Goal: Task Accomplishment & Management: Use online tool/utility

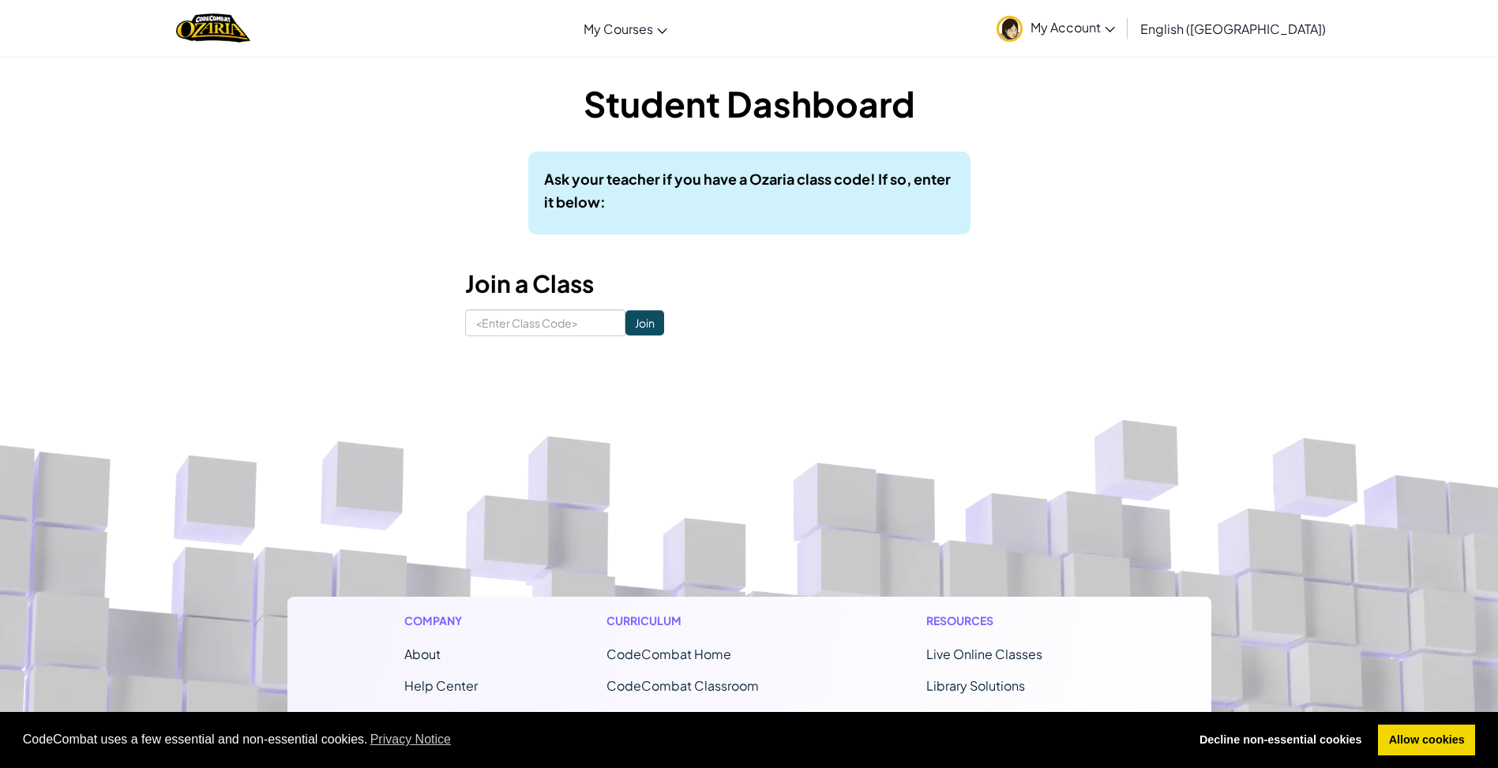
click at [1115, 29] on span "My Account" at bounding box center [1073, 27] width 84 height 17
click at [554, 318] on input at bounding box center [545, 323] width 160 height 27
type input "LongBestSleep"
click at [640, 320] on input "Join" at bounding box center [644, 322] width 39 height 25
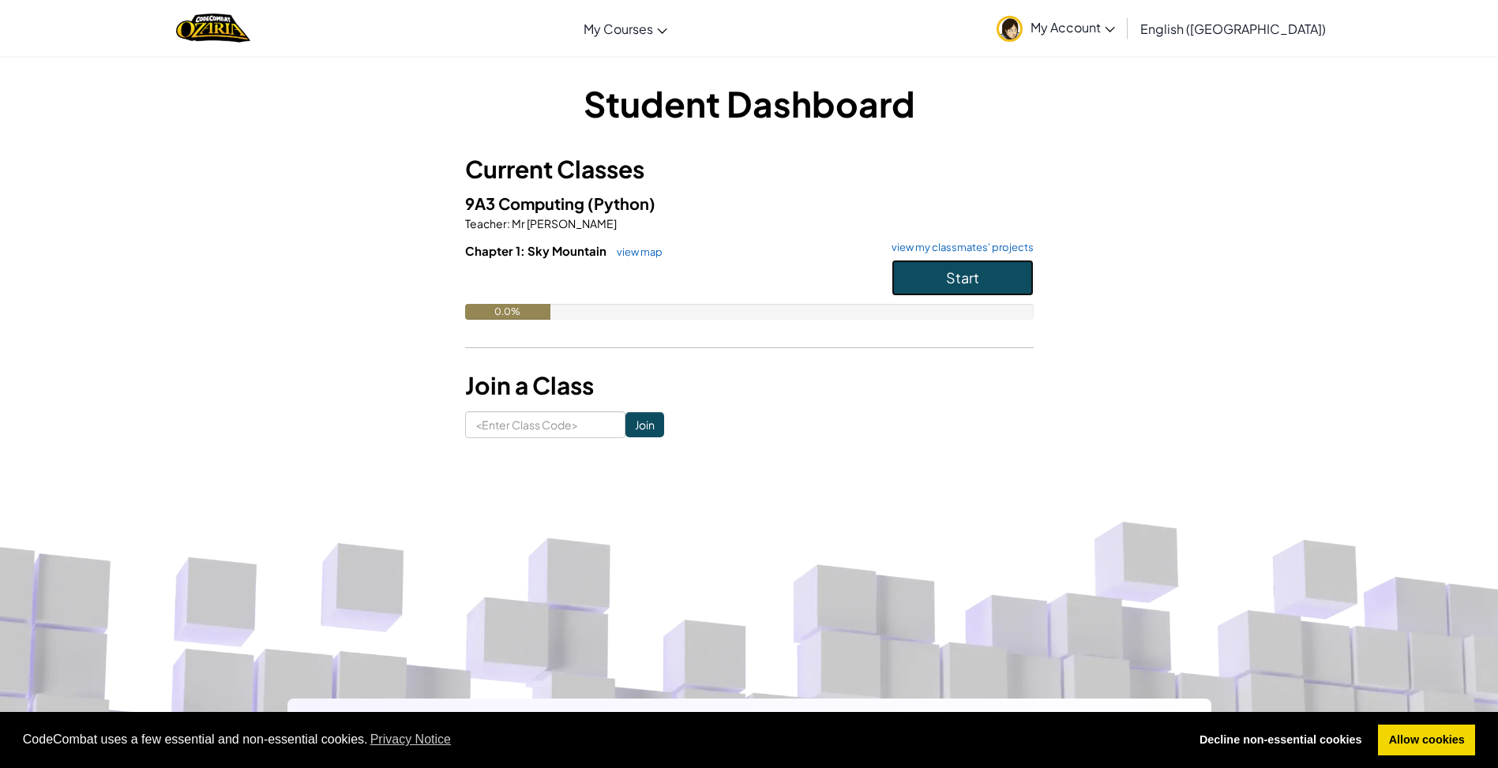
click at [903, 272] on button "Start" at bounding box center [963, 278] width 142 height 36
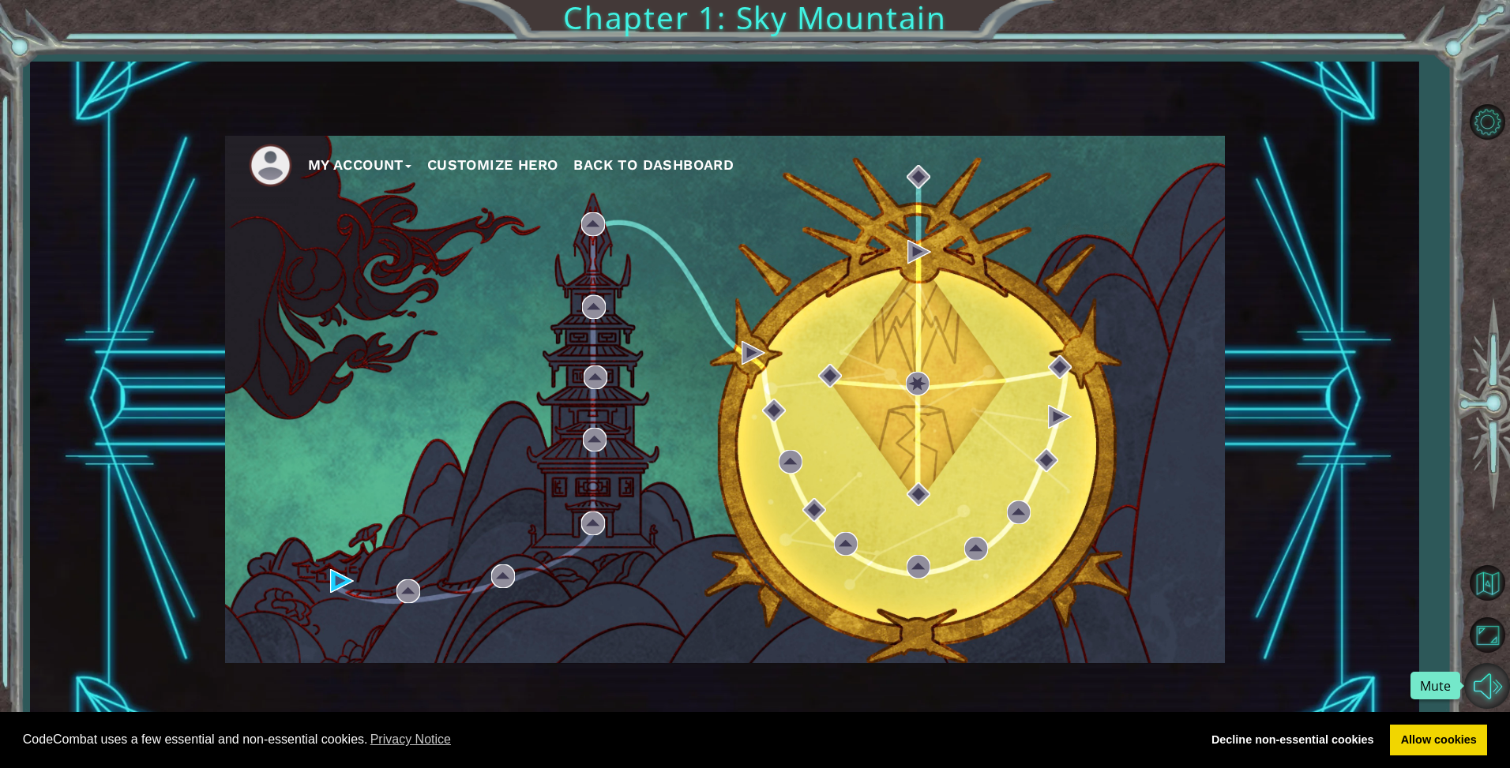
click at [1497, 686] on button "Mute" at bounding box center [1487, 686] width 46 height 46
click at [1433, 739] on link "Allow cookies" at bounding box center [1438, 741] width 97 height 32
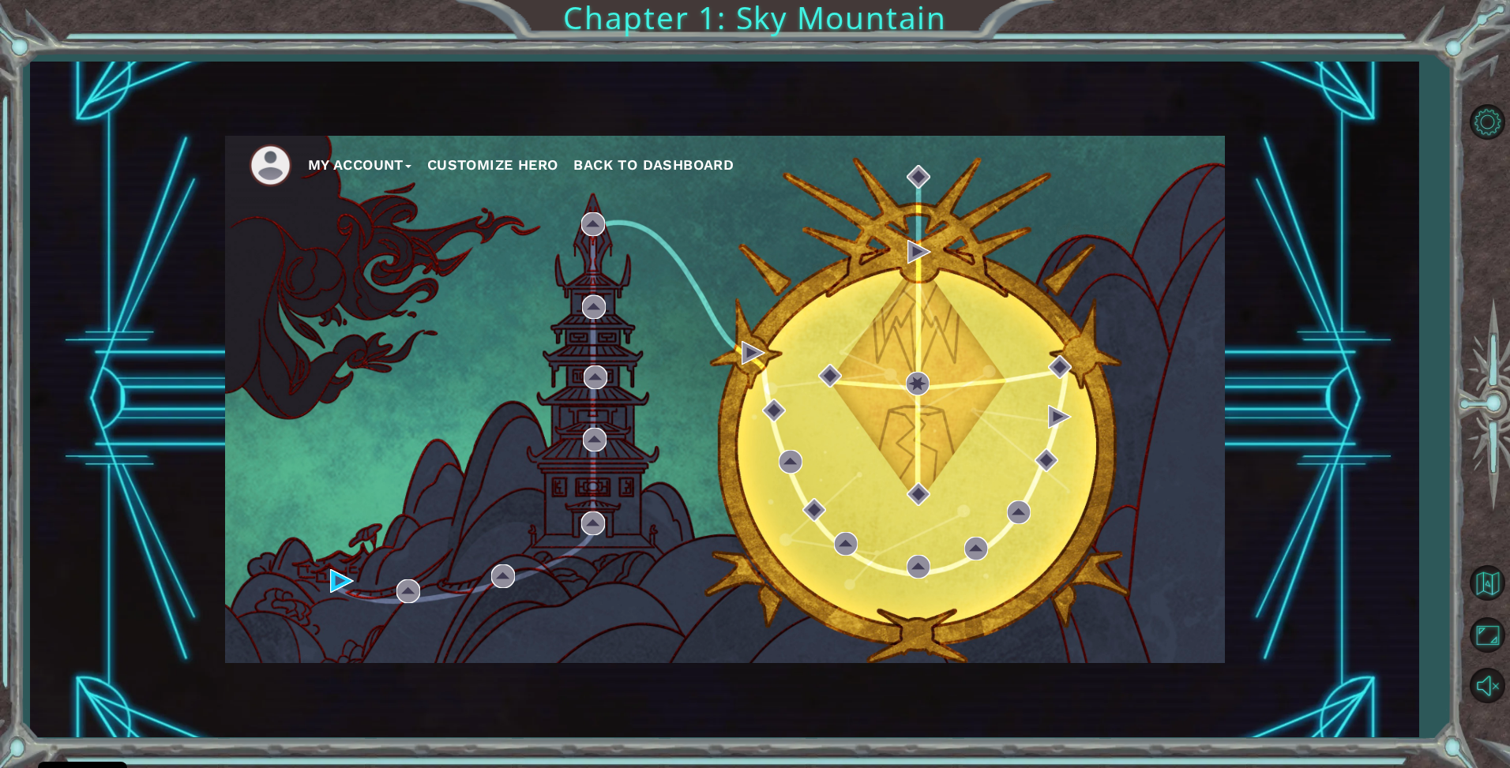
click at [796, 514] on div "My Account Customize Hero Back to Dashboard" at bounding box center [725, 400] width 1000 height 528
click at [344, 580] on img at bounding box center [342, 581] width 24 height 24
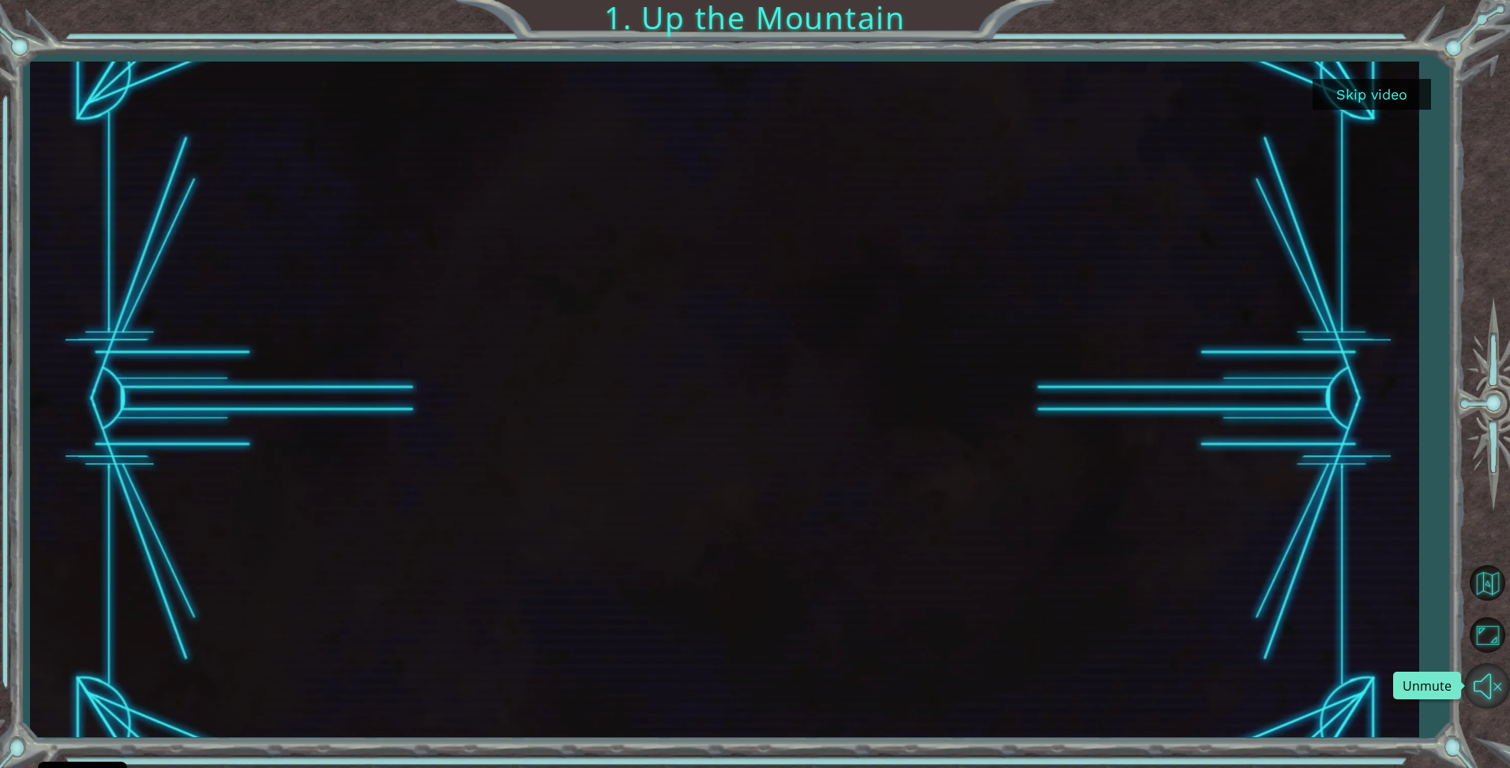
click at [1497, 678] on button "Unmute" at bounding box center [1487, 686] width 46 height 46
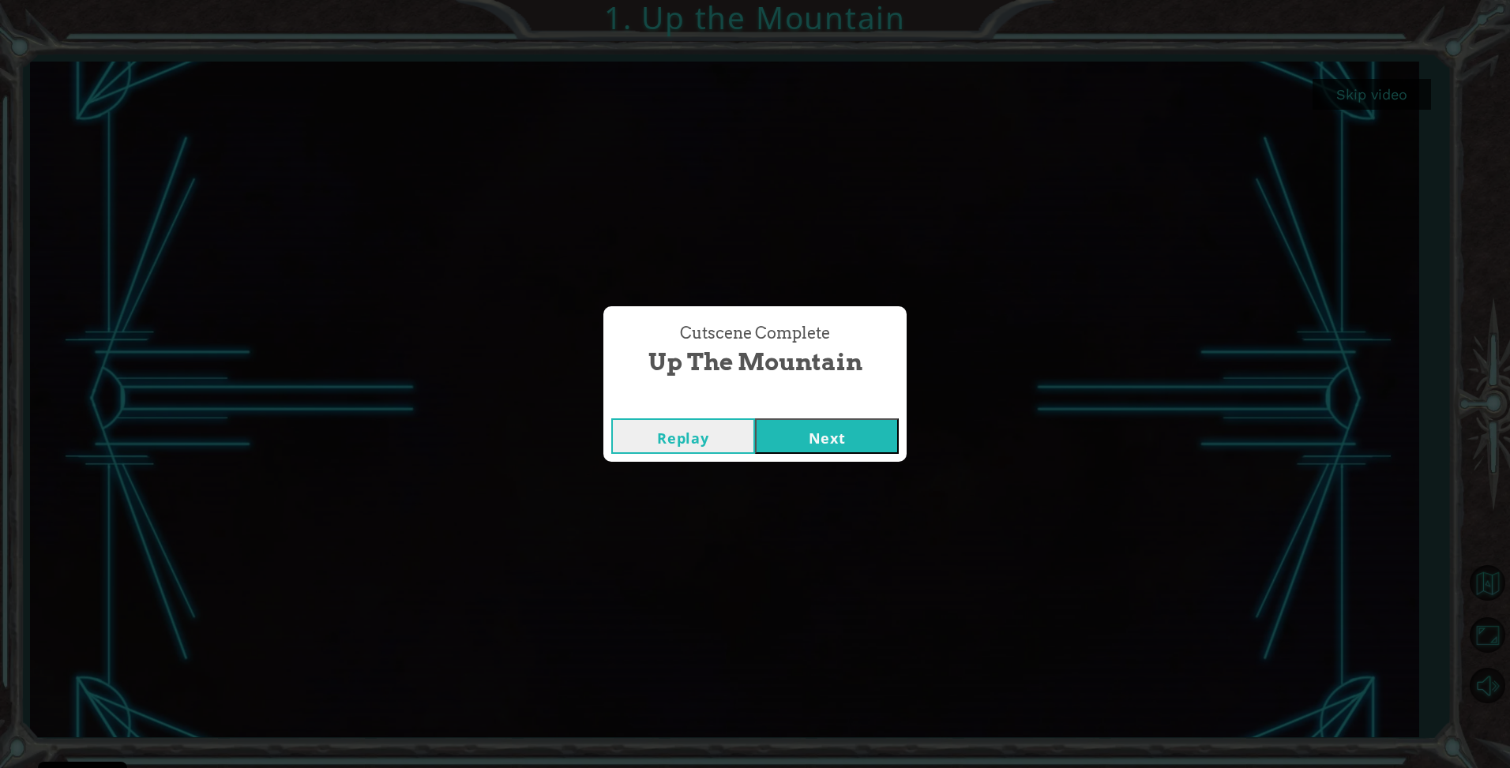
click at [786, 439] on button "Next" at bounding box center [827, 437] width 144 height 36
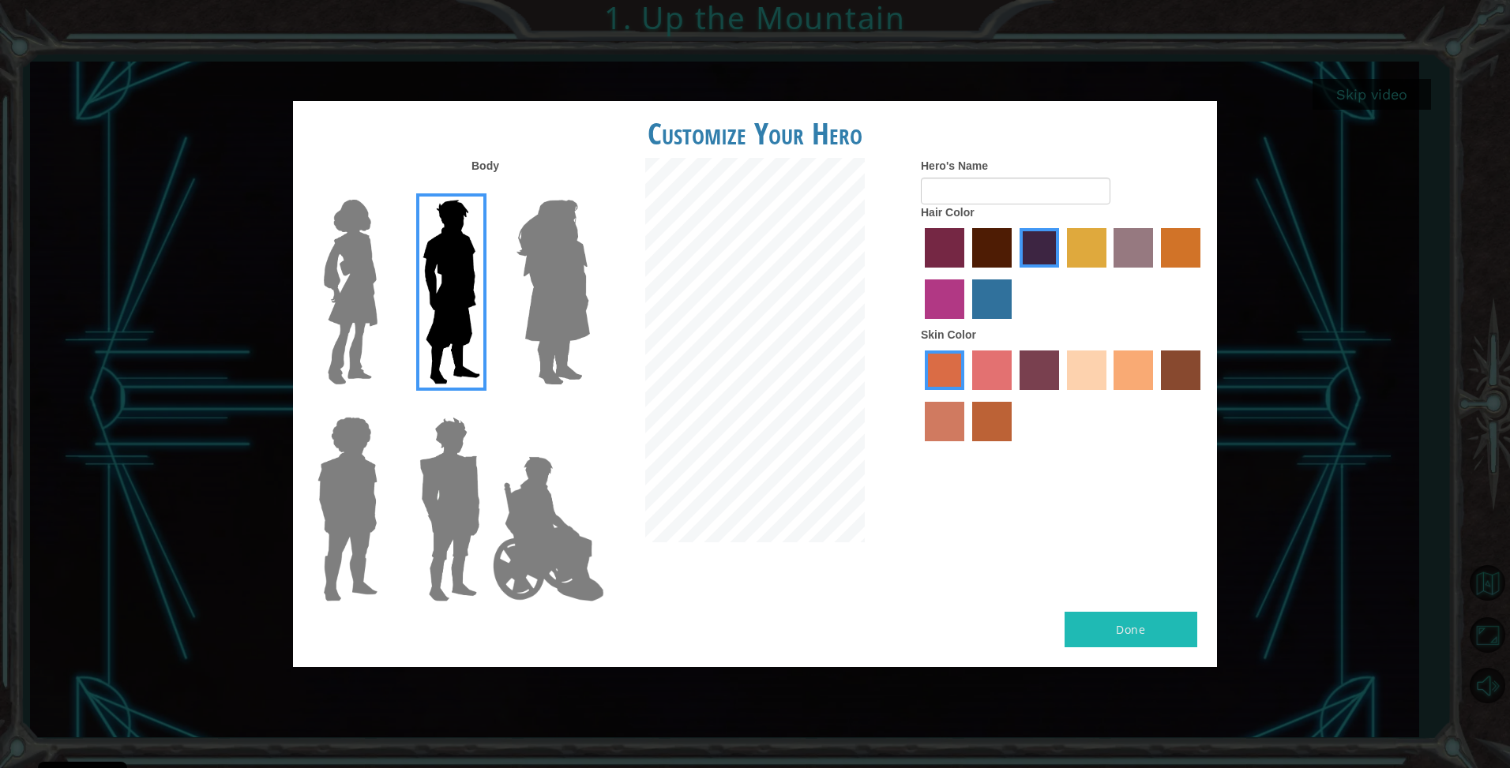
click at [347, 263] on img at bounding box center [350, 291] width 66 height 197
click at [384, 190] on input "Hero Connie" at bounding box center [384, 190] width 0 height 0
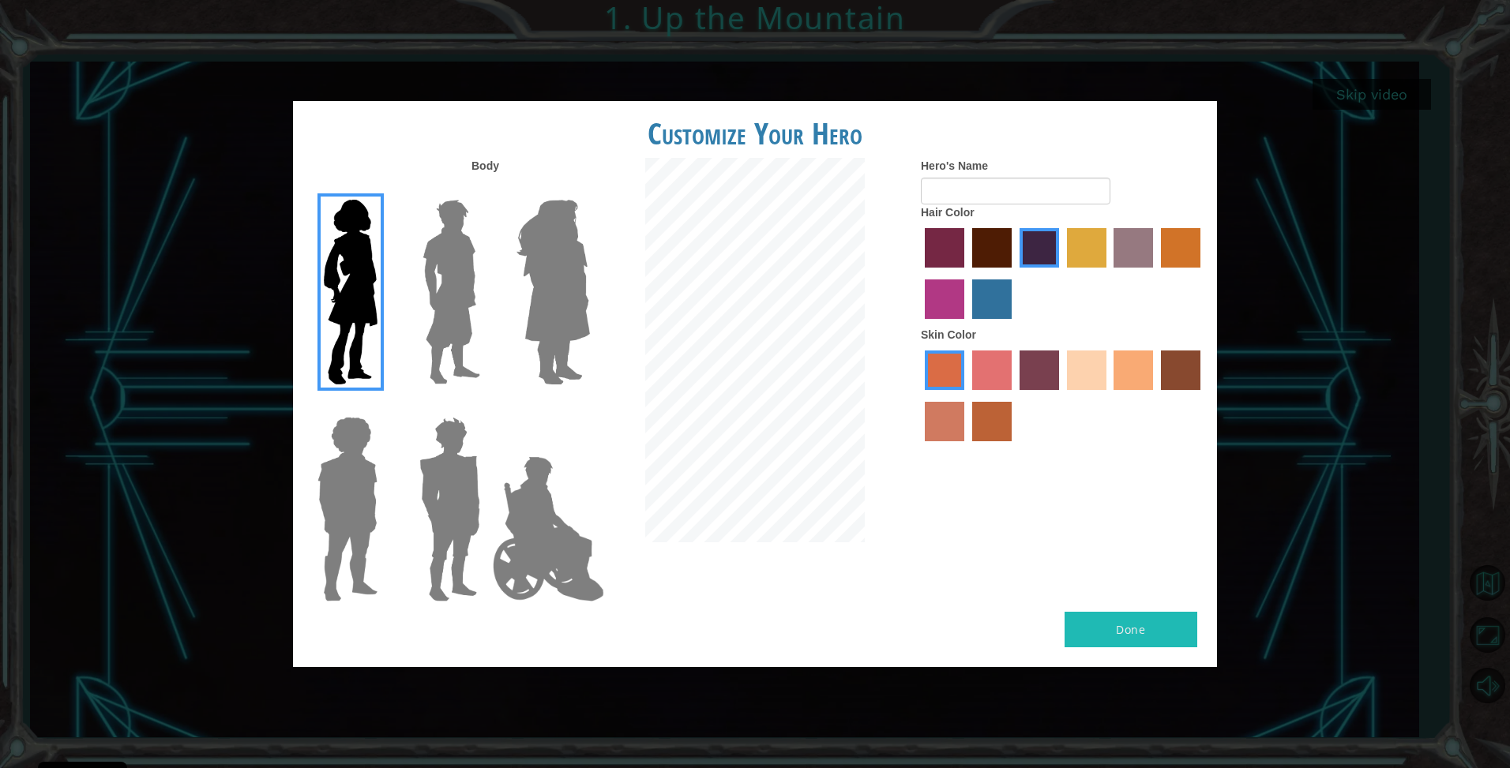
click at [579, 348] on img at bounding box center [553, 291] width 86 height 197
click at [589, 190] on input "Hero Amethyst" at bounding box center [589, 190] width 0 height 0
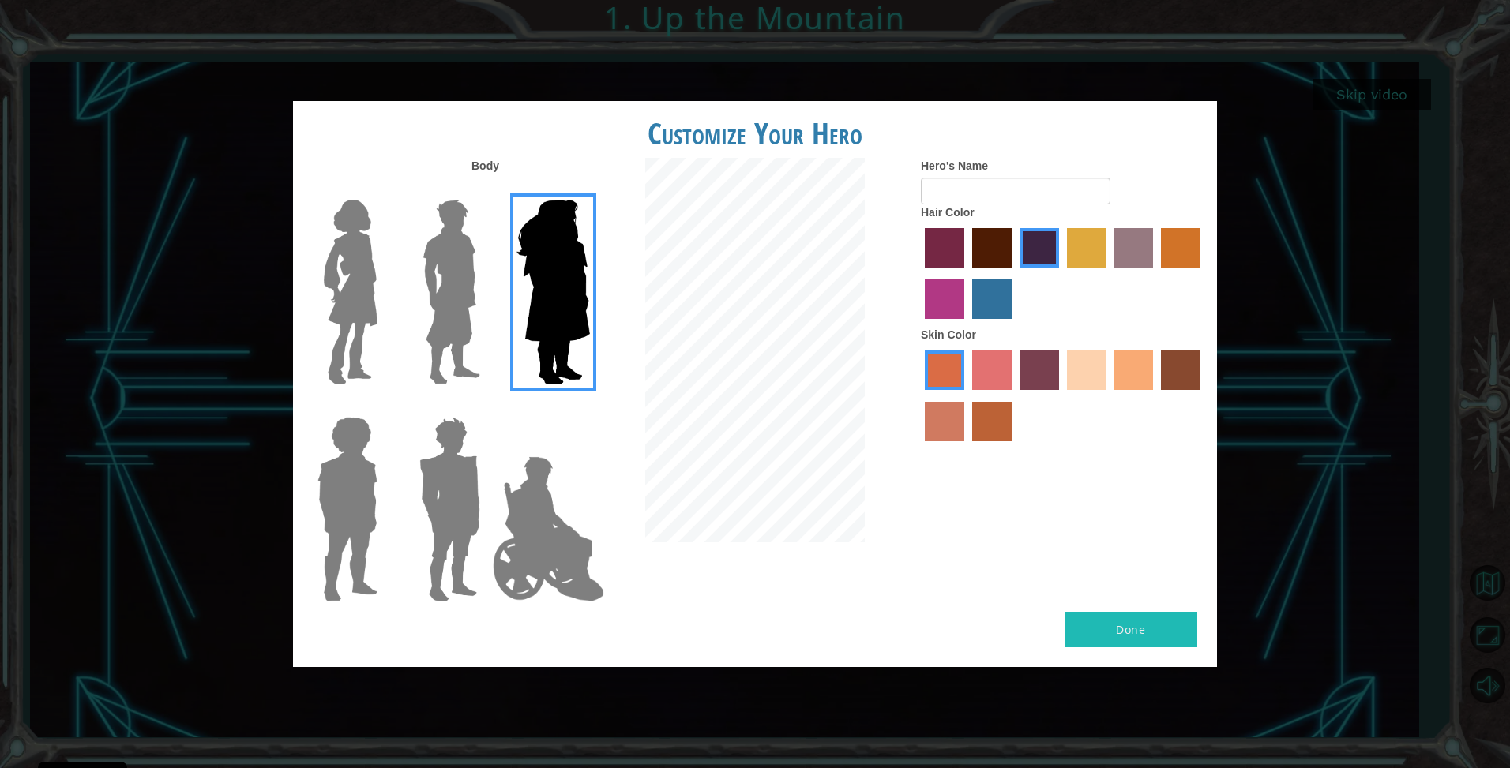
click at [357, 301] on img at bounding box center [350, 291] width 66 height 197
click at [384, 190] on input "Hero Connie" at bounding box center [384, 190] width 0 height 0
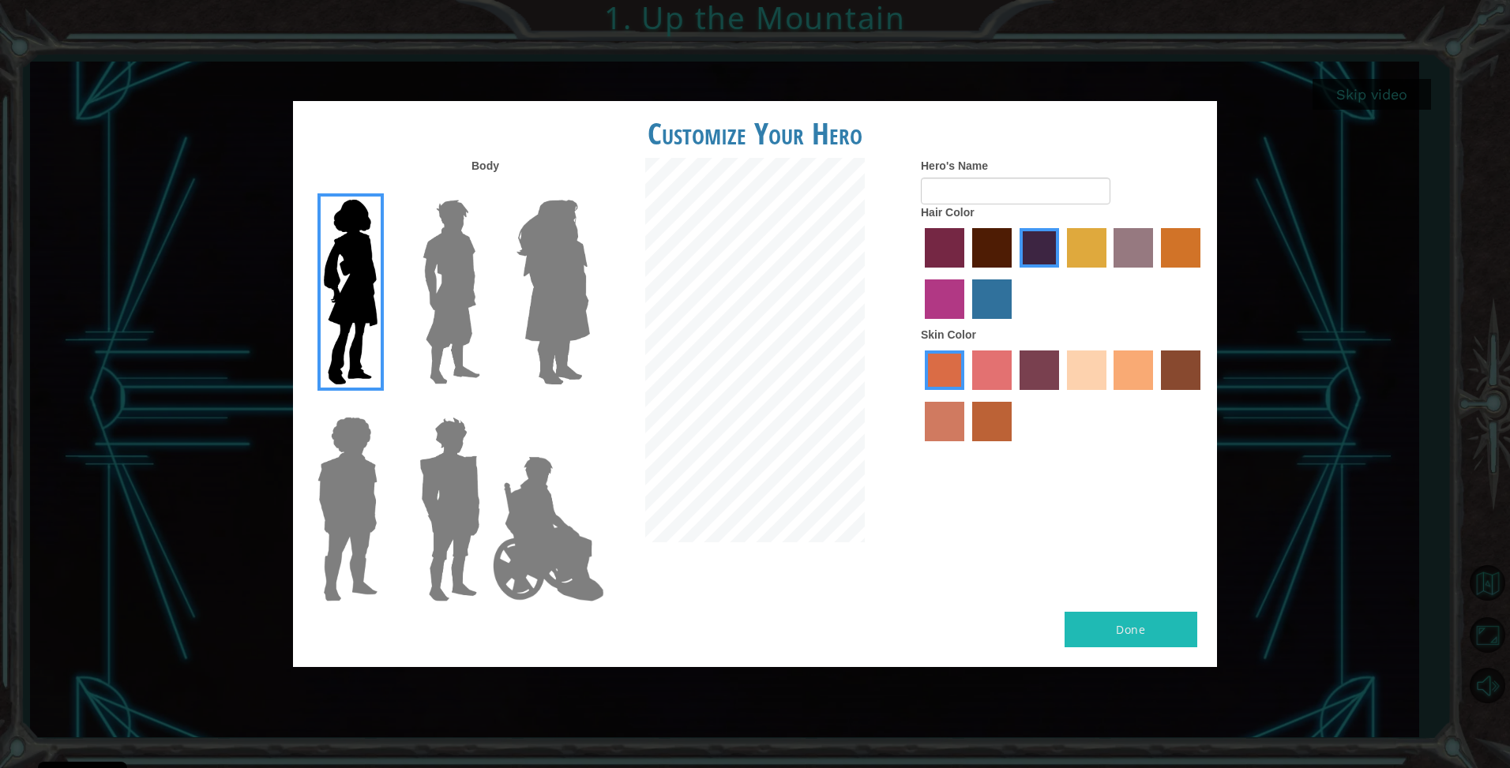
click at [535, 381] on img at bounding box center [553, 291] width 86 height 197
click at [589, 190] on input "Hero Amethyst" at bounding box center [589, 190] width 0 height 0
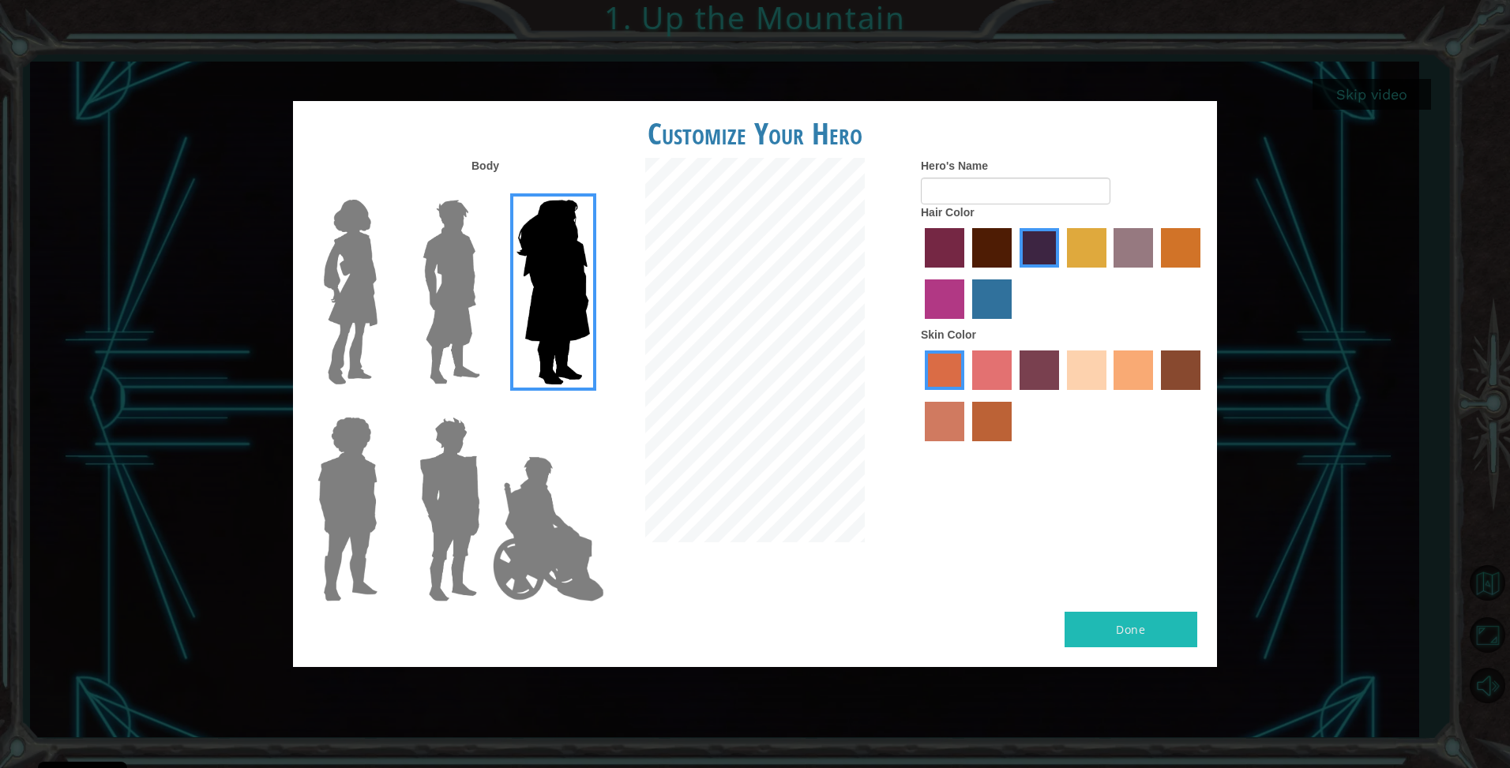
click at [1038, 212] on div "Hair Color" at bounding box center [1063, 266] width 284 height 122
click at [1046, 182] on input "Hero's Name" at bounding box center [1016, 191] width 190 height 27
type input "Hailey"
click at [1005, 263] on label "maroon hair color" at bounding box center [991, 247] width 39 height 39
click at [967, 273] on input "maroon hair color" at bounding box center [967, 273] width 0 height 0
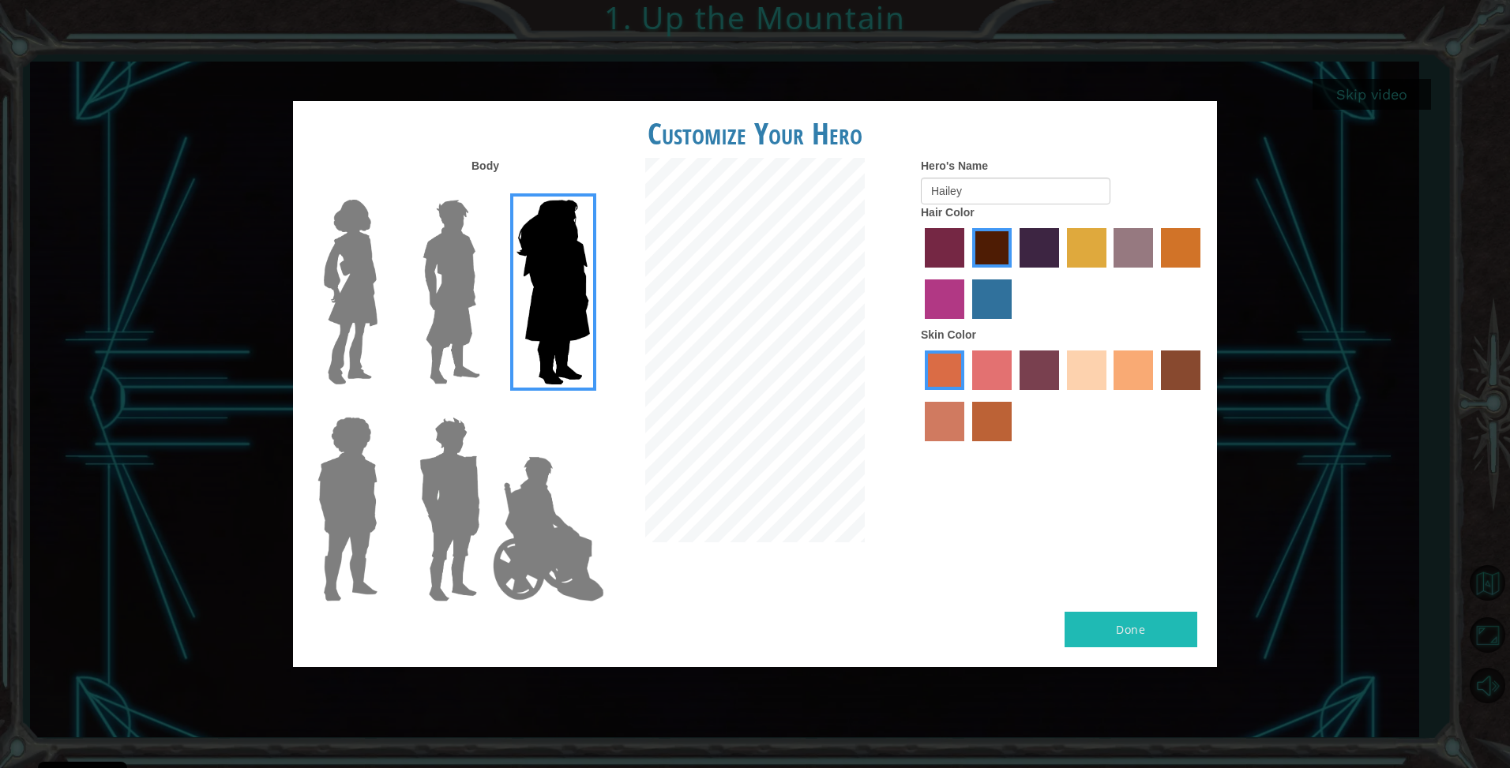
click at [995, 295] on label "lachmara hair color" at bounding box center [991, 299] width 39 height 39
click at [967, 325] on input "lachmara hair color" at bounding box center [967, 325] width 0 height 0
click at [952, 256] on label "paprika hair color" at bounding box center [944, 247] width 39 height 39
click at [919, 273] on input "paprika hair color" at bounding box center [919, 273] width 0 height 0
click at [1030, 256] on label "hot purple hair color" at bounding box center [1039, 247] width 39 height 39
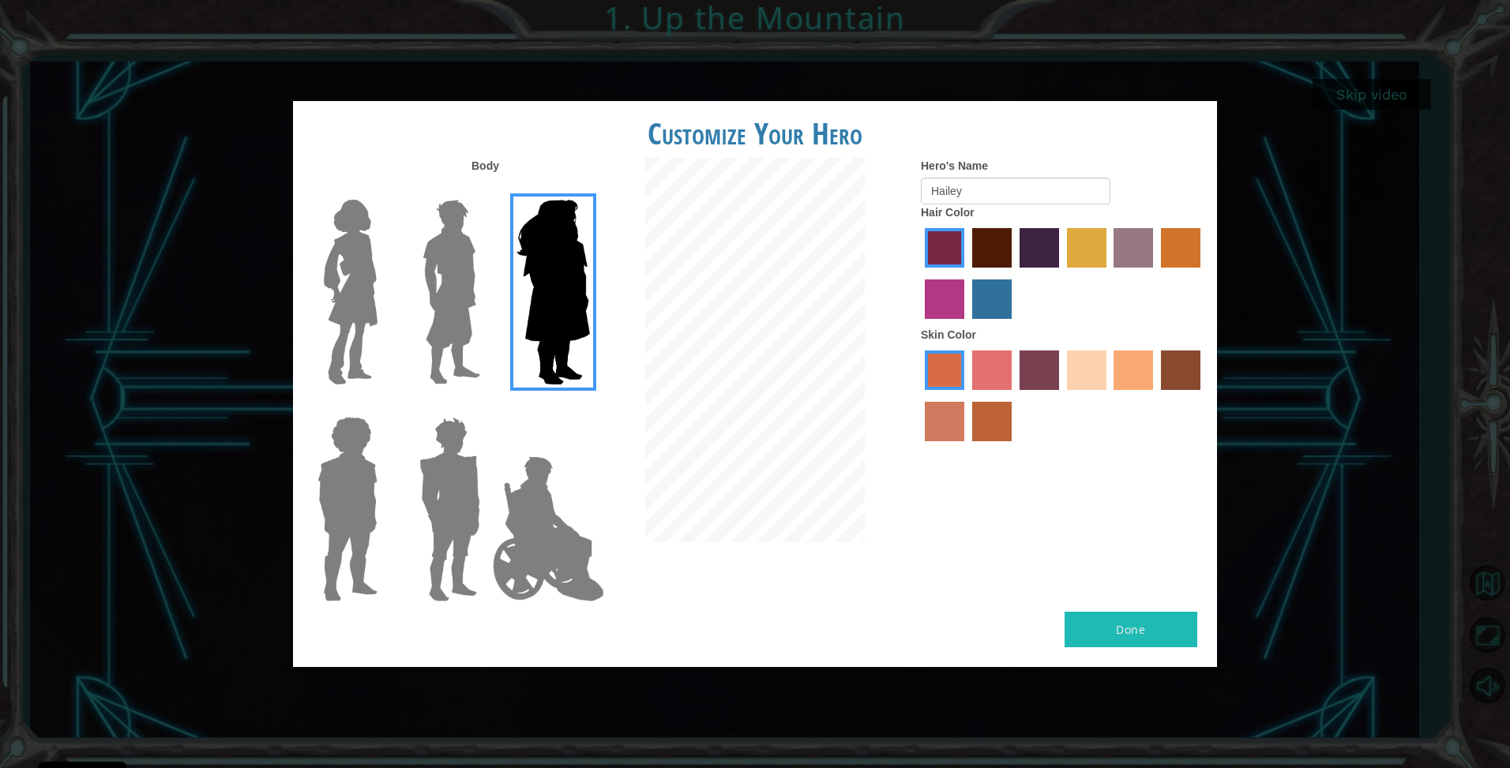
click at [1014, 273] on input "hot purple hair color" at bounding box center [1014, 273] width 0 height 0
click at [1079, 252] on label "tulip tree hair color" at bounding box center [1086, 247] width 39 height 39
click at [1061, 273] on input "tulip tree hair color" at bounding box center [1061, 273] width 0 height 0
click at [1136, 256] on label "bazaar hair color" at bounding box center [1132, 247] width 39 height 39
click at [1109, 273] on input "bazaar hair color" at bounding box center [1109, 273] width 0 height 0
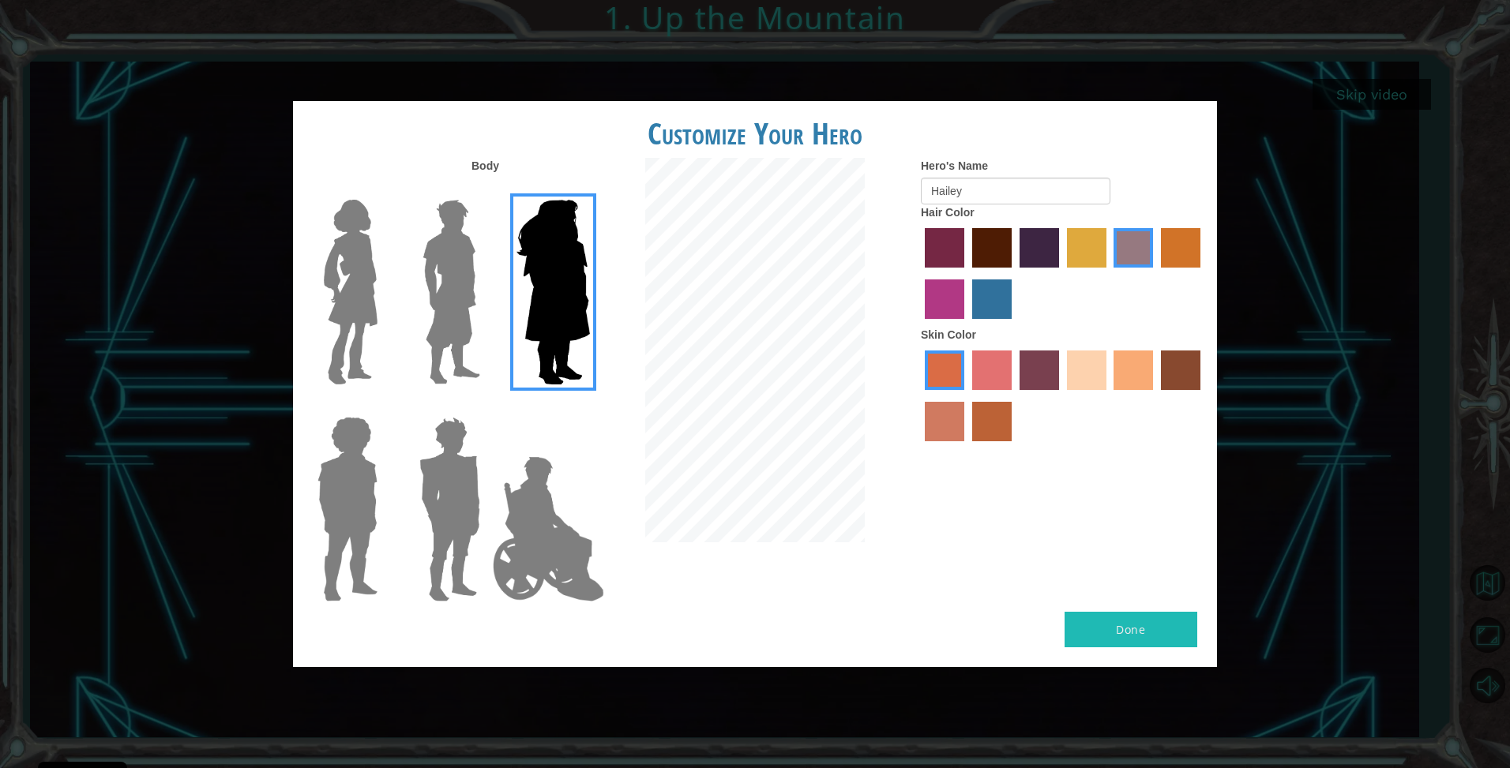
click at [1004, 235] on label "maroon hair color" at bounding box center [991, 247] width 39 height 39
click at [967, 273] on input "maroon hair color" at bounding box center [967, 273] width 0 height 0
click at [967, 367] on div at bounding box center [1063, 398] width 284 height 103
click at [993, 374] on label "froly skin color" at bounding box center [991, 370] width 39 height 39
click at [967, 396] on input "froly skin color" at bounding box center [967, 396] width 0 height 0
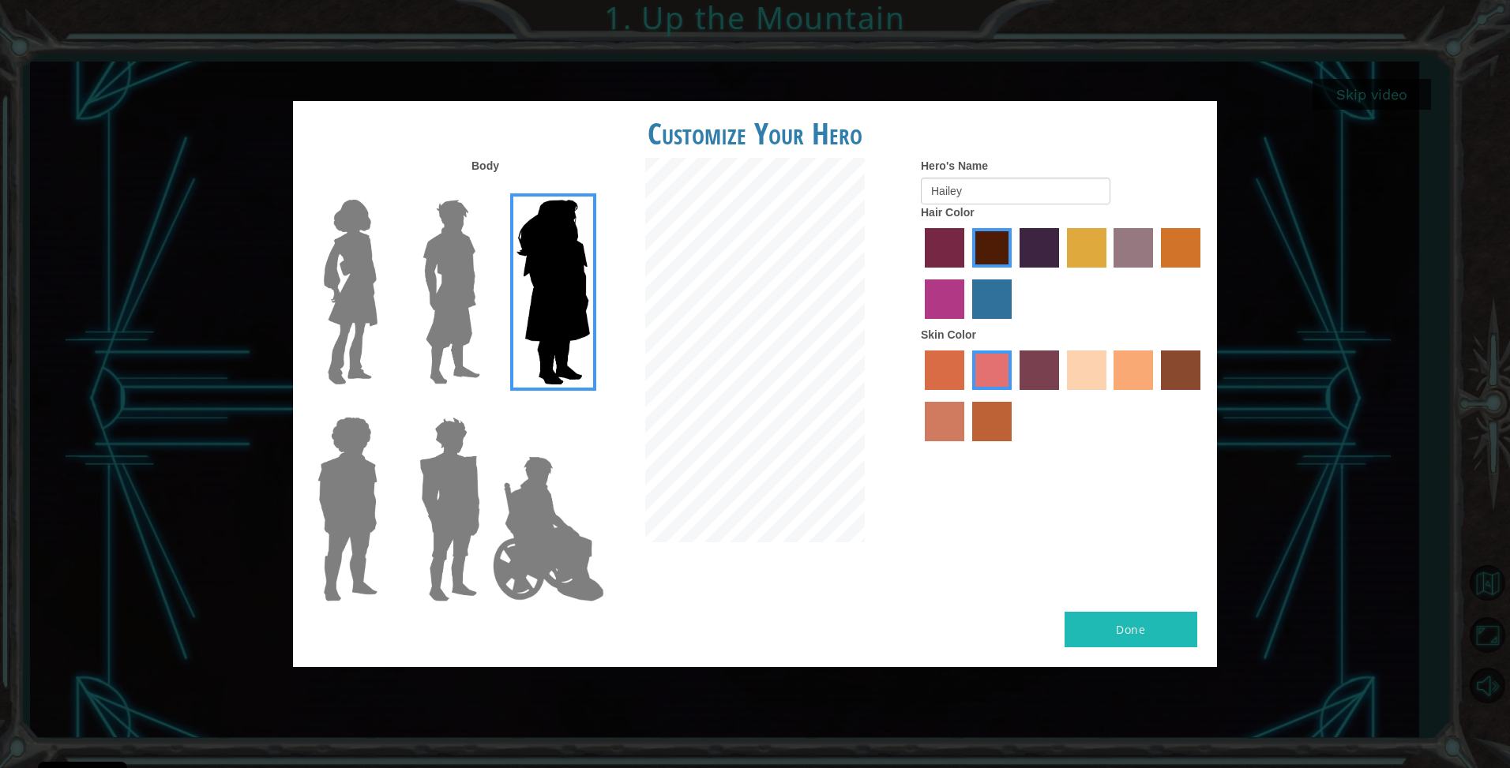
drag, startPoint x: 990, startPoint y: 429, endPoint x: 1079, endPoint y: 400, distance: 93.9
click at [989, 427] on label "smoke tree skin color" at bounding box center [991, 421] width 39 height 39
click at [967, 447] on input "smoke tree skin color" at bounding box center [967, 447] width 0 height 0
click at [1083, 367] on label "sandy beach skin color" at bounding box center [1086, 370] width 39 height 39
click at [1061, 396] on input "sandy beach skin color" at bounding box center [1061, 396] width 0 height 0
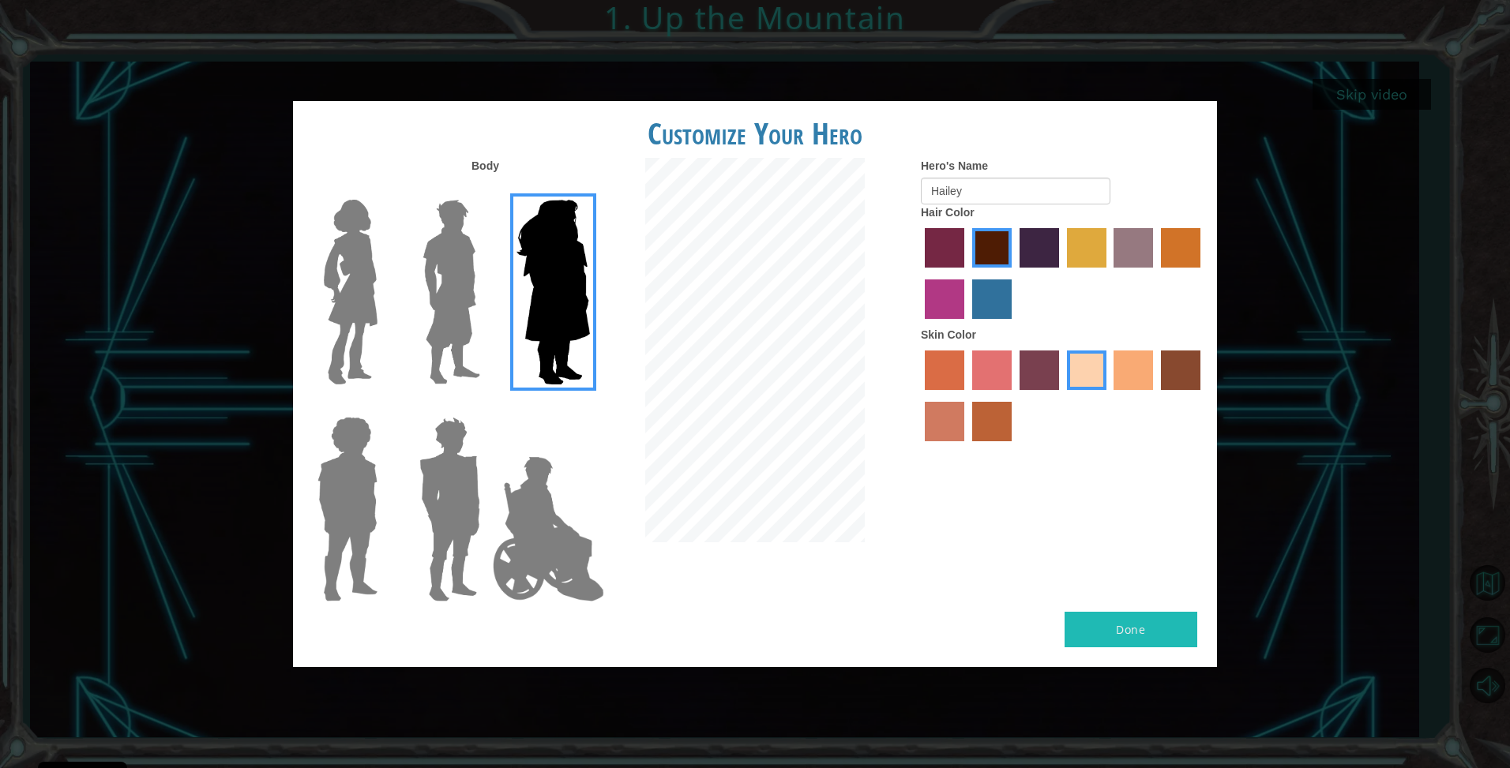
click at [375, 295] on img at bounding box center [350, 291] width 66 height 197
click at [384, 190] on input "Hero Connie" at bounding box center [384, 190] width 0 height 0
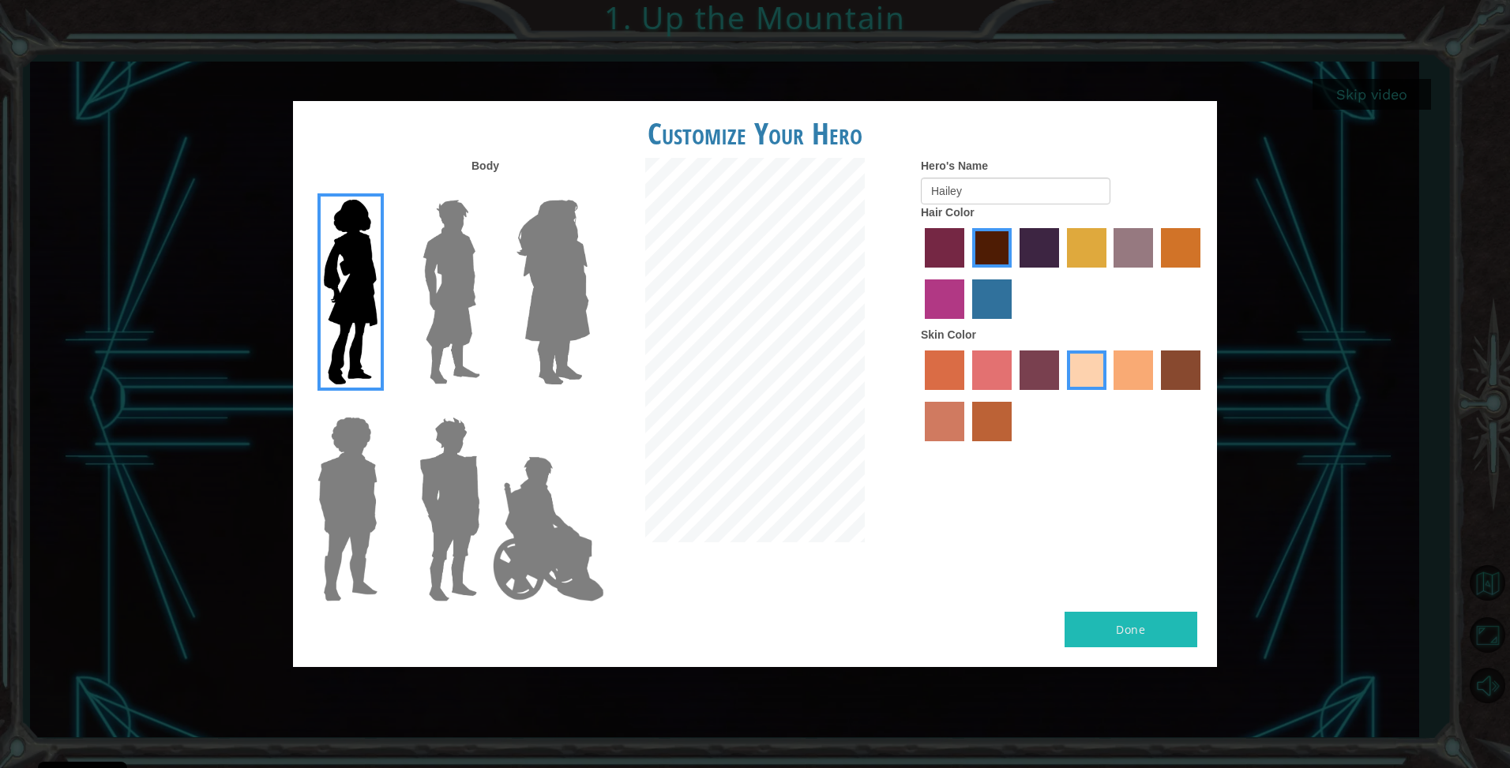
click at [501, 310] on div at bounding box center [549, 286] width 103 height 217
click at [549, 315] on img at bounding box center [553, 291] width 86 height 197
click at [589, 190] on input "Hero Amethyst" at bounding box center [589, 190] width 0 height 0
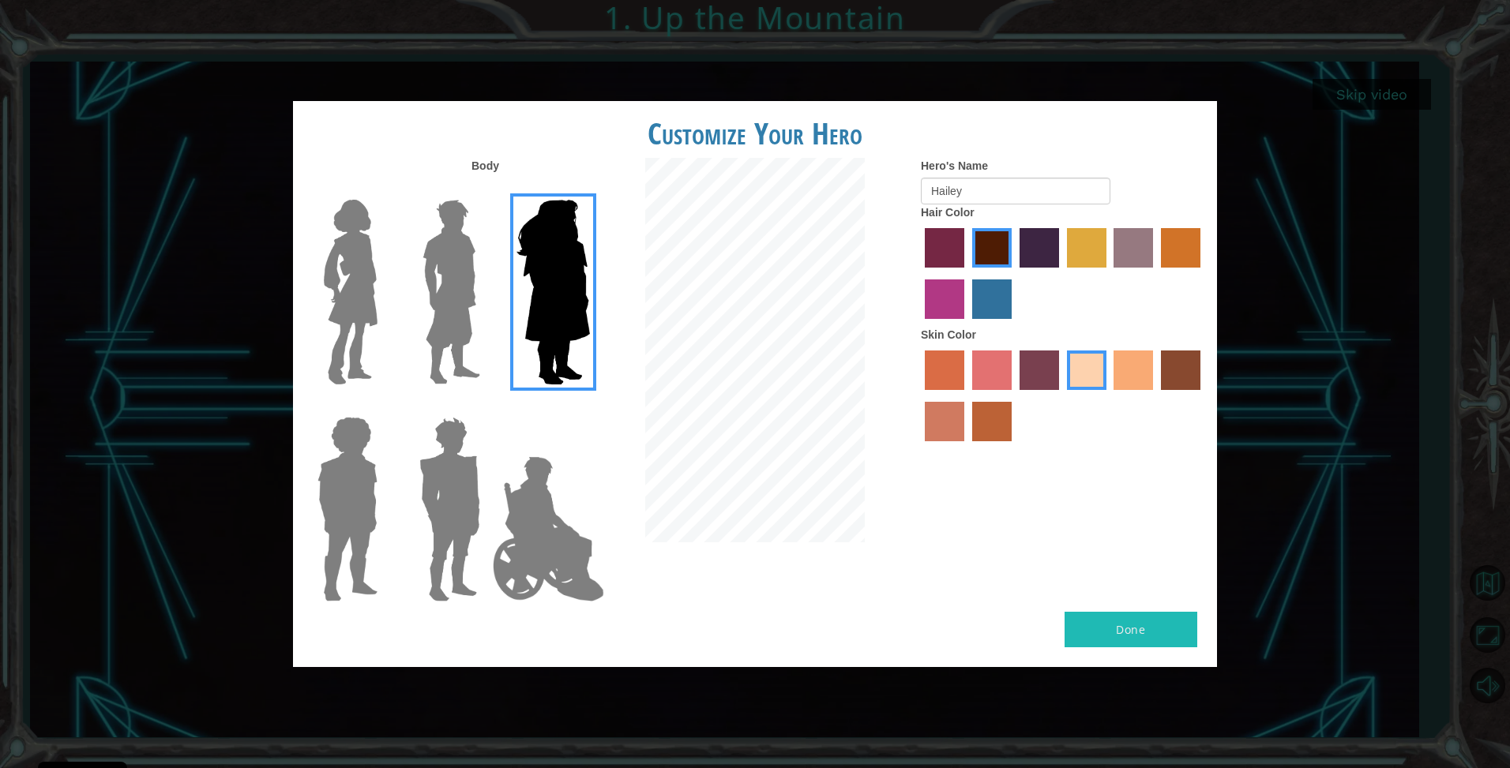
click at [357, 282] on img at bounding box center [350, 291] width 66 height 197
click at [384, 190] on input "Hero Connie" at bounding box center [384, 190] width 0 height 0
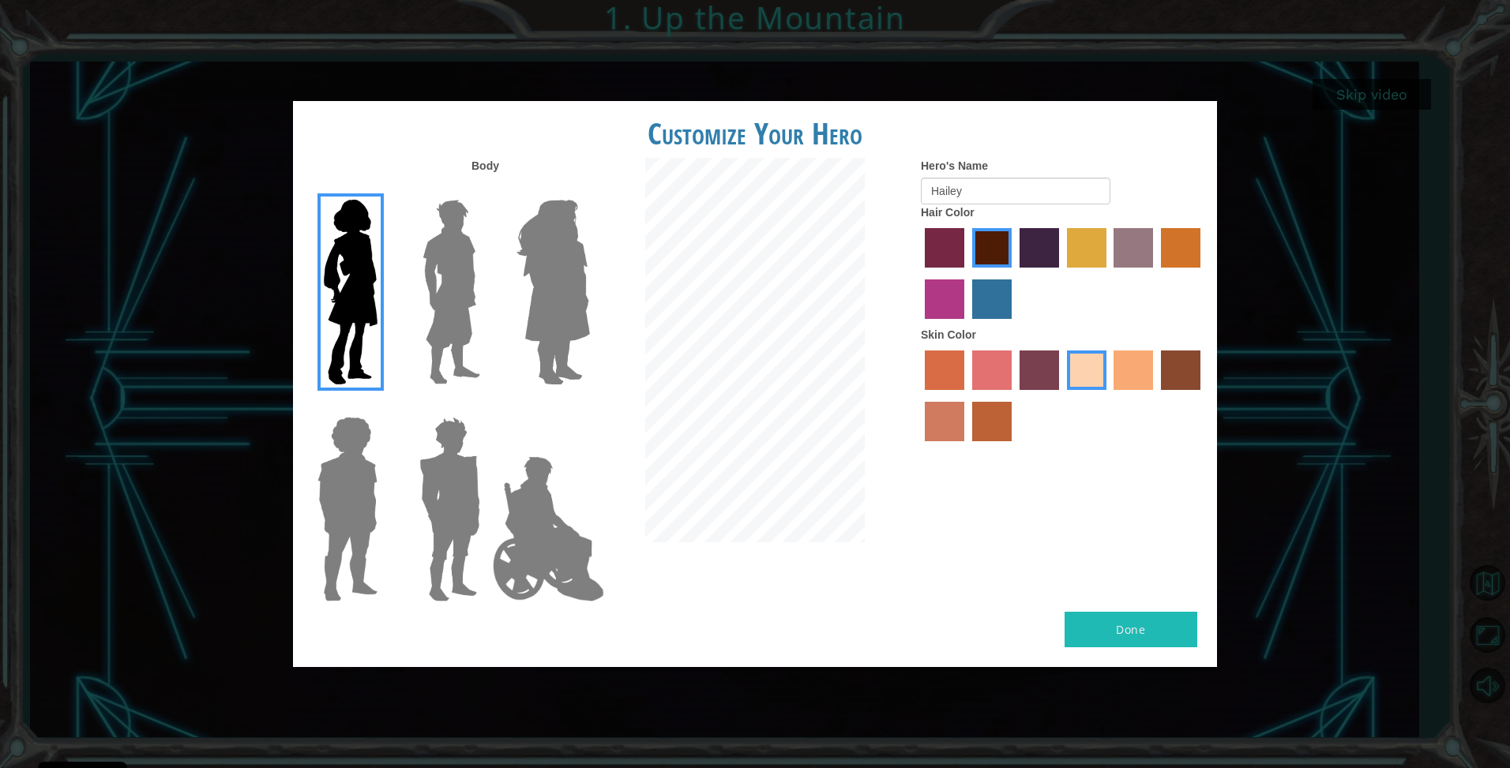
click at [601, 299] on div at bounding box center [755, 352] width 308 height 389
click at [583, 302] on img at bounding box center [553, 291] width 86 height 197
click at [589, 190] on input "Hero Amethyst" at bounding box center [589, 190] width 0 height 0
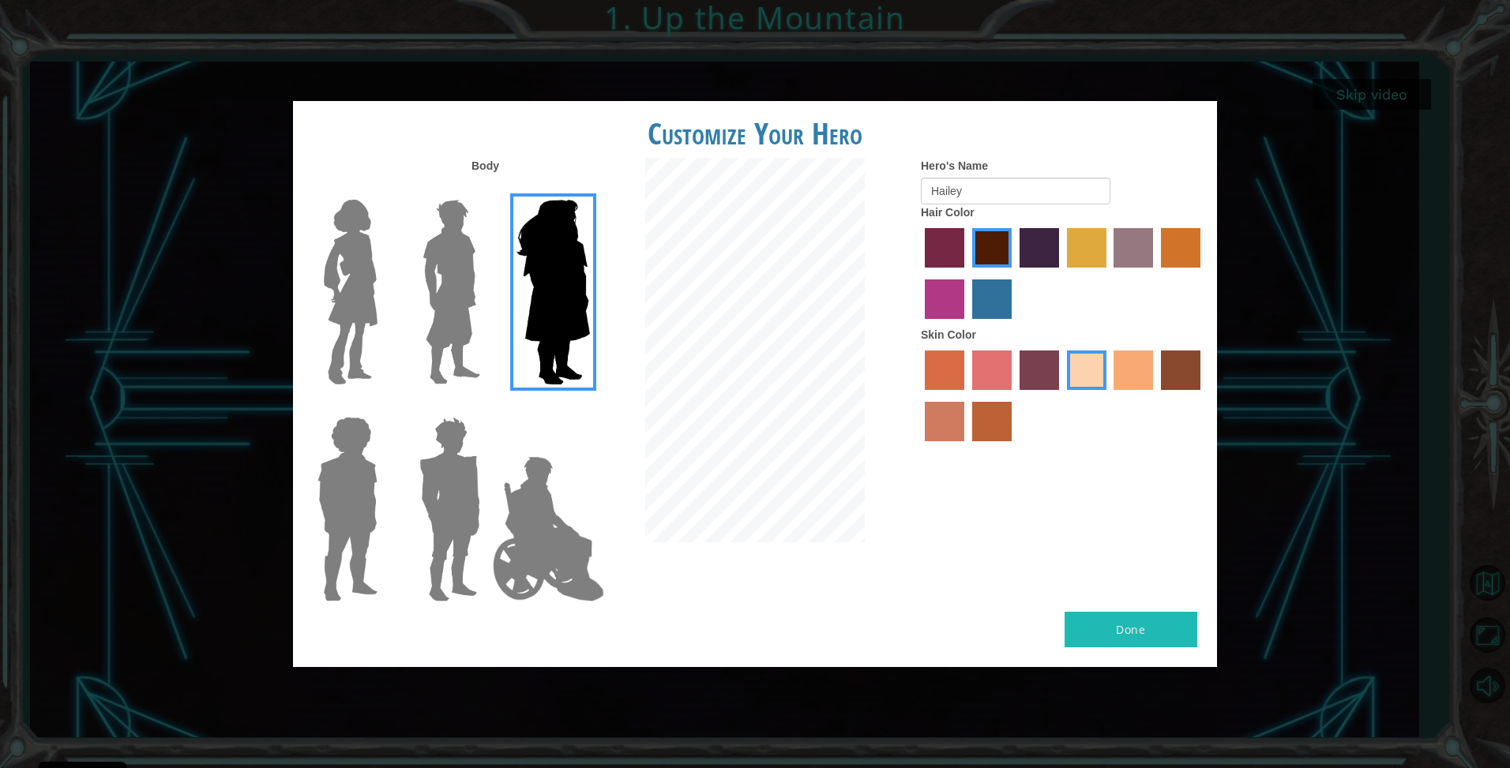
drag, startPoint x: 351, startPoint y: 309, endPoint x: 361, endPoint y: 307, distance: 9.6
click at [351, 309] on img at bounding box center [350, 291] width 66 height 197
click at [384, 190] on input "Hero Connie" at bounding box center [384, 190] width 0 height 0
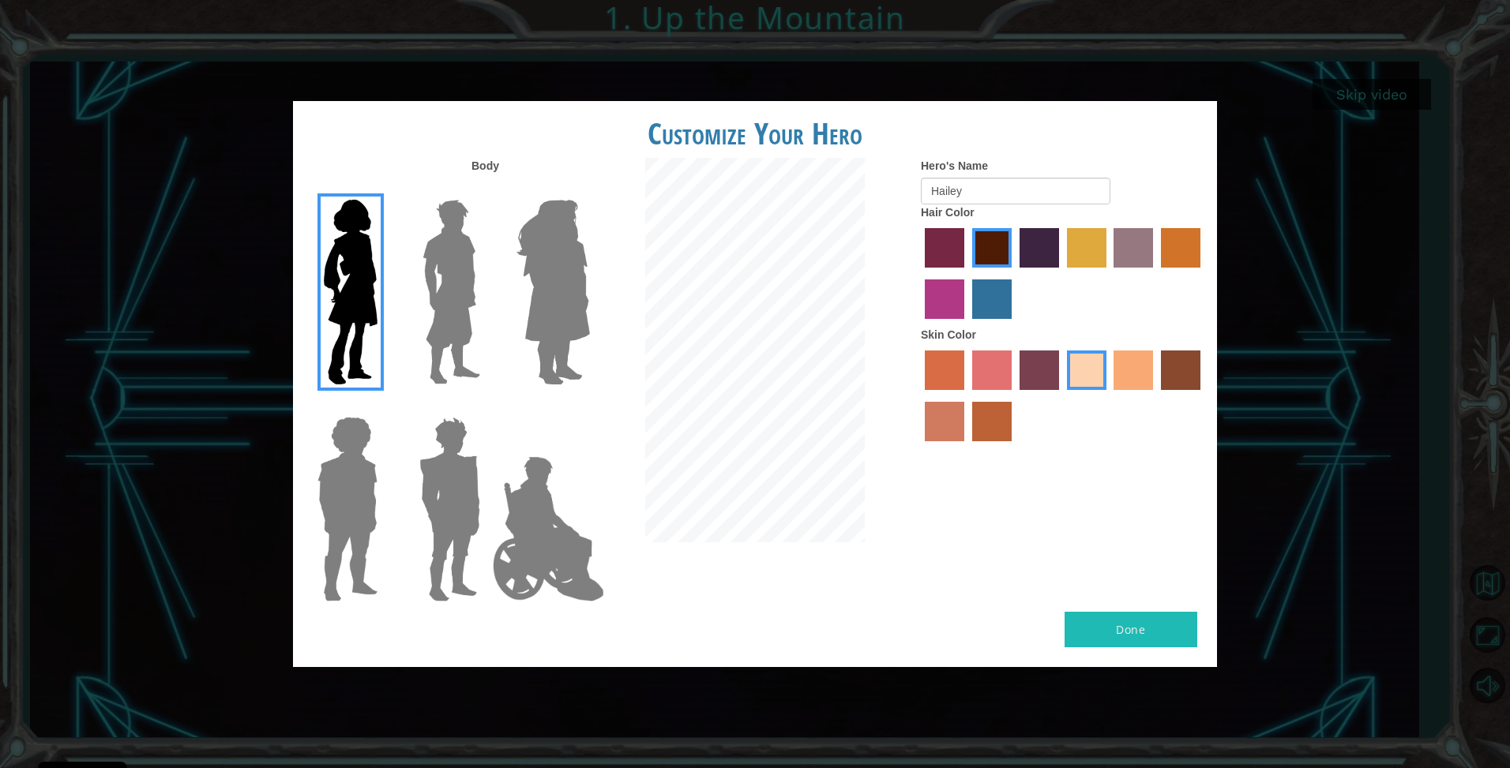
click at [1125, 257] on label "bazaar hair color" at bounding box center [1132, 247] width 39 height 39
click at [1109, 273] on input "bazaar hair color" at bounding box center [1109, 273] width 0 height 0
click at [1004, 250] on label "maroon hair color" at bounding box center [991, 247] width 39 height 39
click at [967, 273] on input "maroon hair color" at bounding box center [967, 273] width 0 height 0
click at [1098, 374] on label "sandy beach skin color" at bounding box center [1086, 370] width 39 height 39
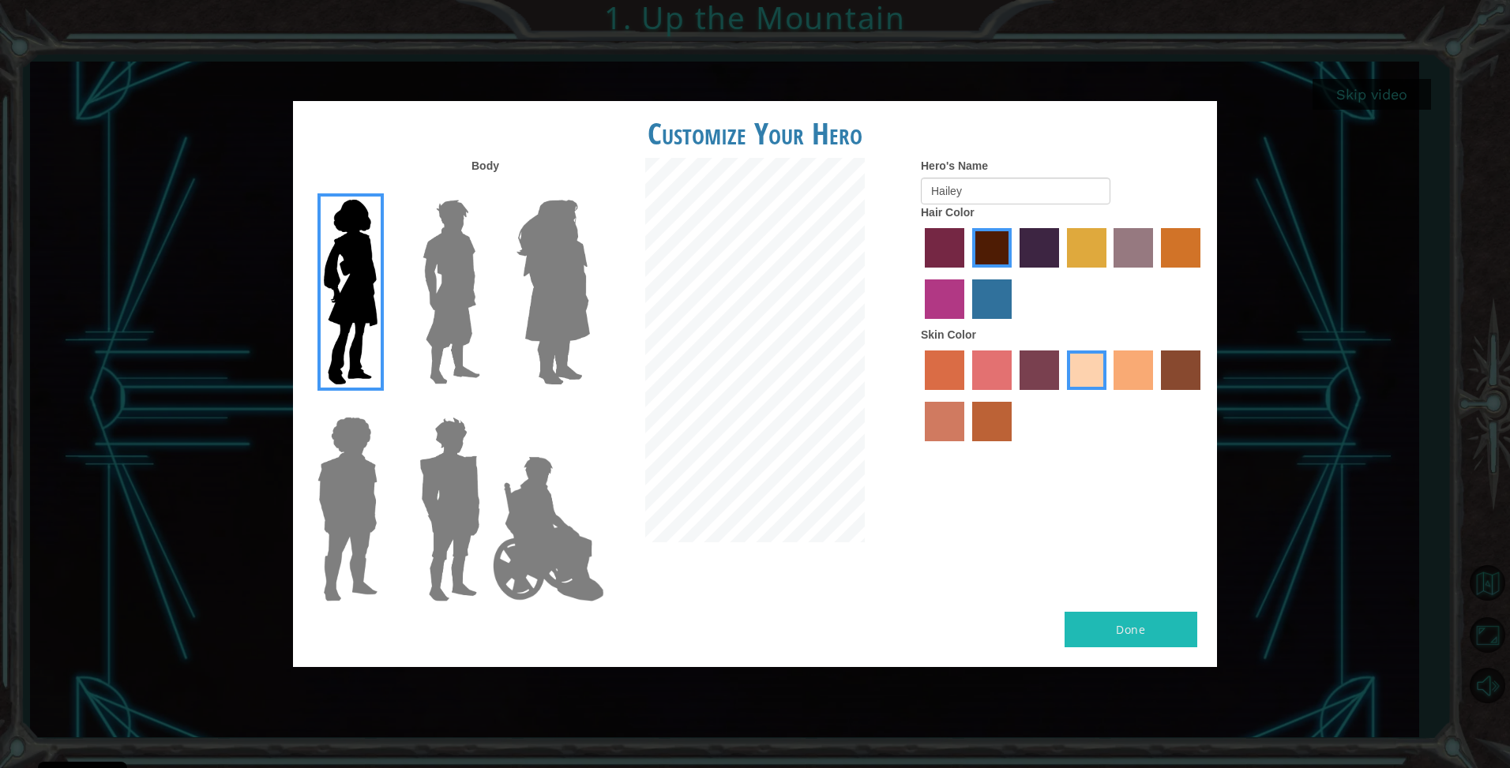
click at [1061, 396] on input "sandy beach skin color" at bounding box center [1061, 396] width 0 height 0
click at [531, 284] on img at bounding box center [553, 291] width 86 height 197
click at [589, 190] on input "Hero Amethyst" at bounding box center [589, 190] width 0 height 0
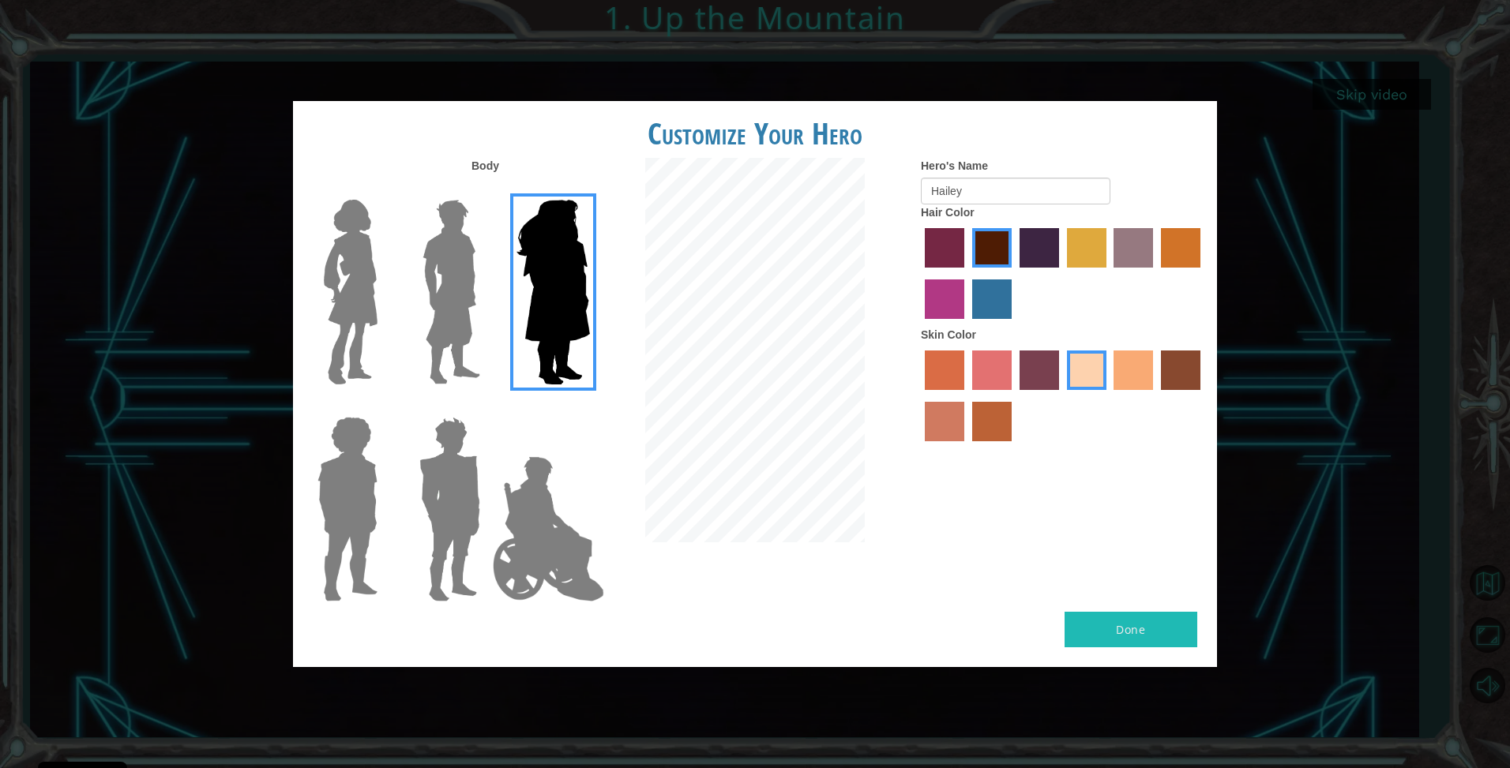
click at [1113, 629] on button "Done" at bounding box center [1131, 630] width 133 height 36
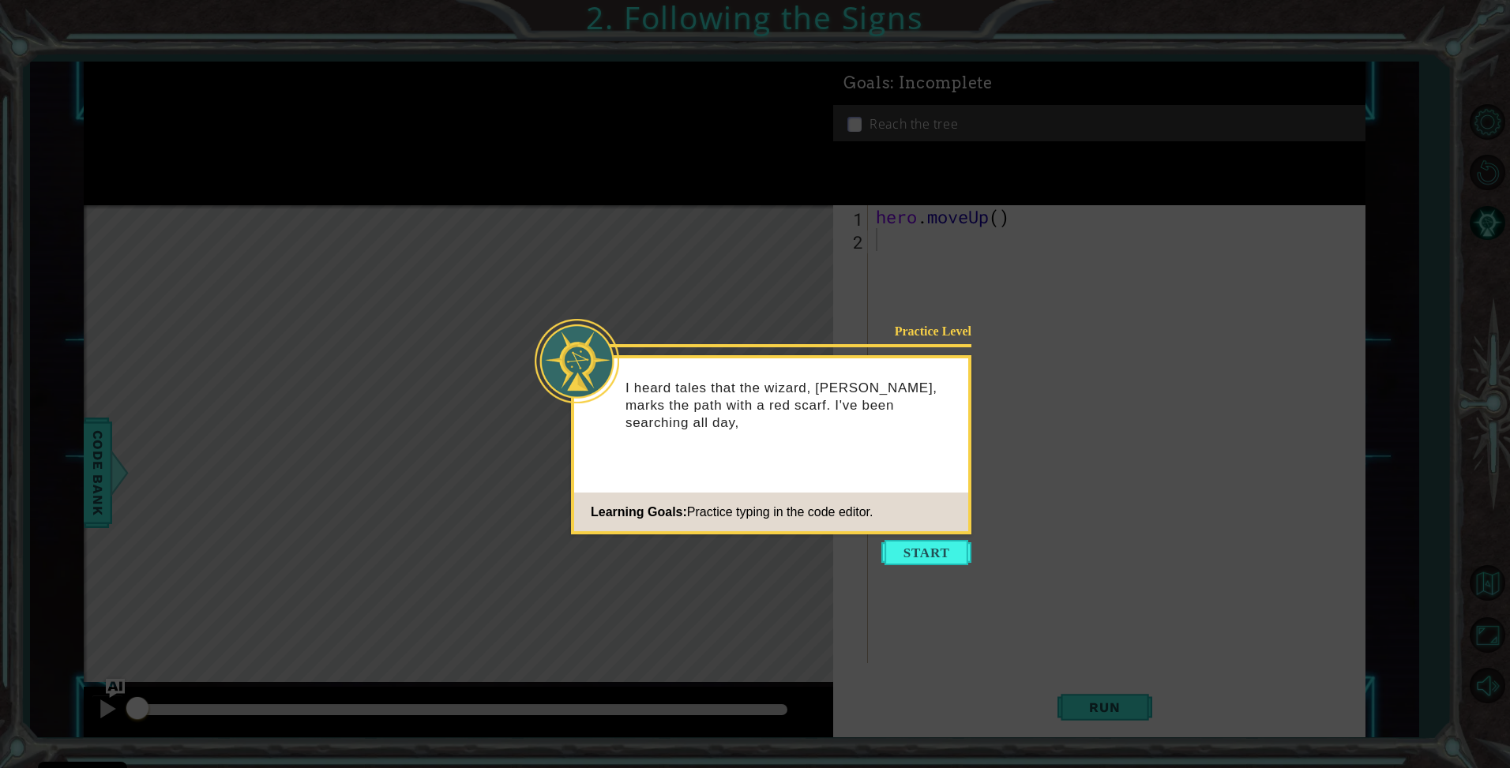
drag, startPoint x: 926, startPoint y: 546, endPoint x: 927, endPoint y: 387, distance: 158.7
click at [927, 387] on div "Practice Level I heard tales that the wizard, [PERSON_NAME], marks the path wit…" at bounding box center [771, 410] width 394 height 103
click at [926, 564] on button "Start" at bounding box center [926, 552] width 90 height 25
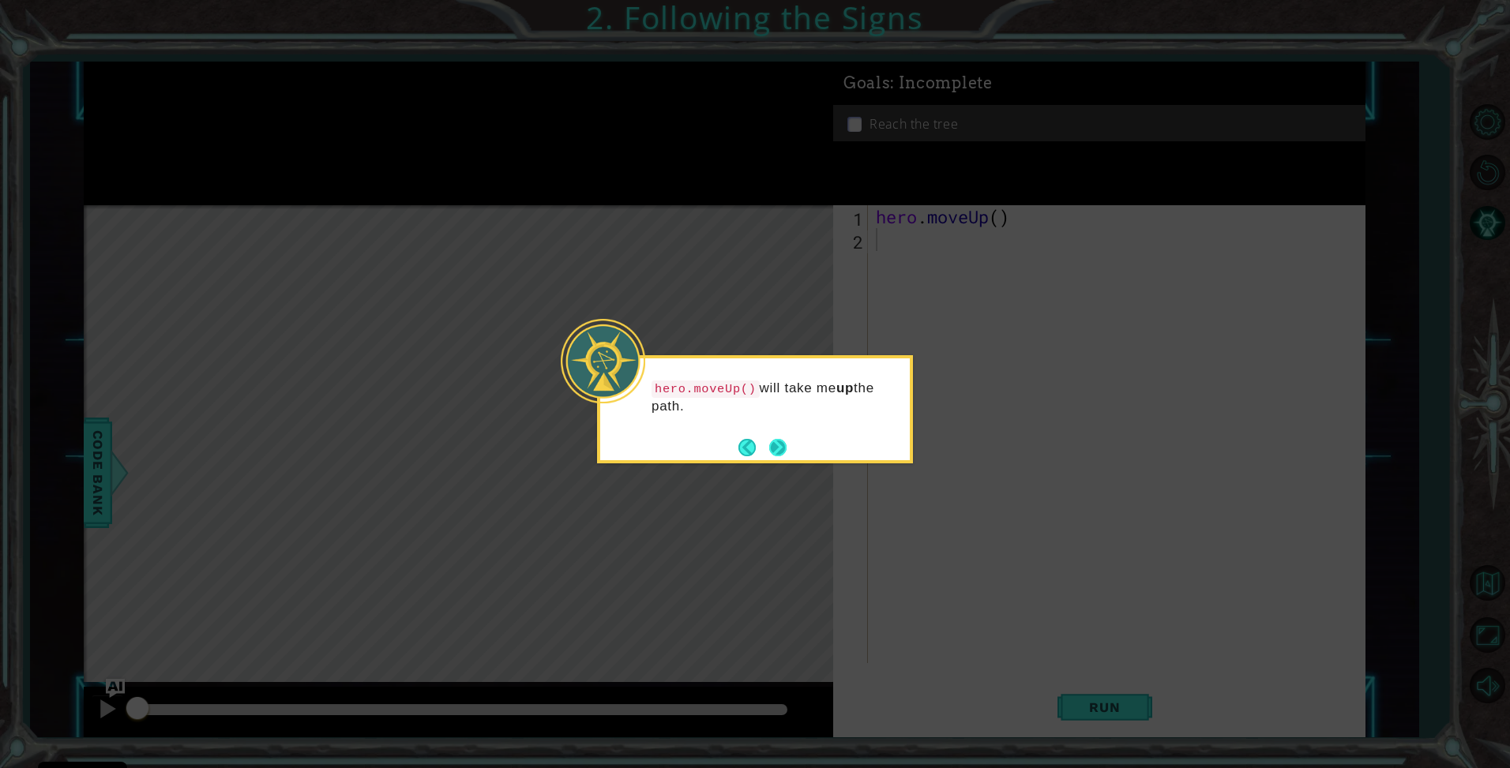
click at [790, 455] on div "hero.moveUp() will take me up the path." at bounding box center [755, 409] width 316 height 108
click at [781, 446] on button "Next" at bounding box center [777, 447] width 17 height 17
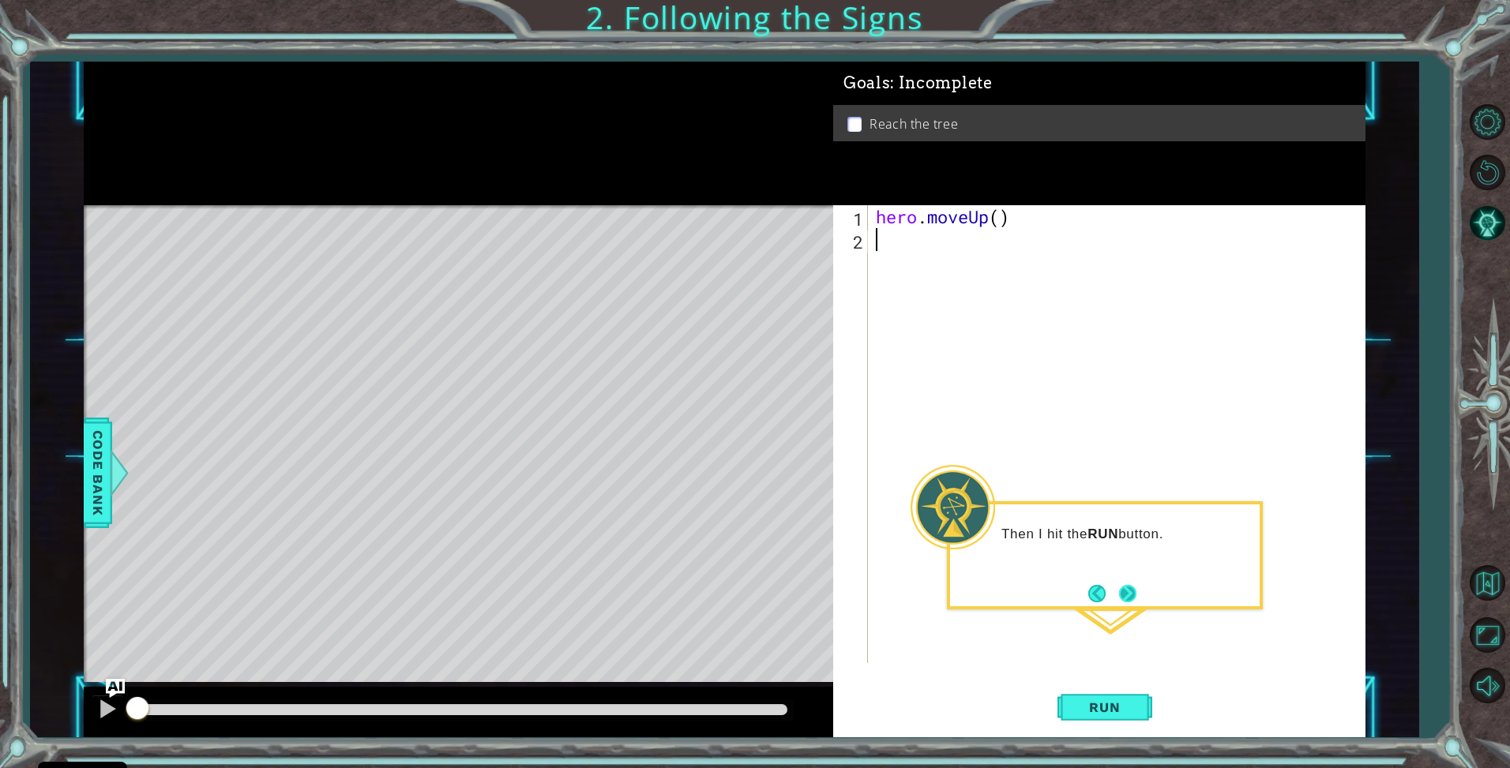
click at [1128, 599] on button "Next" at bounding box center [1127, 593] width 17 height 17
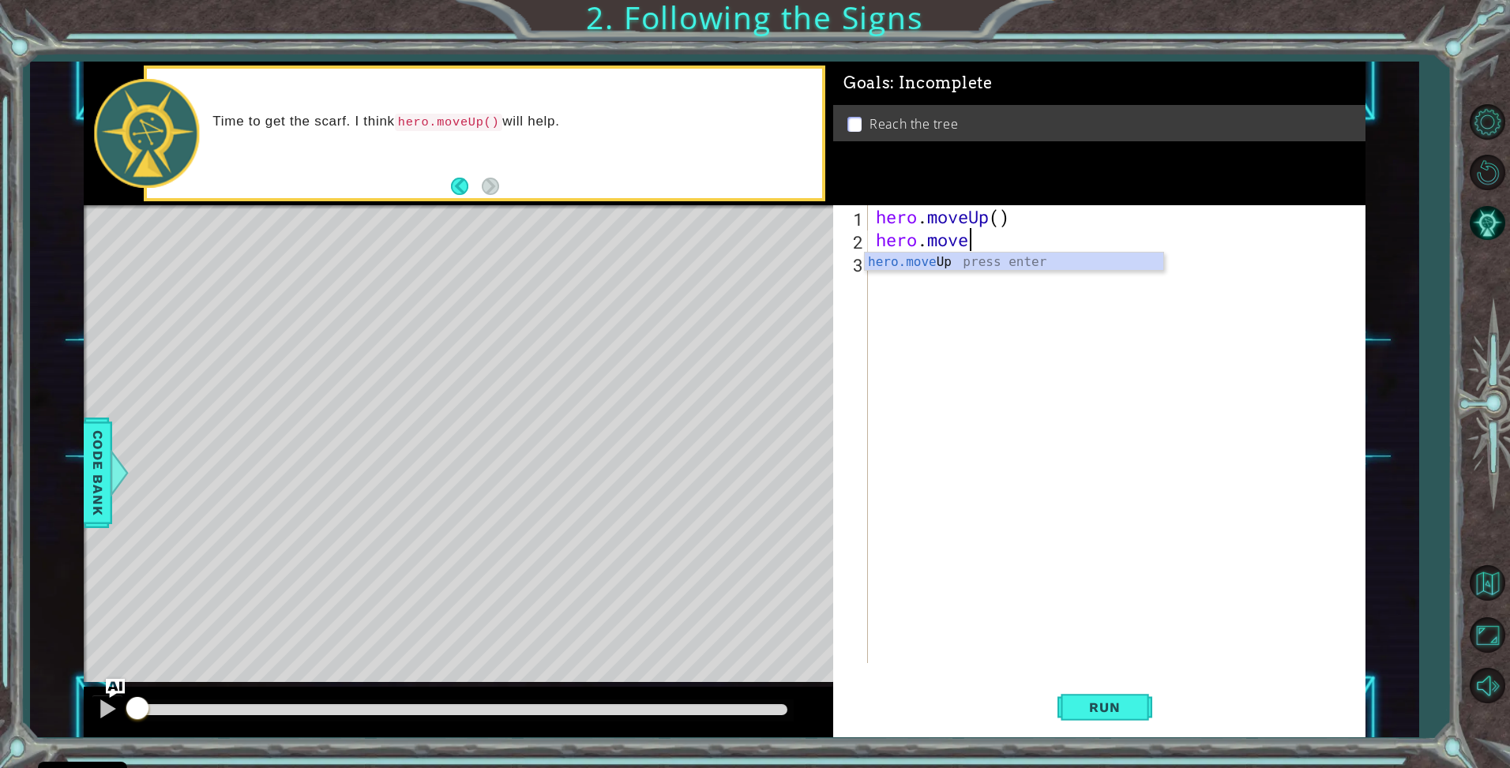
scroll to position [0, 4]
type textarea "hero.moveup"
click at [990, 244] on div "hero . moveUp ( ) hero . moveup" at bounding box center [1121, 457] width 496 height 504
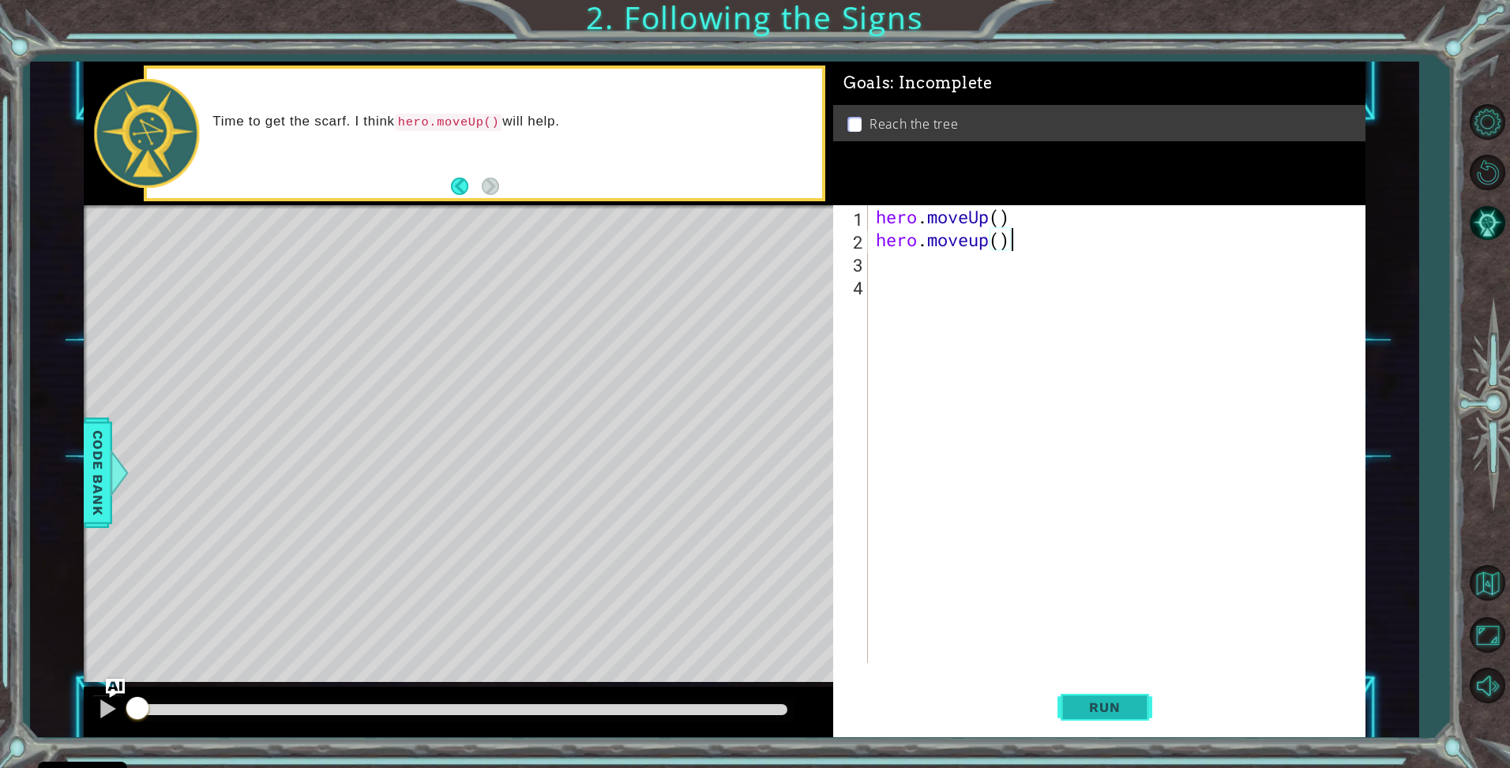
click at [1129, 713] on span "Run" at bounding box center [1104, 708] width 62 height 16
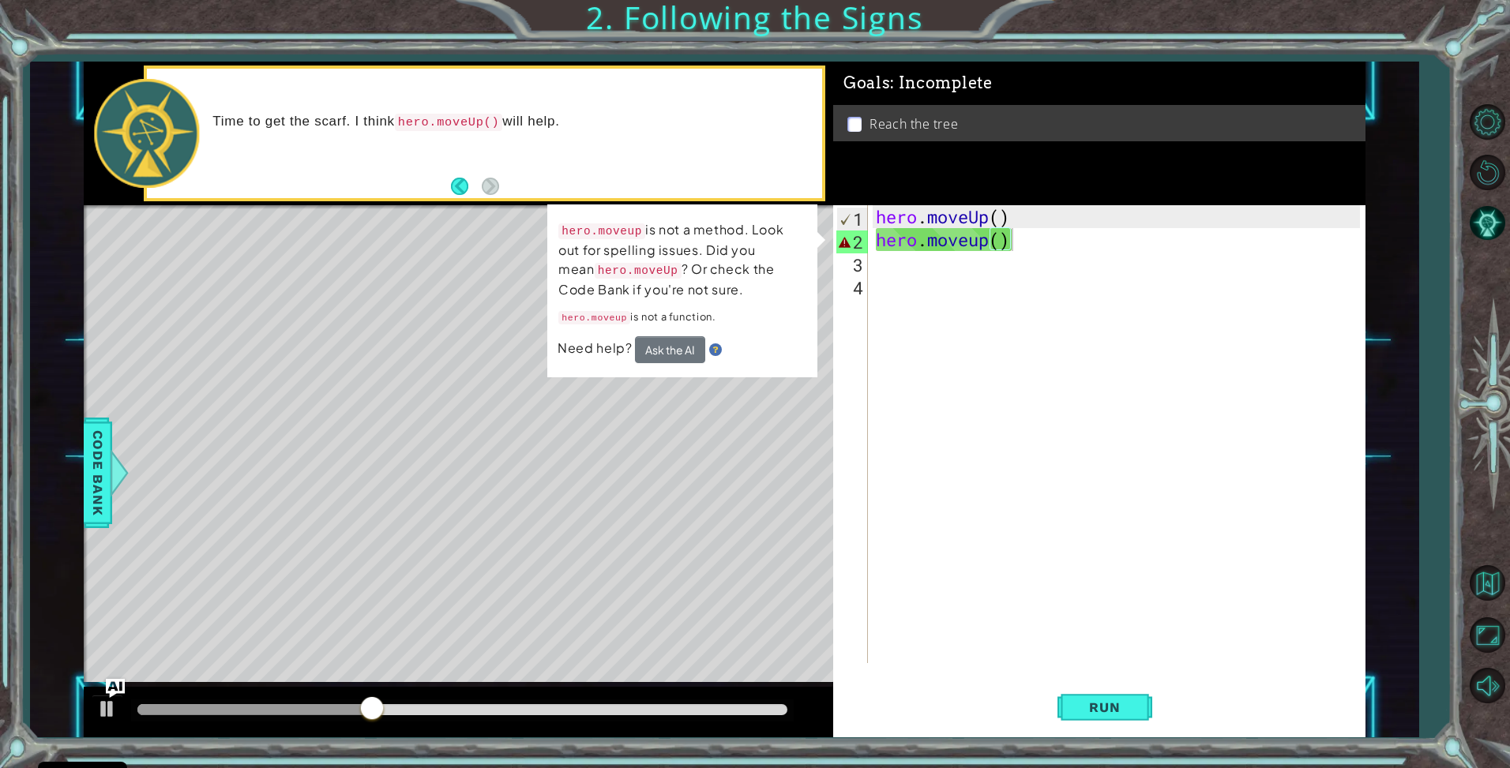
click at [599, 434] on div "Level Map" at bounding box center [449, 437] width 730 height 465
click at [456, 183] on button "Back" at bounding box center [466, 186] width 31 height 17
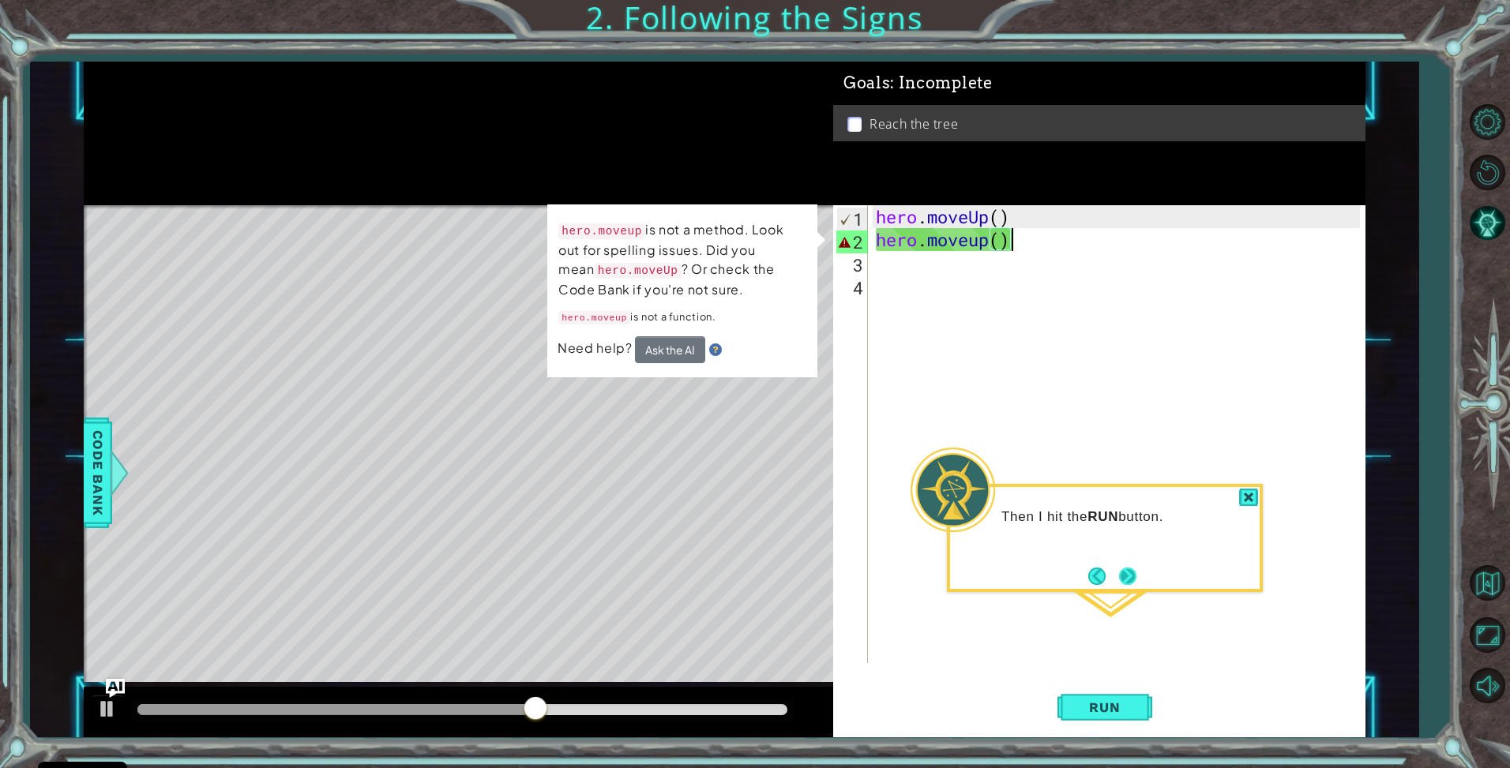
click at [1130, 577] on button "Next" at bounding box center [1127, 576] width 17 height 17
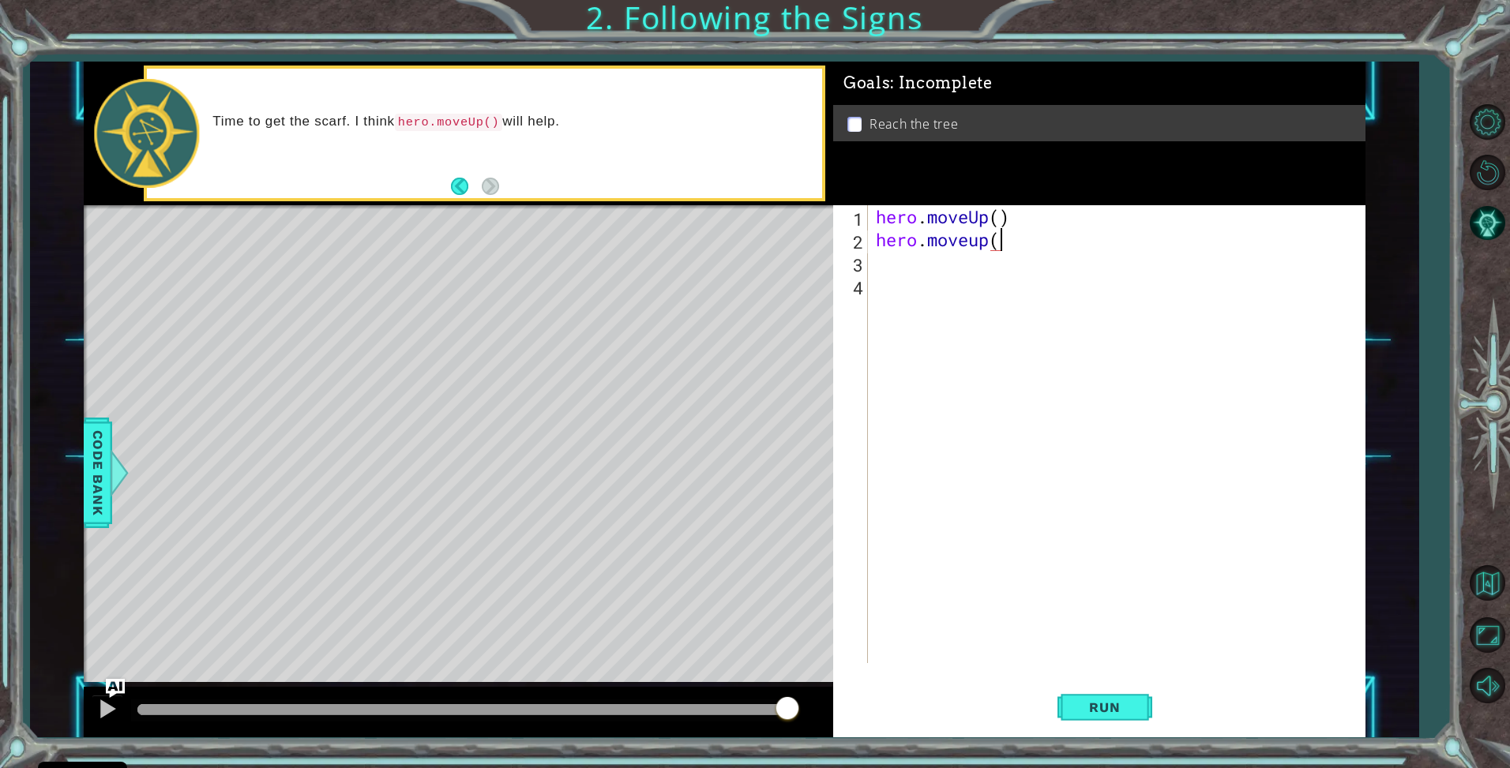
type textarea "hero.moveup"
click at [1126, 687] on button "Run" at bounding box center [1104, 708] width 95 height 53
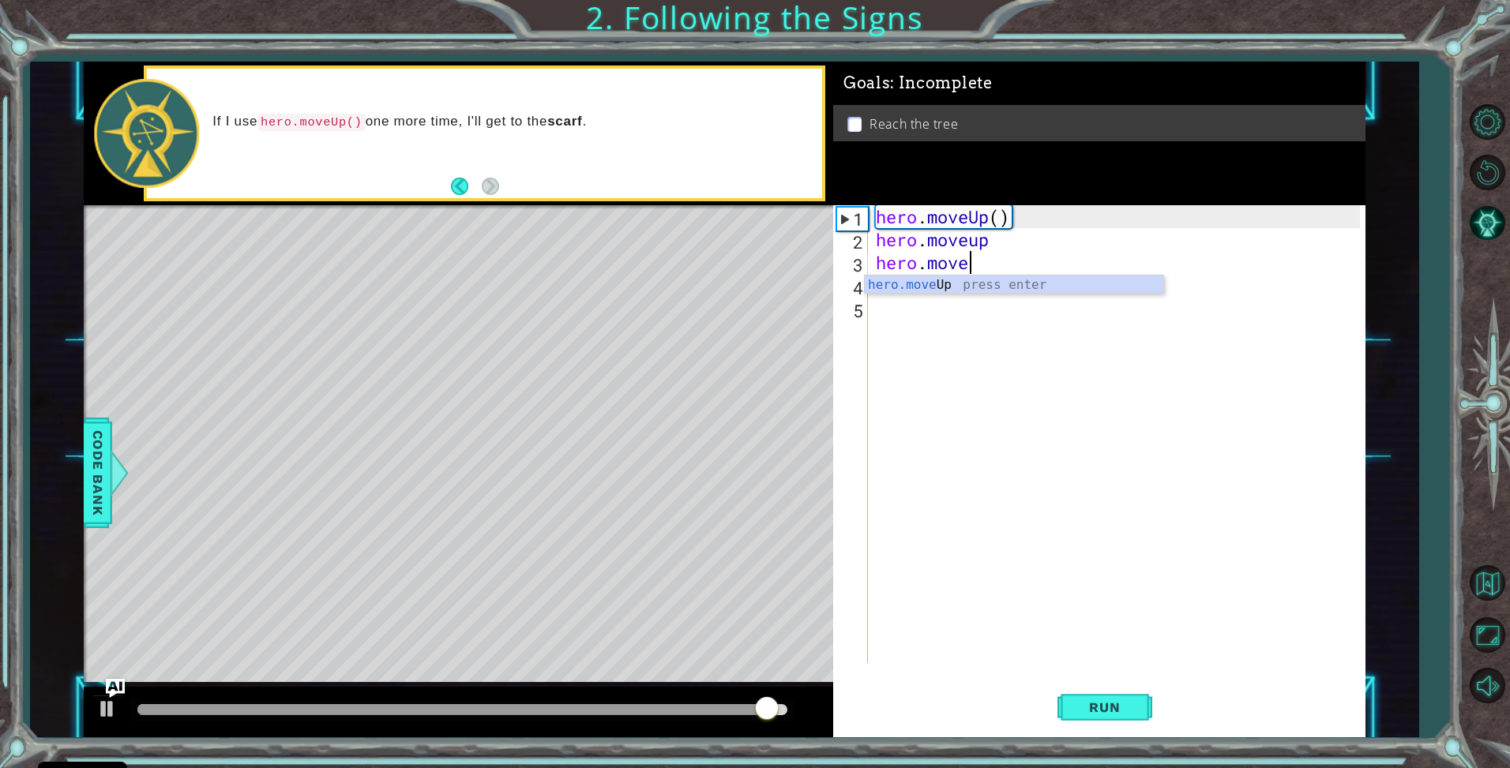
scroll to position [0, 4]
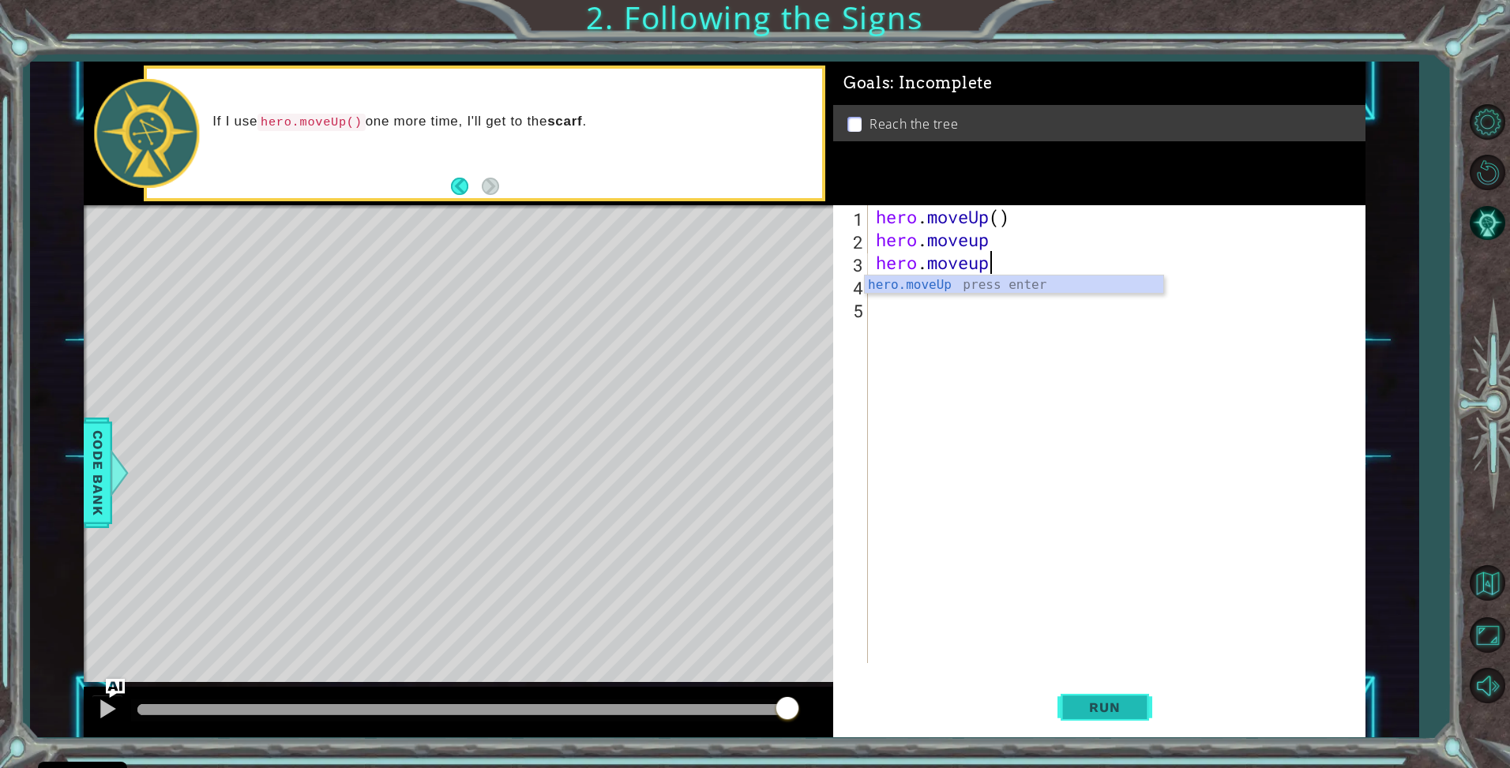
click at [1112, 692] on button "Run" at bounding box center [1104, 708] width 95 height 53
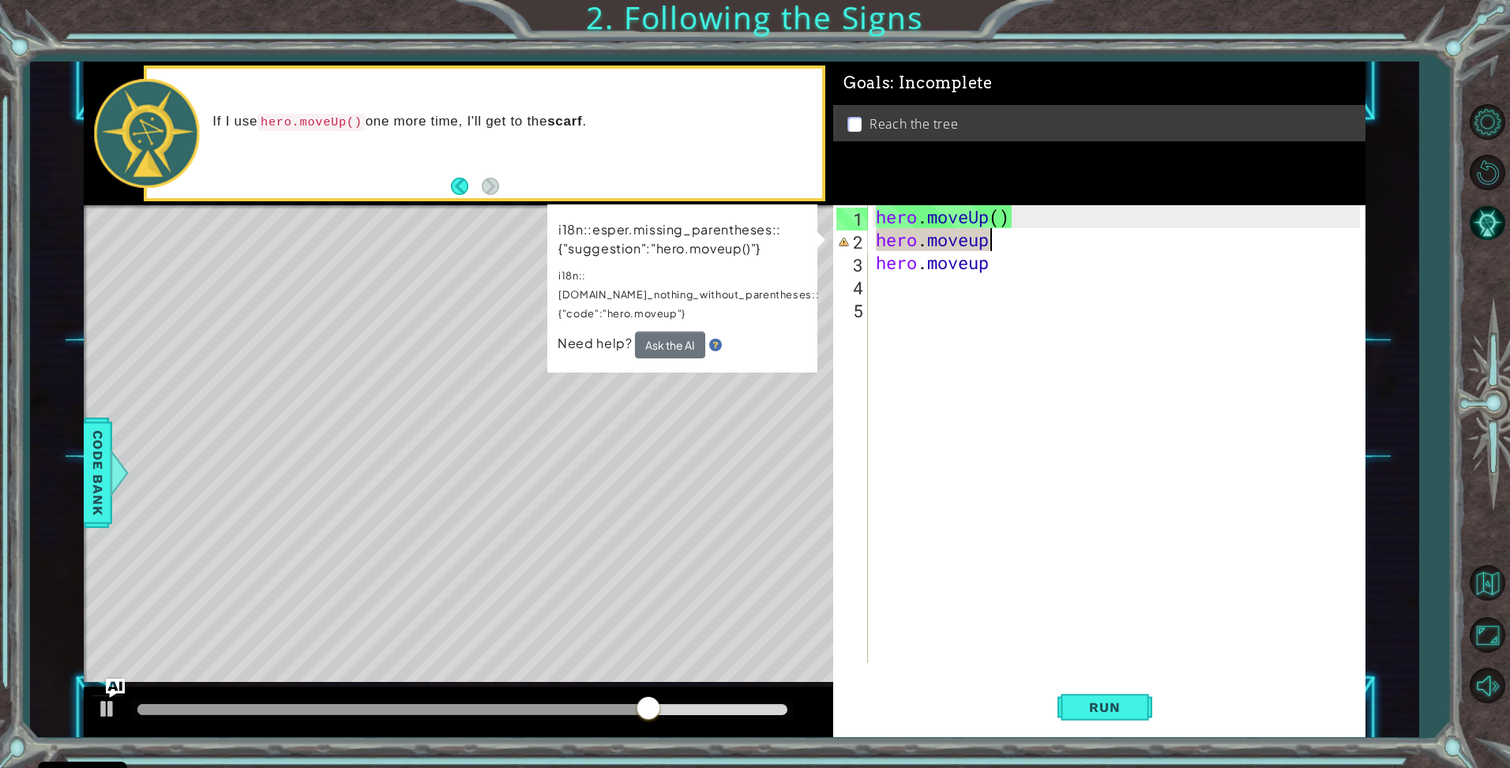
click at [998, 231] on div "hero . moveUp ( ) hero . moveup hero . moveup" at bounding box center [1121, 457] width 496 height 504
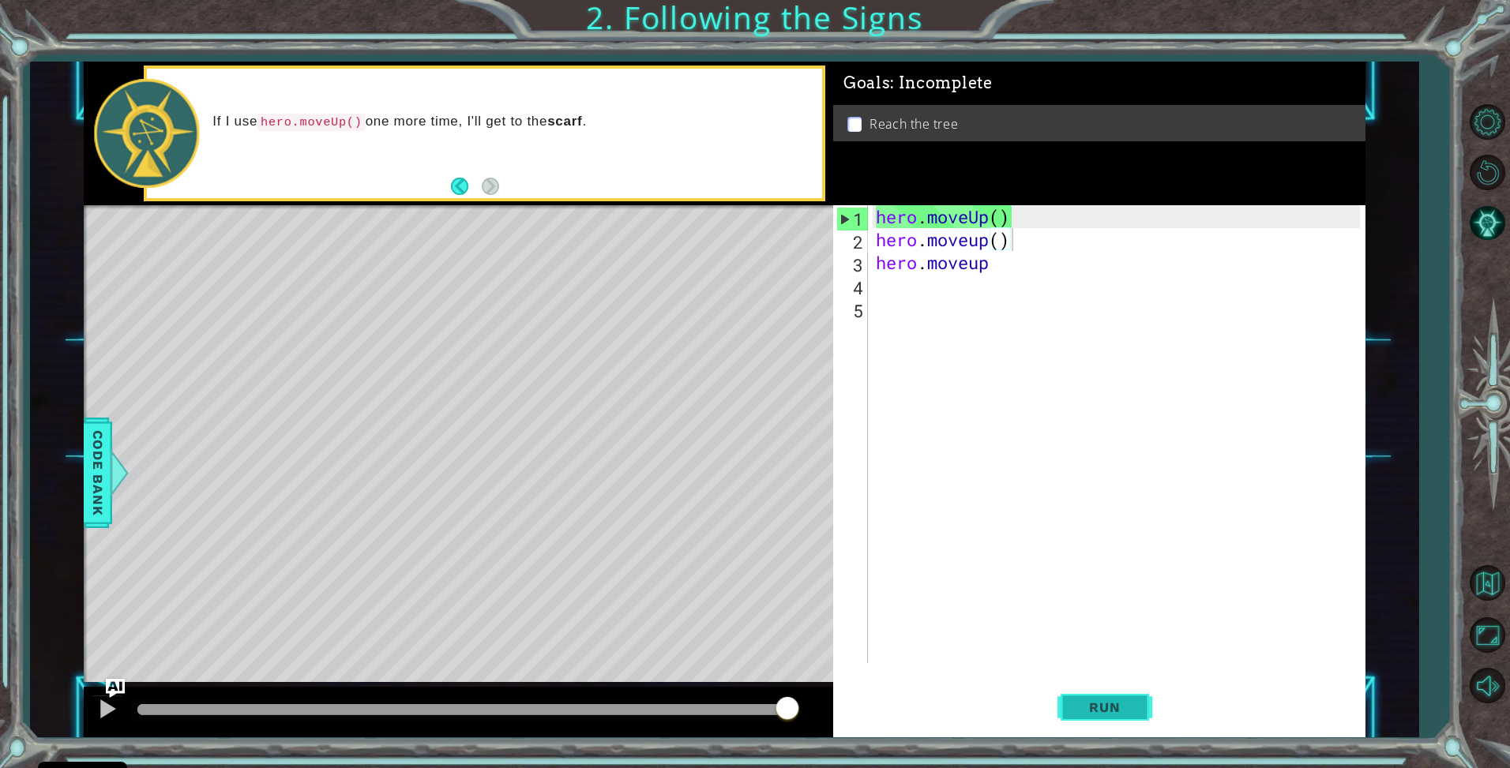
click at [1140, 714] on button "Run" at bounding box center [1104, 708] width 95 height 53
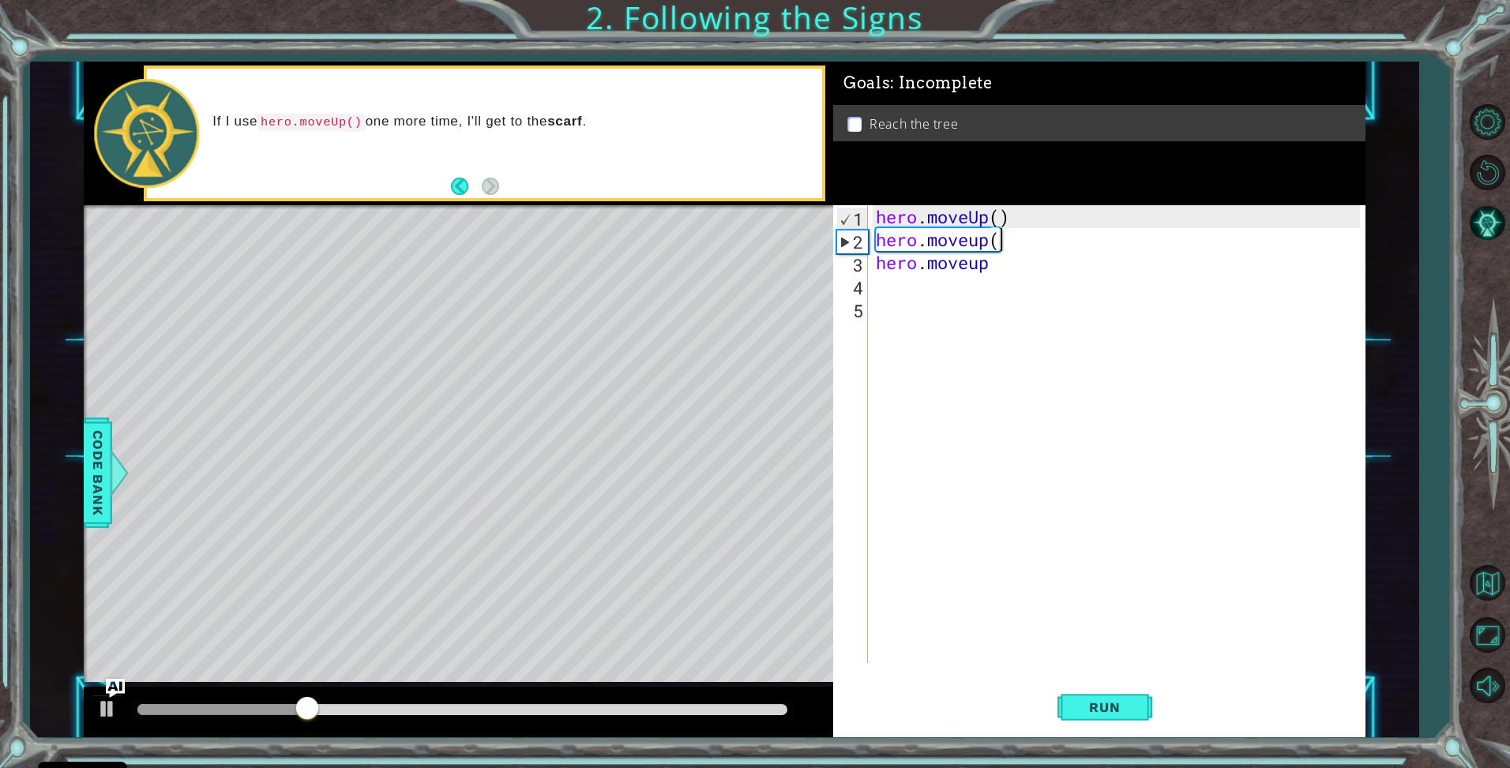
type textarea "hero.moveup"
click at [1035, 359] on div "hero . moveUp ( ) hero . moveup hero . moveup" at bounding box center [1121, 457] width 496 height 504
click at [1017, 276] on div "hero . moveUp ( ) hero . moveup hero . moveup" at bounding box center [1121, 457] width 496 height 504
click at [1121, 712] on span "Run" at bounding box center [1104, 708] width 62 height 16
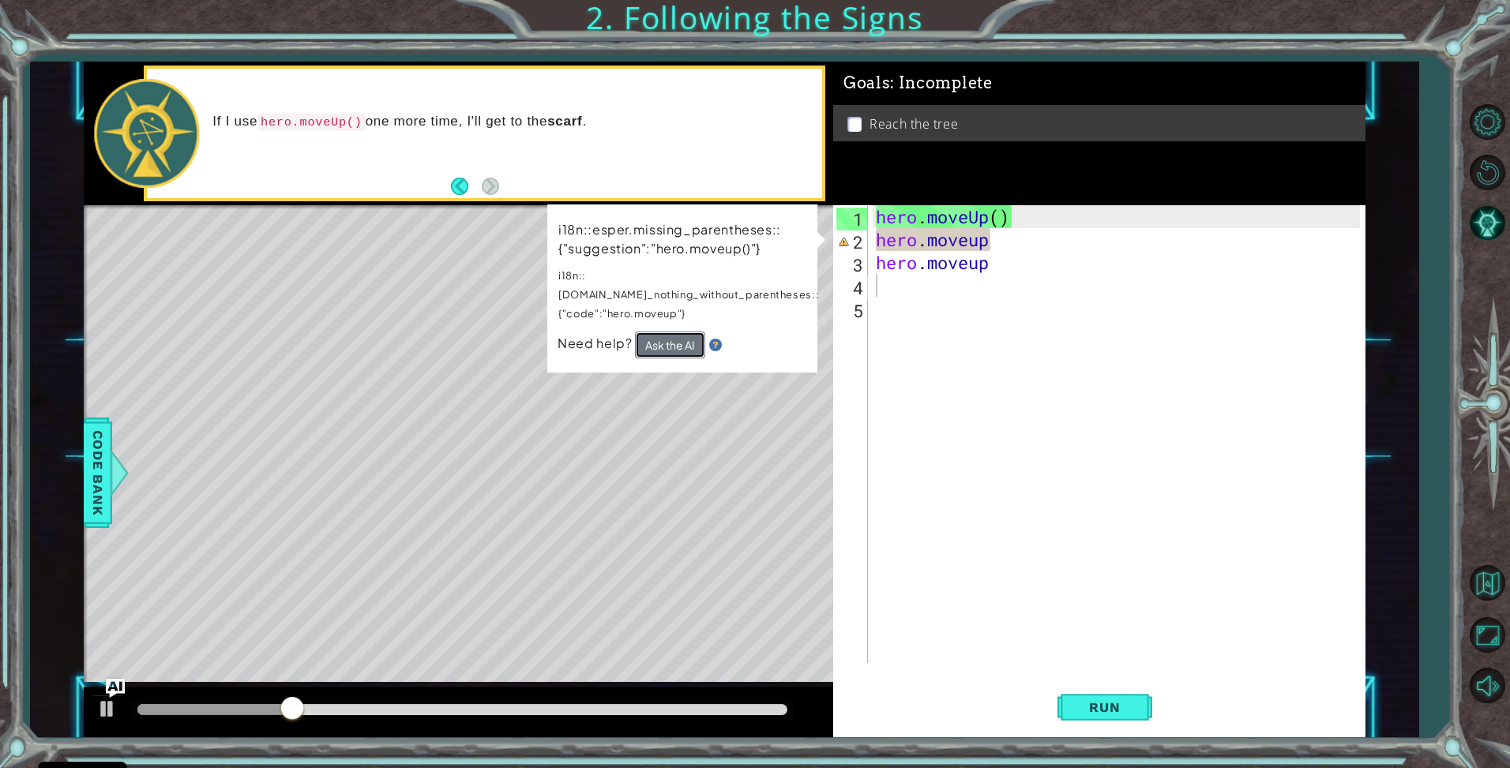
click at [648, 332] on button "Ask the AI" at bounding box center [670, 345] width 70 height 27
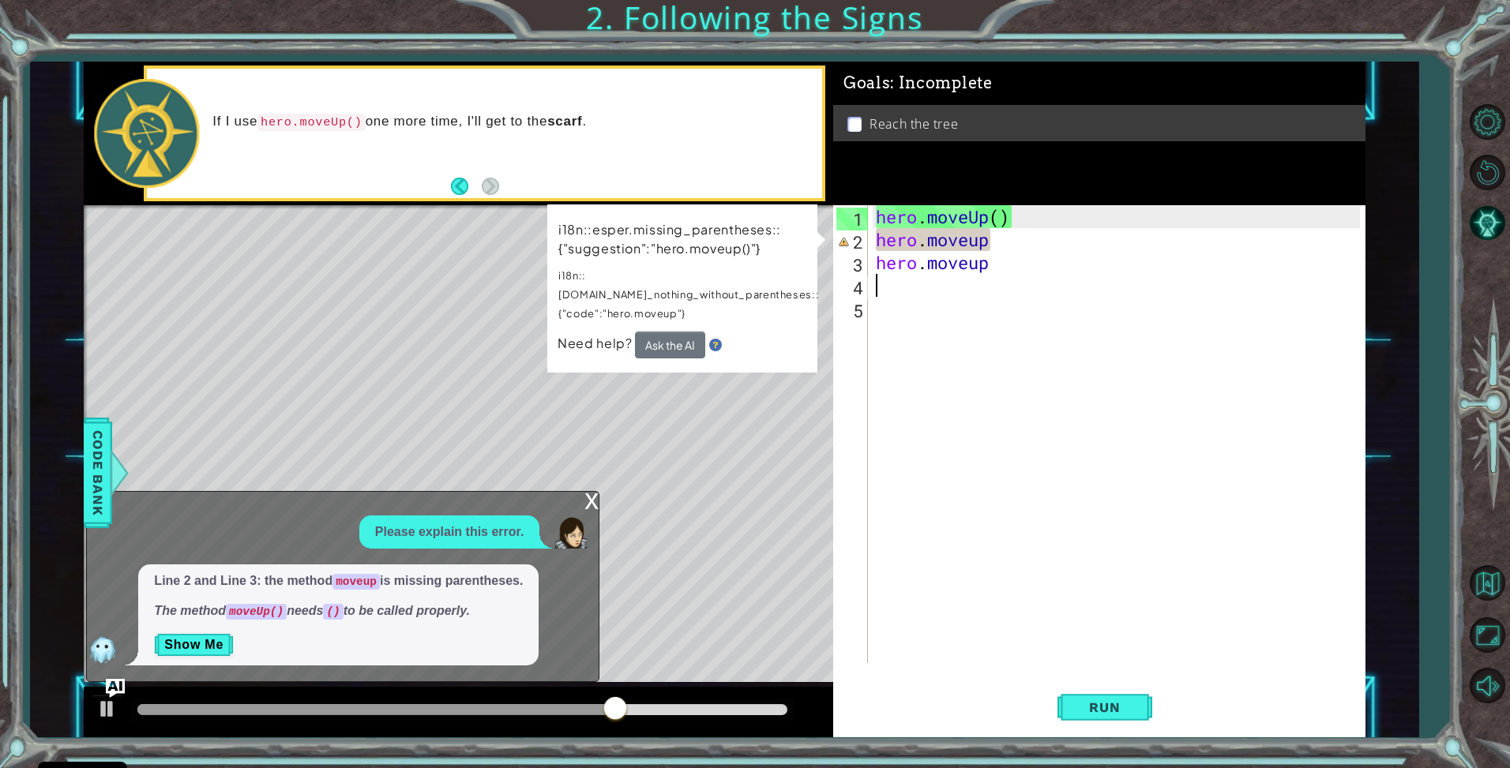
click at [587, 504] on div "x" at bounding box center [591, 500] width 14 height 16
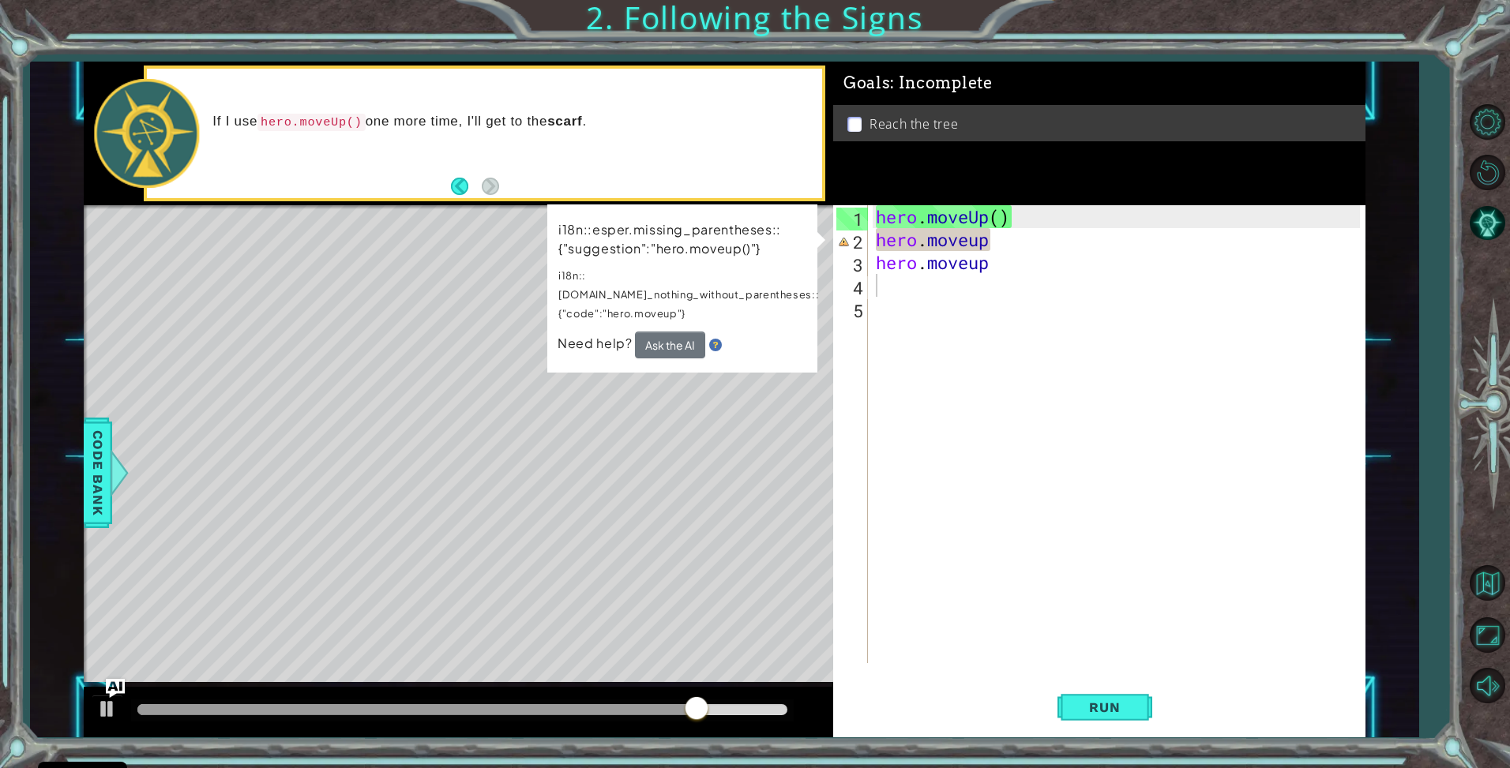
click at [1058, 244] on div "hero . moveUp ( ) hero . moveup hero . moveup" at bounding box center [1121, 457] width 496 height 504
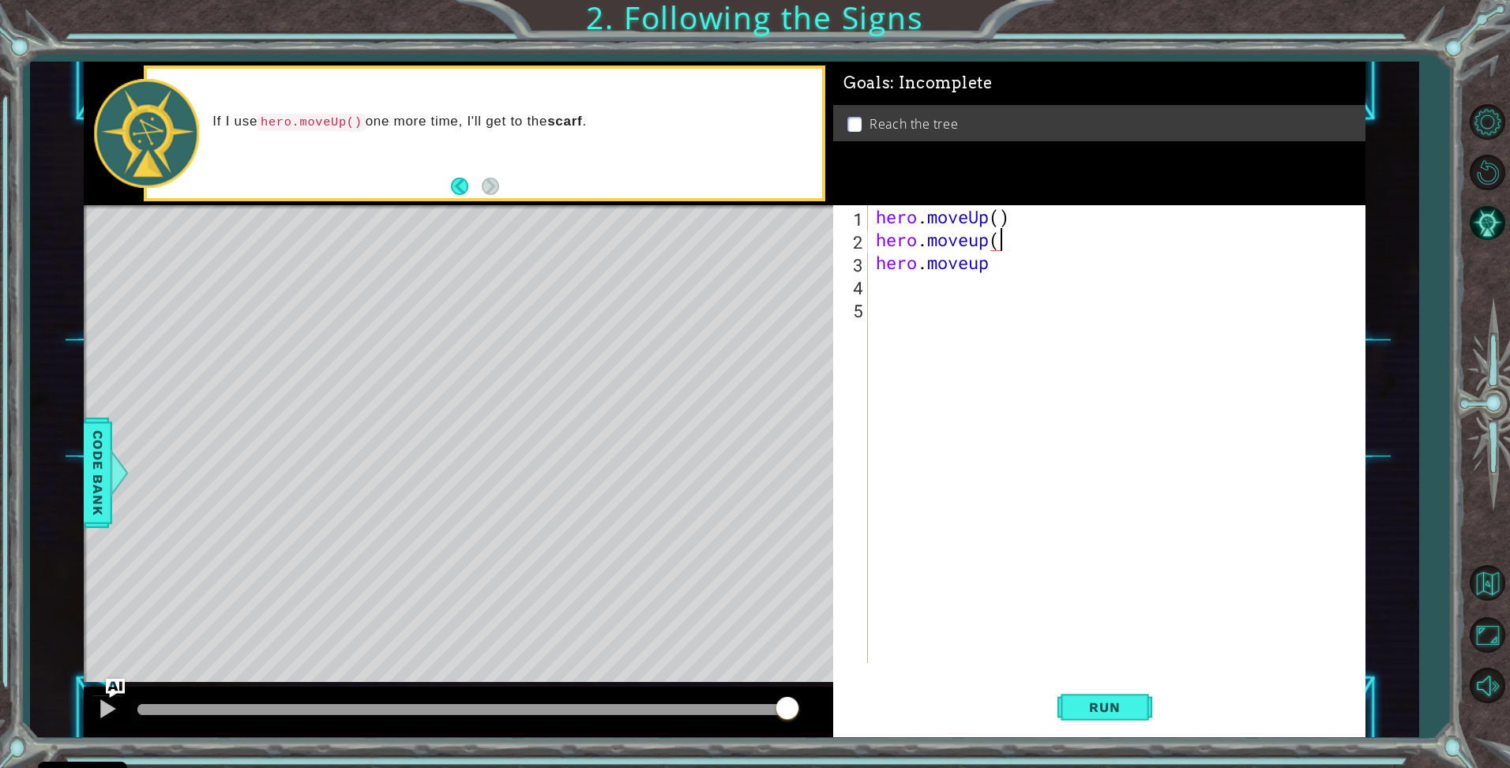
type textarea "hero.moveup()"
click at [1057, 279] on div "hero . moveUp ( ) hero . moveup ( ) hero . moveup" at bounding box center [1121, 457] width 496 height 504
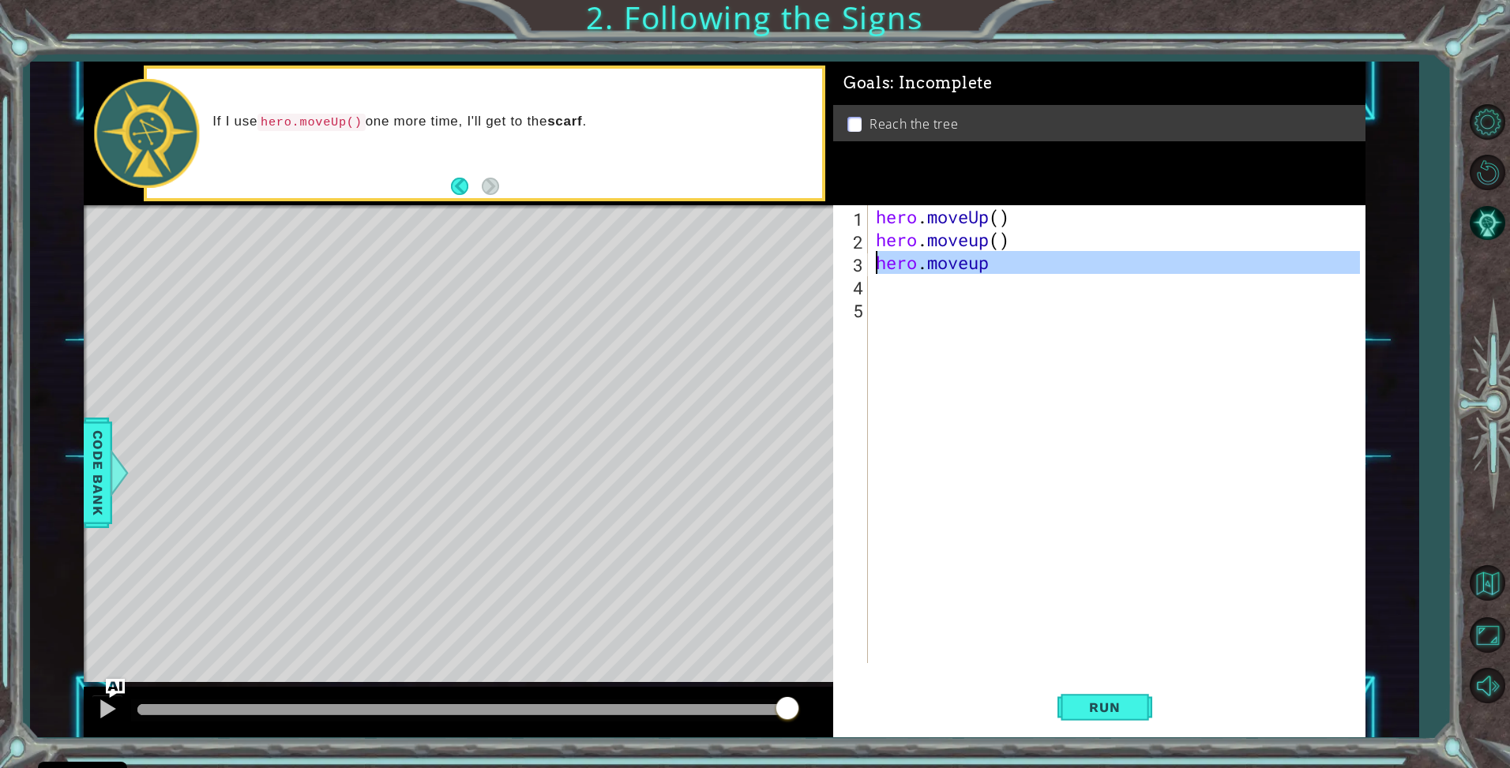
drag, startPoint x: 908, startPoint y: 306, endPoint x: 866, endPoint y: 266, distance: 57.5
click at [866, 266] on div "1 2 3 4 5 hero . moveUp ( ) hero . moveup ( ) hero . moveup ההההההההההההההההההה…" at bounding box center [1097, 434] width 528 height 458
type textarea "hero.moveup"
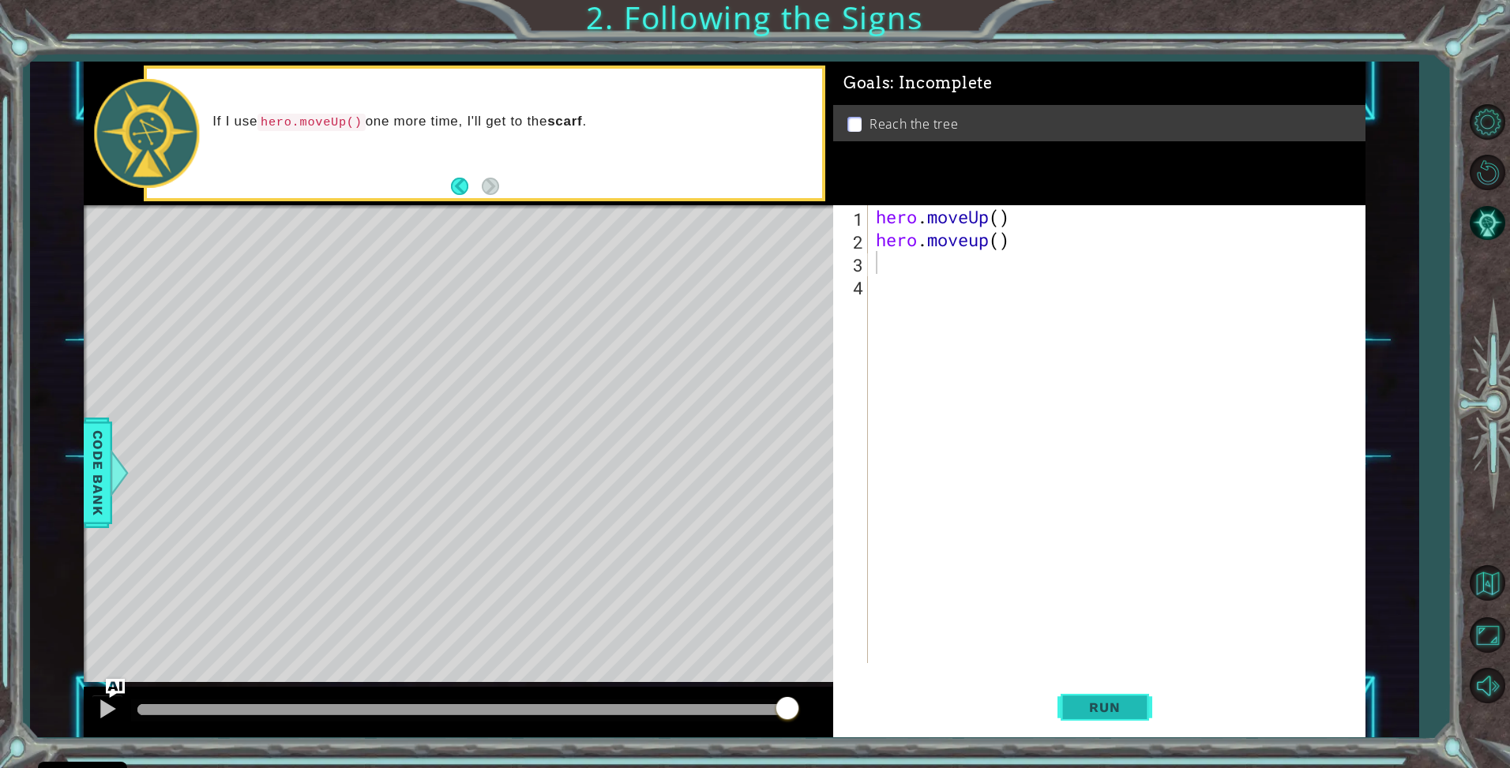
click at [1077, 701] on span "Run" at bounding box center [1104, 708] width 62 height 16
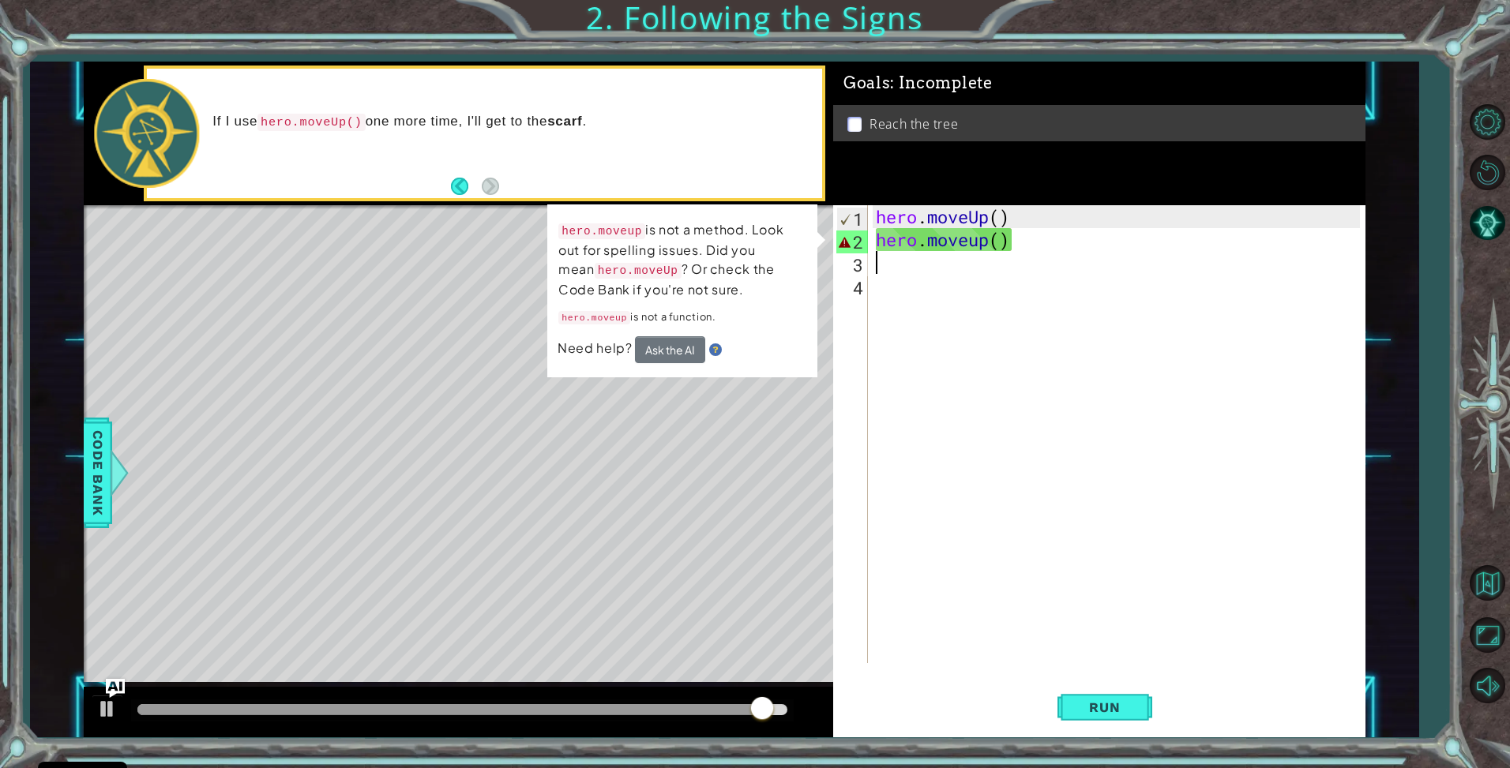
click at [963, 280] on div "hero . moveUp ( ) hero . moveup ( )" at bounding box center [1121, 457] width 496 height 504
click at [1088, 231] on div "hero . moveUp ( ) hero . moveup ( )" at bounding box center [1121, 457] width 496 height 504
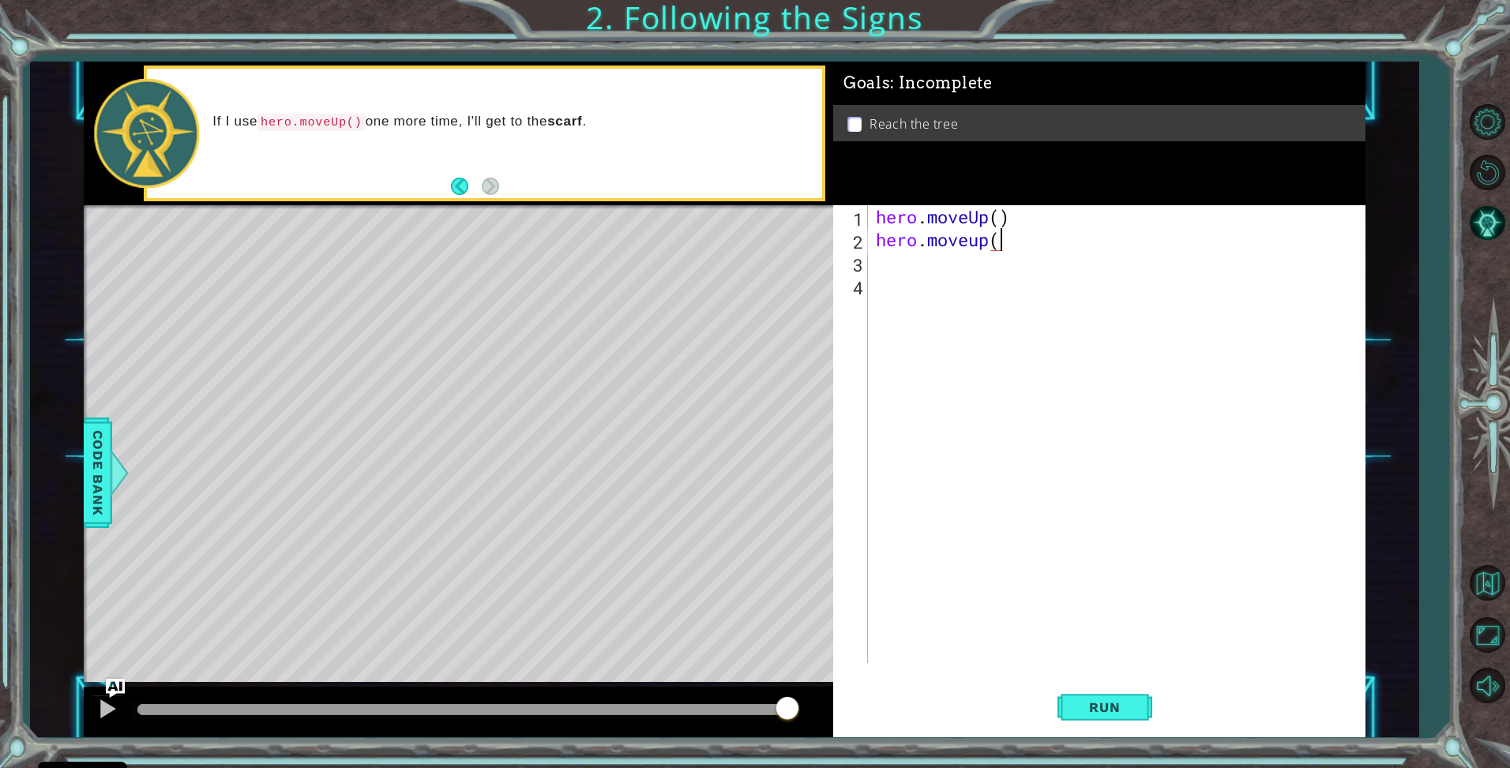
type textarea "hero.moveup"
click at [1084, 255] on div "hero.moveUp press enter" at bounding box center [1014, 281] width 299 height 57
click at [1098, 715] on span "Run" at bounding box center [1104, 708] width 62 height 16
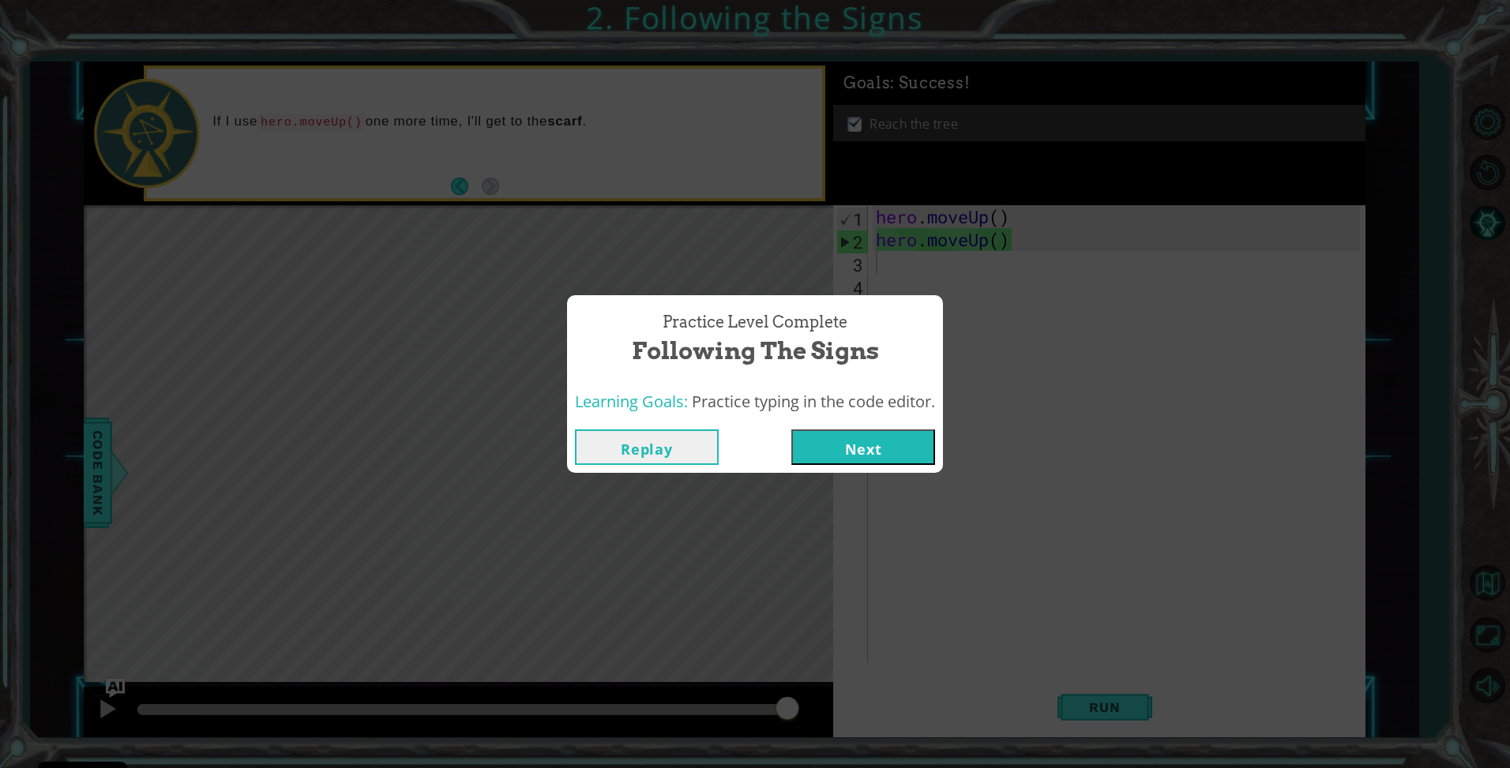
click at [879, 456] on button "Next" at bounding box center [863, 448] width 144 height 36
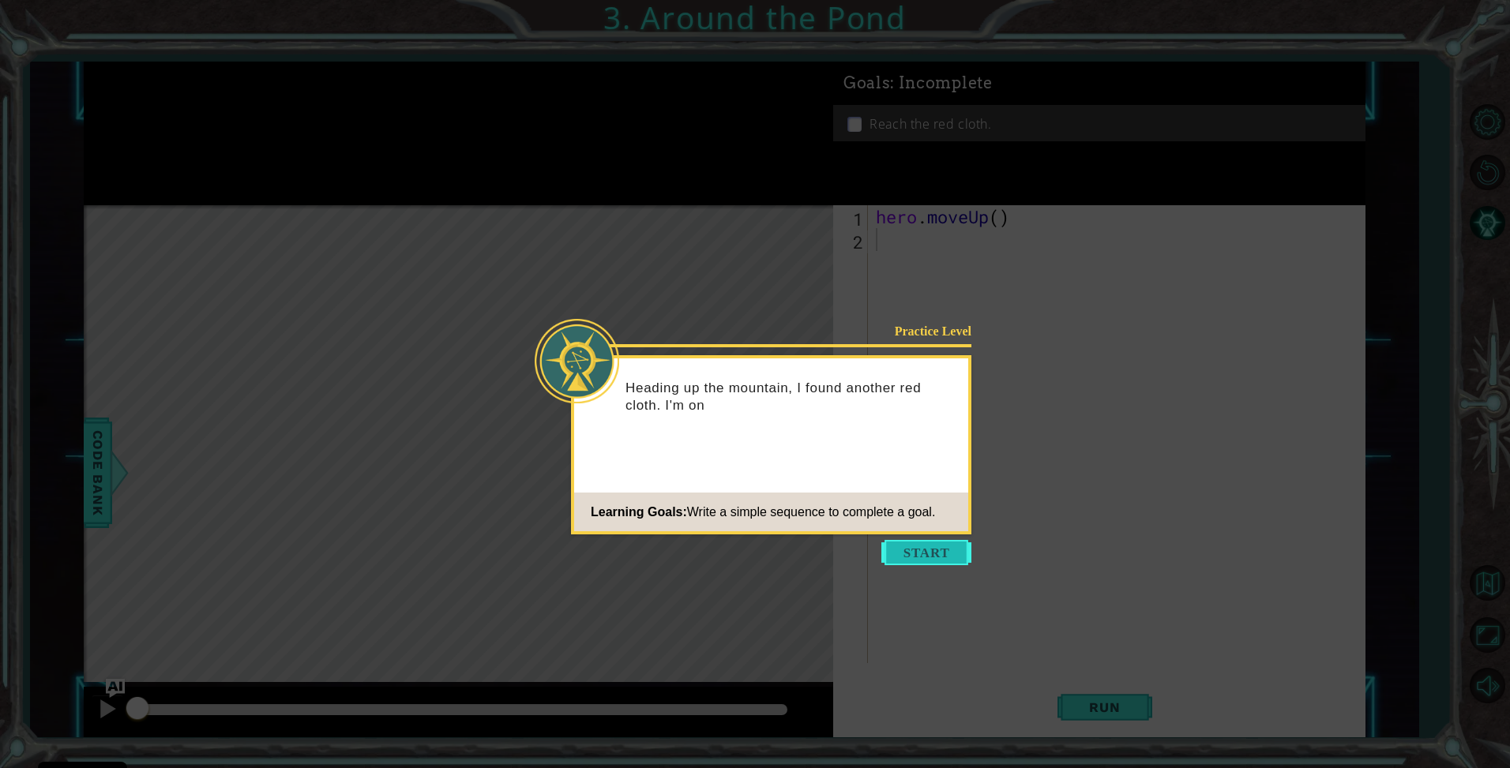
click at [922, 559] on button "Start" at bounding box center [926, 552] width 90 height 25
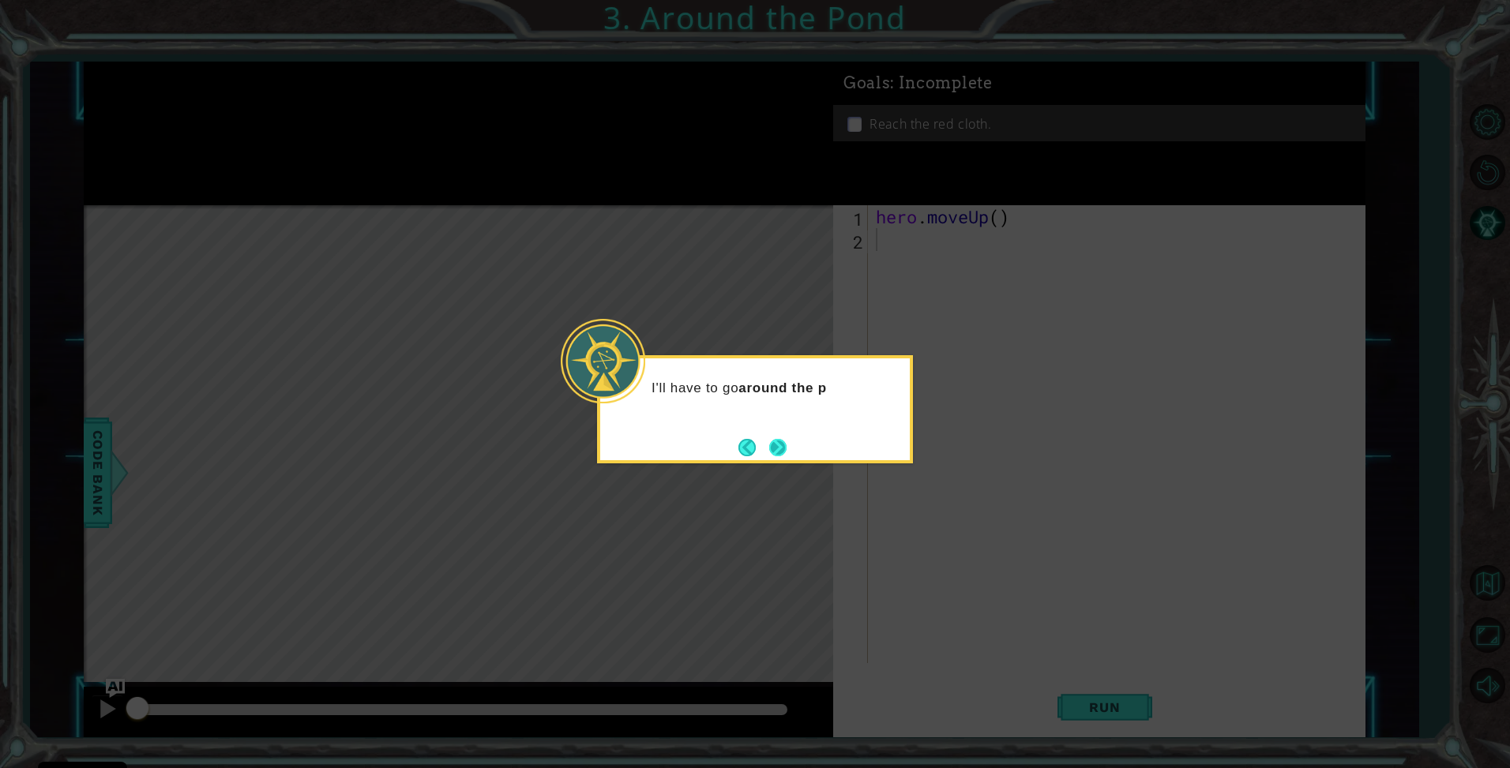
click at [784, 443] on button "Next" at bounding box center [777, 447] width 17 height 17
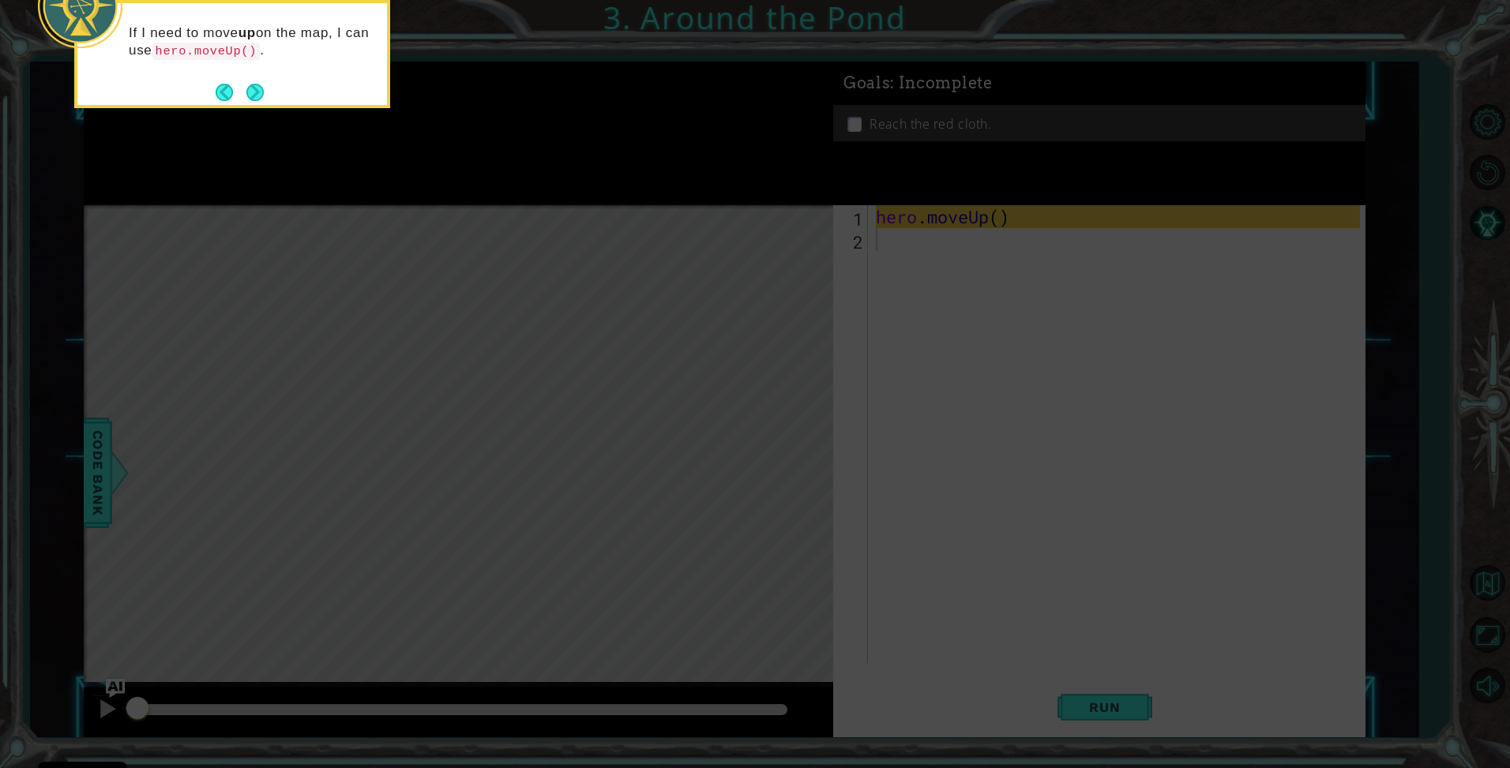
click at [855, 221] on icon at bounding box center [755, 114] width 1510 height 1307
click at [261, 99] on button "Next" at bounding box center [254, 92] width 17 height 17
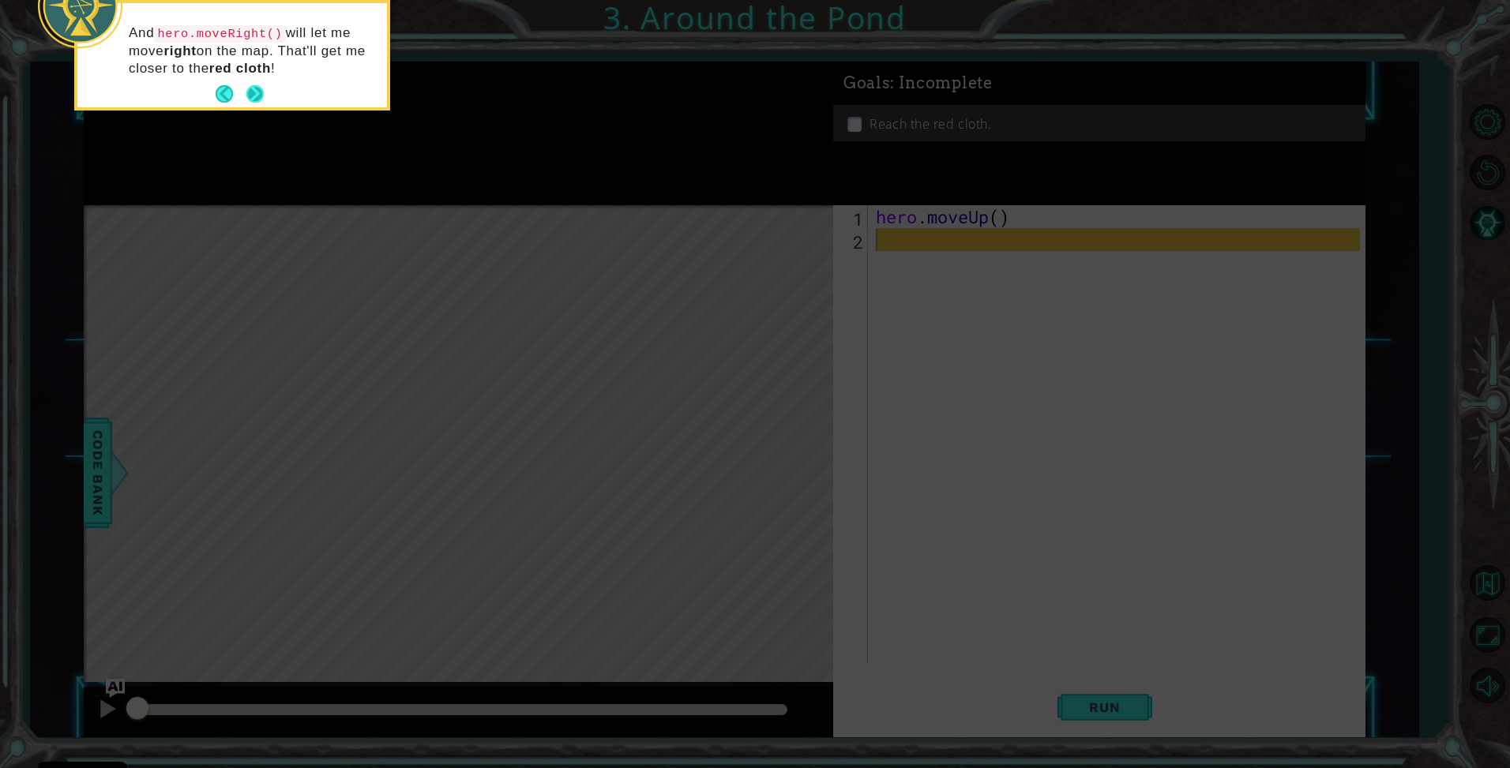
click at [254, 88] on button "Next" at bounding box center [254, 93] width 17 height 17
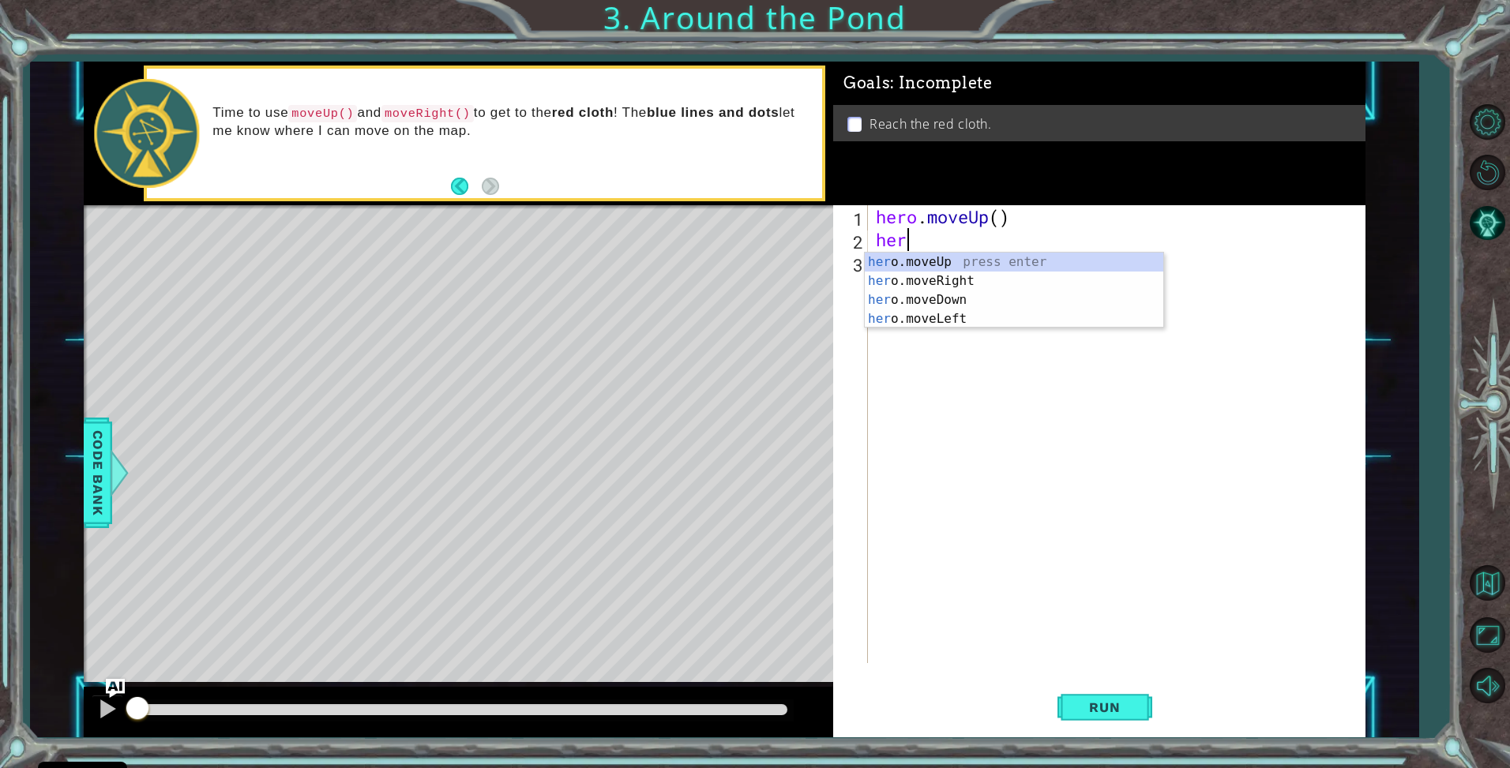
type textarea "hero"
click at [1146, 259] on div "hero .moveUp press enter hero .moveRight press enter hero .moveDown press enter…" at bounding box center [1014, 310] width 299 height 114
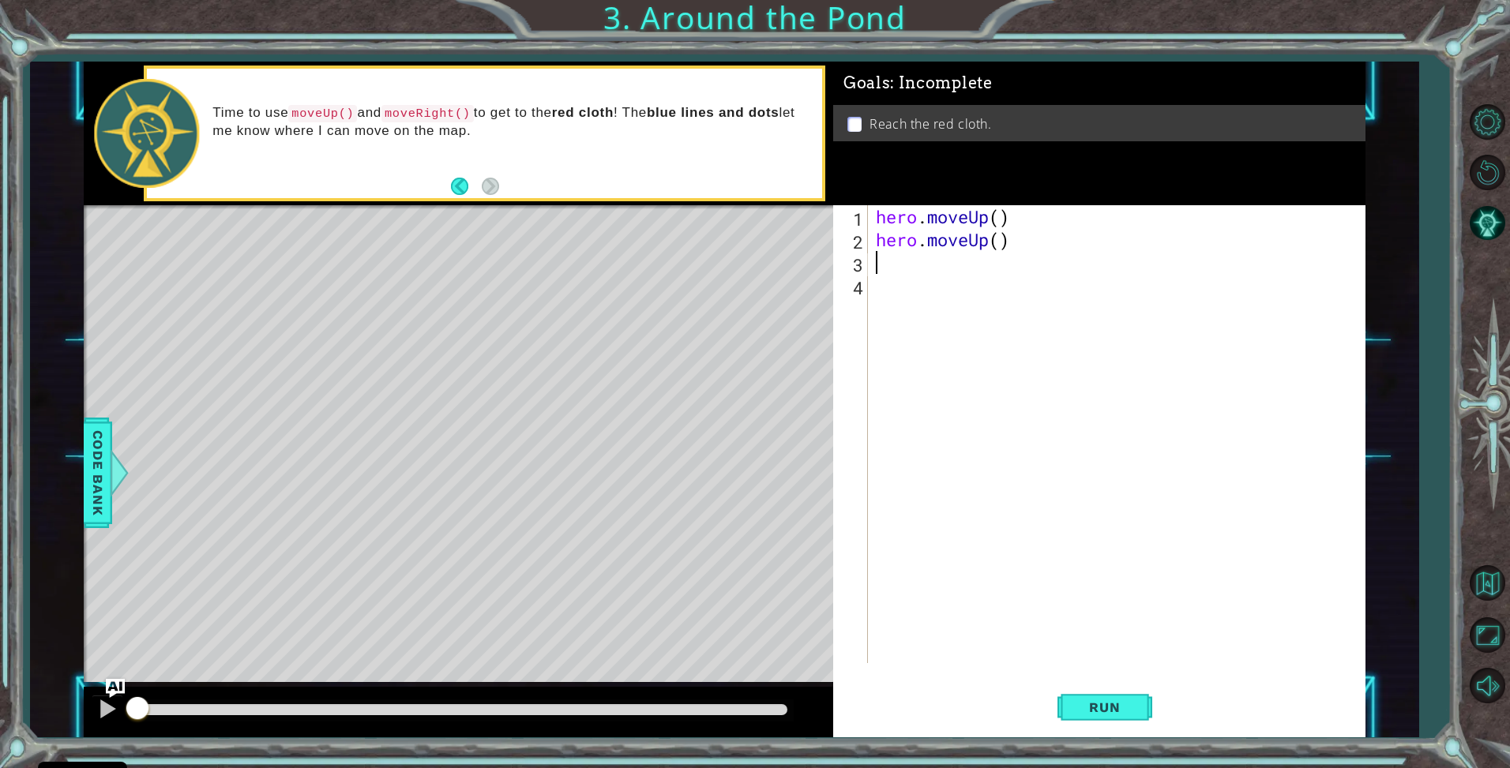
scroll to position [0, 0]
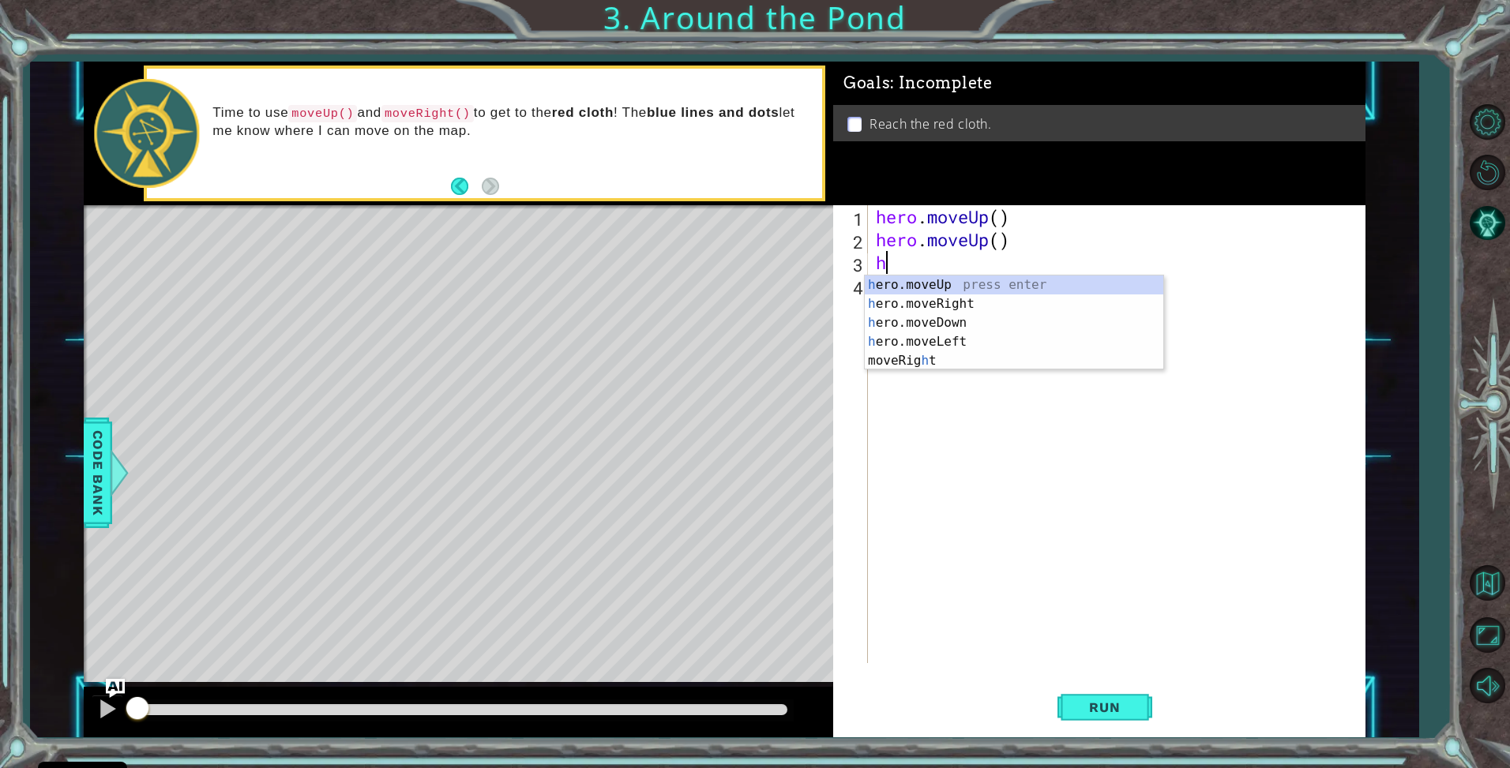
type textarea "her"
click at [1008, 312] on div "her o.moveUp press enter her o.moveRight press enter her o.moveDown press enter…" at bounding box center [1014, 333] width 299 height 114
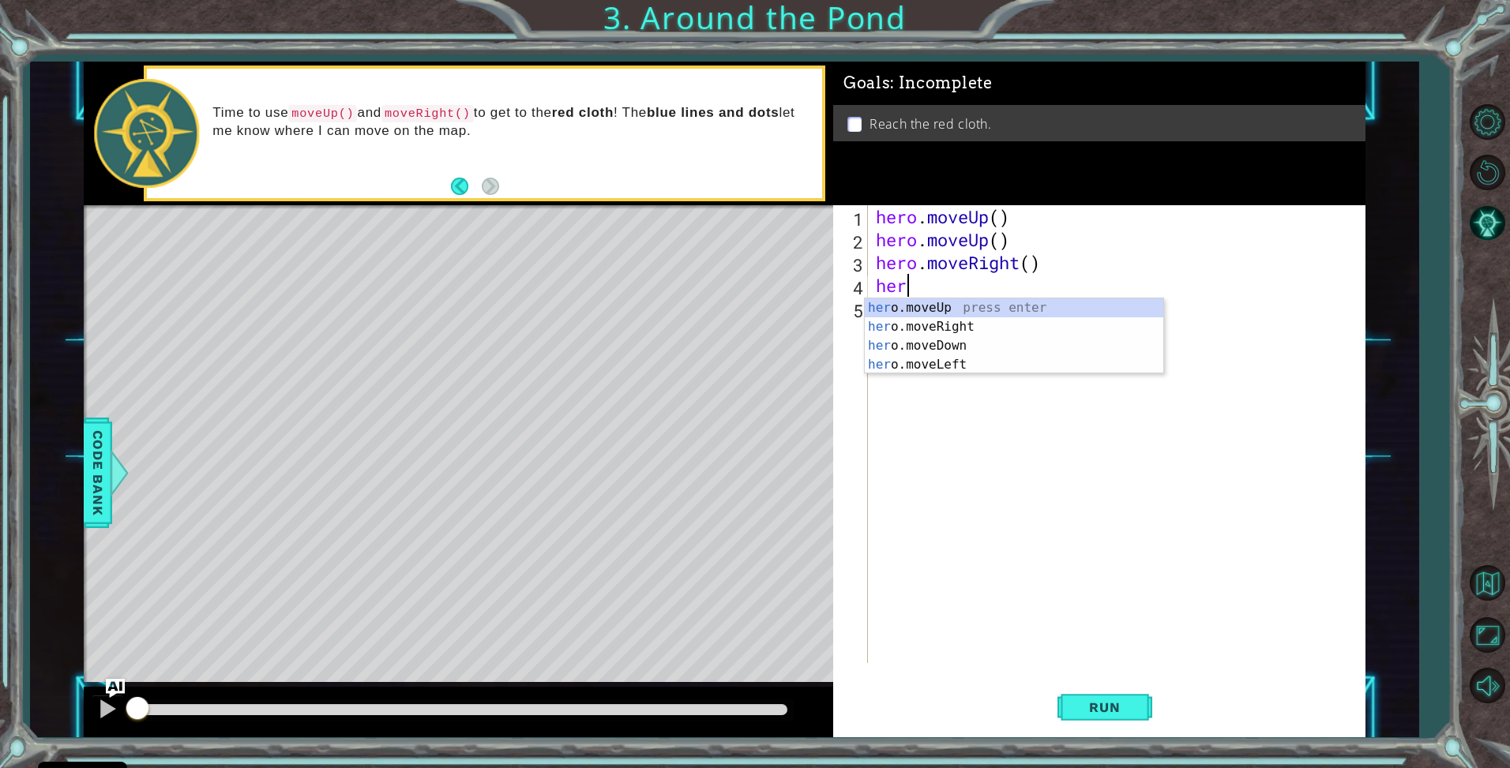
type textarea "hero"
click at [964, 308] on div "hero .moveUp press enter hero .moveRight press enter hero .moveDown press enter…" at bounding box center [1014, 356] width 299 height 114
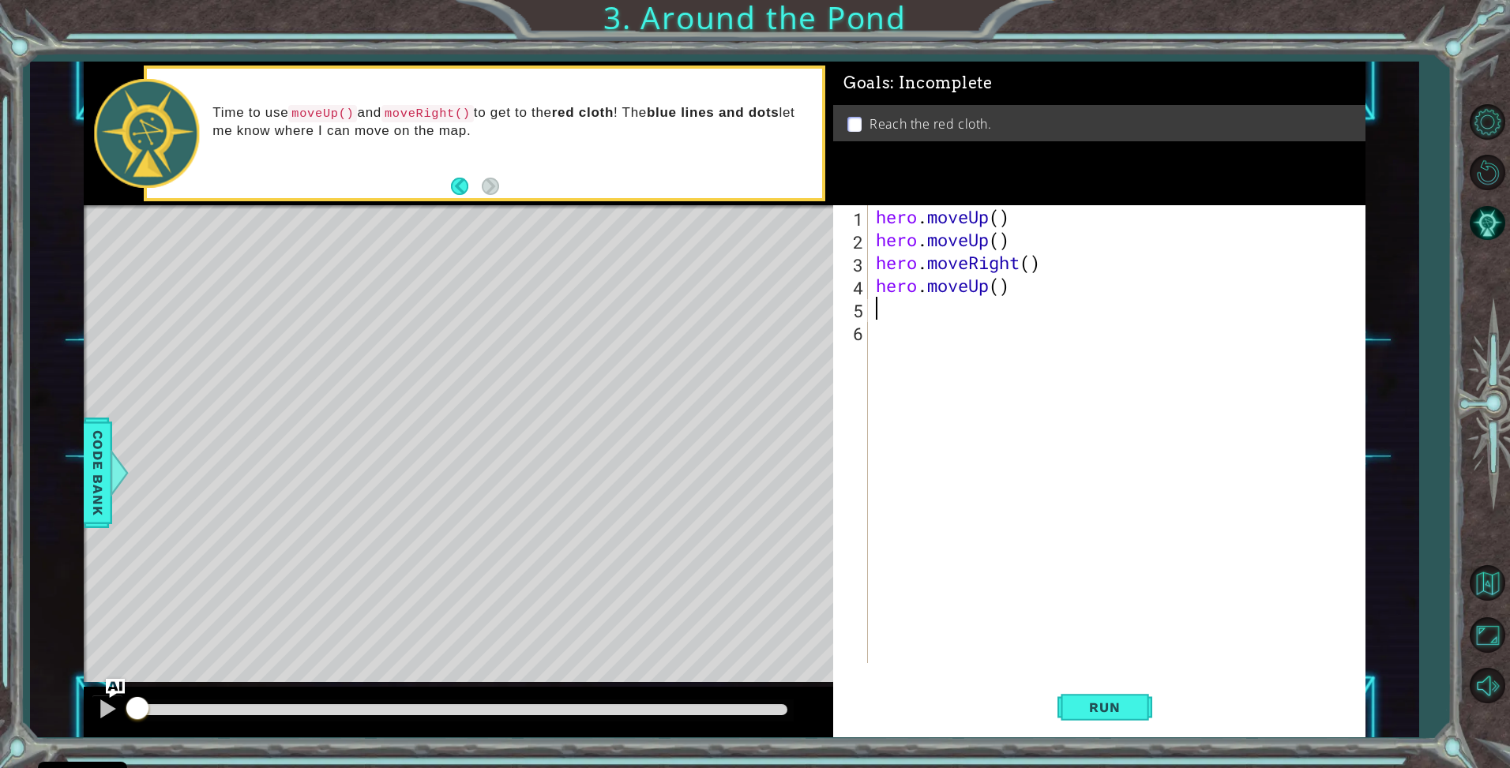
scroll to position [0, 0]
type textarea "hero"
click at [927, 333] on div "hero .moveUp press enter hero .moveRight press enter hero .moveDown press enter…" at bounding box center [1014, 378] width 299 height 114
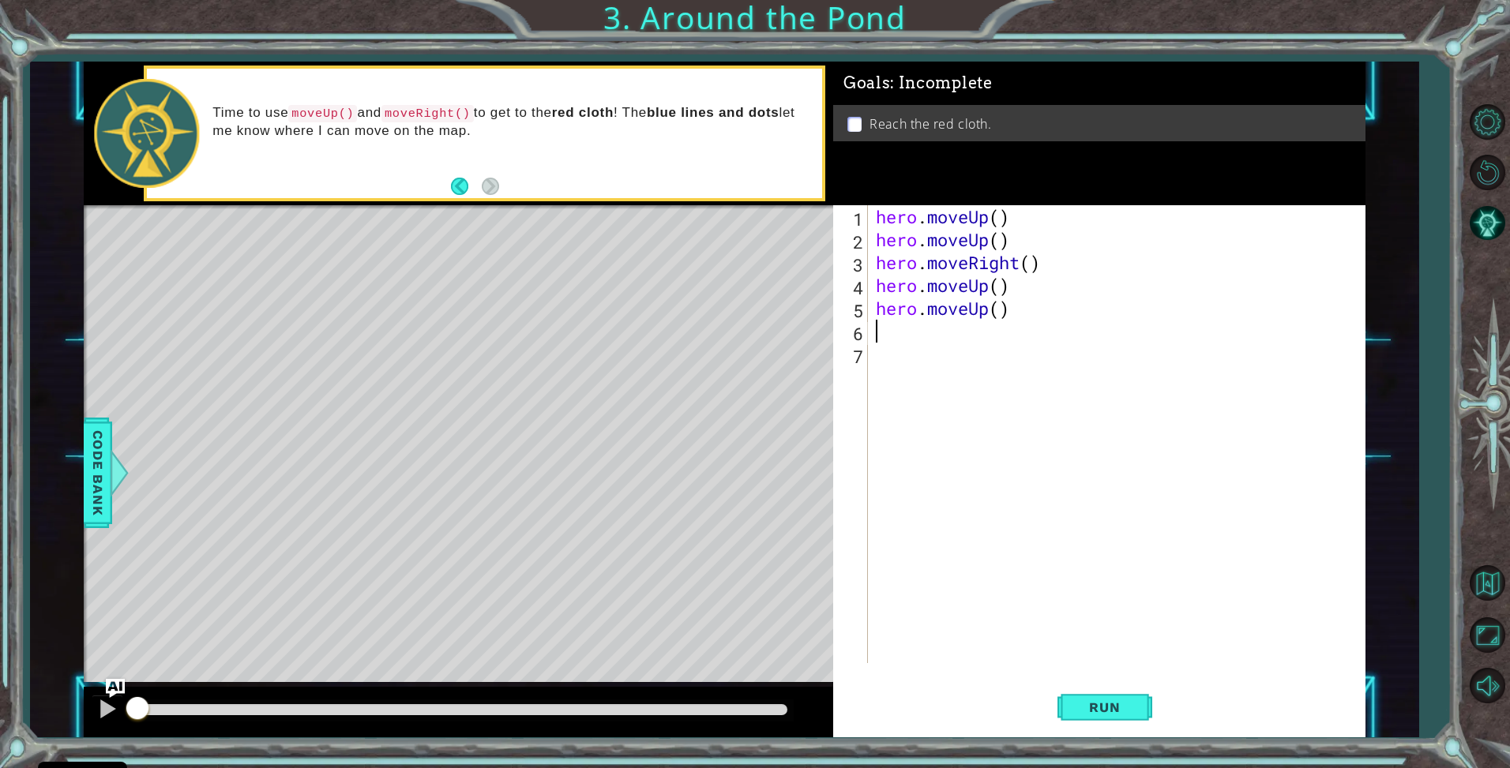
click at [1117, 735] on div "1 2 3 4 5 6 7 hero . moveUp ( ) hero . moveUp ( ) hero . moveRight ( ) hero . m…" at bounding box center [1099, 471] width 532 height 532
click at [1118, 709] on span "Run" at bounding box center [1104, 708] width 62 height 16
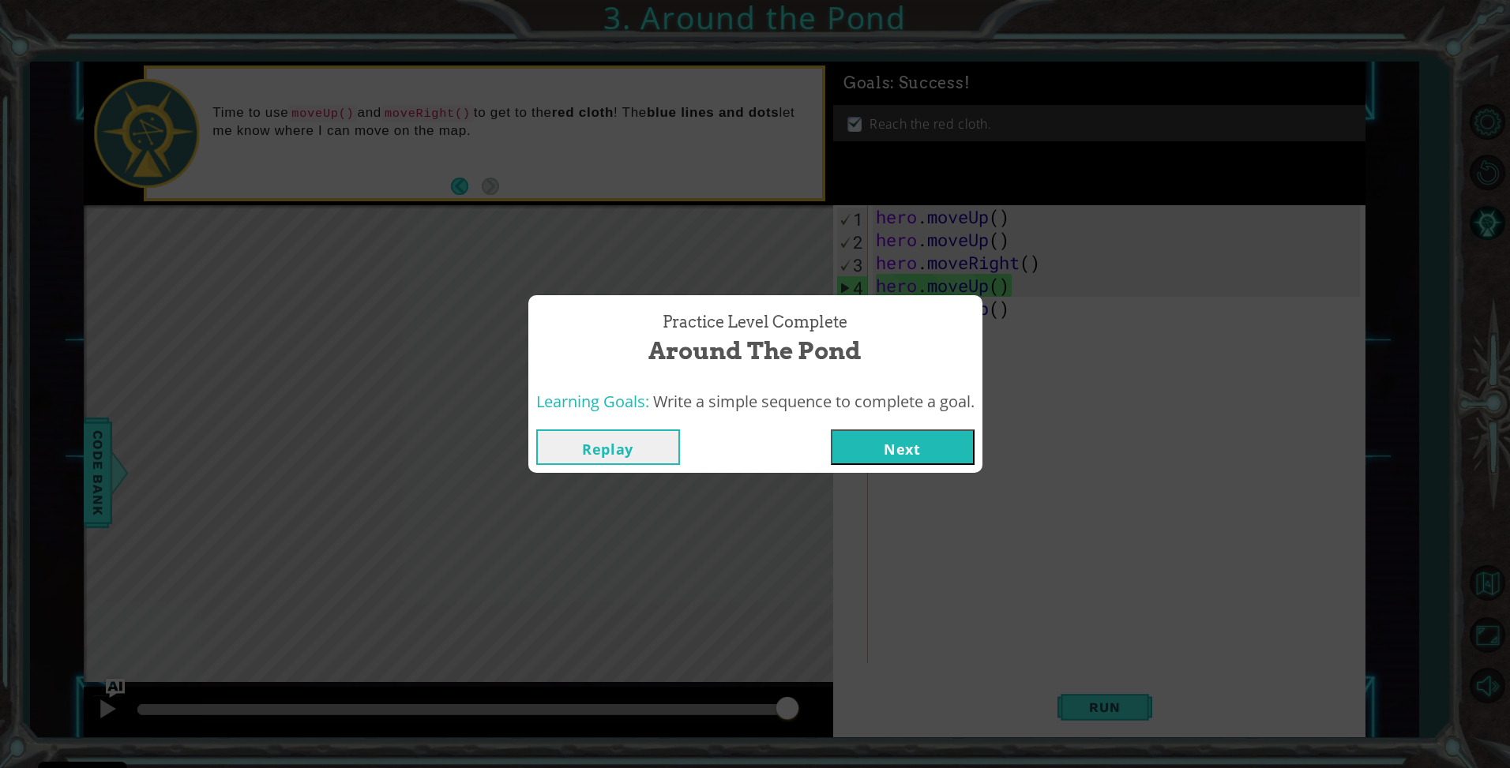
click at [1044, 310] on div "Practice Level Complete Around the Pond Learning Goals: Write a simple sequence…" at bounding box center [755, 384] width 1510 height 768
click at [906, 449] on button "Next" at bounding box center [903, 448] width 144 height 36
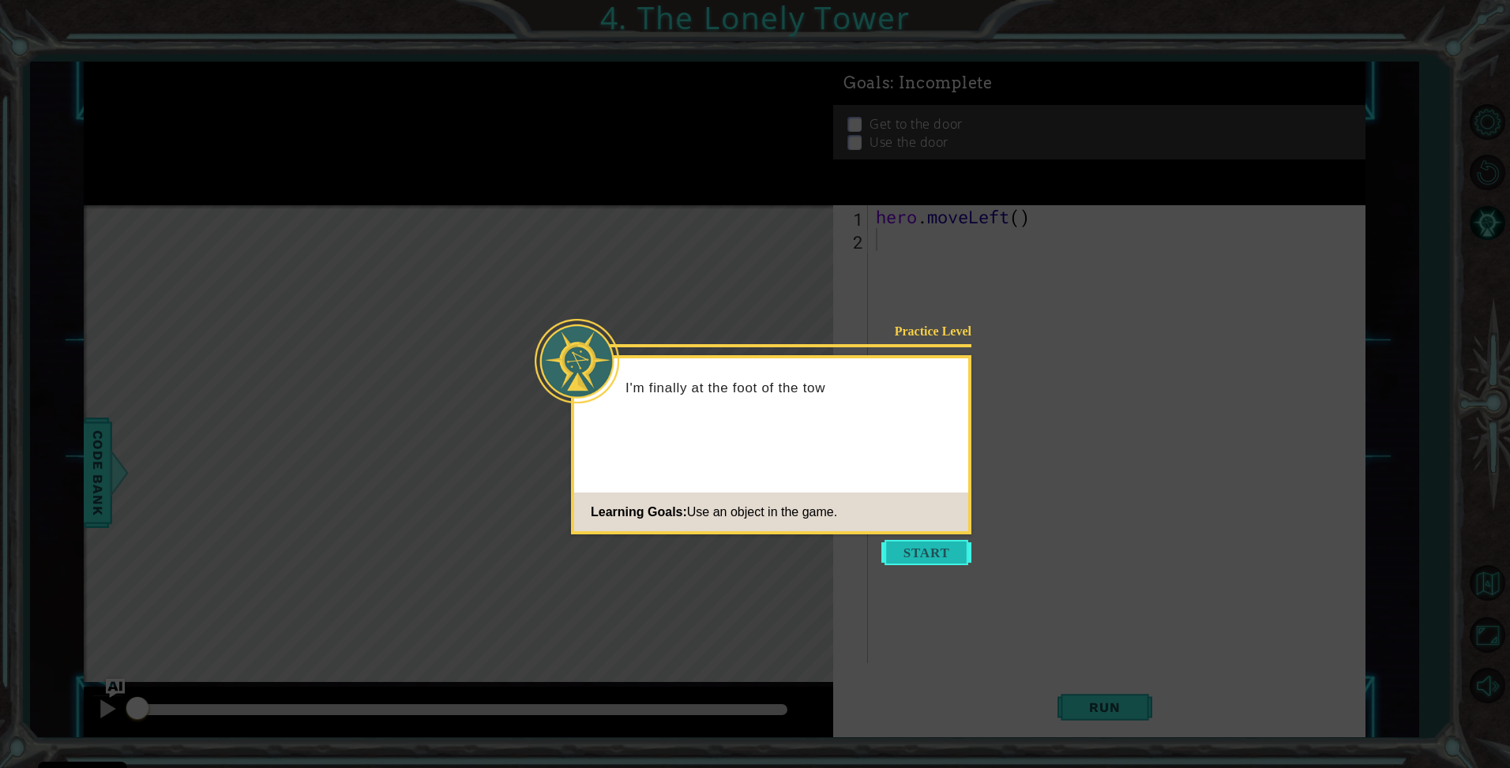
click at [911, 563] on button "Start" at bounding box center [926, 552] width 90 height 25
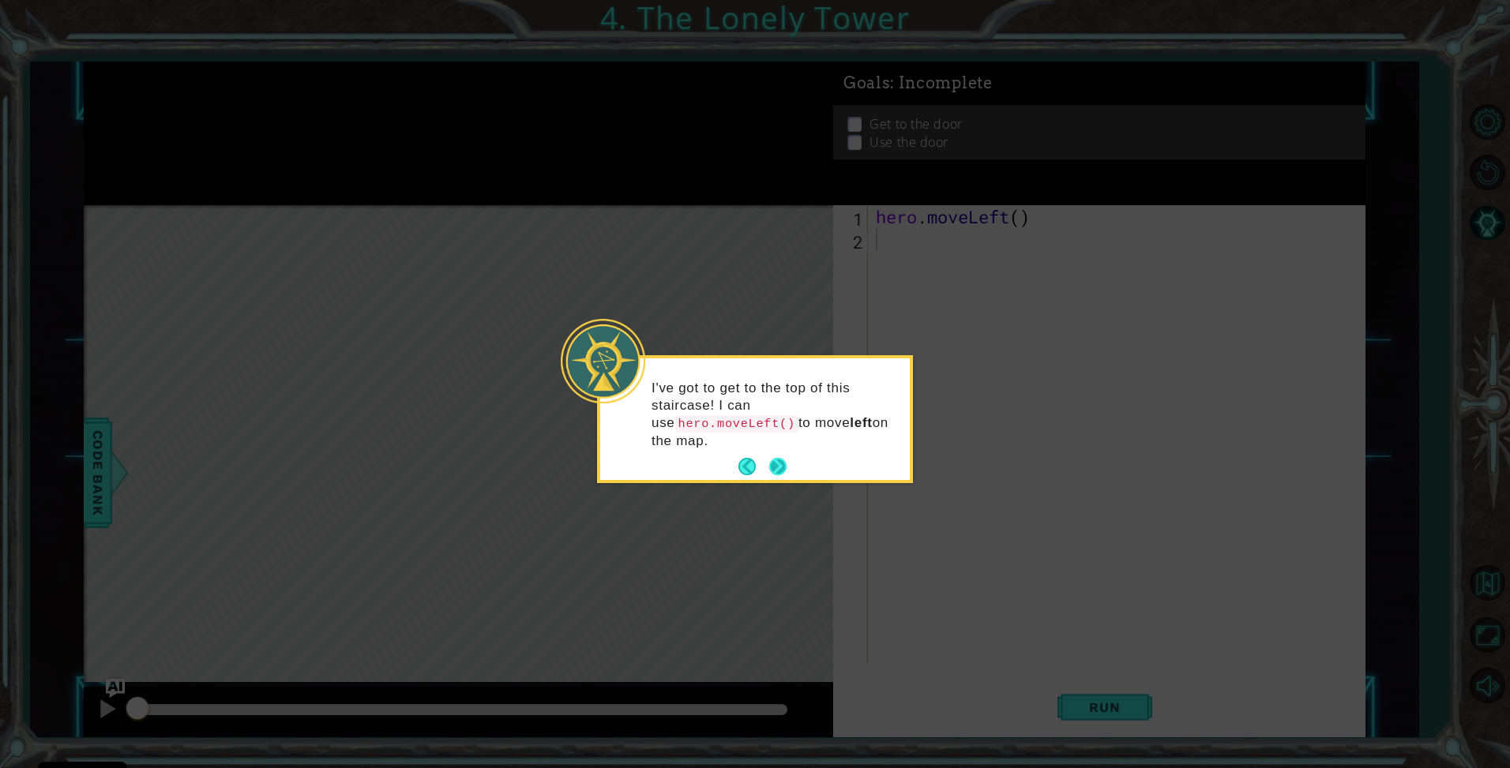
click at [786, 458] on button "Next" at bounding box center [777, 466] width 17 height 17
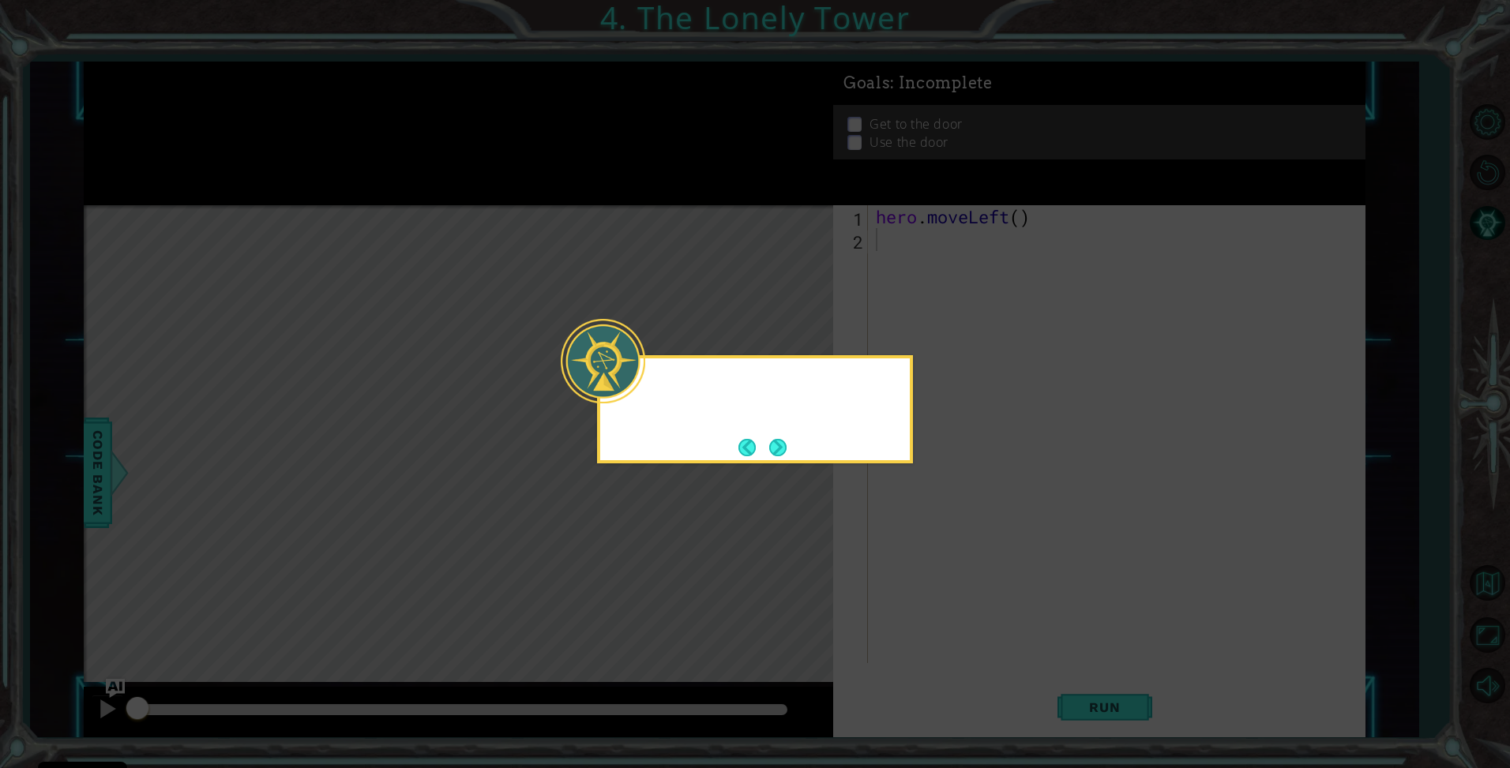
click at [786, 448] on button "Next" at bounding box center [777, 447] width 17 height 17
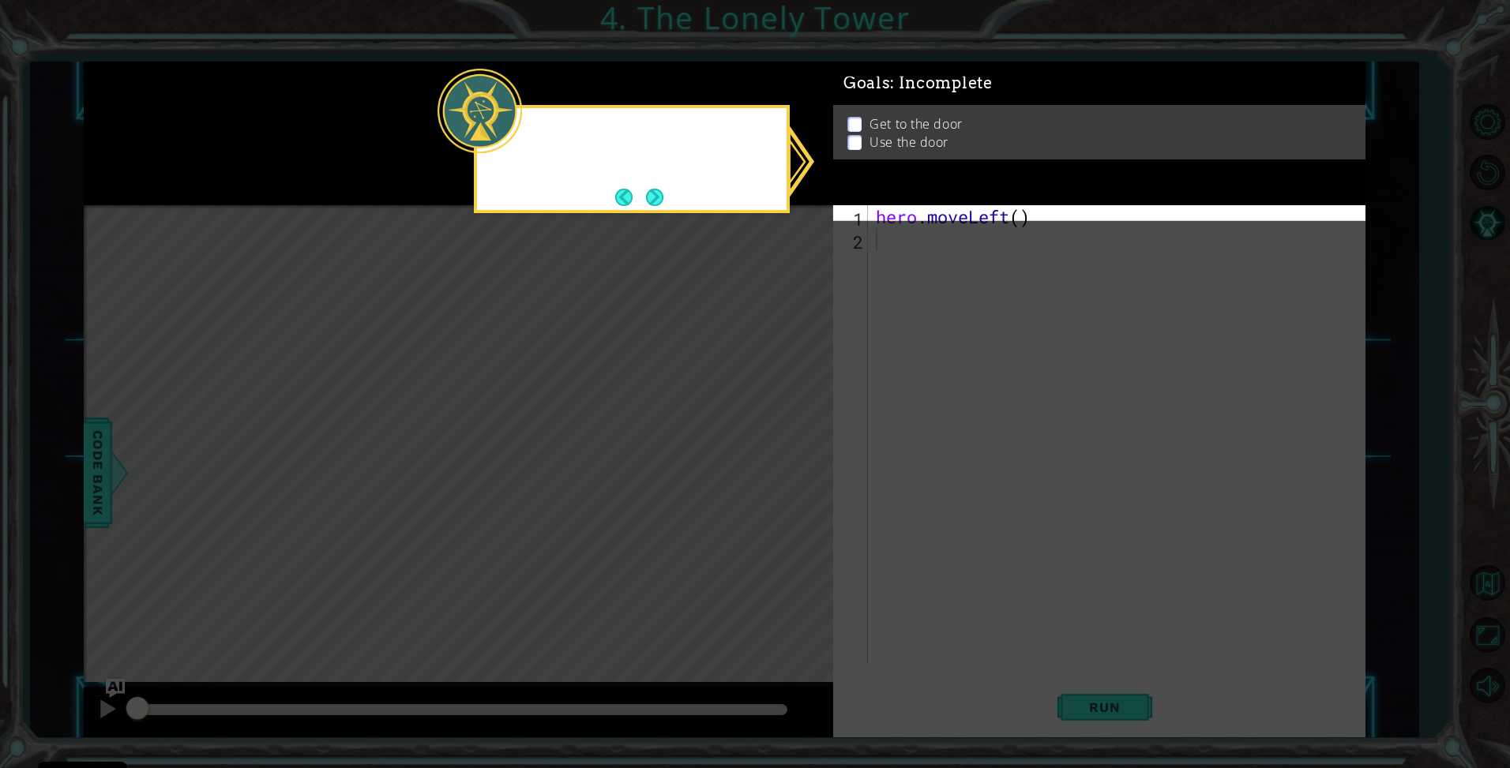
click at [786, 448] on icon at bounding box center [755, 384] width 1510 height 768
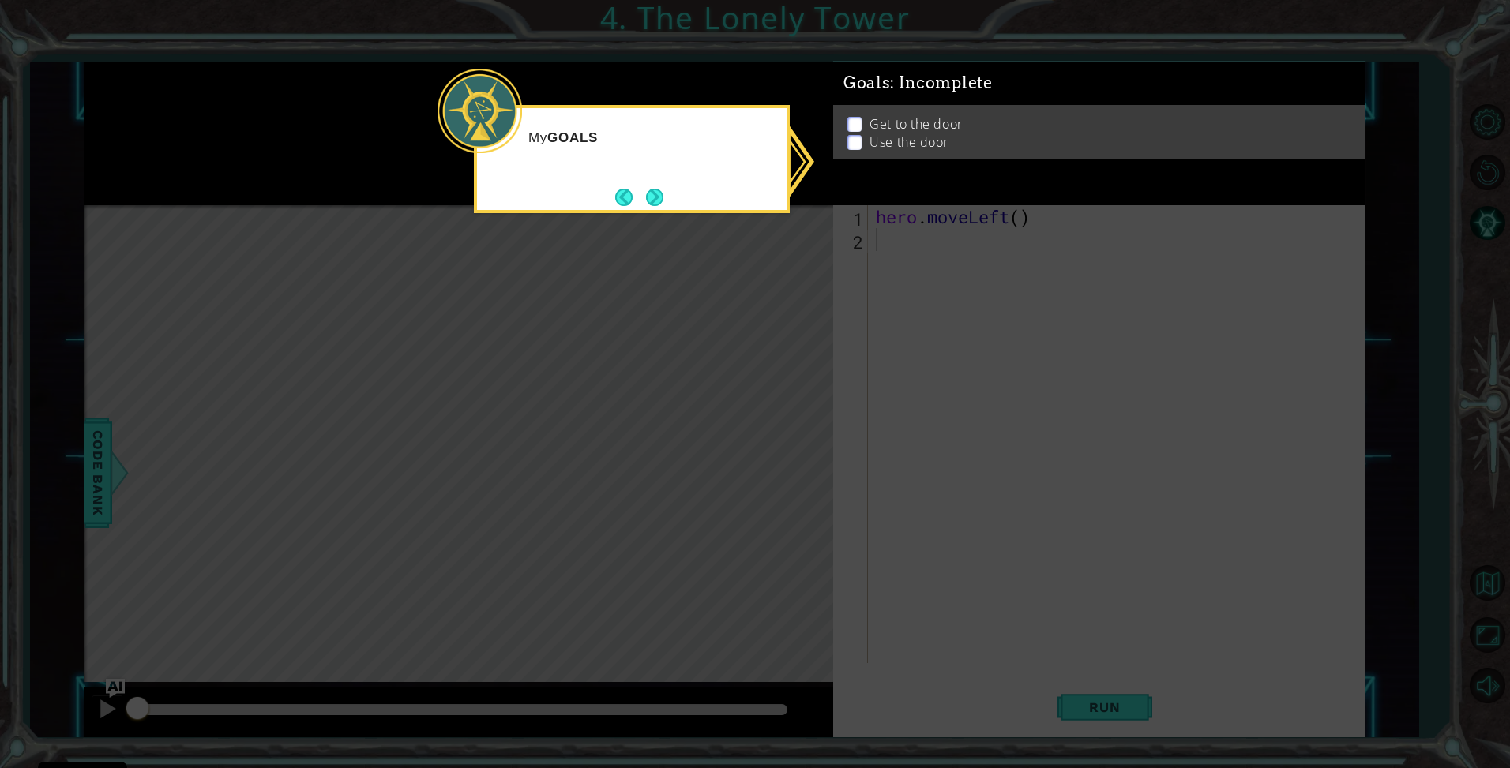
click at [992, 317] on icon at bounding box center [755, 384] width 1510 height 768
click at [655, 191] on button "Next" at bounding box center [654, 197] width 17 height 17
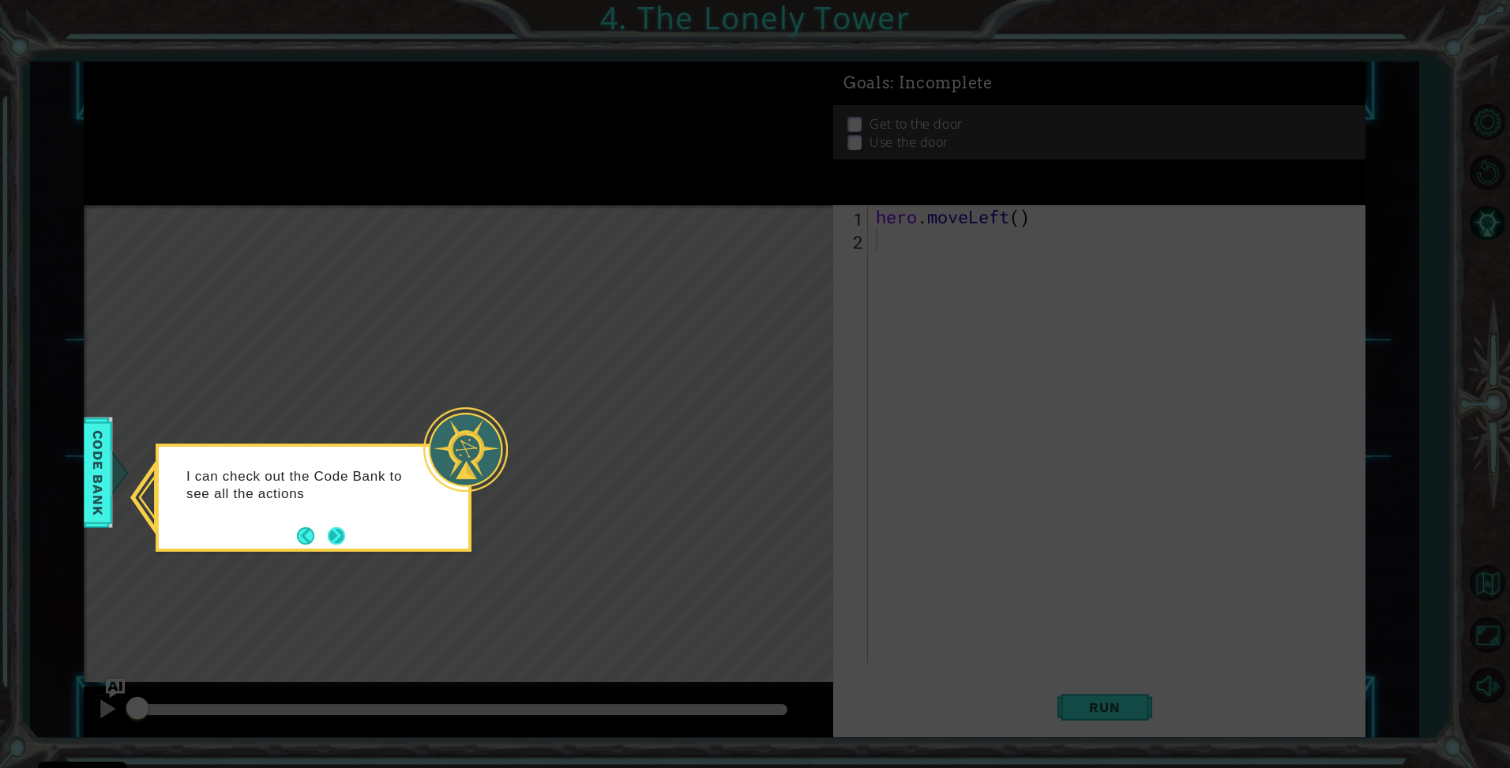
click at [335, 531] on button "Next" at bounding box center [336, 536] width 17 height 17
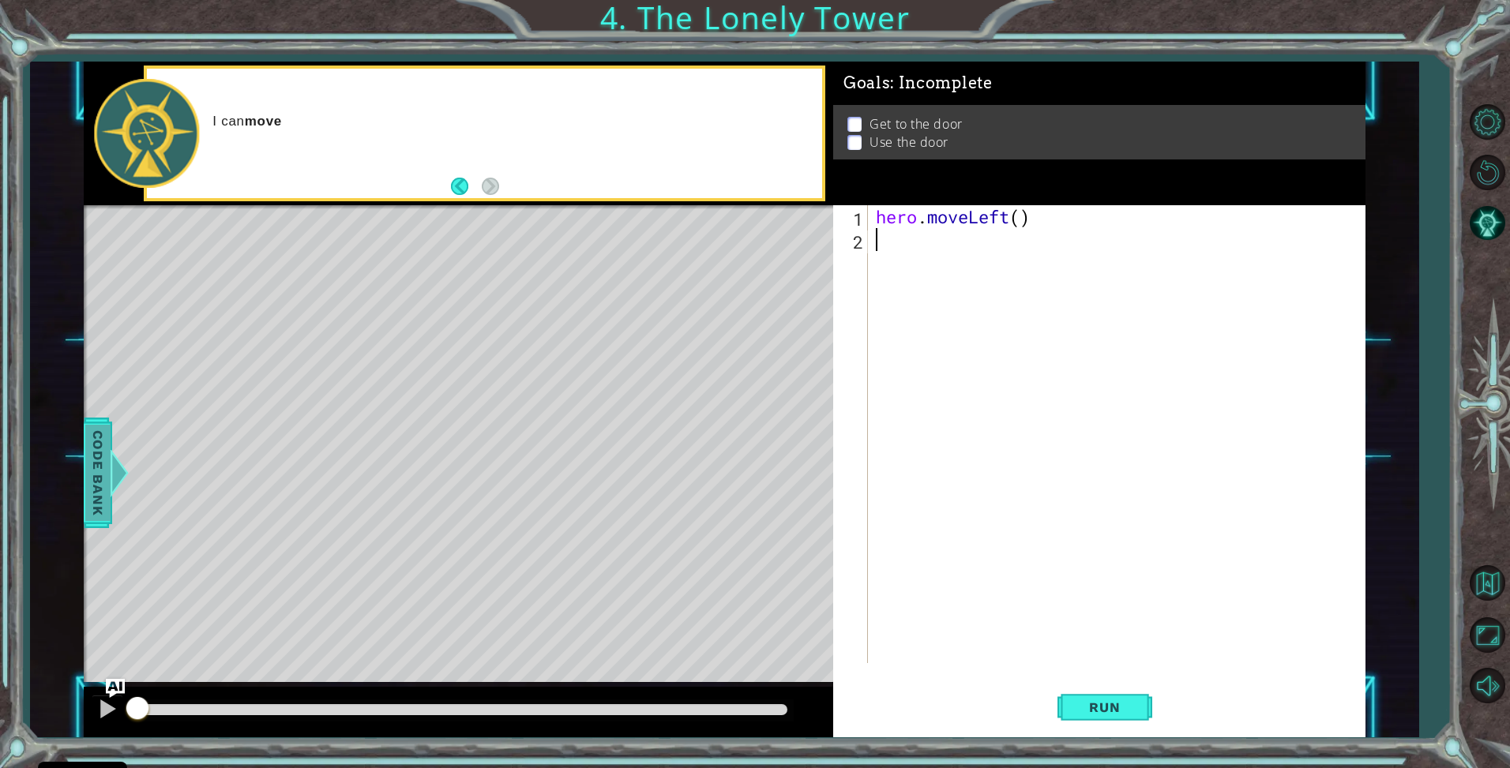
click at [117, 480] on div at bounding box center [120, 472] width 20 height 47
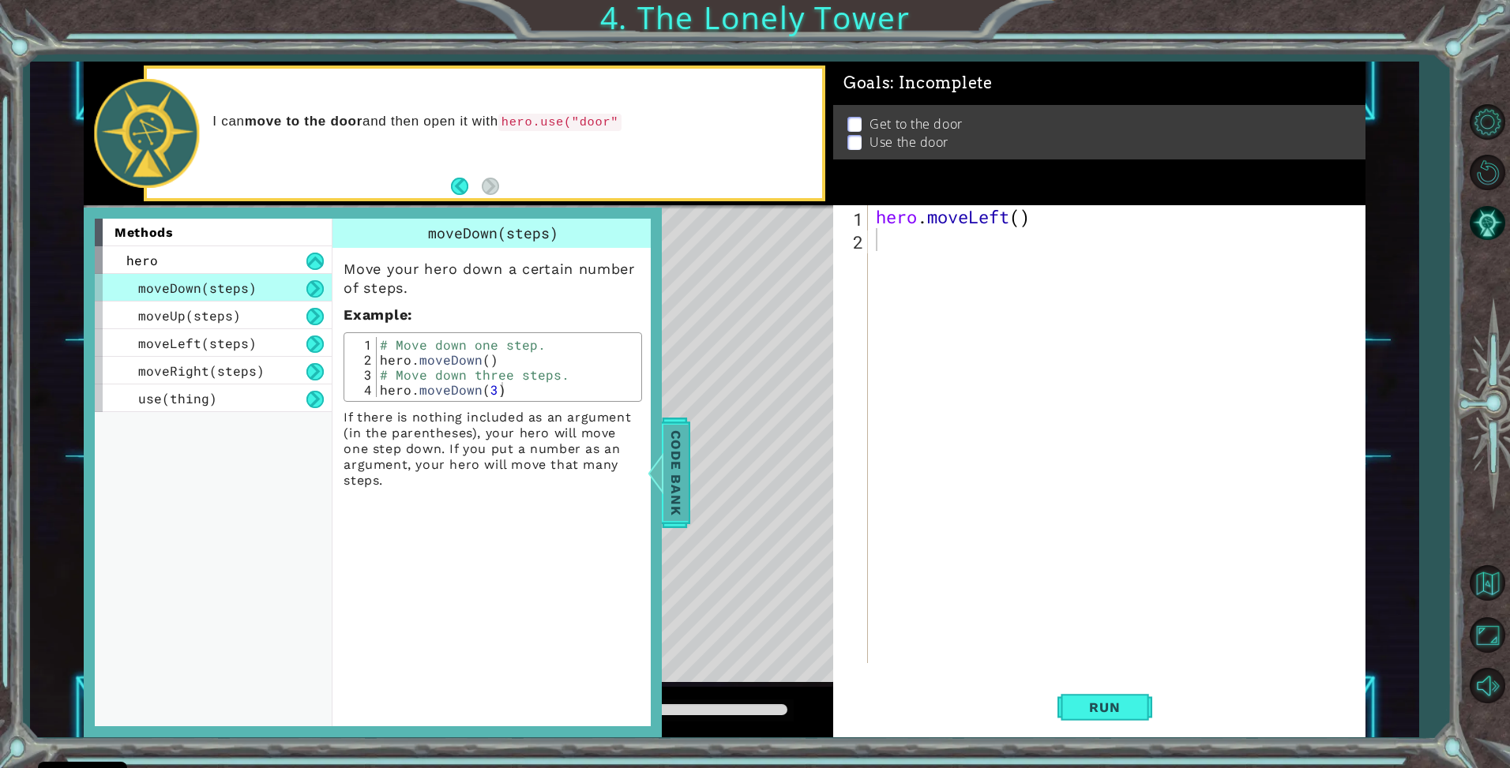
click at [671, 453] on span "Code Bank" at bounding box center [675, 472] width 25 height 96
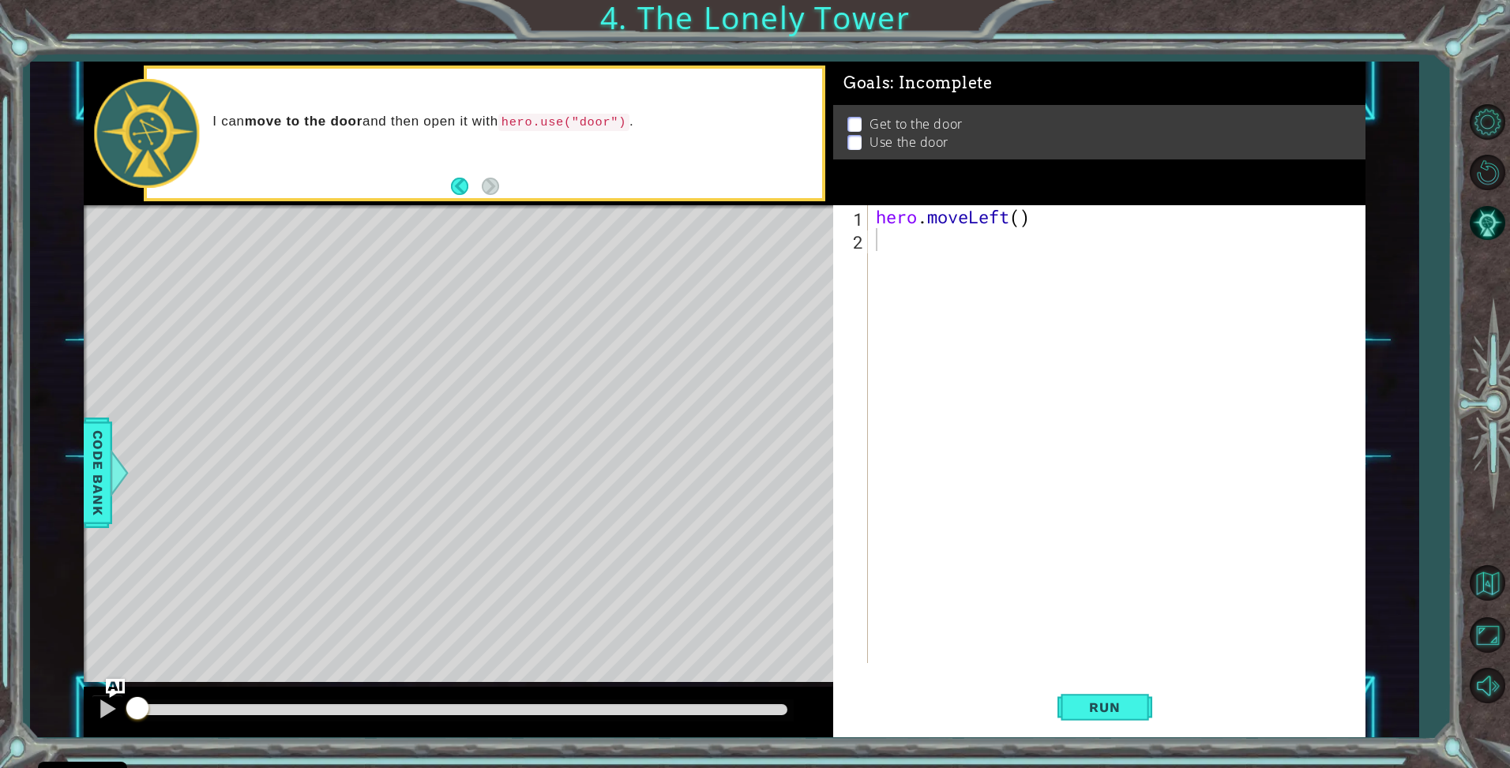
click at [950, 254] on div "hero . moveLeft ( )" at bounding box center [1121, 457] width 496 height 504
type textarea "h"
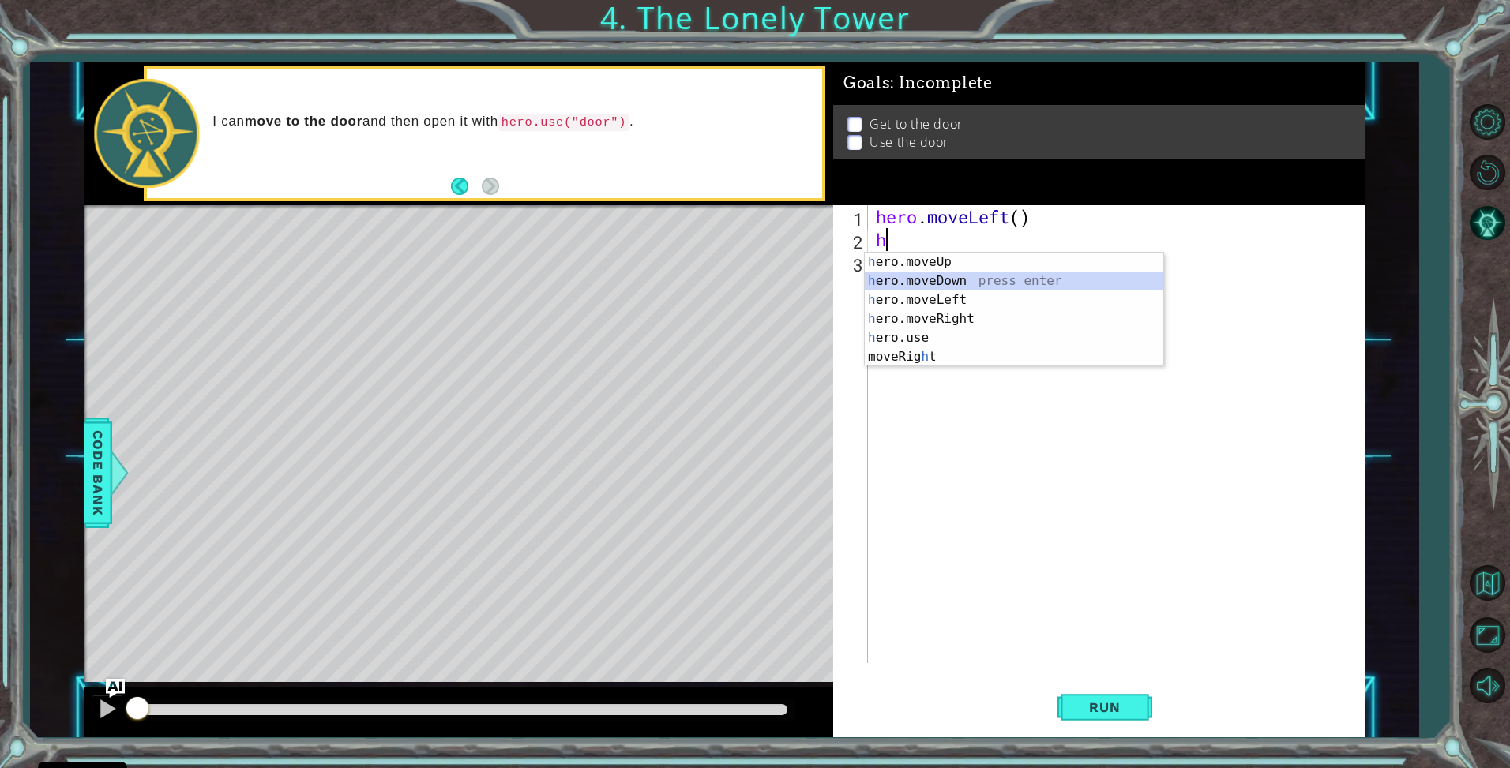
click at [971, 290] on div "h ero.moveUp press enter h ero.moveDown press enter h ero.moveLeft press enter …" at bounding box center [1014, 329] width 299 height 152
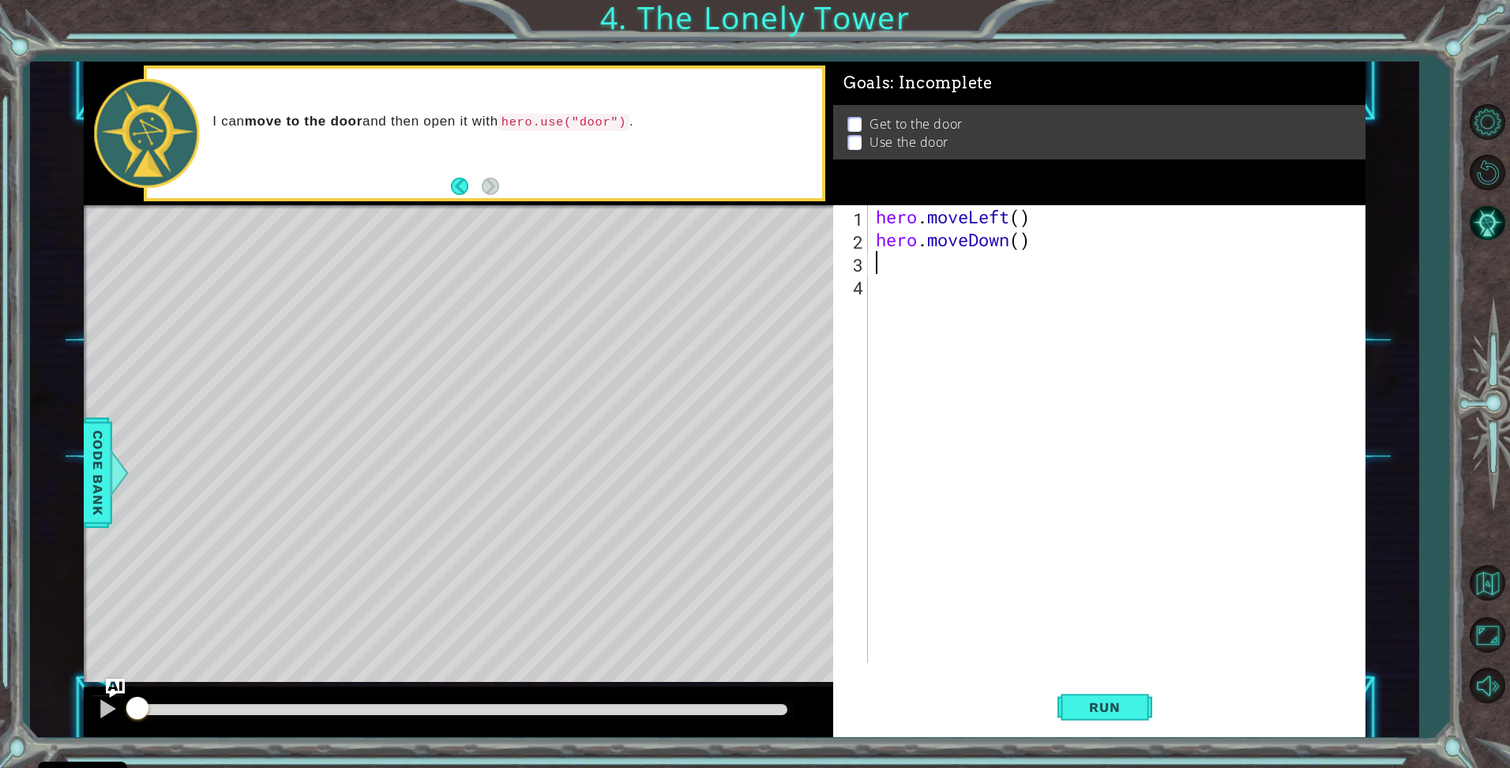
click at [1042, 241] on div "hero . moveLeft ( ) hero . moveDown ( )" at bounding box center [1121, 457] width 496 height 504
drag, startPoint x: 1042, startPoint y: 241, endPoint x: 926, endPoint y: 247, distance: 115.5
click at [926, 247] on div "hero . moveLeft ( ) hero . moveDown ( )" at bounding box center [1121, 457] width 496 height 504
click at [926, 247] on div "hero . moveLeft ( ) hero . moveDown ( )" at bounding box center [1117, 434] width 488 height 458
click at [932, 239] on div "hero . moveLeft ( ) hero . moveDown ( )" at bounding box center [1121, 457] width 496 height 504
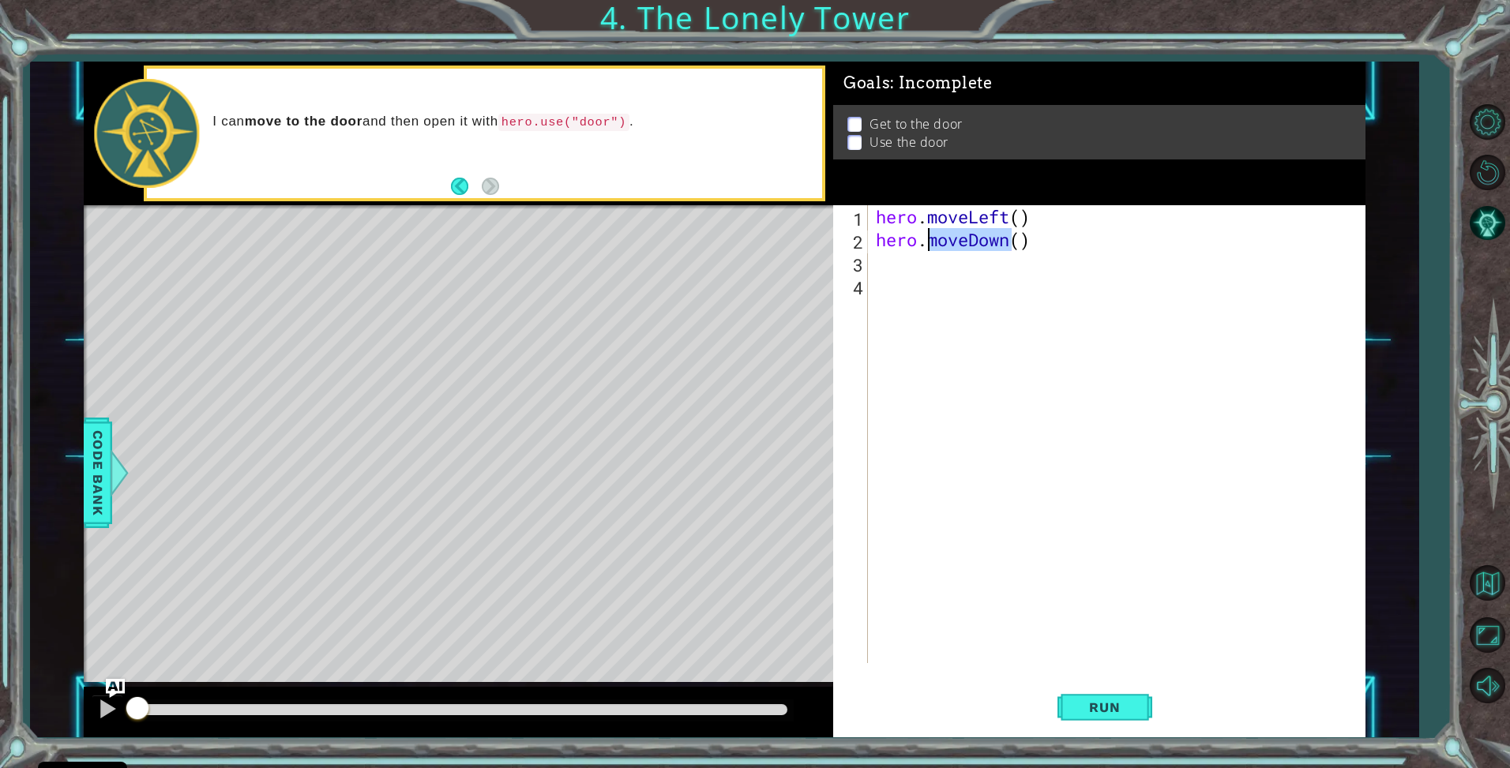
click at [932, 239] on div "hero . moveLeft ( ) hero . moveDown ( )" at bounding box center [1121, 457] width 496 height 504
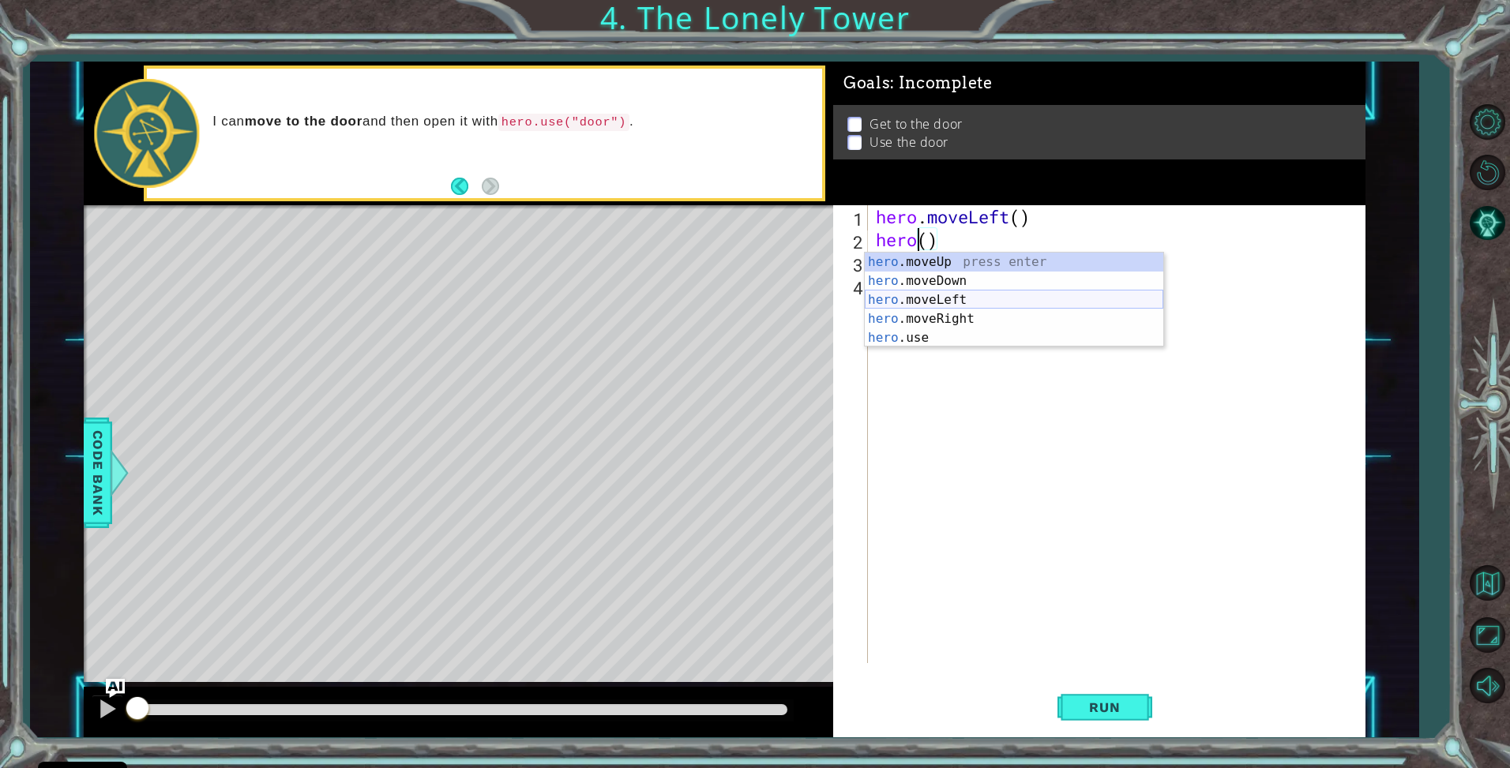
click at [915, 300] on div "hero .moveUp press enter hero .moveDown press enter hero .moveLeft press enter …" at bounding box center [1014, 319] width 299 height 133
type textarea "hero.moveLeft"
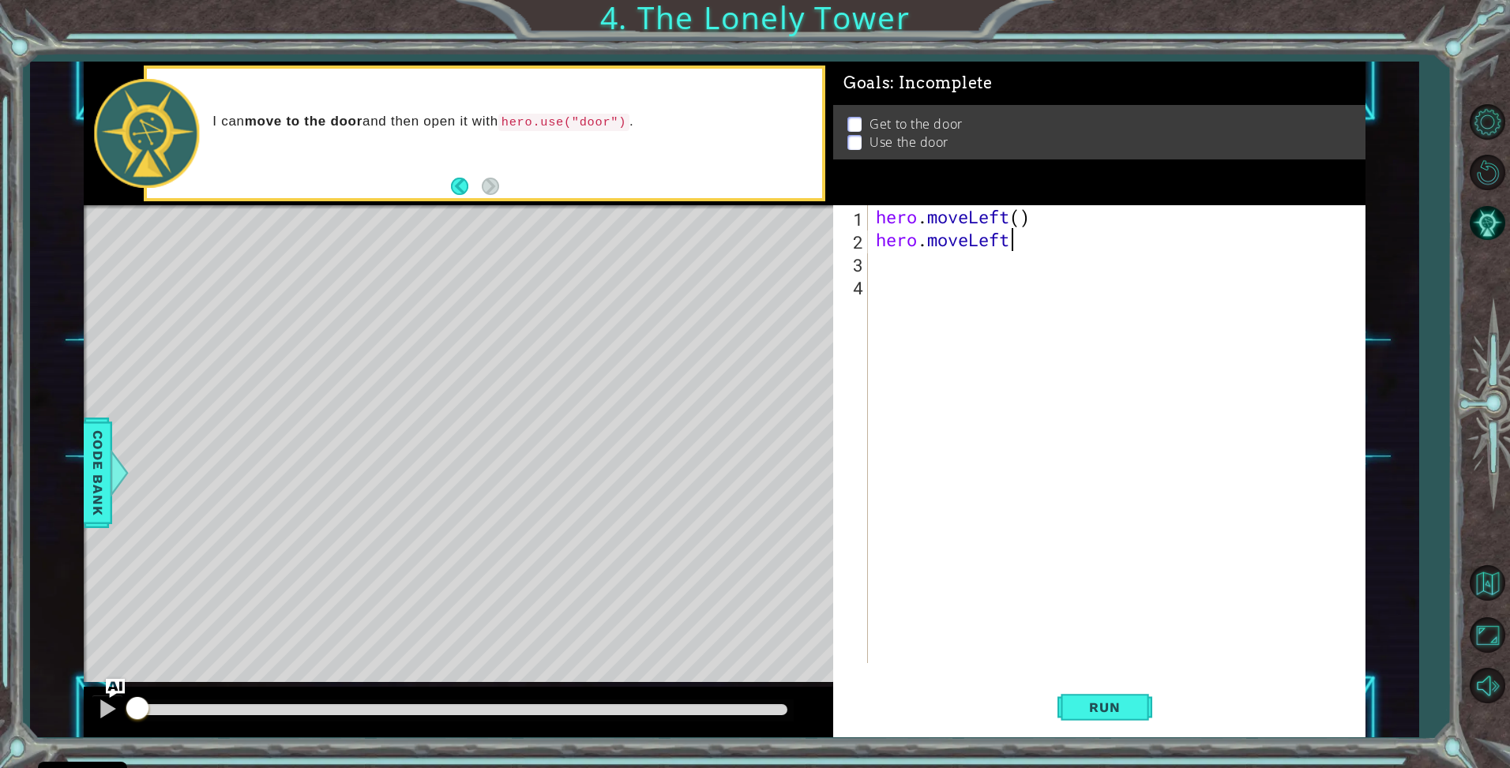
click at [995, 283] on div "hero . moveLeft ( ) hero . moveLeft" at bounding box center [1121, 457] width 496 height 504
click at [1008, 272] on div "hero . moveLeft ( ) hero . moveLeft" at bounding box center [1121, 457] width 496 height 504
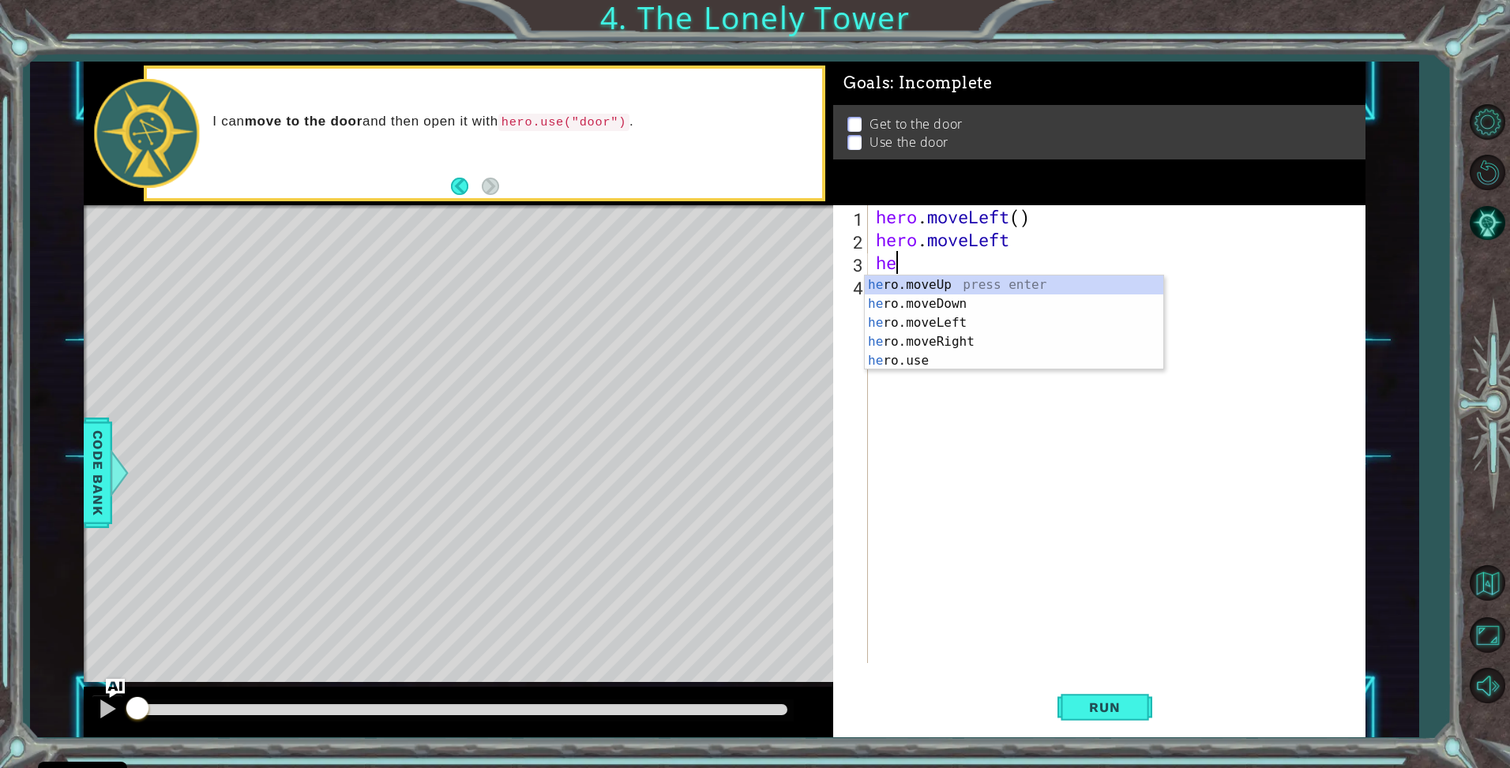
type textarea "her"
click at [935, 317] on div "her o.moveUp press enter her o.moveDown press enter her o.moveLeft press enter …" at bounding box center [1014, 342] width 299 height 133
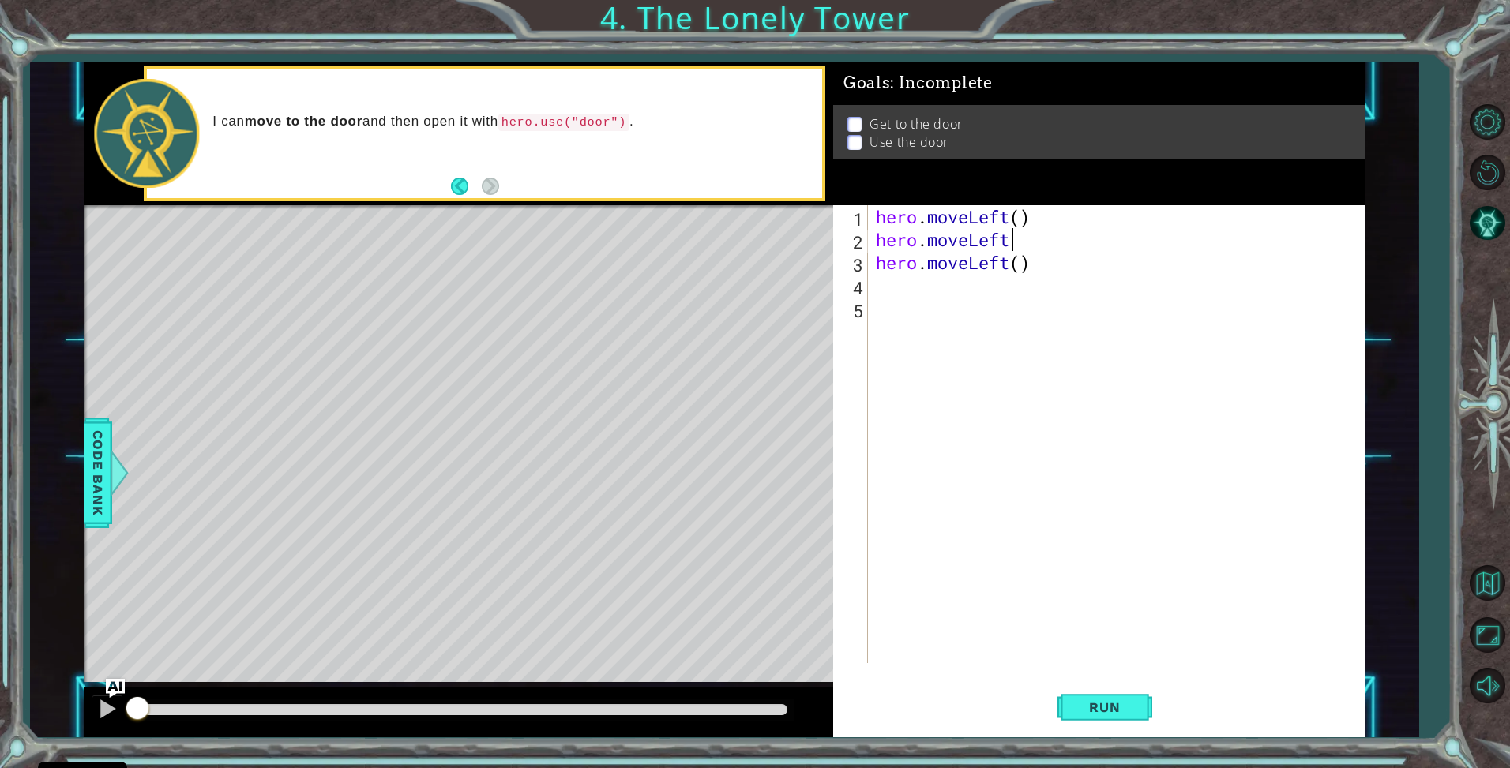
click at [1023, 243] on div "hero . moveLeft ( ) hero . moveLeft hero . moveLeft ( )" at bounding box center [1121, 457] width 496 height 504
type textarea "hero.moveLeft()"
click at [955, 299] on div "hero . moveLeft ( ) hero . moveLeft ( ) hero . moveLeft ( )" at bounding box center [1121, 457] width 496 height 504
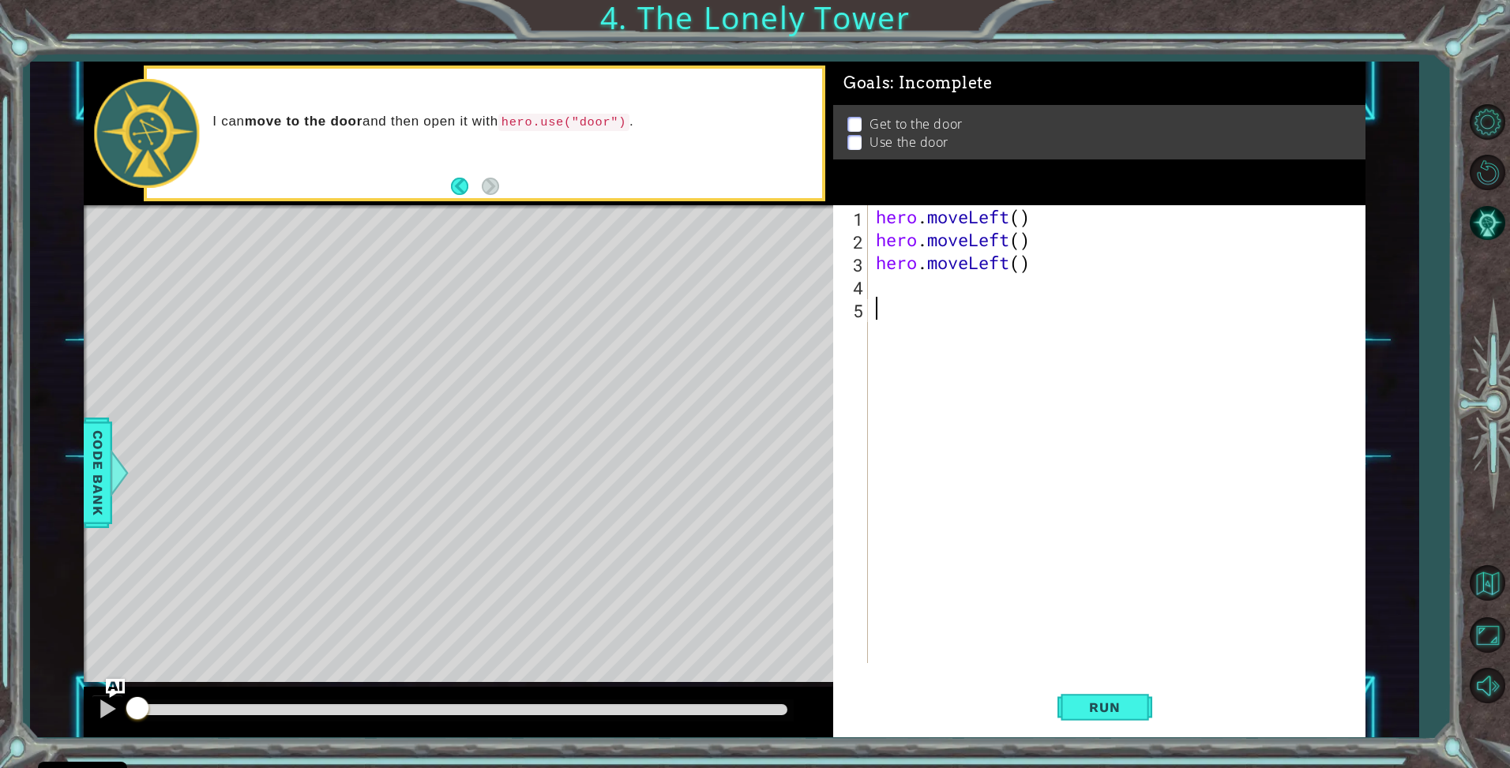
click at [950, 283] on div "hero . moveLeft ( ) hero . moveLeft ( ) hero . moveLeft ( )" at bounding box center [1121, 457] width 496 height 504
drag, startPoint x: 1062, startPoint y: 272, endPoint x: 852, endPoint y: 264, distance: 210.2
click at [852, 264] on div "1 2 3 4 5 hero . moveLeft ( ) hero . moveLeft ( ) hero . moveLeft ( ) ההההההההה…" at bounding box center [1097, 434] width 528 height 458
type textarea "hero.moveLeft()"
type textarea "u"
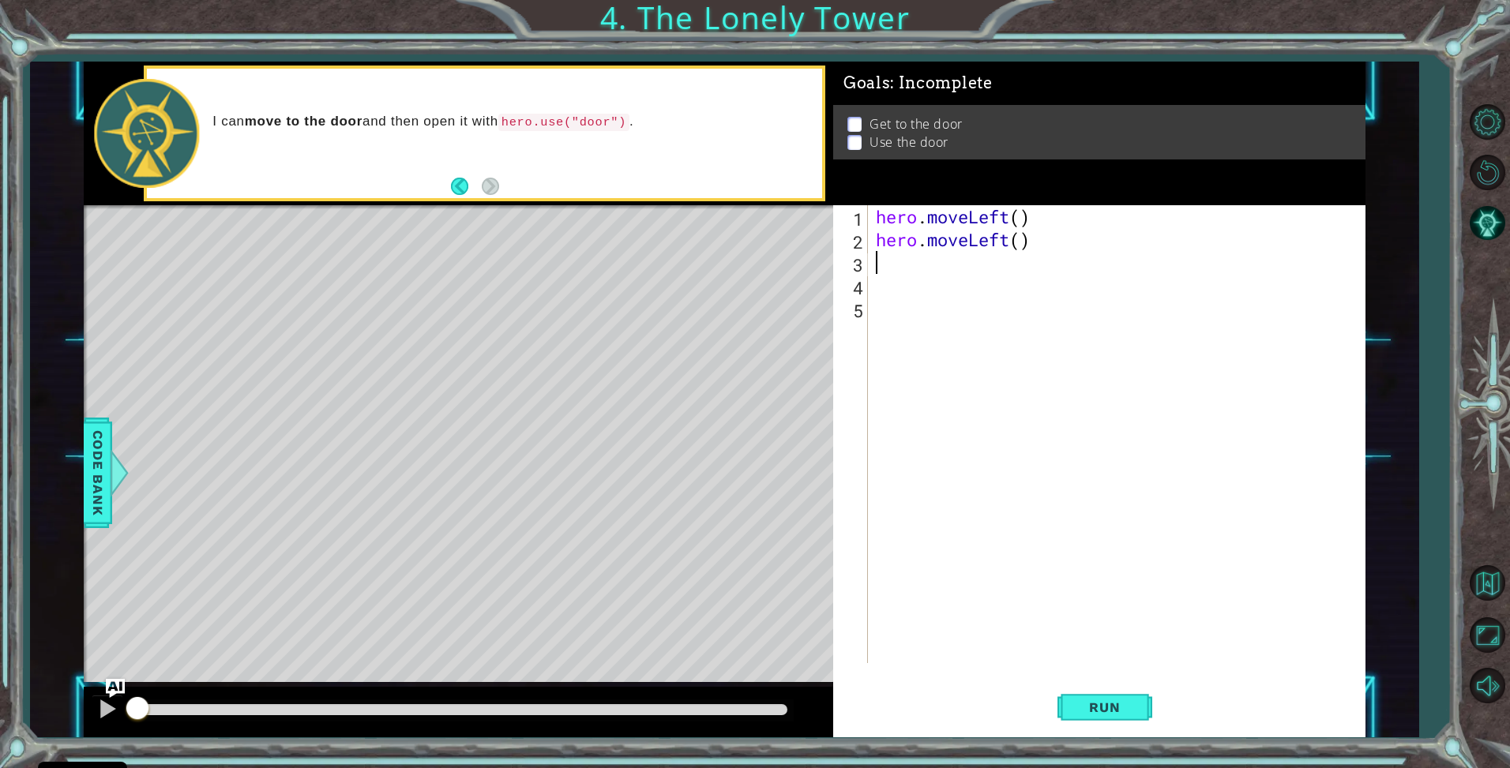
type textarea "h"
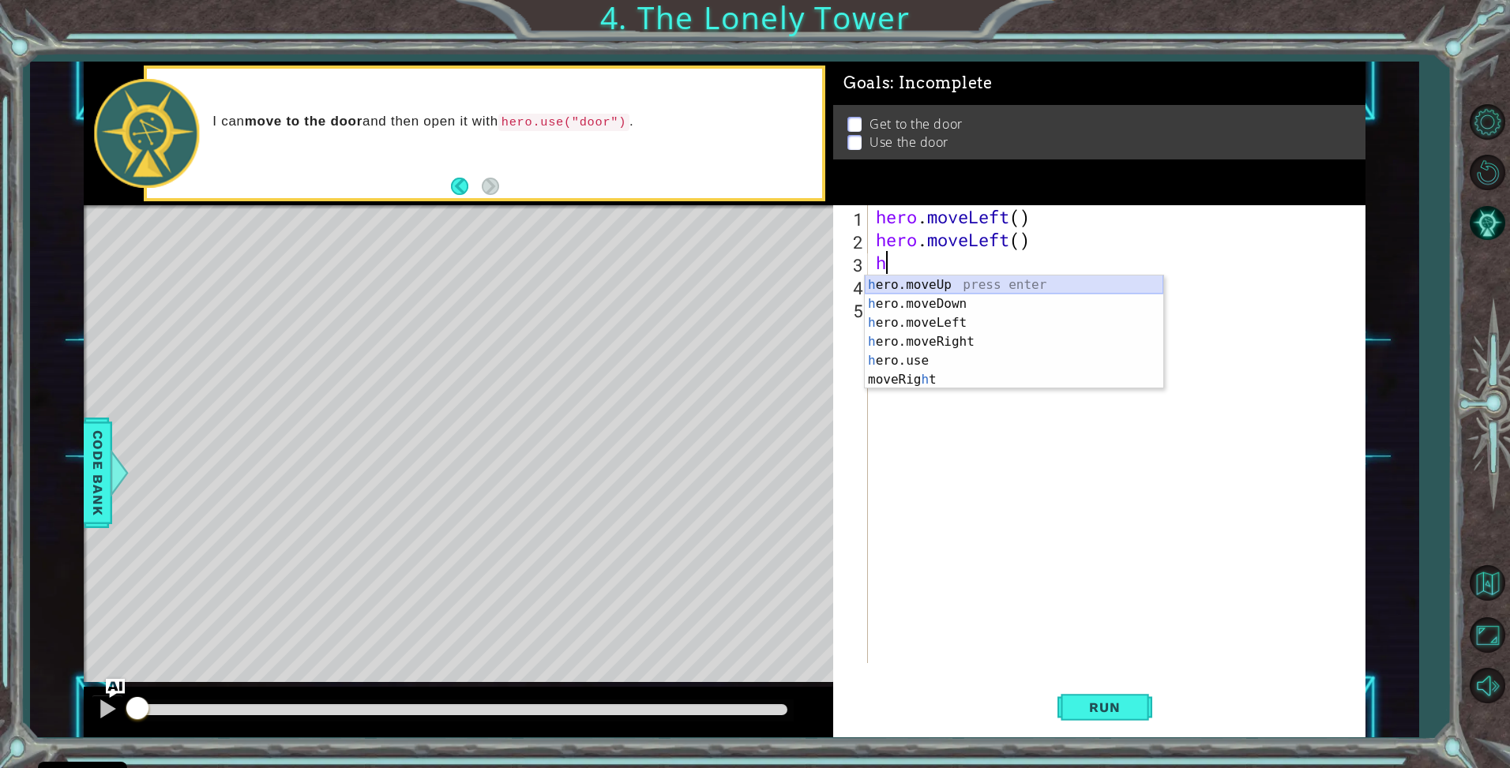
click at [903, 280] on div "h ero.moveUp press enter h ero.moveDown press enter h ero.moveLeft press enter …" at bounding box center [1014, 352] width 299 height 152
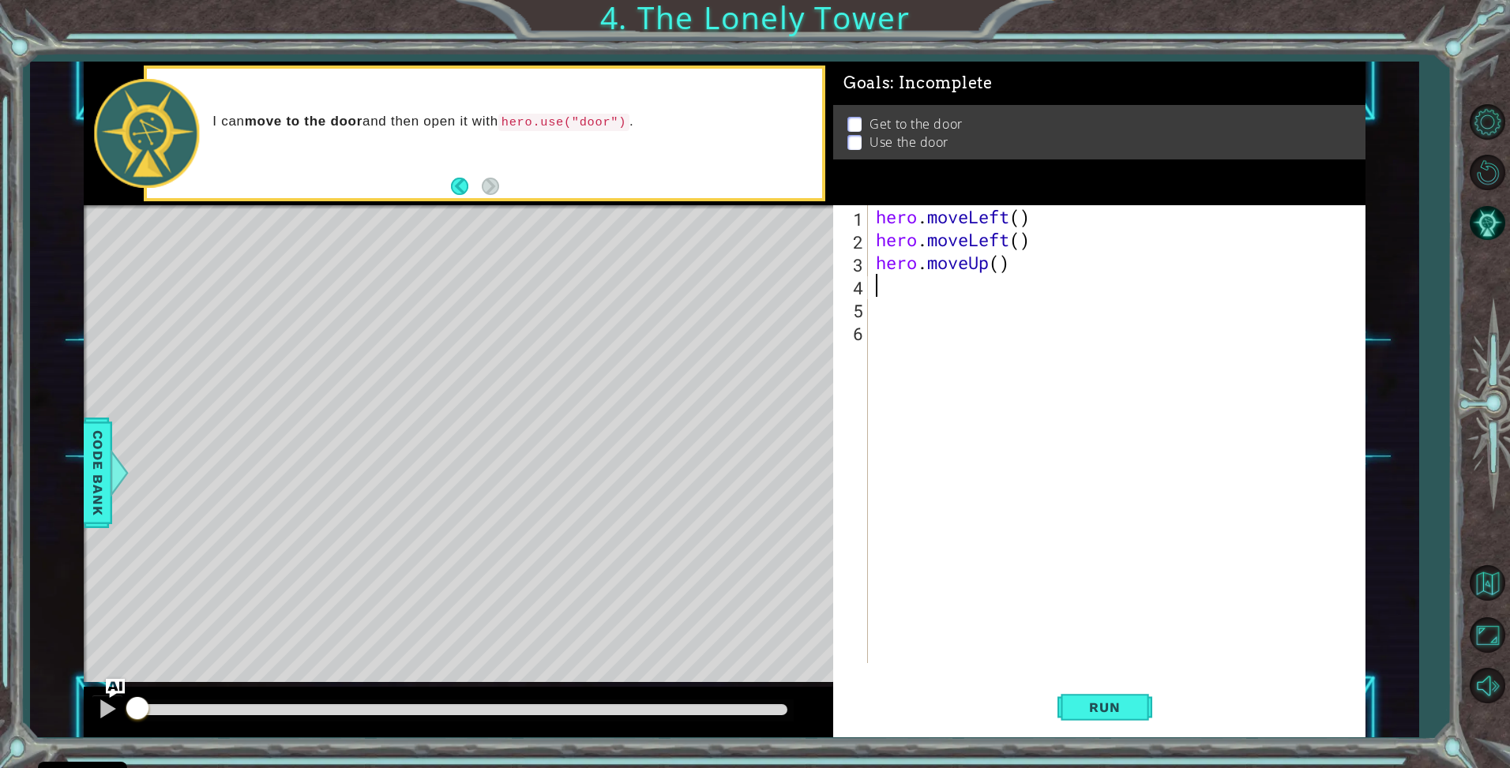
type textarea "h"
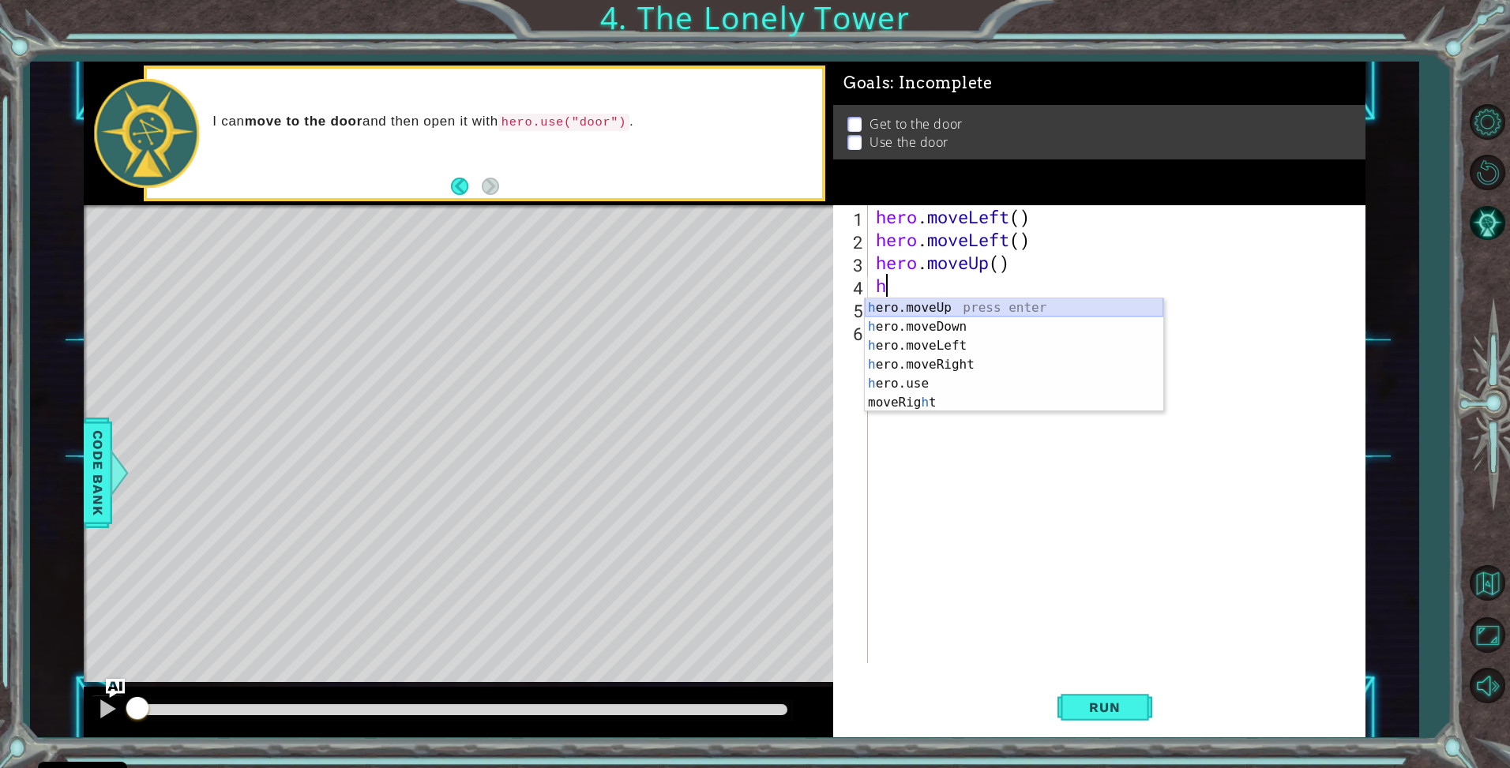
click at [892, 304] on div "h ero.moveUp press enter h ero.moveDown press enter h ero.moveLeft press enter …" at bounding box center [1014, 375] width 299 height 152
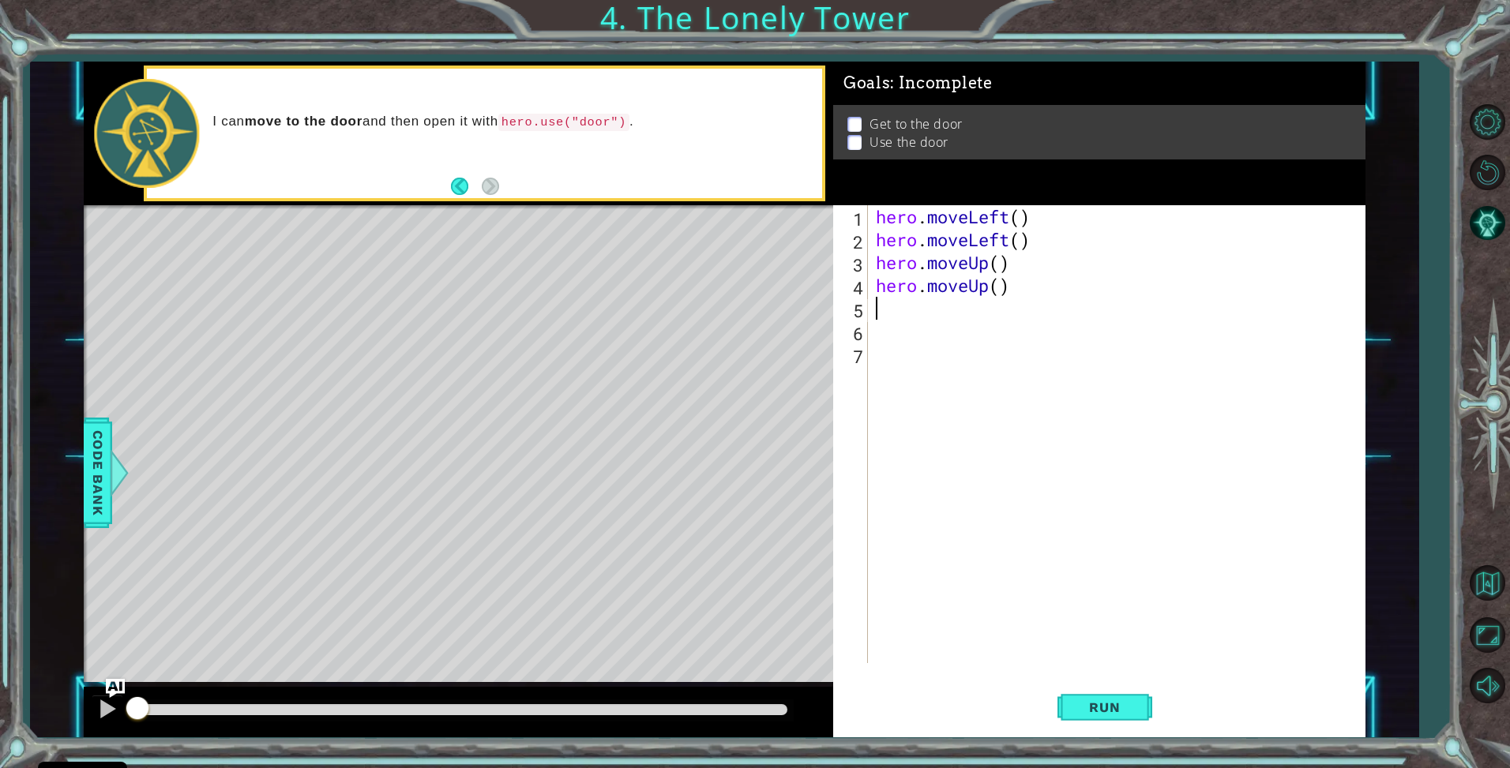
type textarea "h"
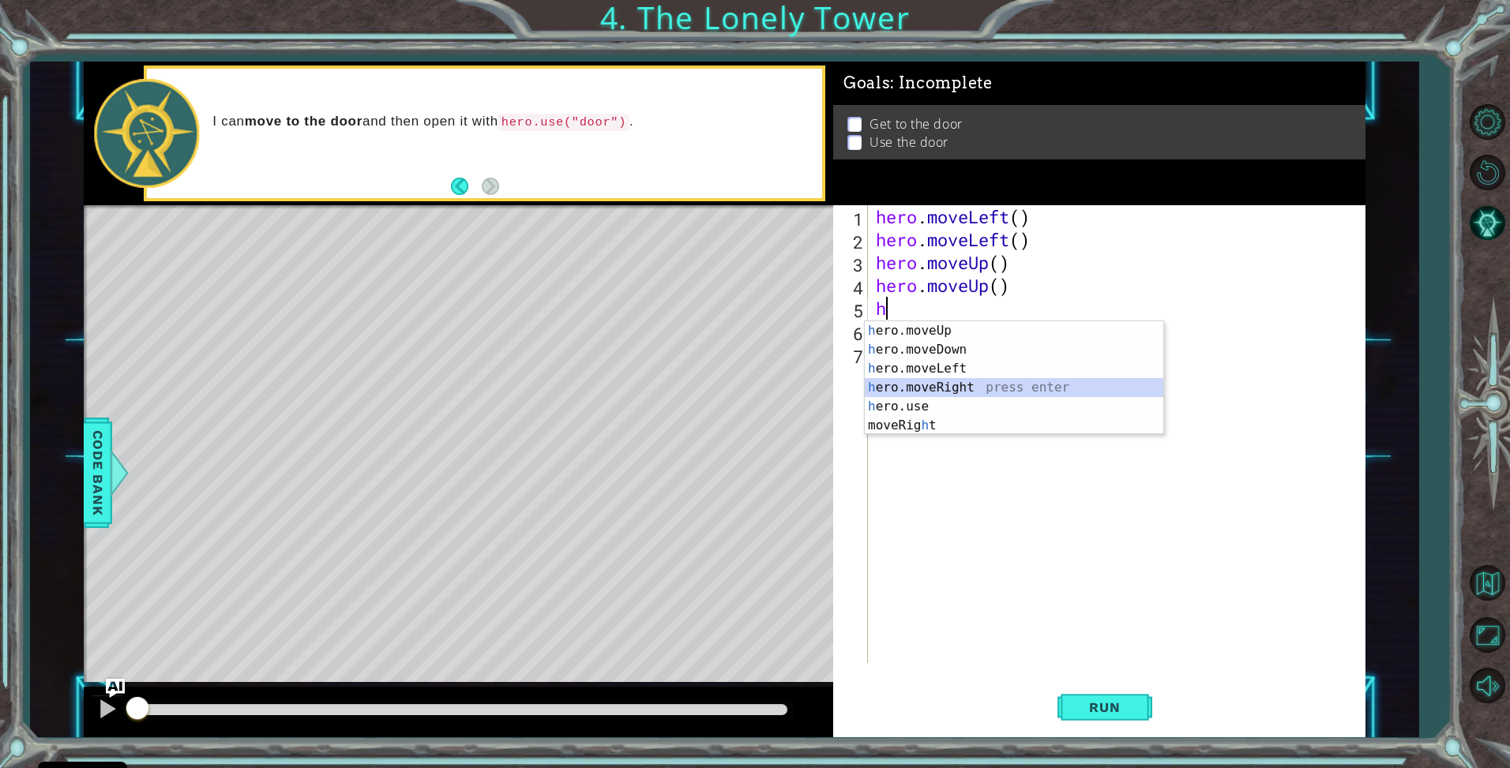
click at [928, 380] on div "h ero.moveUp press enter h ero.moveDown press enter h ero.moveLeft press enter …" at bounding box center [1014, 397] width 299 height 152
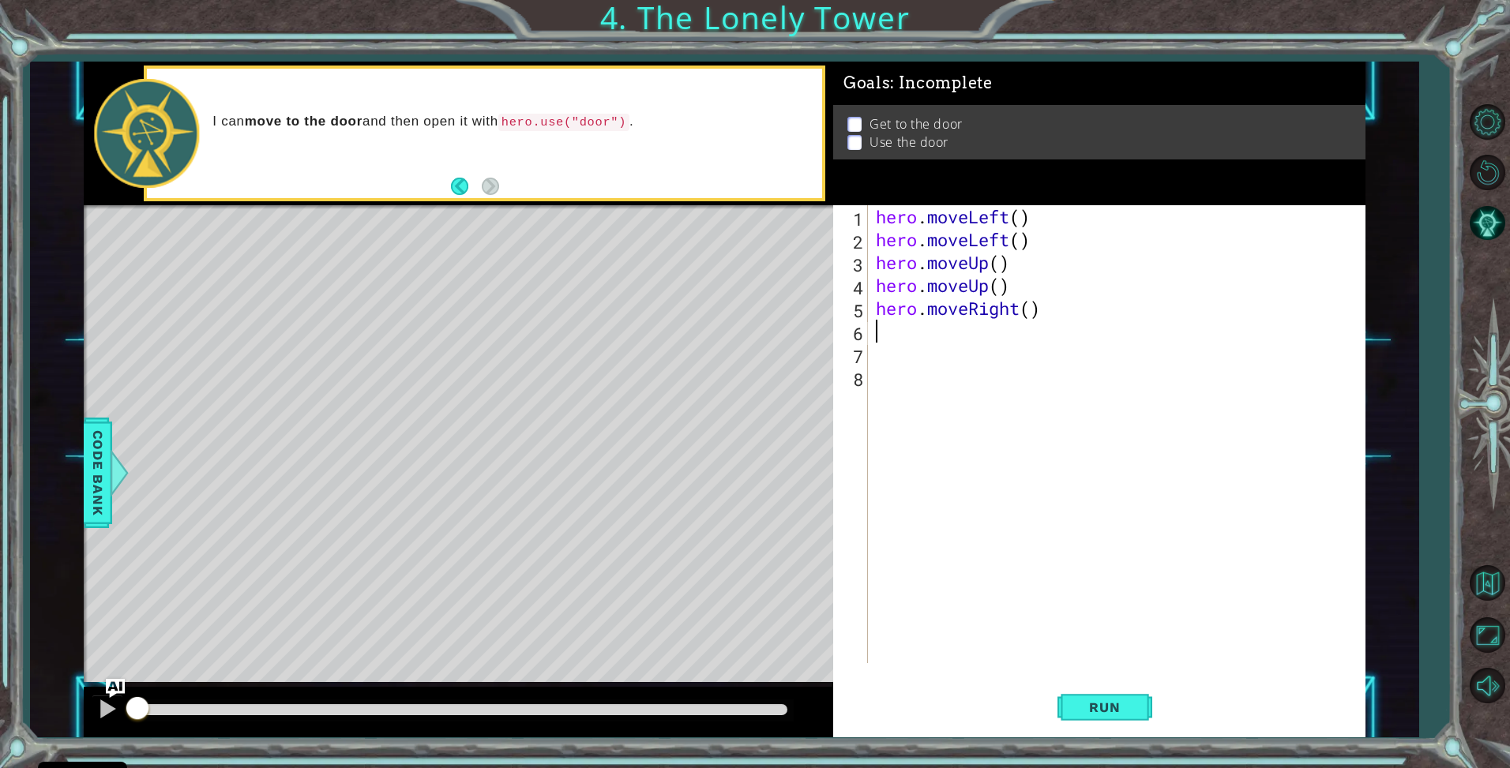
type textarea "h"
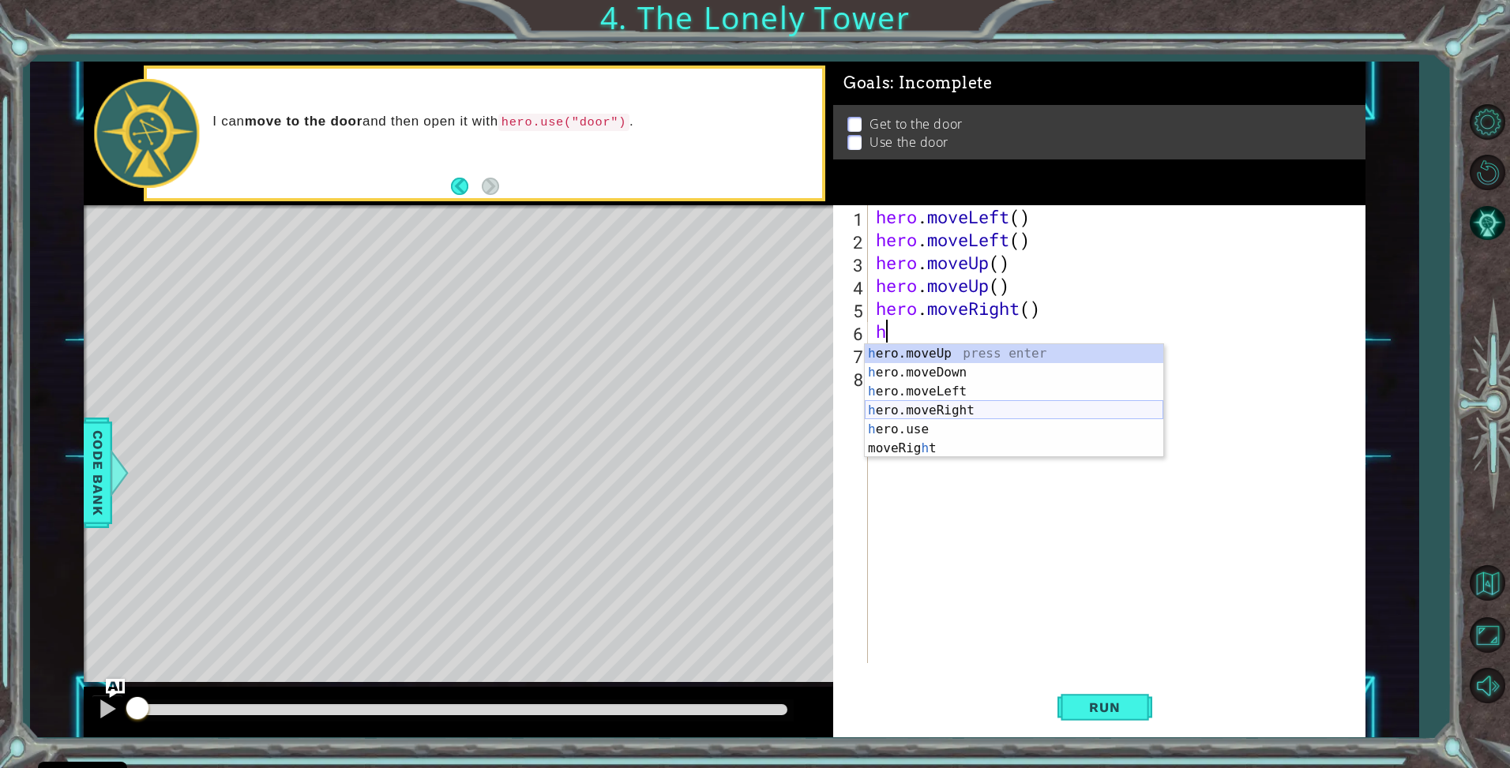
click at [931, 407] on div "h ero.moveUp press enter h ero.moveDown press enter h ero.moveLeft press enter …" at bounding box center [1014, 420] width 299 height 152
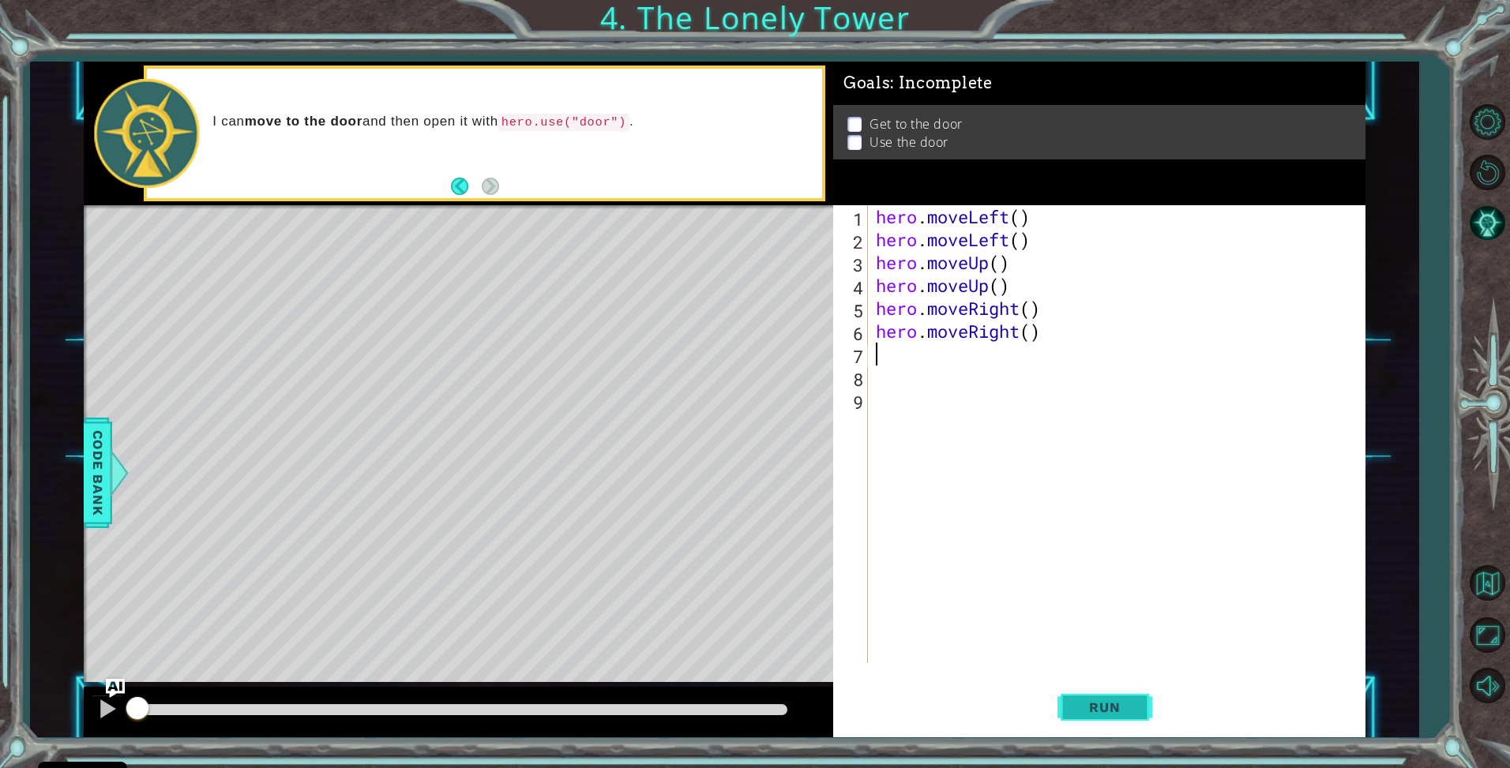
click at [1089, 690] on button "Run" at bounding box center [1104, 708] width 95 height 53
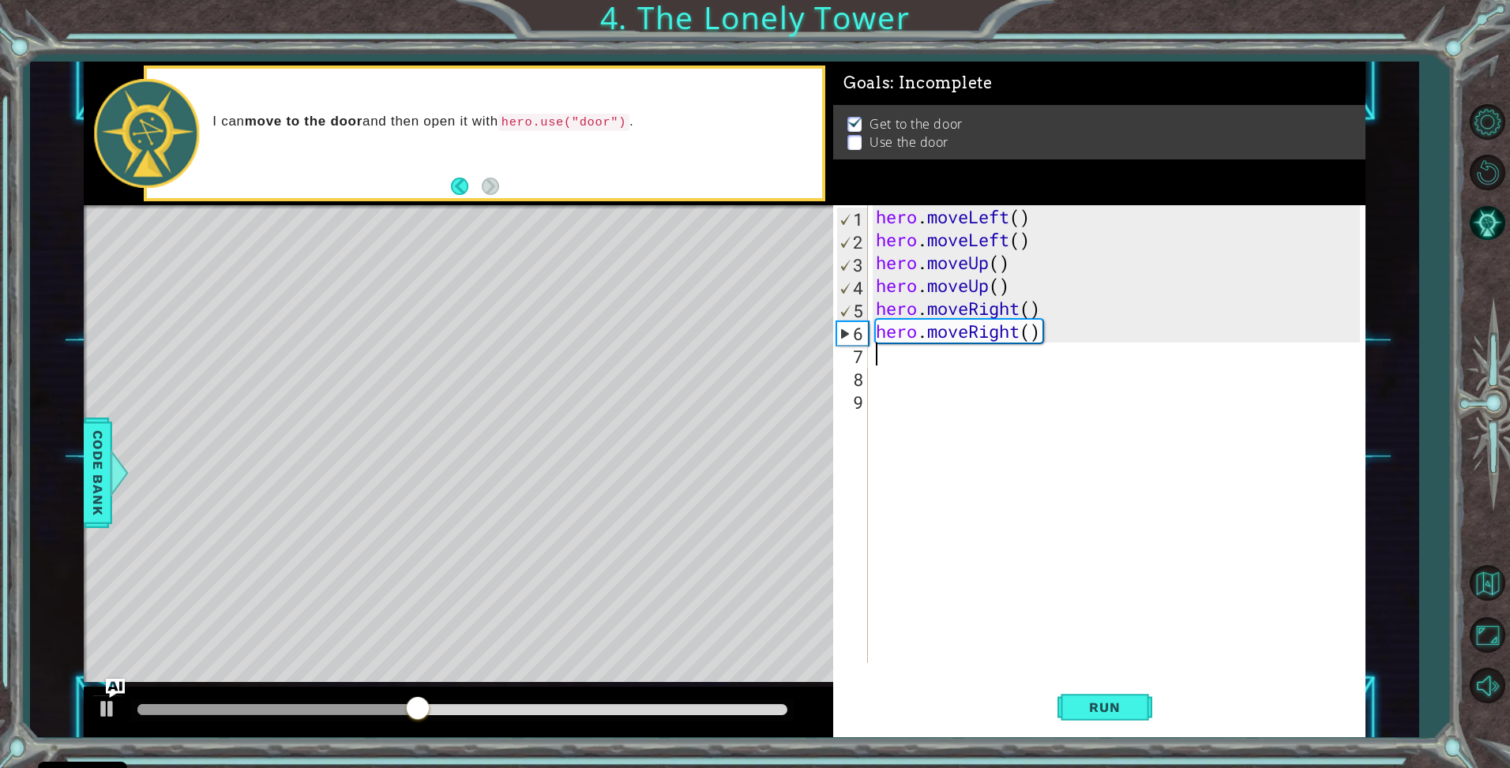
type textarea "h"
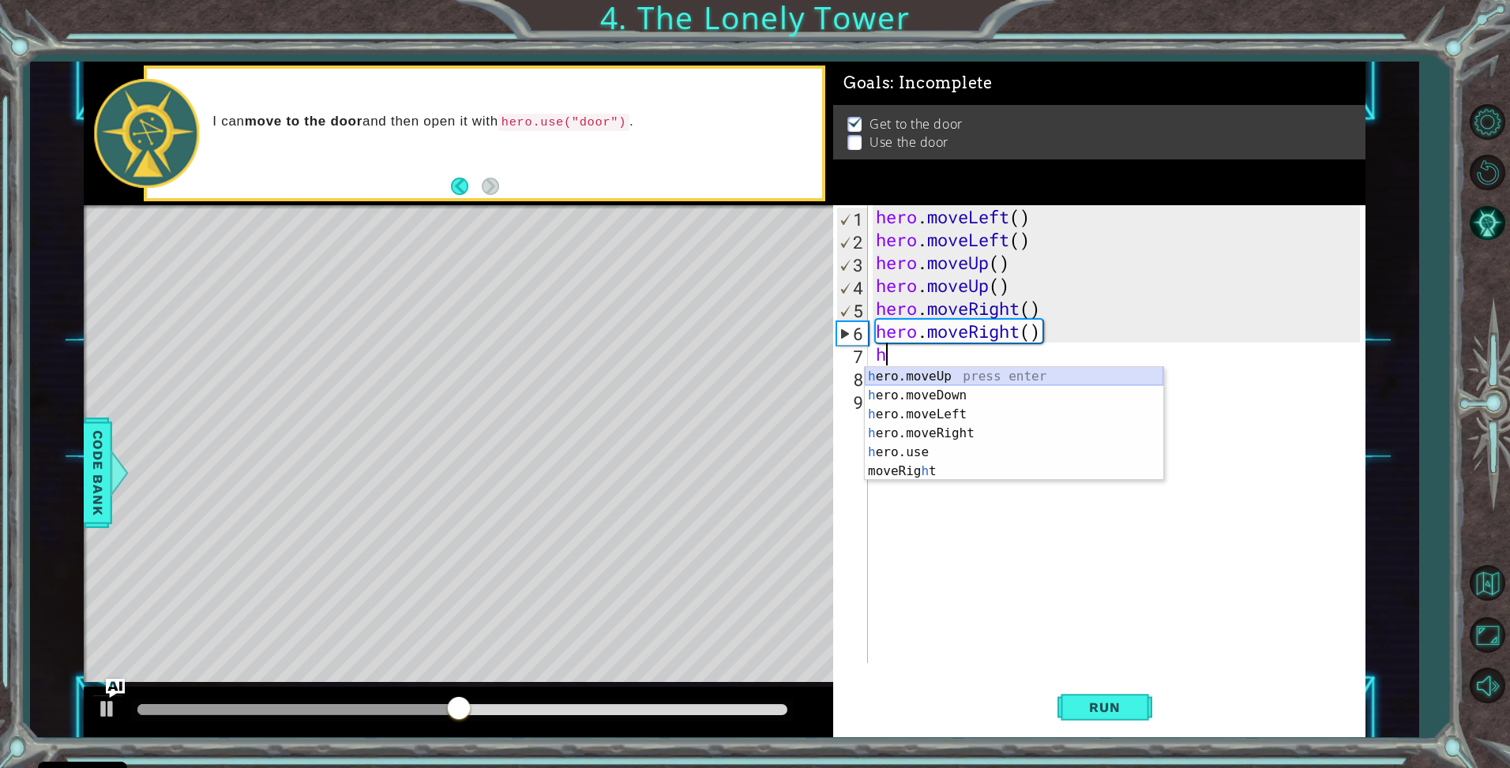
click at [1052, 371] on div "h ero.moveUp press enter h ero.moveDown press enter h ero.moveLeft press enter …" at bounding box center [1014, 443] width 299 height 152
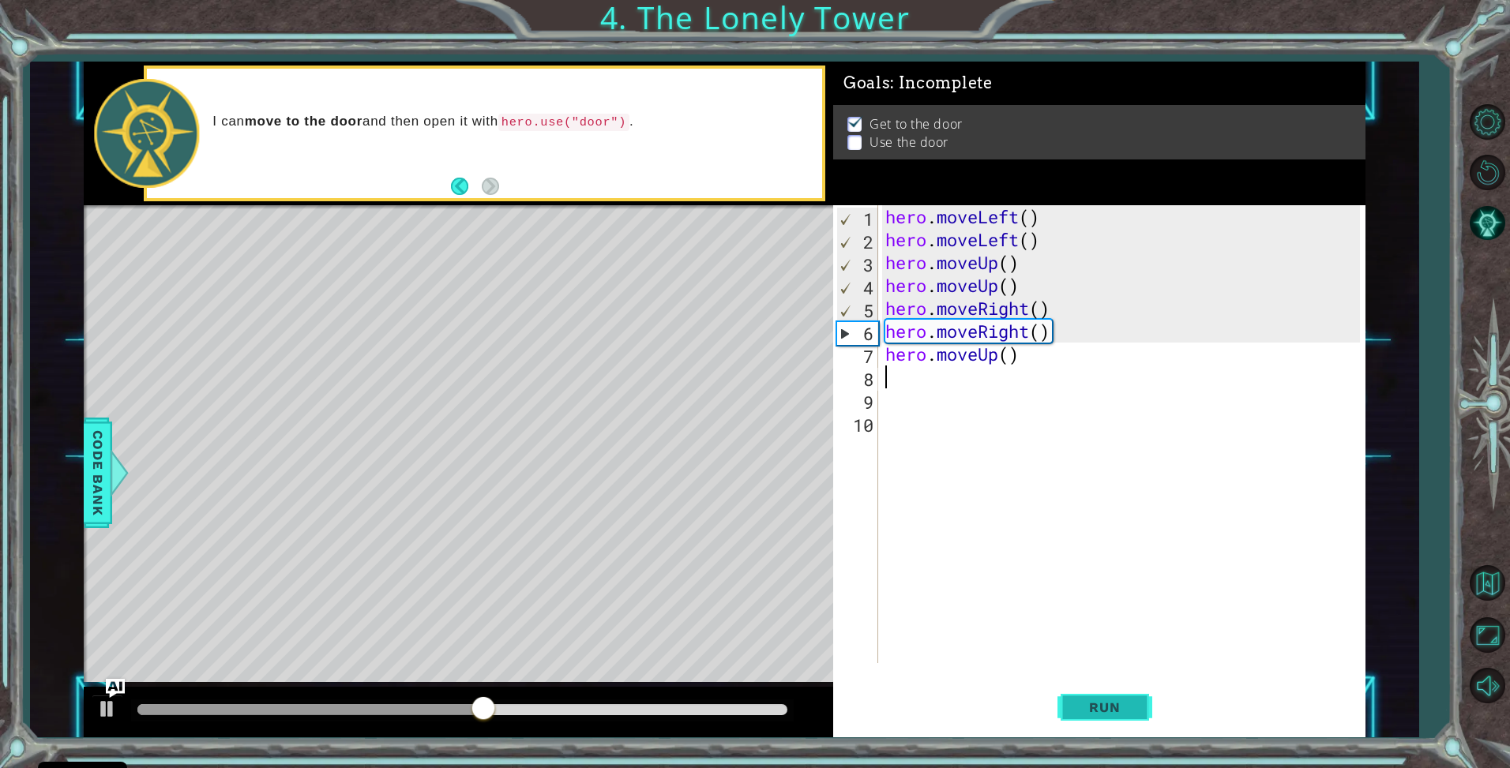
click at [1140, 710] on button "Run" at bounding box center [1104, 708] width 95 height 53
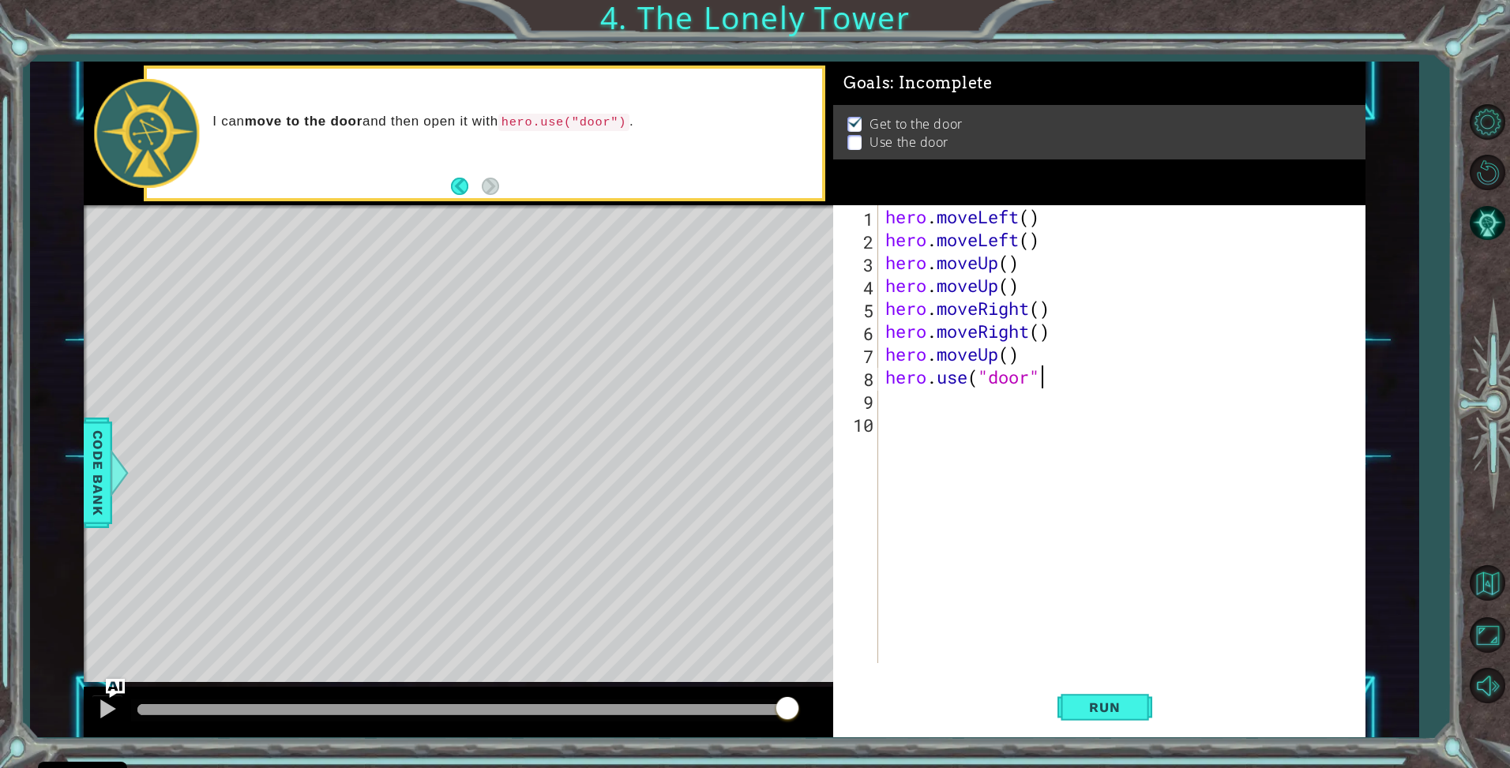
scroll to position [0, 6]
click at [1123, 700] on span "Run" at bounding box center [1104, 708] width 62 height 16
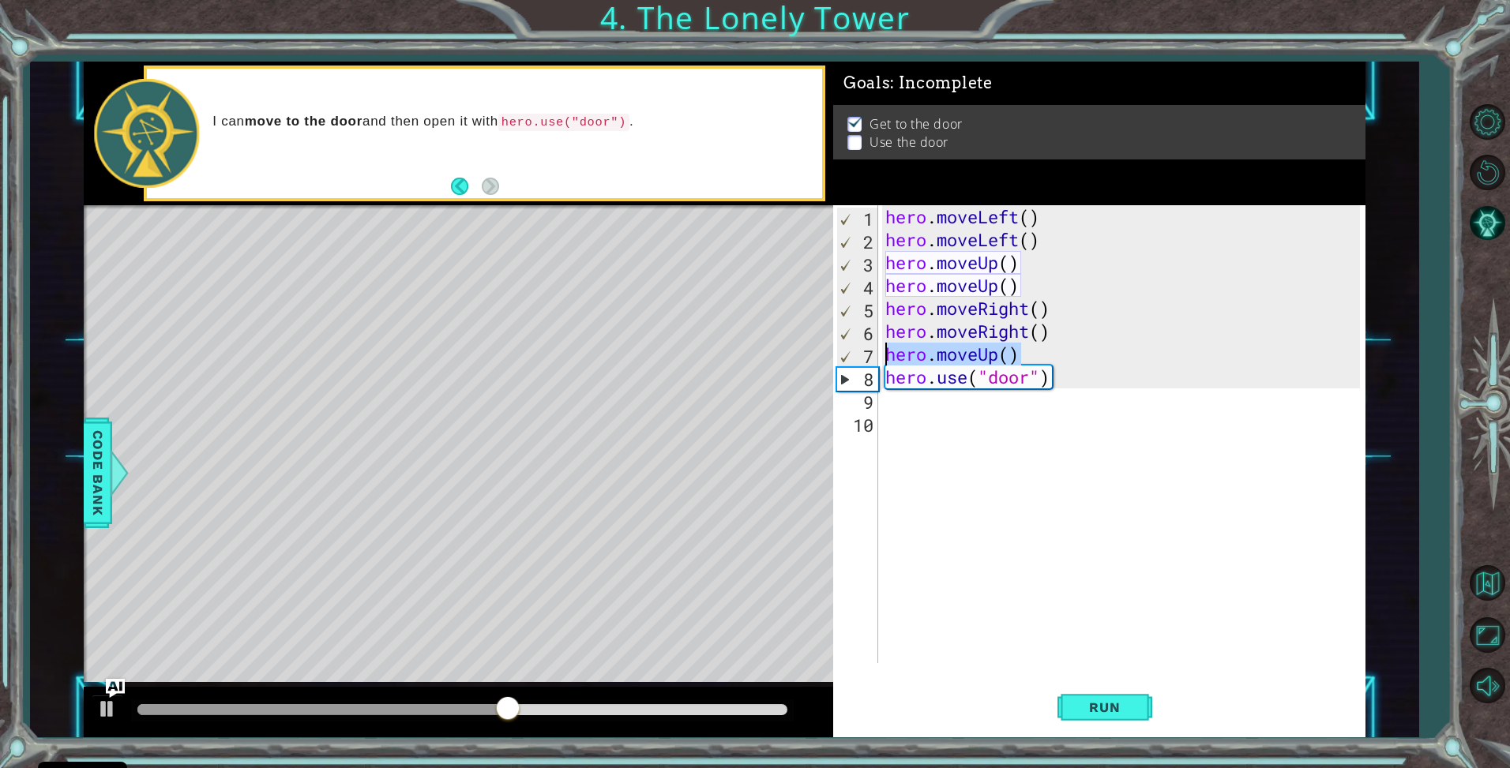
drag, startPoint x: 1024, startPoint y: 353, endPoint x: 882, endPoint y: 351, distance: 142.2
click at [882, 351] on div "hero . moveLeft ( ) hero . moveLeft ( ) hero . moveUp ( ) hero . moveUp ( ) her…" at bounding box center [1125, 457] width 486 height 504
type textarea "hero.moveUp()"
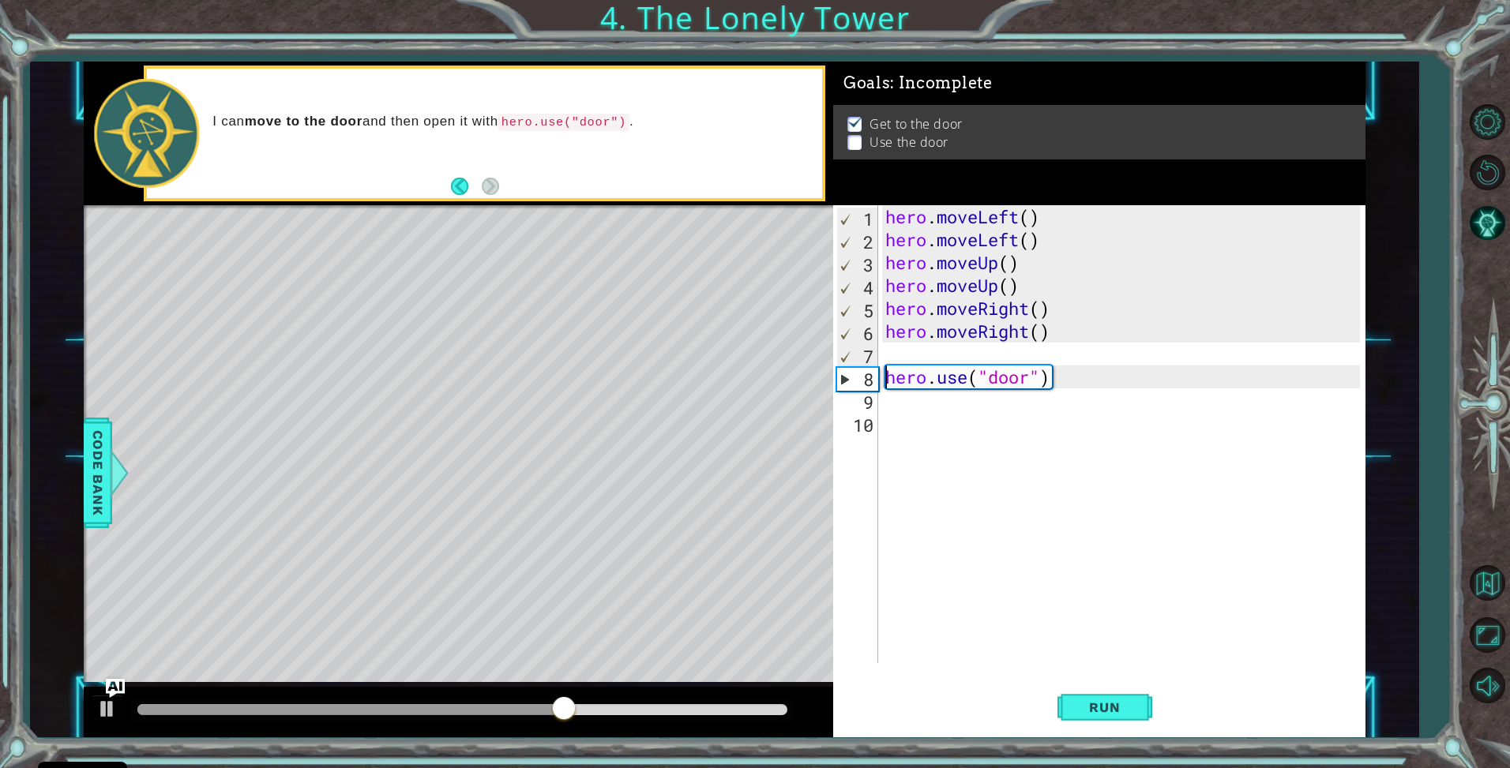
click at [884, 378] on div "hero . moveLeft ( ) hero . moveLeft ( ) hero . moveUp ( ) hero . moveUp ( ) her…" at bounding box center [1125, 457] width 486 height 504
type textarea "hero.use("door")"
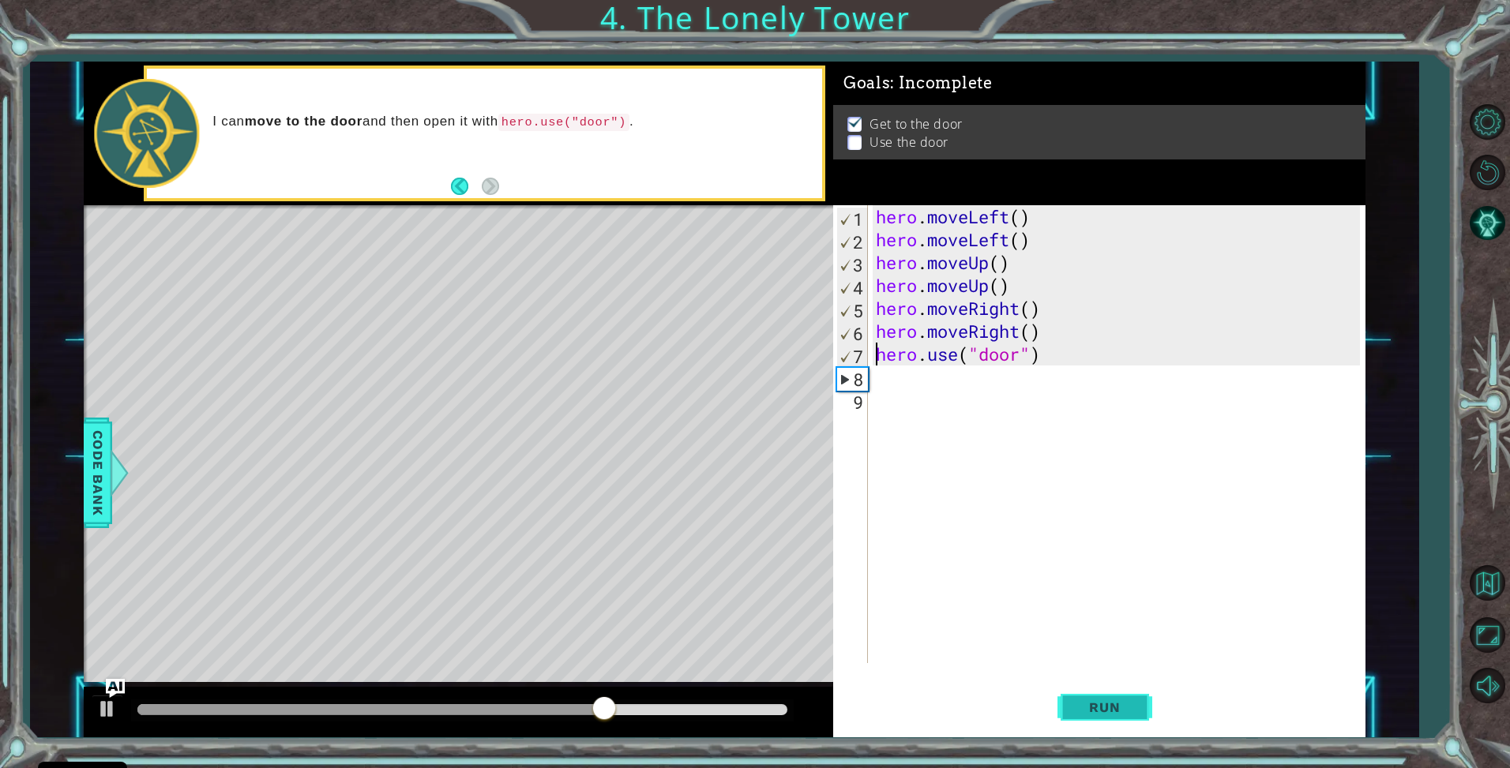
click at [1096, 719] on button "Run" at bounding box center [1104, 708] width 95 height 53
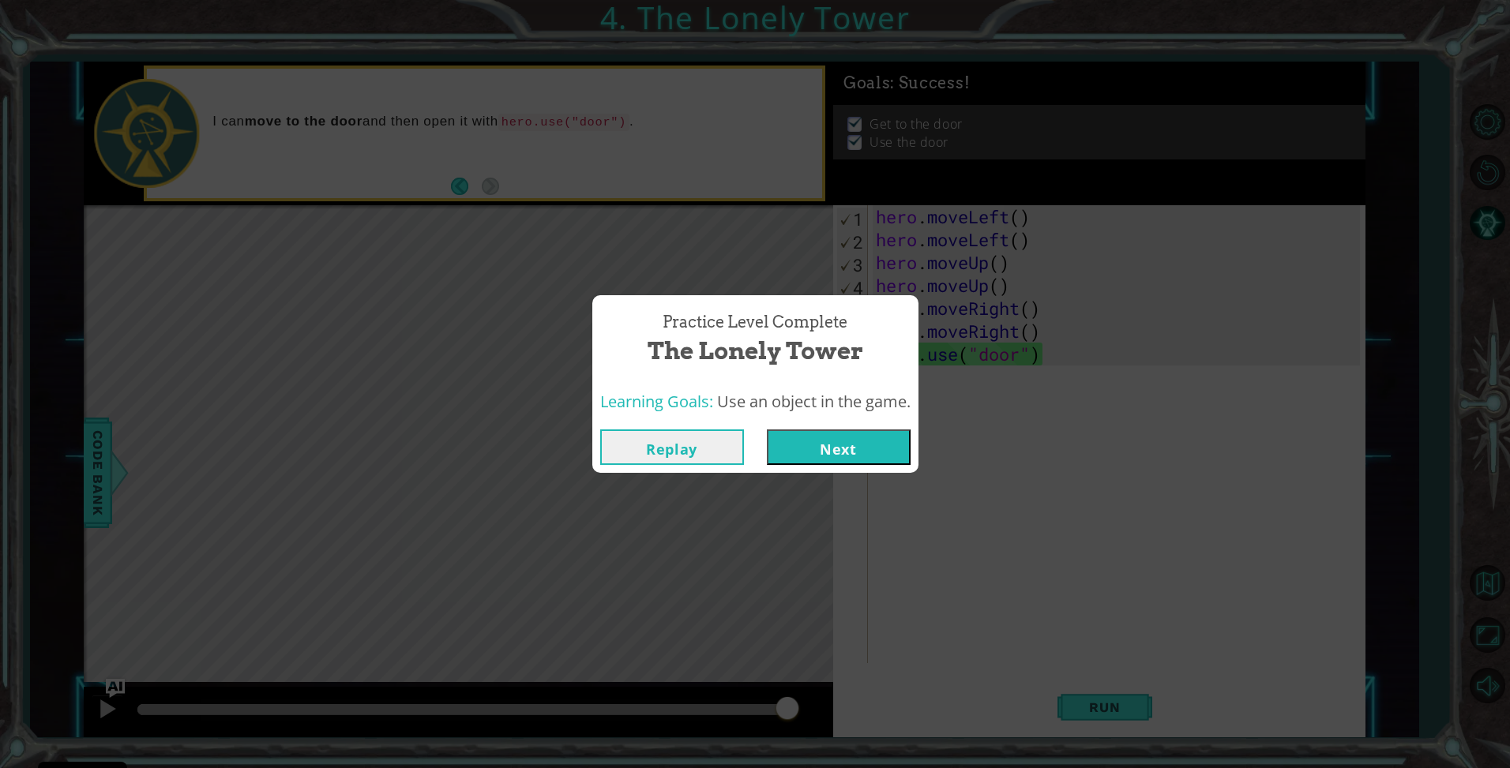
click at [877, 471] on div "Replay Next" at bounding box center [755, 447] width 326 height 51
click at [880, 449] on button "Next" at bounding box center [839, 448] width 144 height 36
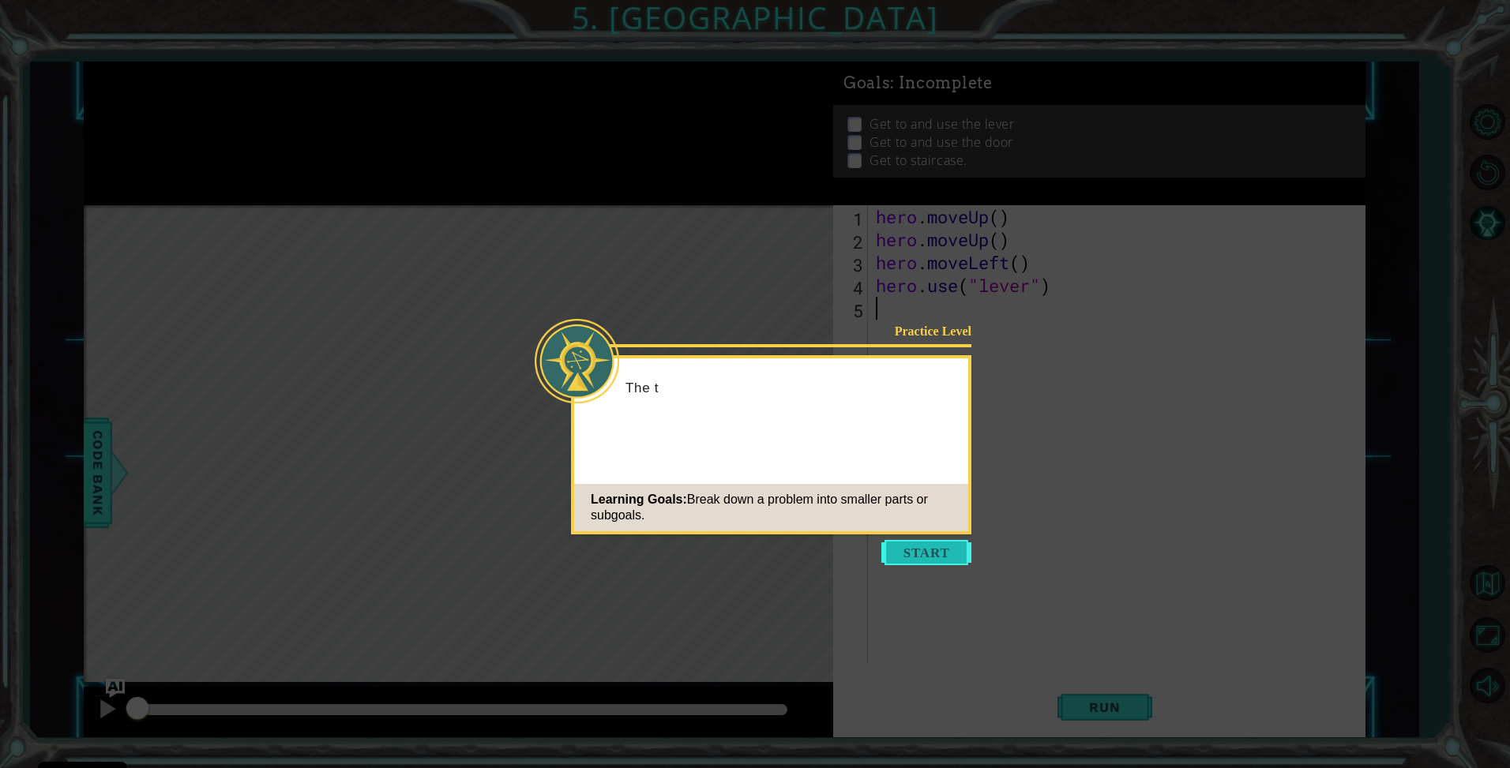
click at [917, 548] on button "Start" at bounding box center [926, 552] width 90 height 25
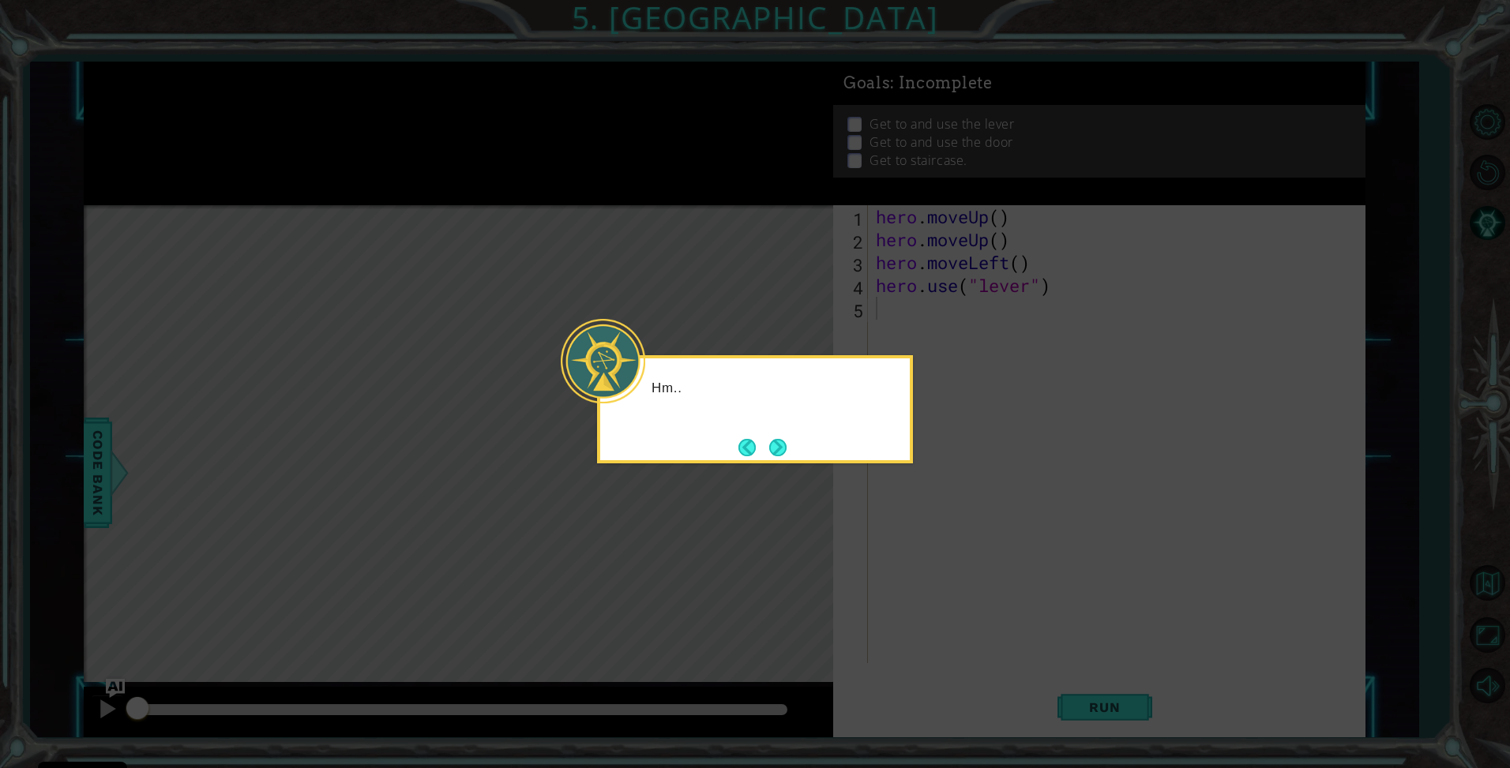
click at [903, 527] on icon at bounding box center [755, 384] width 1510 height 768
click at [780, 449] on button "Next" at bounding box center [777, 447] width 17 height 17
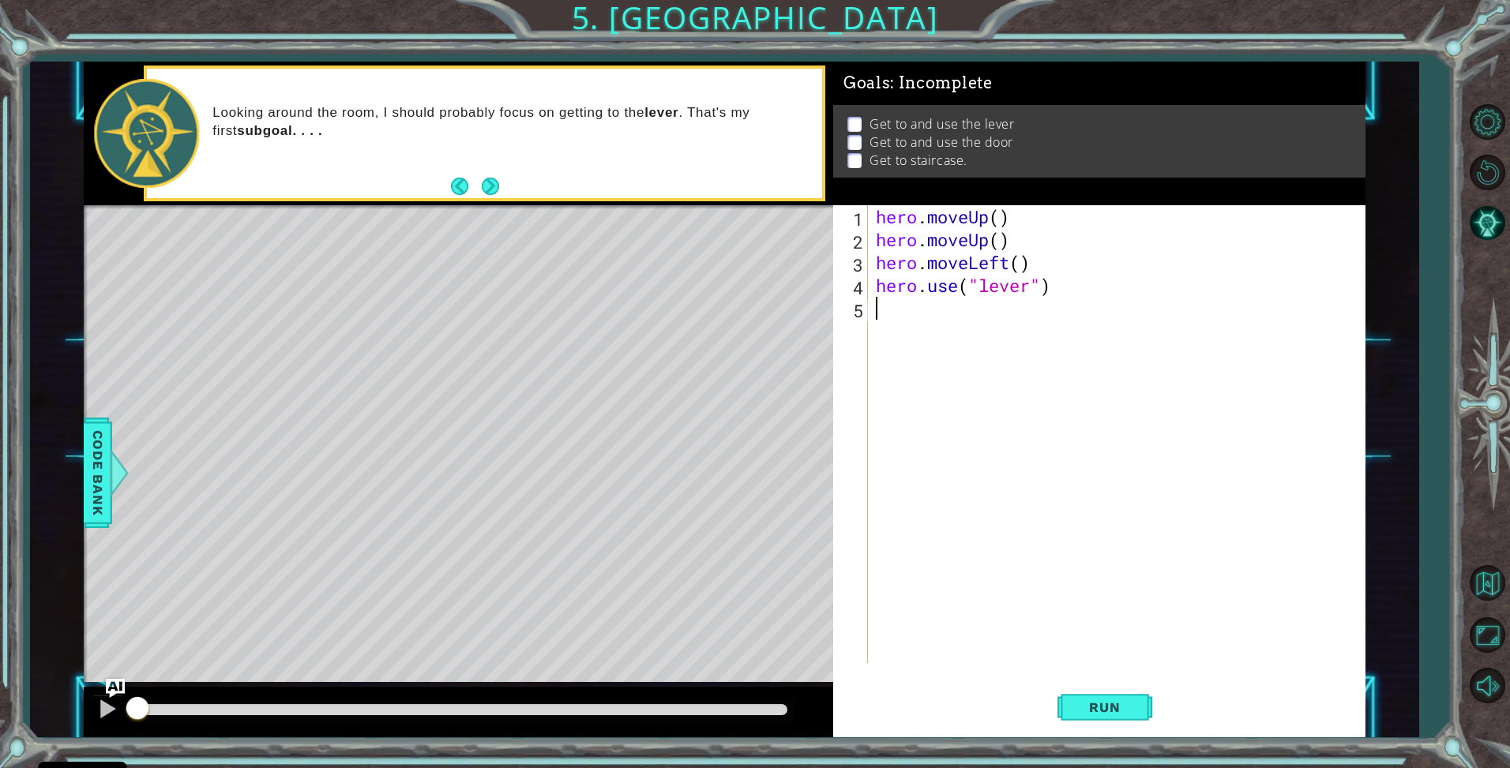
click at [1113, 325] on div "hero . moveUp ( ) hero . moveUp ( ) hero . moveLeft ( ) hero . use ( "lever" )" at bounding box center [1121, 457] width 496 height 504
type textarea "h"
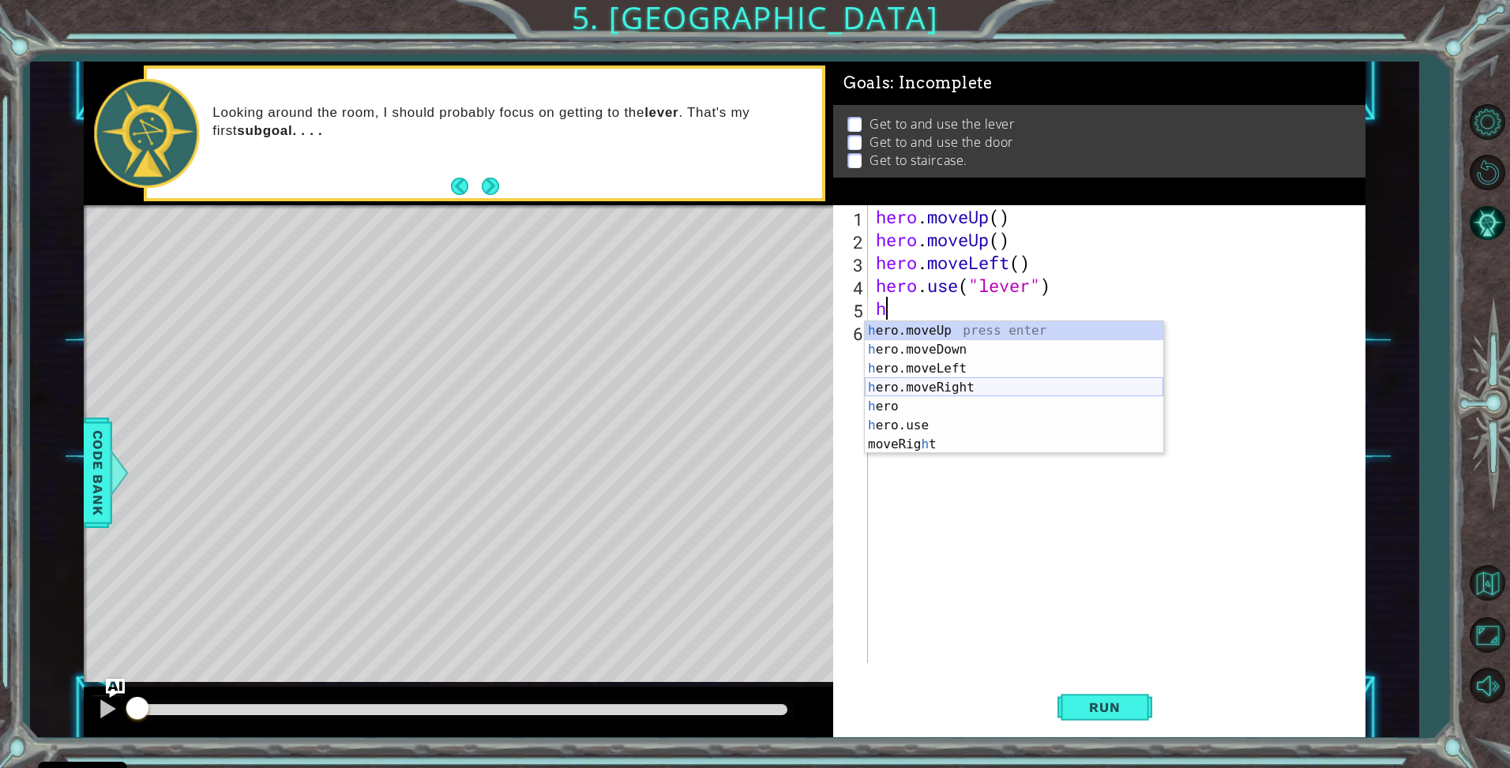
click at [976, 379] on div "h ero.moveUp press enter h ero.moveDown press enter h ero.moveLeft press enter …" at bounding box center [1014, 406] width 299 height 171
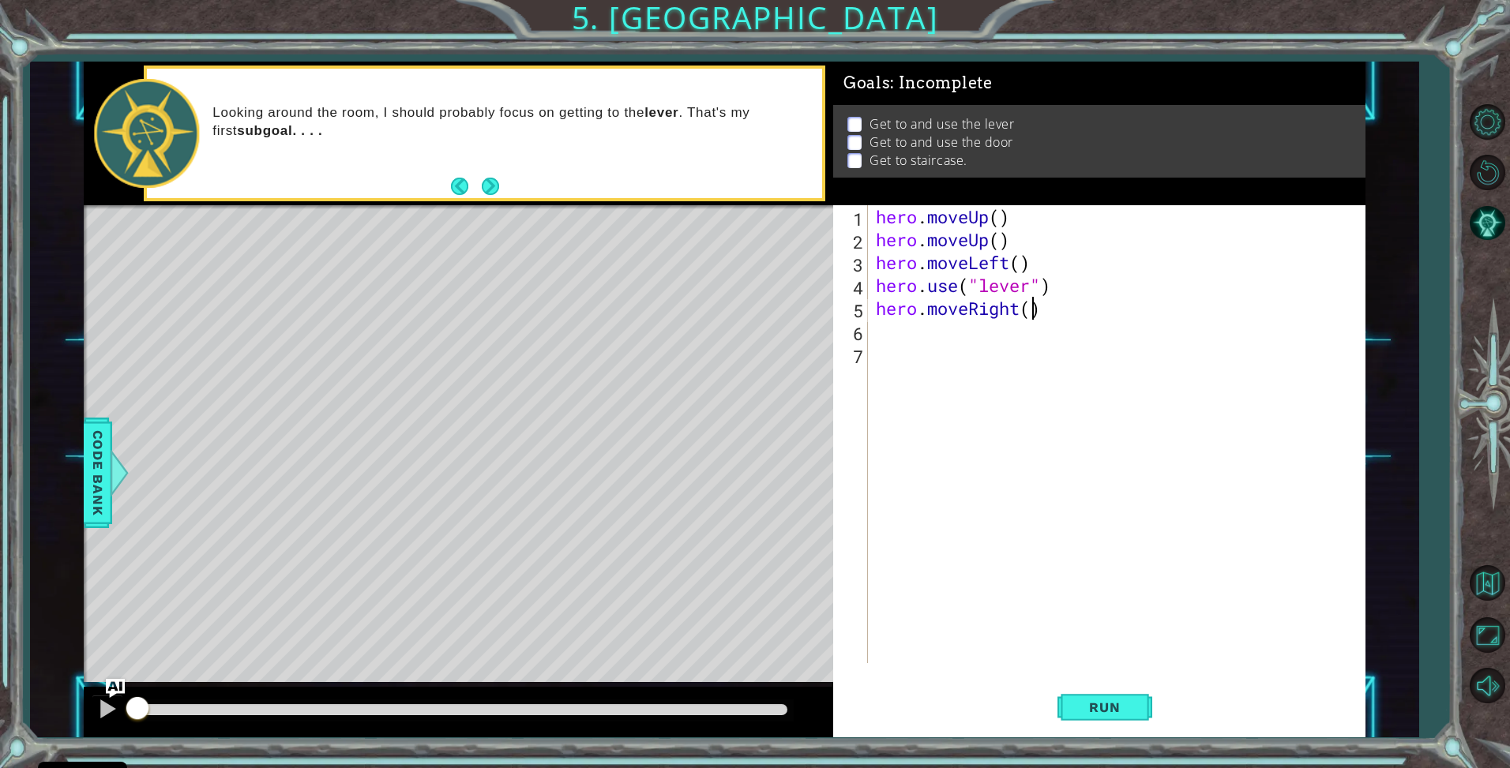
click at [1035, 307] on div "hero . moveUp ( ) hero . moveUp ( ) hero . moveLeft ( ) hero . use ( "lever" ) …" at bounding box center [1121, 457] width 496 height 504
type textarea "hero.moveRight(3)"
click at [1013, 347] on div "hero . moveUp ( ) hero . moveUp ( ) hero . moveLeft ( ) hero . use ( "lever" ) …" at bounding box center [1121, 457] width 496 height 504
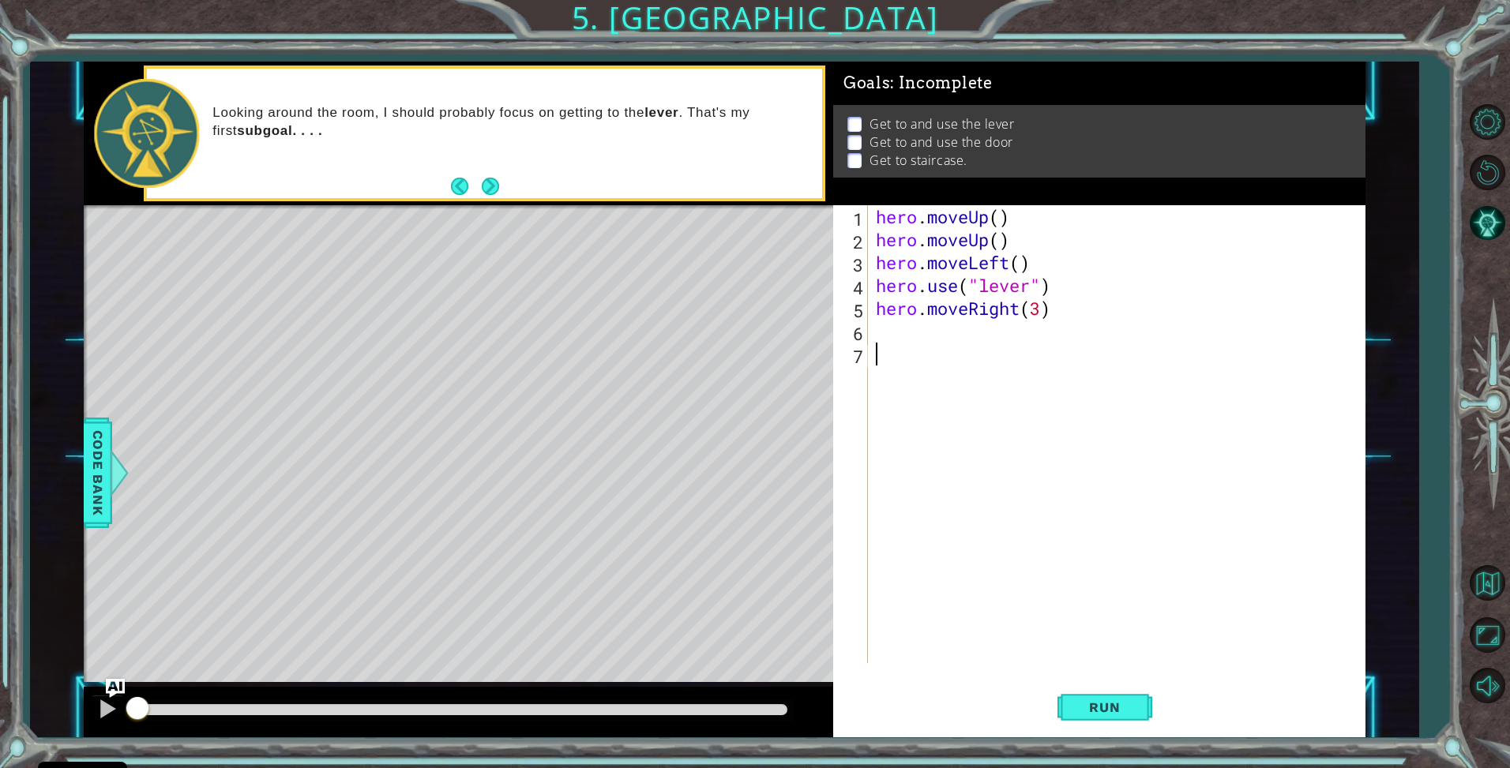
click at [1013, 336] on div "hero . moveUp ( ) hero . moveUp ( ) hero . moveLeft ( ) hero . use ( "lever" ) …" at bounding box center [1121, 457] width 496 height 504
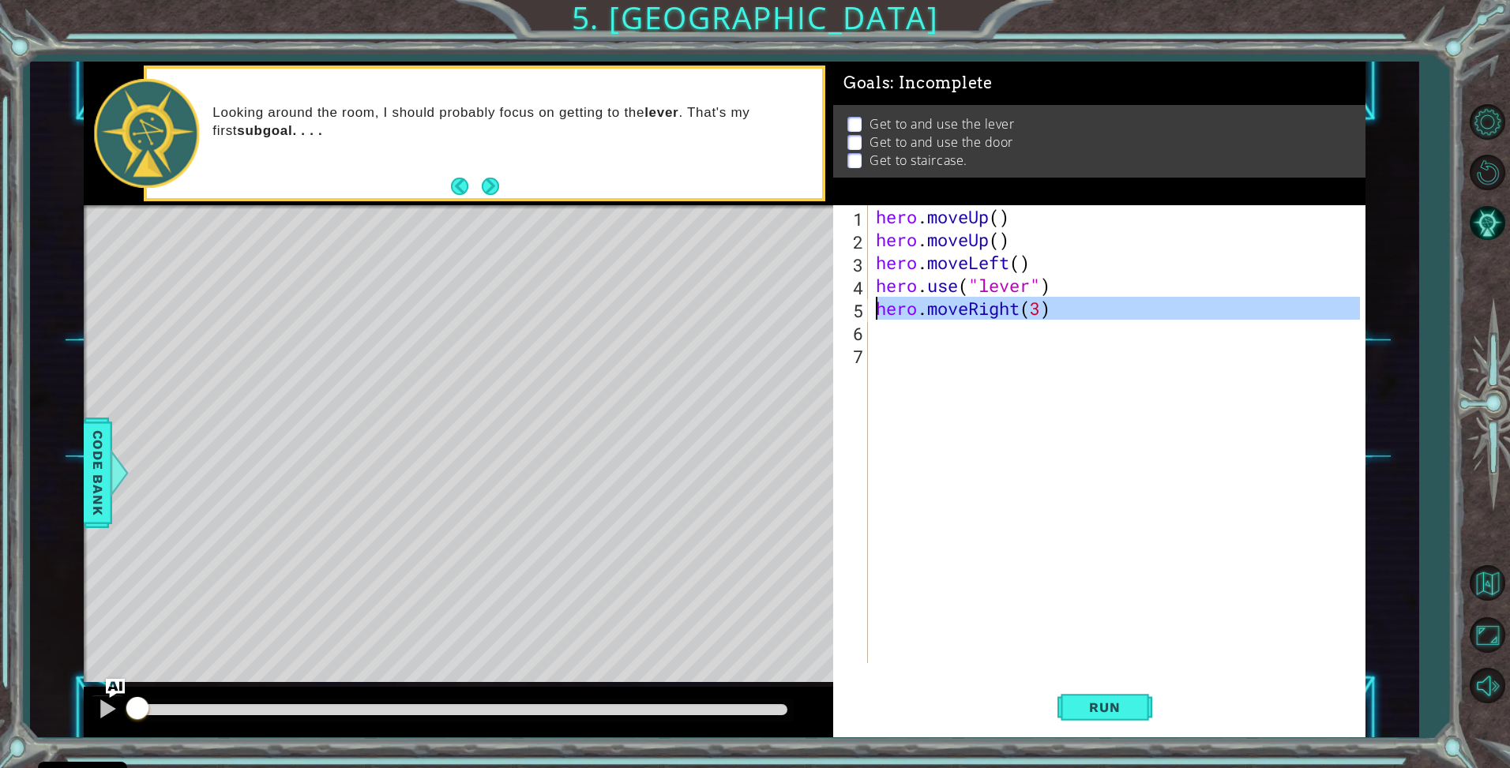
drag, startPoint x: 937, startPoint y: 339, endPoint x: 866, endPoint y: 306, distance: 78.1
click at [866, 306] on div "1 2 3 4 5 6 7 hero . moveUp ( ) hero . moveUp ( ) hero . moveLeft ( ) hero . us…" at bounding box center [1097, 434] width 528 height 458
type textarea "hero.moveRight(3)"
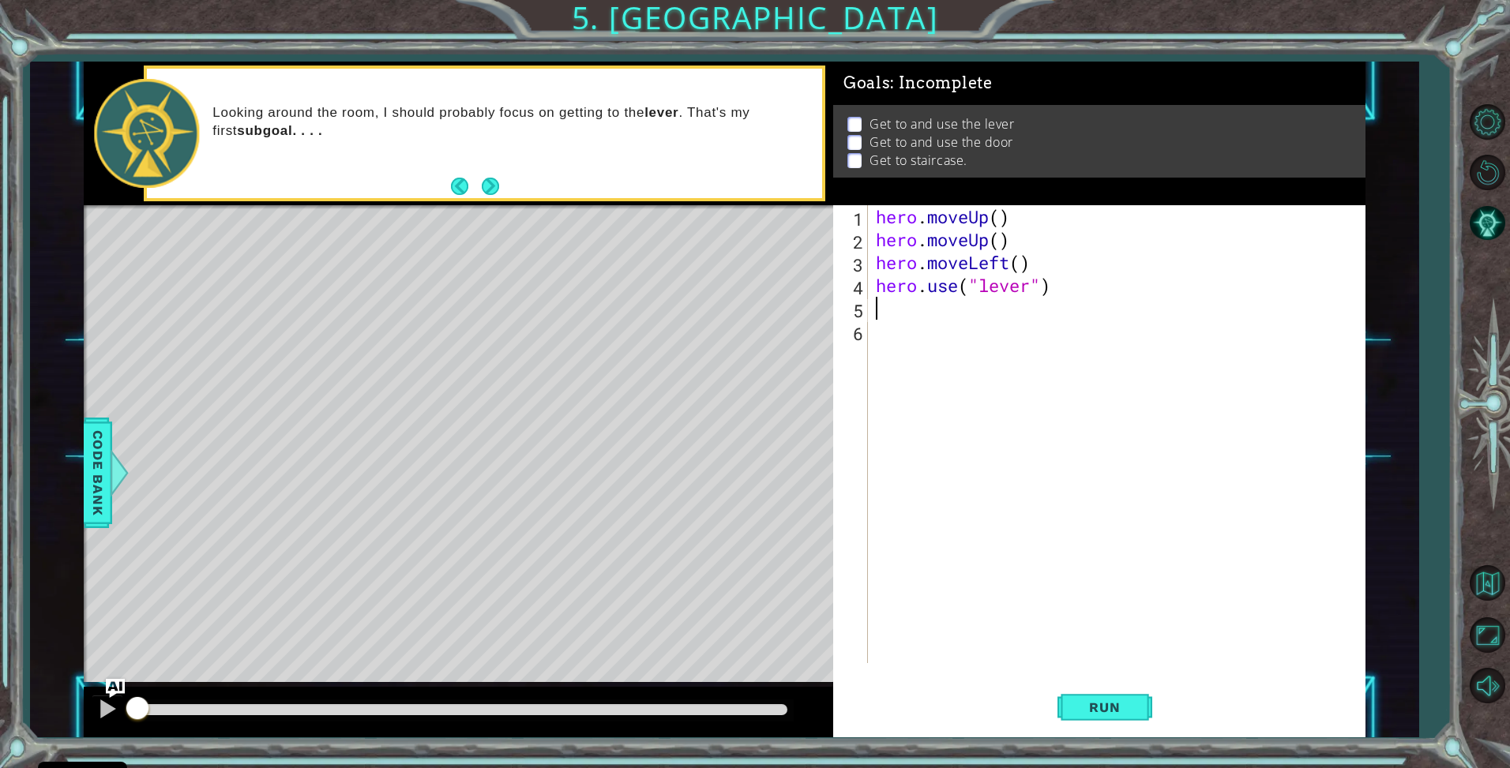
type textarea "h"
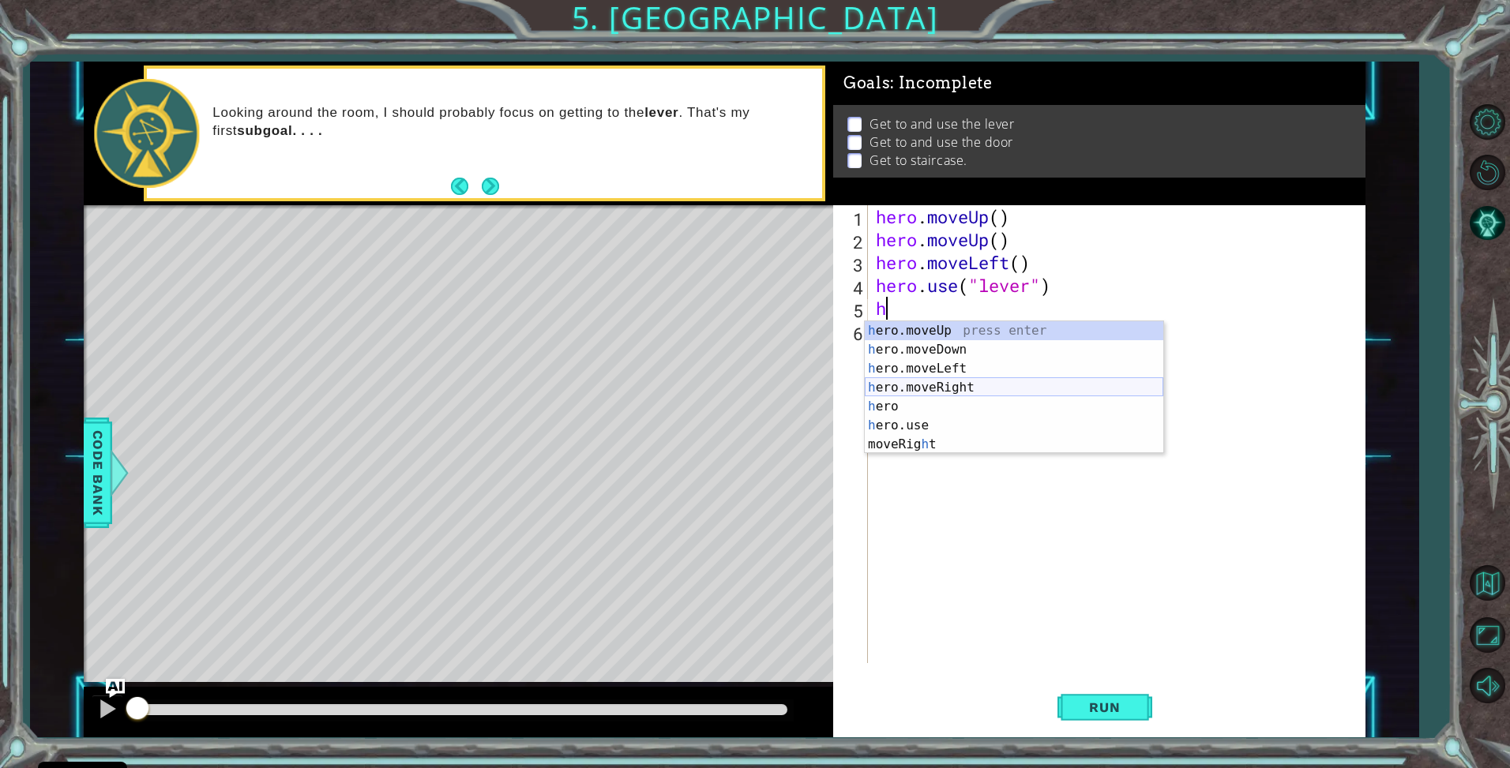
click at [929, 385] on div "h ero.moveUp press enter h ero.moveDown press enter h ero.moveLeft press enter …" at bounding box center [1014, 406] width 299 height 171
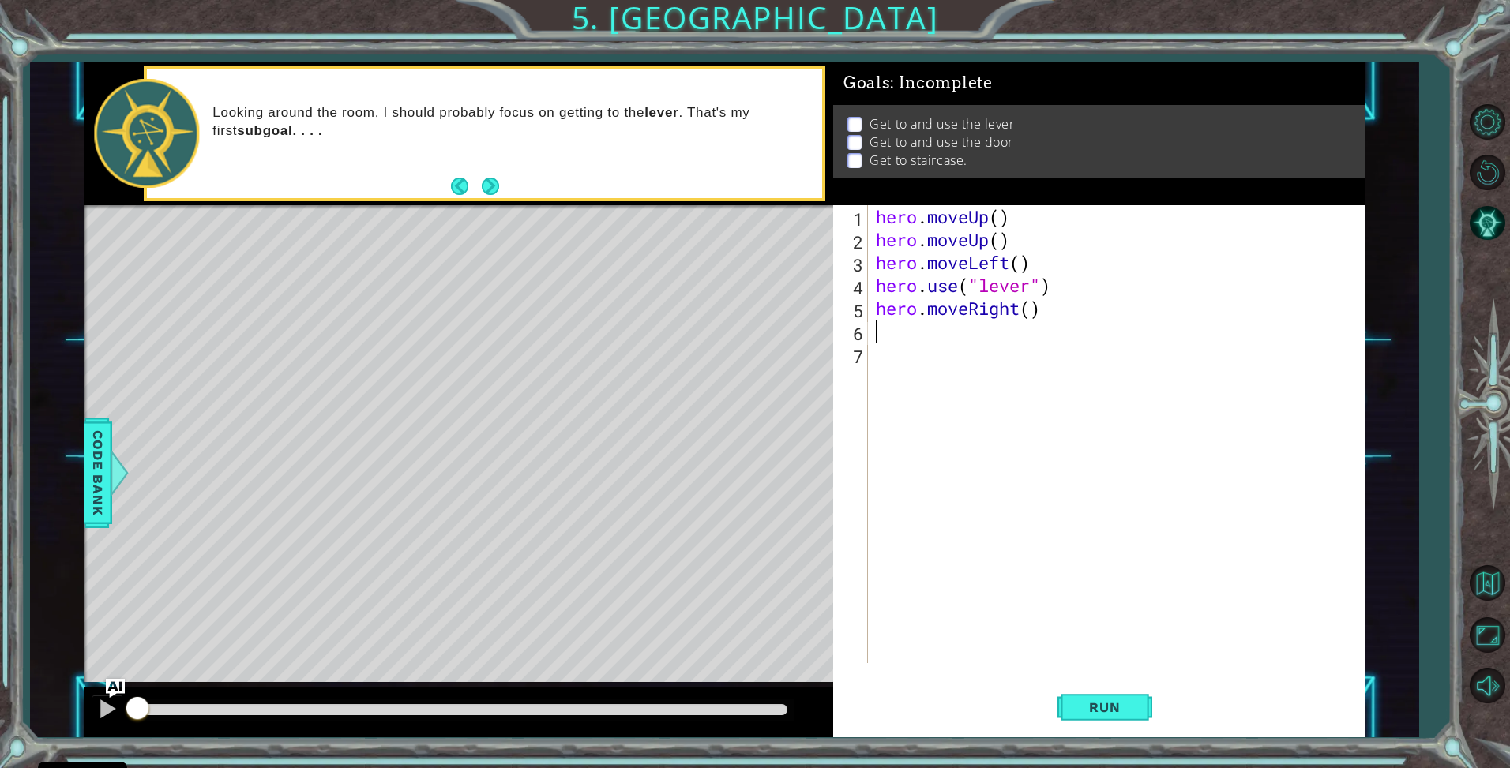
click at [1031, 310] on div "hero . moveUp ( ) hero . moveUp ( ) hero . moveLeft ( ) hero . use ( "lever" ) …" at bounding box center [1121, 457] width 496 height 504
type textarea "hero.moveRight(3)"
click at [1041, 336] on div "hero . moveUp ( ) hero . moveUp ( ) hero . moveLeft ( ) hero . use ( "lever" ) …" at bounding box center [1121, 457] width 496 height 504
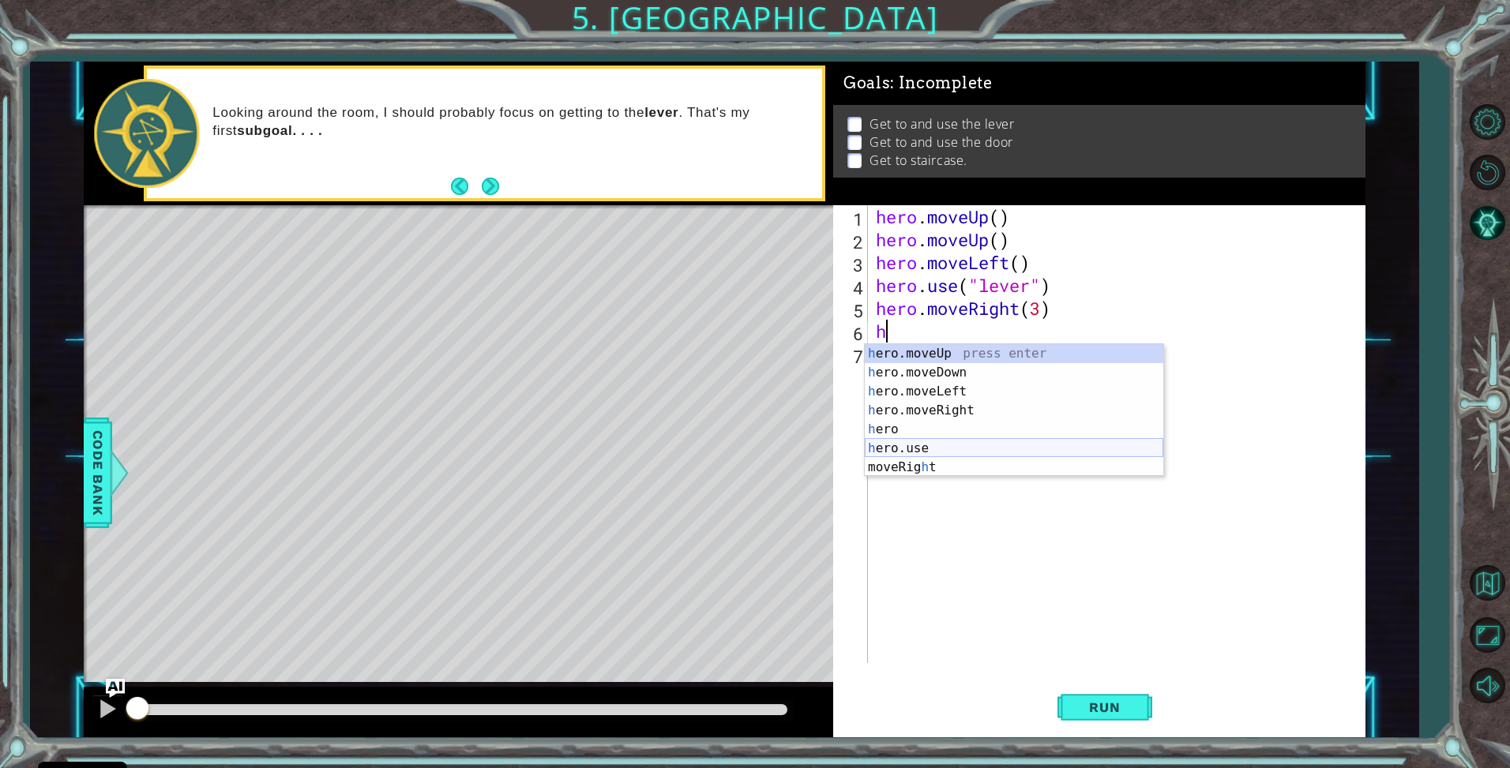
click at [915, 452] on div "h ero.moveUp press enter h ero.moveDown press enter h ero.moveLeft press enter …" at bounding box center [1014, 429] width 299 height 171
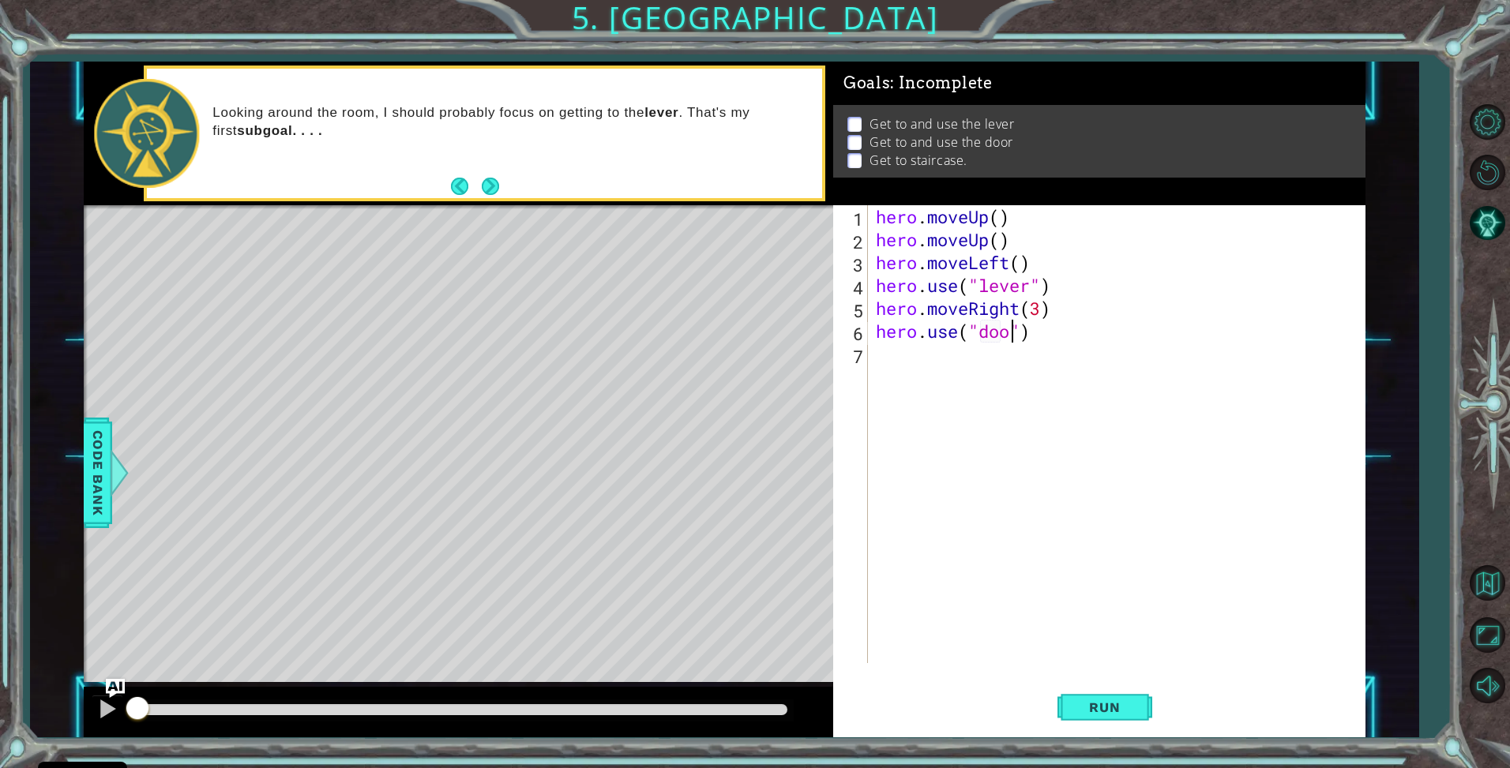
scroll to position [0, 6]
type textarea "hero.use("door")"
click at [1095, 700] on span "Run" at bounding box center [1104, 708] width 62 height 16
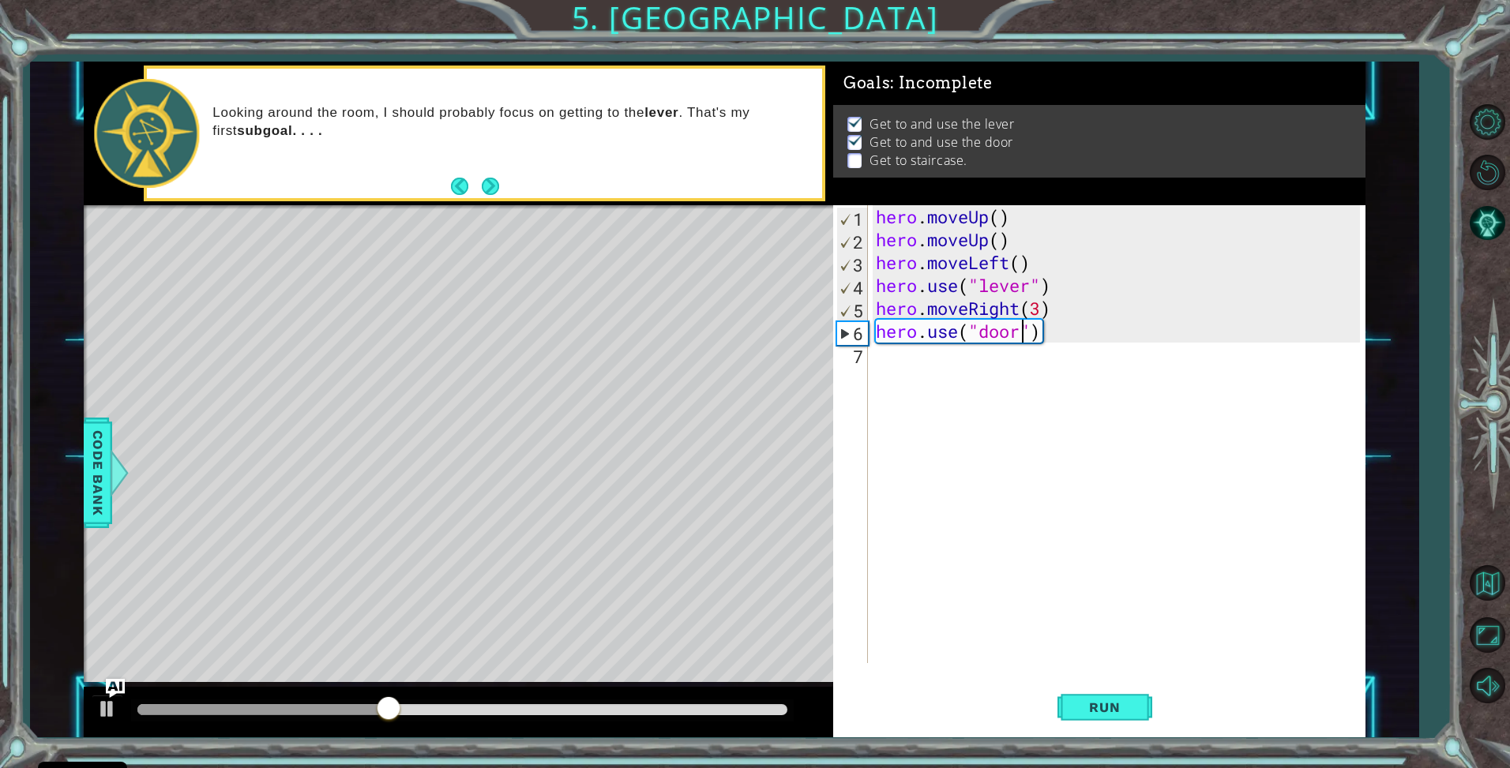
click at [1051, 362] on div "hero . moveUp ( ) hero . moveUp ( ) hero . moveLeft ( ) hero . use ( "lever" ) …" at bounding box center [1121, 457] width 496 height 504
type textarea "h"
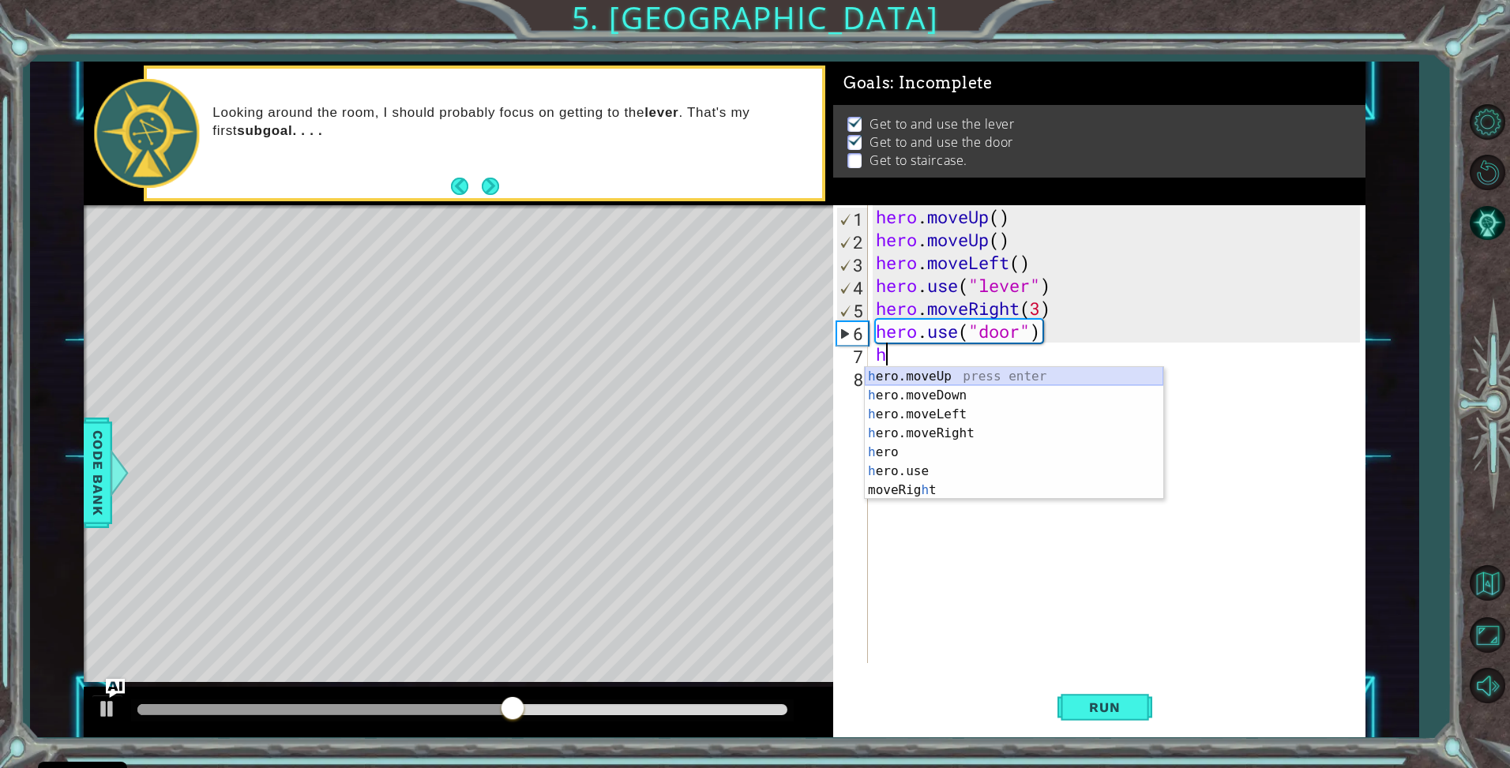
click at [907, 374] on div "h ero.moveUp press enter h ero.moveDown press enter h ero.moveLeft press enter …" at bounding box center [1014, 452] width 299 height 171
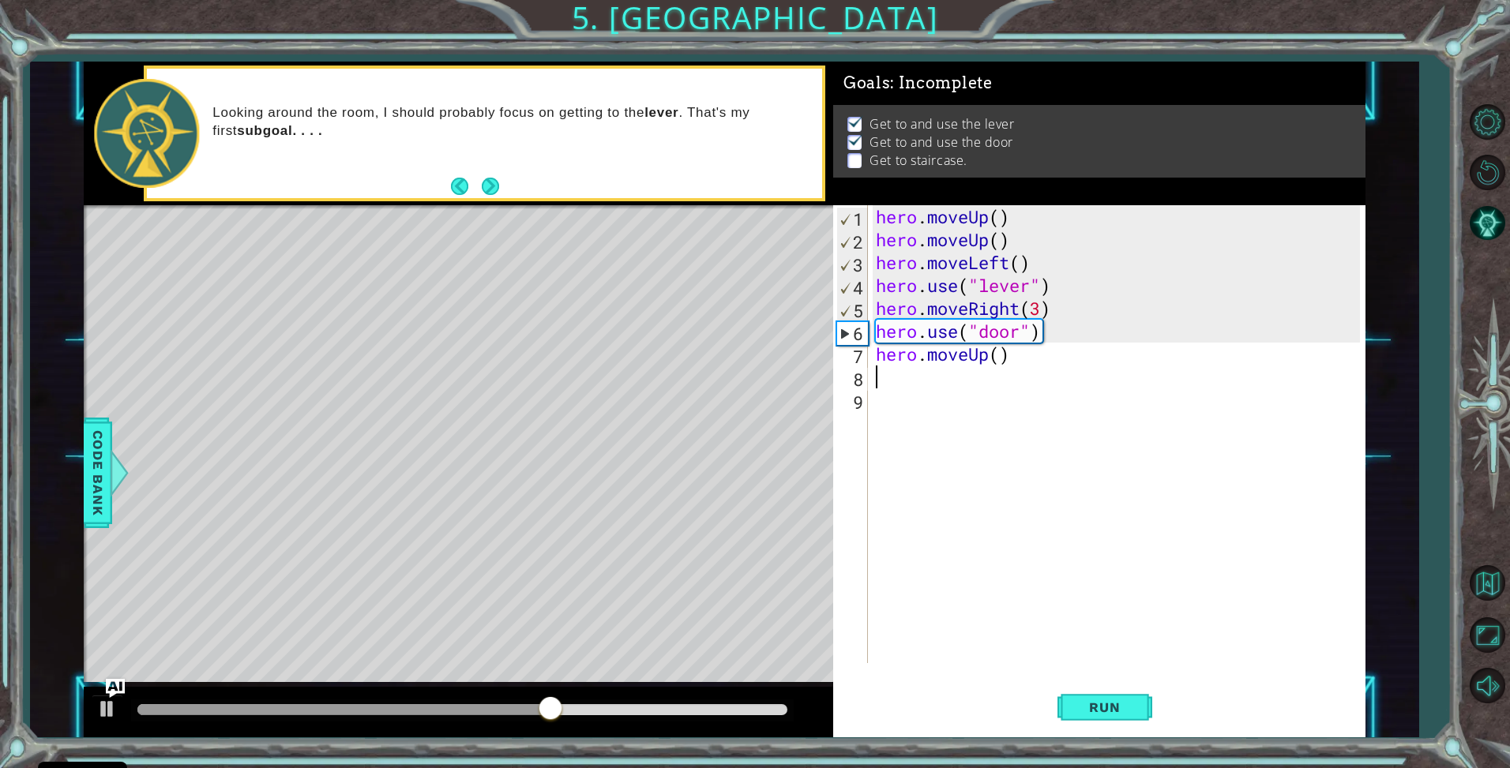
click at [1005, 357] on div "hero . moveUp ( ) hero . moveUp ( ) hero . moveLeft ( ) hero . use ( "lever" ) …" at bounding box center [1121, 457] width 496 height 504
type textarea "hero.moveUp(2)"
click at [978, 387] on div "hero . moveUp ( ) hero . moveUp ( ) hero . moveLeft ( ) hero . use ( "lever" ) …" at bounding box center [1121, 457] width 496 height 504
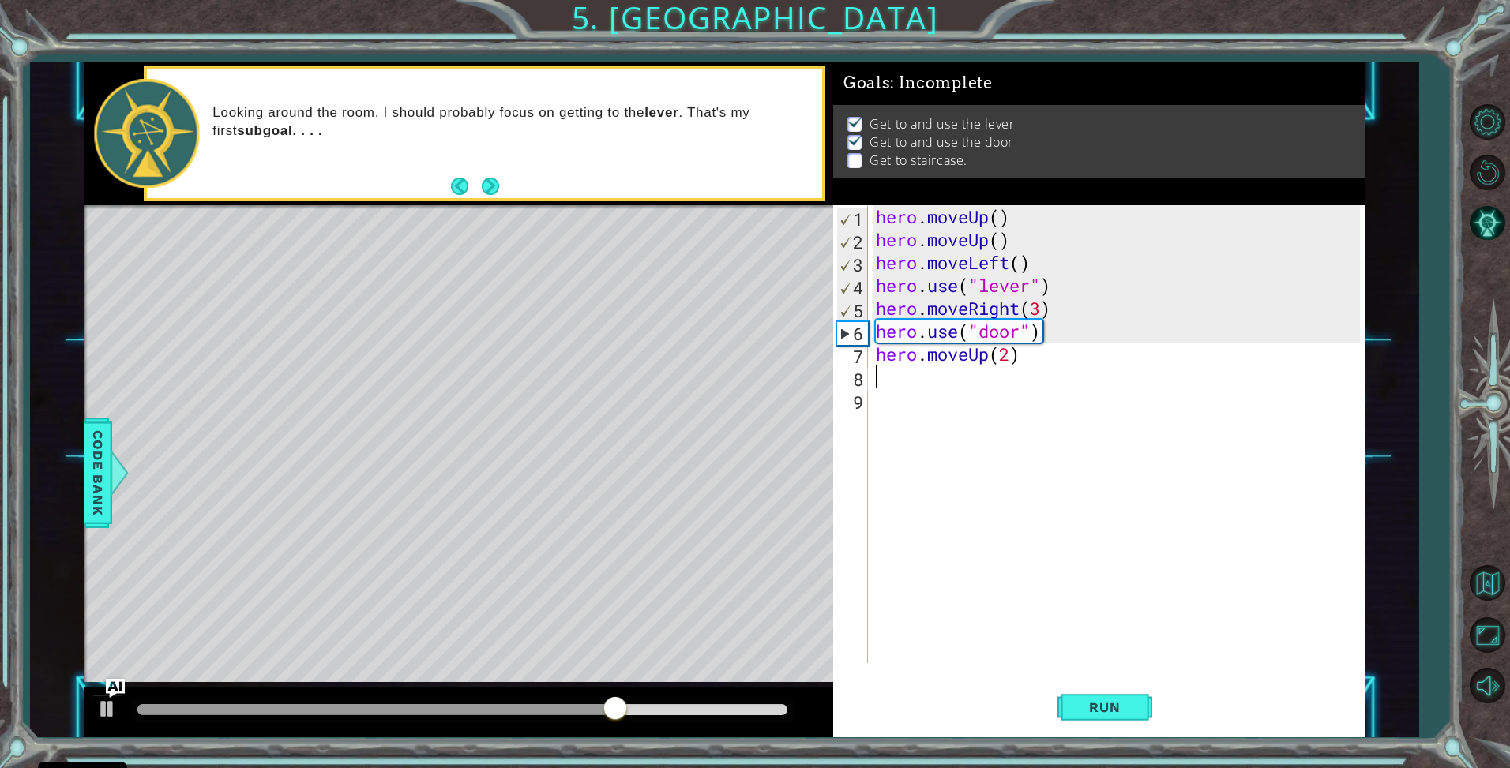
type textarea "h"
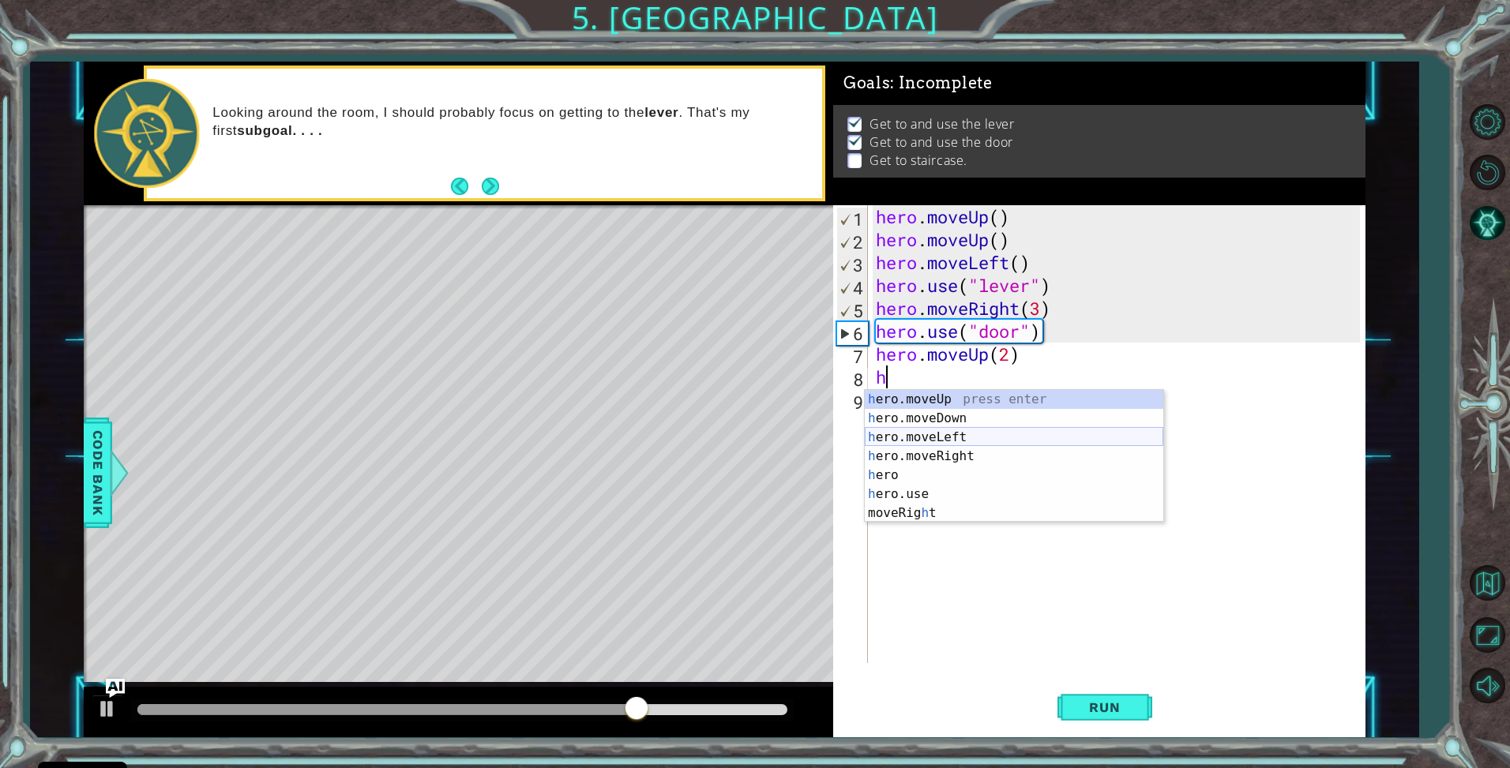
click at [921, 437] on div "h ero.moveUp press enter h ero.moveDown press enter h ero.moveLeft press enter …" at bounding box center [1014, 475] width 299 height 171
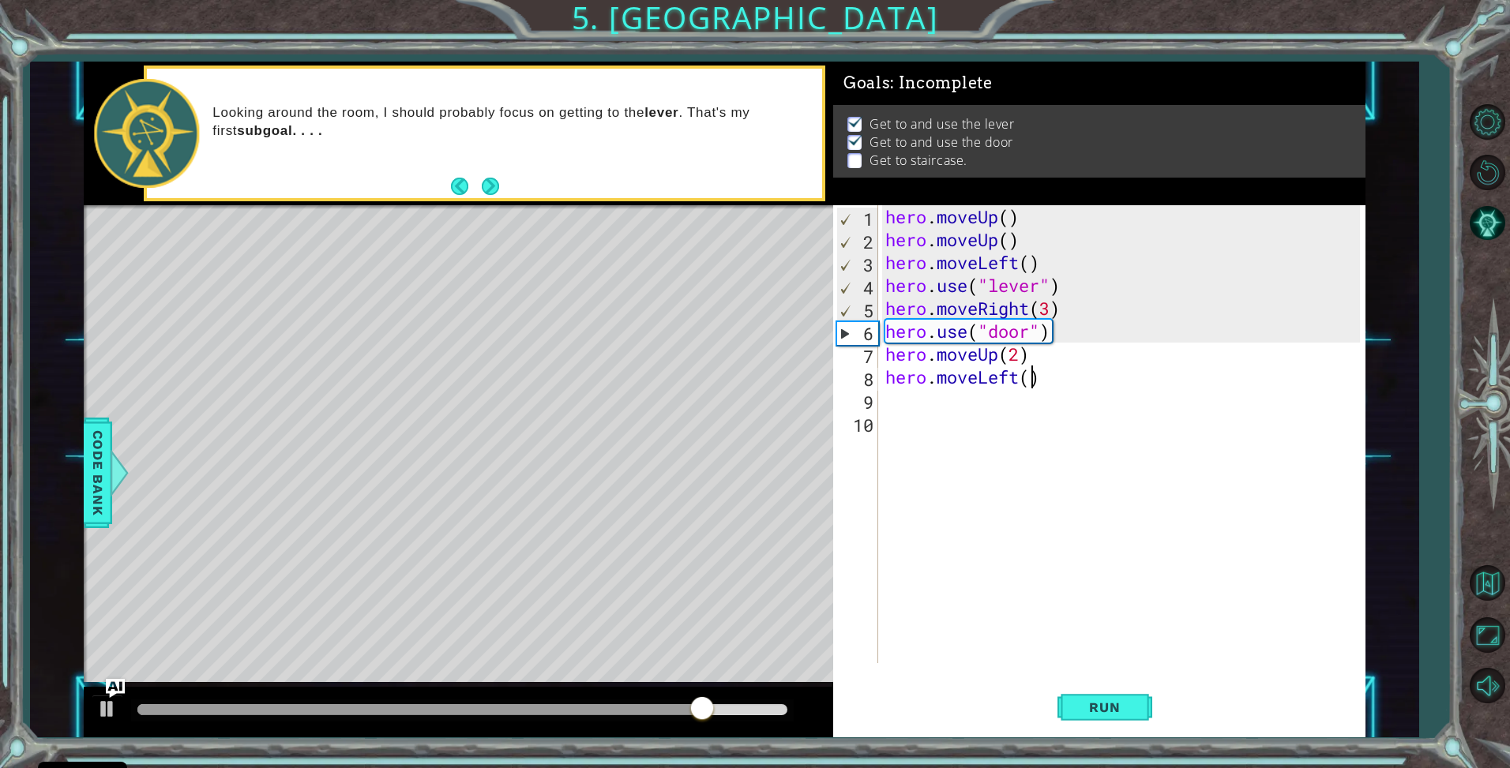
click at [1028, 377] on div "hero . moveUp ( ) hero . moveUp ( ) hero . moveLeft ( ) hero . use ( "lever" ) …" at bounding box center [1125, 457] width 486 height 504
type textarea "hero.moveLeft(3)"
click at [928, 404] on div "hero . moveUp ( ) hero . moveUp ( ) hero . moveLeft ( ) hero . use ( "lever" ) …" at bounding box center [1125, 457] width 486 height 504
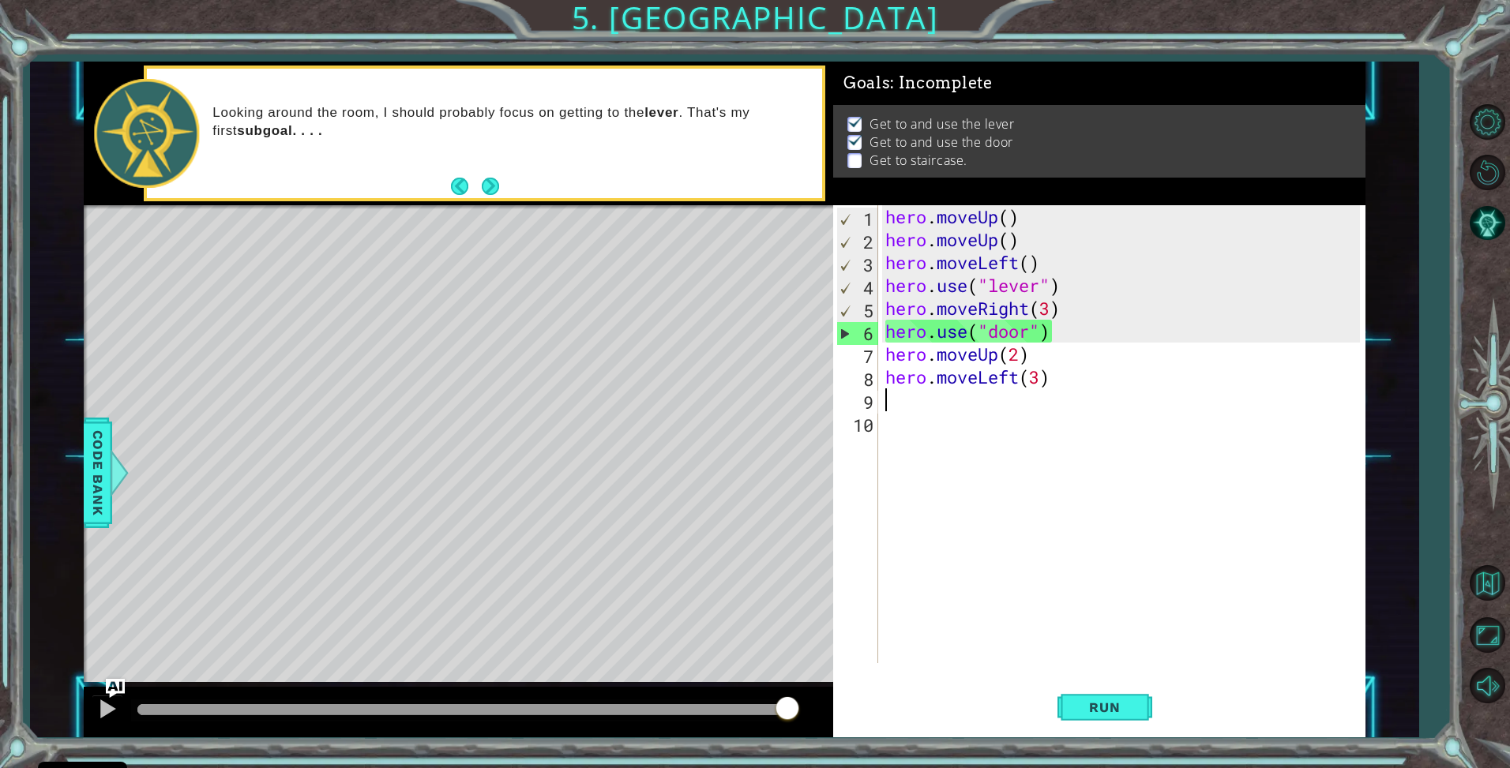
type textarea "h"
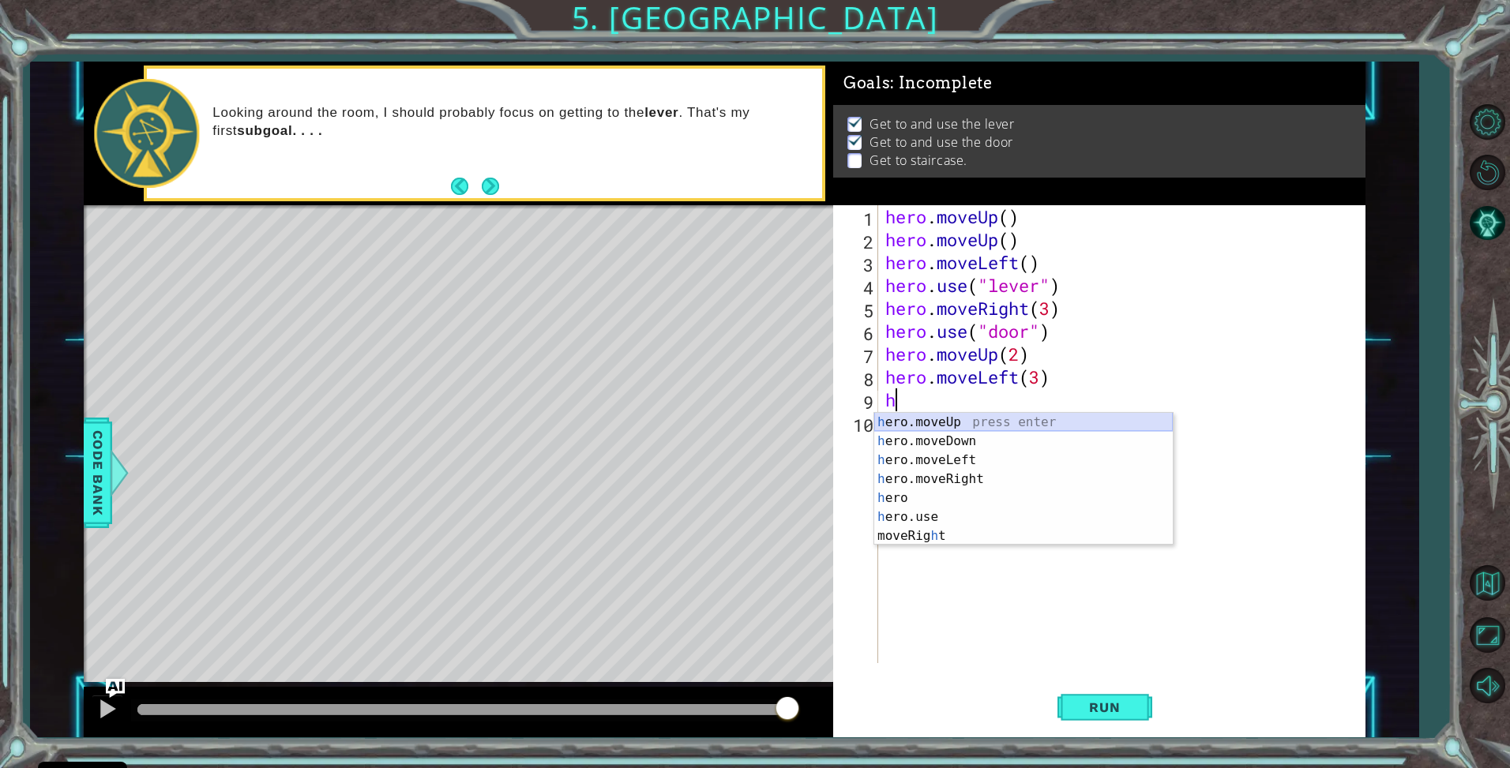
click at [938, 424] on div "h ero.moveUp press enter h ero.moveDown press enter h ero.moveLeft press enter …" at bounding box center [1023, 498] width 299 height 171
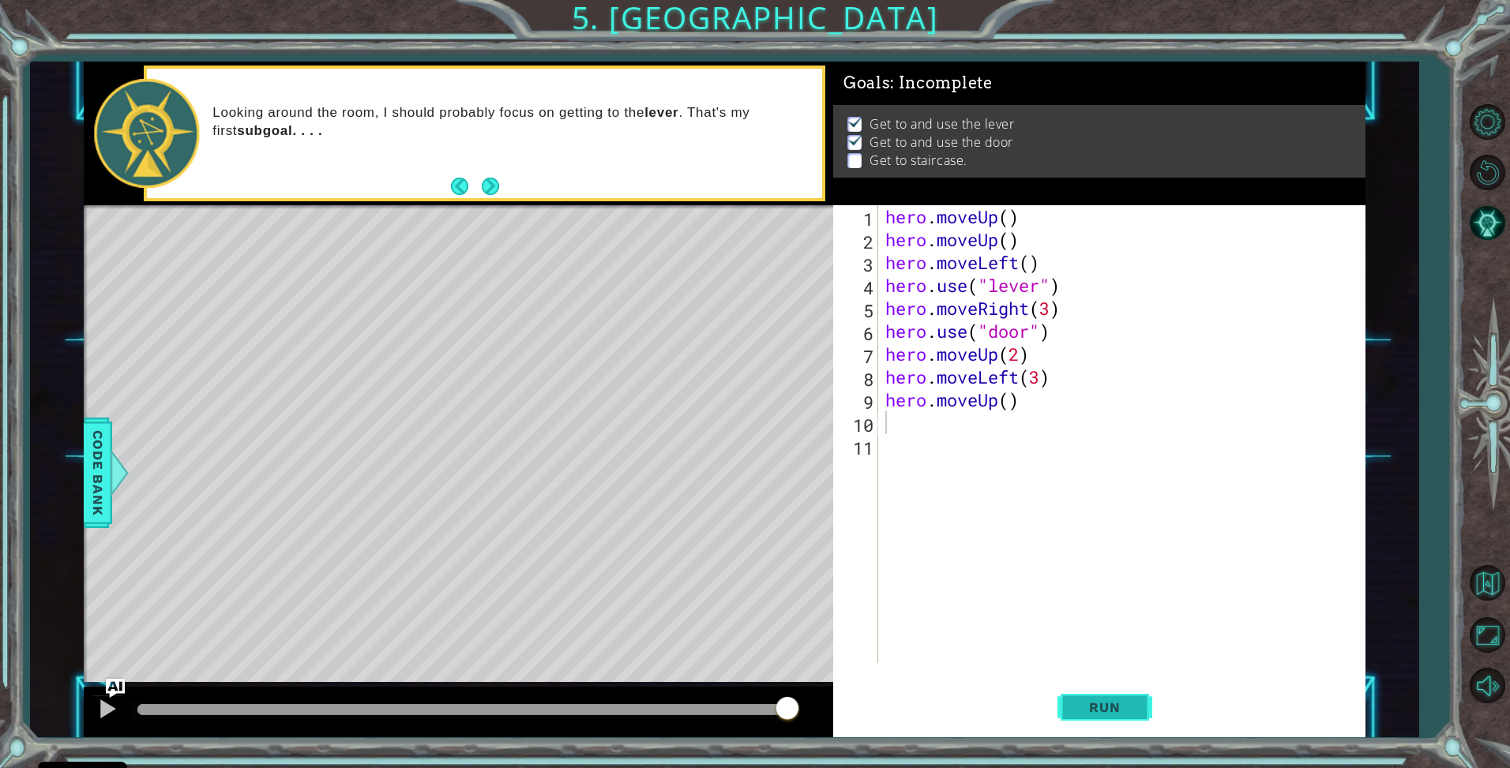
click at [1081, 706] on span "Run" at bounding box center [1104, 708] width 62 height 16
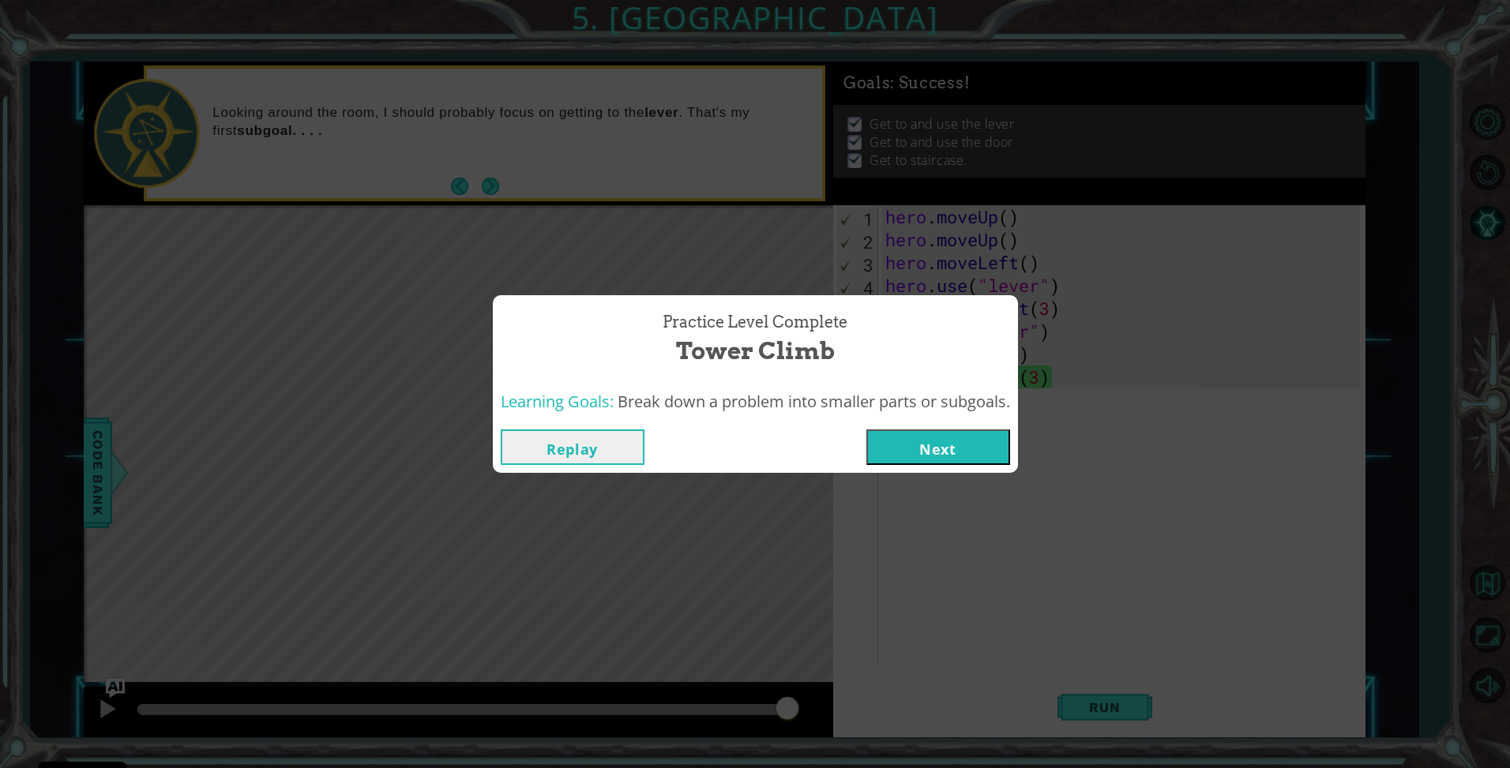
click at [991, 463] on button "Next" at bounding box center [938, 448] width 144 height 36
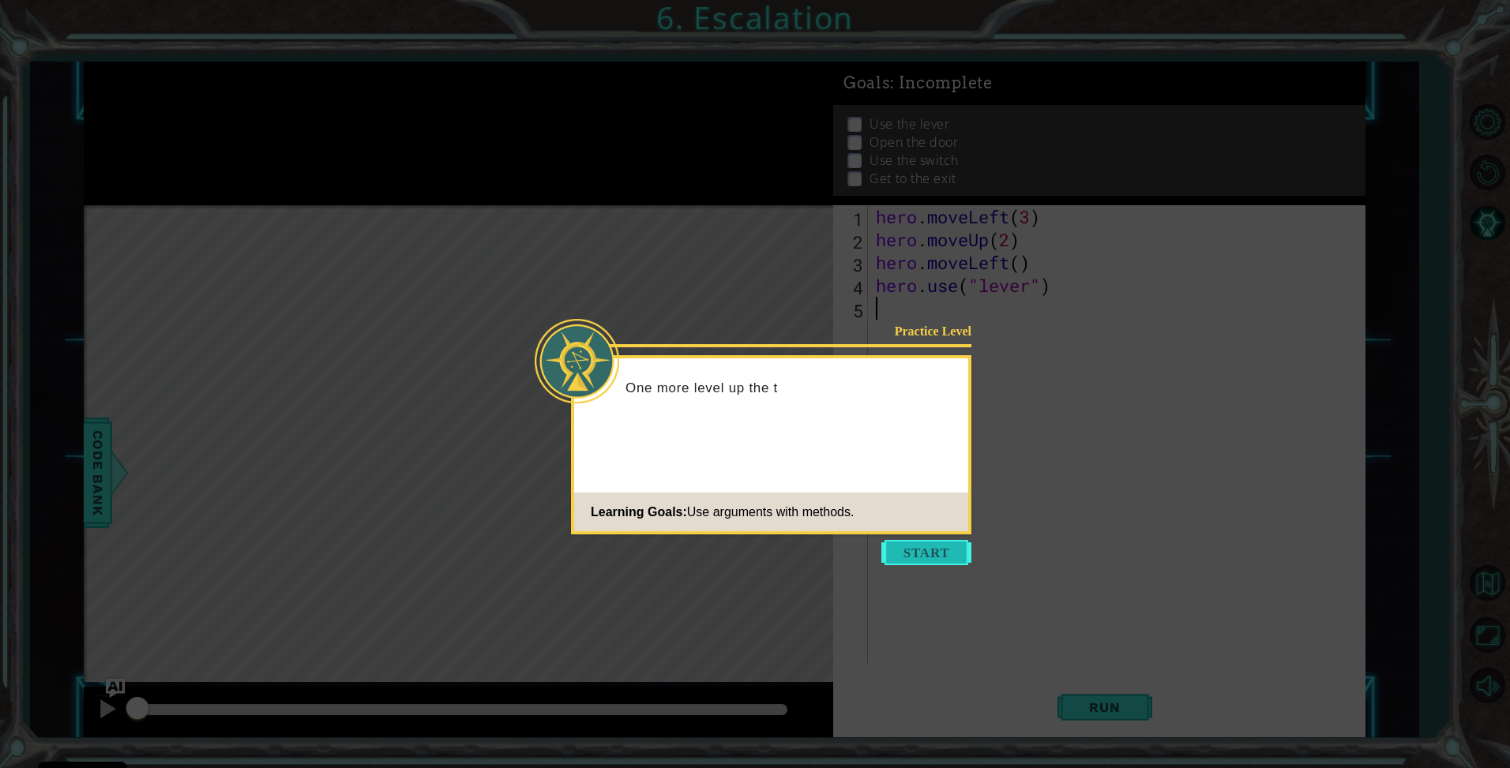
click at [917, 545] on button "Start" at bounding box center [926, 552] width 90 height 25
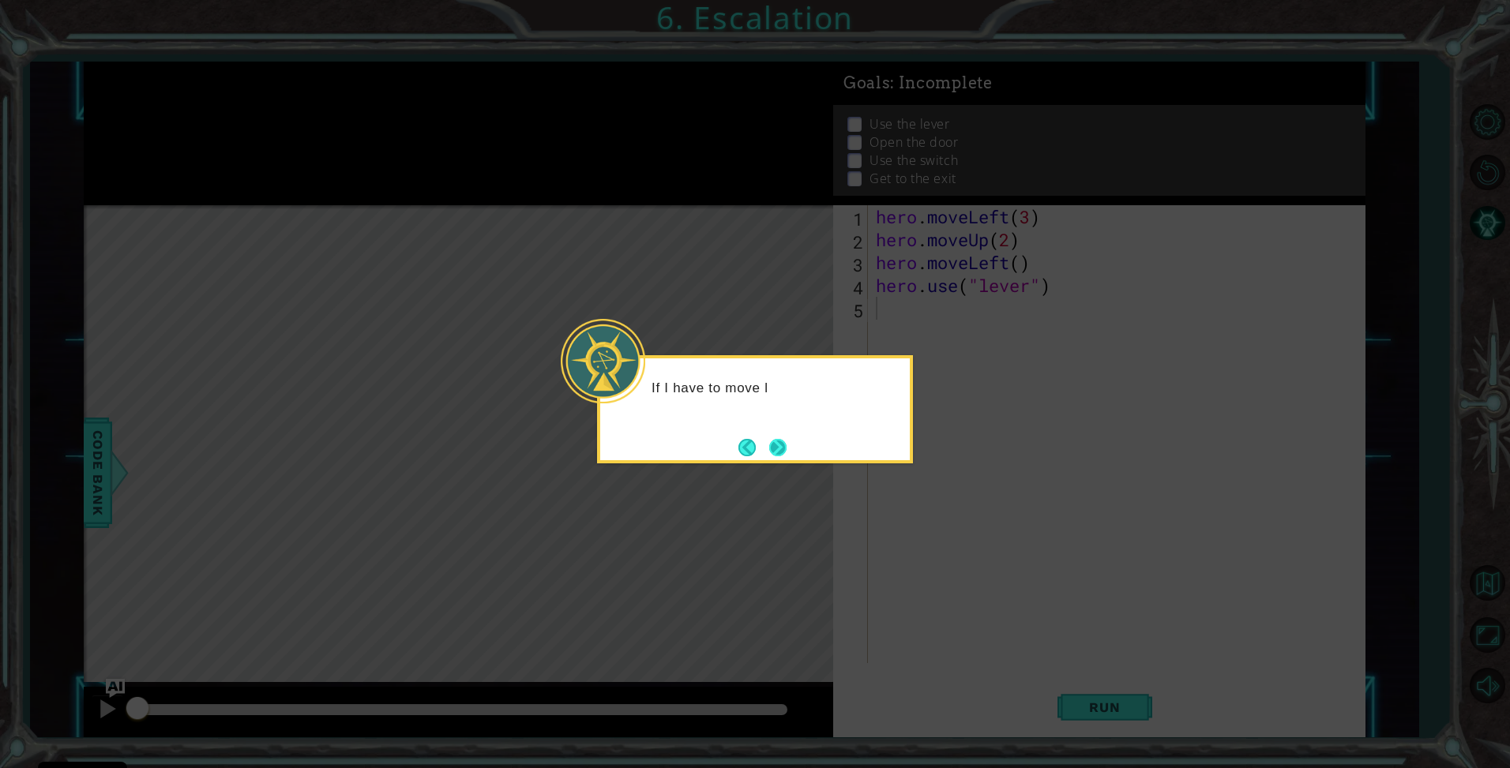
click at [779, 439] on button "Next" at bounding box center [777, 447] width 17 height 17
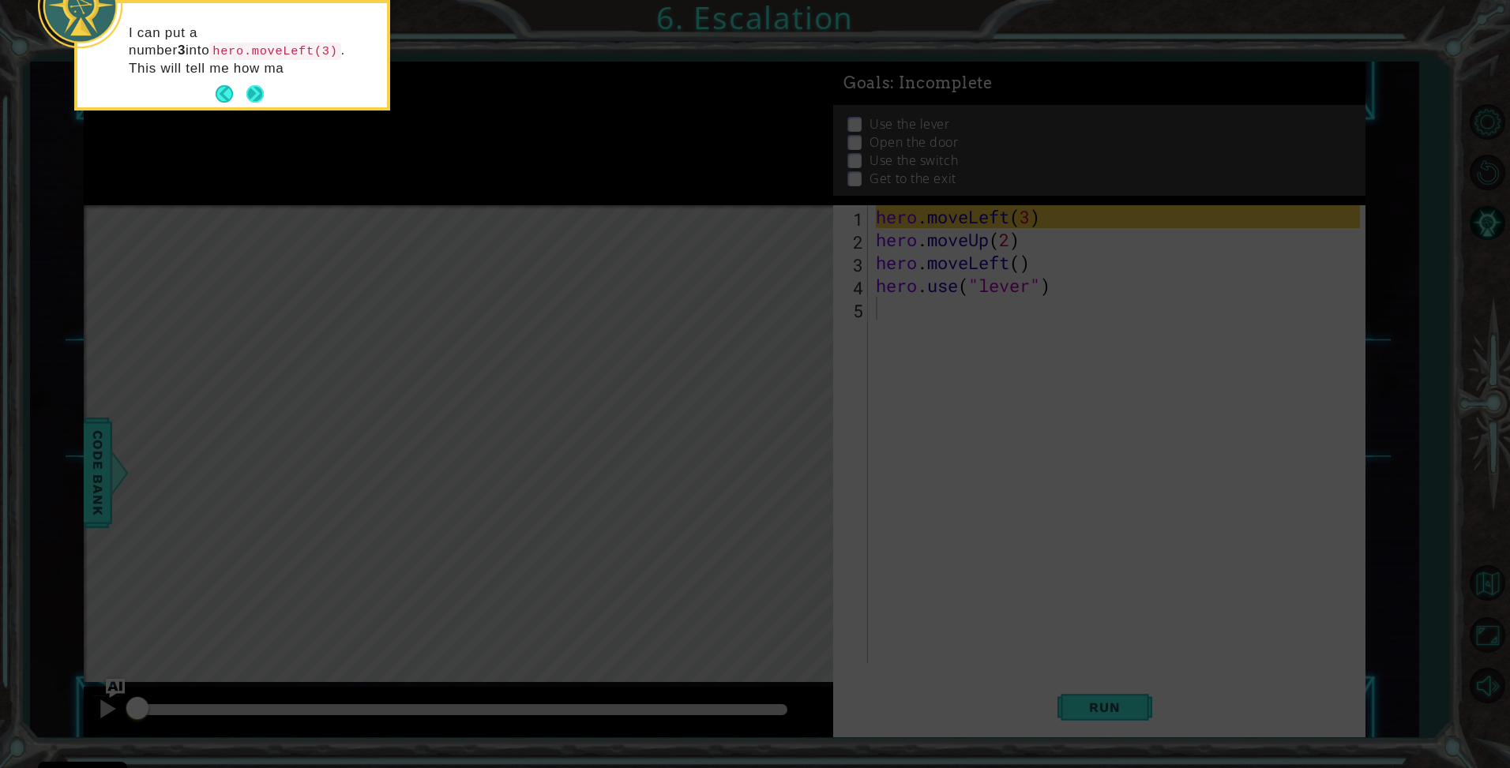
click at [260, 94] on button "Next" at bounding box center [254, 93] width 17 height 17
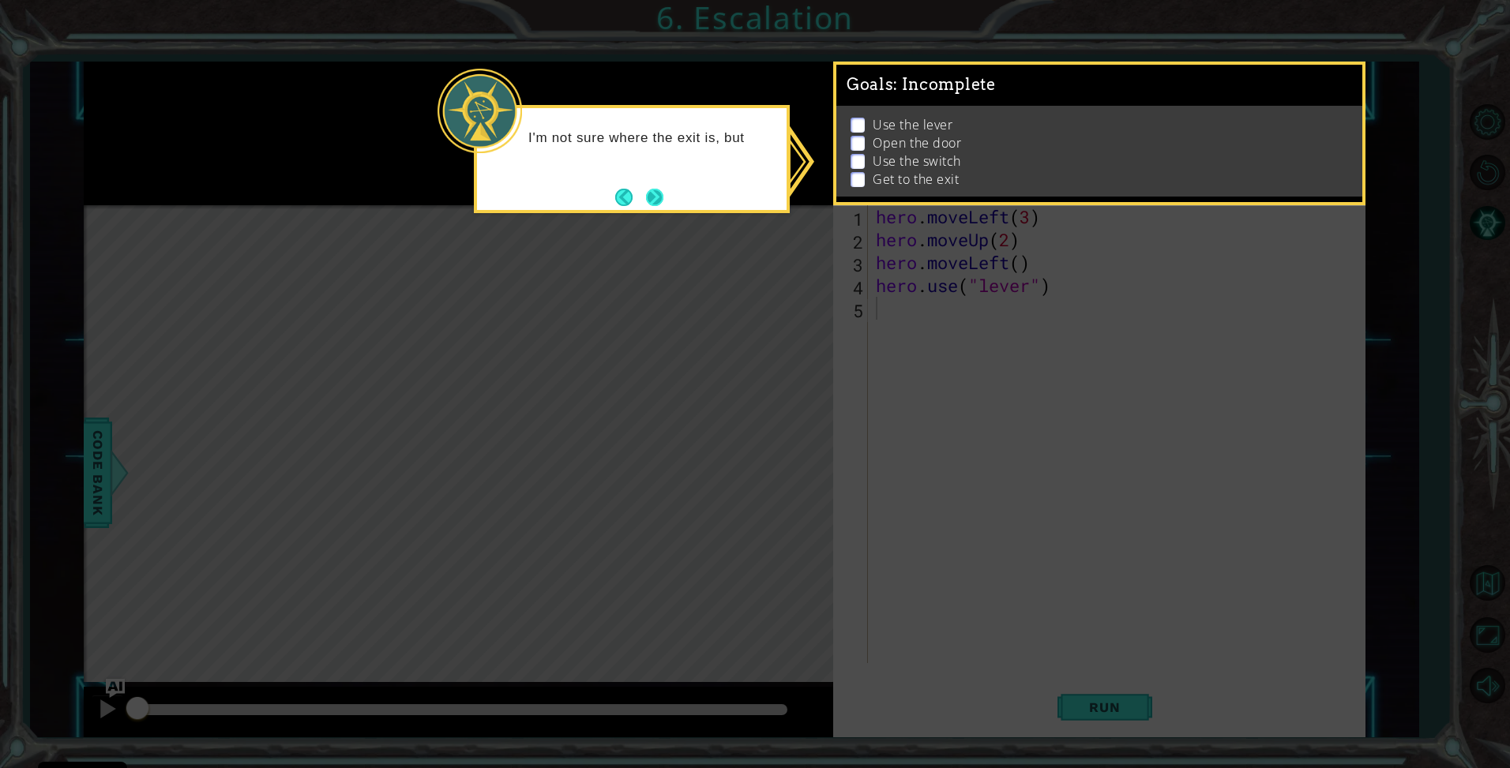
click at [652, 192] on button "Next" at bounding box center [654, 197] width 17 height 17
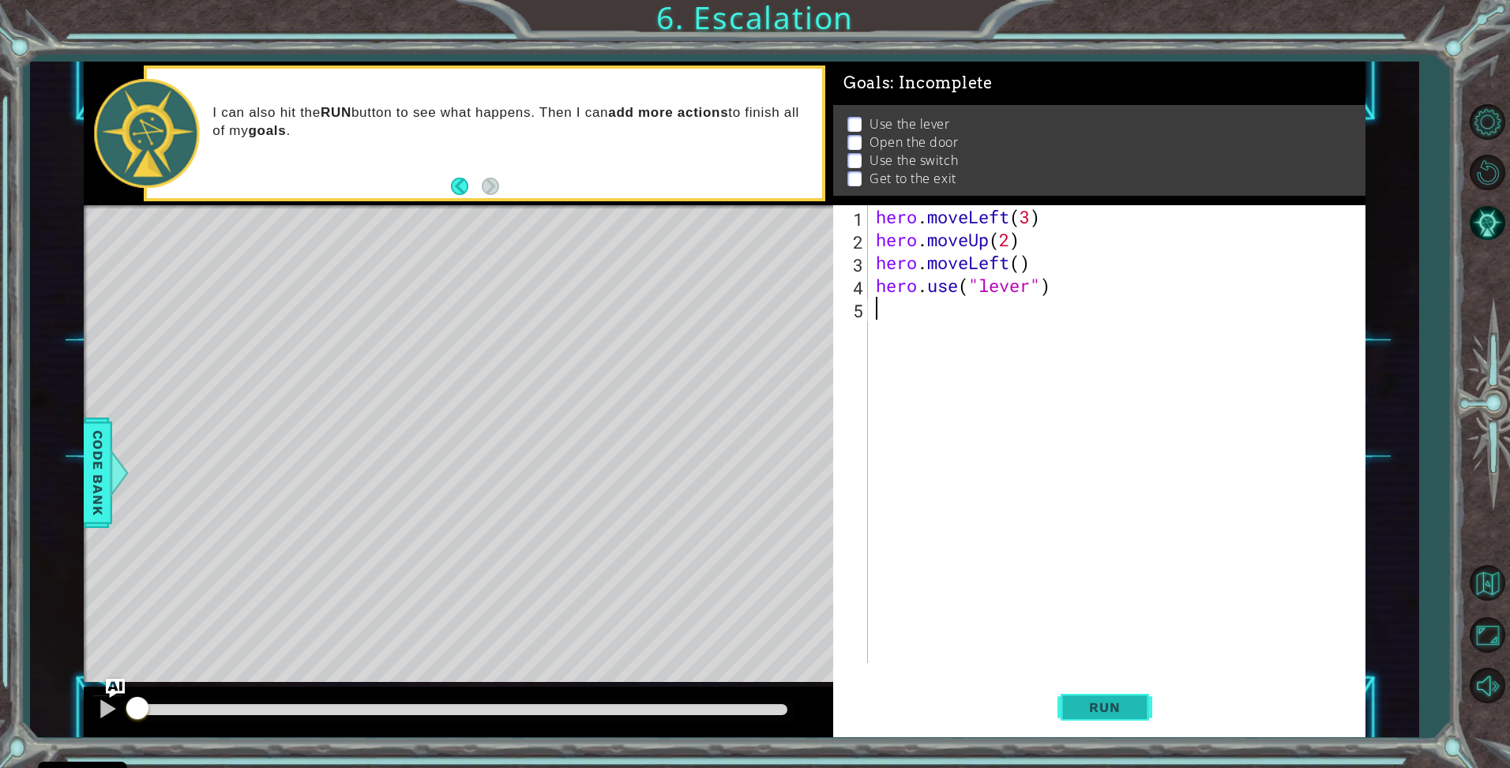
drag, startPoint x: 1127, startPoint y: 732, endPoint x: 1128, endPoint y: 719, distance: 13.4
click at [1128, 732] on button "Run" at bounding box center [1104, 708] width 95 height 53
click at [1127, 698] on button "Run" at bounding box center [1104, 708] width 95 height 53
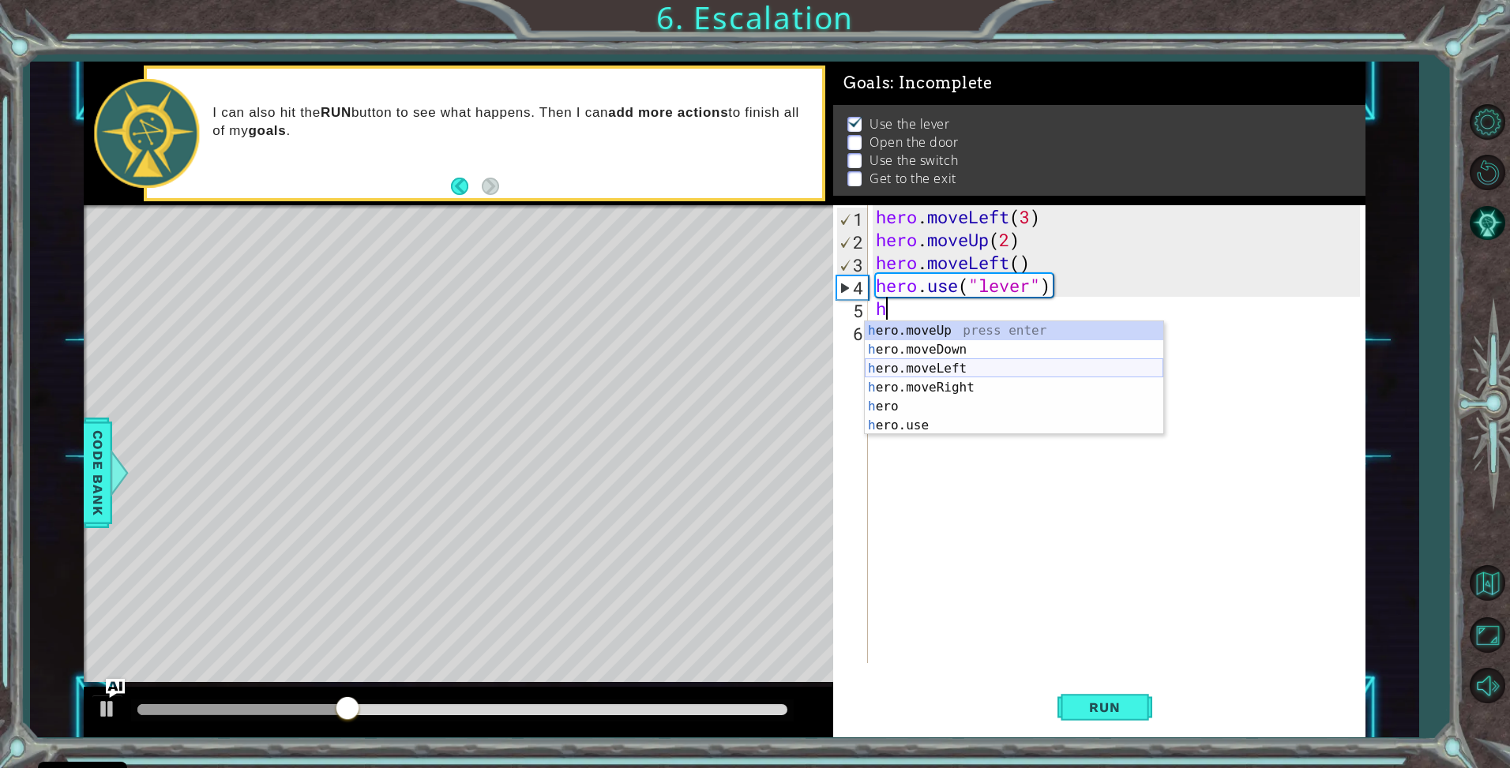
click at [993, 366] on div "h ero.moveUp press enter h ero.moveDown press enter h ero.moveLeft press enter …" at bounding box center [1014, 397] width 299 height 152
type textarea "hero.moveLeft(1)"
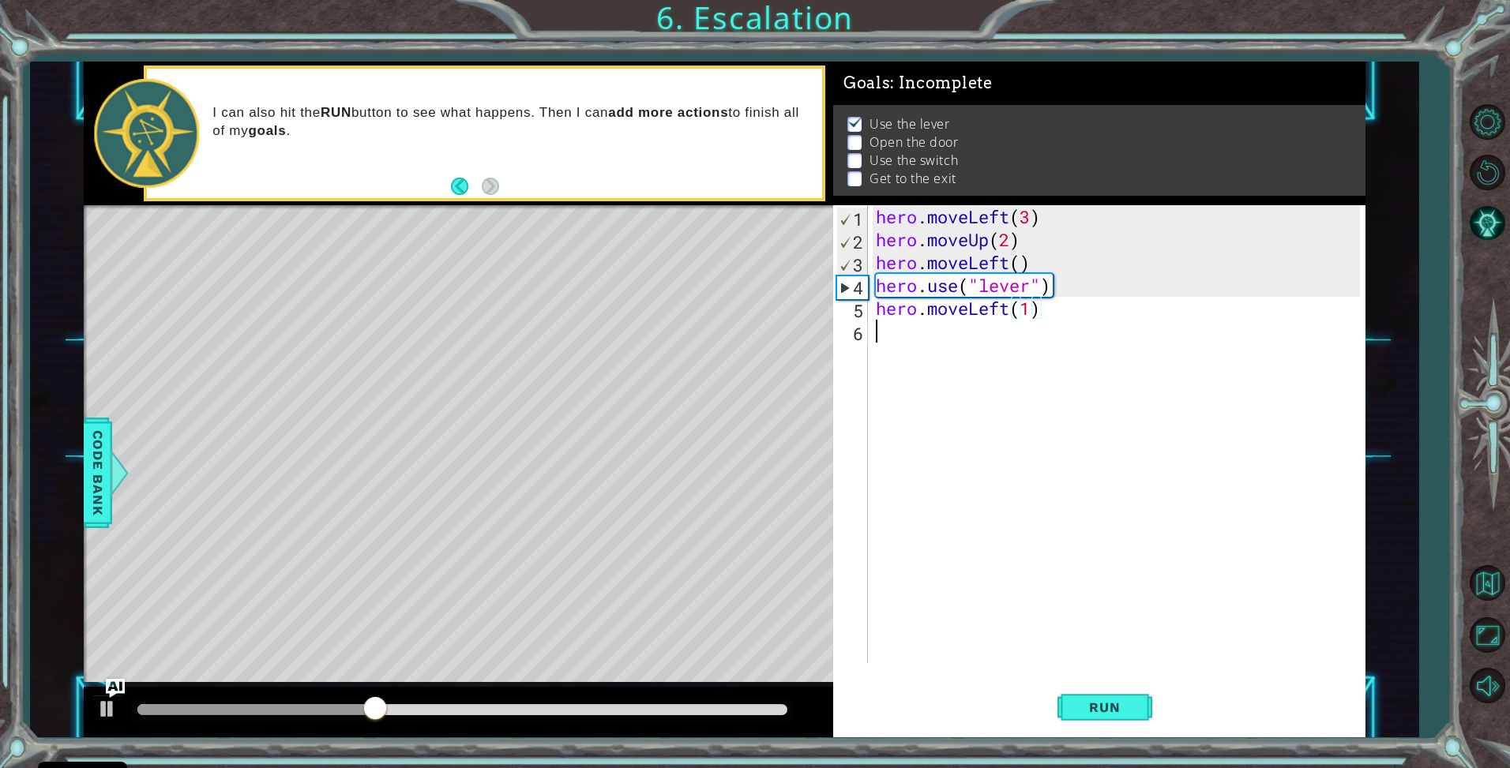
click at [956, 342] on div "hero . moveLeft ( 3 ) hero . moveUp ( 2 ) hero . moveLeft ( ) hero . use ( "lev…" at bounding box center [1121, 457] width 496 height 504
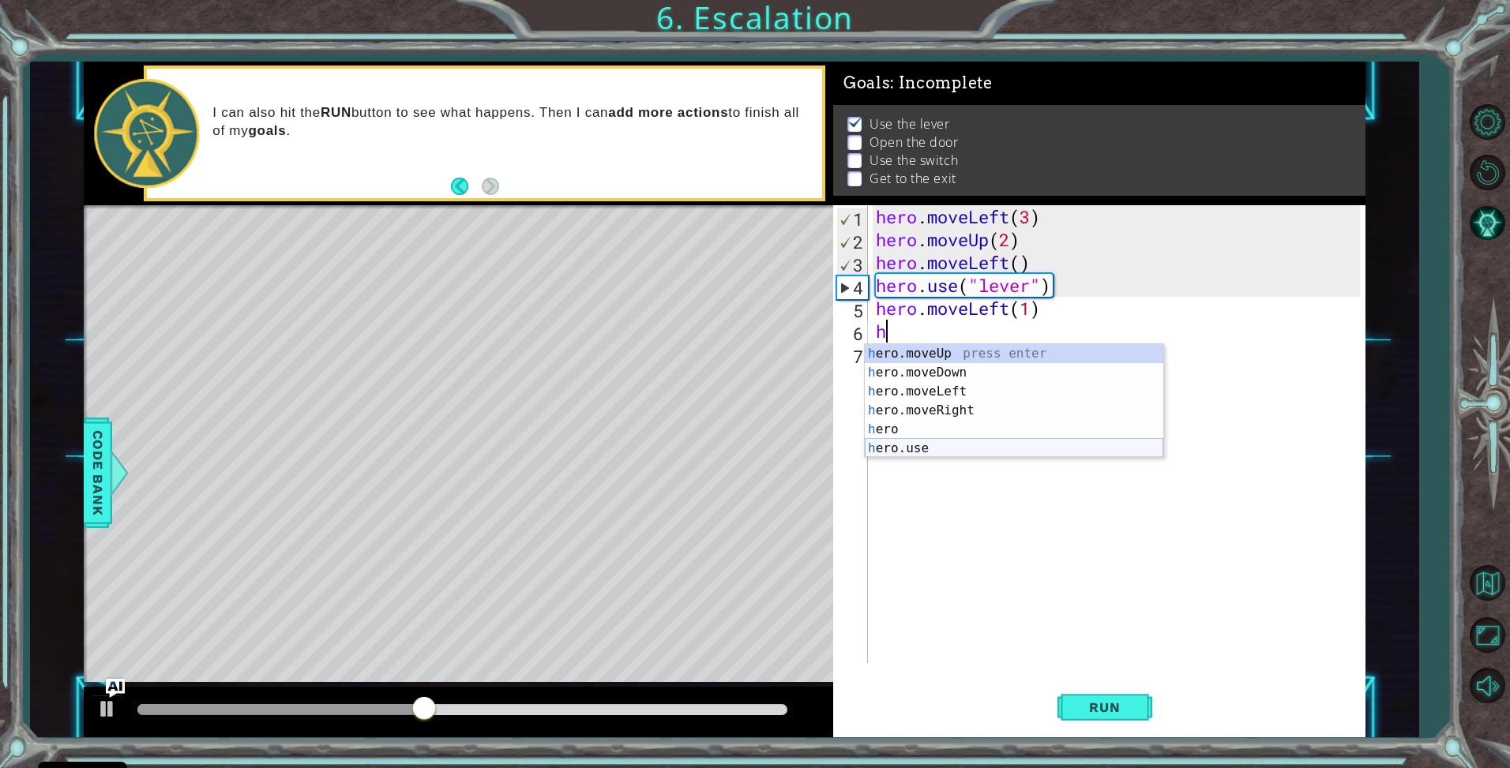
click at [914, 446] on div "h ero.moveUp press enter h ero.moveDown press enter h ero.moveLeft press enter …" at bounding box center [1014, 420] width 299 height 152
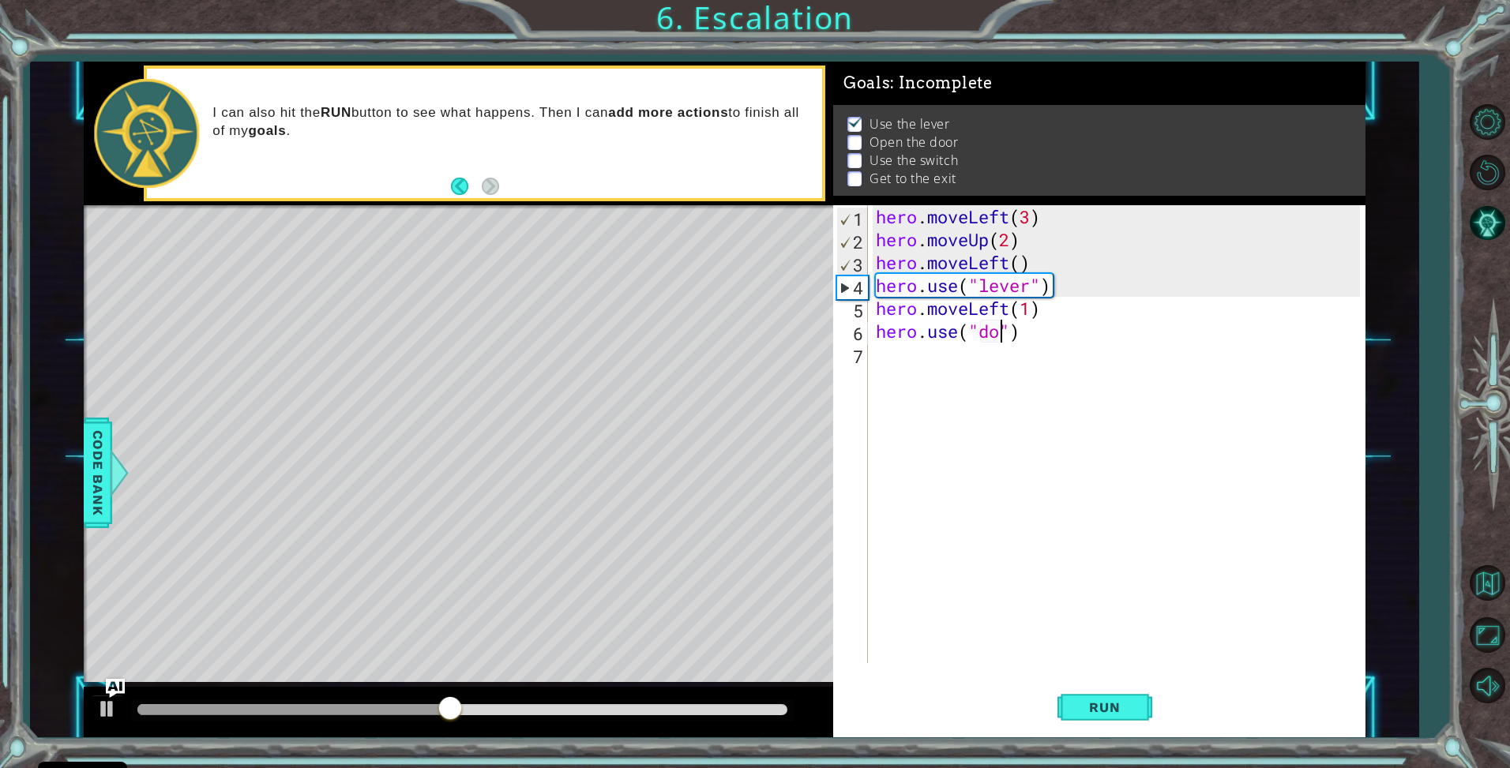
type textarea "hero.use("door")"
click at [915, 352] on div "hero . moveLeft ( 3 ) hero . moveUp ( 2 ) hero . moveLeft ( ) hero . use ( "lev…" at bounding box center [1121, 457] width 496 height 504
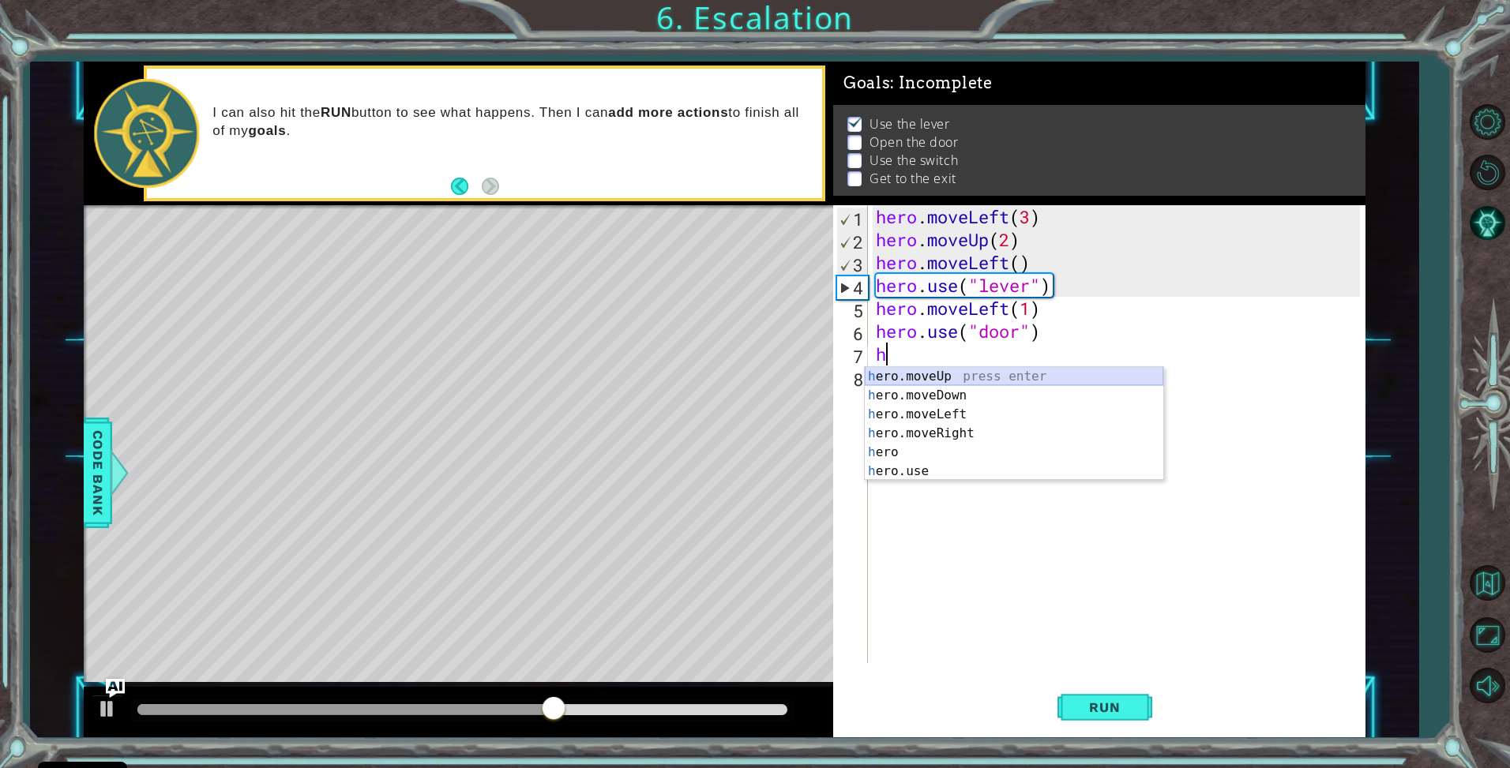
click at [924, 382] on div "h ero.moveUp press enter h ero.moveDown press enter h ero.moveLeft press enter …" at bounding box center [1014, 443] width 299 height 152
type textarea "hero.moveUp(1)"
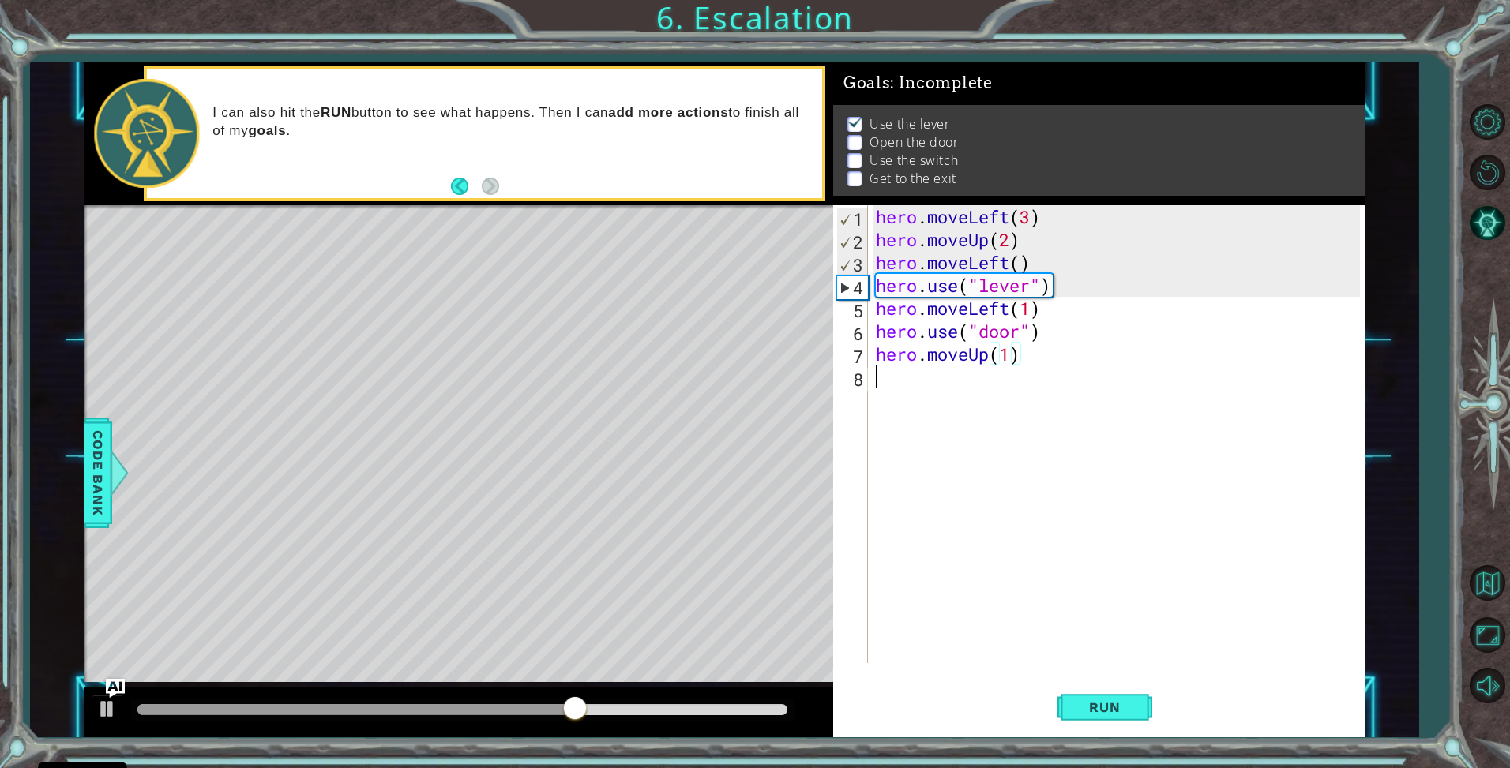
click at [939, 387] on div "hero . moveLeft ( 3 ) hero . moveUp ( 2 ) hero . moveLeft ( ) hero . use ( "lev…" at bounding box center [1121, 457] width 496 height 504
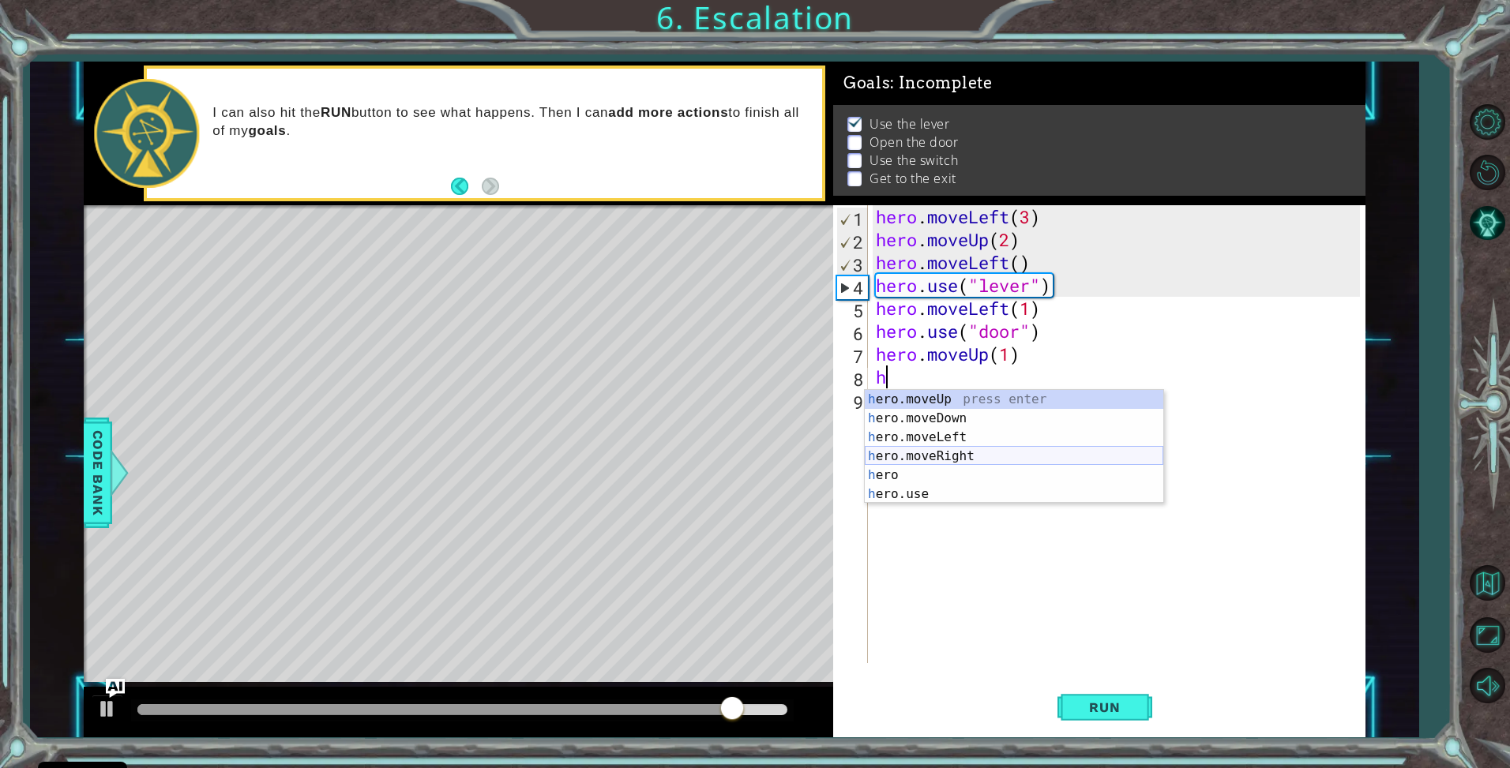
click at [953, 453] on div "h ero.moveUp press enter h ero.moveDown press enter h ero.moveLeft press enter …" at bounding box center [1014, 466] width 299 height 152
type textarea "hero.moveRight(1)"
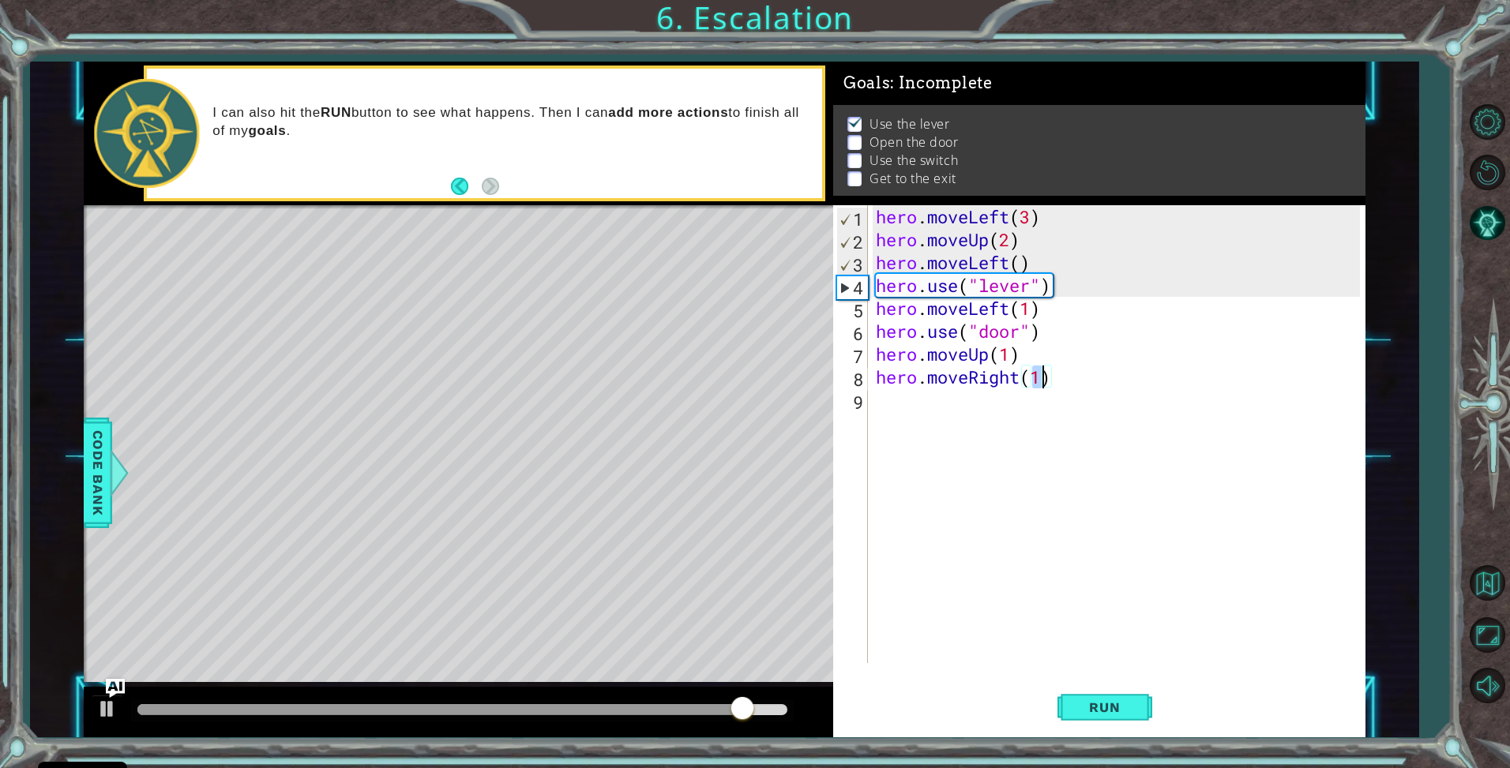
click at [953, 410] on div "hero . moveLeft ( 3 ) hero . moveUp ( 2 ) hero . moveLeft ( ) hero . use ( "lev…" at bounding box center [1121, 457] width 496 height 504
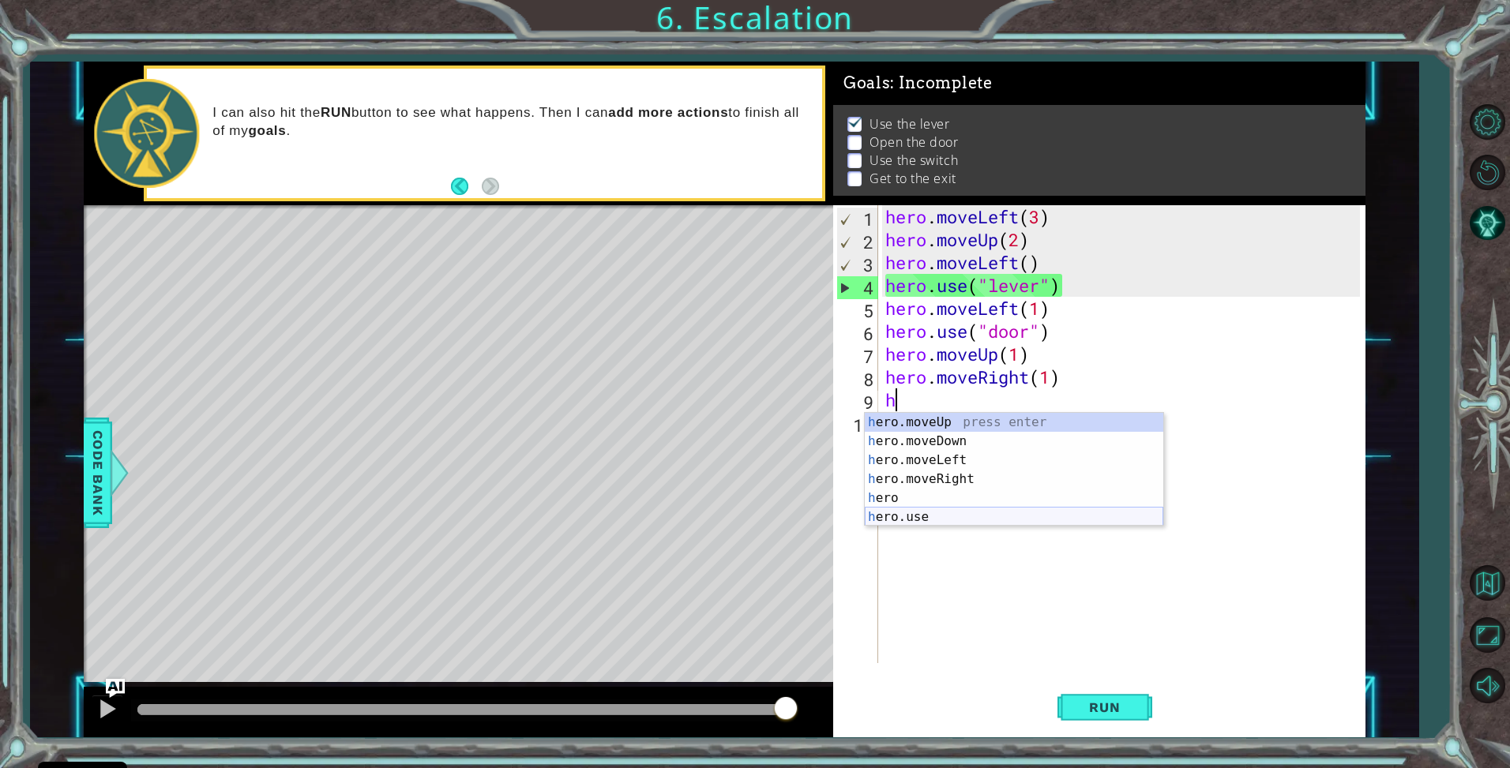
click at [913, 516] on div "h ero.moveUp press enter h ero.moveDown press enter h ero.moveLeft press enter …" at bounding box center [1014, 489] width 299 height 152
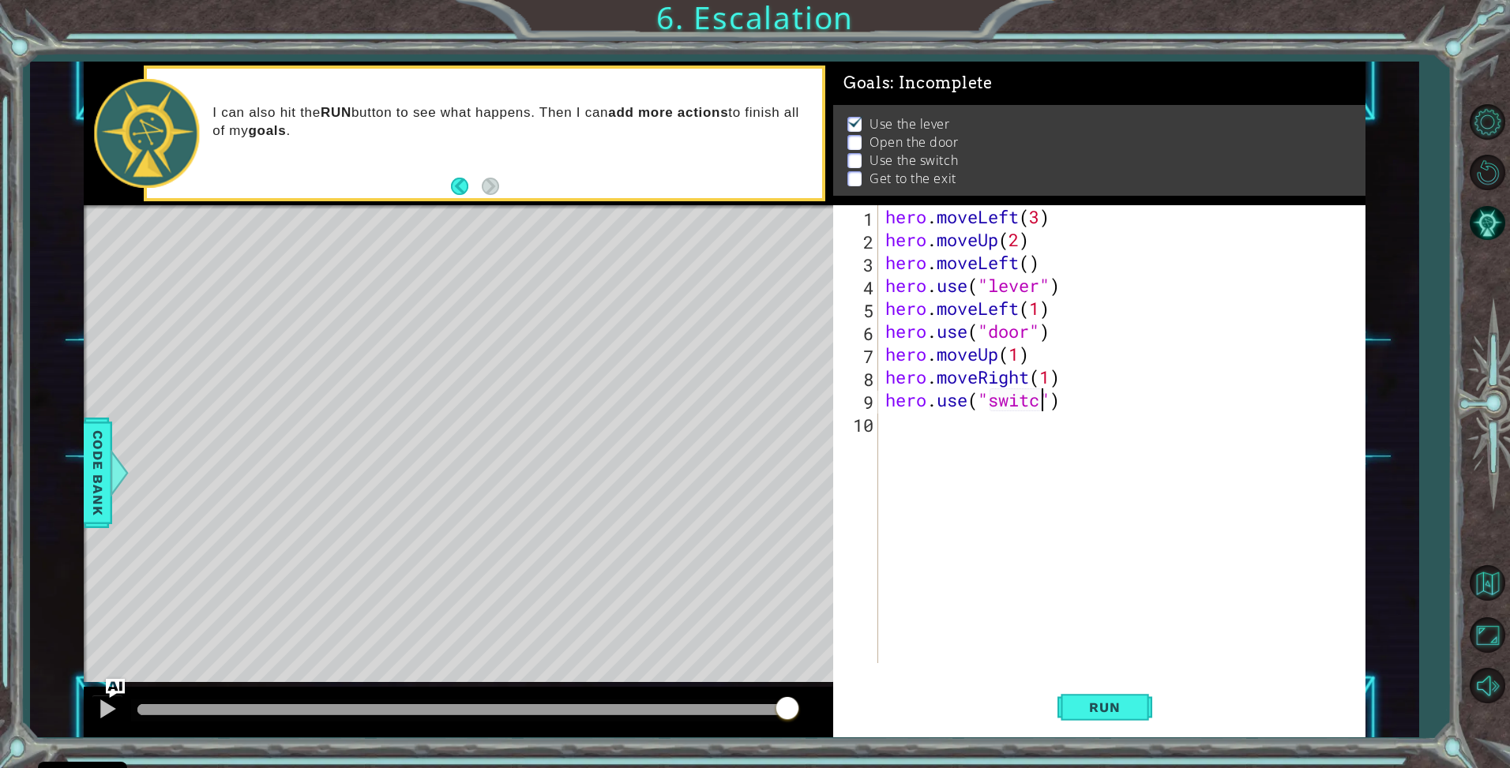
type textarea "hero.use("switch")"
click at [933, 429] on div "hero . moveLeft ( 3 ) hero . moveUp ( 2 ) hero . moveLeft ( ) hero . use ( "lev…" at bounding box center [1125, 457] width 486 height 504
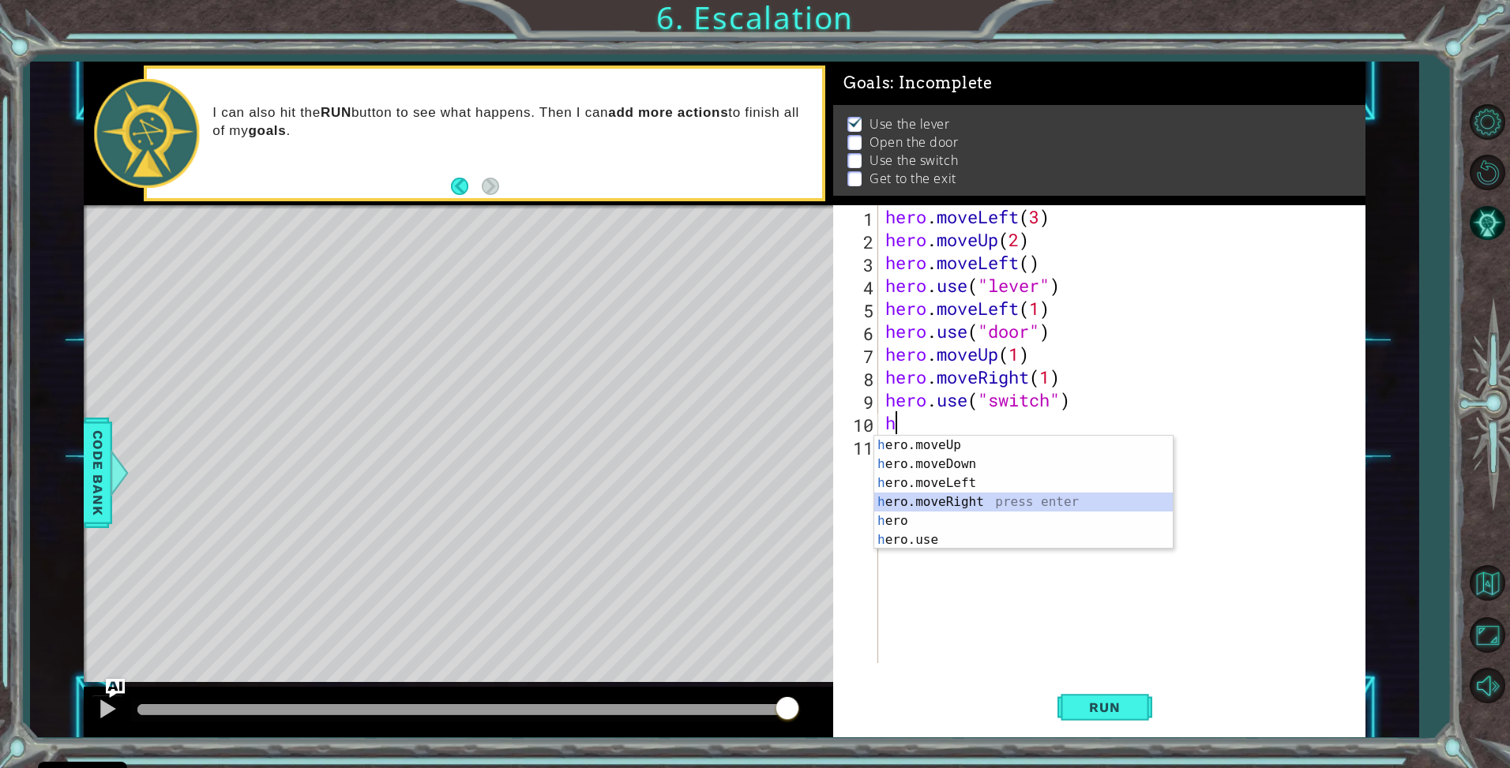
click at [941, 505] on div "h ero.moveUp press enter h ero.moveDown press enter h ero.moveLeft press enter …" at bounding box center [1023, 512] width 299 height 152
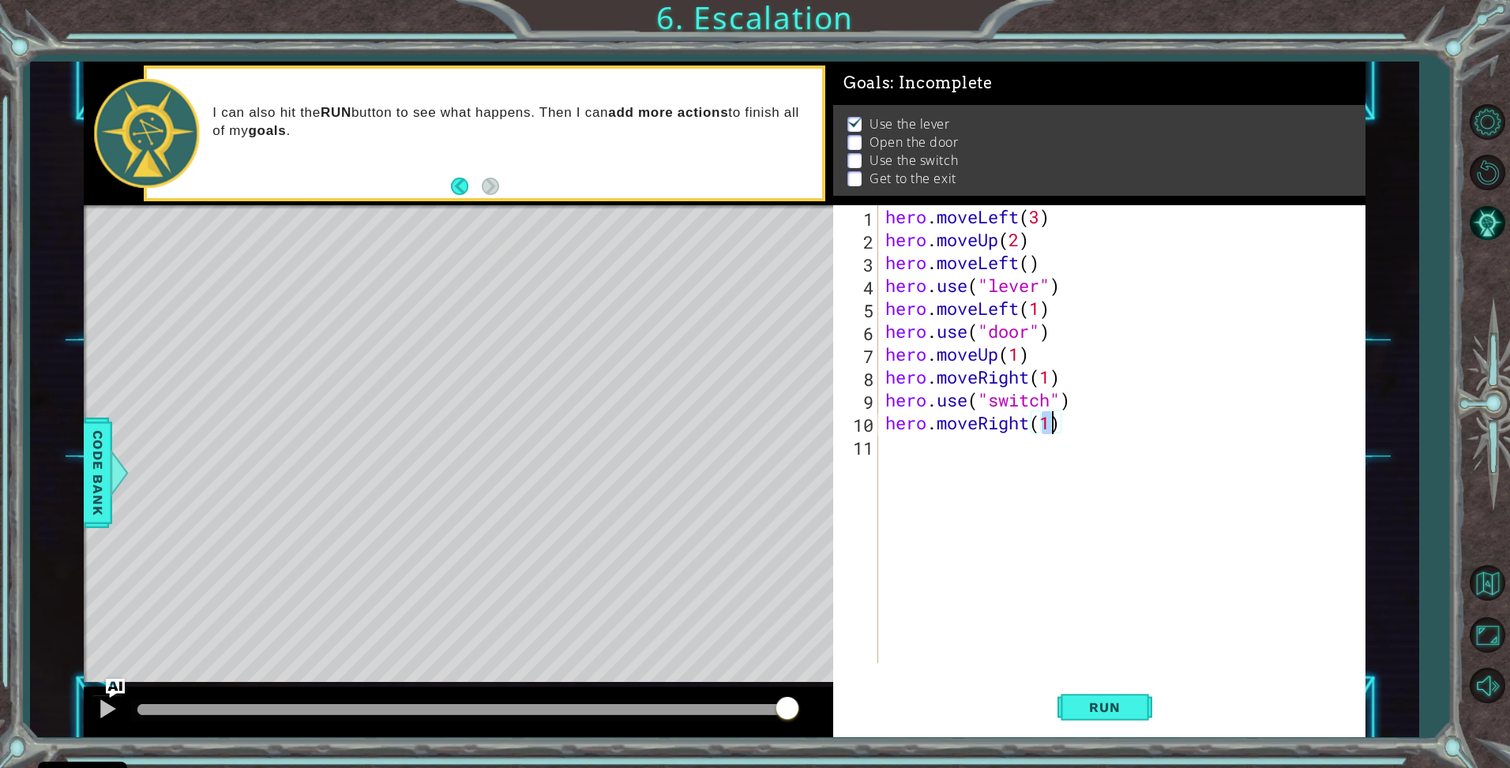
type textarea "hero.moveRight(2)"
click at [963, 441] on div "hero . moveLeft ( 3 ) hero . moveUp ( 2 ) hero . moveLeft ( ) hero . use ( "lev…" at bounding box center [1125, 457] width 486 height 504
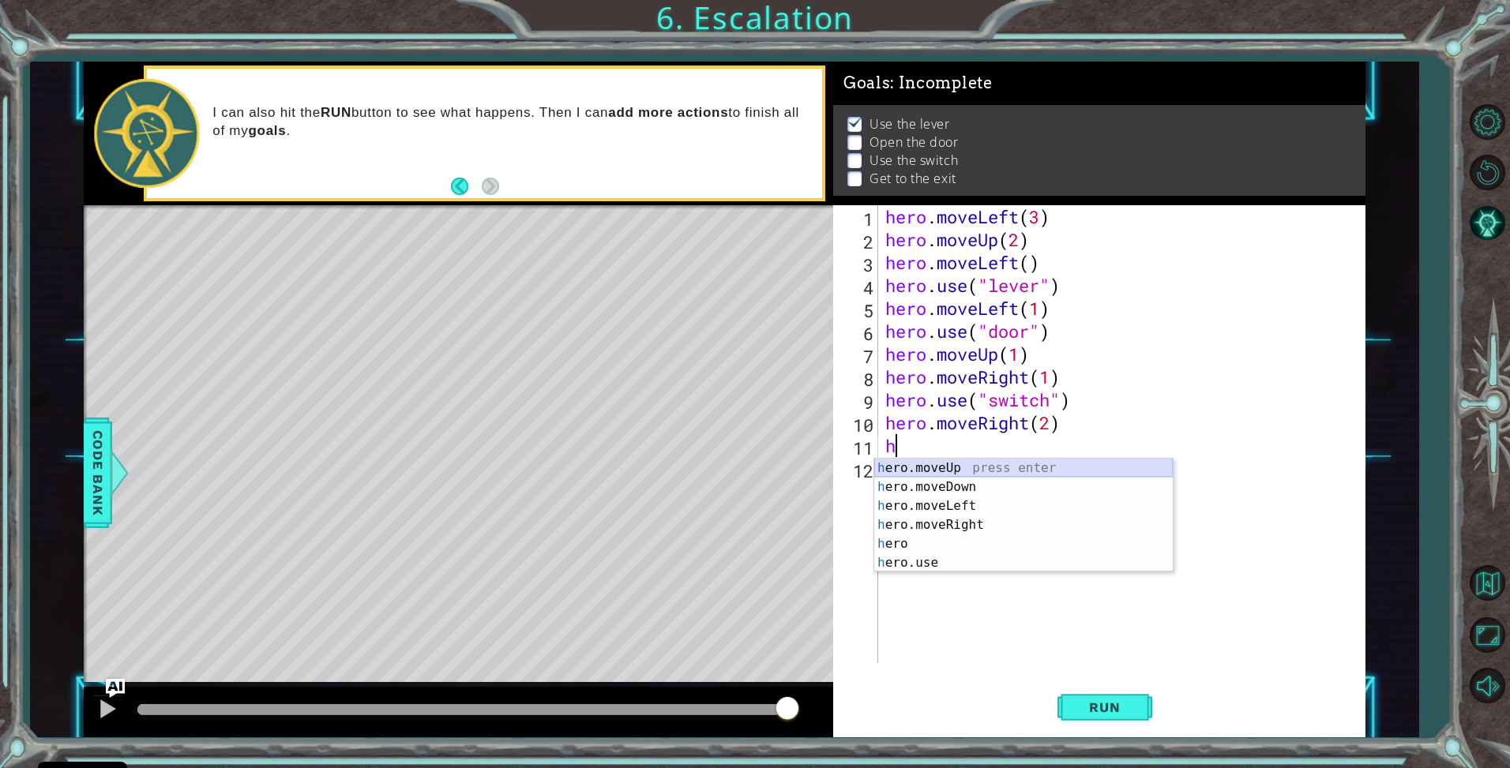
click at [956, 471] on div "h ero.moveUp press enter h ero.moveDown press enter h ero.moveLeft press enter …" at bounding box center [1023, 535] width 299 height 152
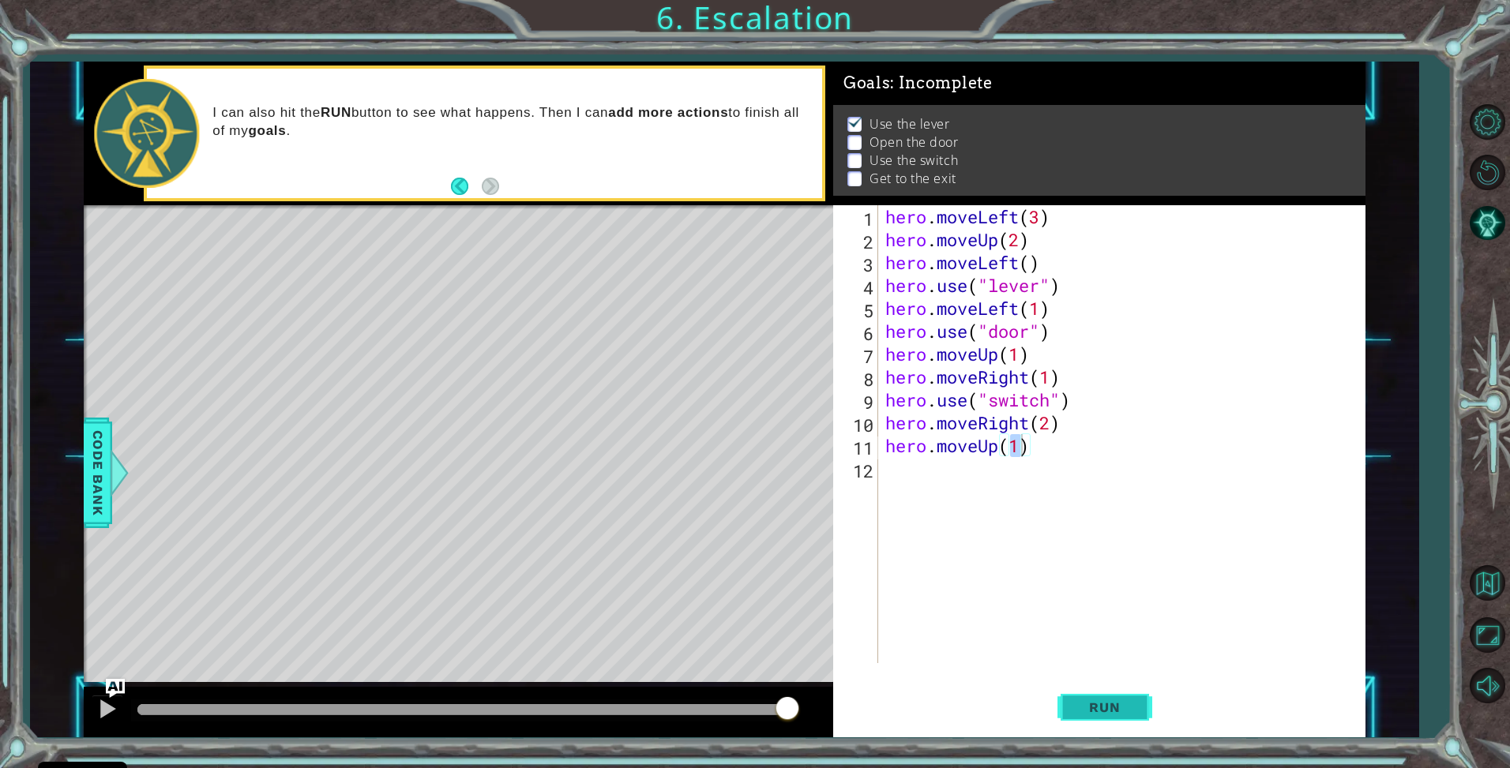
click at [1130, 694] on button "Run" at bounding box center [1104, 708] width 95 height 53
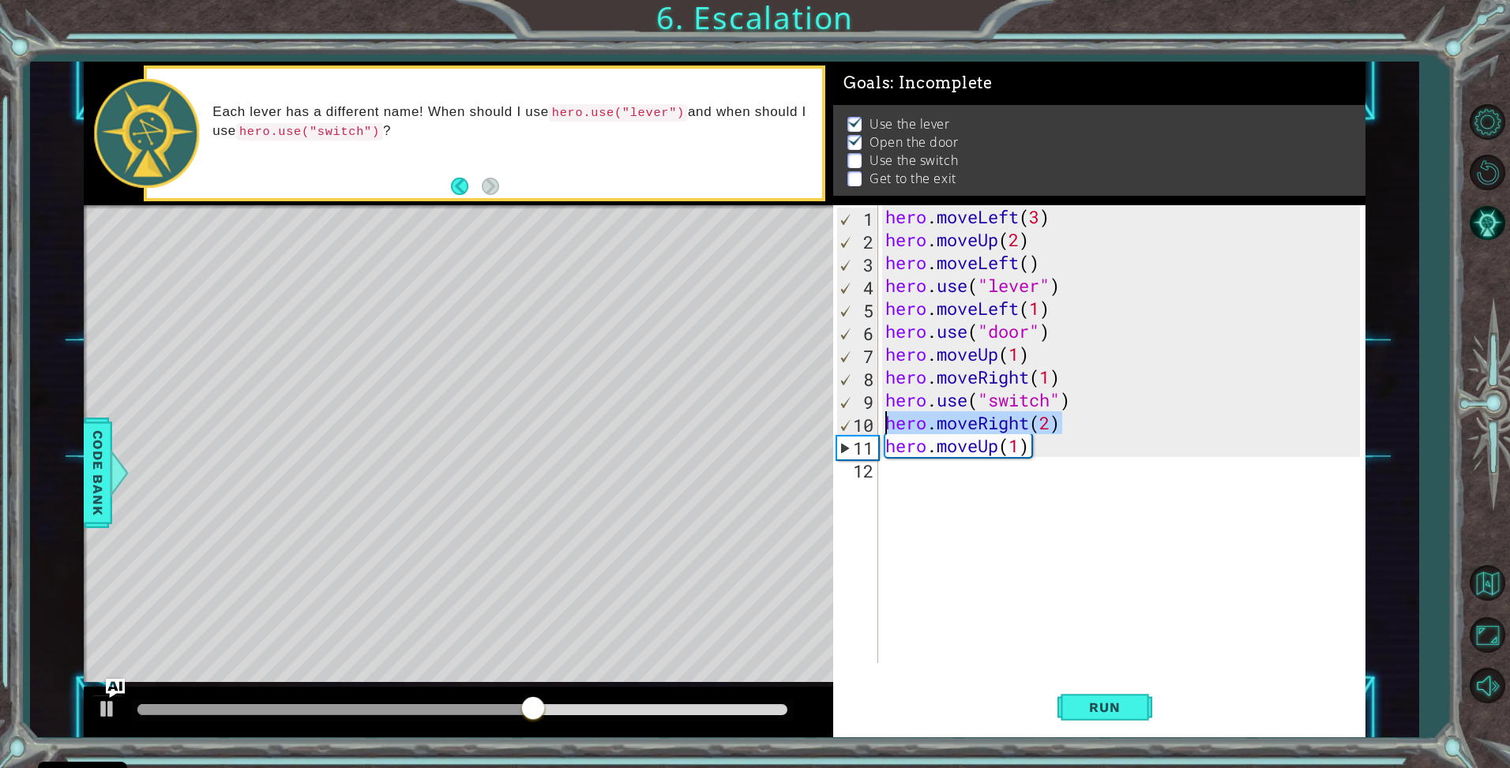
drag, startPoint x: 1084, startPoint y: 418, endPoint x: 851, endPoint y: 417, distance: 233.0
click at [851, 417] on div "hero.moveUp(1) 1 2 3 4 5 6 7 8 9 10 11 12 hero . moveLeft ( 3 ) hero . moveUp (…" at bounding box center [1097, 434] width 528 height 458
type textarea "hero.moveRight(2)"
click at [881, 447] on div "1 2 3 4 5 6 7 8 9 10 11 12 hero . moveLeft ( 3 ) hero . moveUp ( 2 ) hero . mov…" at bounding box center [1097, 434] width 528 height 458
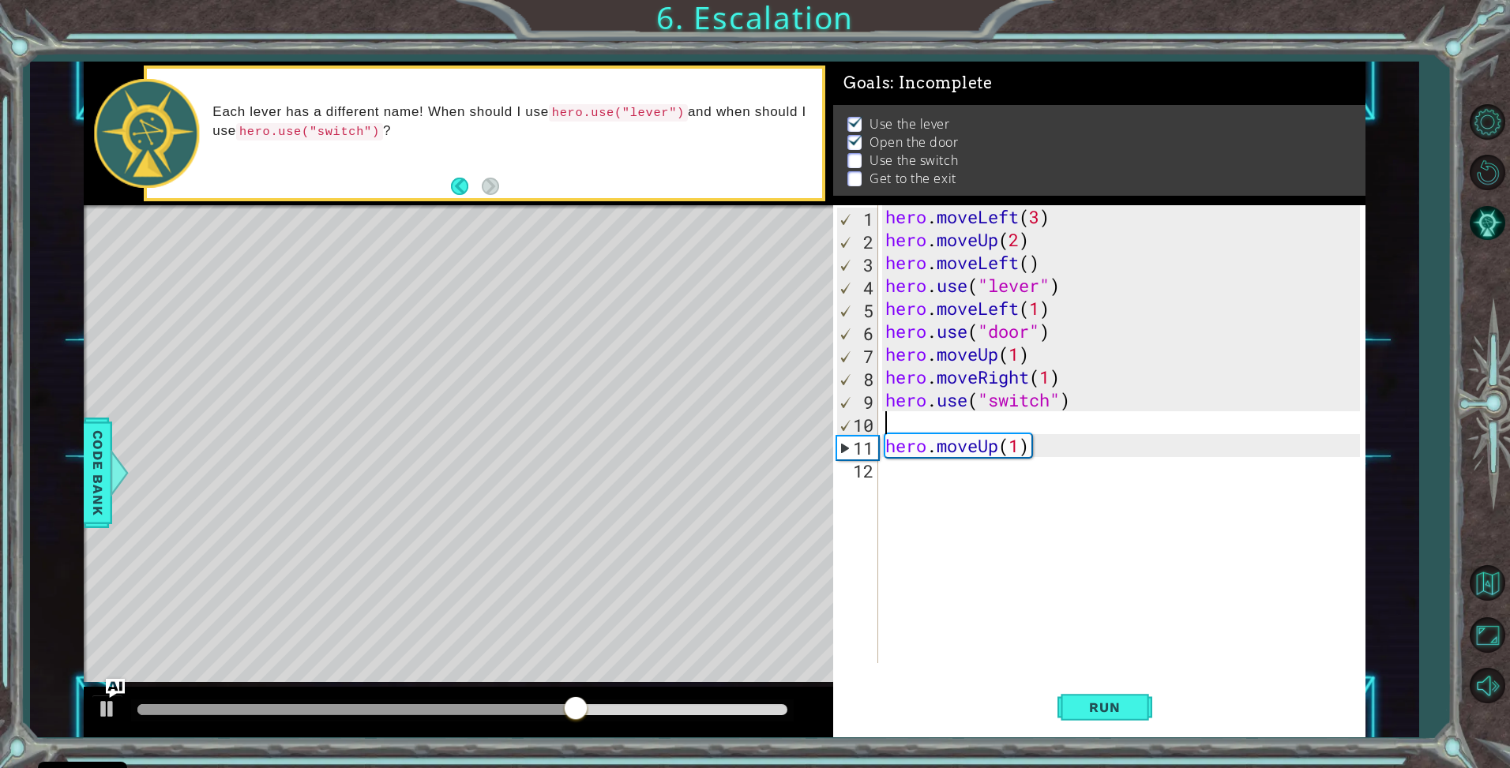
click at [881, 447] on div "1 2 3 4 5 6 7 8 9 10 11 12 hero . moveLeft ( 3 ) hero . moveUp ( 2 ) hero . mov…" at bounding box center [1097, 434] width 528 height 458
click at [884, 447] on div "hero . moveLeft ( 3 ) hero . moveUp ( 2 ) hero . moveLeft ( ) hero . use ( "lev…" at bounding box center [1125, 457] width 486 height 504
type textarea "hero.moveUp(1)"
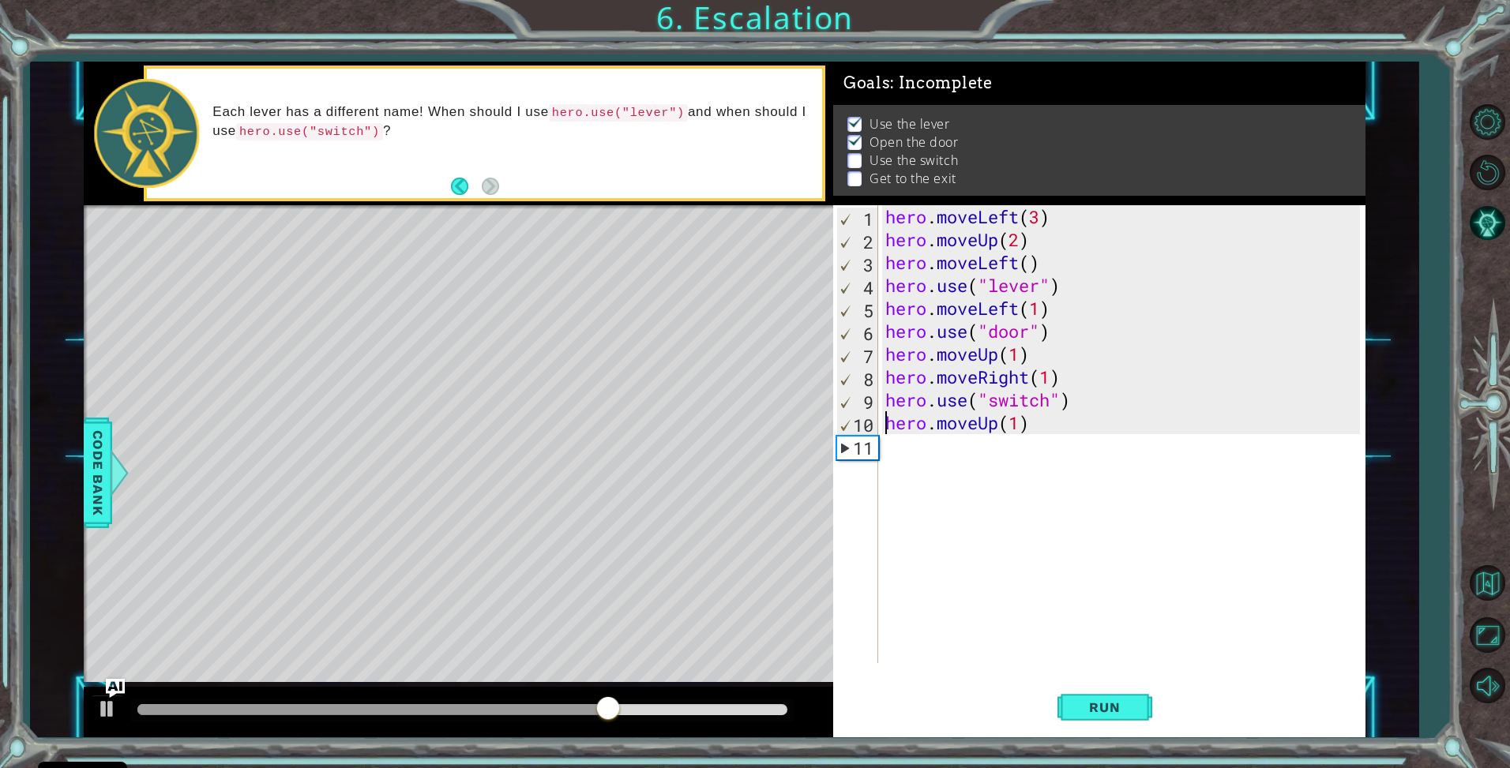
click at [900, 452] on div "hero . moveLeft ( 3 ) hero . moveUp ( 2 ) hero . moveLeft ( ) hero . use ( "lev…" at bounding box center [1125, 457] width 486 height 504
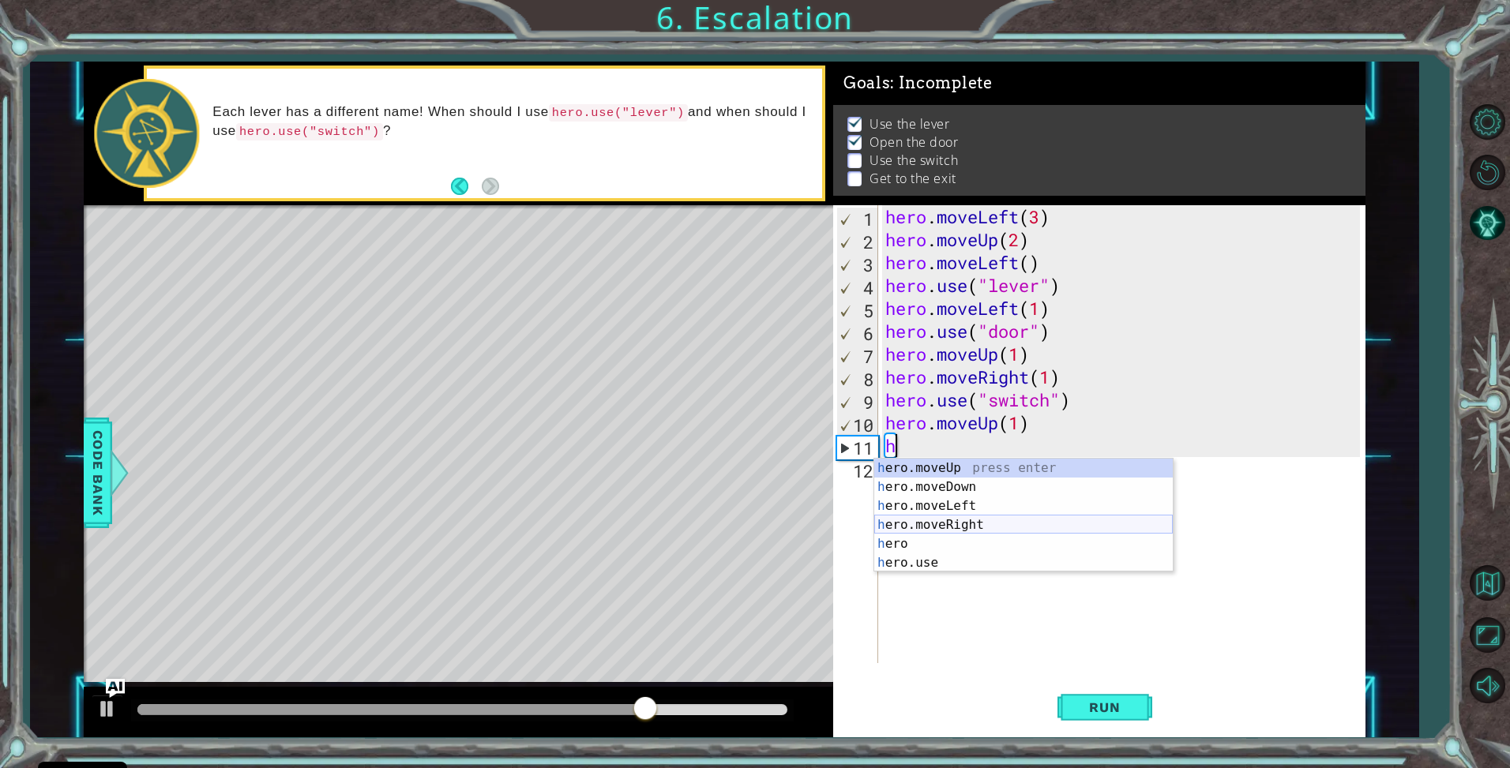
click at [945, 520] on div "h ero.moveUp press enter h ero.moveDown press enter h ero.moveLeft press enter …" at bounding box center [1023, 535] width 299 height 152
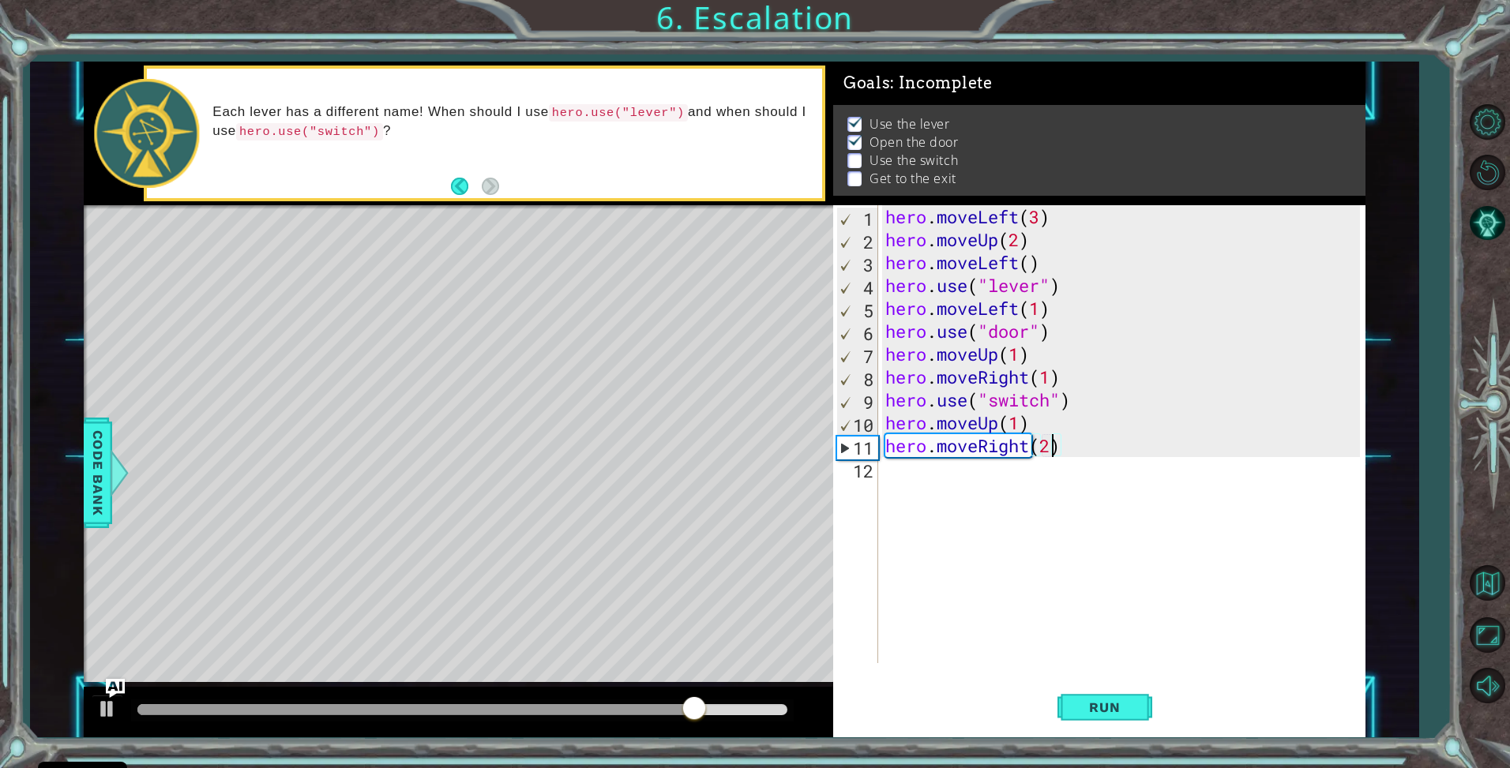
scroll to position [0, 7]
click at [1163, 447] on div "hero . moveLeft ( 3 ) hero . moveUp ( 2 ) hero . moveLeft ( ) hero . use ( "lev…" at bounding box center [1125, 457] width 486 height 504
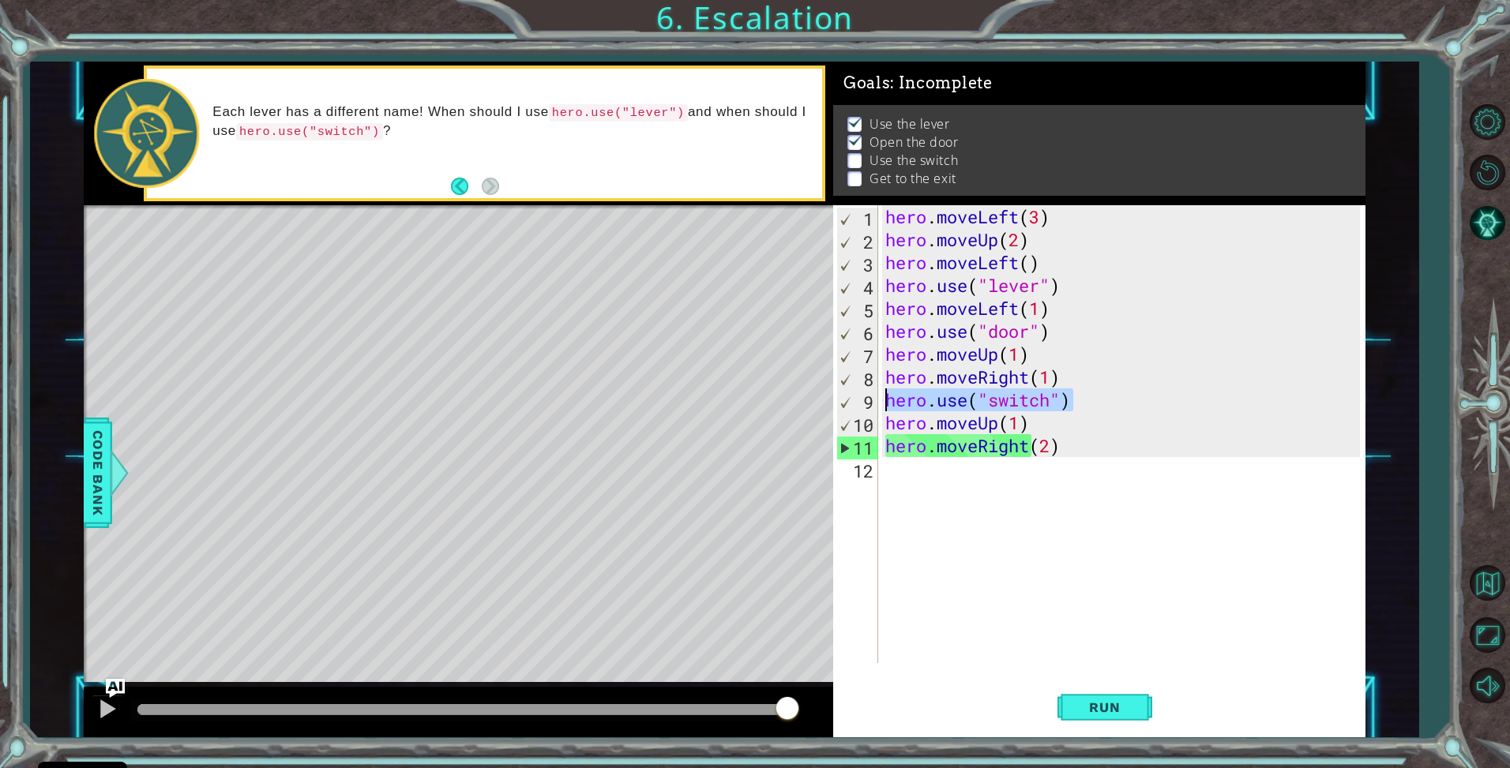
drag, startPoint x: 1097, startPoint y: 404, endPoint x: 879, endPoint y: 405, distance: 218.0
click at [879, 405] on div "hero.moveRight(2) 1 2 3 4 5 6 7 8 9 10 11 12 hero . moveLeft ( 3 ) hero . moveU…" at bounding box center [1097, 434] width 528 height 458
type textarea "hero.use("switch")"
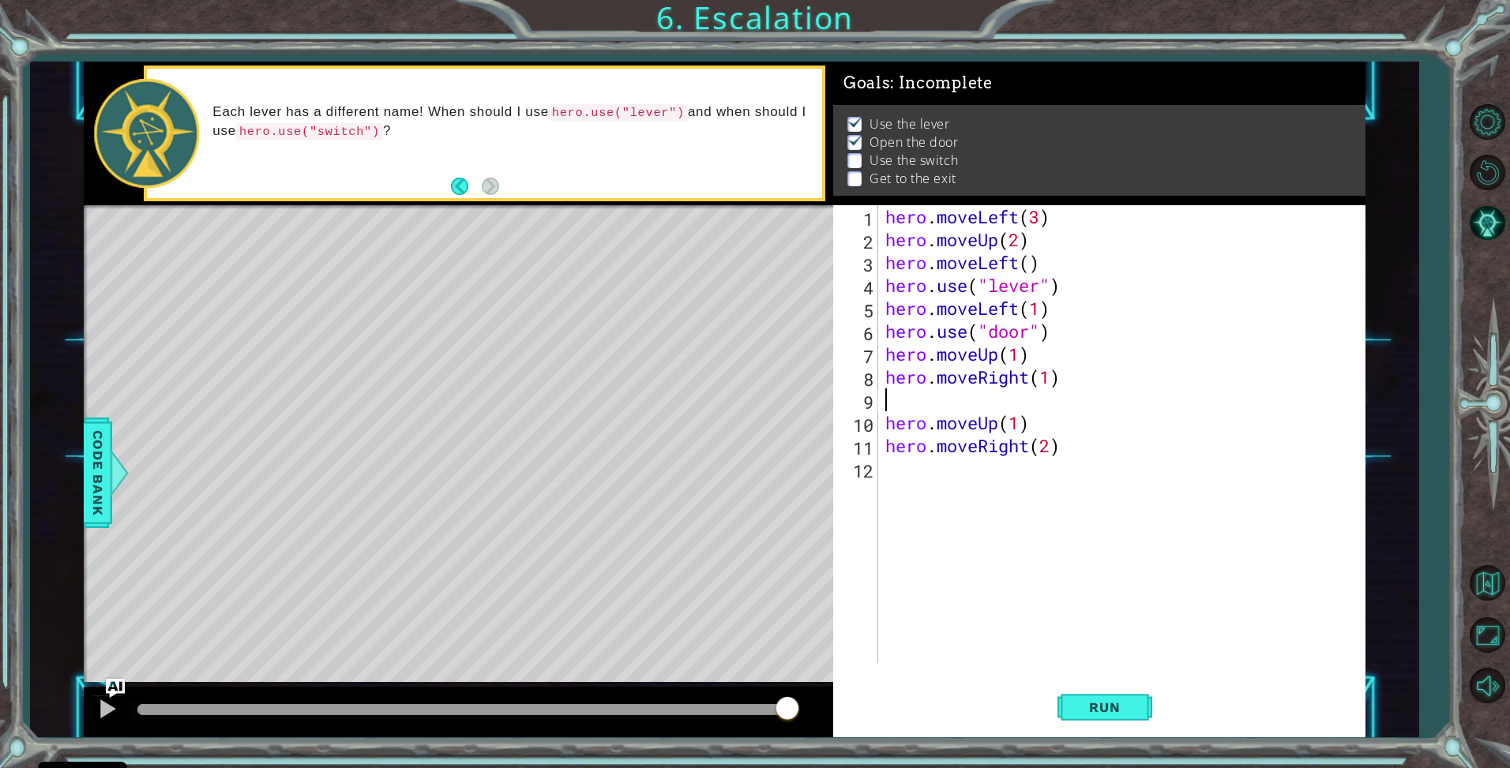
click at [885, 419] on div "hero . moveLeft ( 3 ) hero . moveUp ( 2 ) hero . moveLeft ( ) hero . use ( "lev…" at bounding box center [1125, 457] width 486 height 504
type textarea "hero.moveUp(1)"
click at [1051, 452] on div "hero . moveLeft ( 3 ) hero . moveUp ( 2 ) hero . moveLeft ( ) hero . use ( "lev…" at bounding box center [1125, 457] width 486 height 504
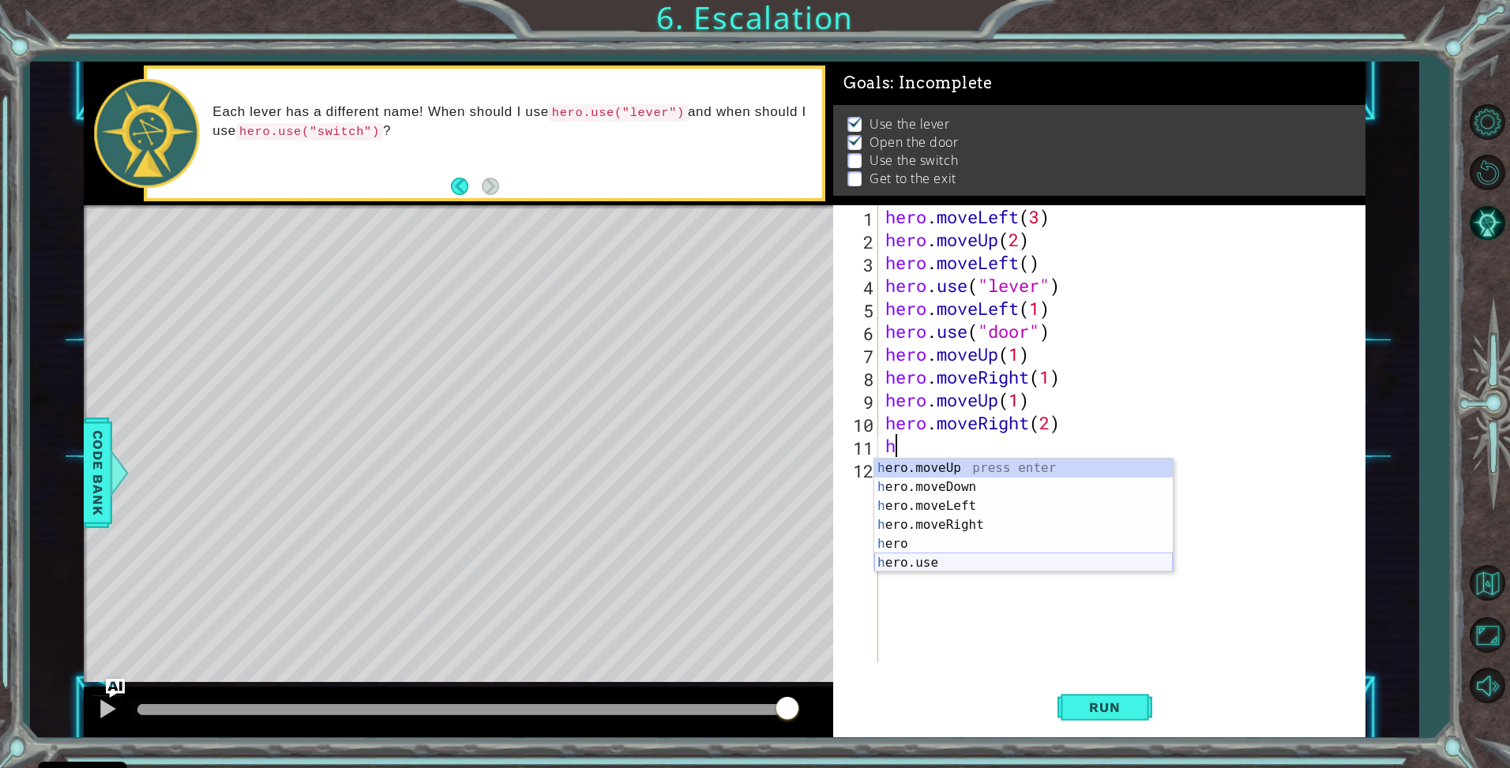
click at [948, 565] on div "h ero.moveUp press enter h ero.moveDown press enter h ero.moveLeft press enter …" at bounding box center [1023, 535] width 299 height 152
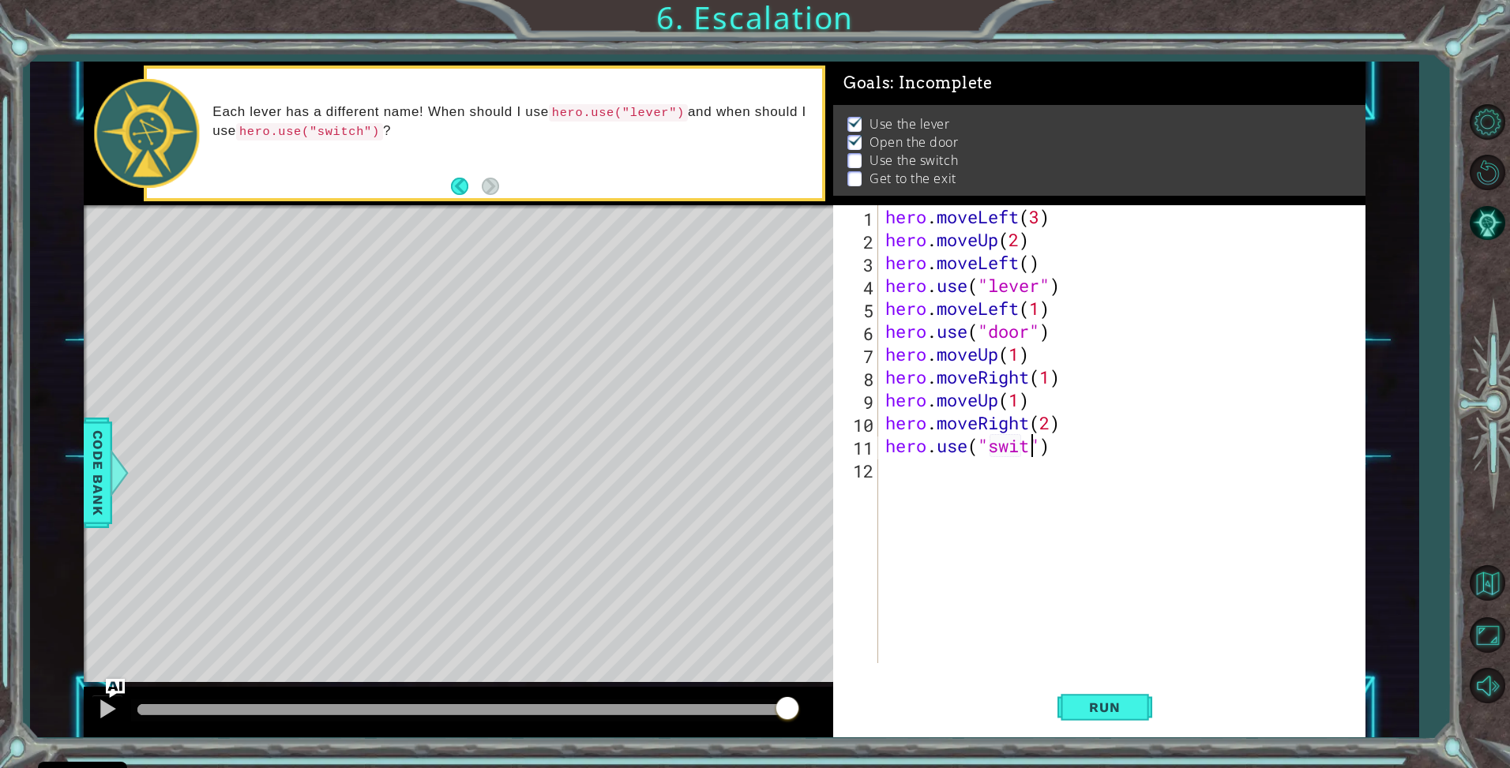
type textarea "hero.use("switch")"
click at [1017, 483] on div "hero . moveLeft ( 3 ) hero . moveUp ( 2 ) hero . moveLeft ( ) hero . use ( "lev…" at bounding box center [1125, 457] width 486 height 504
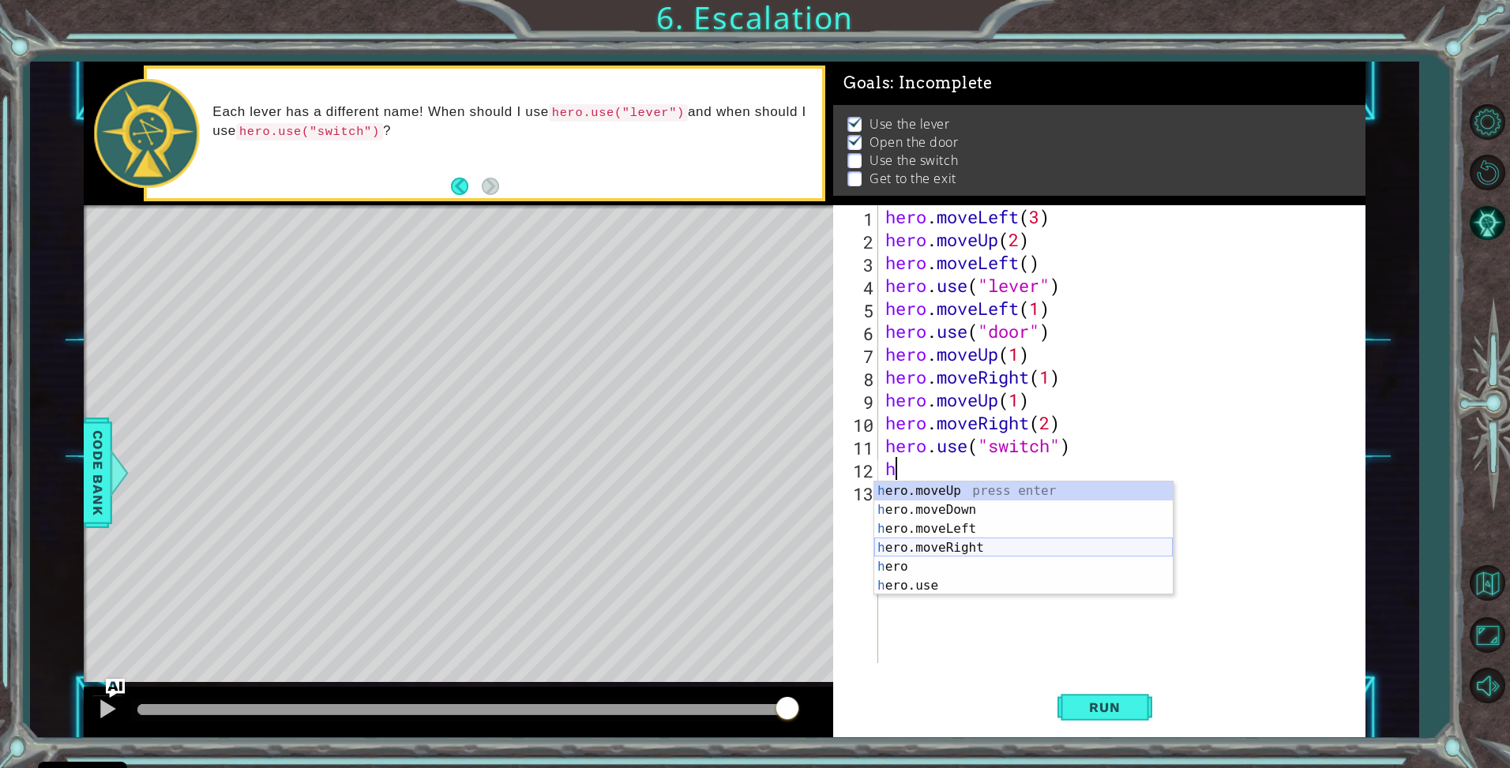
click at [969, 546] on div "h ero.moveUp press enter h ero.moveDown press enter h ero.moveLeft press enter …" at bounding box center [1023, 558] width 299 height 152
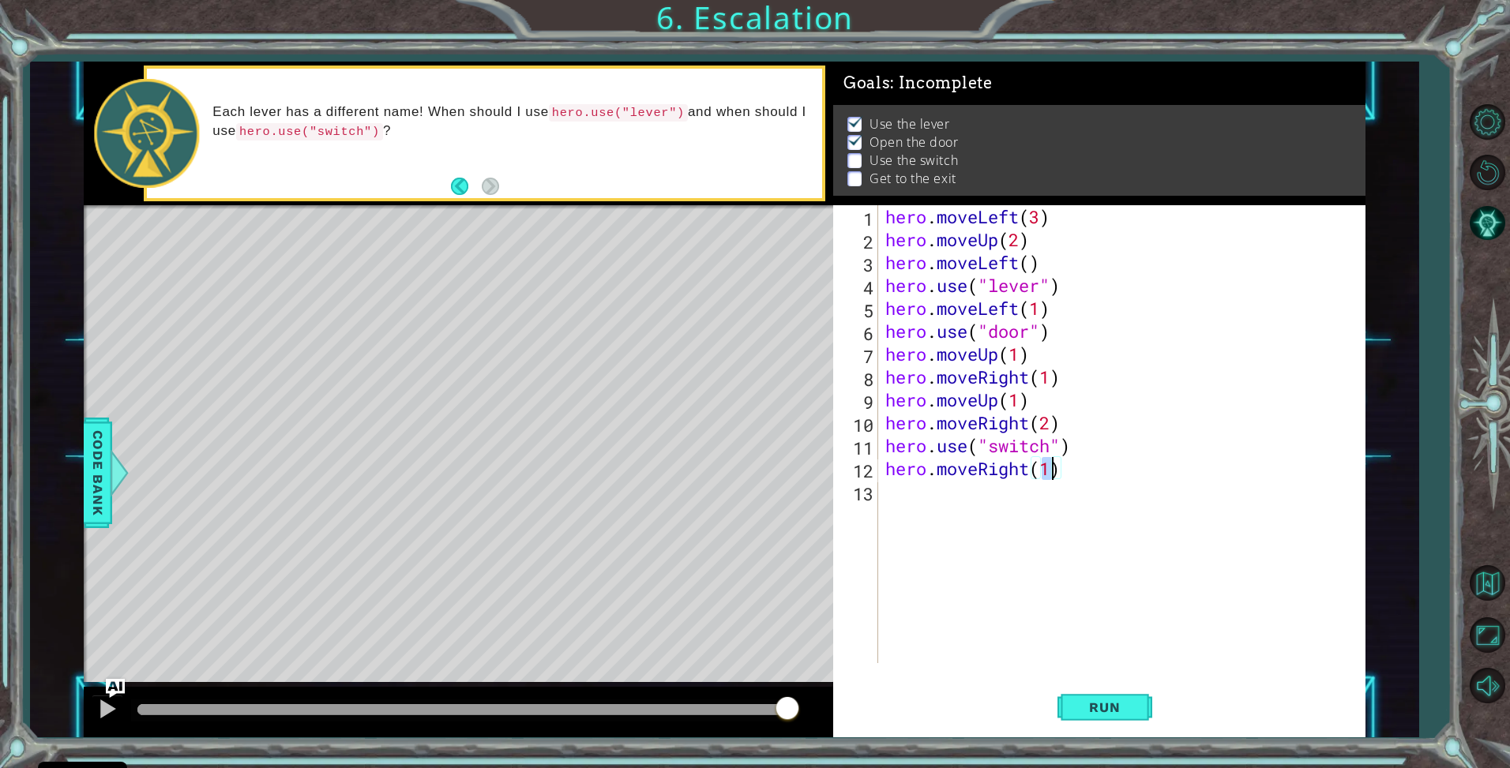
type textarea "hero.moveRight(2)"
click at [1011, 520] on div "hero . moveLeft ( 3 ) hero . moveUp ( 2 ) hero . moveLeft ( ) hero . use ( "lev…" at bounding box center [1125, 457] width 486 height 504
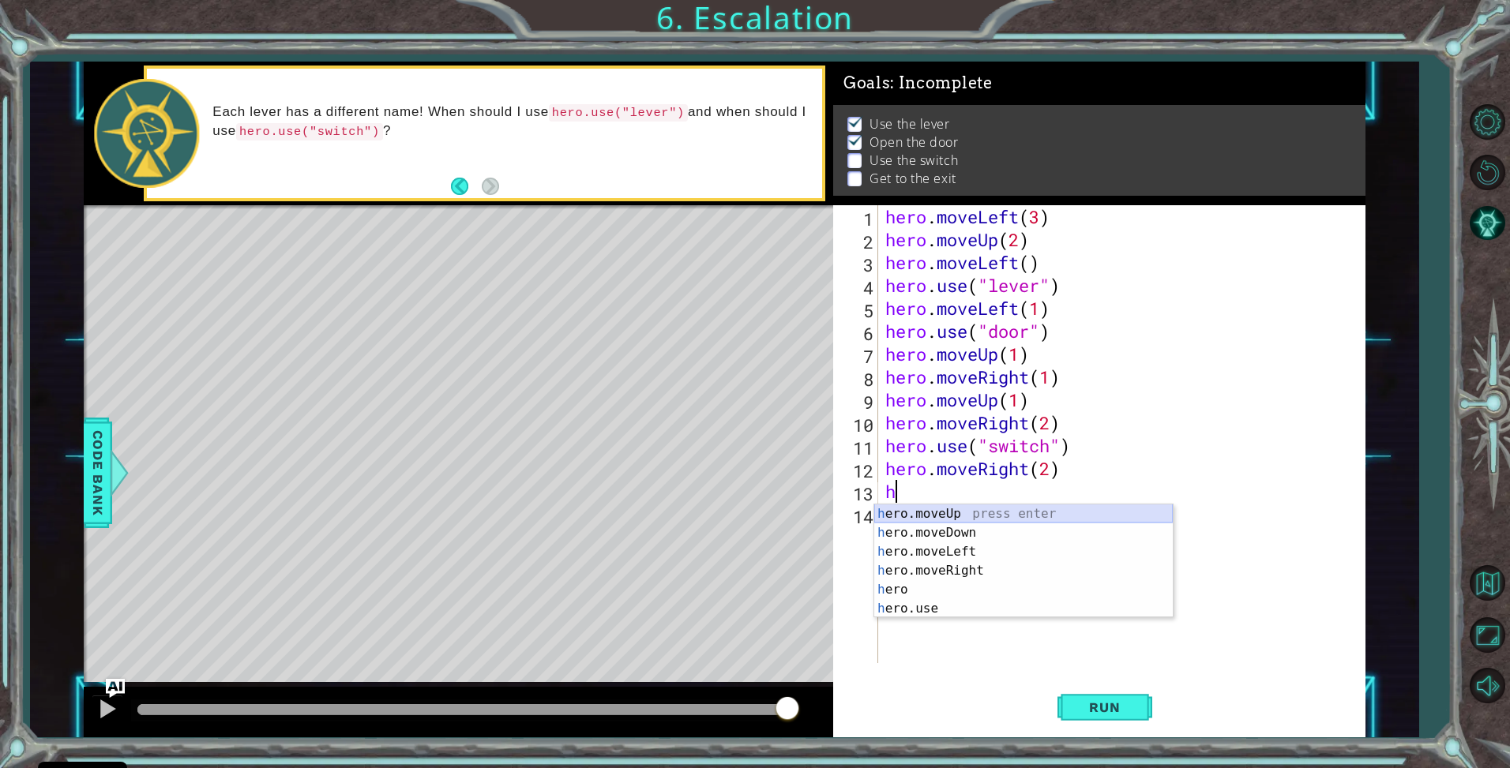
click at [953, 512] on div "h ero.moveUp press enter h ero.moveDown press enter h ero.moveLeft press enter …" at bounding box center [1023, 581] width 299 height 152
type textarea "hero.moveUp(1)"
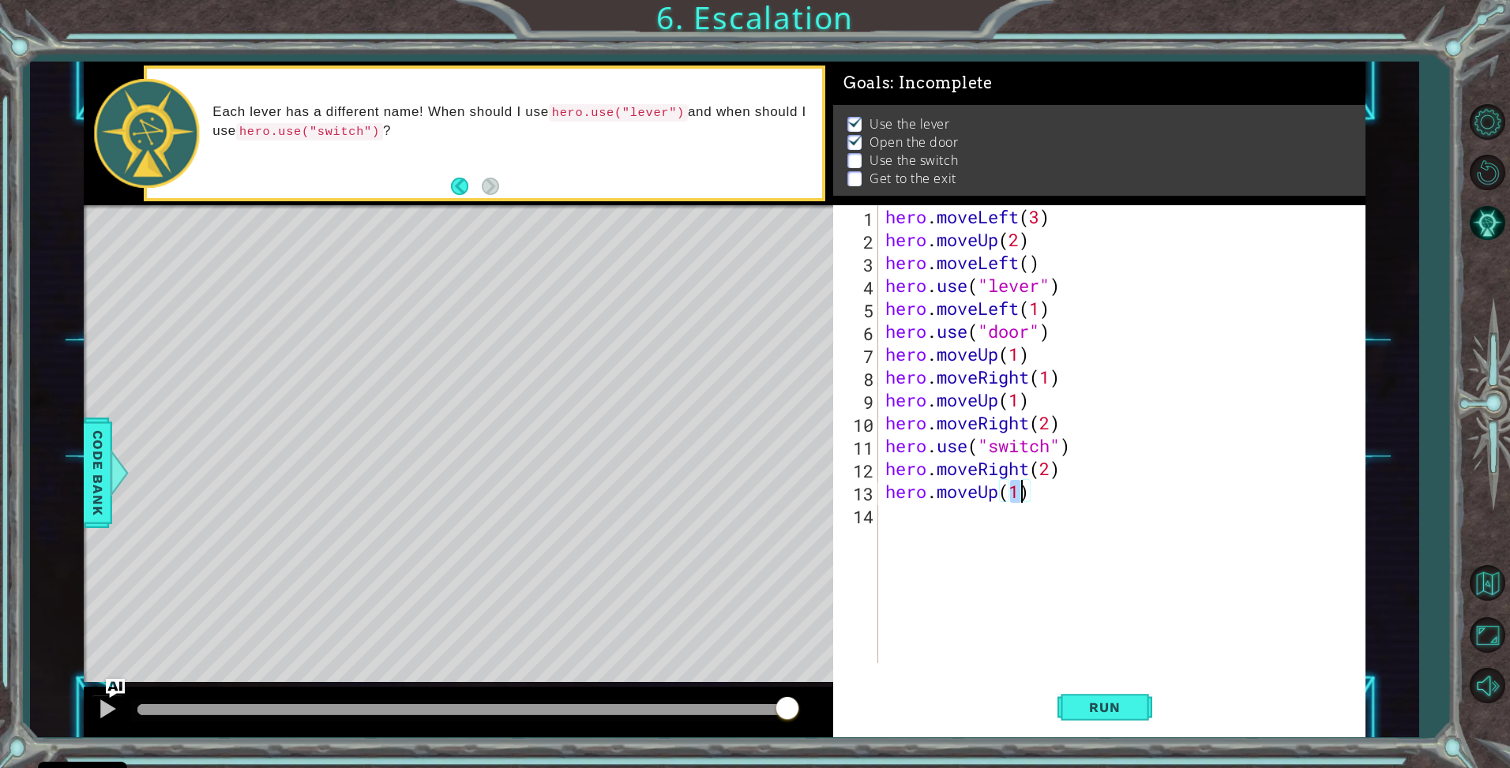
click at [954, 513] on div "hero . moveLeft ( 3 ) hero . moveUp ( 2 ) hero . moveLeft ( ) hero . use ( "lev…" at bounding box center [1125, 457] width 486 height 504
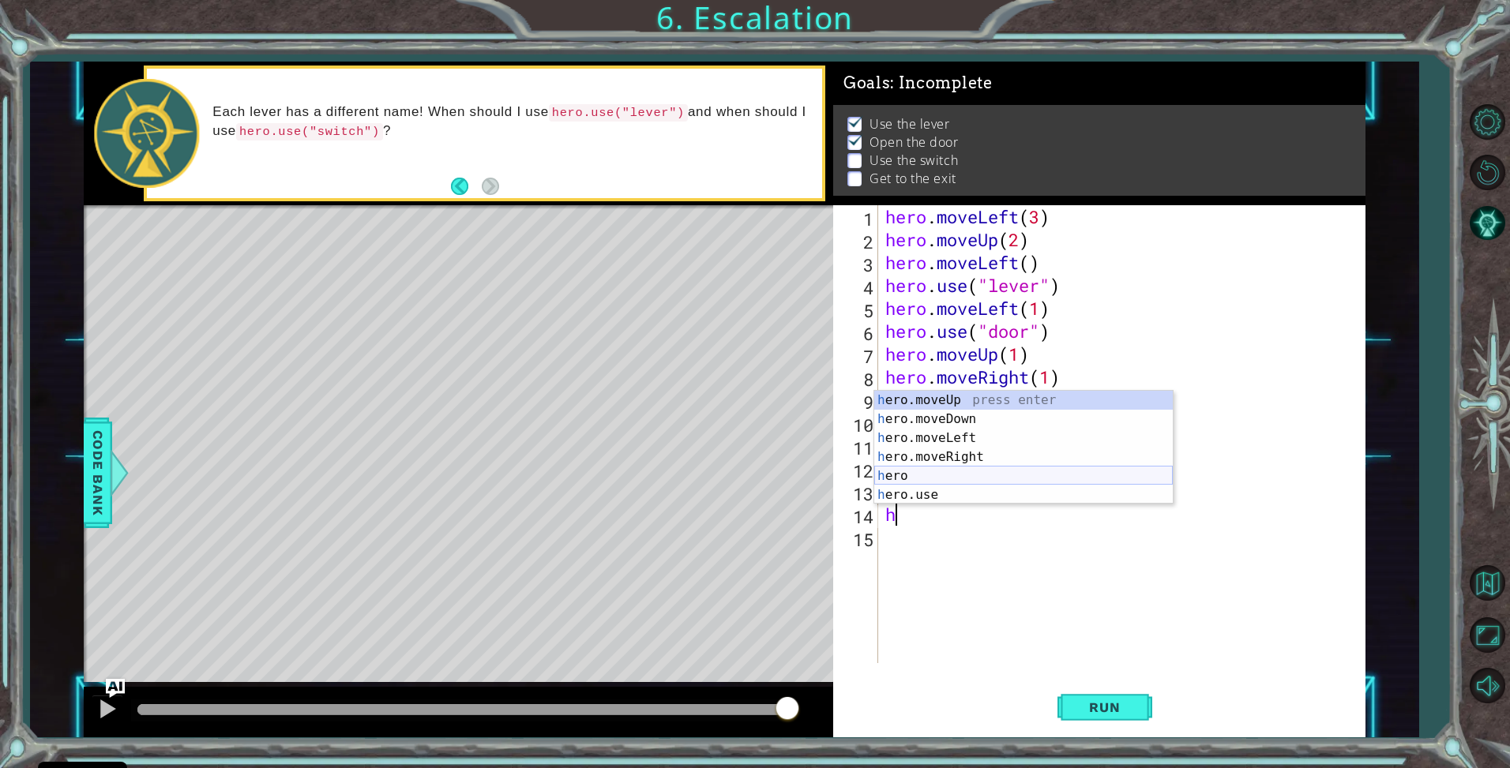
click at [955, 484] on div "h ero.moveUp press enter h ero.moveDown press enter h ero.moveLeft press enter …" at bounding box center [1023, 467] width 299 height 152
type textarea "hero"
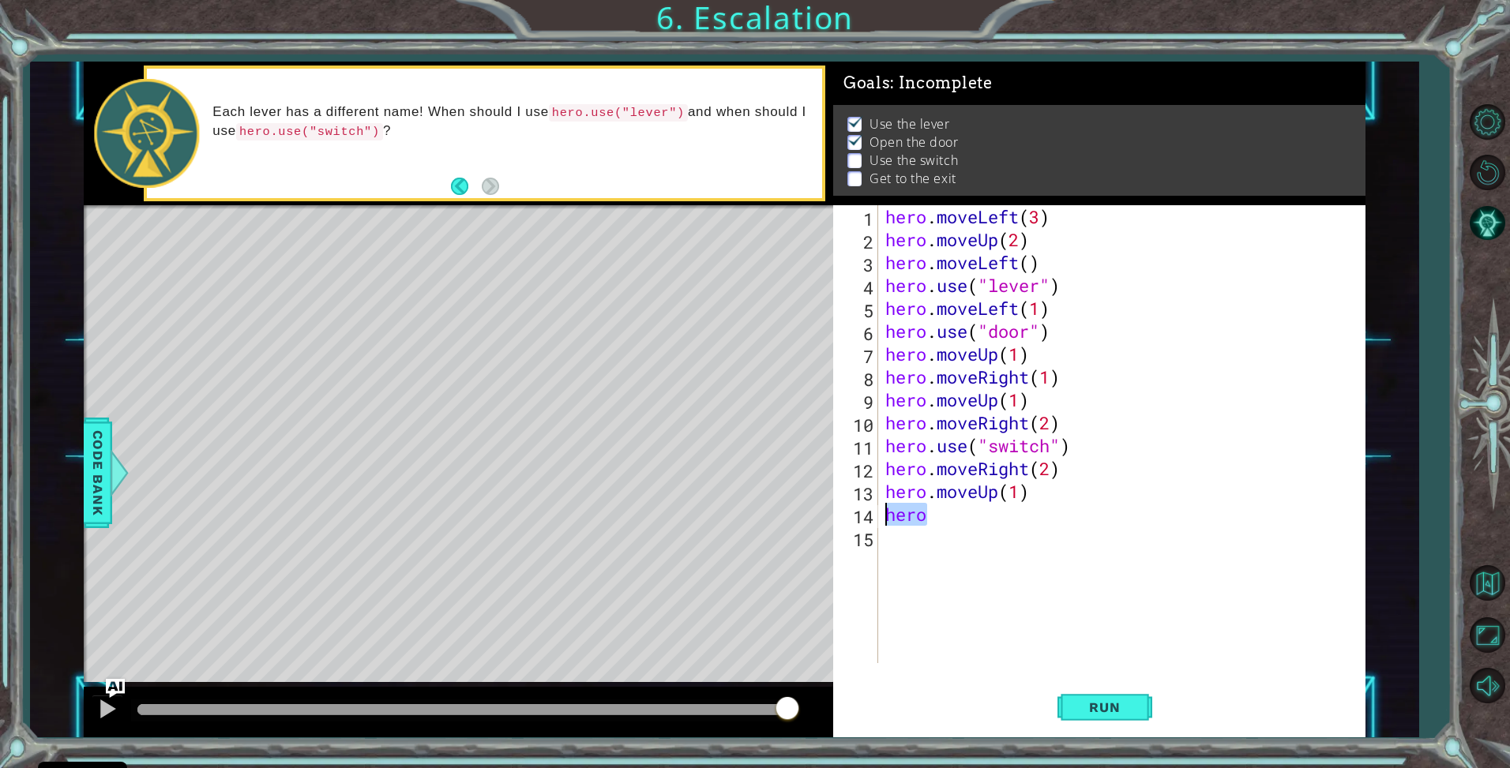
drag, startPoint x: 938, startPoint y: 520, endPoint x: 875, endPoint y: 505, distance: 64.8
click at [875, 505] on div "hero 1 2 3 4 5 6 7 8 9 10 11 12 13 14 15 hero . moveLeft ( 3 ) hero . moveUp ( …" at bounding box center [1097, 434] width 528 height 458
click at [1117, 698] on button "Run" at bounding box center [1104, 708] width 95 height 53
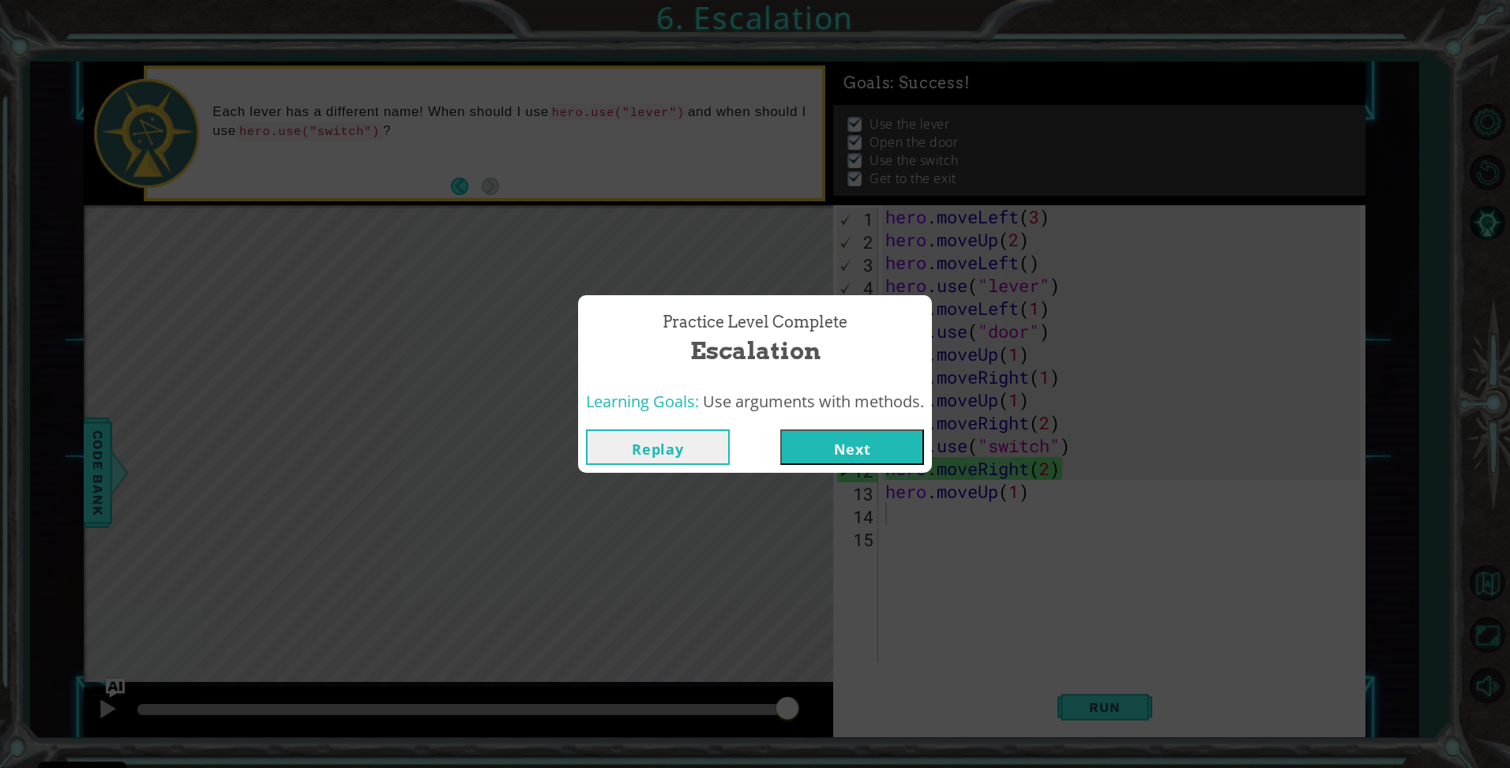
click at [840, 457] on button "Next" at bounding box center [852, 448] width 144 height 36
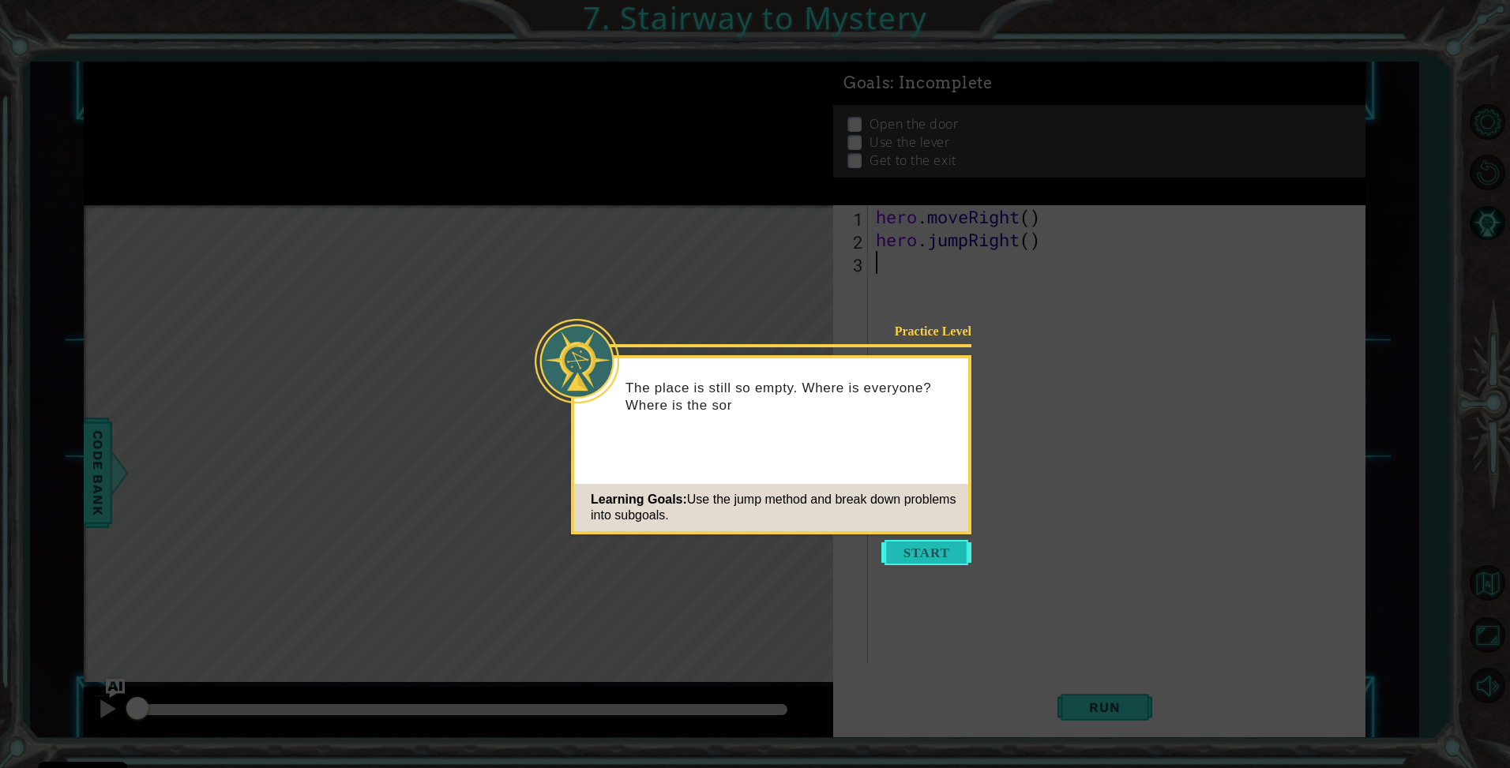
click at [931, 549] on button "Start" at bounding box center [926, 552] width 90 height 25
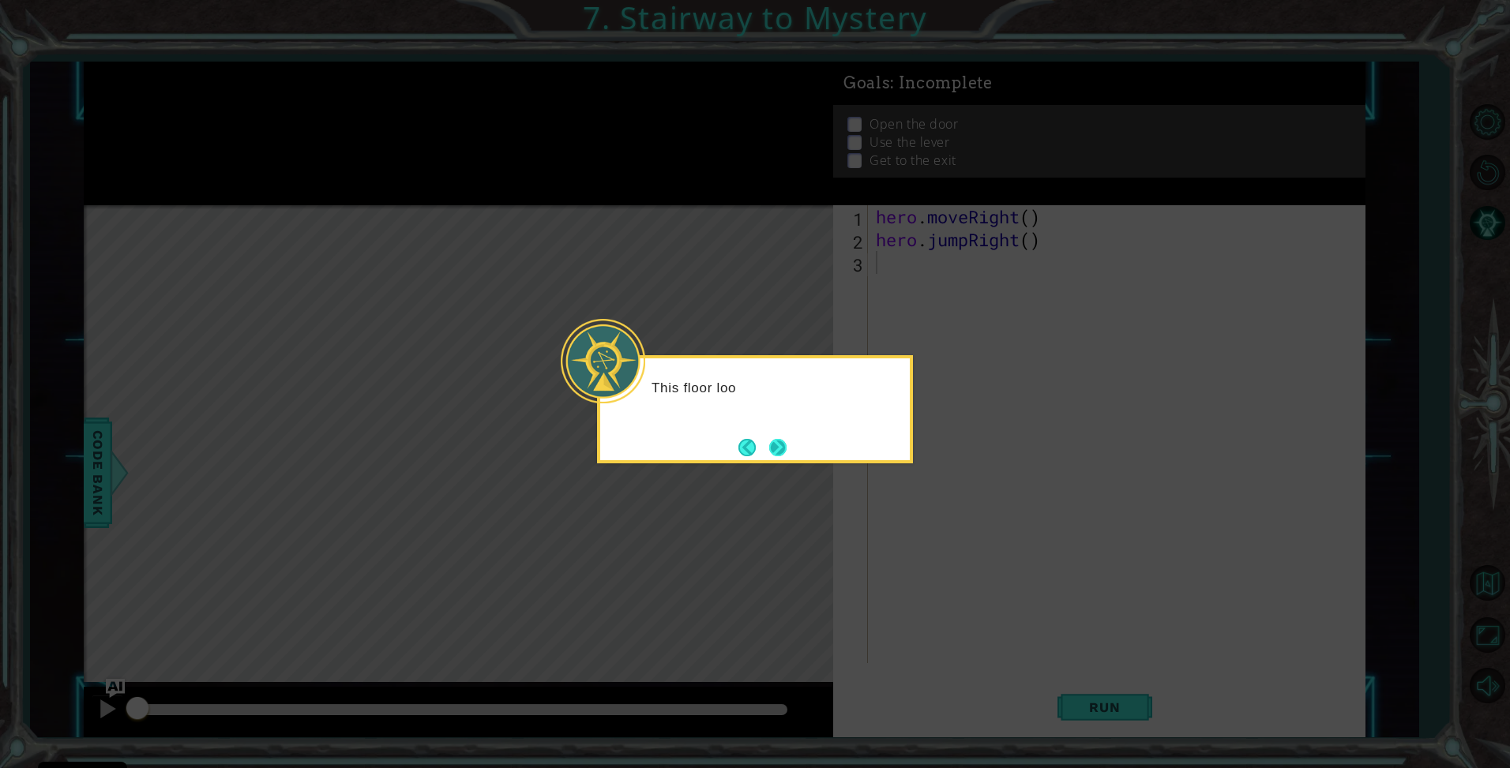
click at [772, 451] on button "Next" at bounding box center [778, 447] width 26 height 26
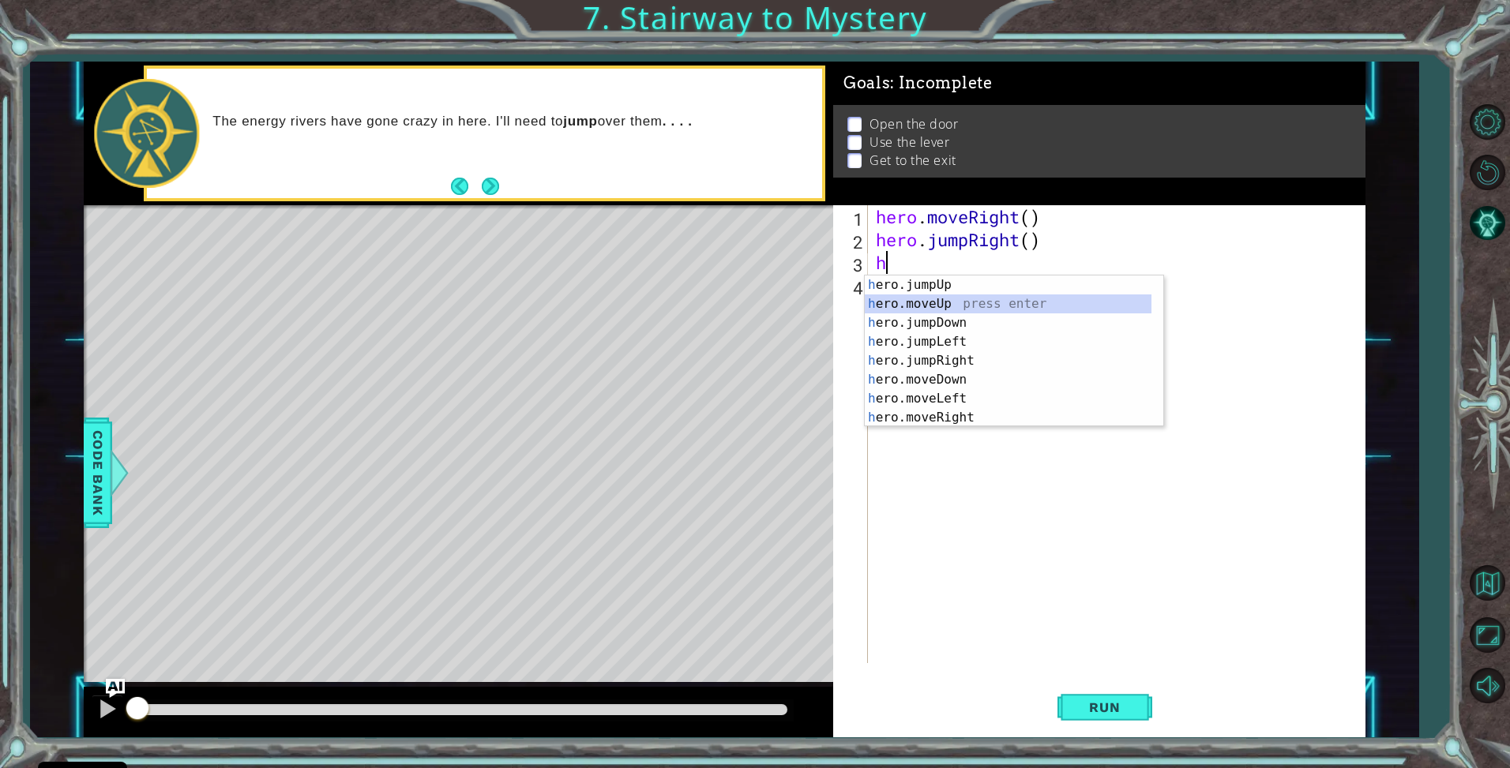
click at [977, 297] on div "h ero.jumpUp press enter h ero.moveUp press enter h ero.jumpDown press enter h …" at bounding box center [1008, 371] width 287 height 190
type textarea "hero.moveUp(1)"
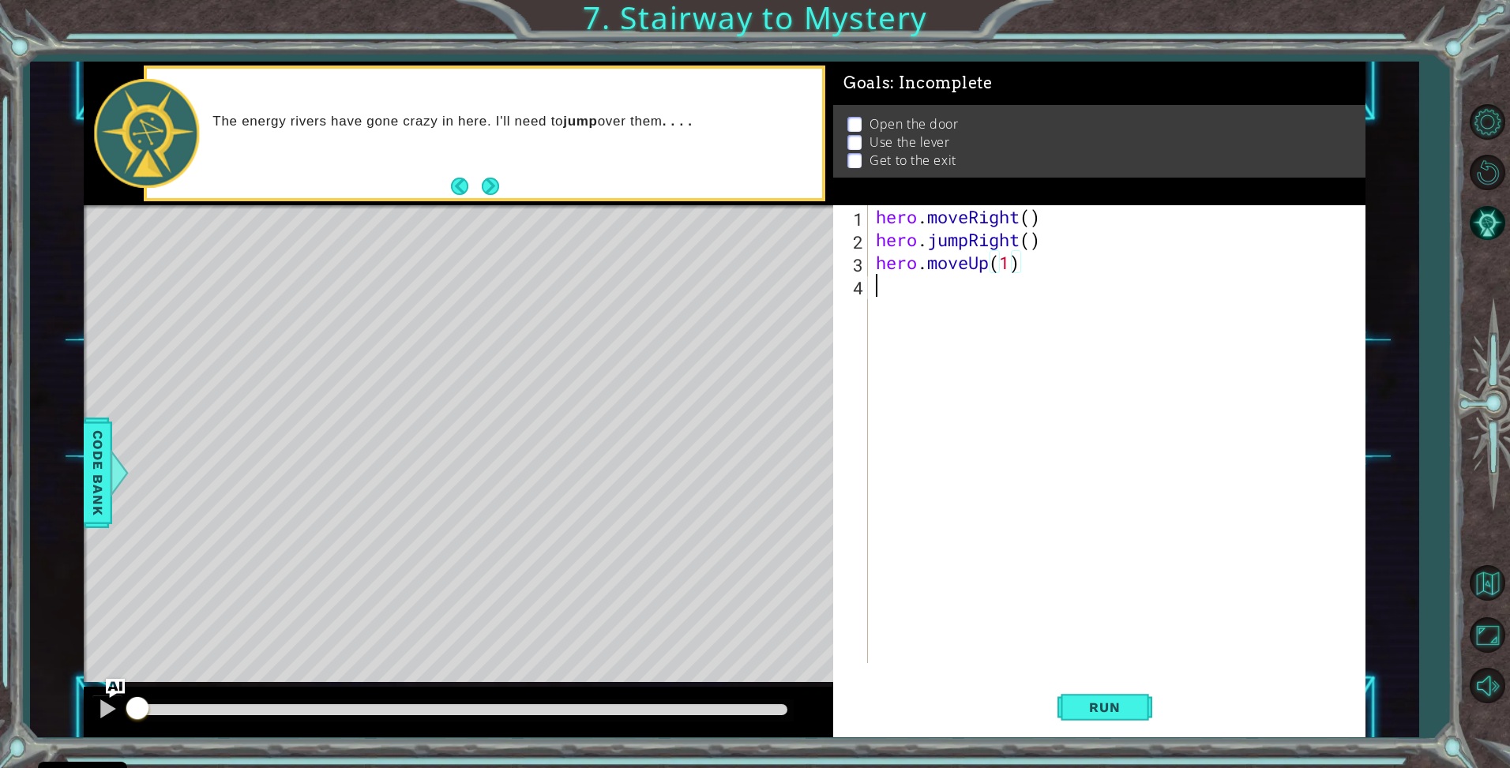
click at [974, 295] on div "hero . moveRight ( ) hero . jumpRight ( ) hero . moveUp ( 1 )" at bounding box center [1121, 457] width 496 height 504
type textarea "h"
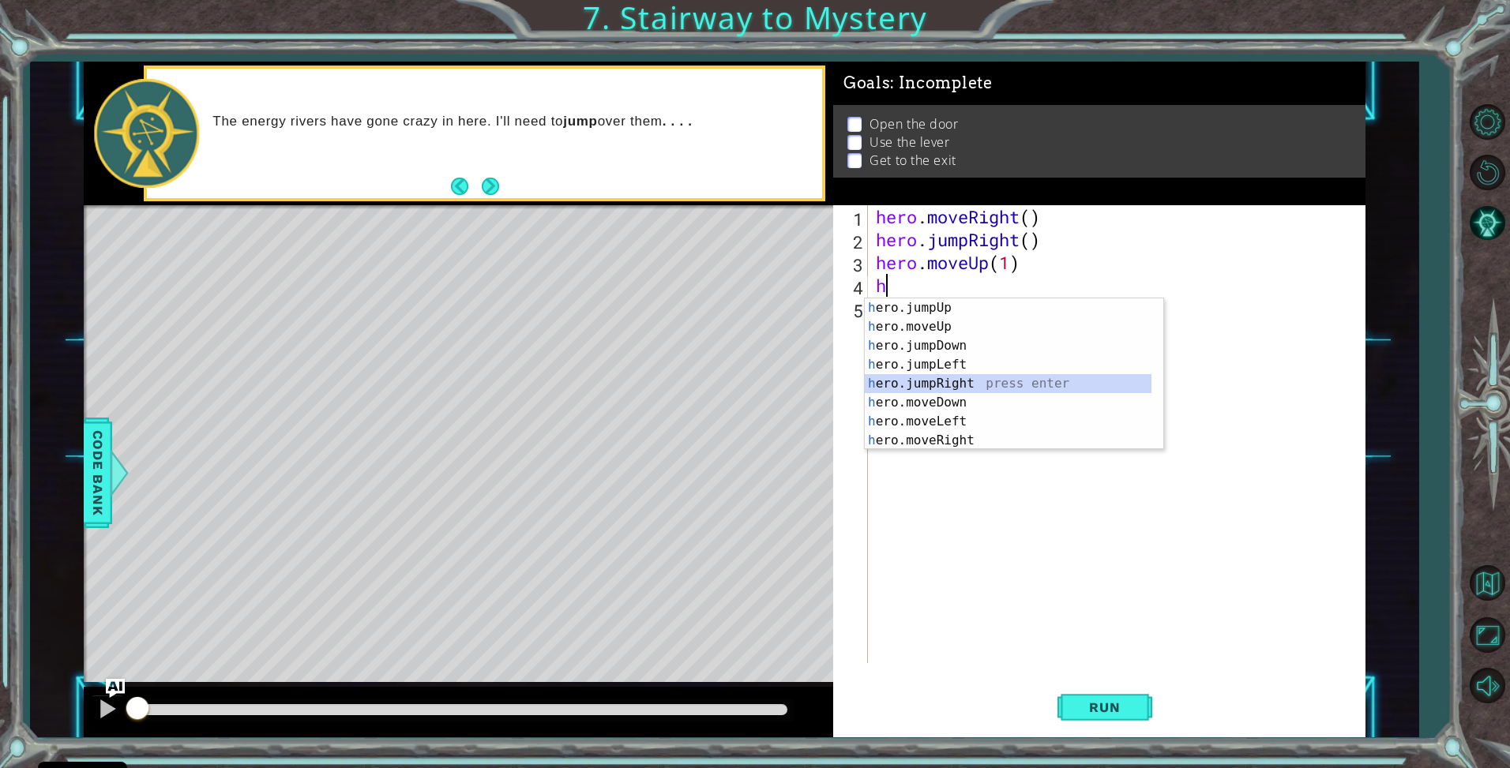
click at [933, 386] on div "h ero.jumpUp press enter h ero.moveUp press enter h ero.jumpDown press enter h …" at bounding box center [1008, 394] width 287 height 190
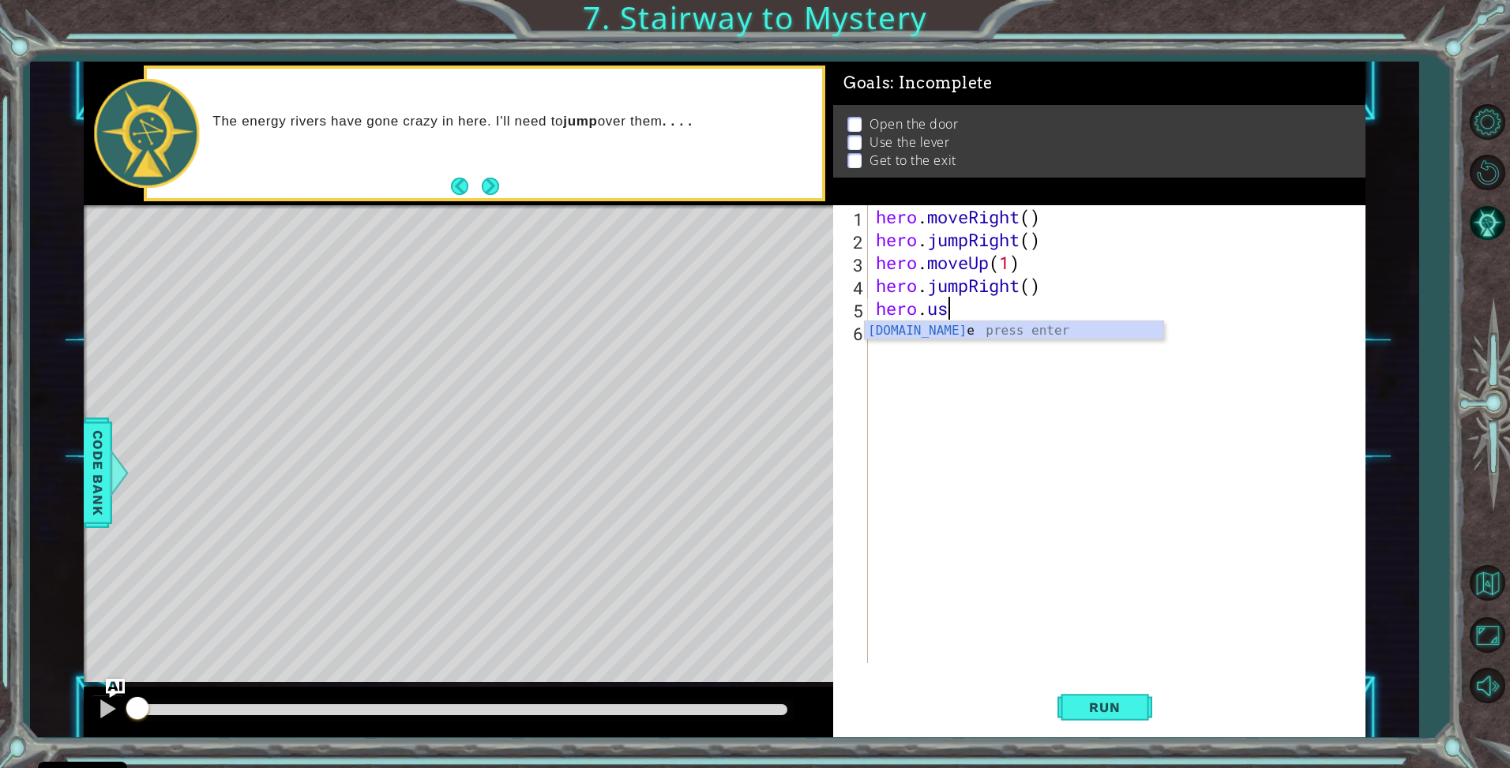
scroll to position [0, 2]
click at [1067, 330] on div "hero.use press enter" at bounding box center [1014, 349] width 299 height 57
type textarea "hero.use("door")"
click at [1072, 336] on div "hero . moveRight ( ) hero . jumpRight ( ) hero . moveUp ( 1 ) hero . jumpRight …" at bounding box center [1121, 457] width 496 height 504
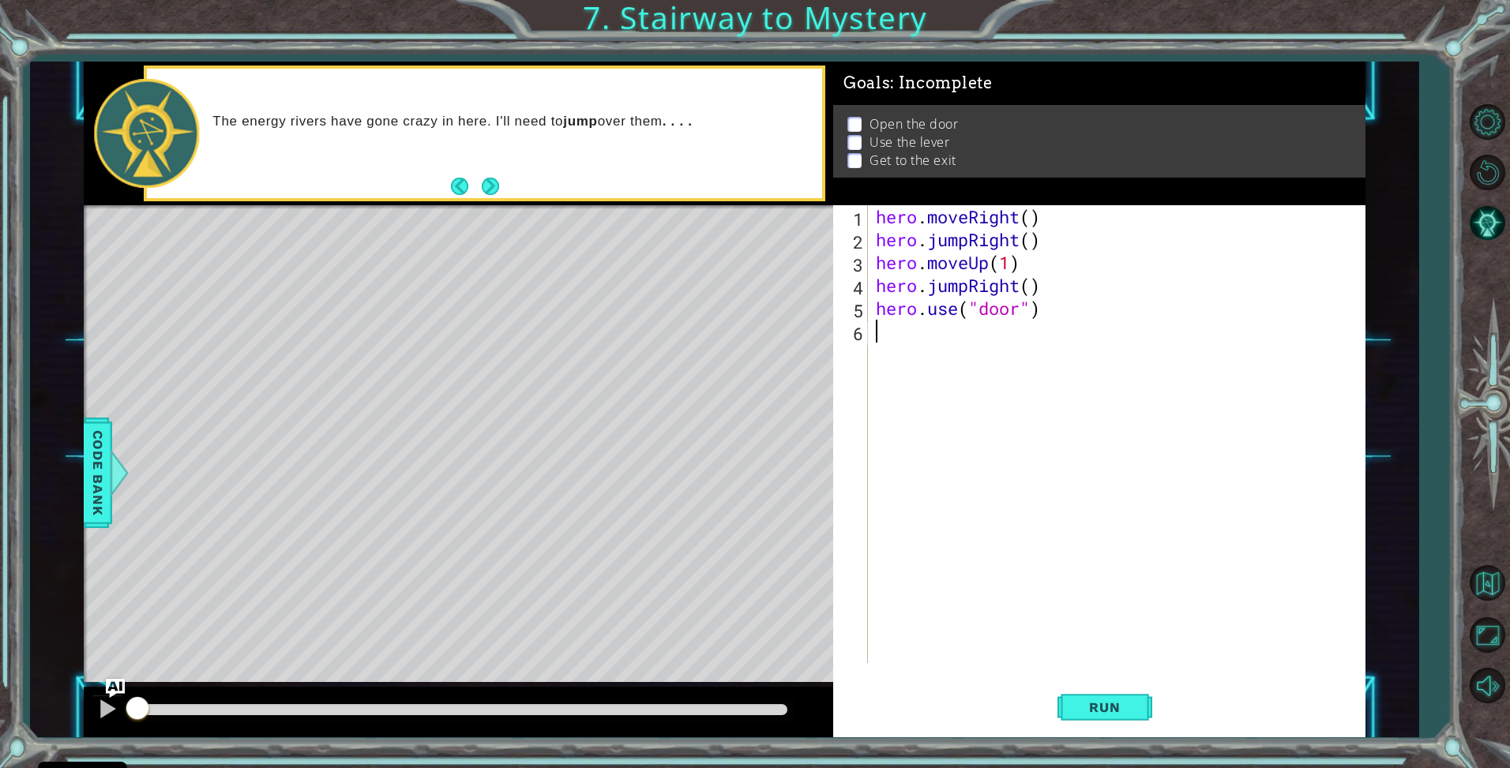
scroll to position [0, 0]
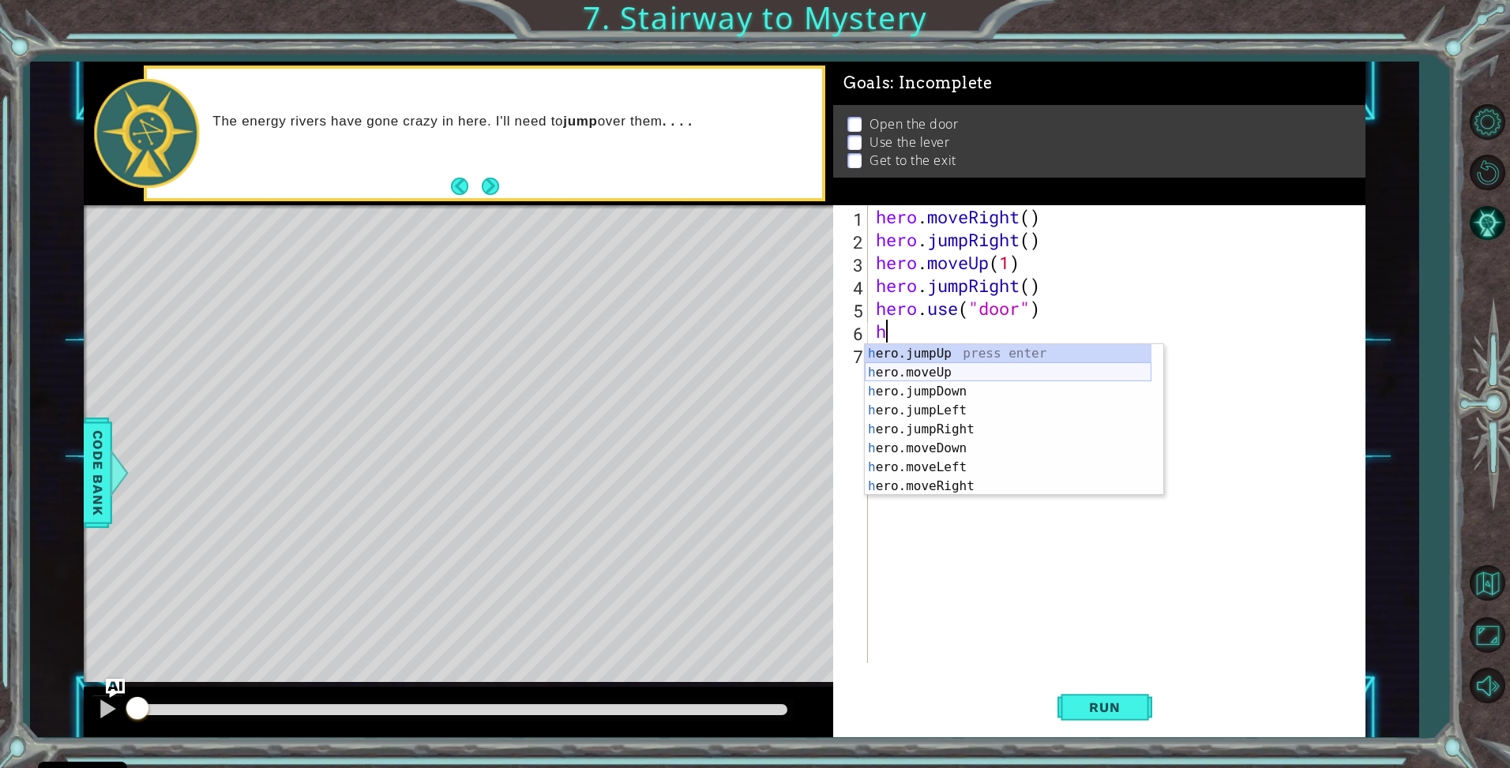
click at [952, 370] on div "h ero.jumpUp press enter h ero.moveUp press enter h ero.jumpDown press enter h …" at bounding box center [1008, 439] width 287 height 190
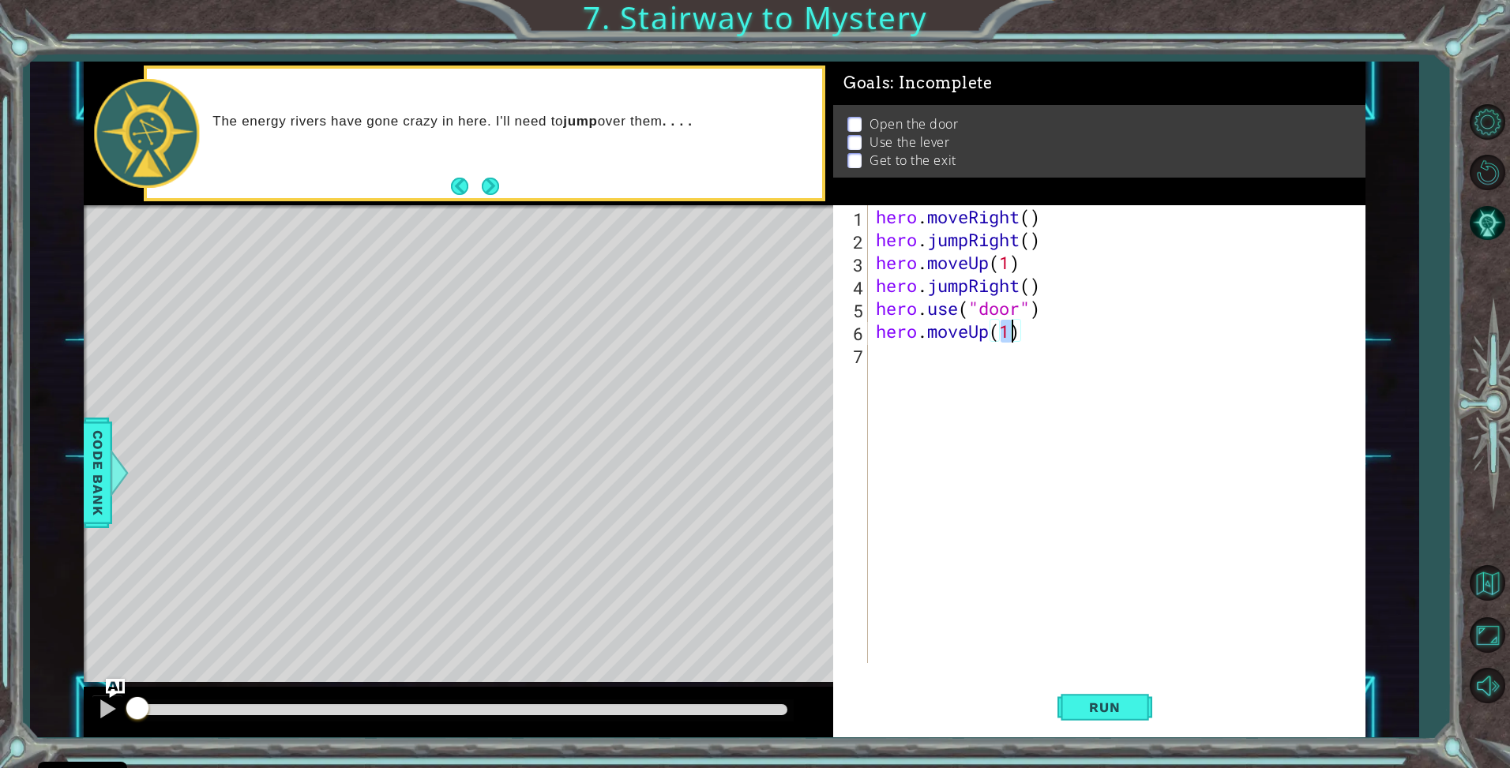
type textarea "hero.moveUp(2)"
click at [961, 366] on div "hero . moveRight ( ) hero . jumpRight ( ) hero . moveUp ( 1 ) hero . jumpRight …" at bounding box center [1121, 457] width 496 height 504
type textarea "h"
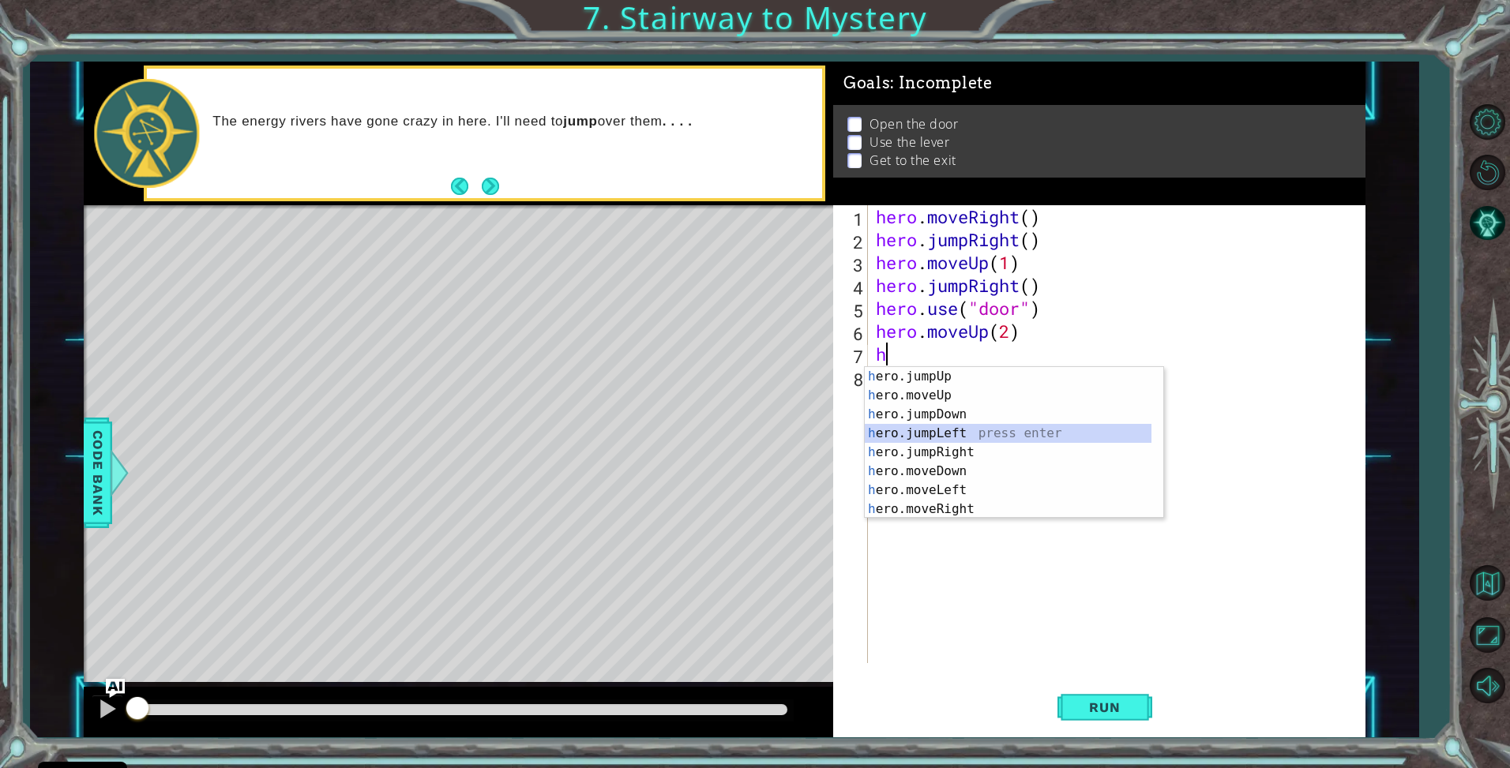
click at [967, 434] on div "h ero.jumpUp press enter h ero.moveUp press enter h ero.jumpDown press enter h …" at bounding box center [1008, 462] width 287 height 190
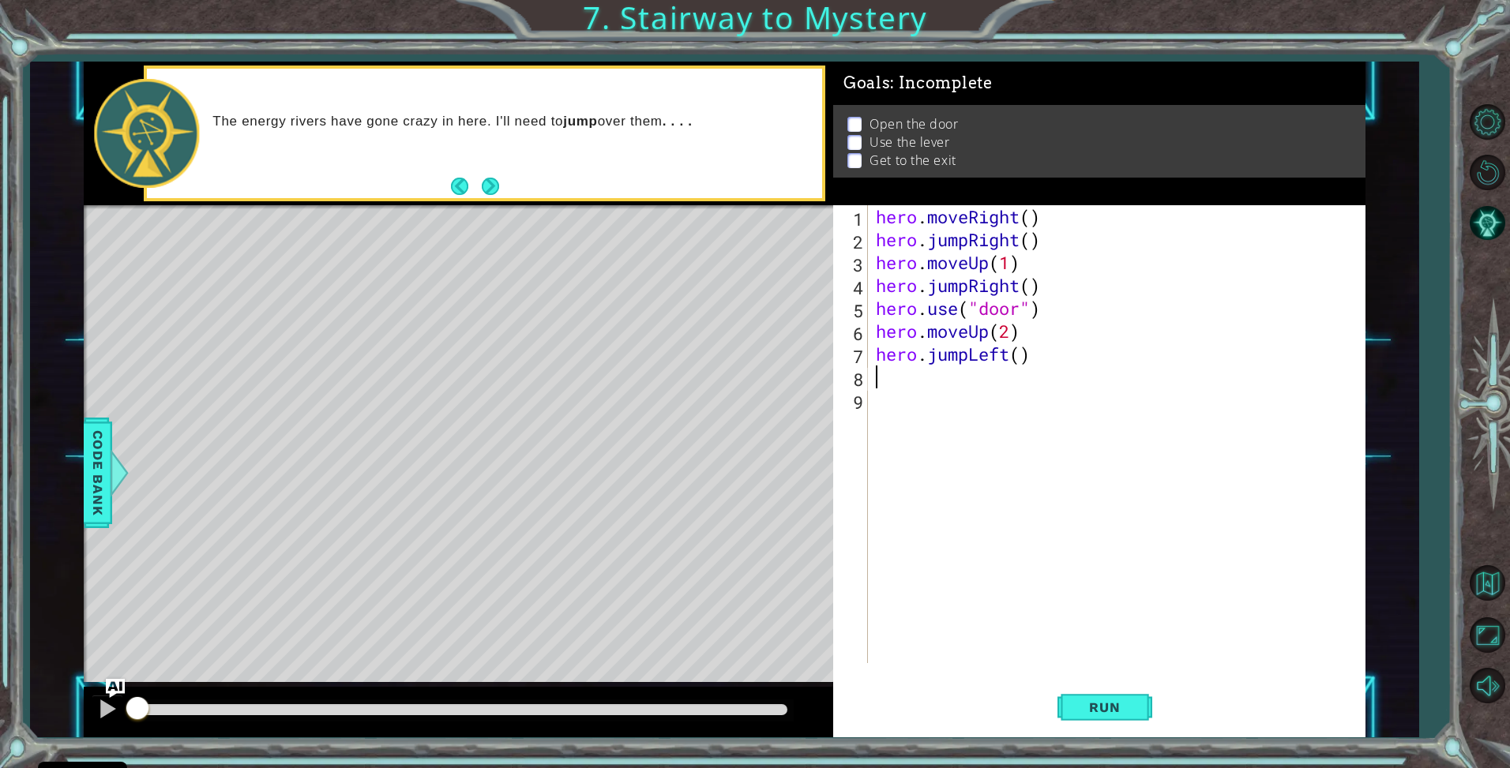
click at [946, 356] on div "hero . moveRight ( ) hero . jumpRight ( ) hero . moveUp ( 1 ) hero . jumpRight …" at bounding box center [1121, 457] width 496 height 504
drag, startPoint x: 967, startPoint y: 351, endPoint x: 931, endPoint y: 348, distance: 35.6
click at [931, 348] on div "hero . moveRight ( ) hero . jumpRight ( ) hero . moveUp ( 1 ) hero . jumpRight …" at bounding box center [1121, 457] width 496 height 504
click at [1022, 352] on div "hero . moveRight ( ) hero . jumpRight ( ) hero . moveUp ( 1 ) hero . jumpRight …" at bounding box center [1121, 457] width 496 height 504
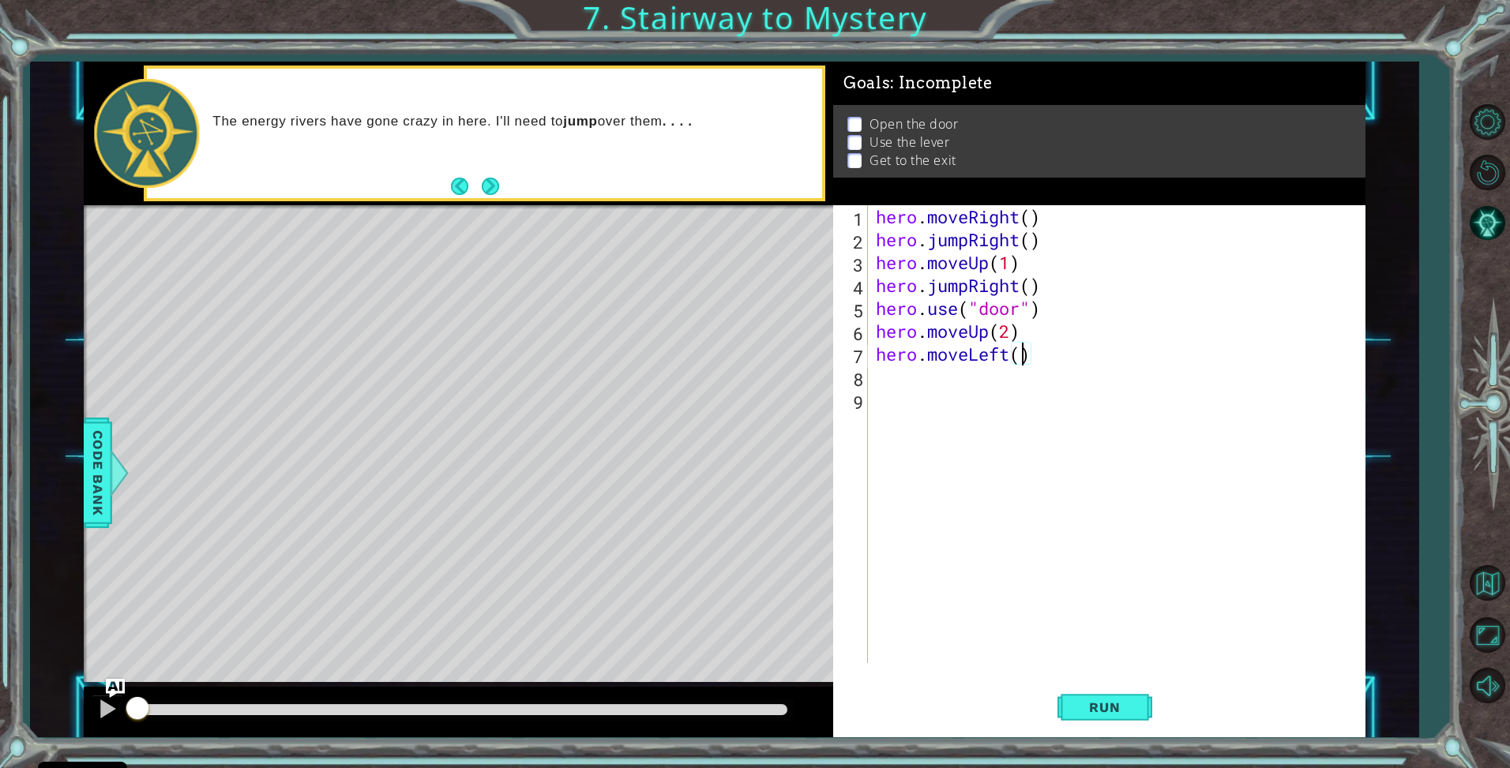
type textarea "hero.moveLeft(1)"
click at [1010, 379] on div "hero . moveRight ( ) hero . jumpRight ( ) hero . moveUp ( 1 ) hero . jumpRight …" at bounding box center [1121, 457] width 496 height 504
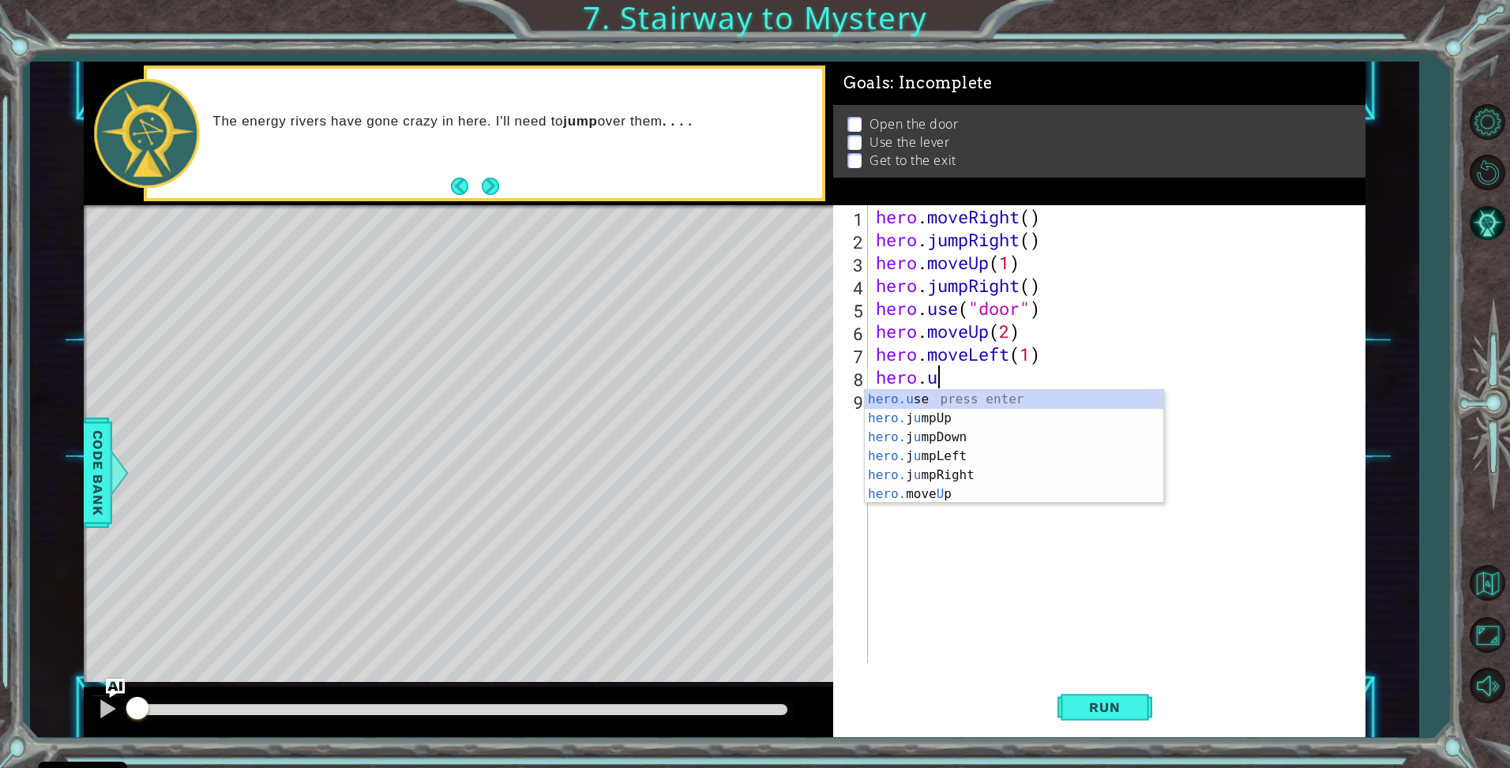
scroll to position [0, 2]
click at [951, 404] on div "hero.use press enter" at bounding box center [1014, 418] width 299 height 57
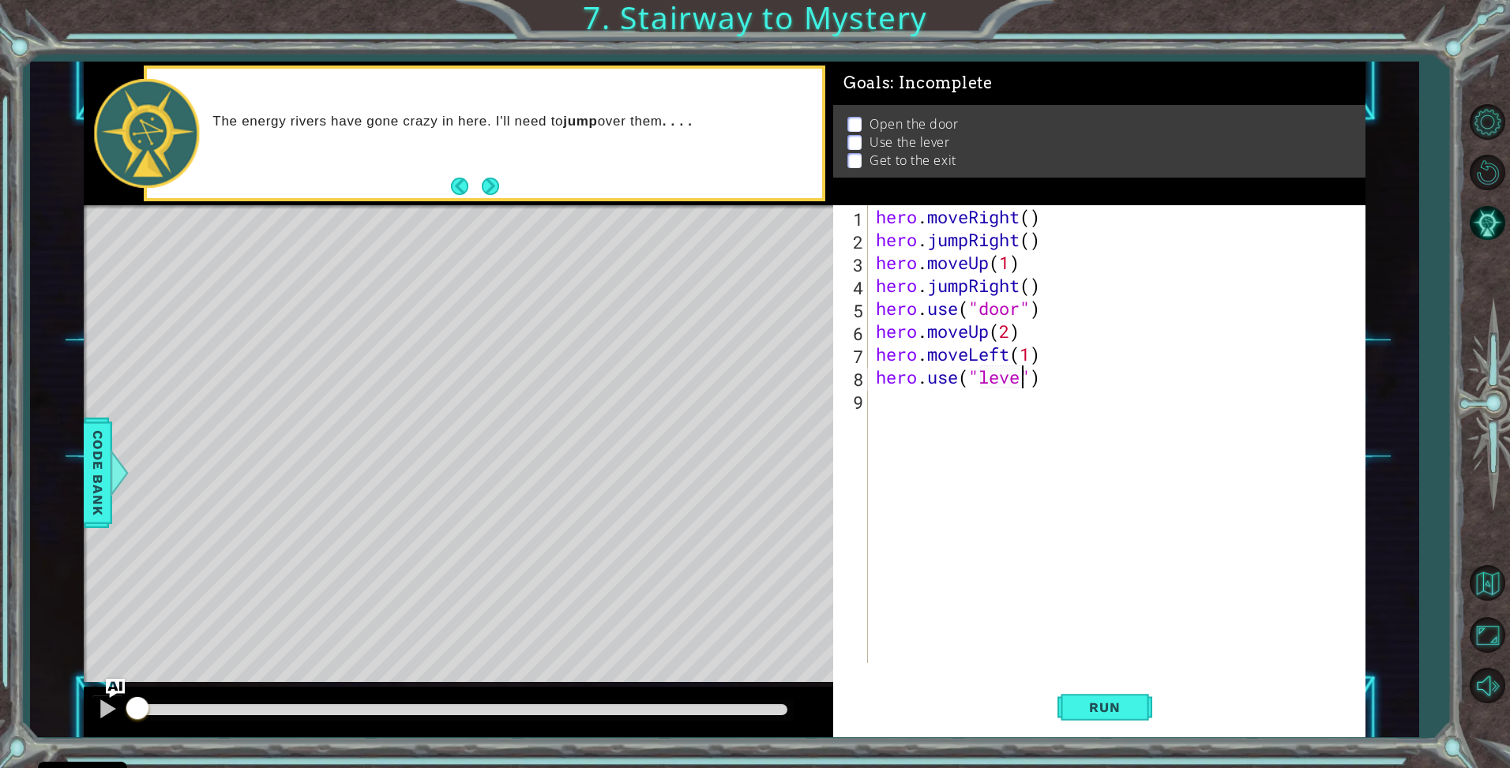
type textarea "hero.use("lever")"
click at [959, 427] on div "hero . moveRight ( ) hero . jumpRight ( ) hero . moveUp ( 1 ) hero . jumpRight …" at bounding box center [1121, 457] width 496 height 504
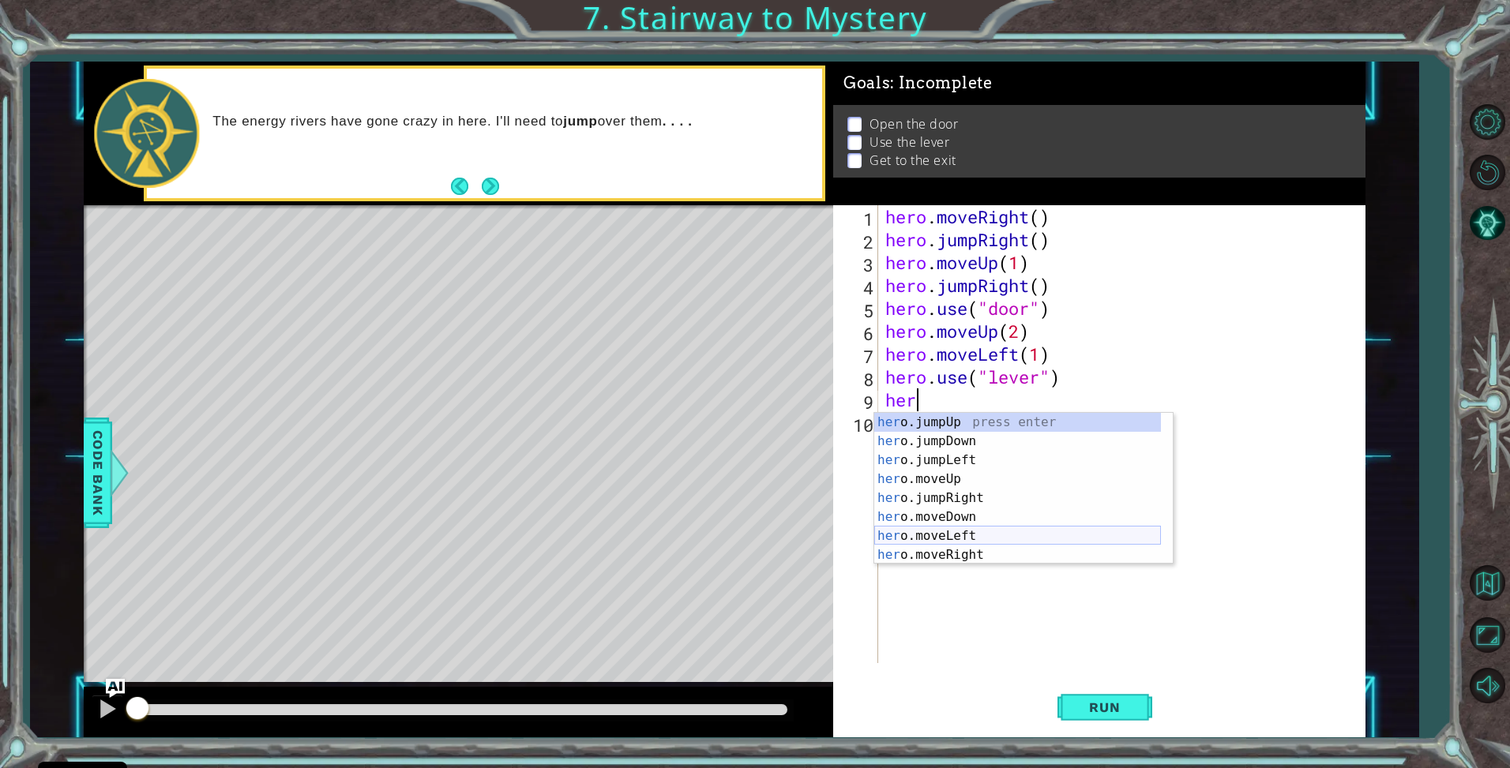
click at [971, 535] on div "her o.jumpUp press enter her o.jumpDown press enter her o.jumpLeft press enter …" at bounding box center [1017, 508] width 287 height 190
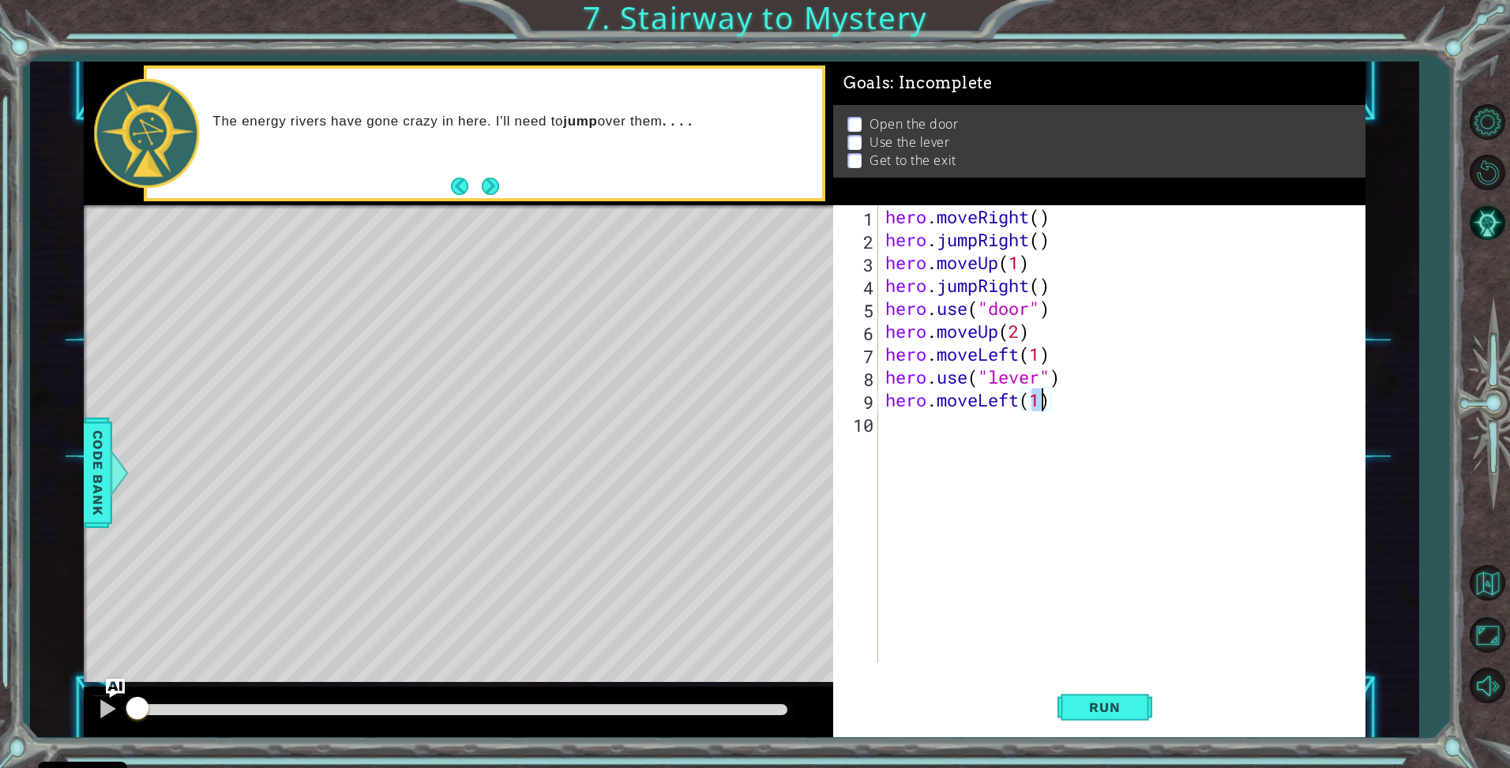
type textarea "hero.moveLeft(2)"
click at [1032, 436] on div "hero . moveRight ( ) hero . jumpRight ( ) hero . moveUp ( 1 ) hero . jumpRight …" at bounding box center [1125, 457] width 486 height 504
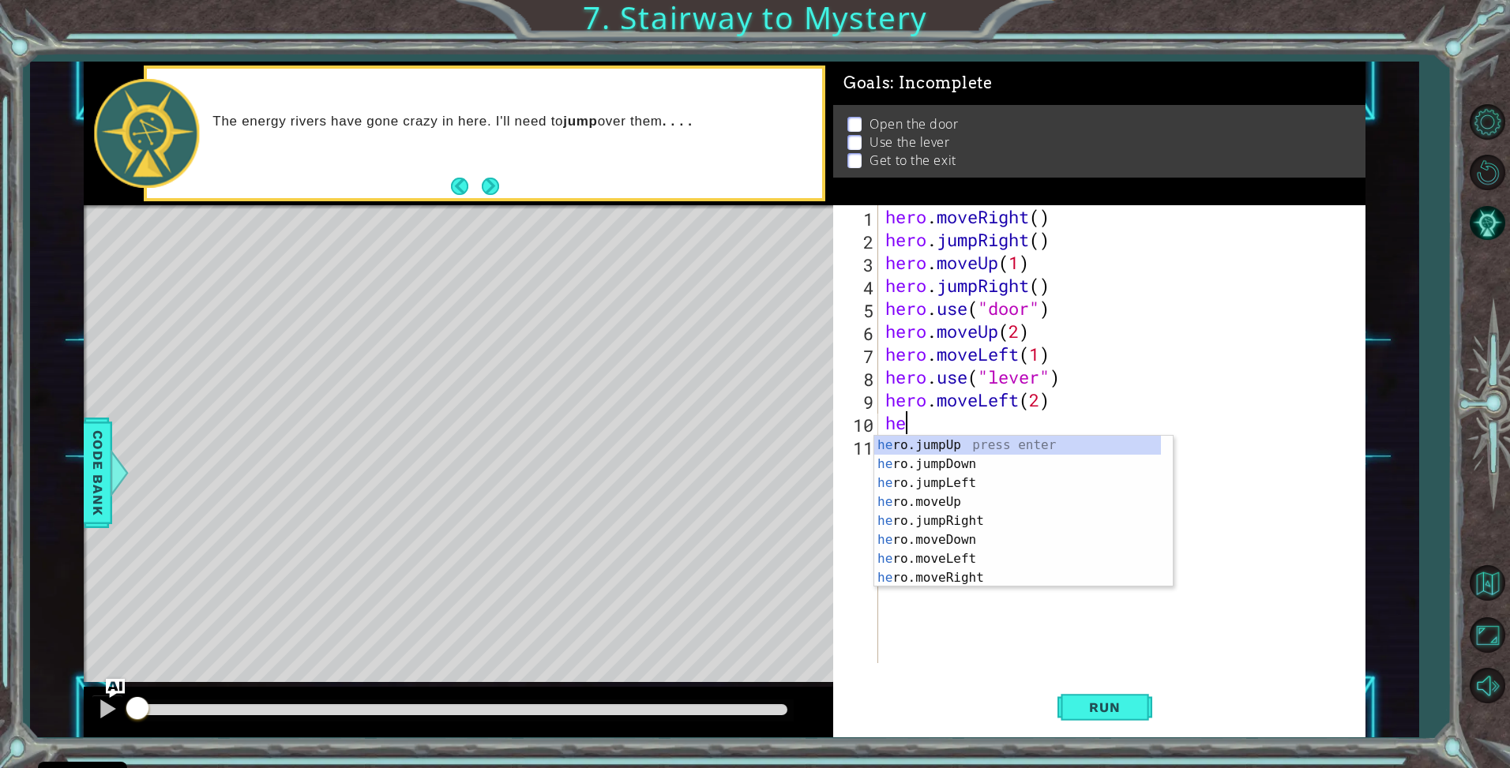
type textarea "her"
click at [1012, 441] on div "her o.jumpUp press enter her o.jumpDown press enter her o.jumpLeft press enter …" at bounding box center [1017, 531] width 287 height 190
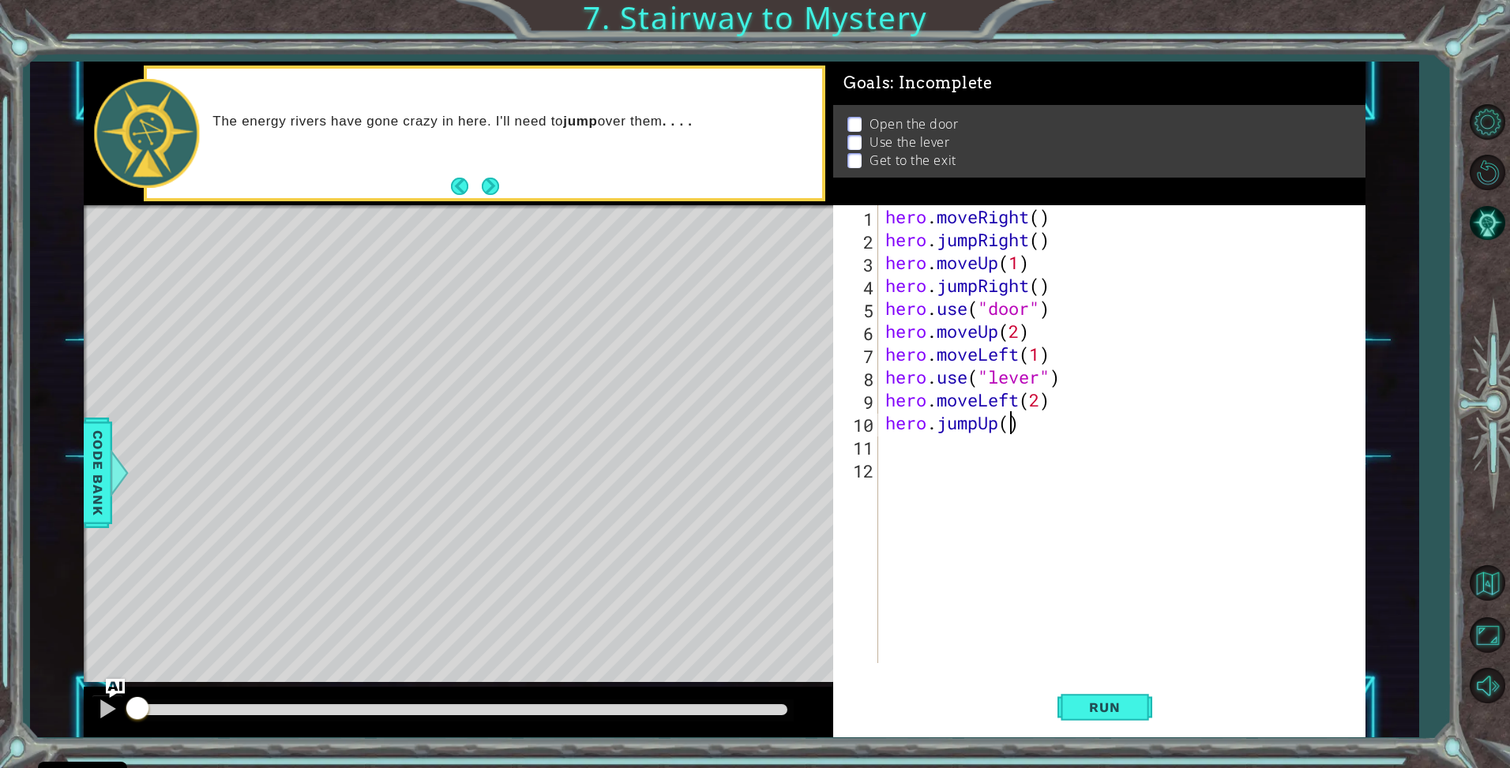
click at [1008, 423] on div "hero . moveRight ( ) hero . jumpRight ( ) hero . moveUp ( 1 ) hero . jumpRight …" at bounding box center [1125, 457] width 486 height 504
click at [1044, 287] on div "hero . moveRight ( ) hero . jumpRight ( ) hero . moveUp ( 1 ) hero . jumpRight …" at bounding box center [1125, 457] width 486 height 504
click at [1038, 238] on div "hero . moveRight ( ) hero . jumpRight ( ) hero . moveUp ( 1 ) hero . jumpRight …" at bounding box center [1125, 457] width 486 height 504
click at [1040, 213] on div "hero . moveRight ( ) hero . jumpRight ( 1 ) hero . moveUp ( 1 ) hero . jumpRigh…" at bounding box center [1125, 457] width 486 height 504
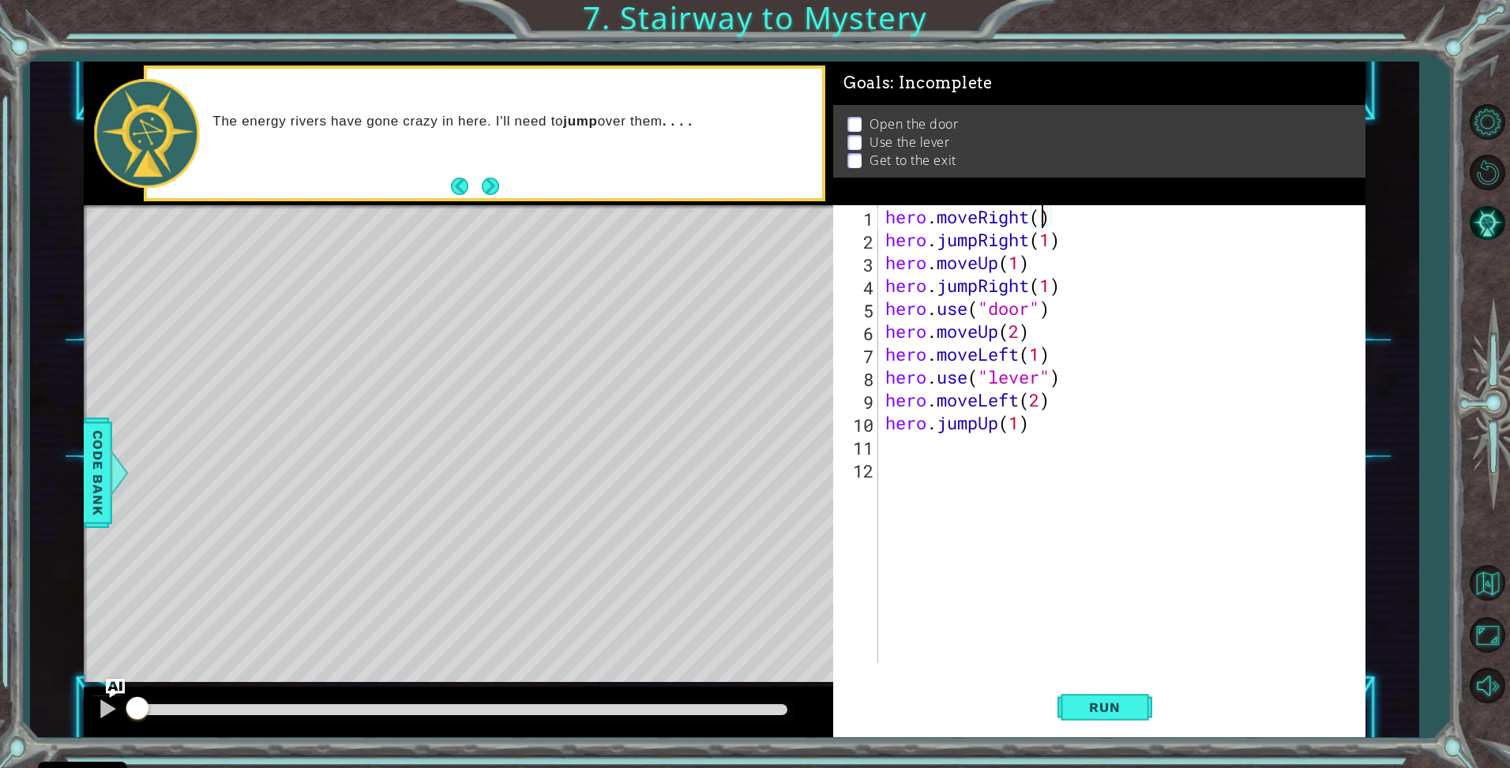
type textarea "hero.moveRight(1)"
click at [1001, 445] on div "hero . moveRight ( 1 ) hero . jumpRight ( 1 ) hero . moveUp ( 1 ) hero . jumpRi…" at bounding box center [1125, 457] width 486 height 504
type textarea "h"
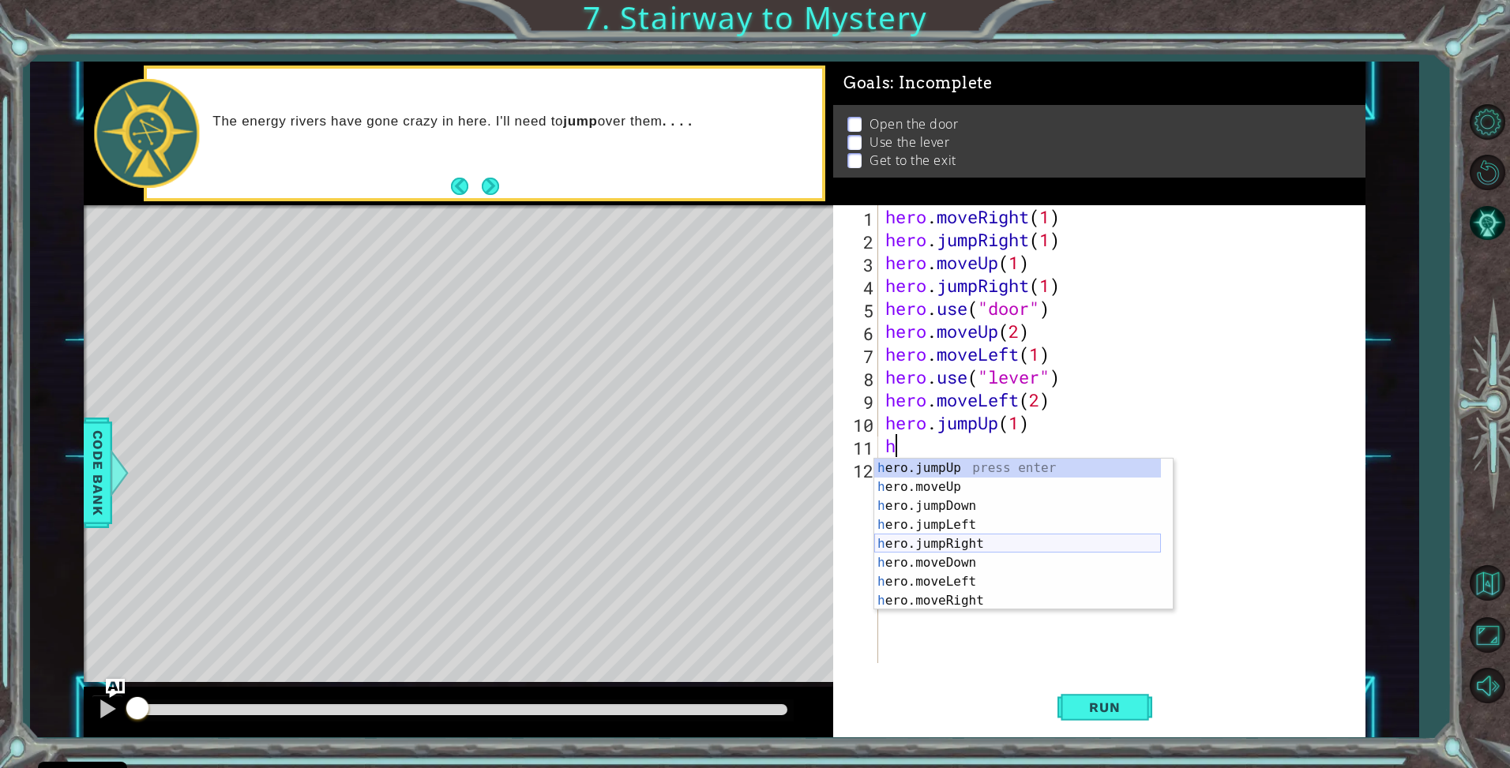
click at [969, 546] on div "h ero.jumpUp press enter h ero.moveUp press enter h ero.jumpDown press enter h …" at bounding box center [1017, 554] width 287 height 190
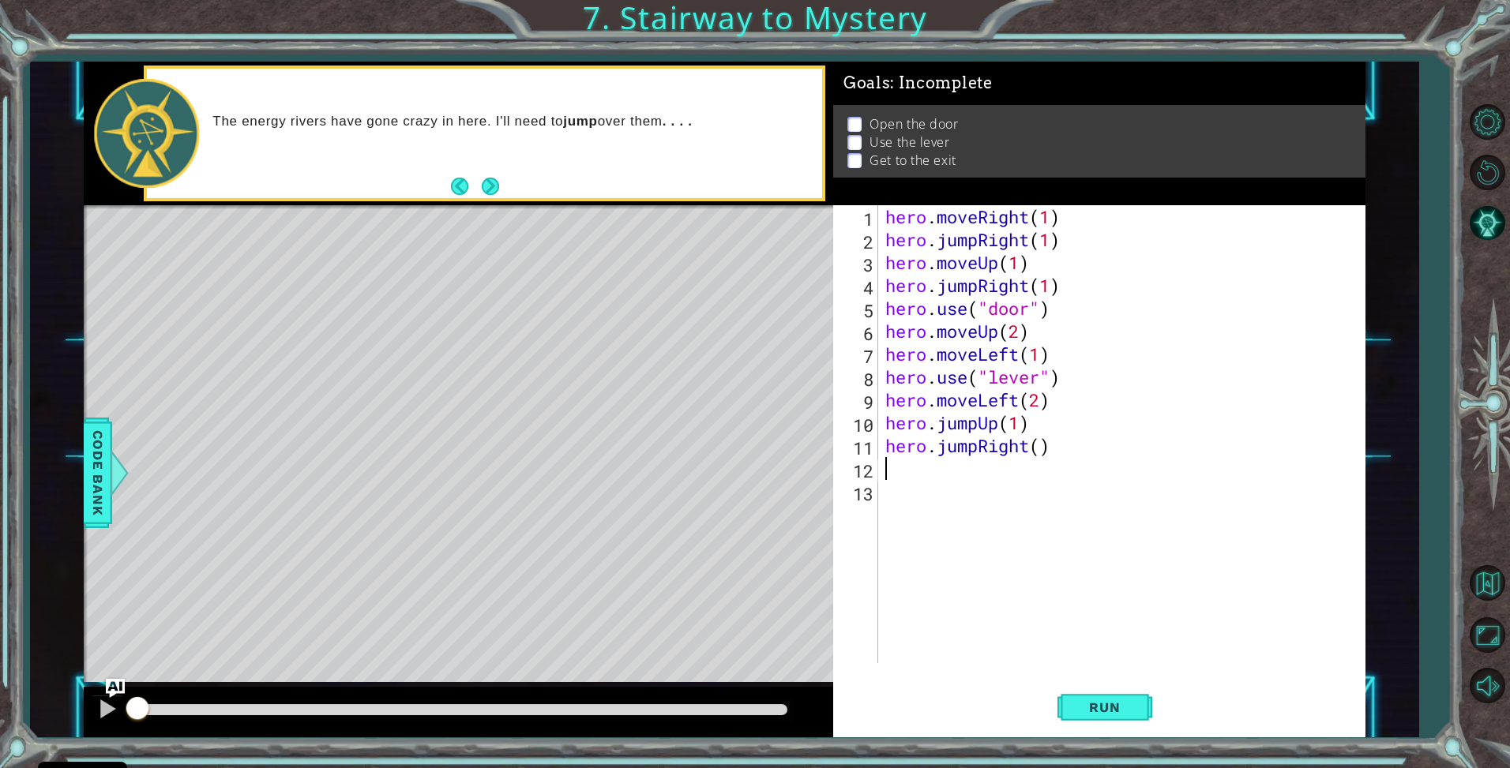
click at [1043, 454] on div "hero . moveRight ( 1 ) hero . jumpRight ( 1 ) hero . moveUp ( 1 ) hero . jumpRi…" at bounding box center [1125, 457] width 486 height 504
click at [1122, 696] on button "Run" at bounding box center [1104, 708] width 95 height 53
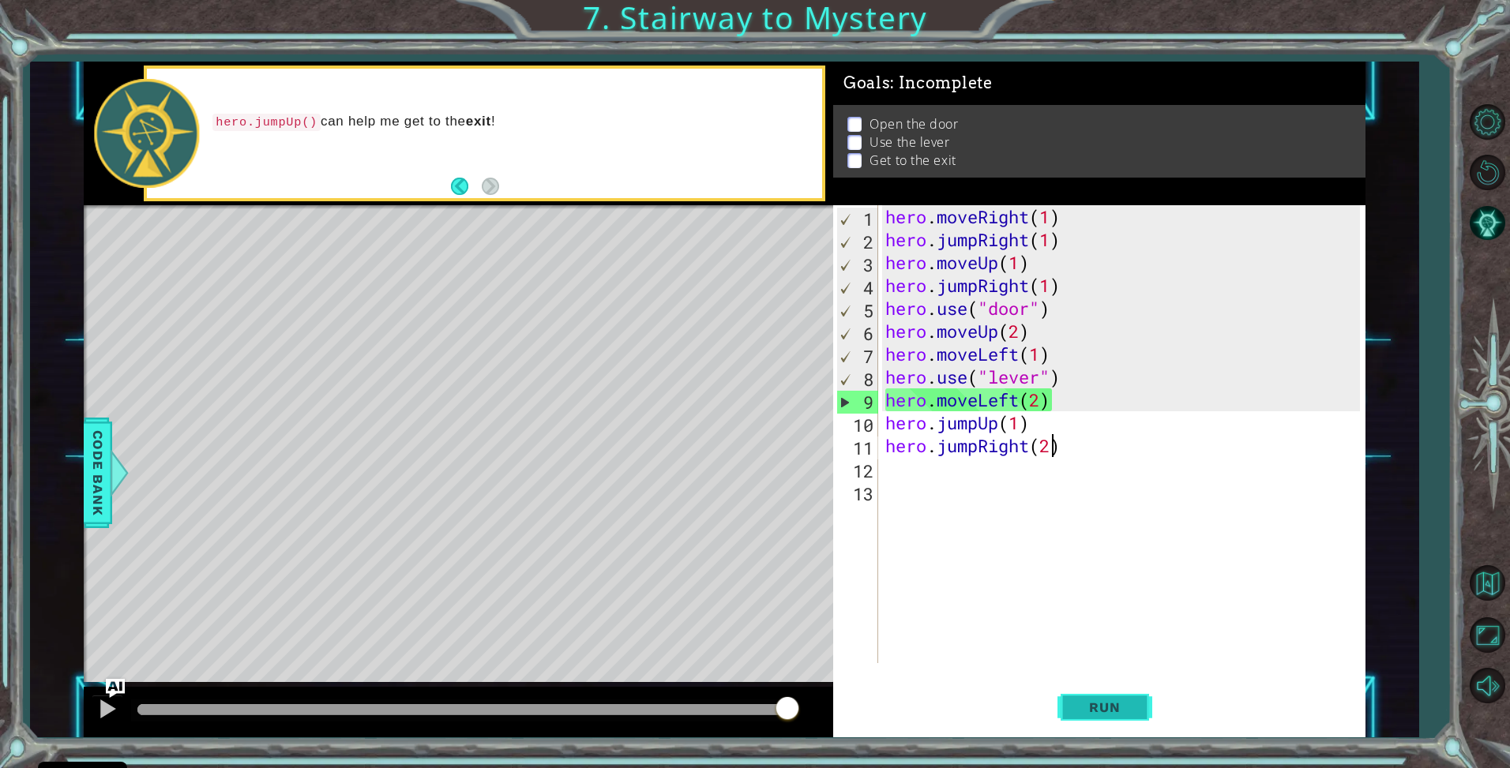
click at [1112, 695] on button "Run" at bounding box center [1104, 708] width 95 height 53
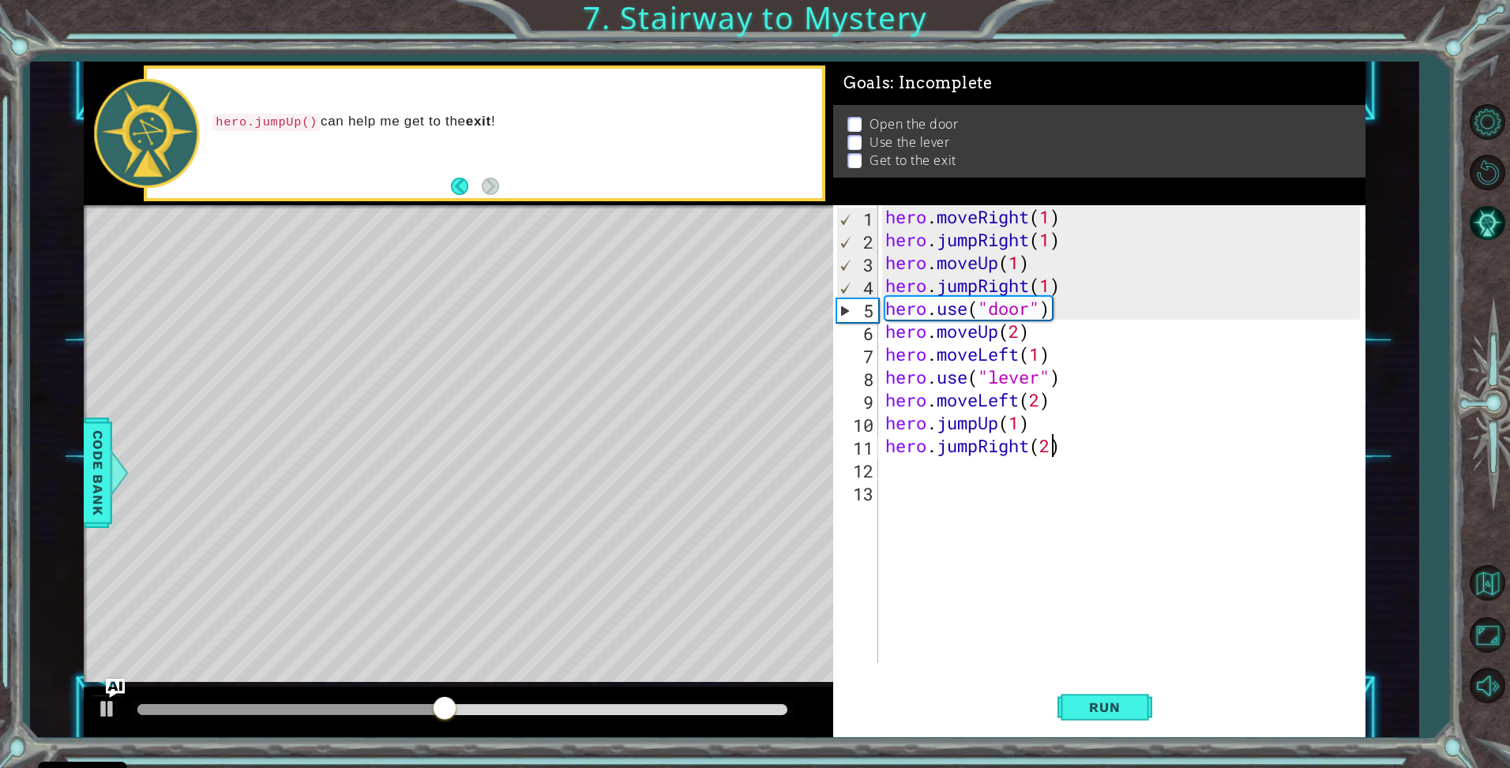
click at [970, 284] on div "hero . moveRight ( 1 ) hero . jumpRight ( 1 ) hero . moveUp ( 1 ) hero . jumpRi…" at bounding box center [1125, 457] width 486 height 504
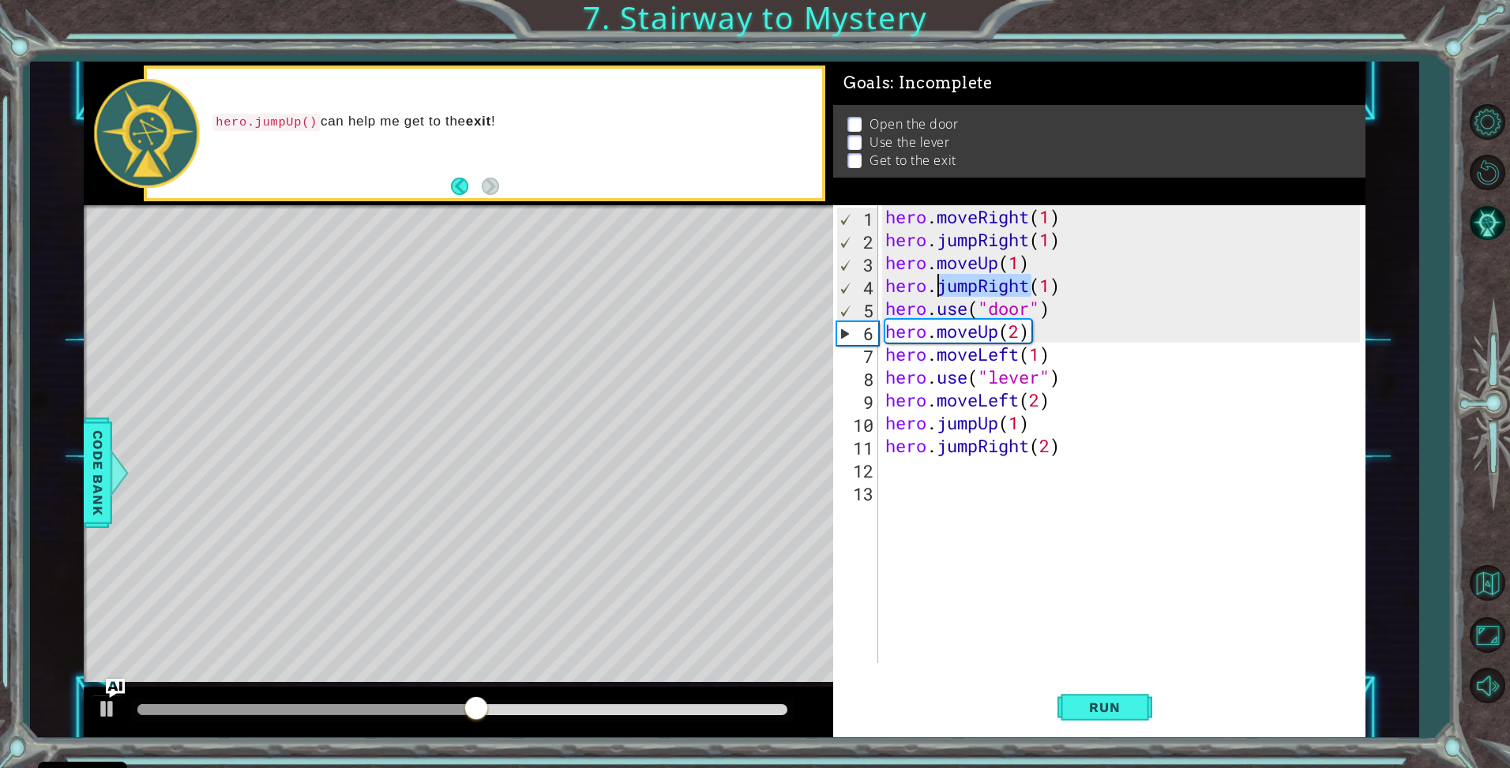
click at [970, 284] on div "hero . moveRight ( 1 ) hero . jumpRight ( 1 ) hero . moveUp ( 1 ) hero . jumpRi…" at bounding box center [1121, 434] width 478 height 458
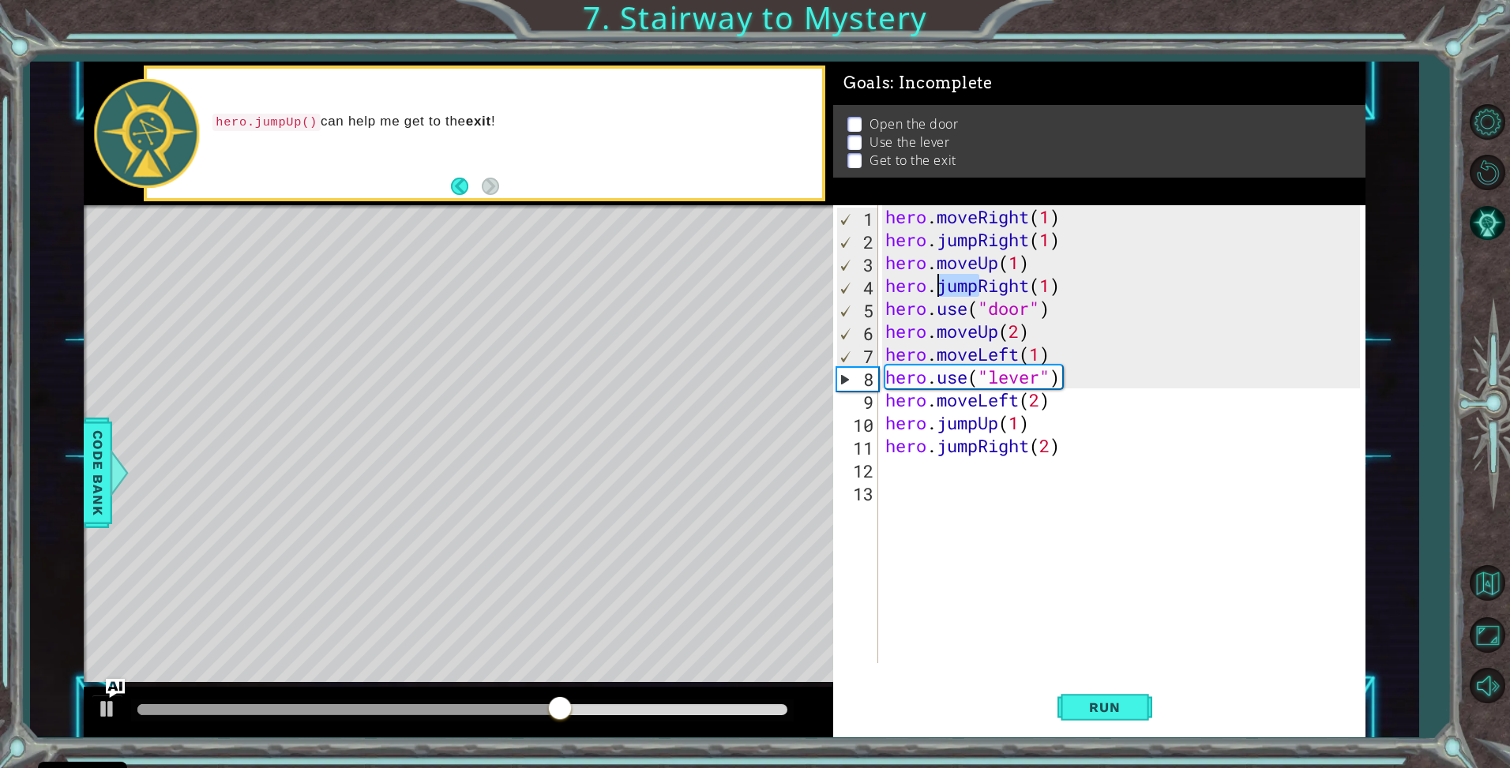
drag, startPoint x: 978, startPoint y: 287, endPoint x: 939, endPoint y: 285, distance: 39.6
click at [939, 285] on div "hero . moveRight ( 1 ) hero . jumpRight ( 1 ) hero . moveUp ( 1 ) hero . jumpRi…" at bounding box center [1125, 457] width 486 height 504
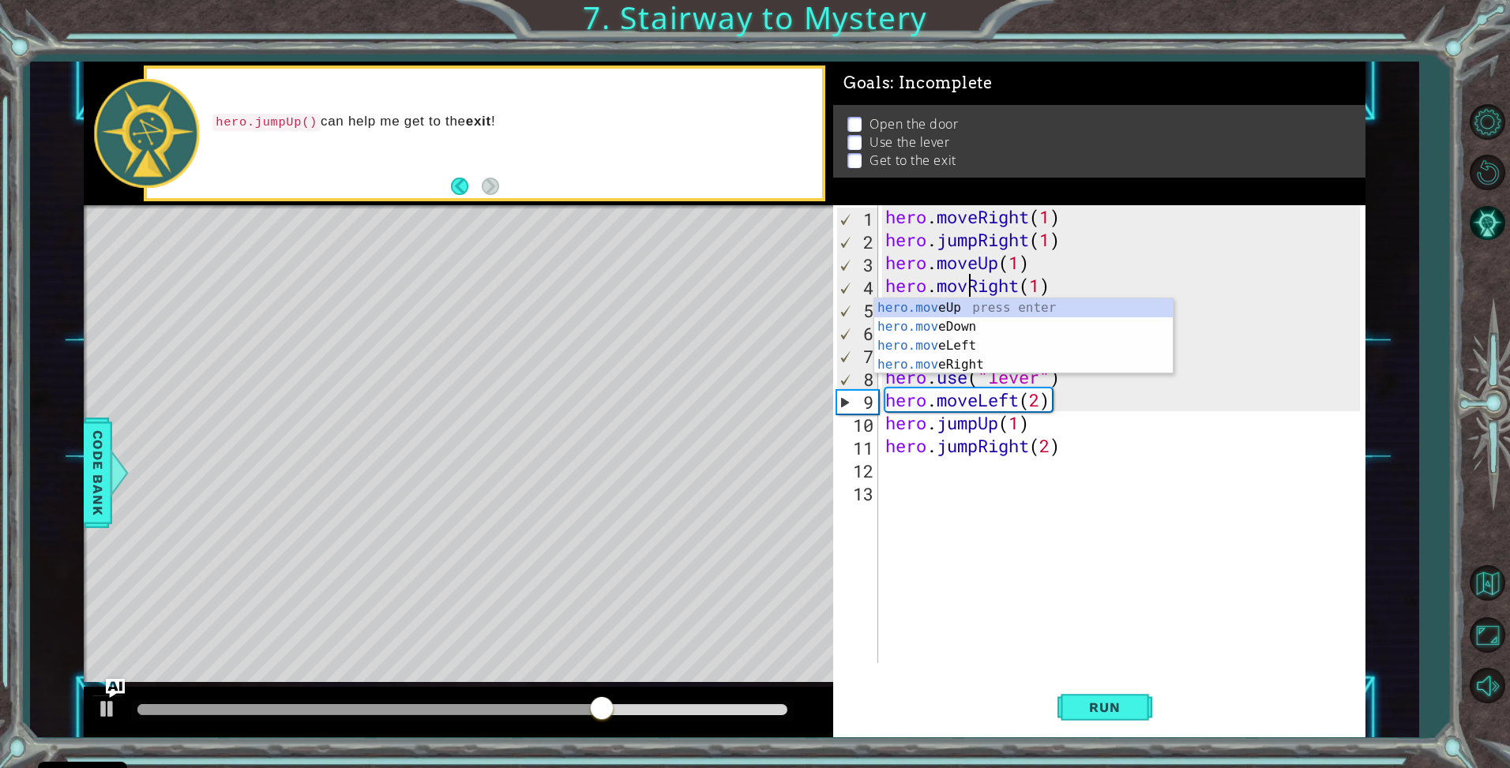
scroll to position [0, 4]
type textarea "hero.moveRight(1)"
click at [1103, 700] on span "Run" at bounding box center [1104, 708] width 62 height 16
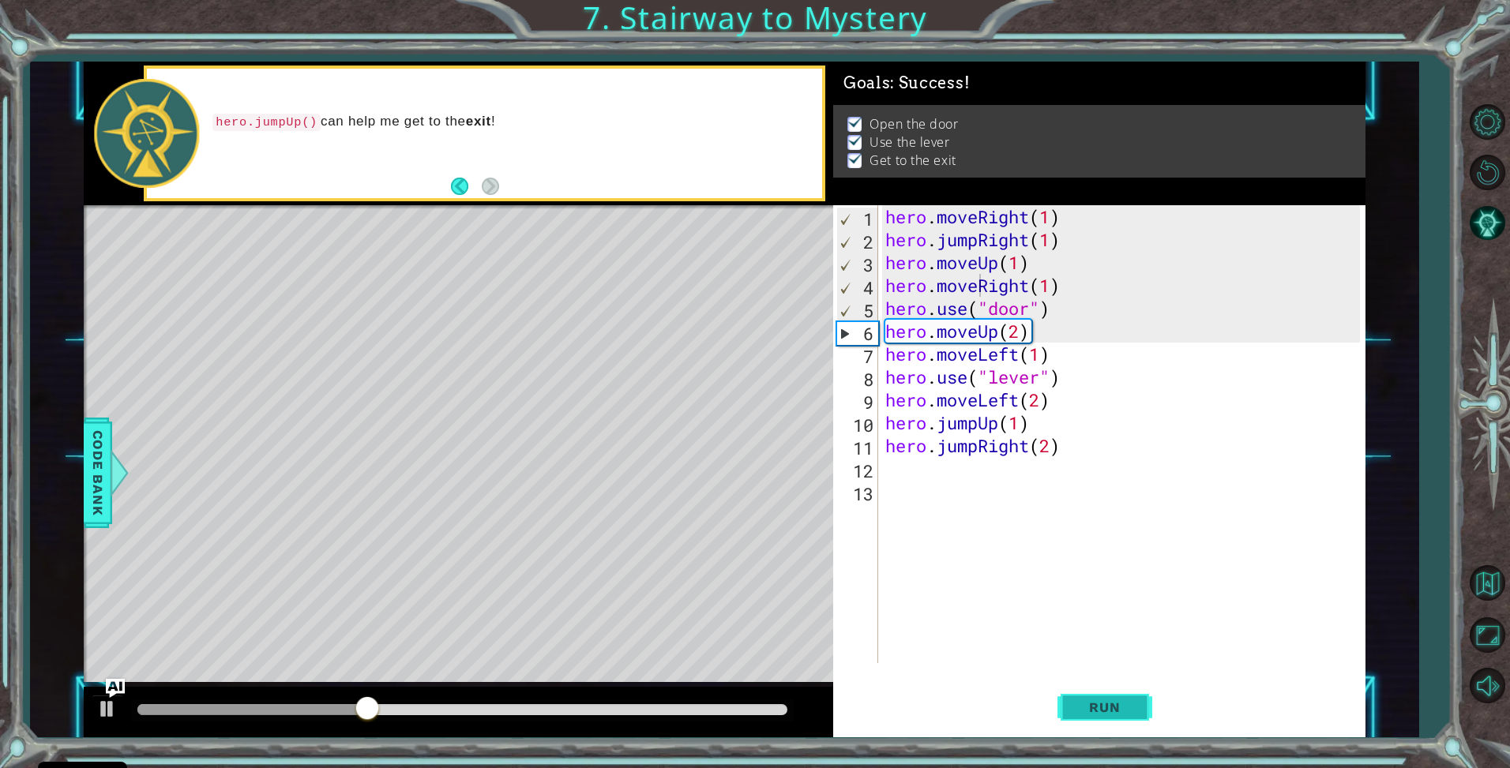
click at [1127, 720] on button "Run" at bounding box center [1104, 708] width 95 height 53
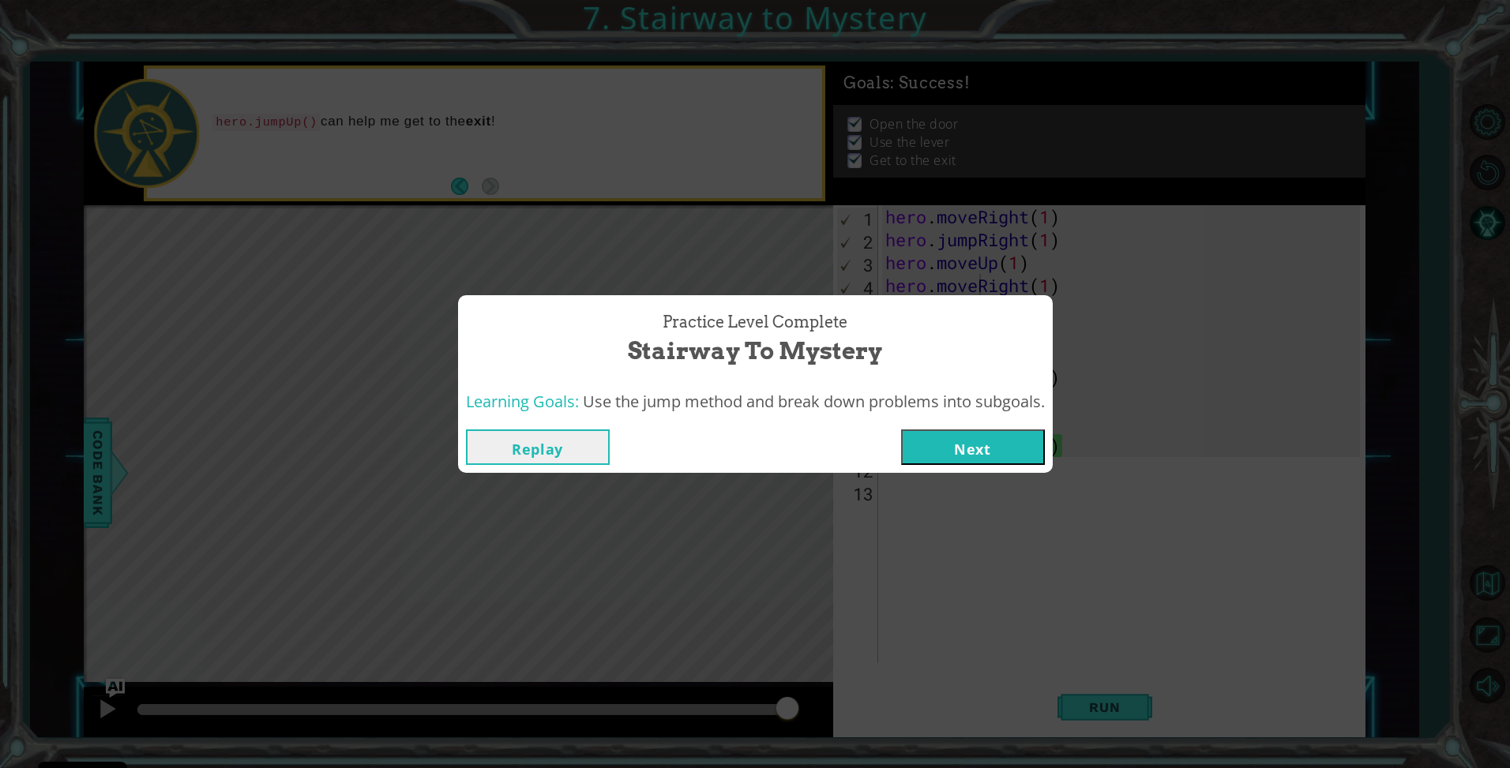
click at [974, 452] on button "Next" at bounding box center [973, 448] width 144 height 36
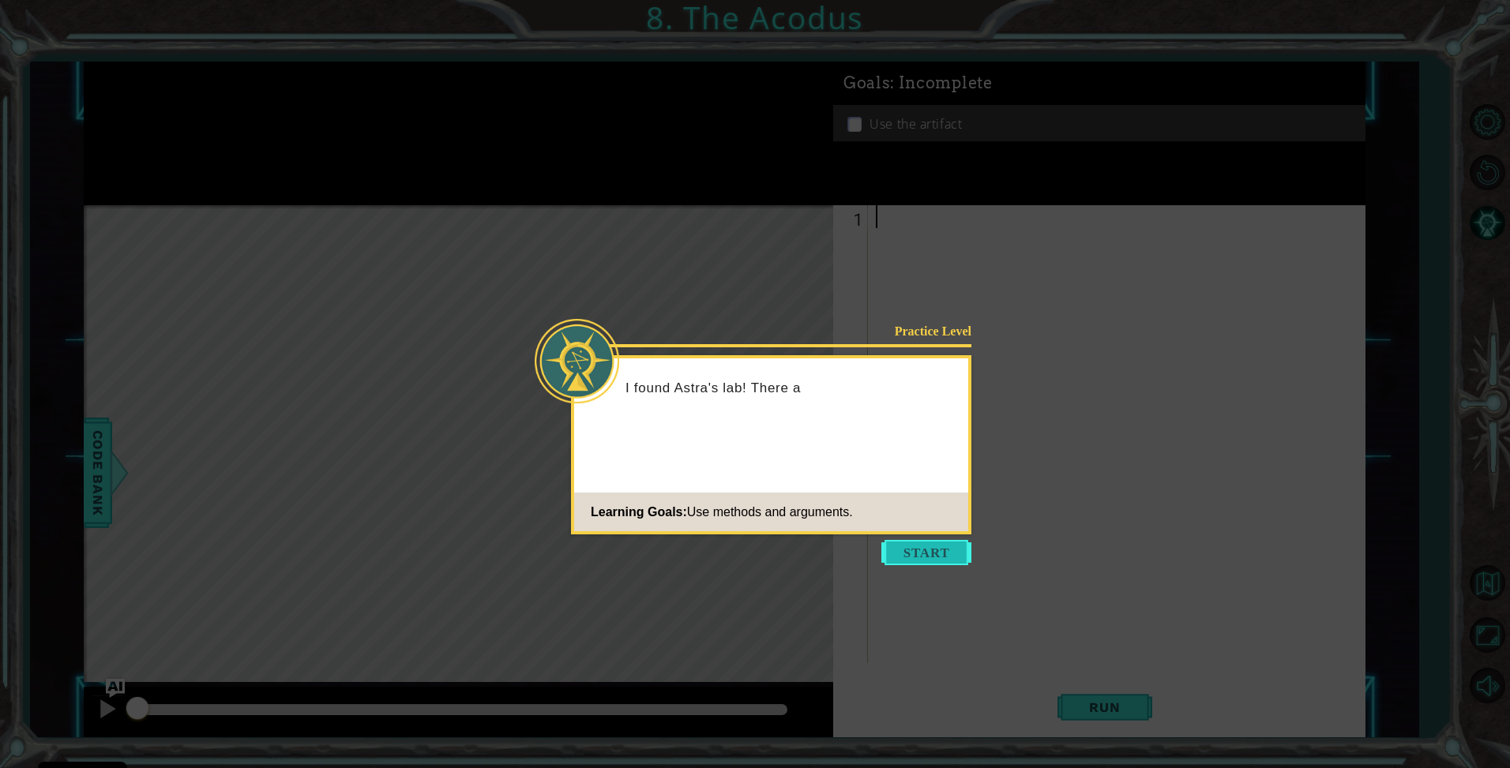
click at [899, 554] on button "Start" at bounding box center [926, 552] width 90 height 25
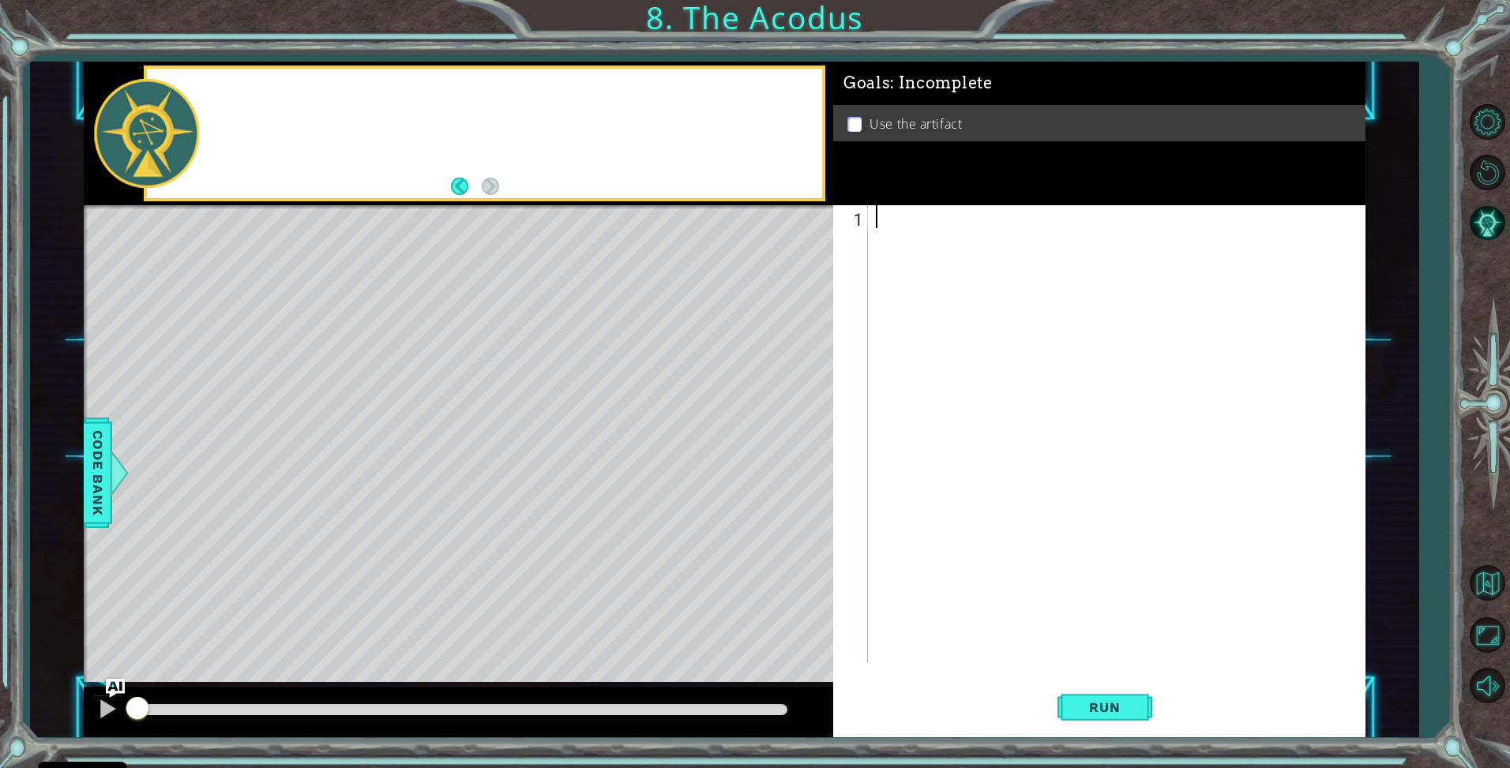
click at [899, 554] on div at bounding box center [1121, 457] width 496 height 504
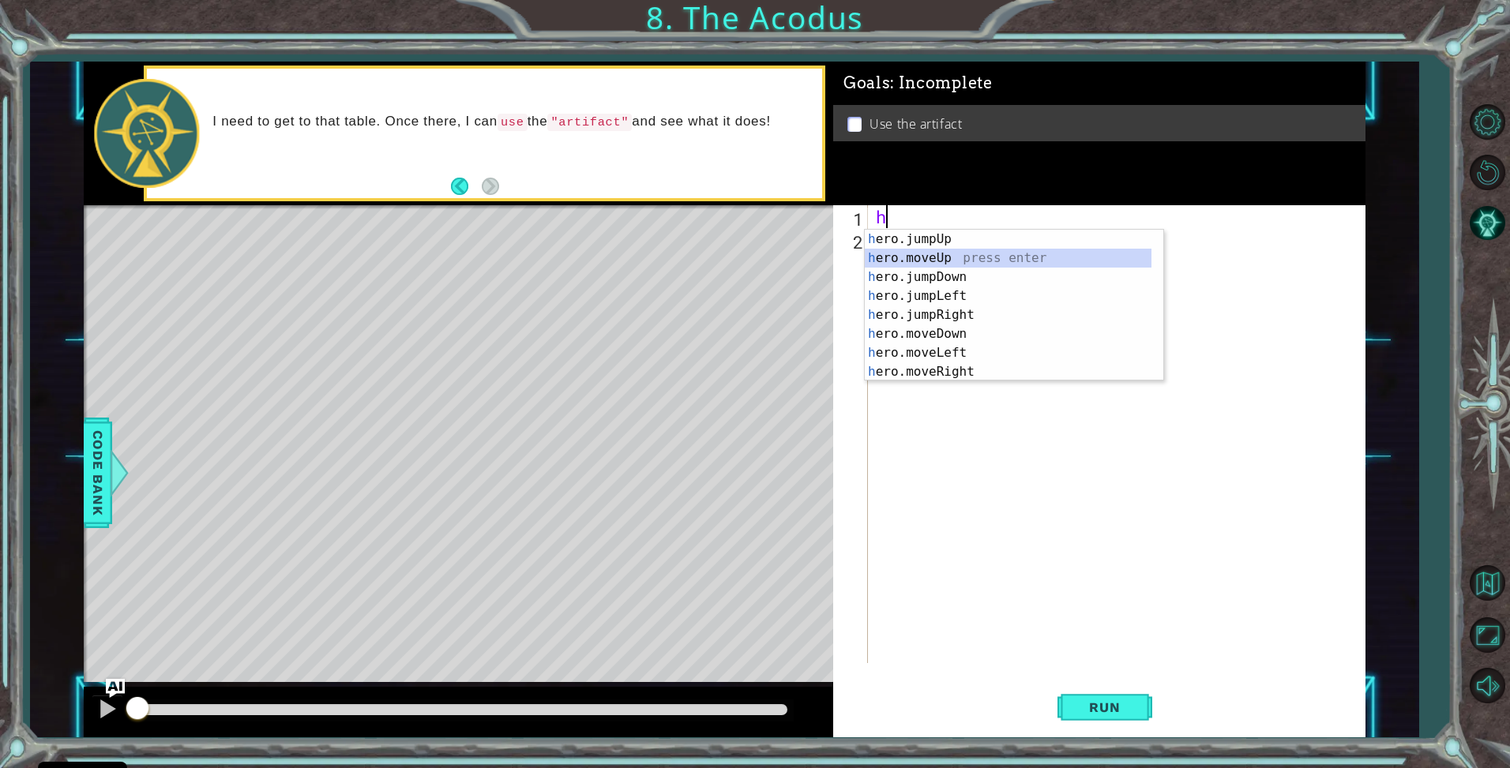
click at [956, 261] on div "h ero.jumpUp press enter h ero.moveUp press enter h ero.jumpDown press enter h …" at bounding box center [1008, 325] width 287 height 190
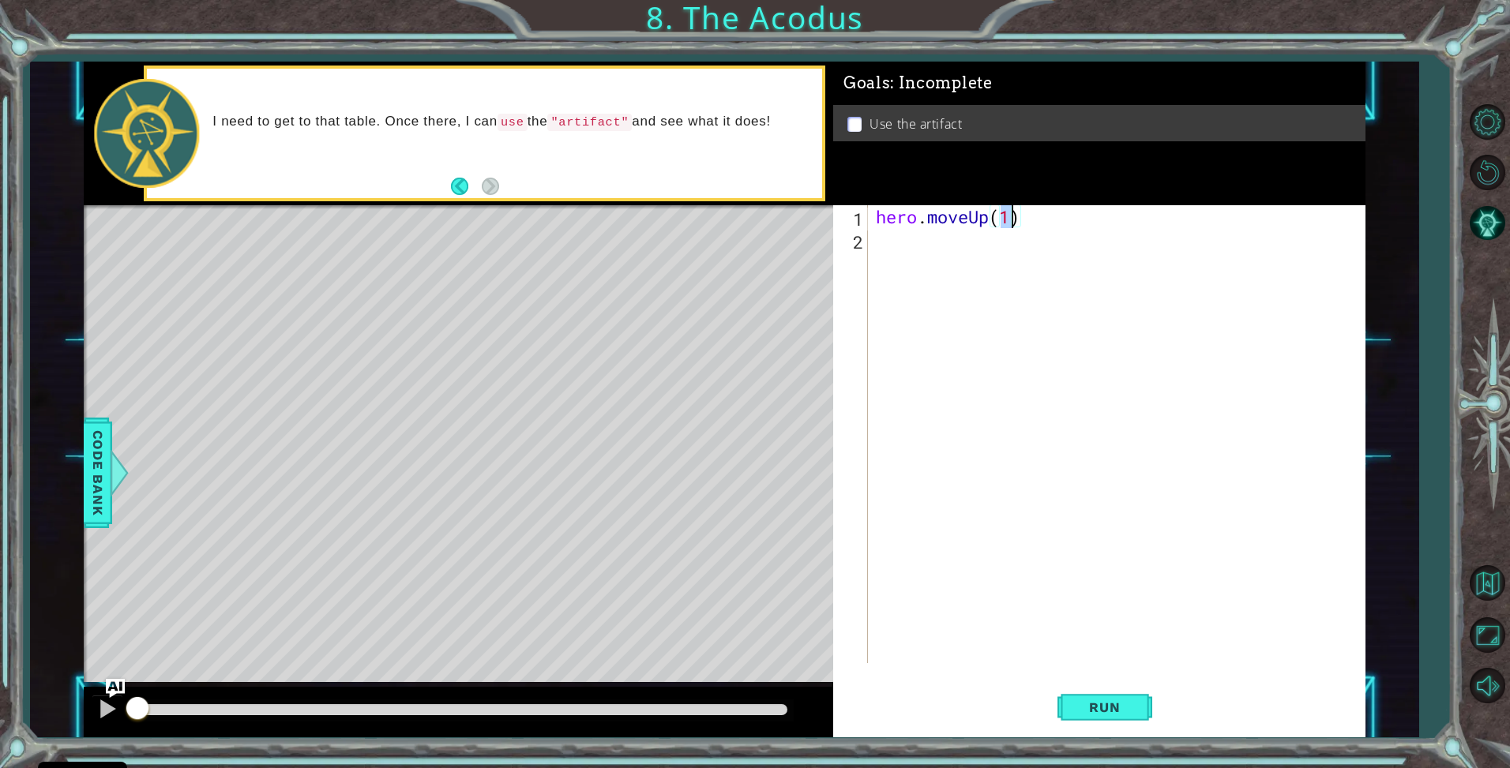
type textarea "hero.moveUp(2)"
click at [984, 251] on div "hero . moveUp ( 2 )" at bounding box center [1121, 457] width 496 height 504
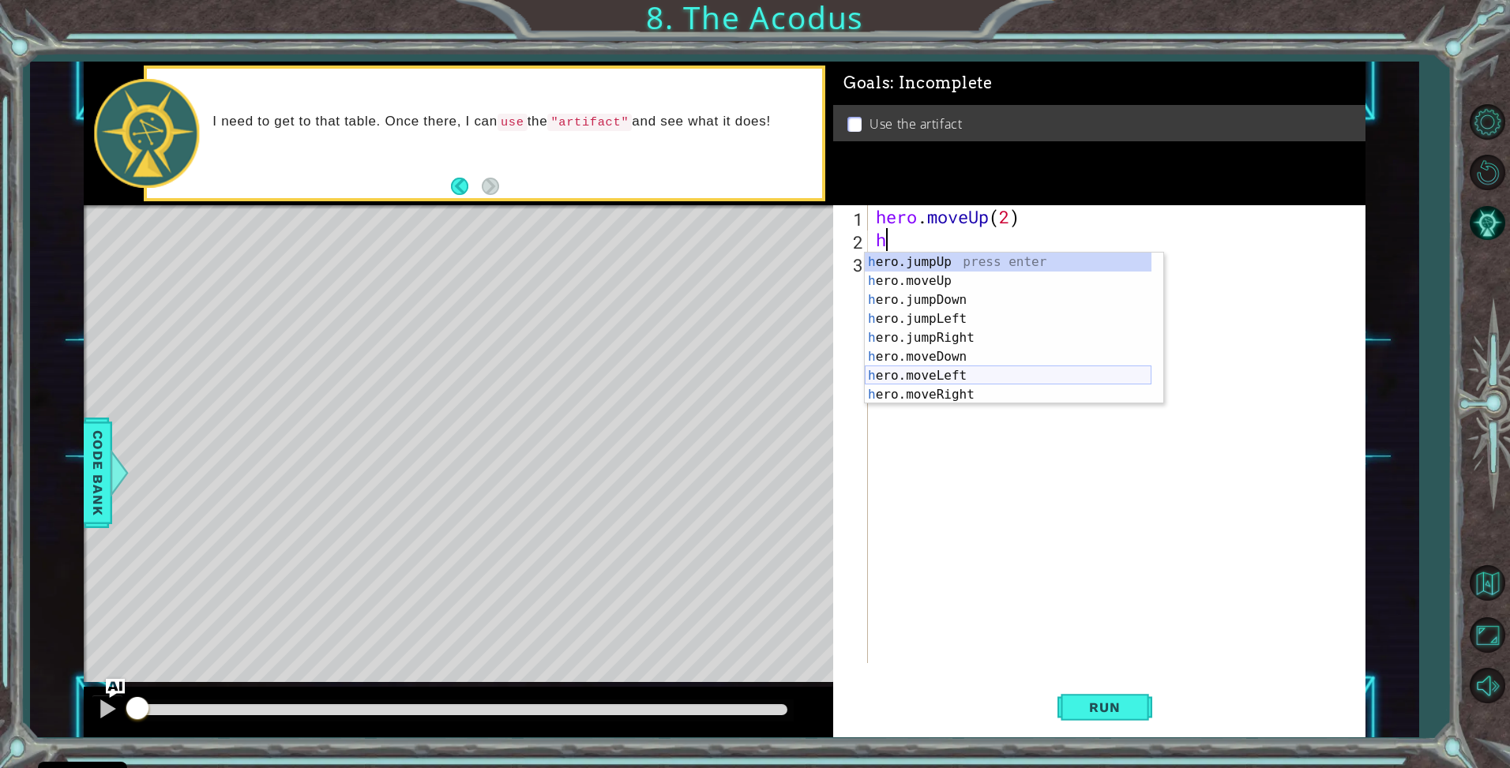
click at [947, 372] on div "h ero.jumpUp press enter h ero.moveUp press enter h ero.jumpDown press enter h …" at bounding box center [1008, 348] width 287 height 190
type textarea "hero.moveLeft(1)"
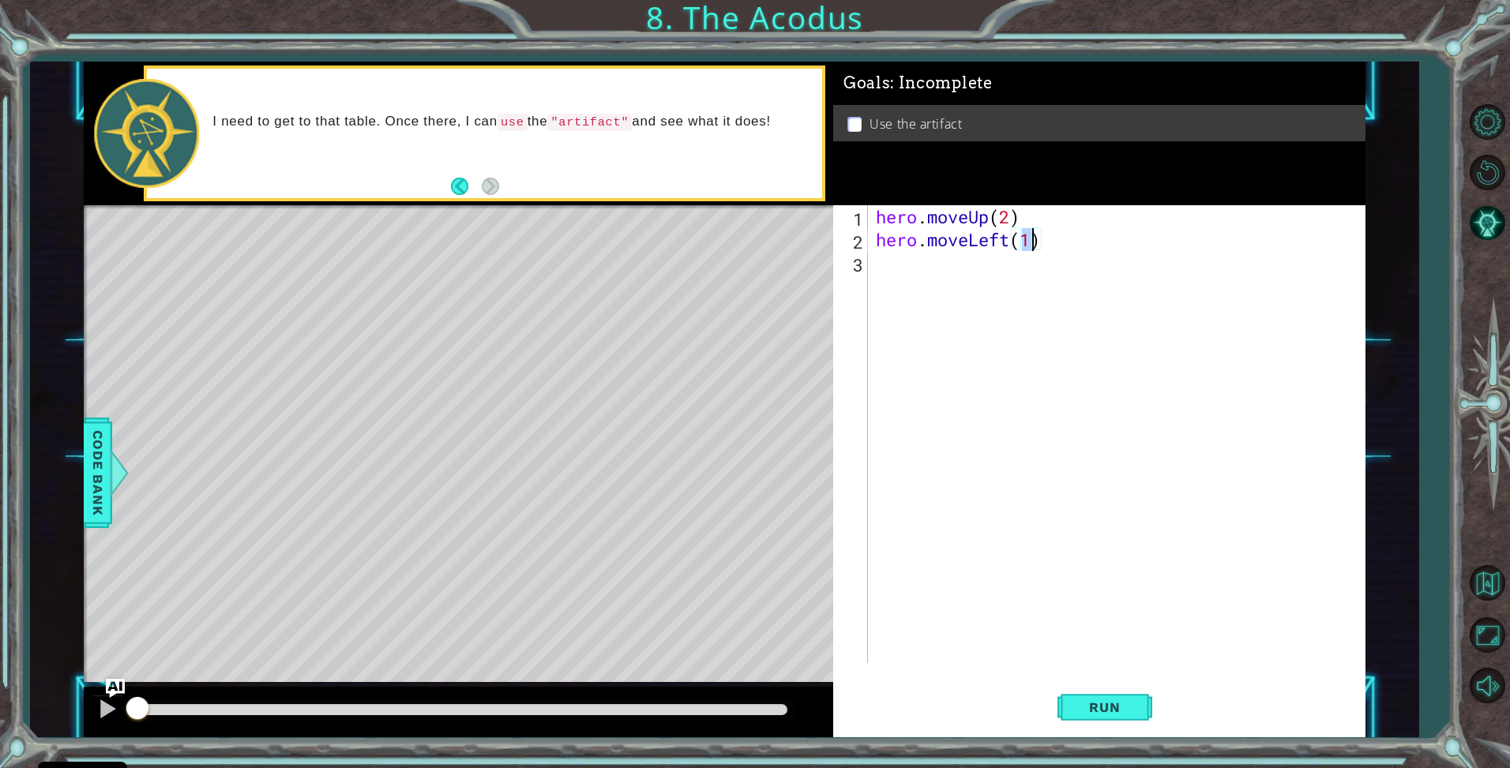
click at [914, 262] on div "hero . moveUp ( 2 ) hero . moveLeft ( 1 )" at bounding box center [1121, 457] width 496 height 504
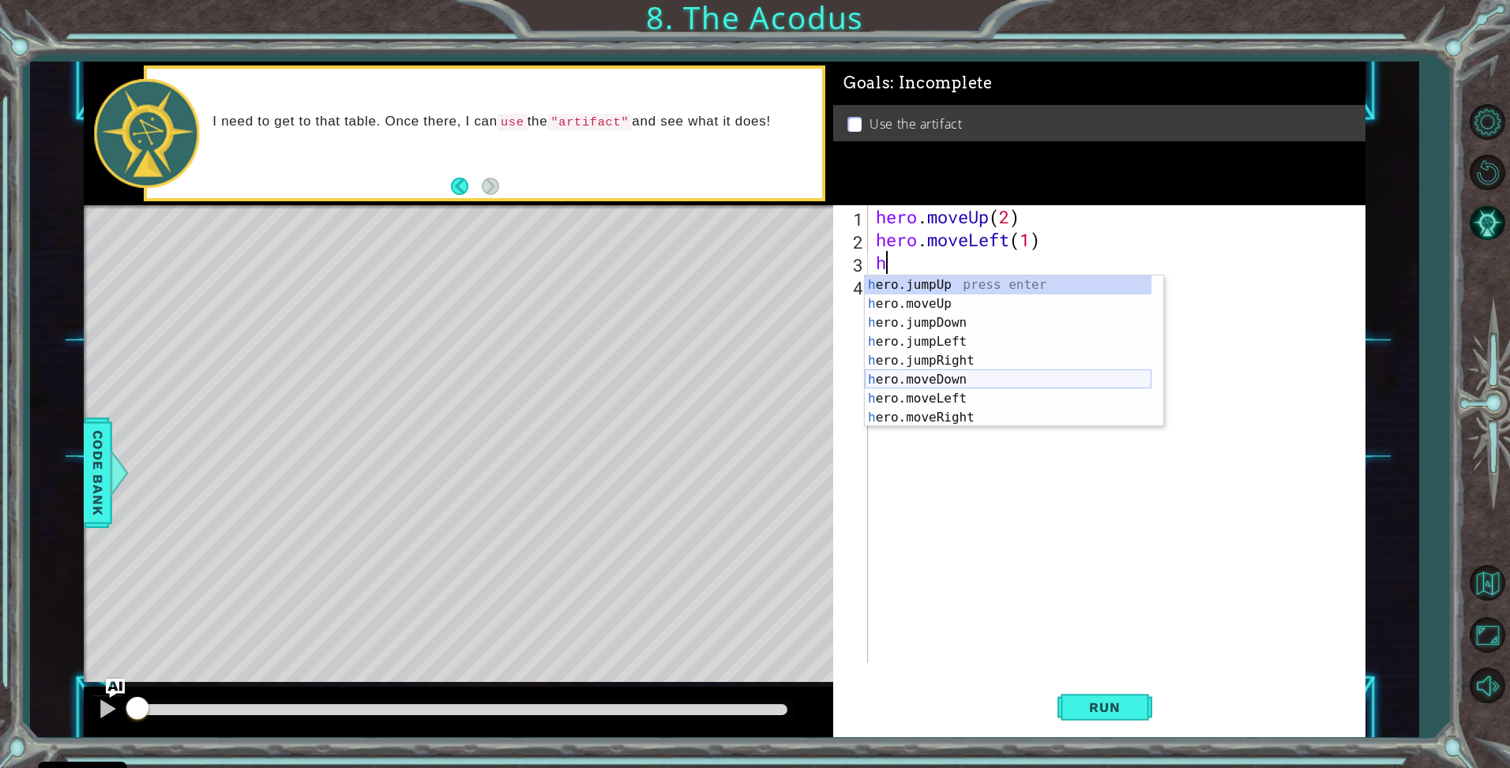
click at [959, 385] on div "h ero.jumpUp press enter h ero.moveUp press enter h ero.jumpDown press enter h …" at bounding box center [1008, 371] width 287 height 190
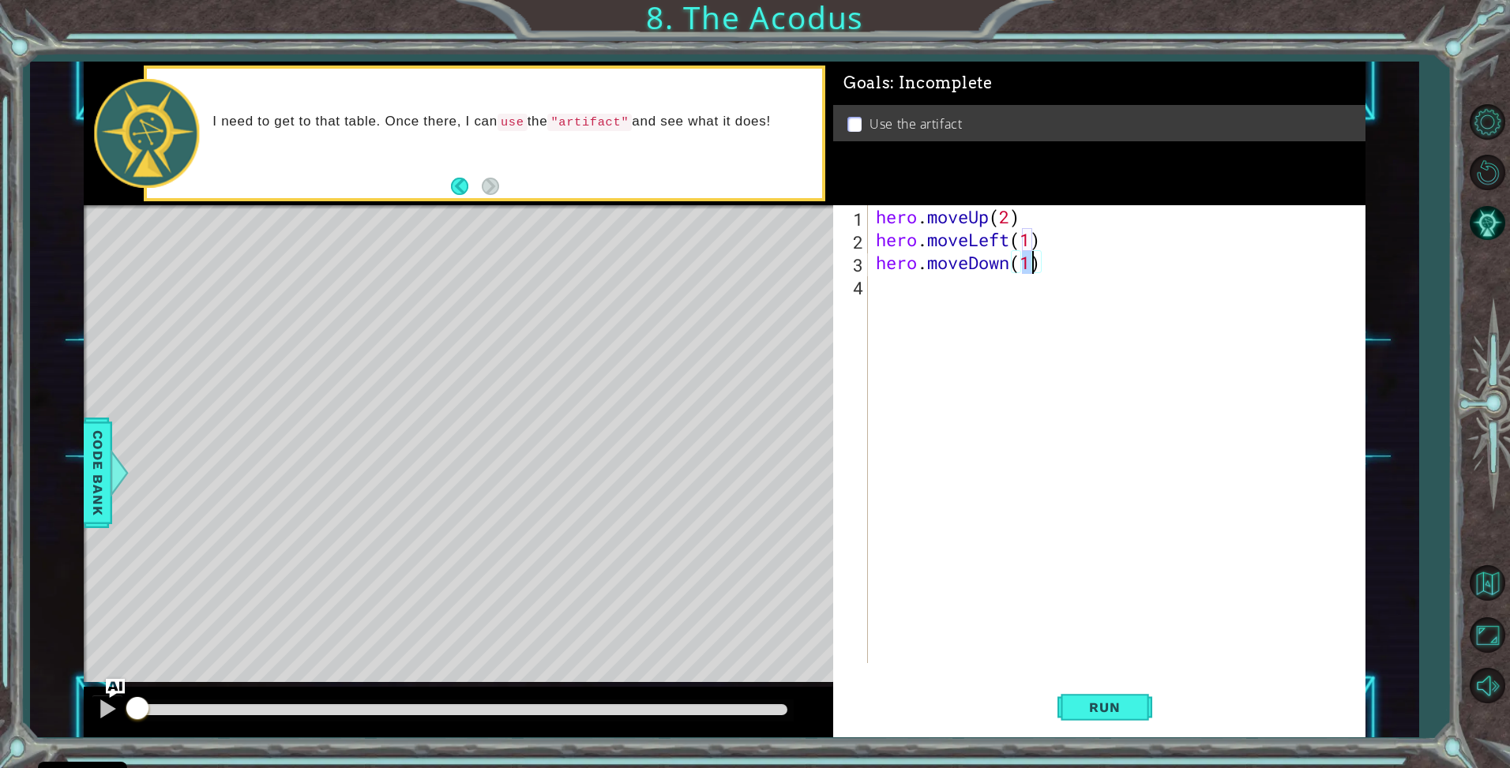
type textarea "hero.moveDown(2)"
click at [956, 302] on div "hero . moveUp ( 2 ) hero . moveLeft ( 1 ) hero . moveDown ( 2 )" at bounding box center [1121, 457] width 496 height 504
type textarea "h"
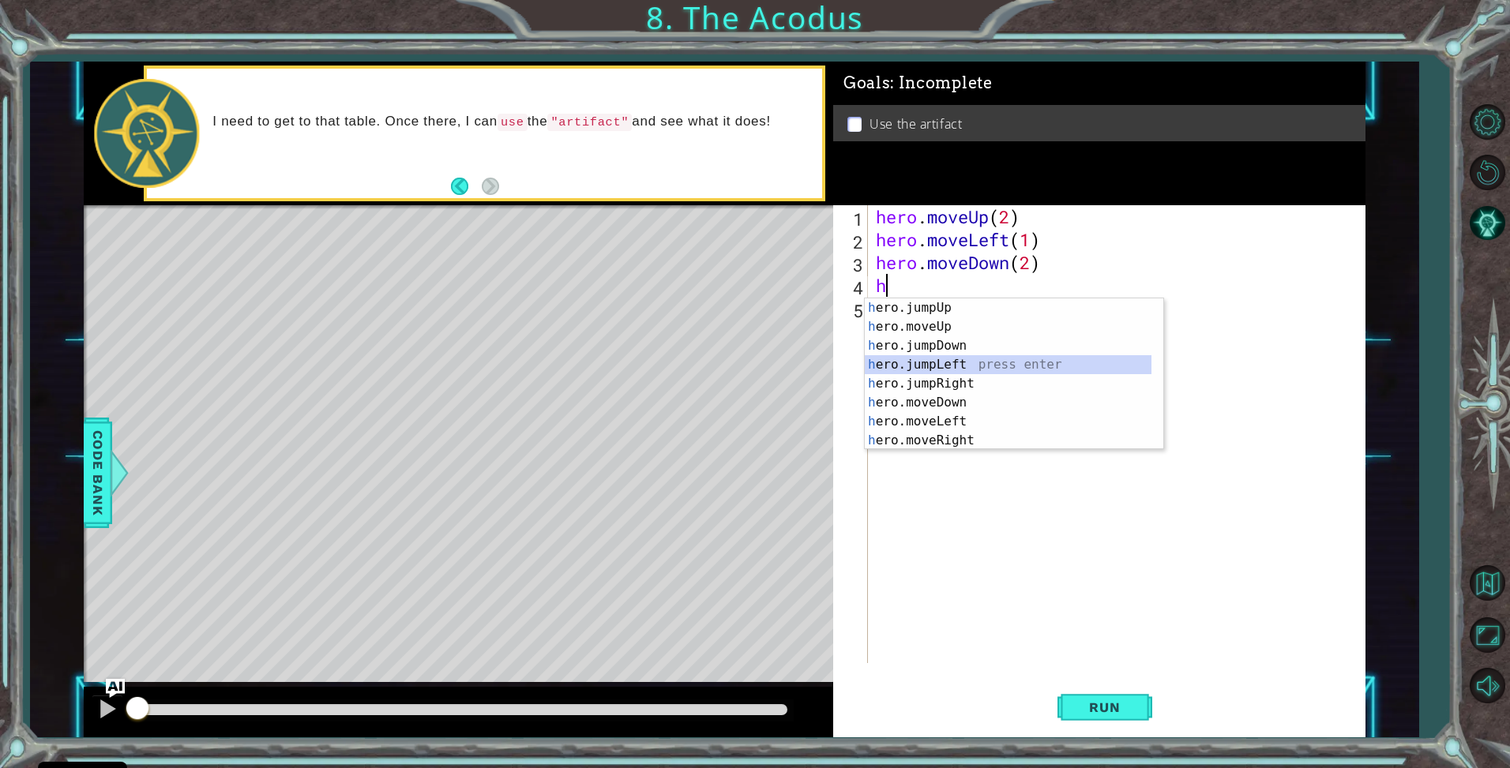
click at [951, 366] on div "h ero.jumpUp press enter h ero.moveUp press enter h ero.jumpDown press enter h …" at bounding box center [1008, 394] width 287 height 190
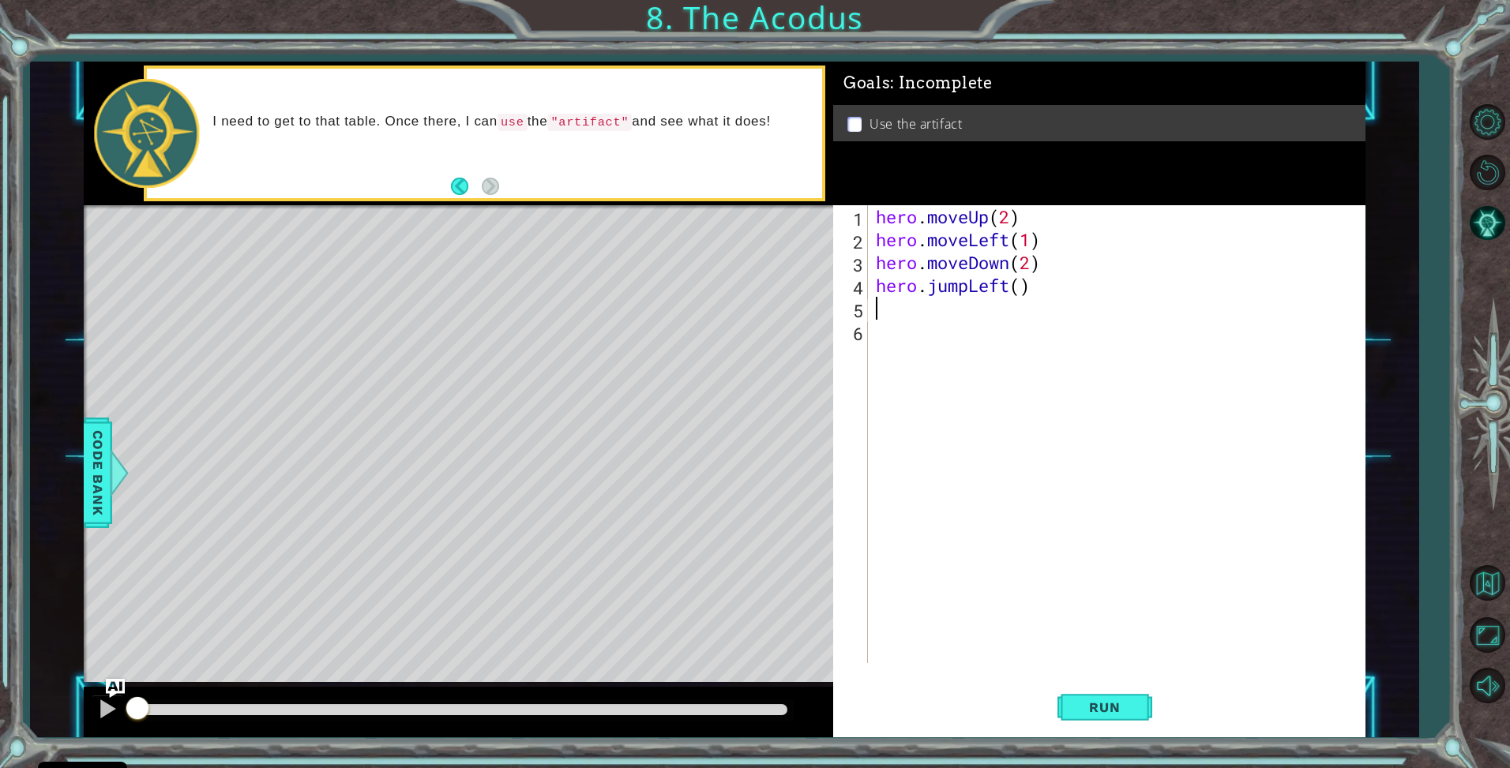
click at [1004, 306] on div "hero . moveUp ( 2 ) hero . moveLeft ( 1 ) hero . moveDown ( 2 ) hero . jumpLeft…" at bounding box center [1121, 457] width 496 height 504
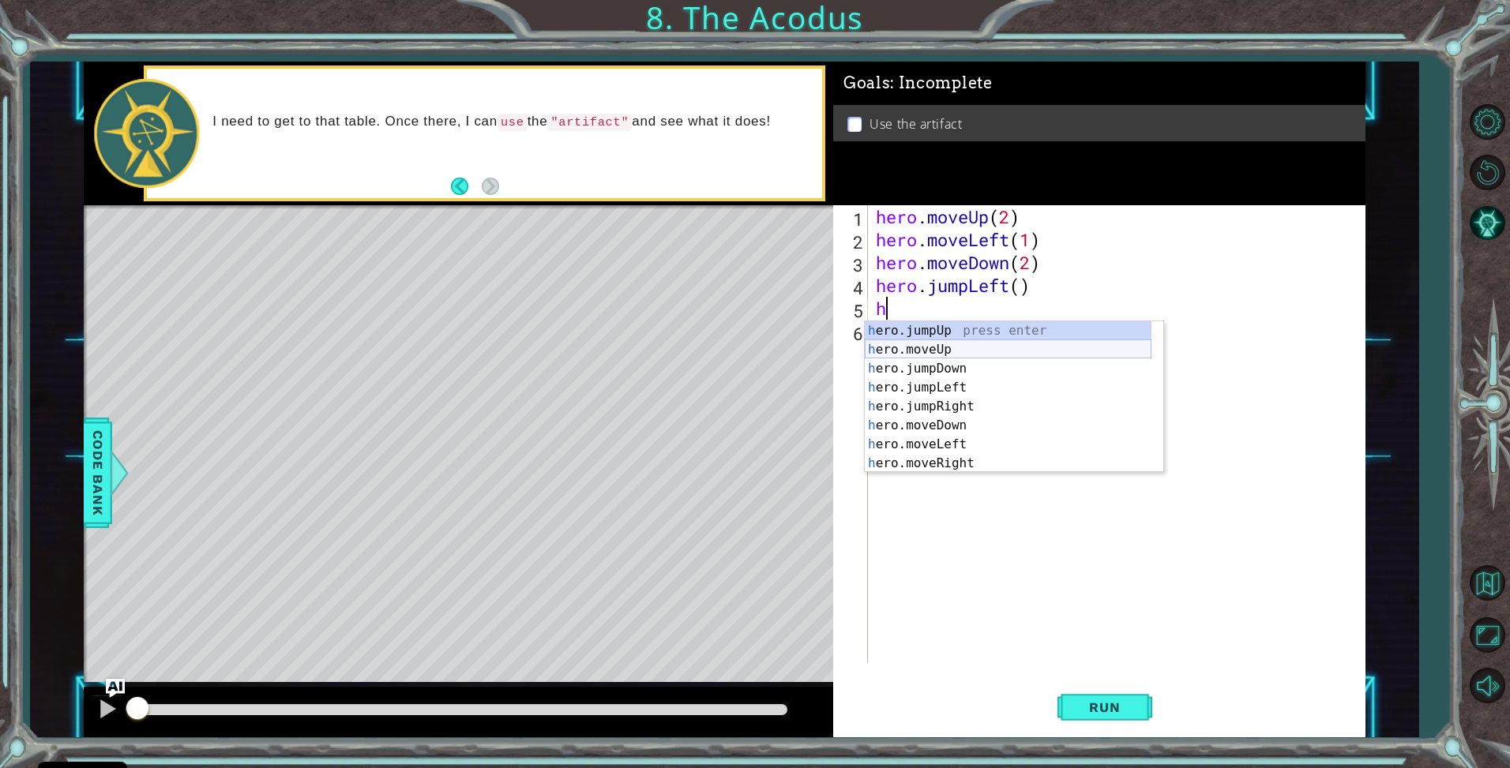
click at [967, 347] on div "h ero.jumpUp press enter h ero.moveUp press enter h ero.jumpDown press enter h …" at bounding box center [1008, 416] width 287 height 190
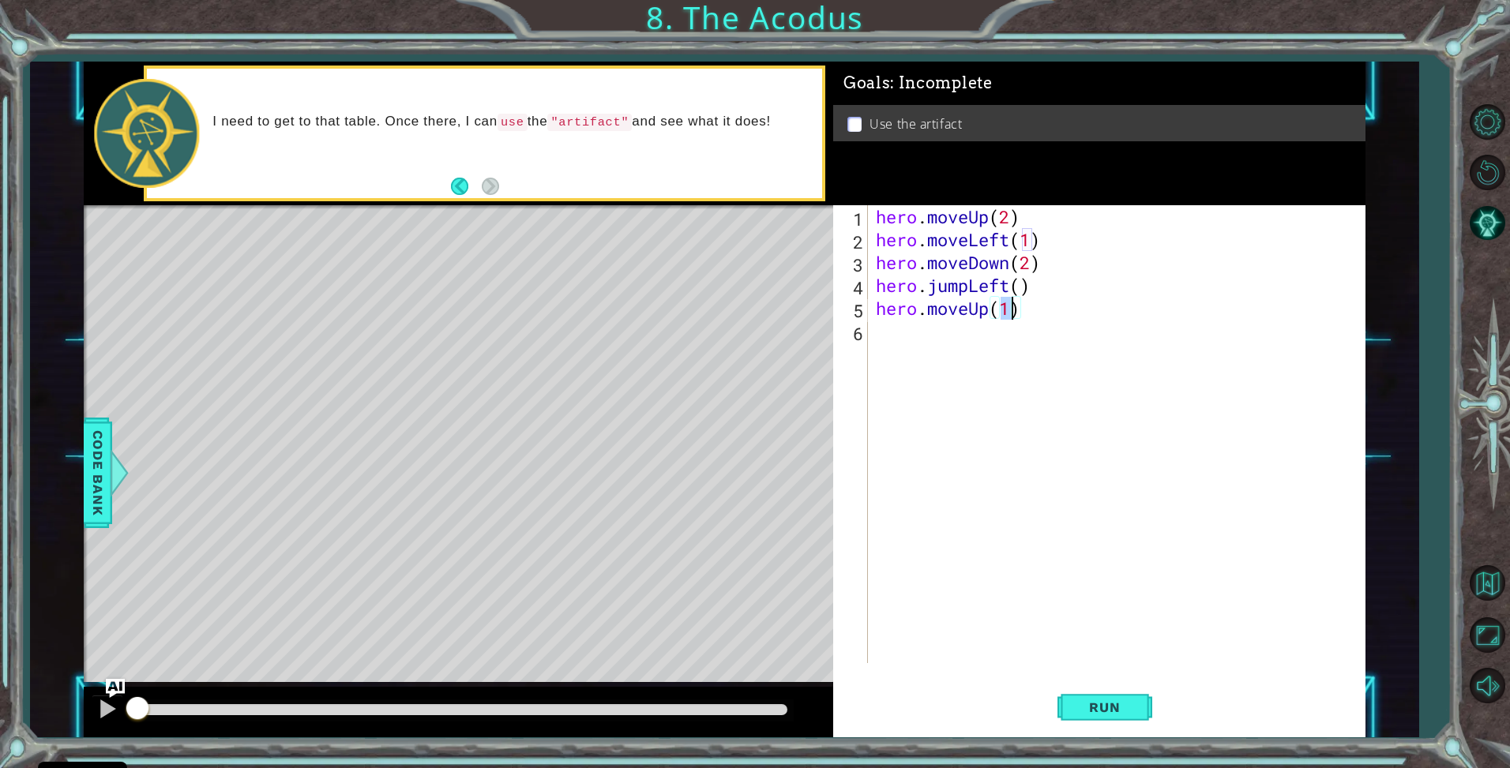
type textarea "hero.moveUp(2)"
click at [994, 336] on div "hero . moveUp ( 2 ) hero . moveLeft ( 1 ) hero . moveDown ( 2 ) hero . jumpLeft…" at bounding box center [1121, 457] width 496 height 504
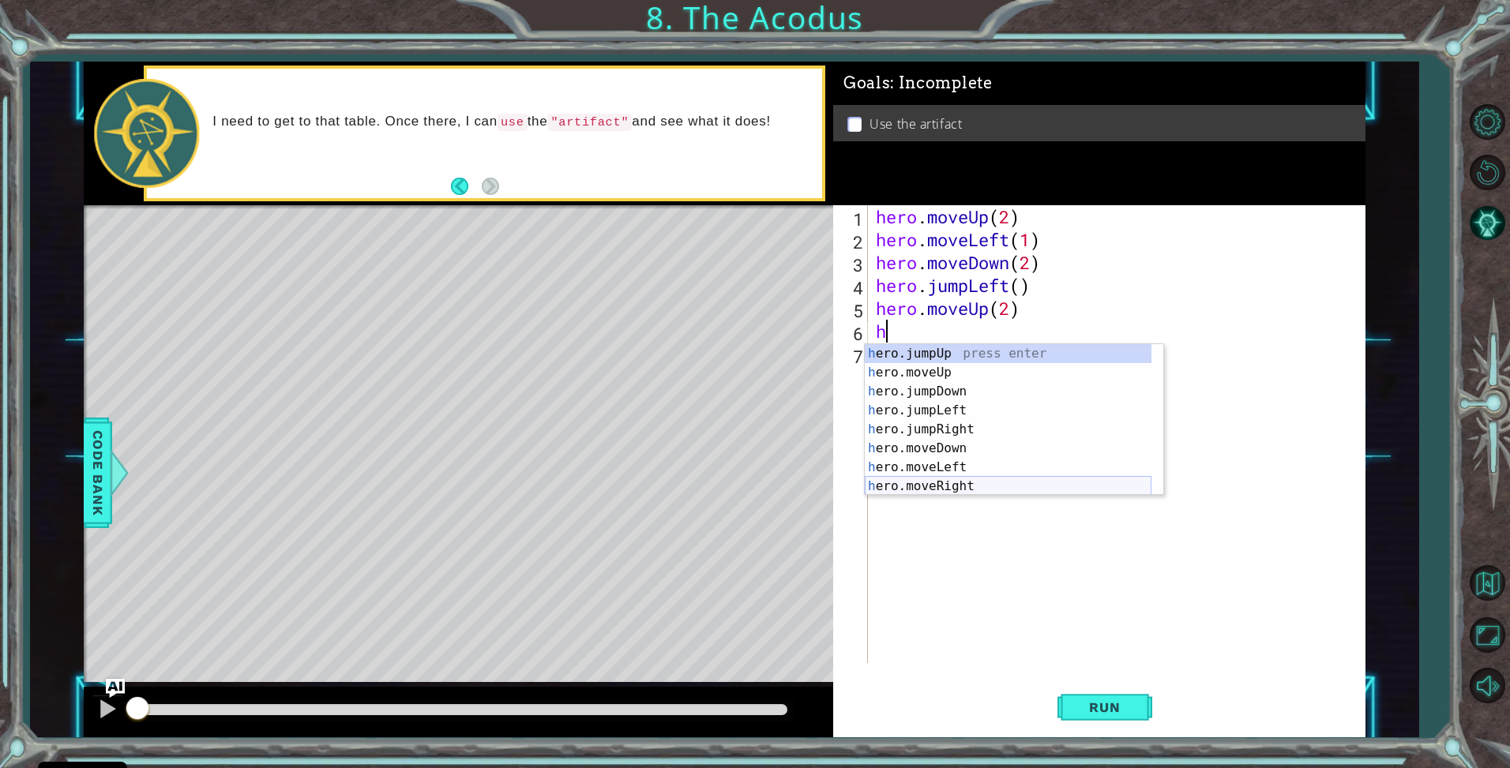
click at [954, 479] on div "h ero.jumpUp press enter h ero.moveUp press enter h ero.jumpDown press enter h …" at bounding box center [1008, 439] width 287 height 190
type textarea "hero.moveRight(1)"
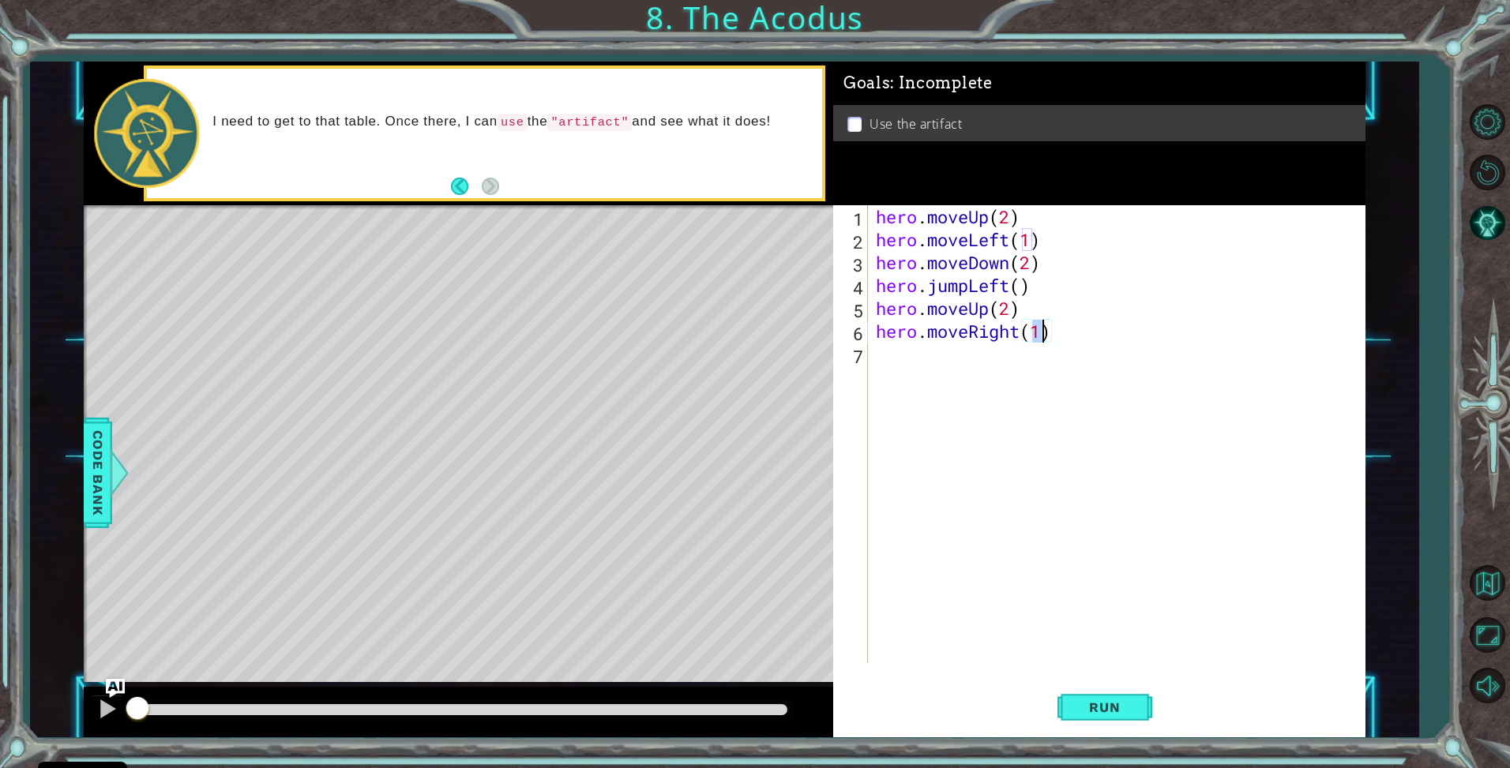
click at [956, 345] on div "hero . moveUp ( 2 ) hero . moveLeft ( 1 ) hero . moveDown ( 2 ) hero . jumpLeft…" at bounding box center [1121, 457] width 496 height 504
click at [1114, 693] on button "Run" at bounding box center [1104, 708] width 95 height 53
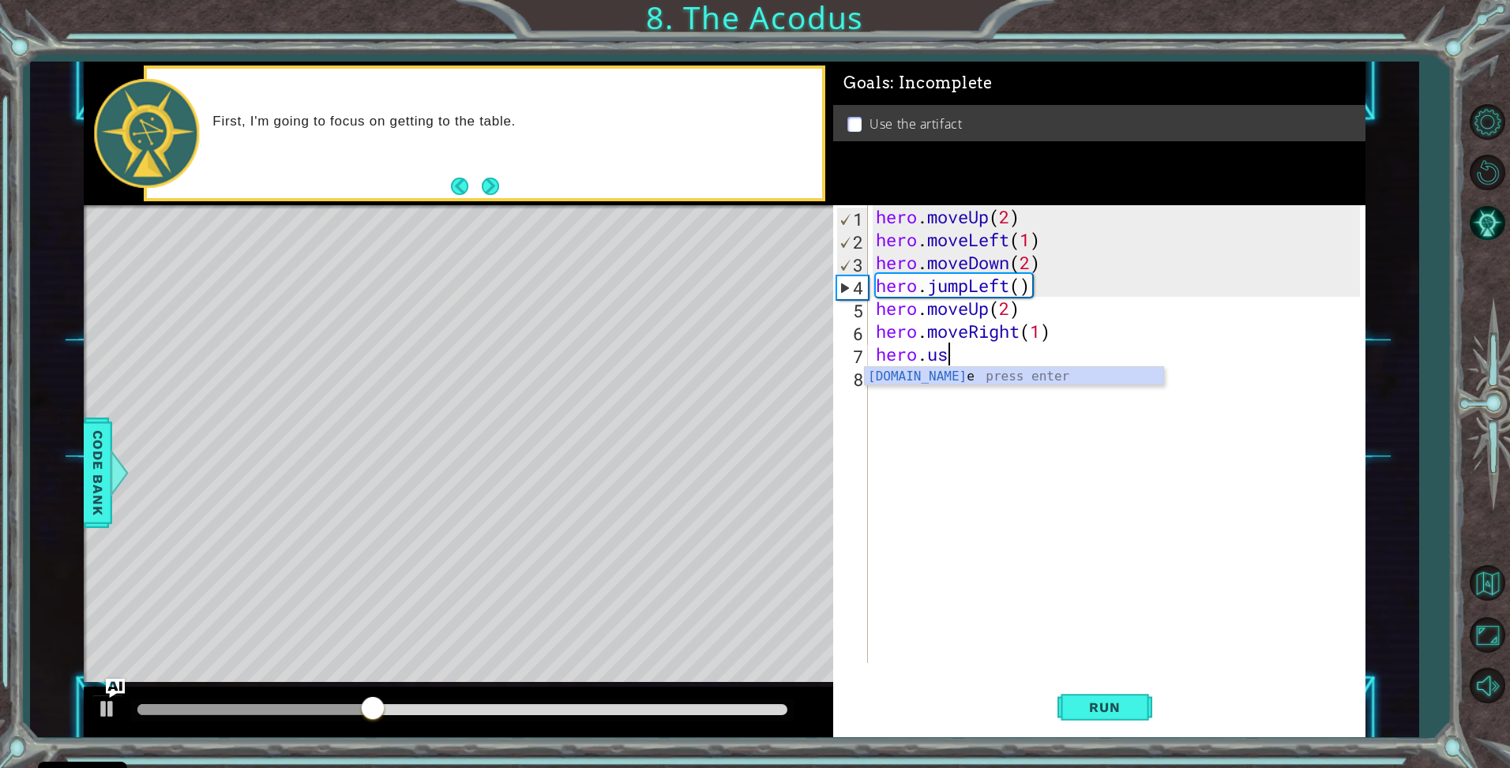
scroll to position [0, 2]
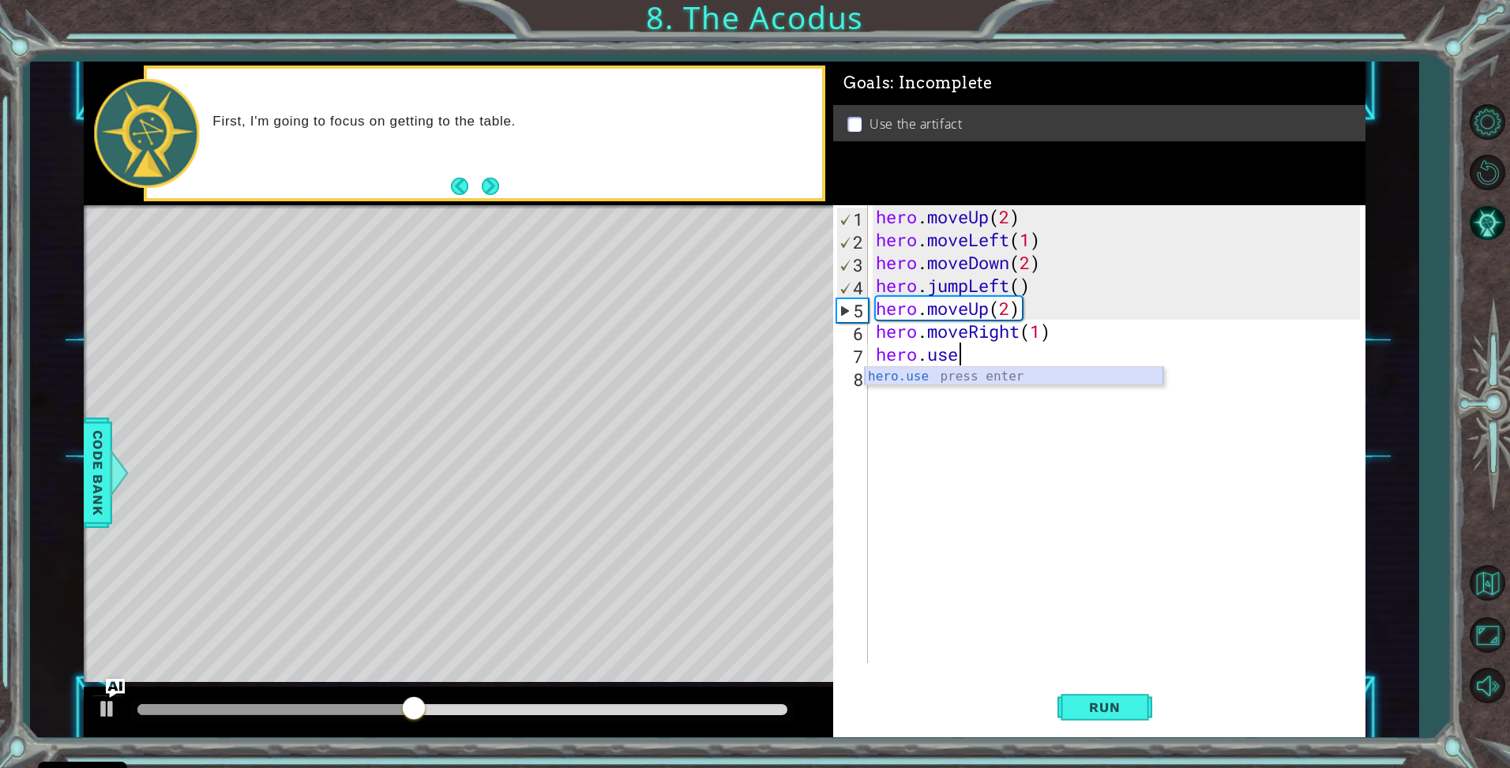
click at [921, 372] on div "hero.use press enter" at bounding box center [1014, 395] width 299 height 57
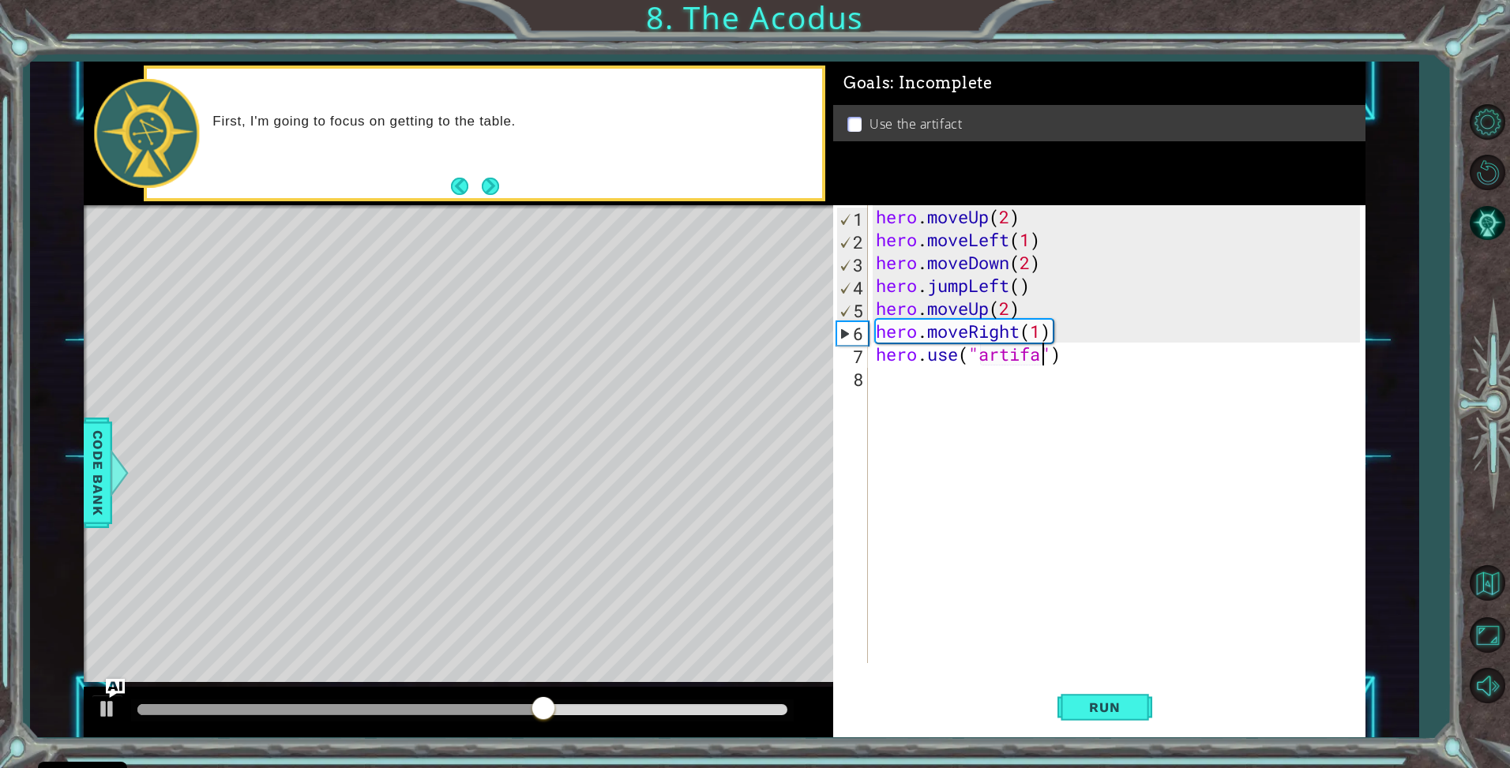
scroll to position [0, 8]
type textarea "hero.use("artifact")"
click at [1150, 689] on button "Run" at bounding box center [1104, 708] width 95 height 53
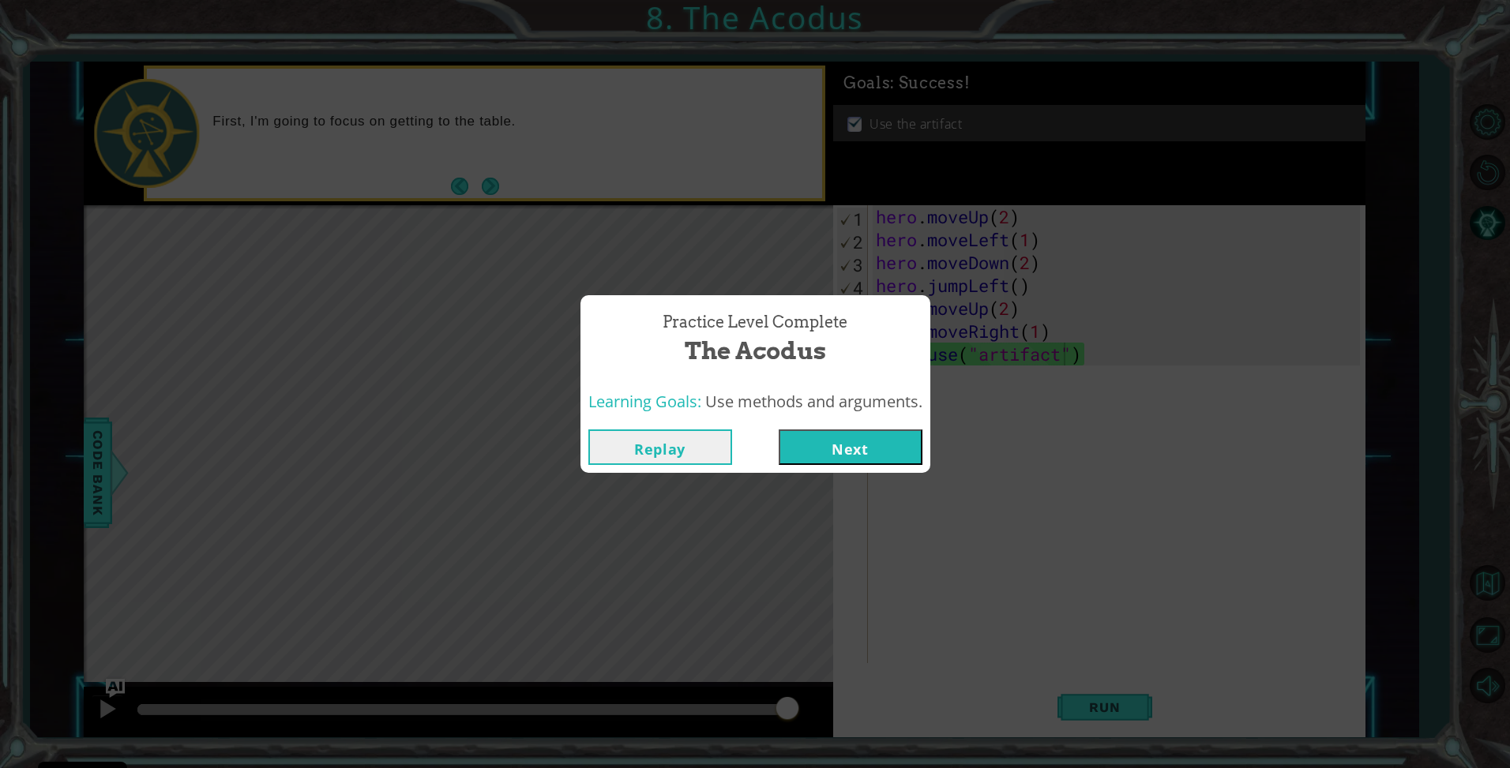
click at [839, 457] on button "Next" at bounding box center [851, 448] width 144 height 36
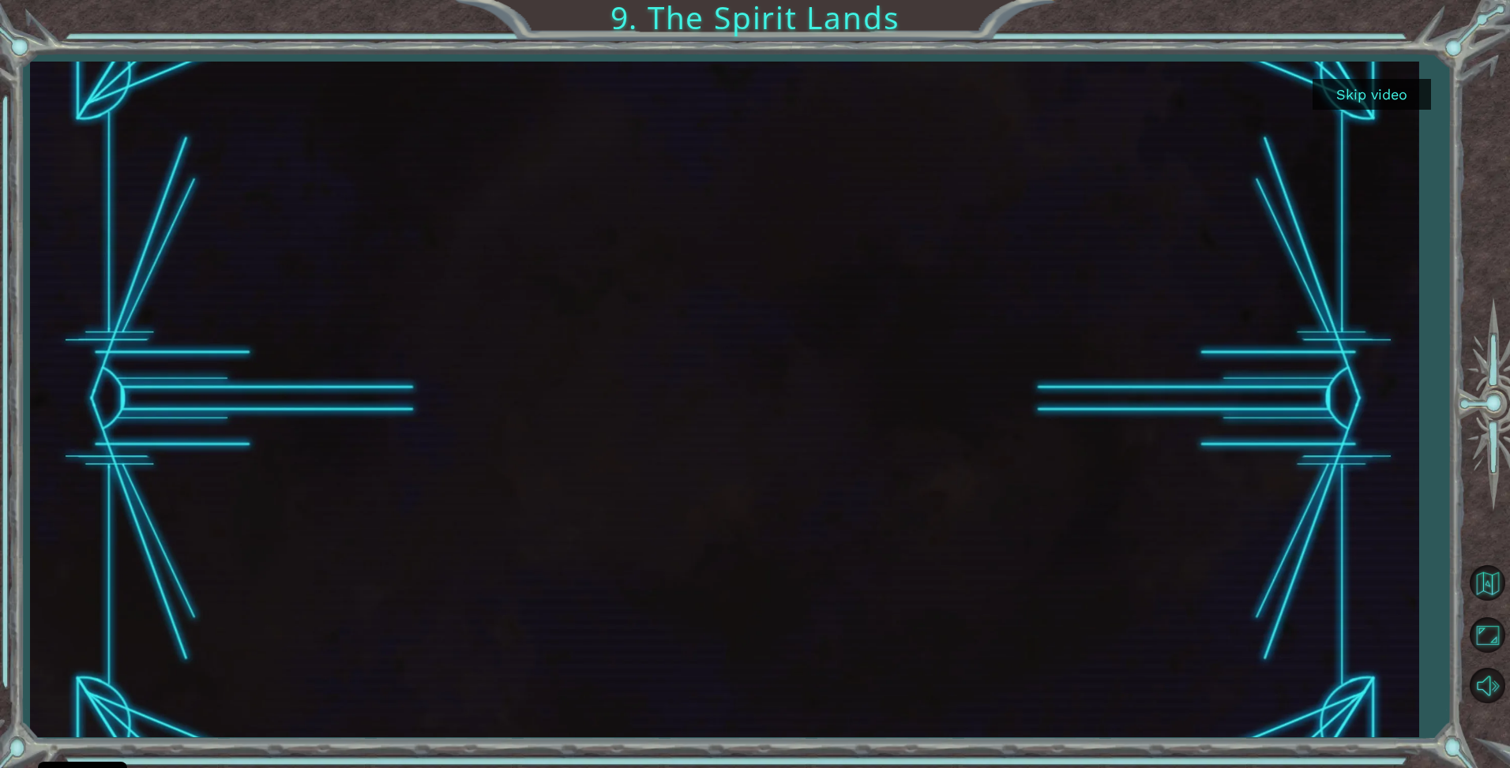
click at [1399, 95] on button "Skip video" at bounding box center [1371, 94] width 118 height 31
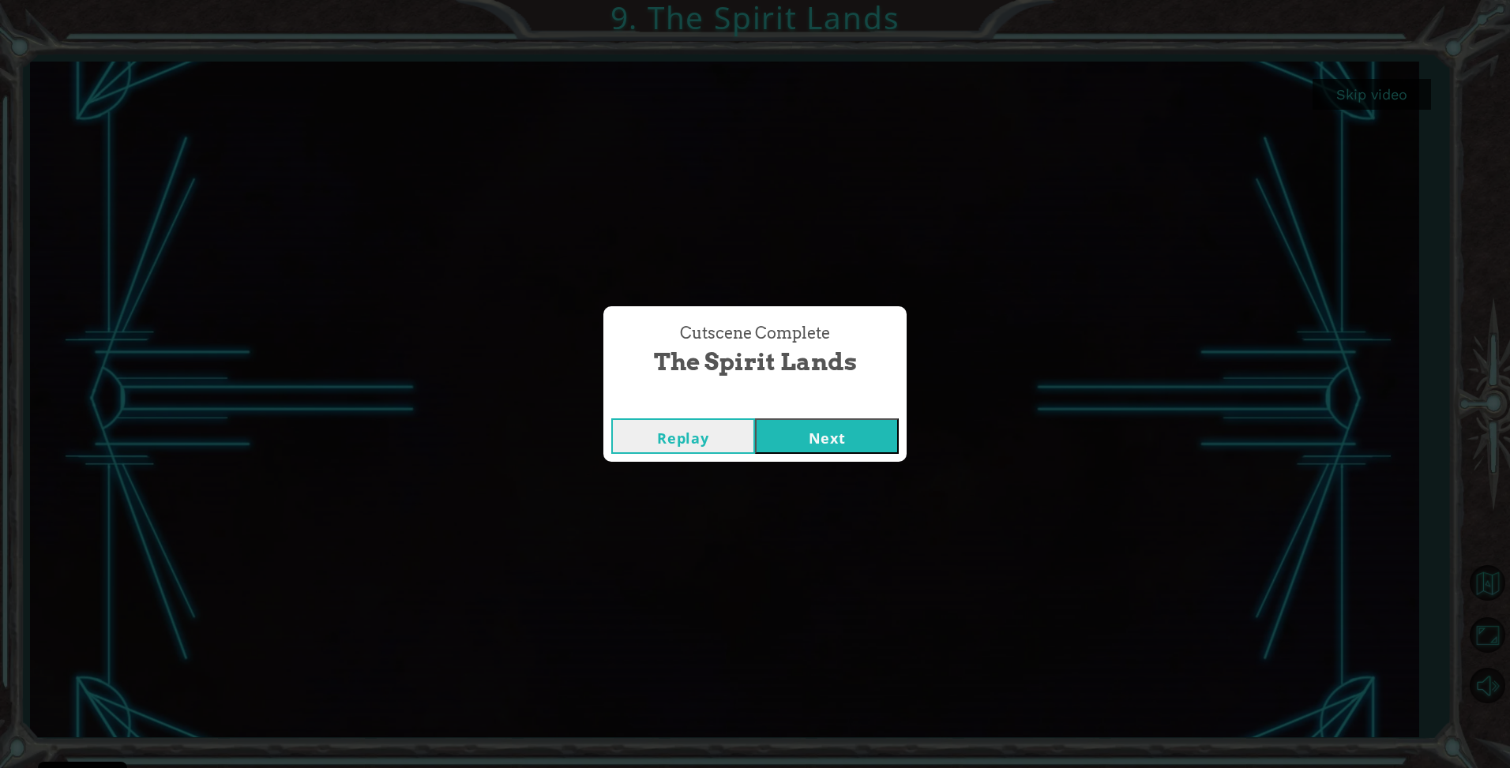
click at [903, 444] on div "Replay Next" at bounding box center [754, 436] width 303 height 51
click at [889, 442] on button "Next" at bounding box center [827, 437] width 144 height 36
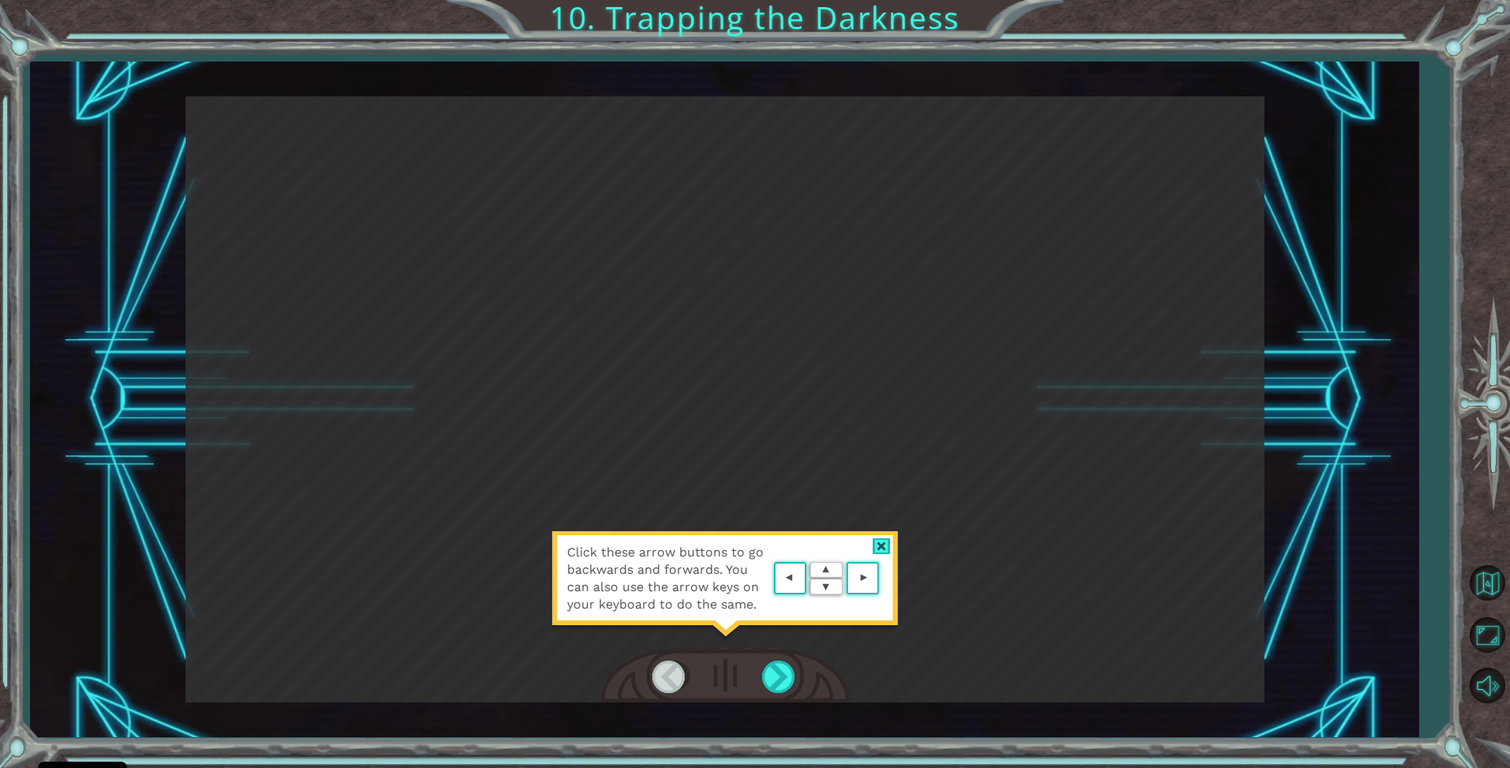
click at [878, 545] on div at bounding box center [882, 547] width 18 height 17
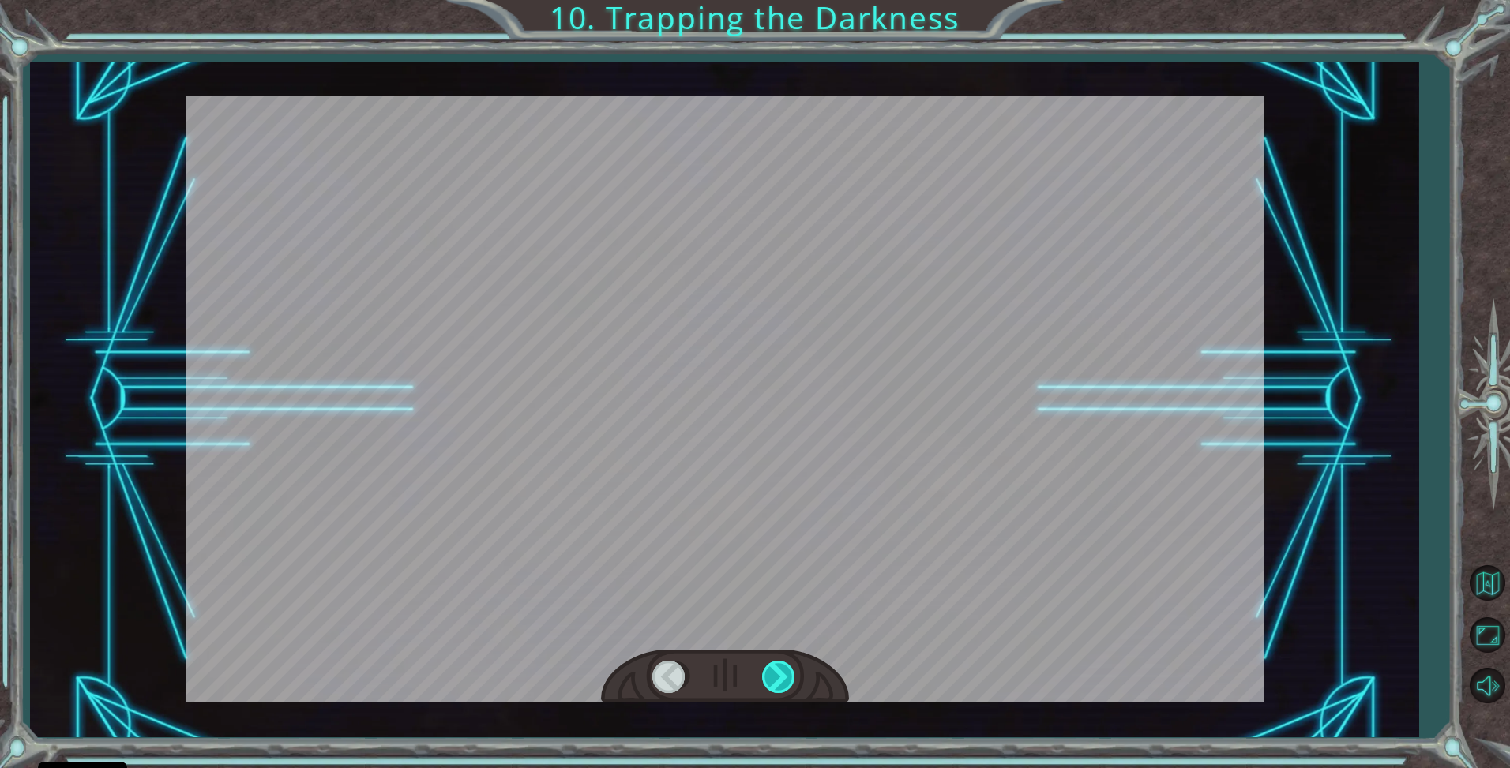
click at [780, 682] on div at bounding box center [780, 677] width 36 height 32
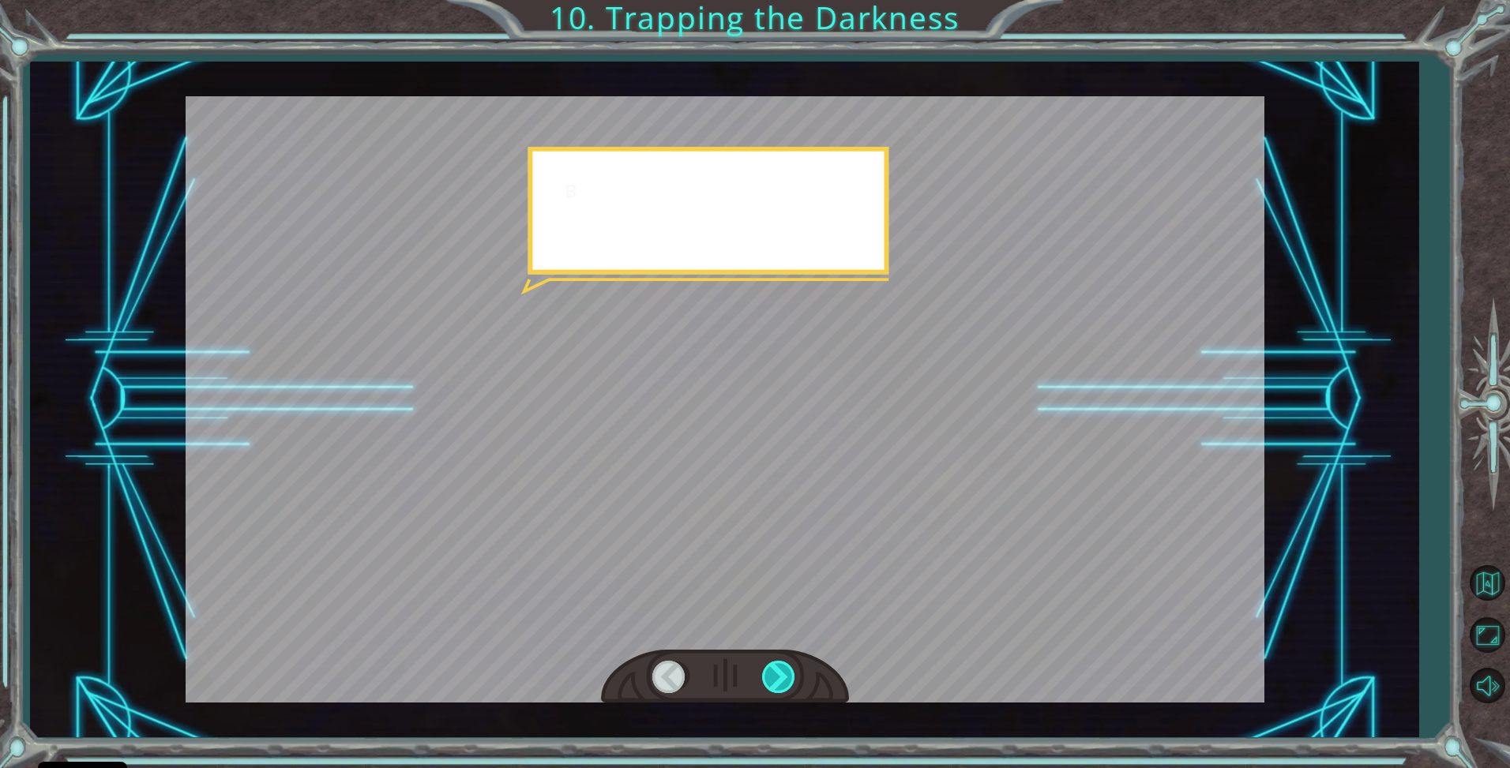
click at [780, 682] on div at bounding box center [780, 677] width 36 height 32
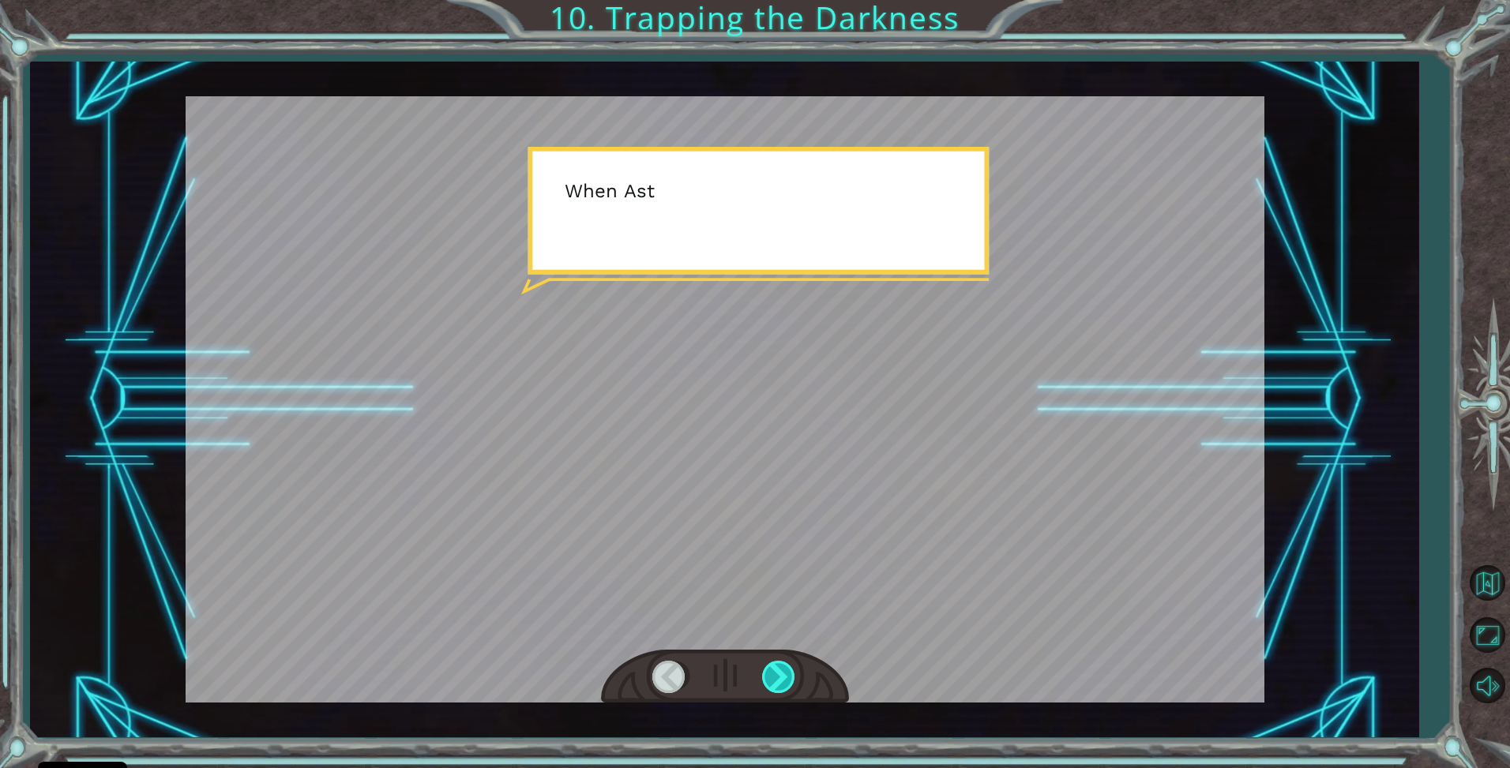
click at [780, 682] on div at bounding box center [780, 677] width 36 height 32
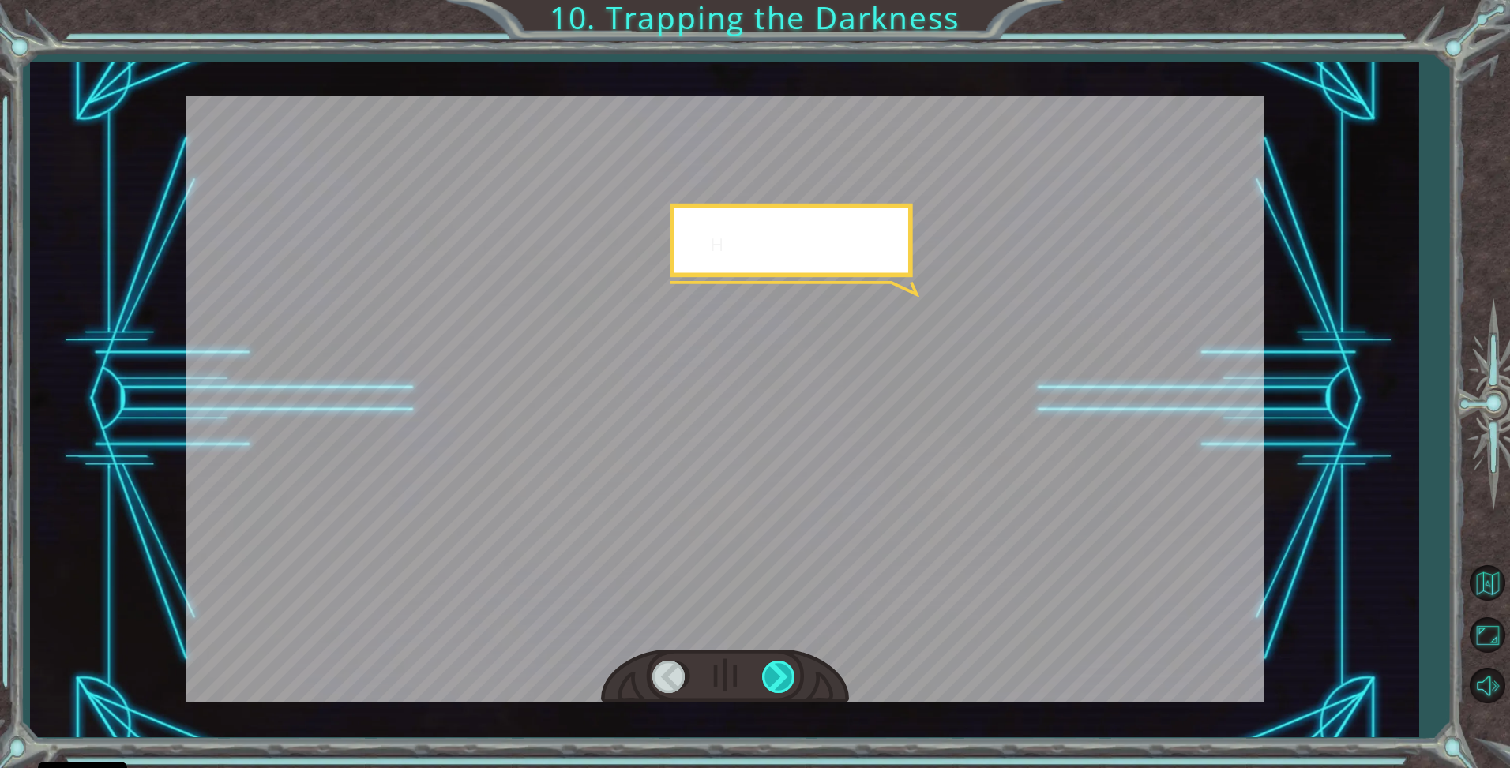
click at [780, 682] on div at bounding box center [780, 677] width 36 height 32
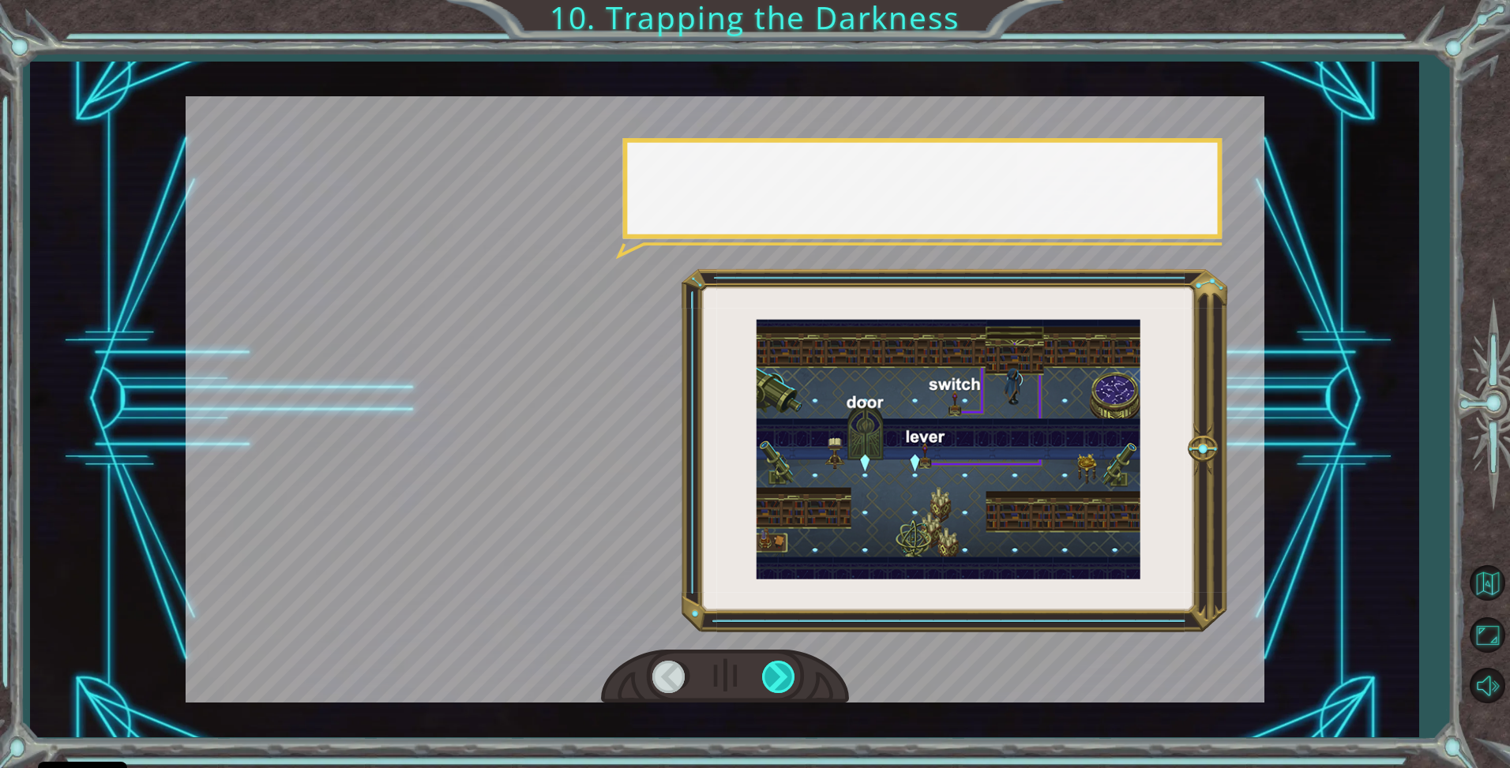
click at [780, 682] on div at bounding box center [780, 677] width 36 height 32
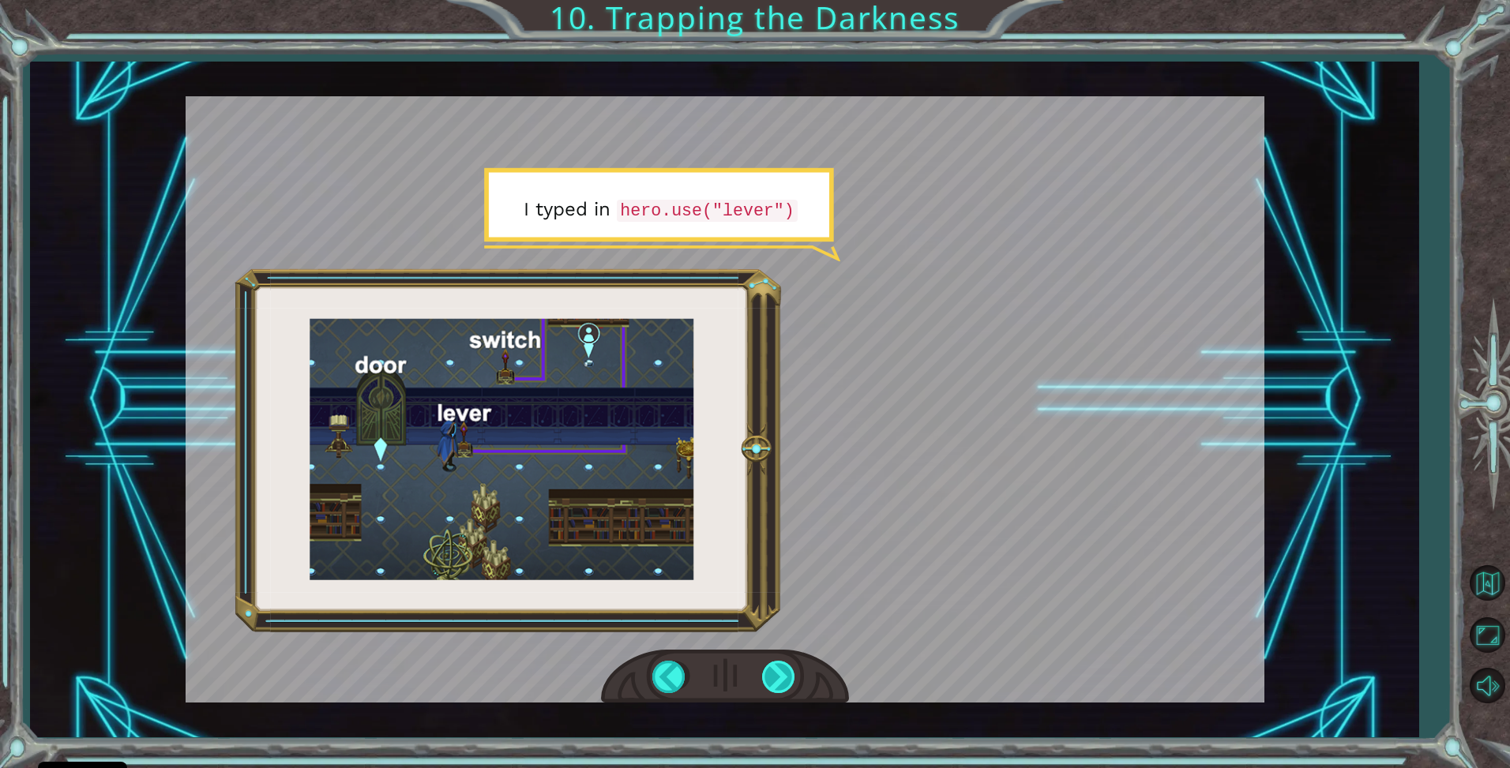
click at [779, 676] on div at bounding box center [780, 677] width 36 height 32
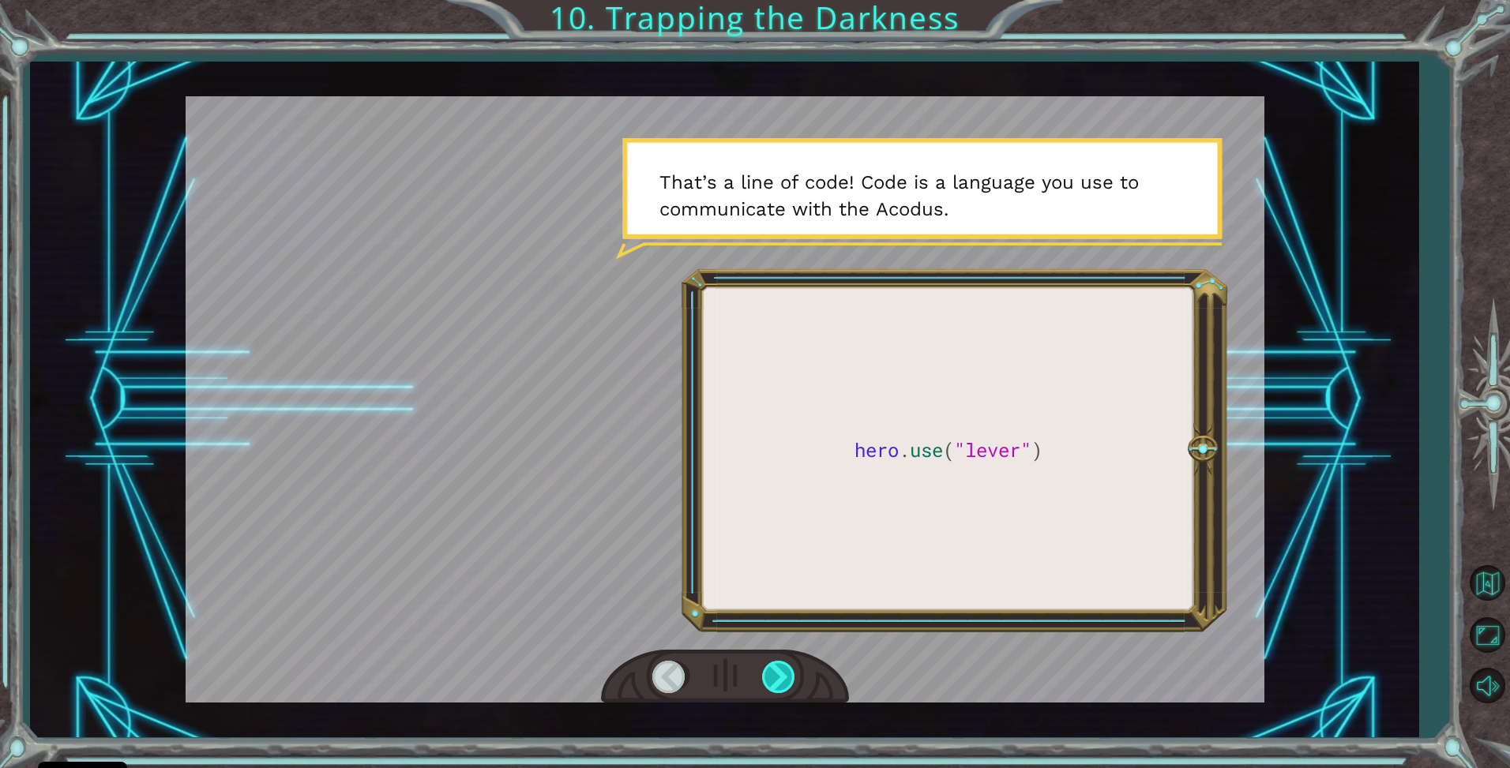
click at [779, 676] on div at bounding box center [780, 677] width 36 height 32
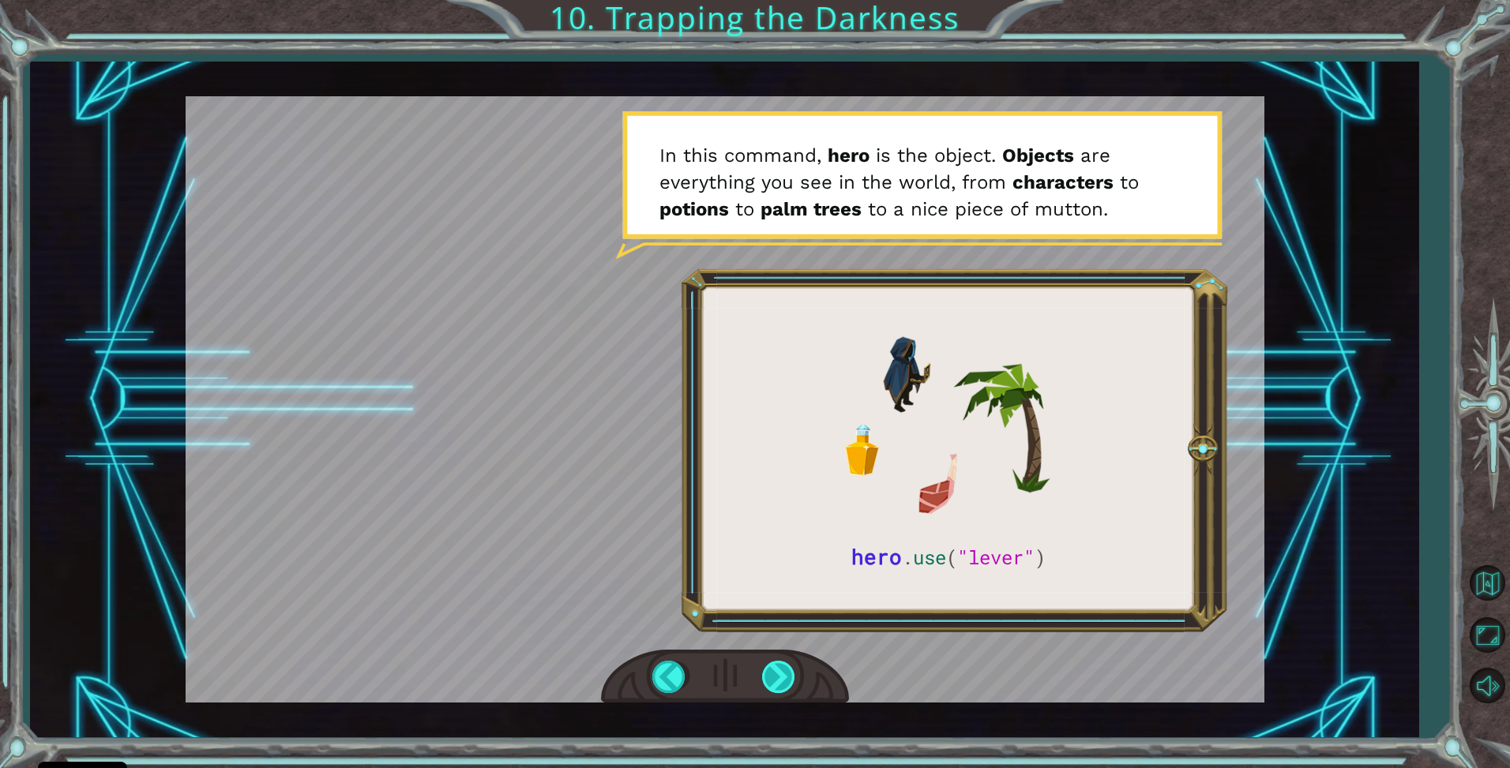
click at [778, 684] on div at bounding box center [780, 677] width 36 height 32
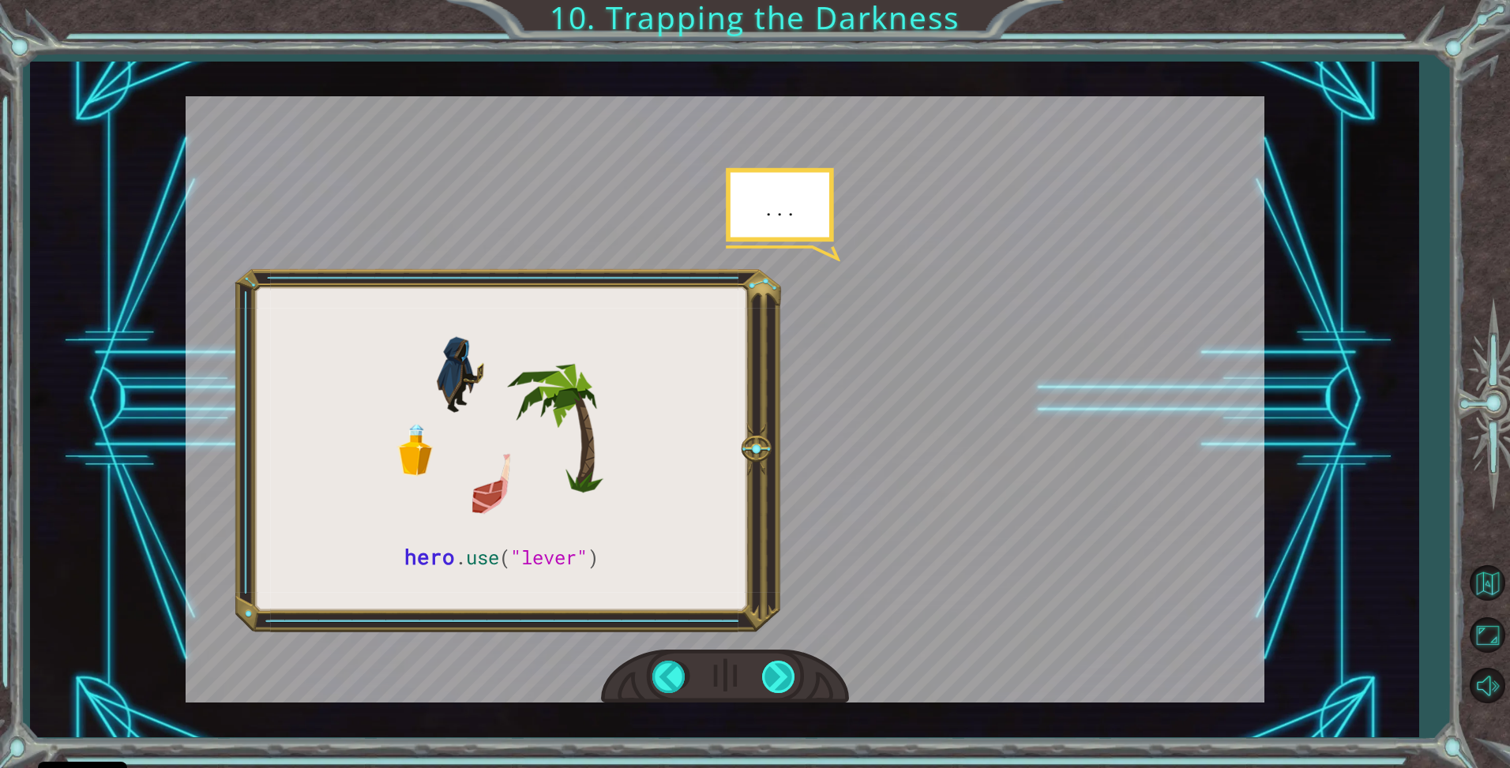
click at [778, 684] on div at bounding box center [780, 677] width 36 height 32
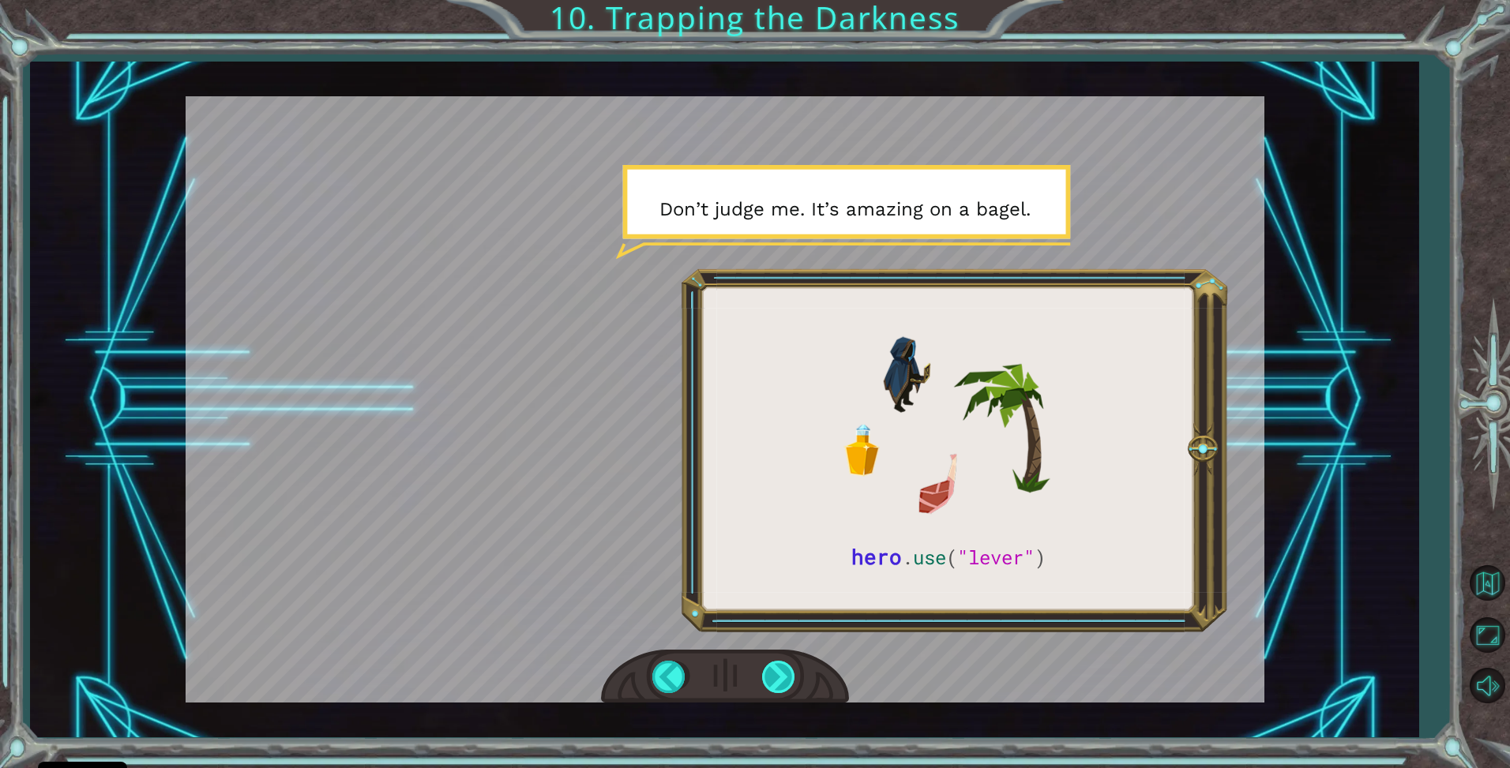
click at [777, 684] on div at bounding box center [780, 677] width 36 height 32
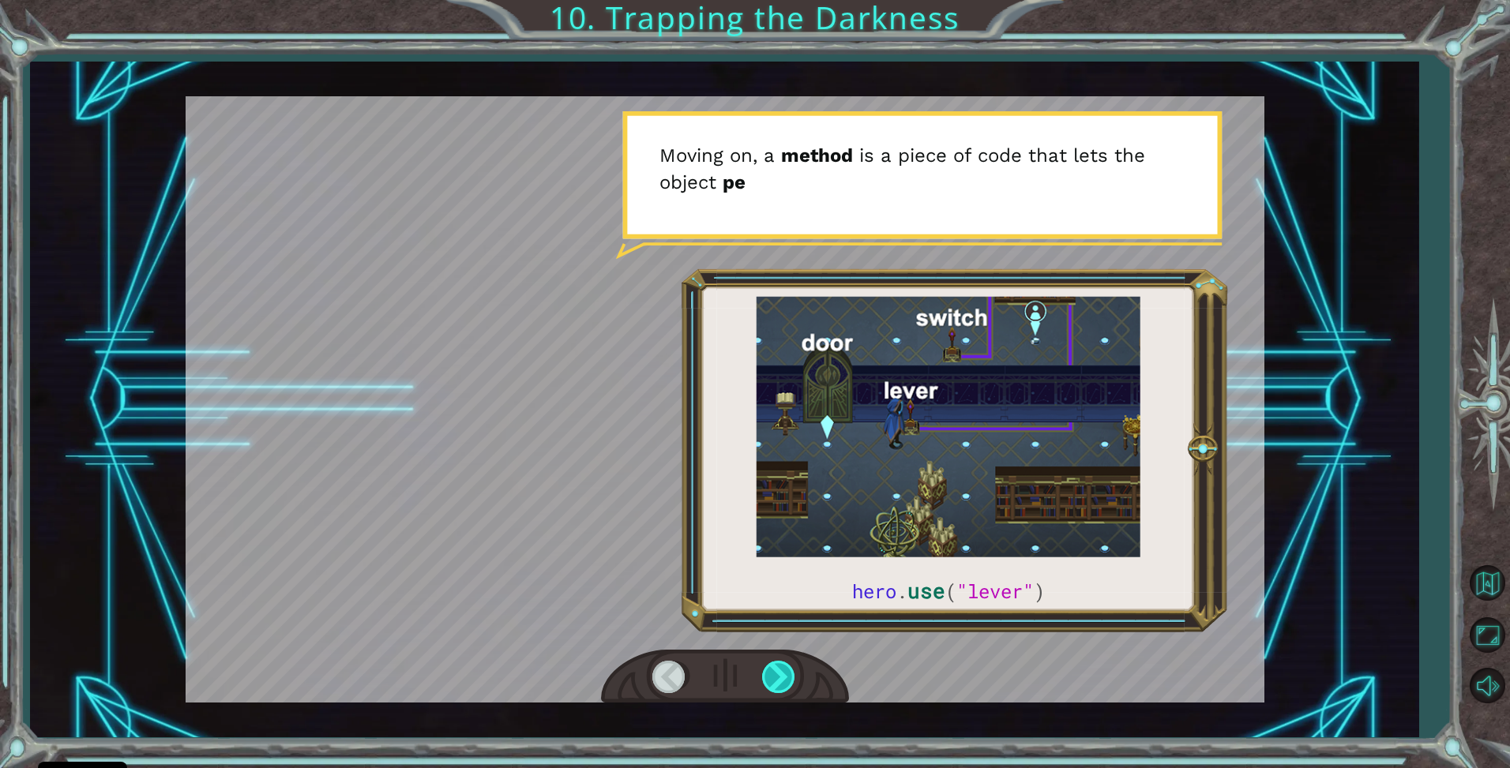
click at [777, 684] on div at bounding box center [780, 677] width 36 height 32
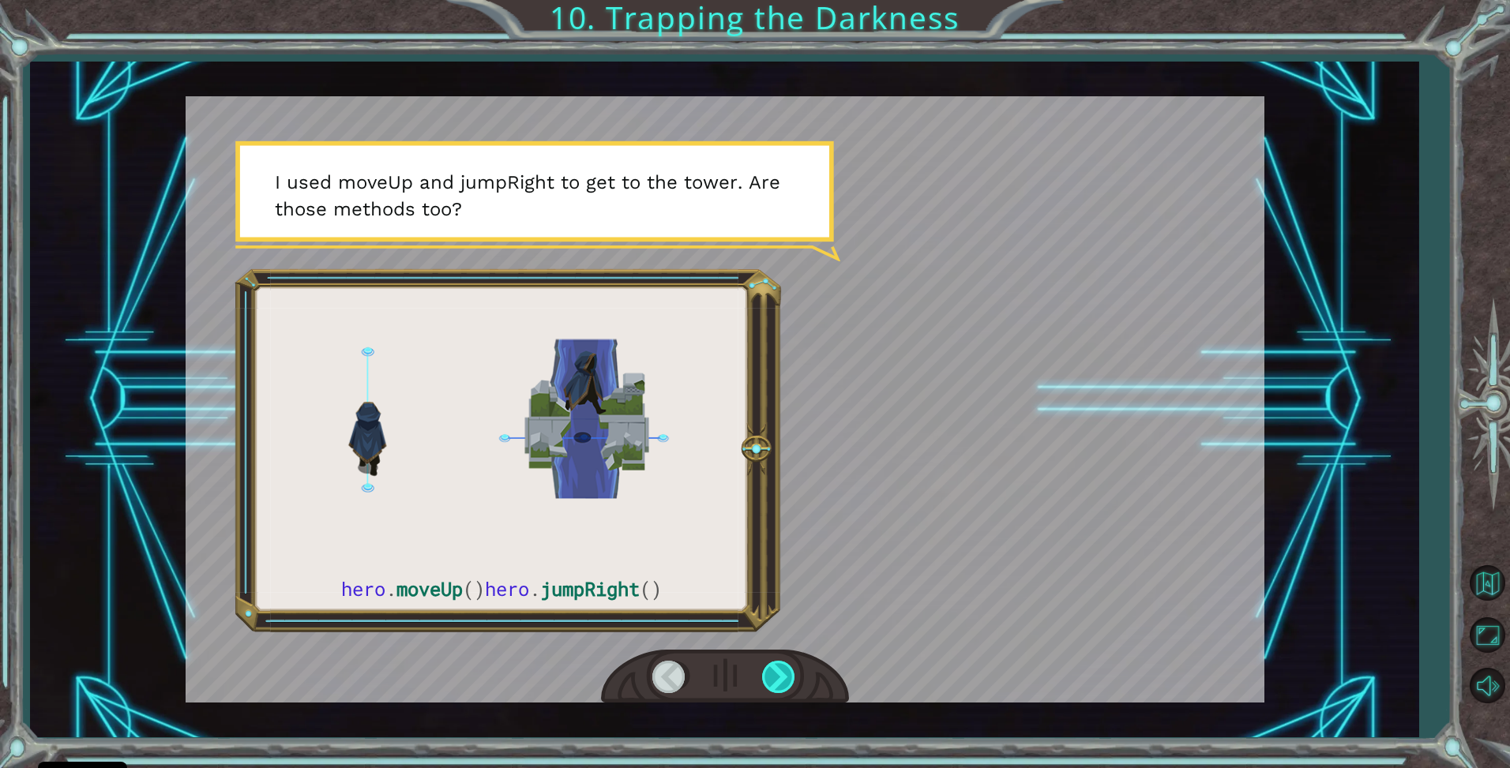
click at [777, 684] on div at bounding box center [780, 677] width 36 height 32
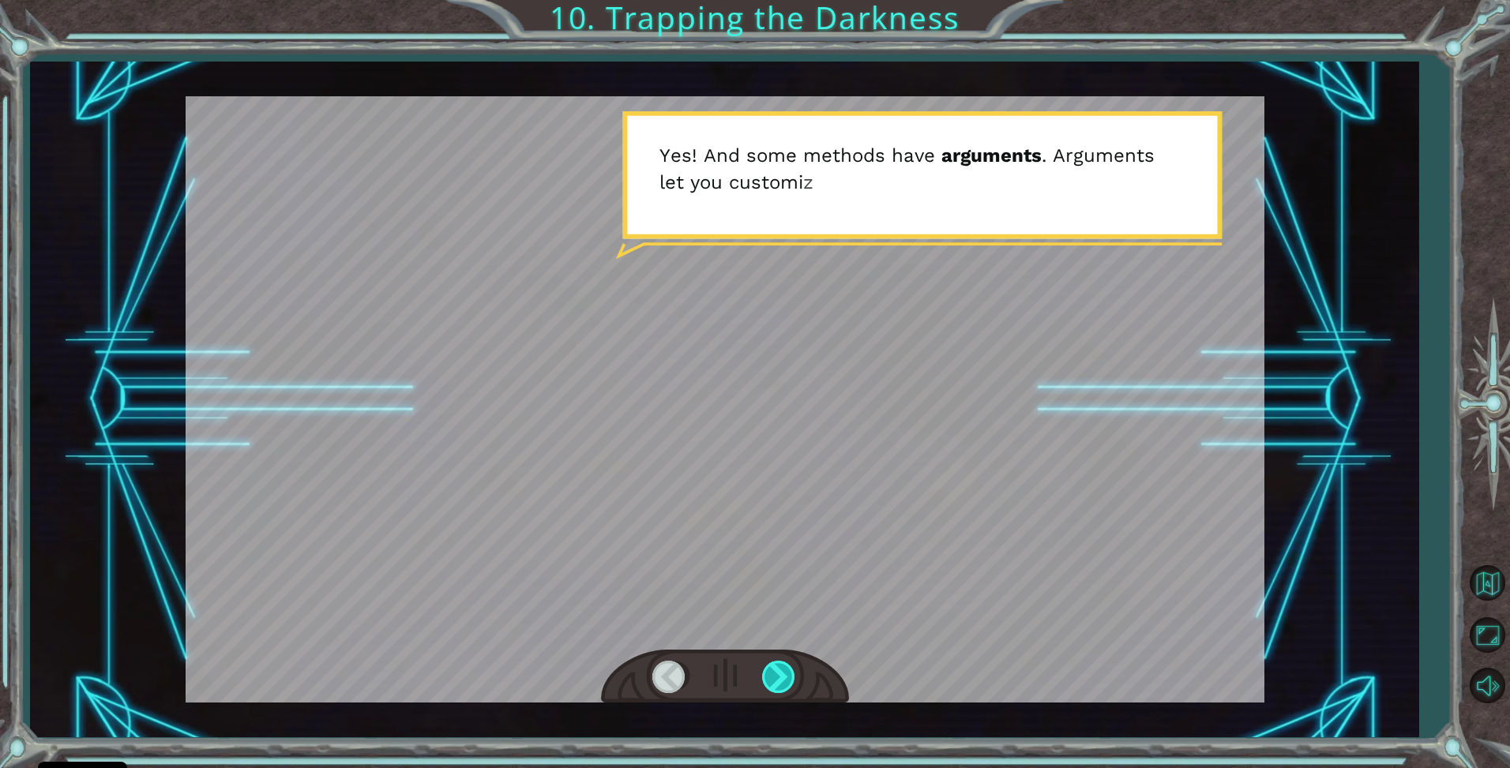
click at [777, 684] on div at bounding box center [780, 677] width 36 height 32
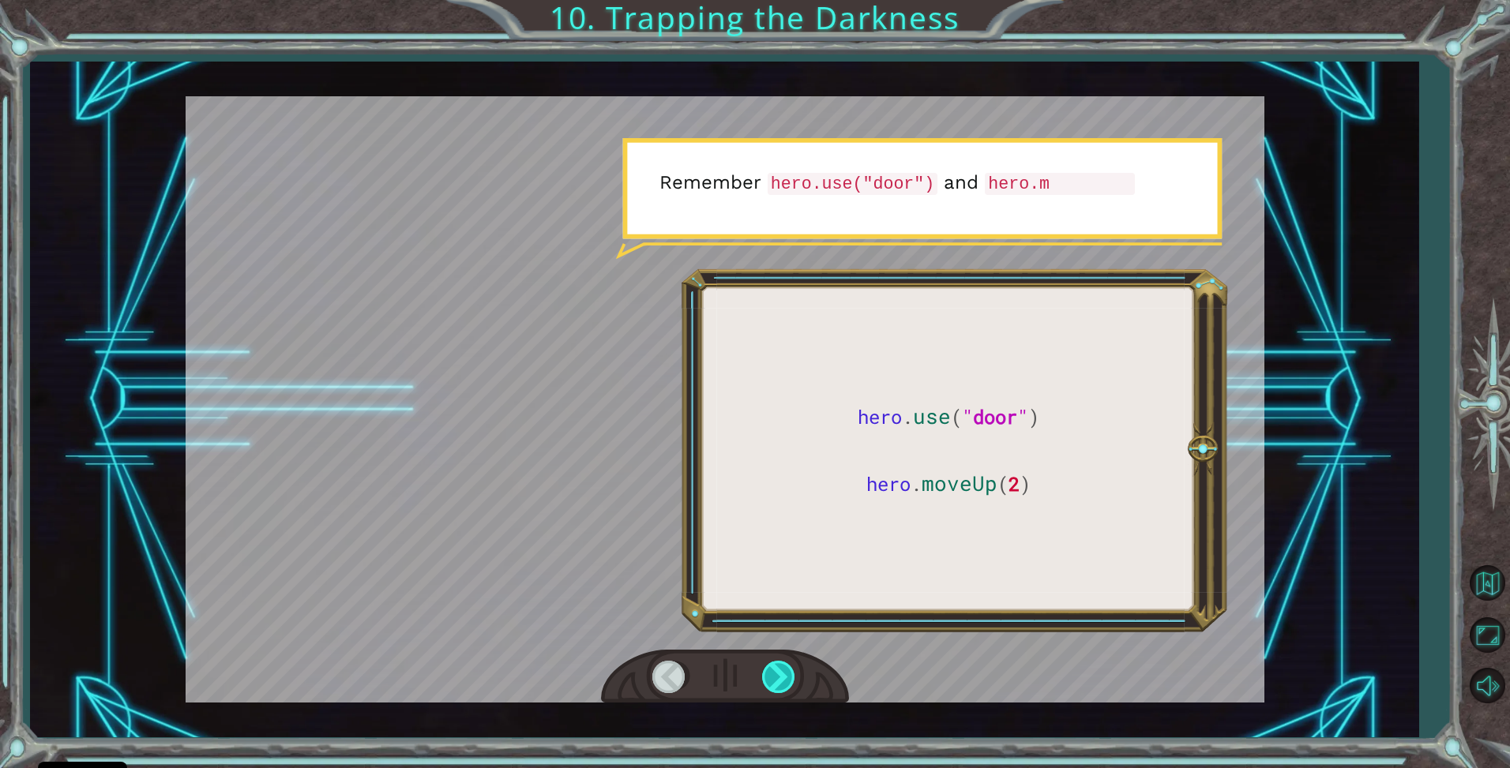
click at [777, 684] on div at bounding box center [780, 677] width 36 height 32
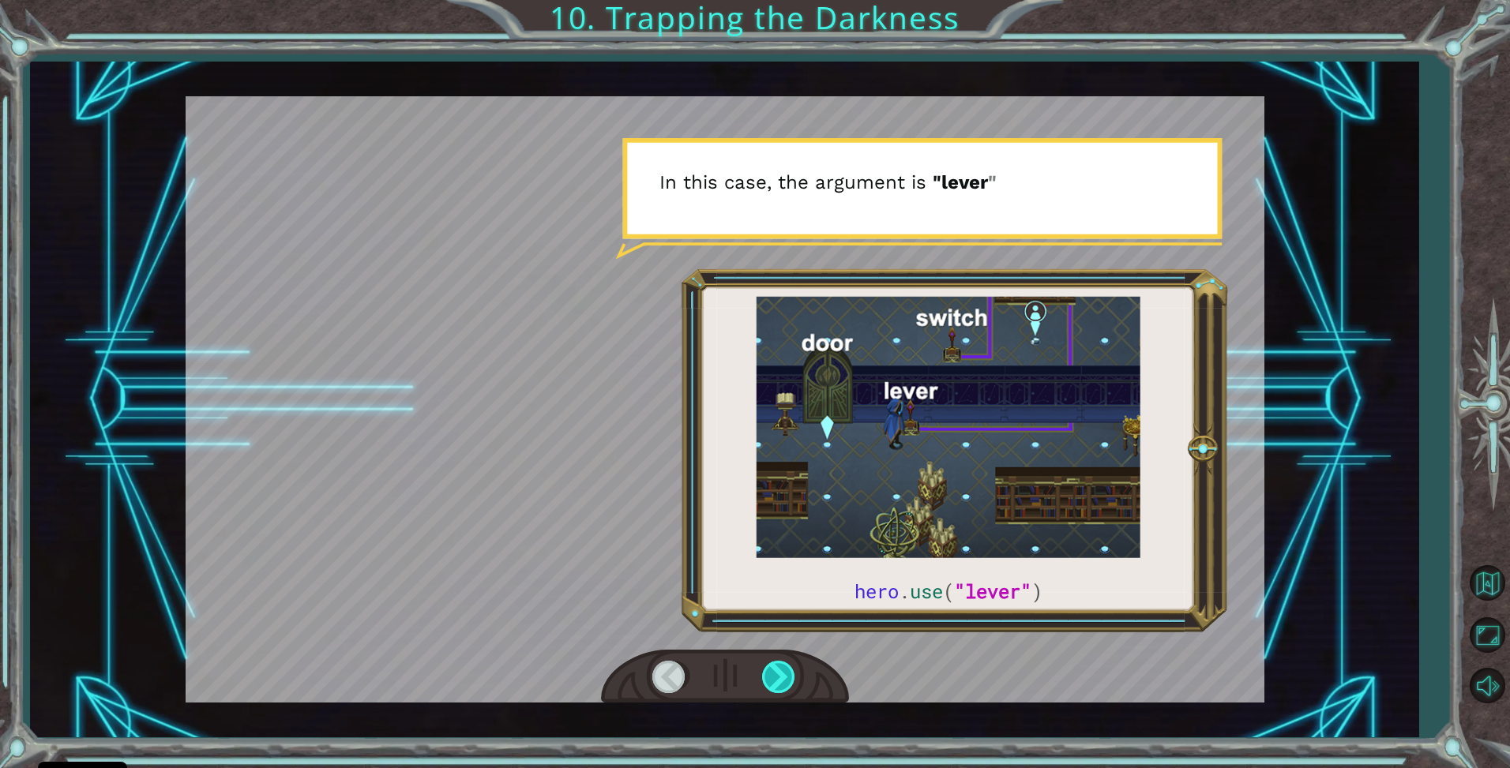
click at [777, 684] on div at bounding box center [780, 677] width 36 height 32
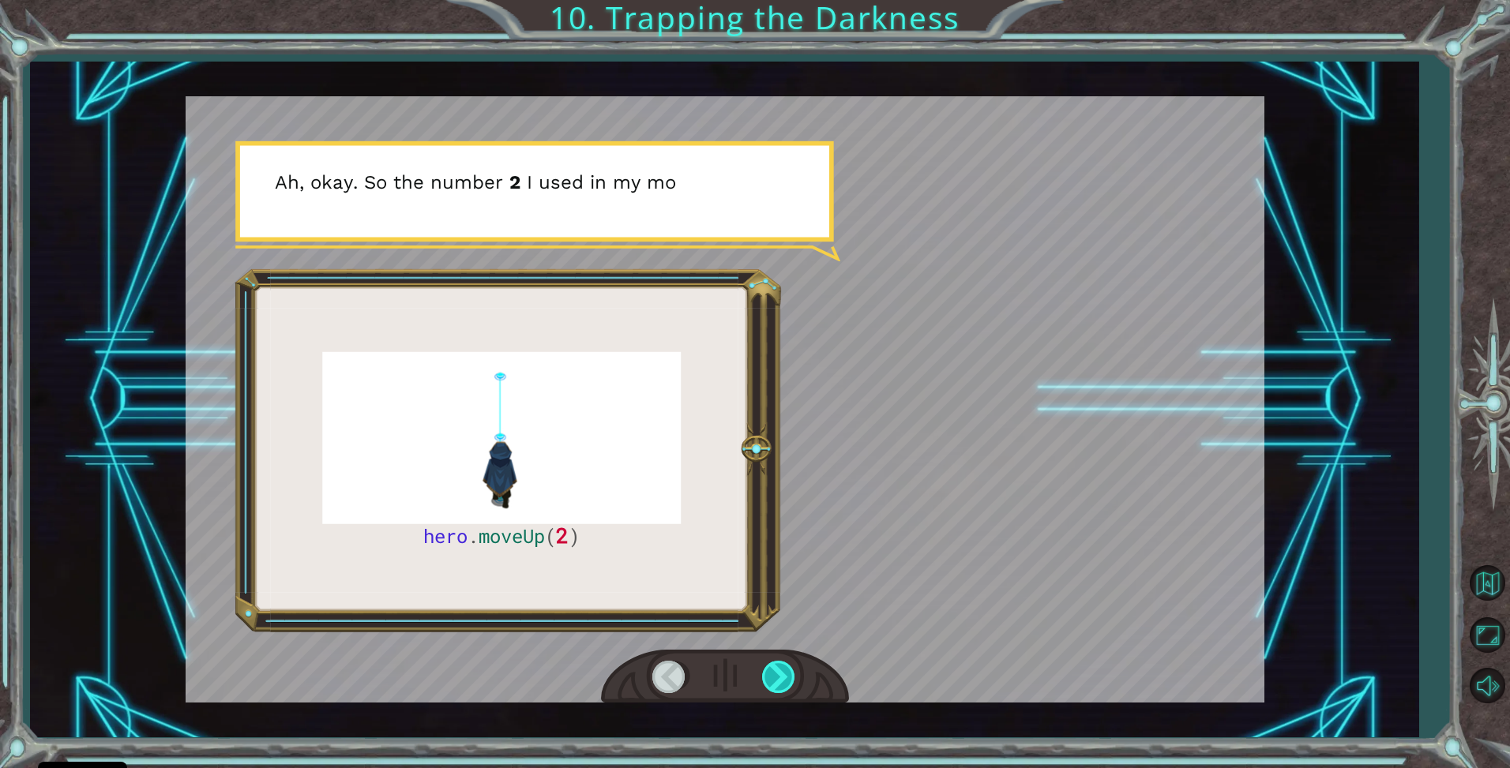
click at [777, 684] on div at bounding box center [780, 677] width 36 height 32
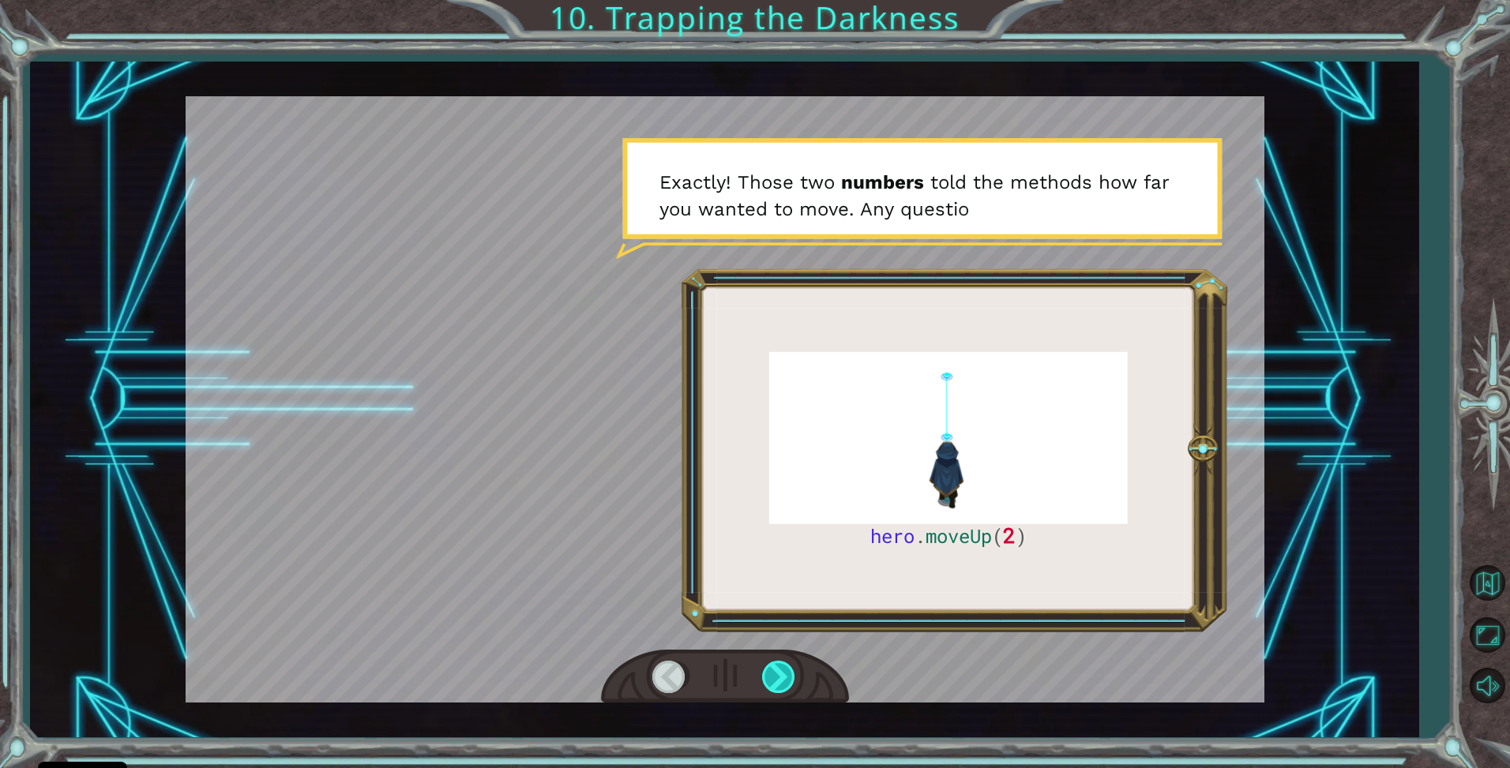
click at [777, 684] on div at bounding box center [780, 677] width 36 height 32
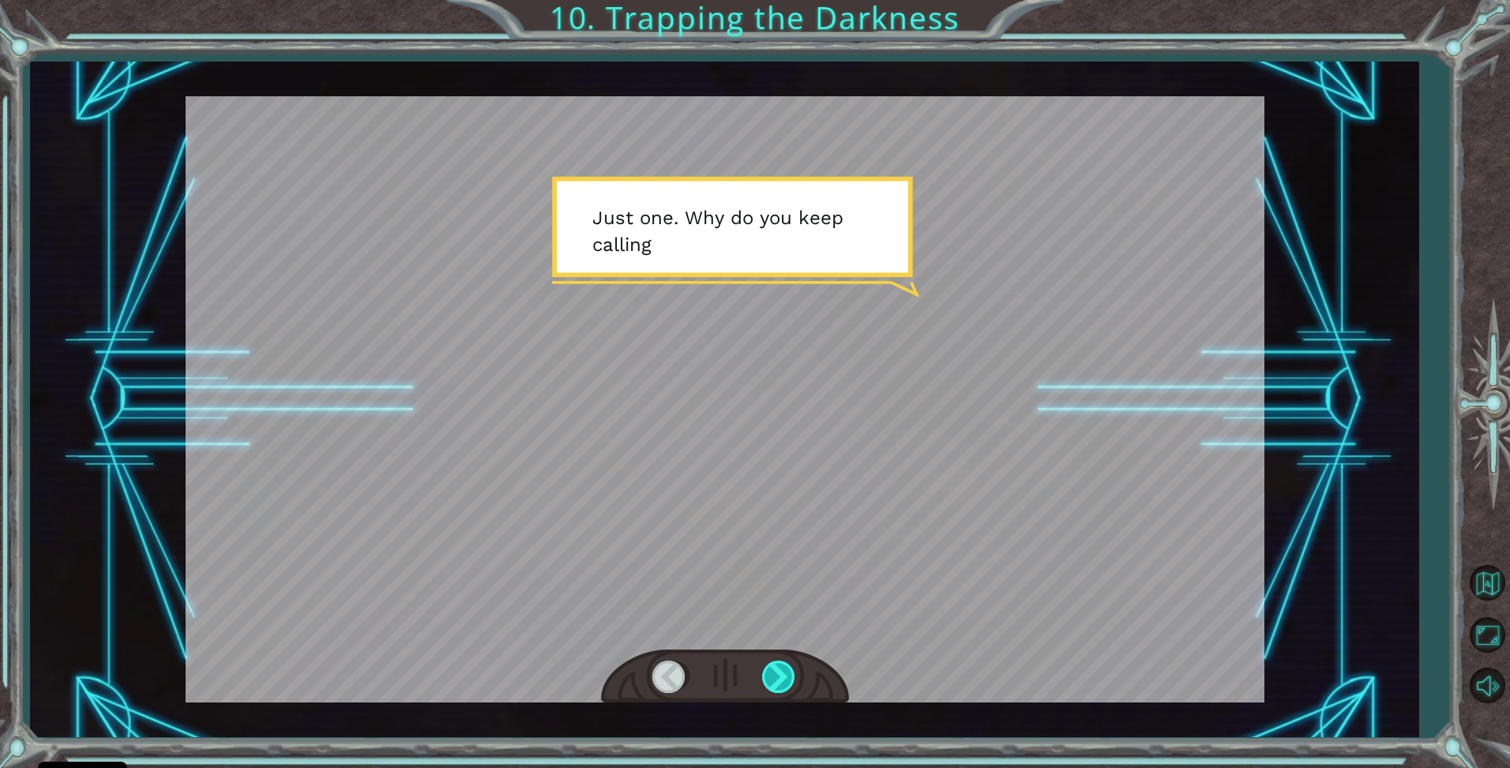
click at [777, 684] on div at bounding box center [780, 677] width 36 height 32
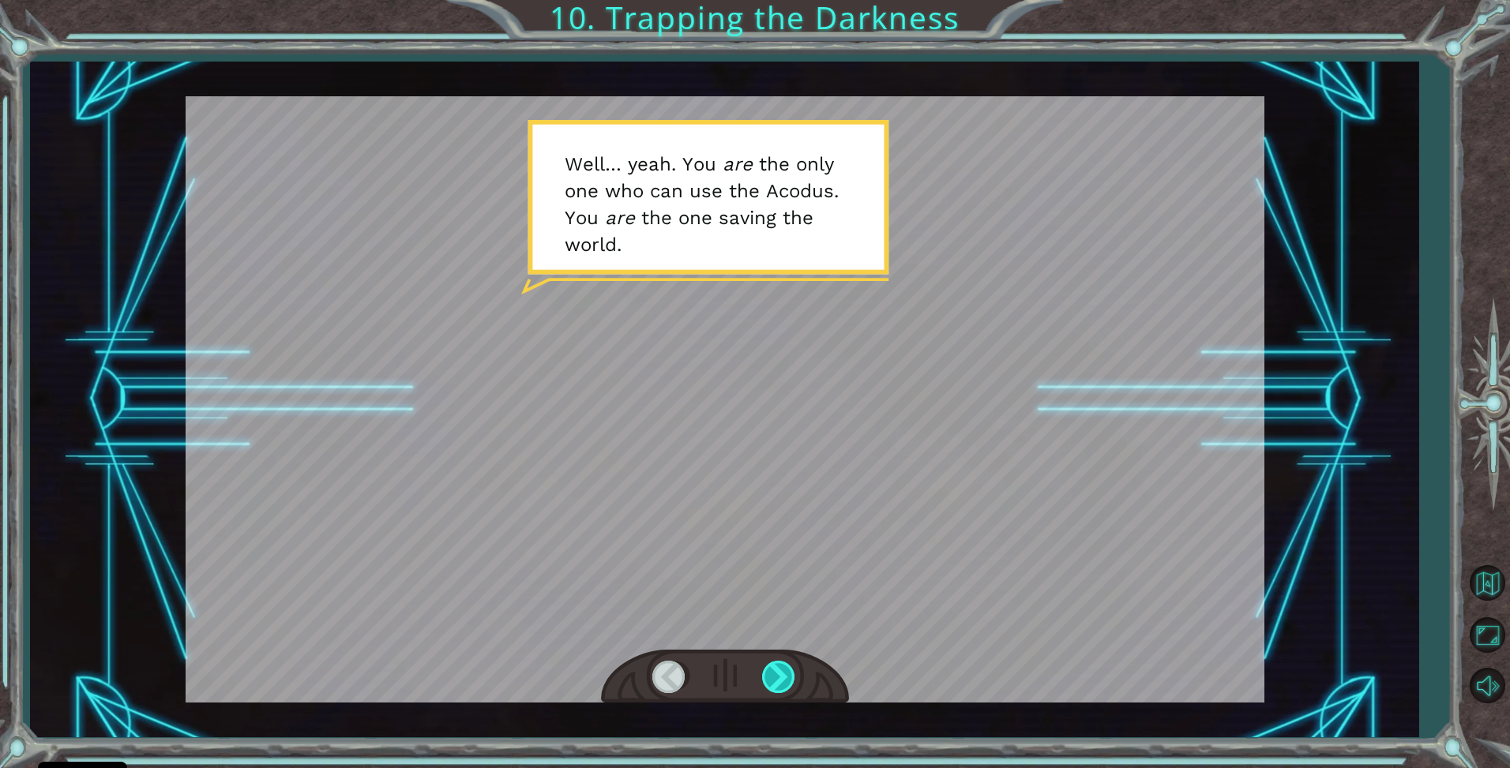
click at [775, 682] on div at bounding box center [780, 677] width 36 height 32
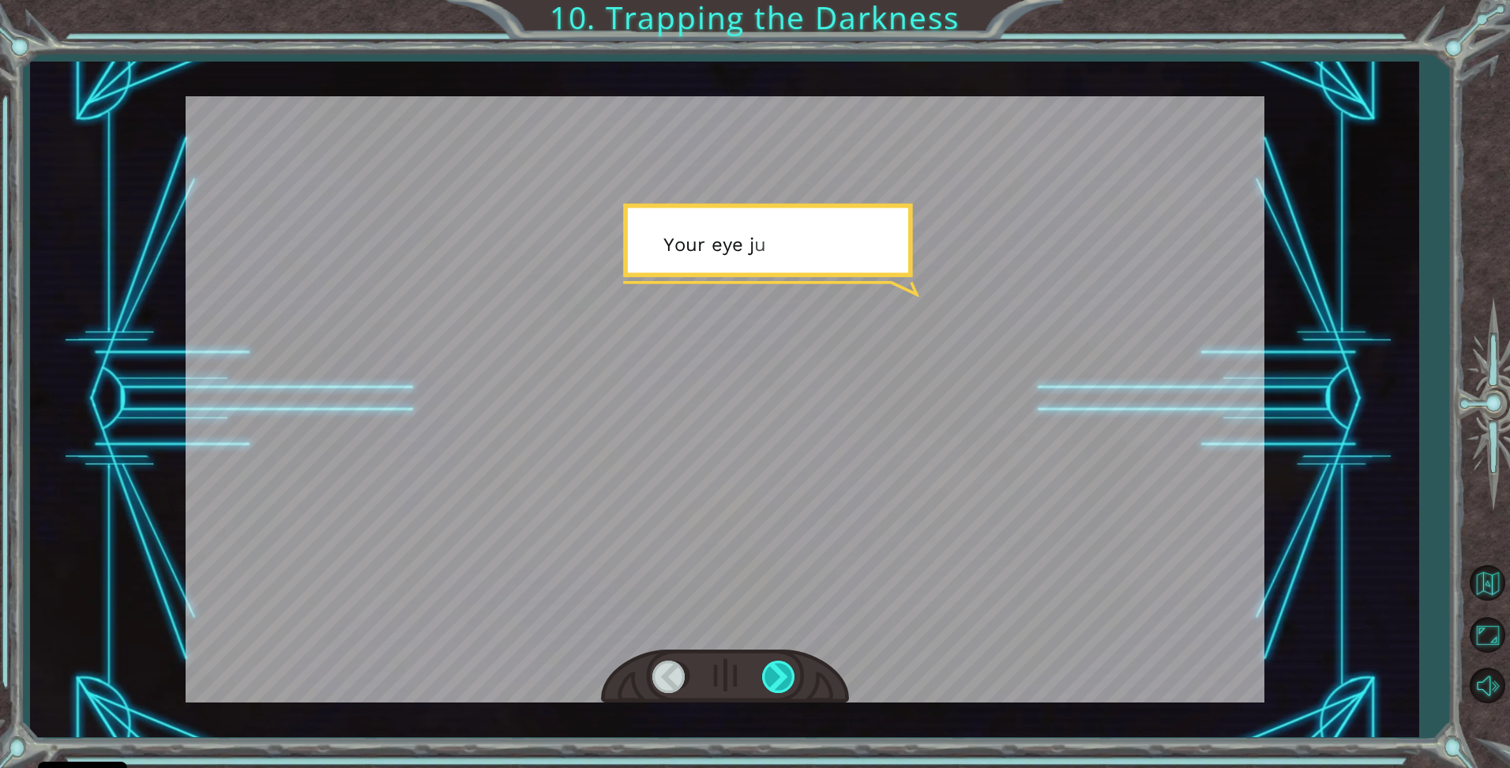
click at [772, 680] on div at bounding box center [780, 677] width 36 height 32
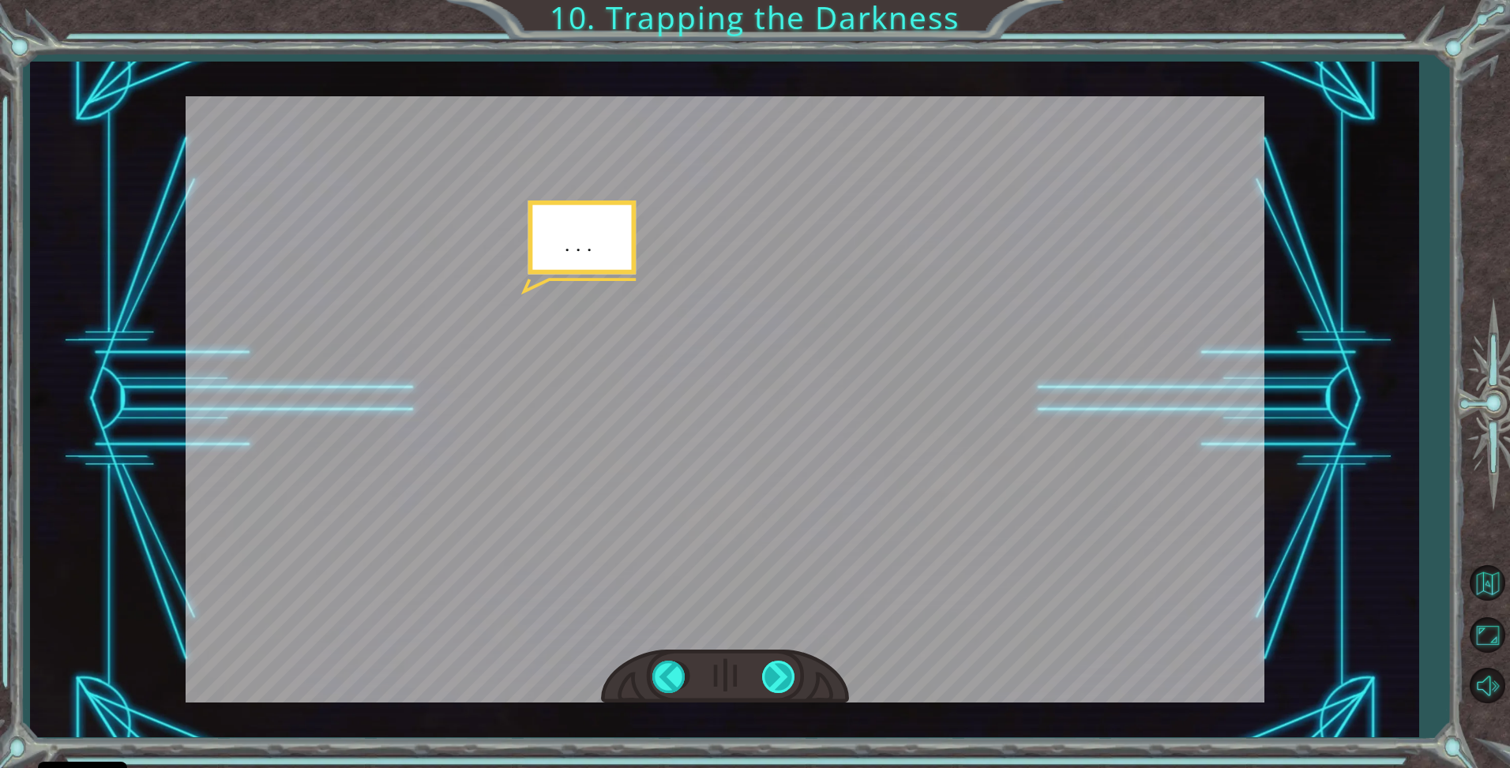
click at [772, 679] on div at bounding box center [780, 677] width 36 height 32
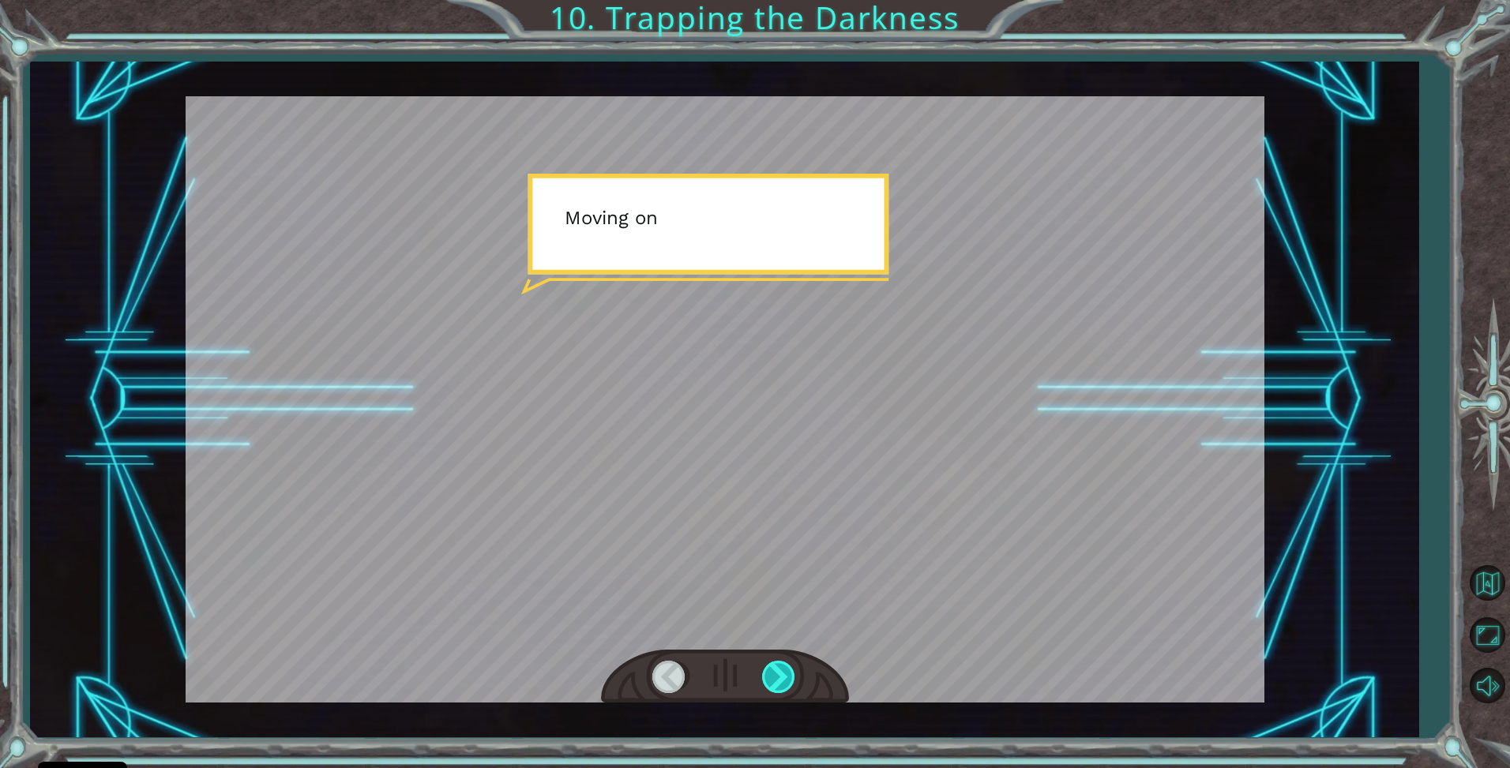
click at [772, 679] on div at bounding box center [780, 677] width 36 height 32
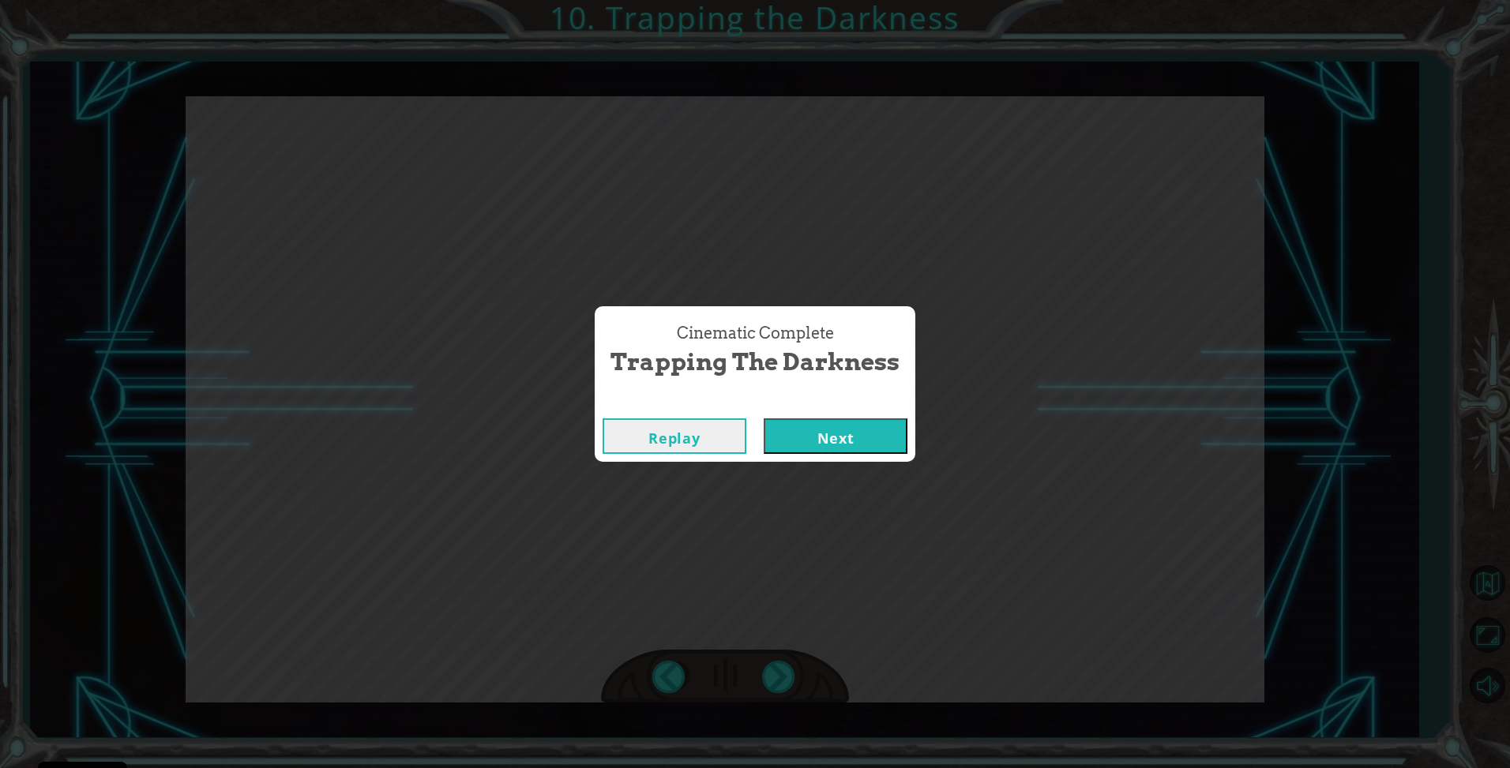
click at [802, 445] on button "Next" at bounding box center [836, 437] width 144 height 36
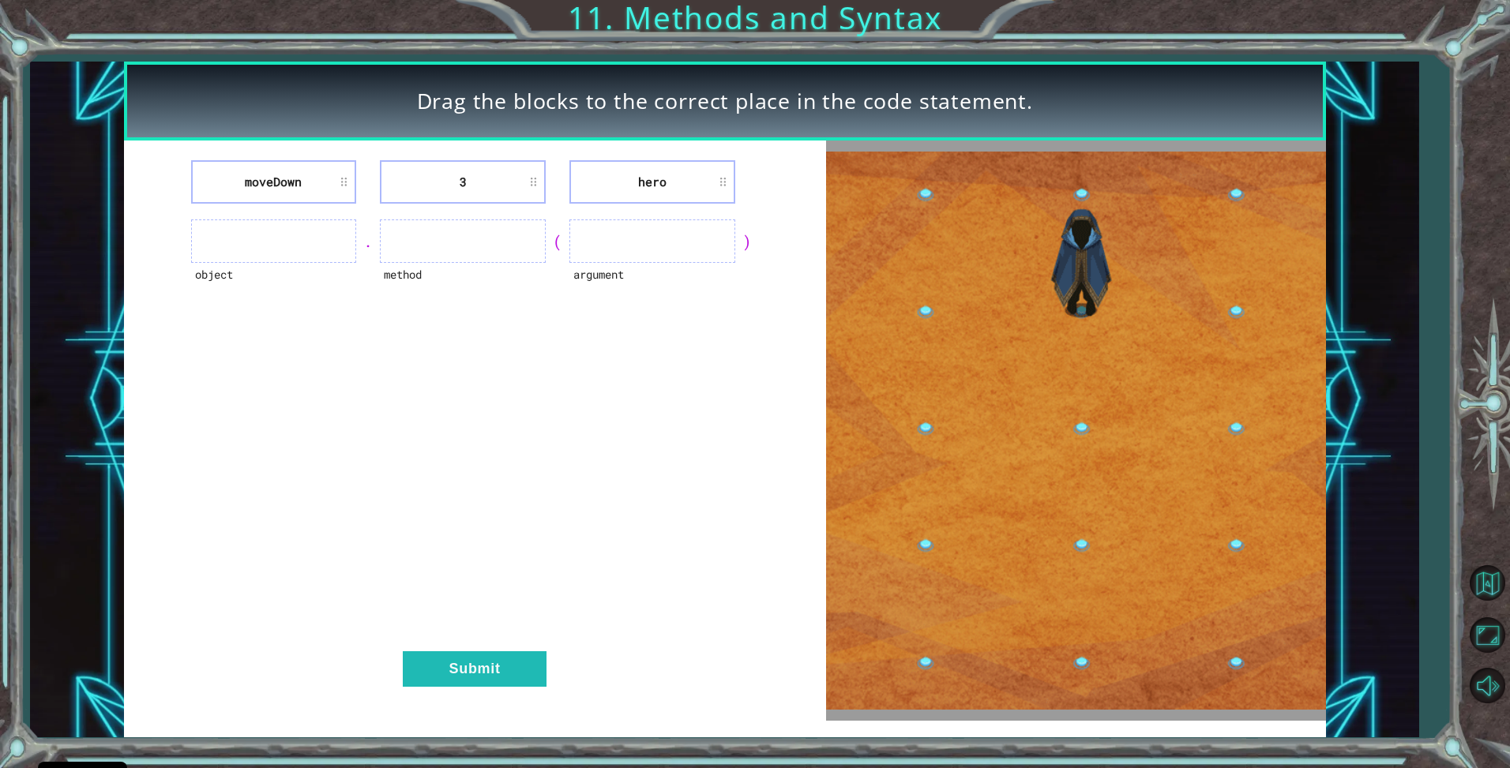
click at [277, 257] on ul at bounding box center [274, 241] width 166 height 43
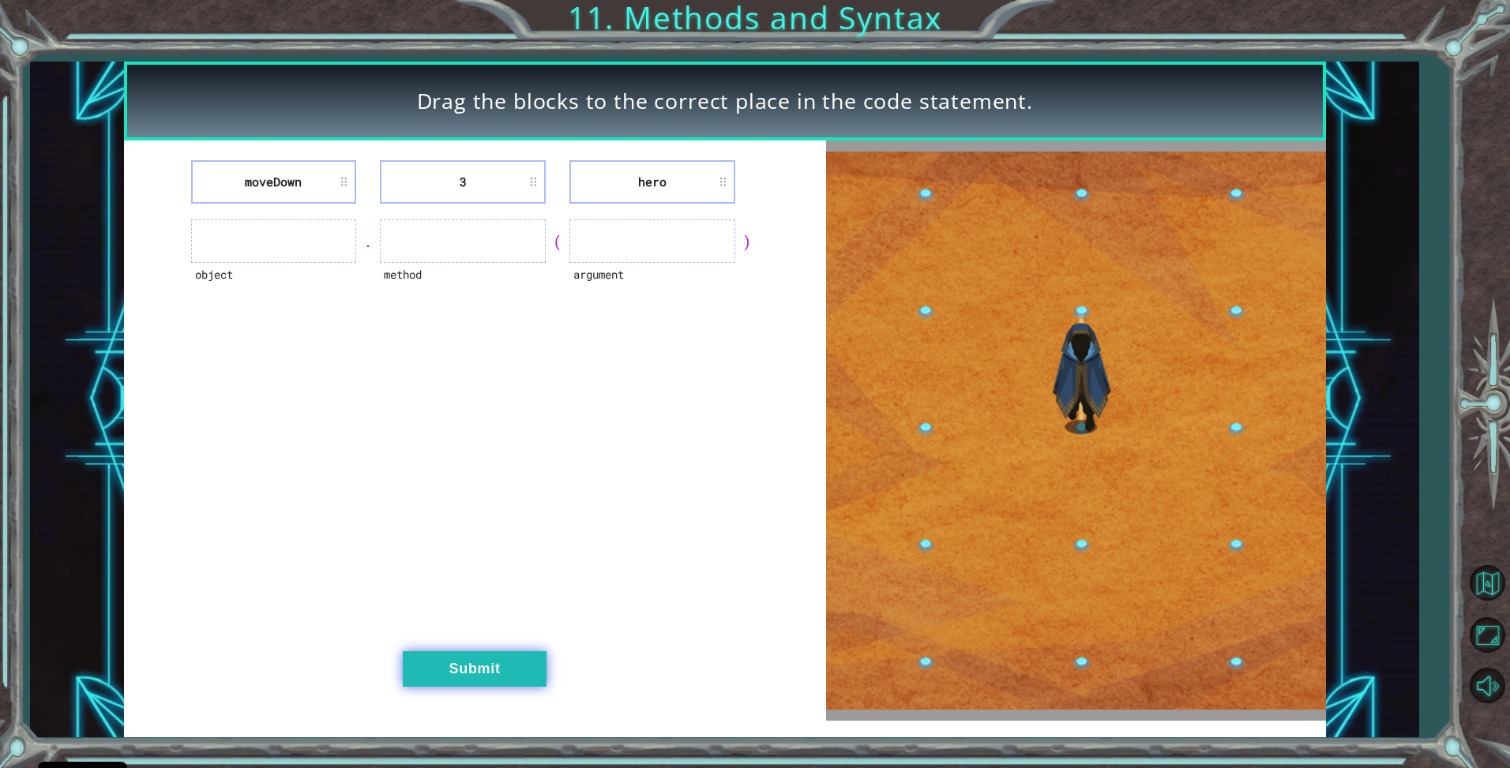
click at [438, 663] on button "Submit" at bounding box center [475, 670] width 144 height 36
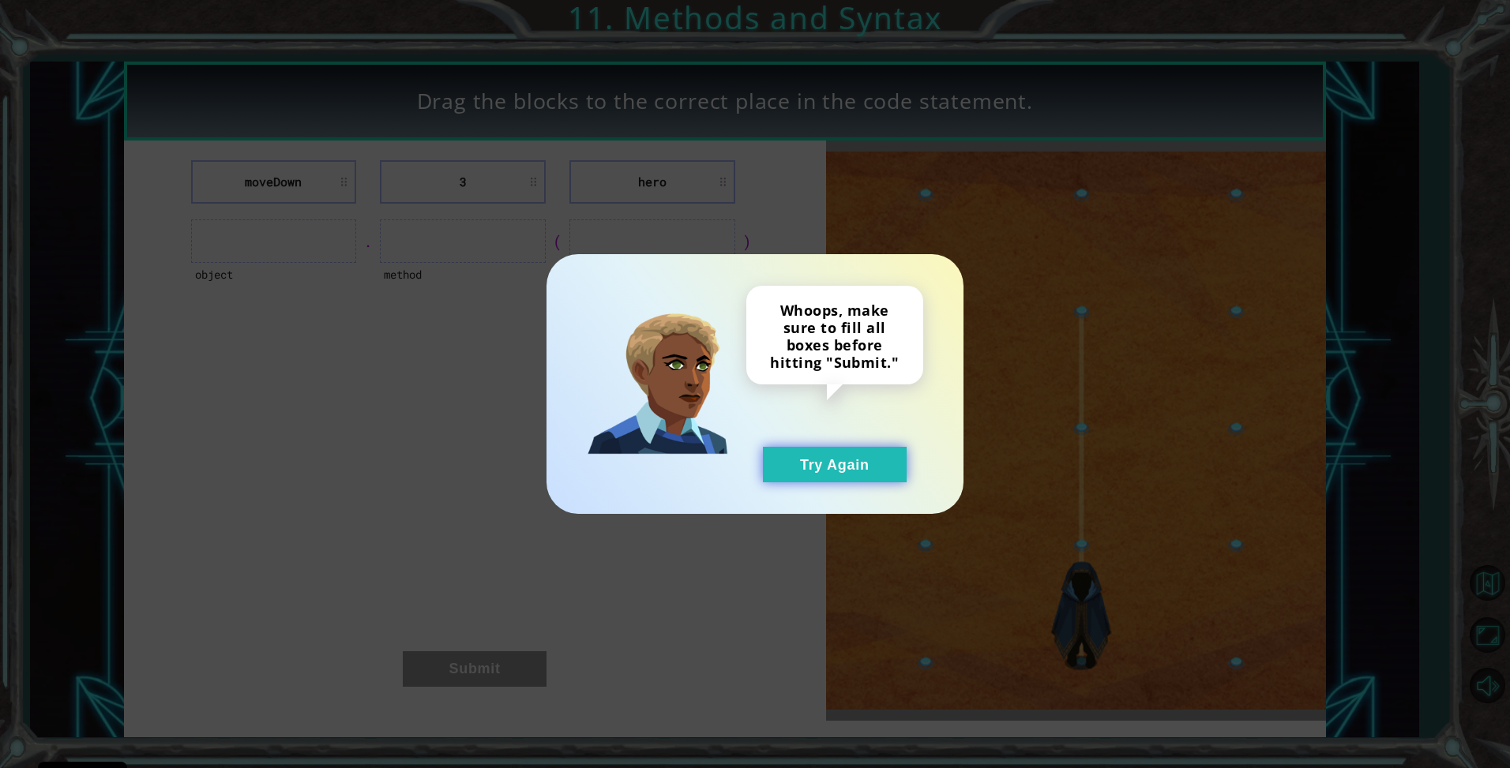
click at [873, 474] on button "Try Again" at bounding box center [835, 465] width 144 height 36
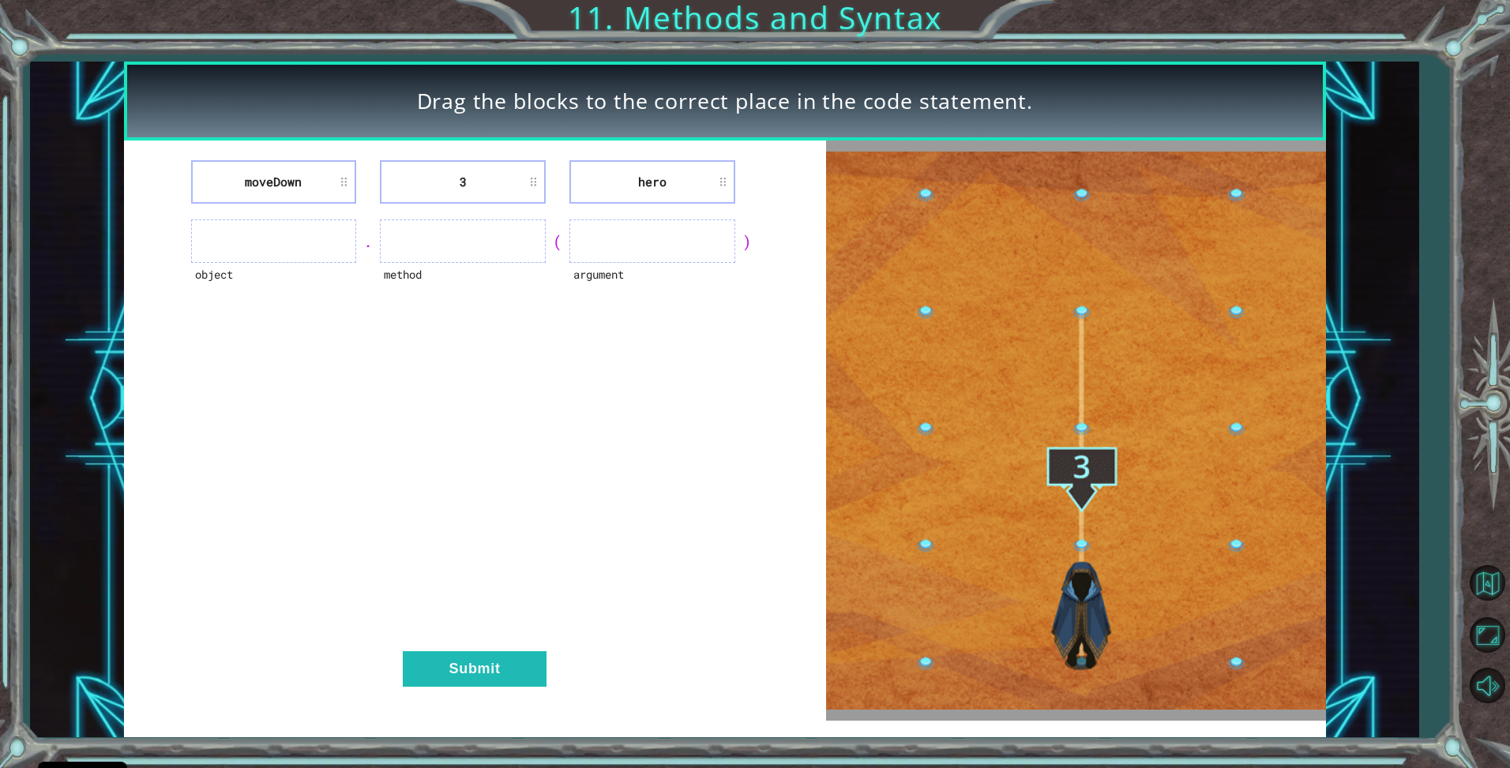
click at [666, 260] on ul at bounding box center [652, 241] width 166 height 43
click at [666, 250] on ul at bounding box center [652, 241] width 166 height 43
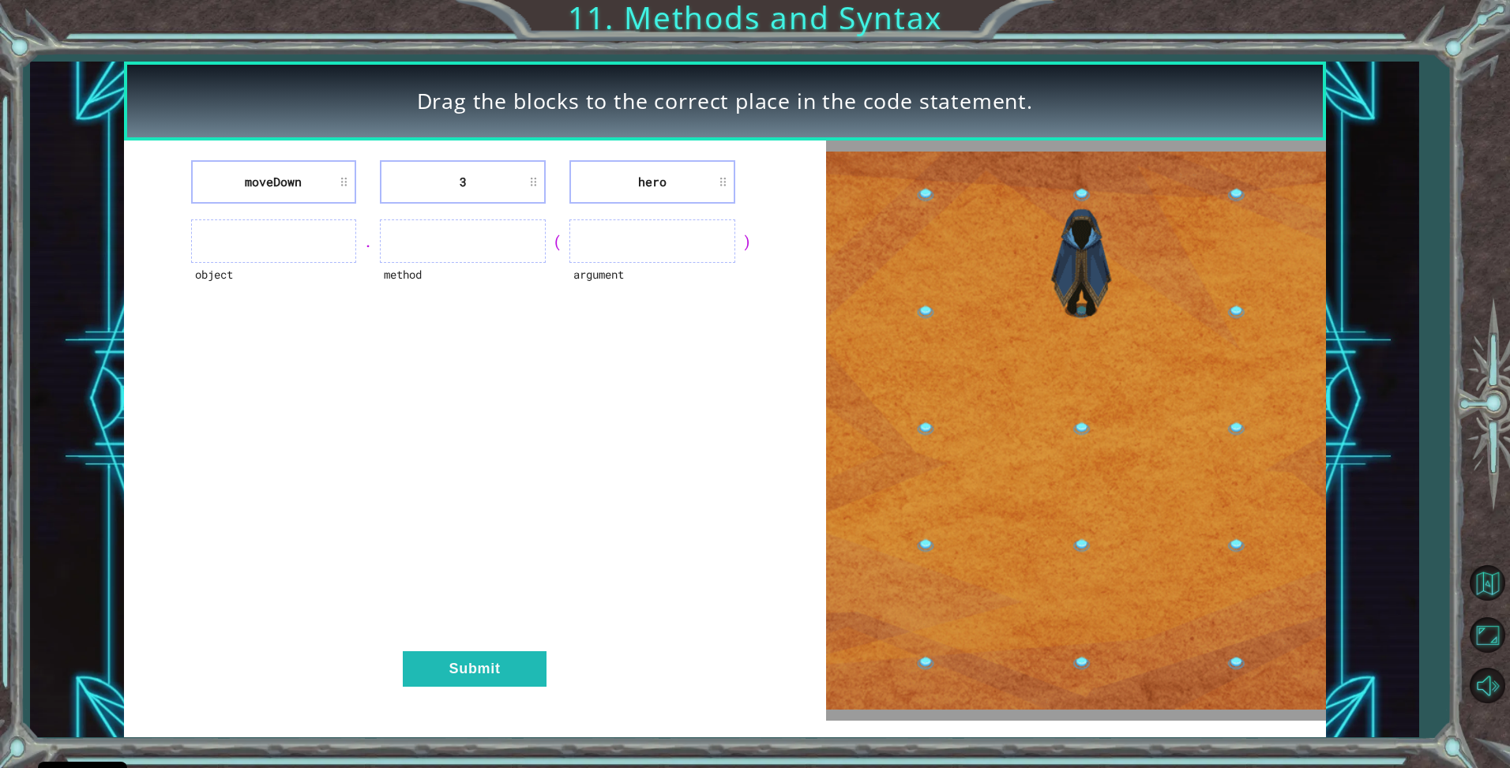
click at [666, 238] on ul at bounding box center [652, 241] width 166 height 43
click at [723, 179] on li "hero" at bounding box center [652, 181] width 166 height 43
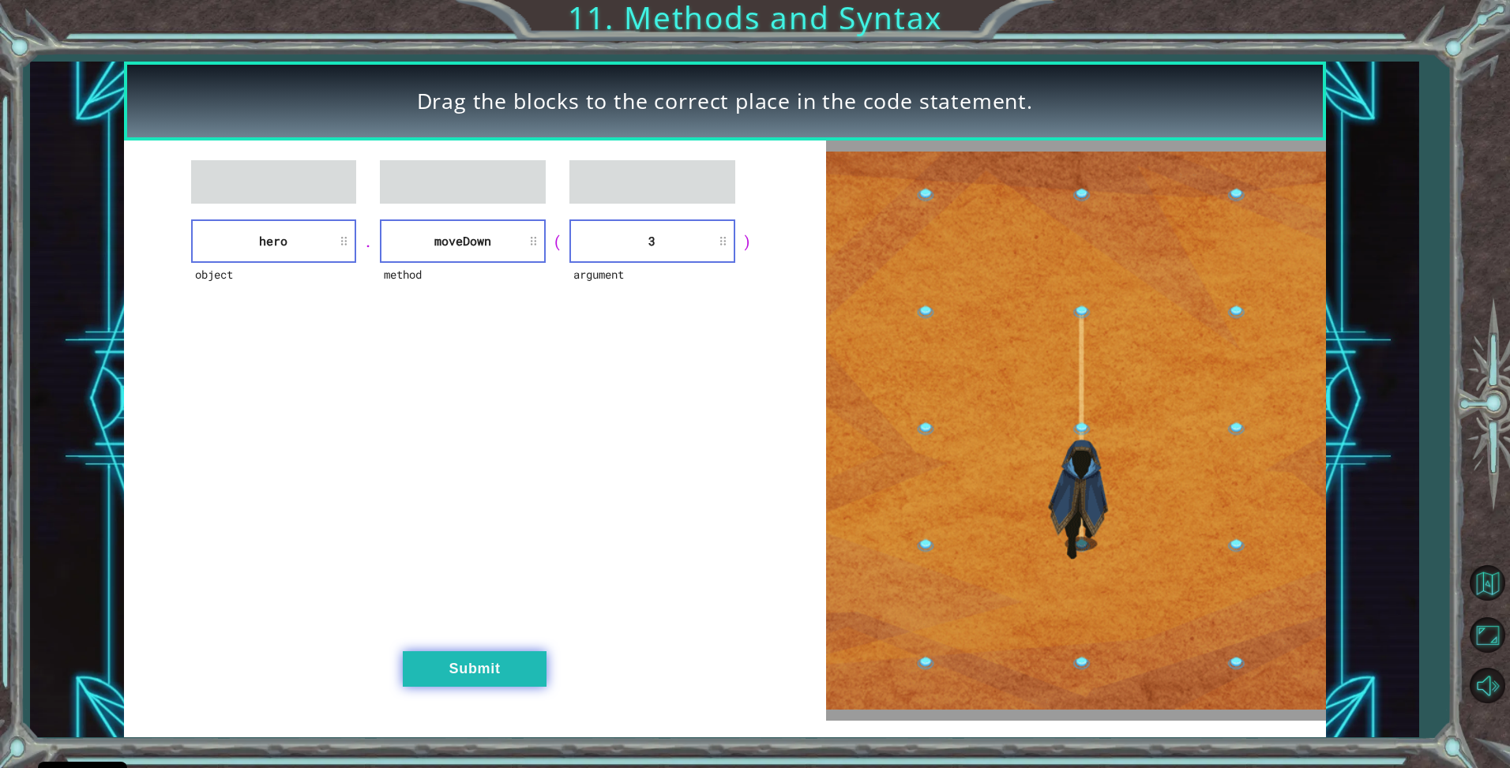
click at [449, 672] on button "Submit" at bounding box center [475, 670] width 144 height 36
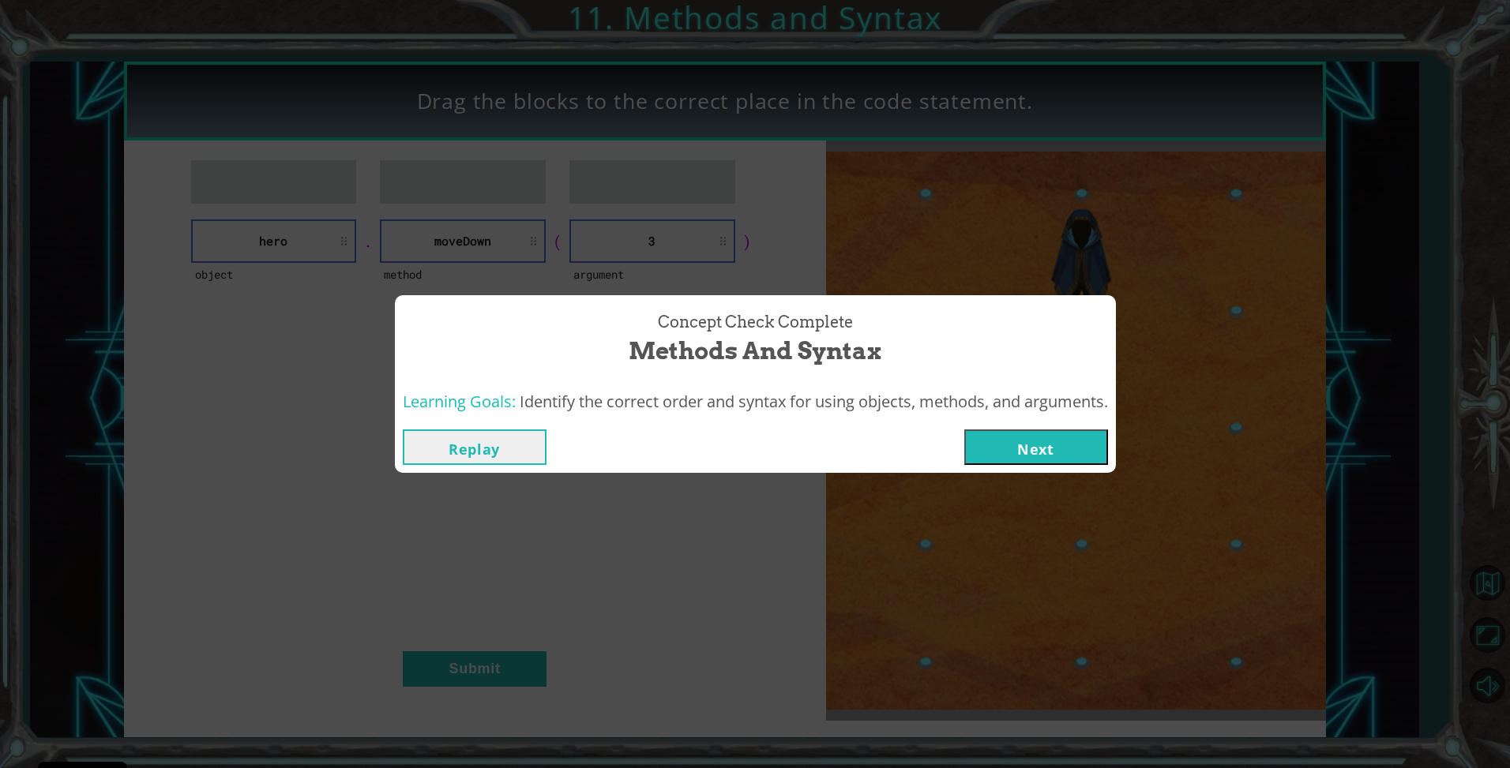
click at [1003, 456] on div "Concept Check Complete Methods and Syntax Learning Goals: Identify the correct …" at bounding box center [755, 384] width 1510 height 768
click at [1007, 449] on button "Next" at bounding box center [1036, 448] width 144 height 36
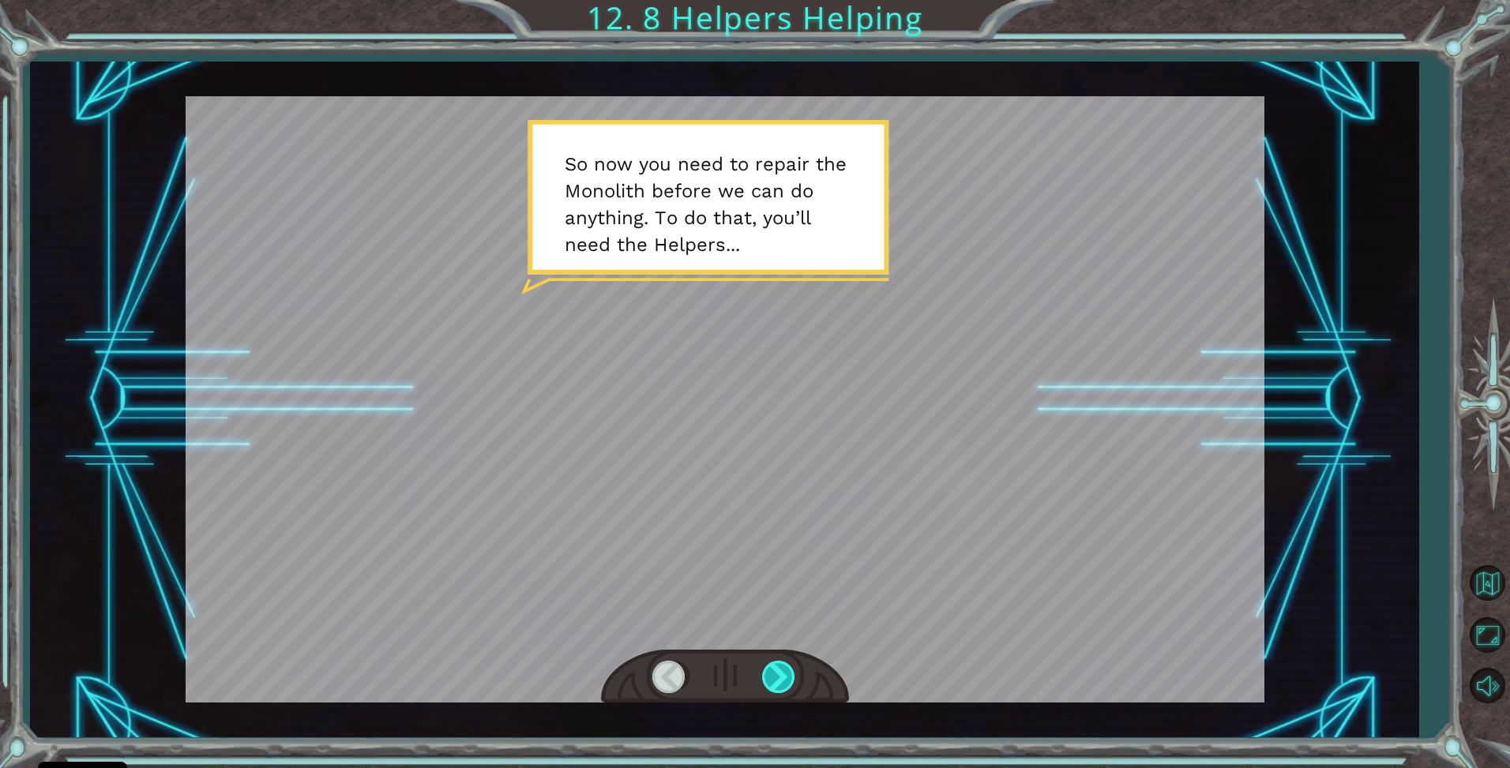
click at [772, 678] on div at bounding box center [780, 677] width 36 height 32
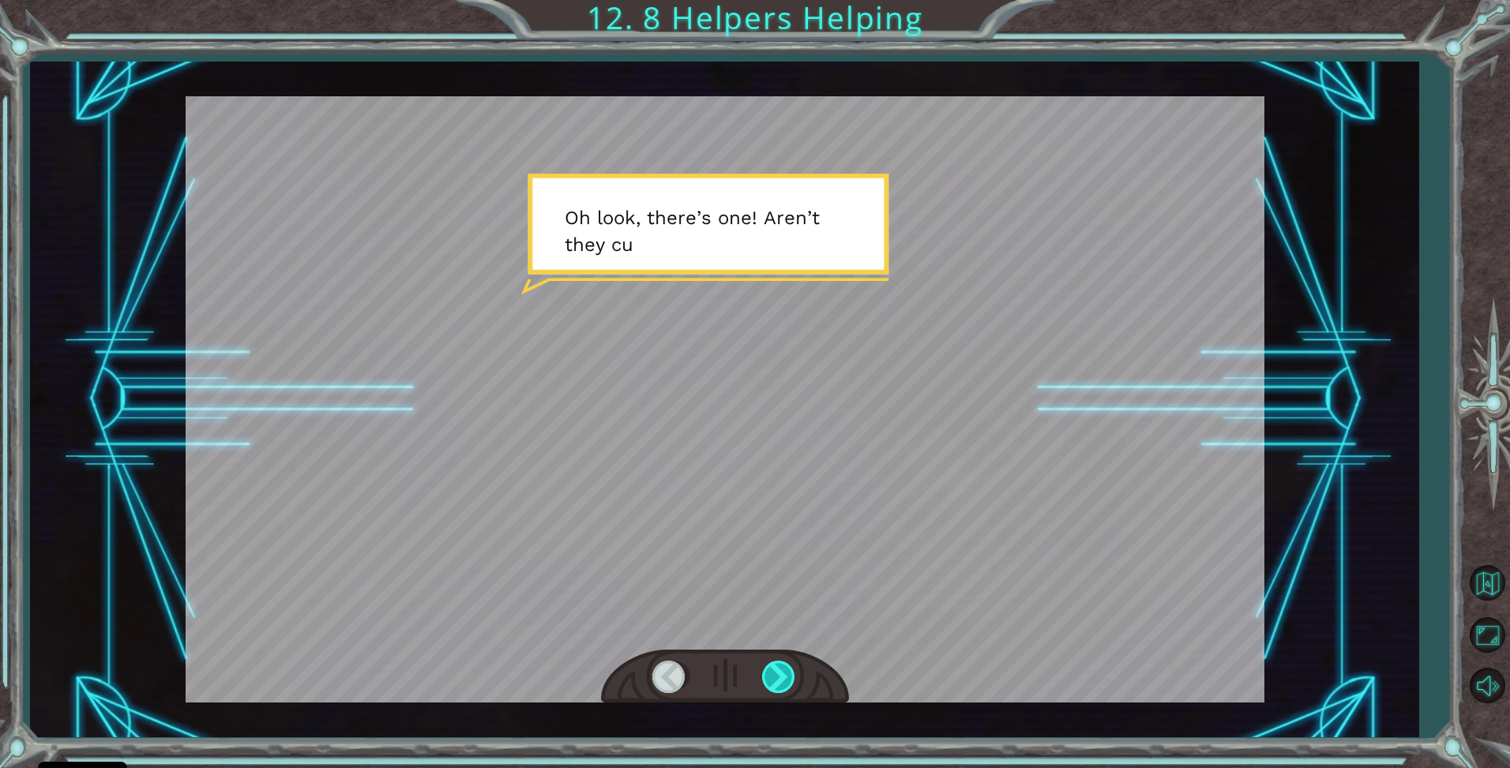
click at [786, 670] on div at bounding box center [780, 677] width 36 height 32
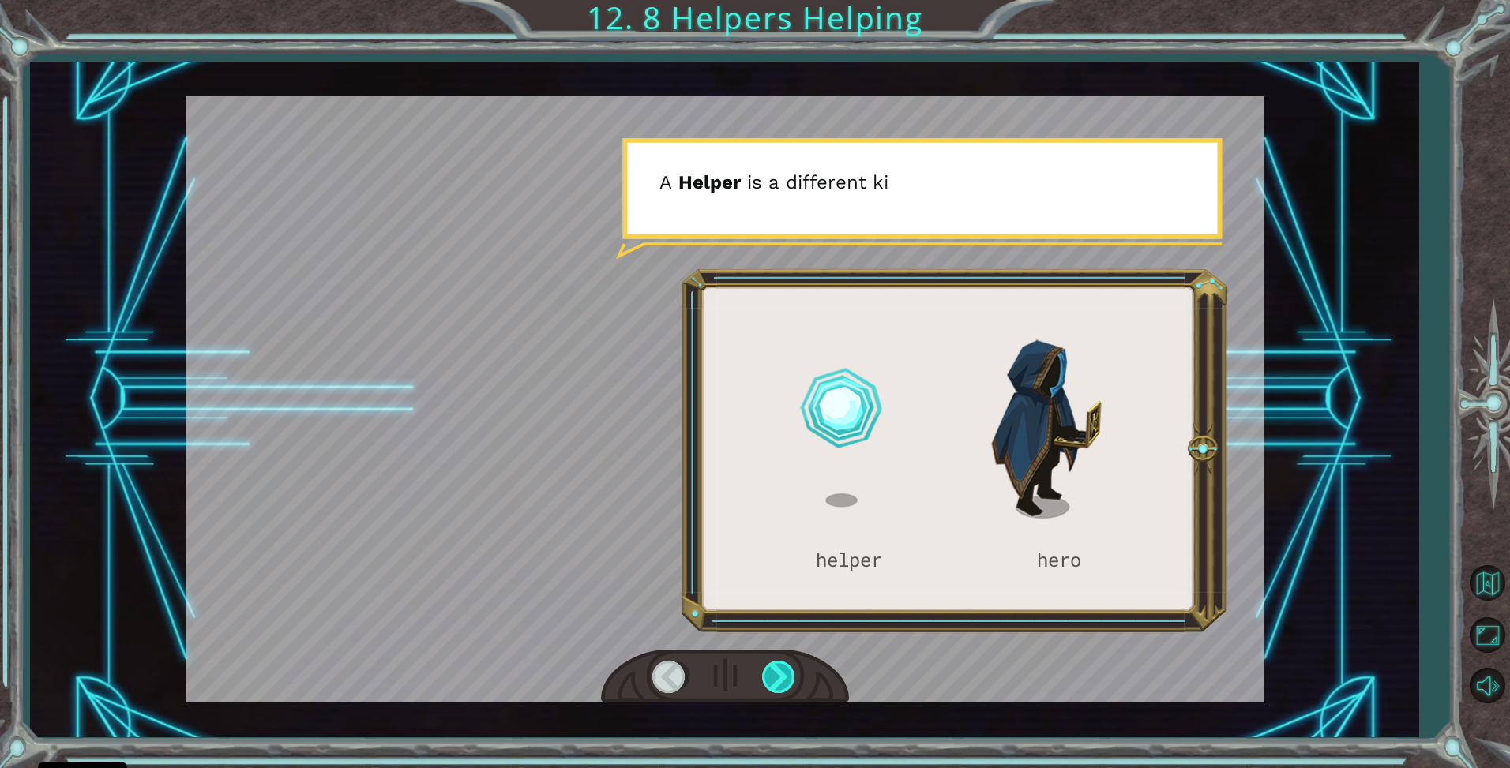
click at [787, 675] on div at bounding box center [780, 677] width 36 height 32
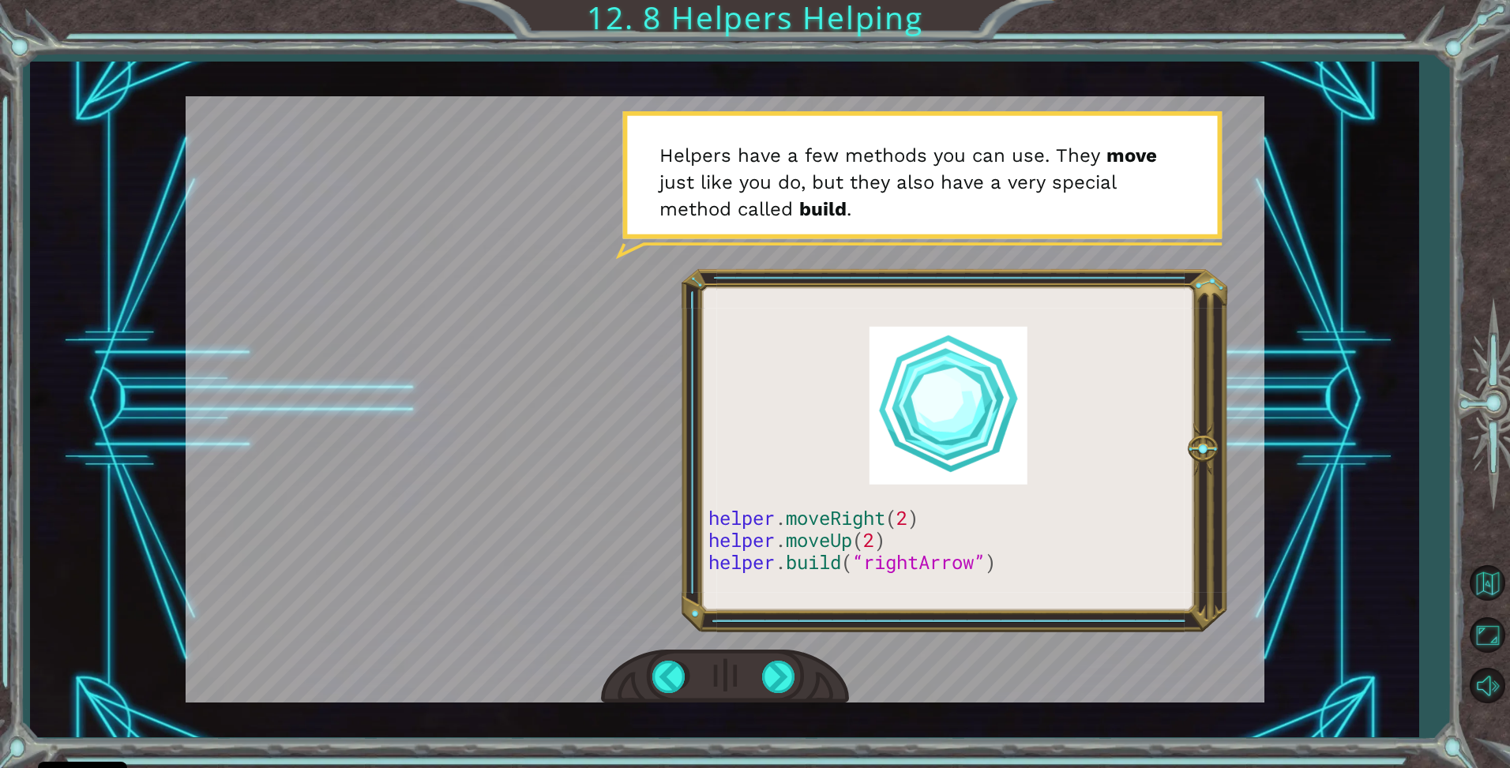
click at [805, 684] on div at bounding box center [725, 677] width 248 height 54
click at [791, 672] on div at bounding box center [780, 677] width 36 height 32
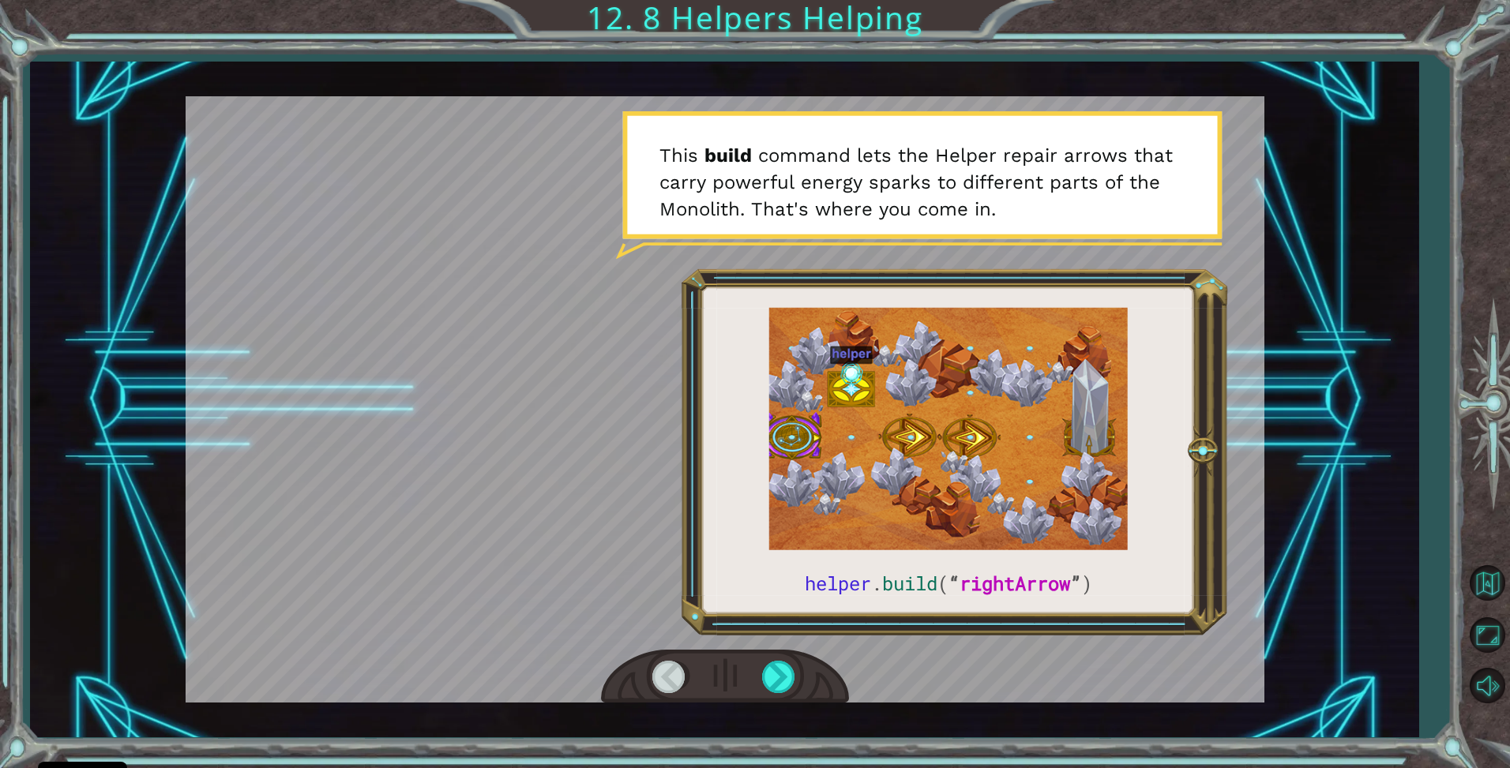
click at [760, 662] on div at bounding box center [725, 677] width 248 height 54
click at [767, 672] on div at bounding box center [780, 677] width 36 height 32
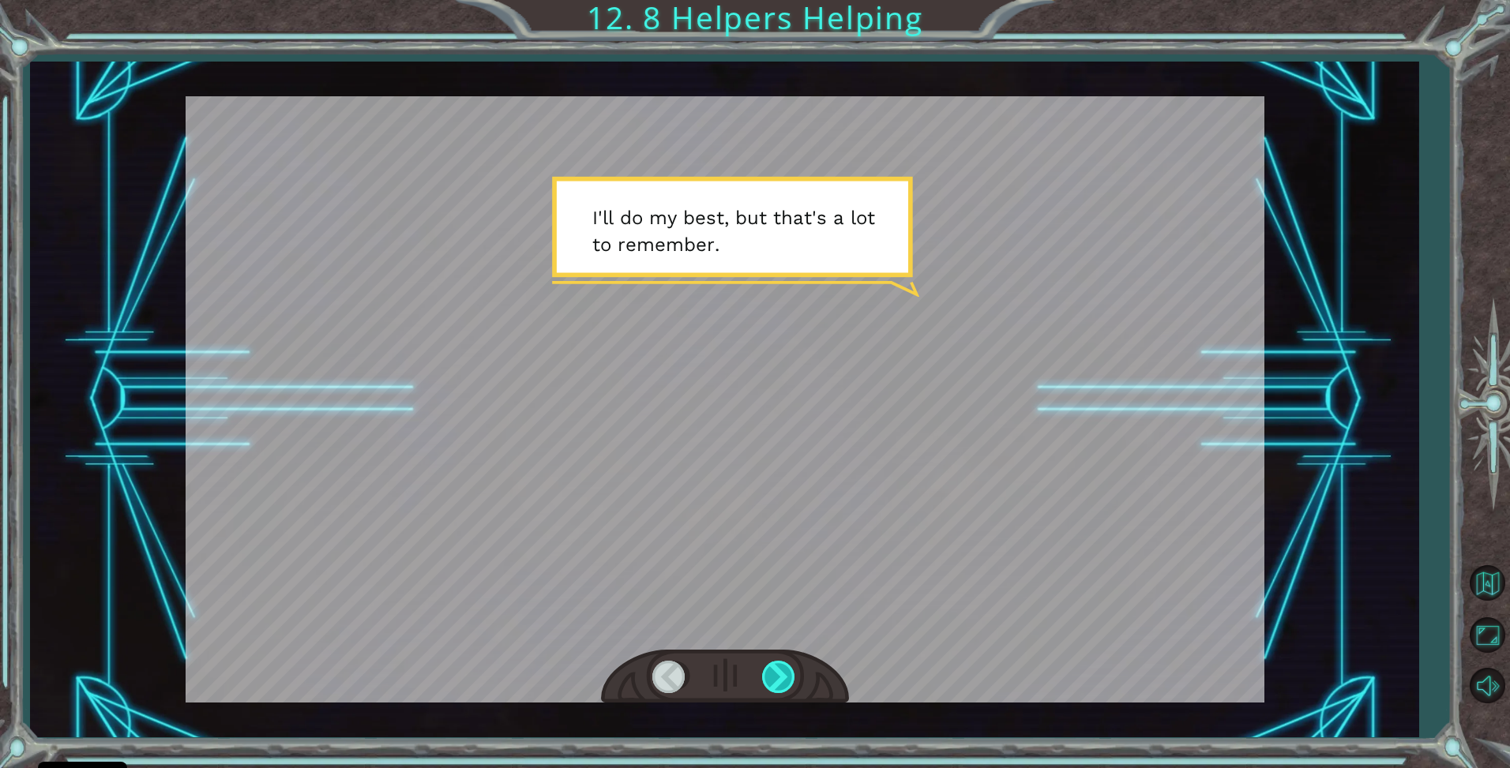
click at [781, 678] on div at bounding box center [780, 677] width 36 height 32
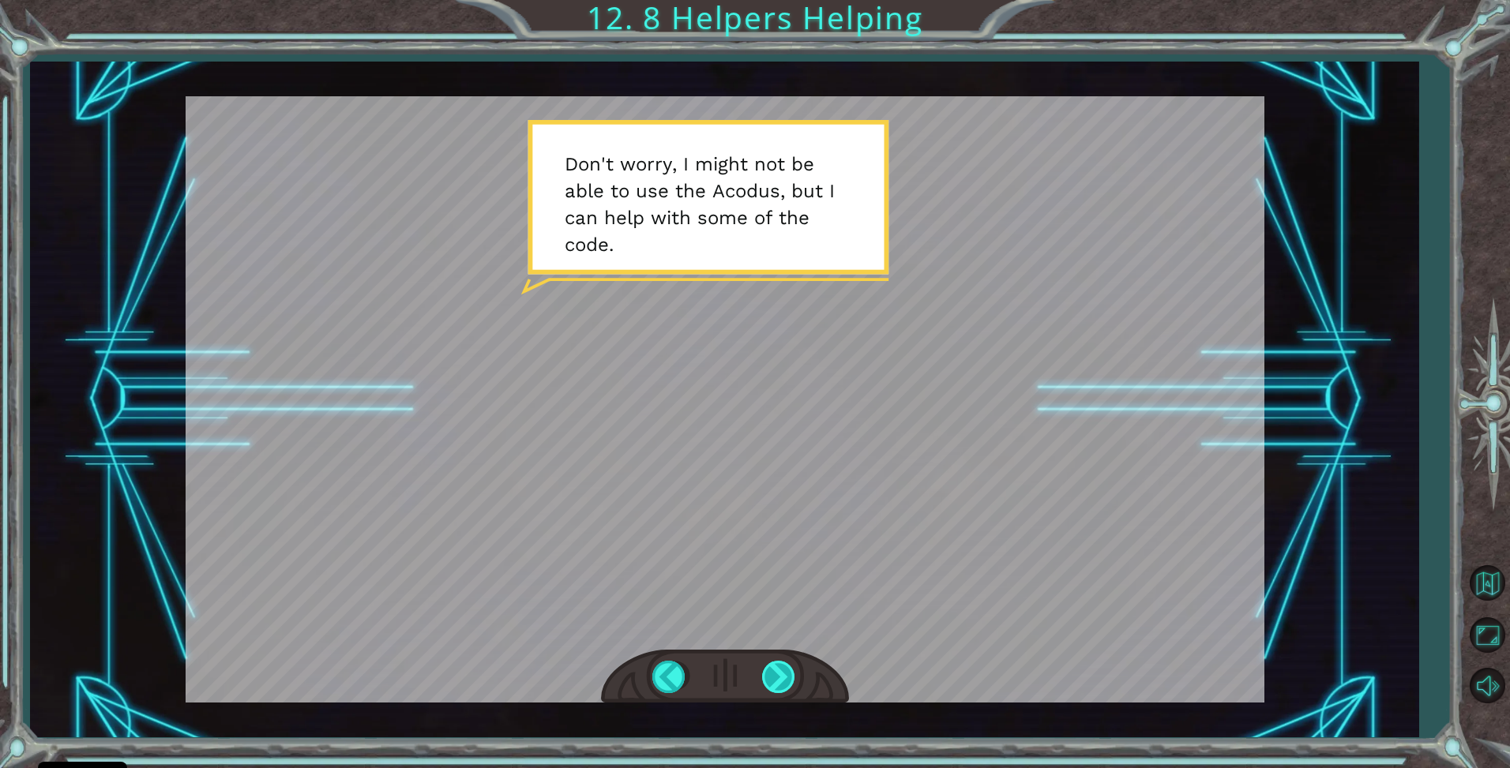
click at [790, 689] on div at bounding box center [780, 677] width 36 height 32
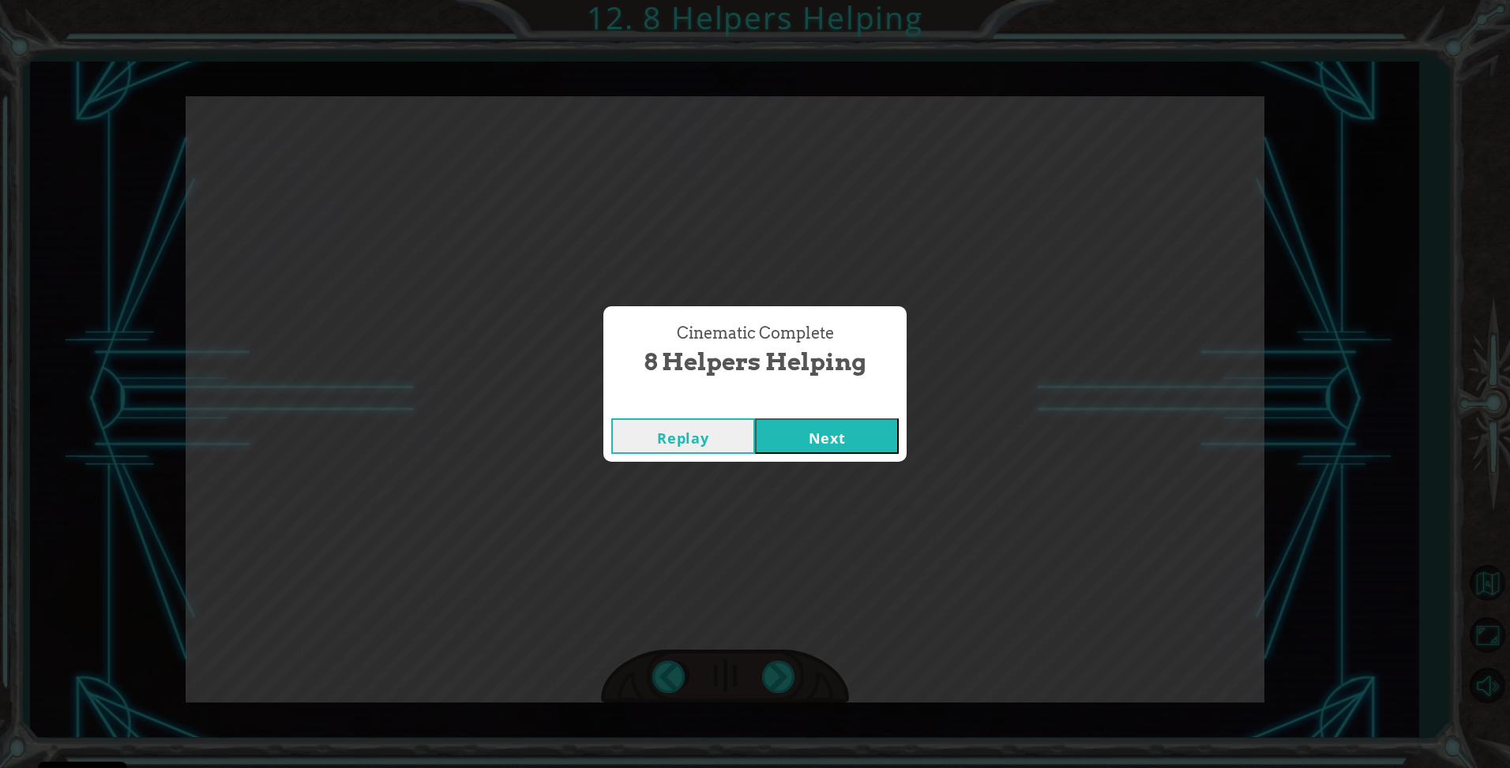
click at [843, 438] on button "Next" at bounding box center [827, 437] width 144 height 36
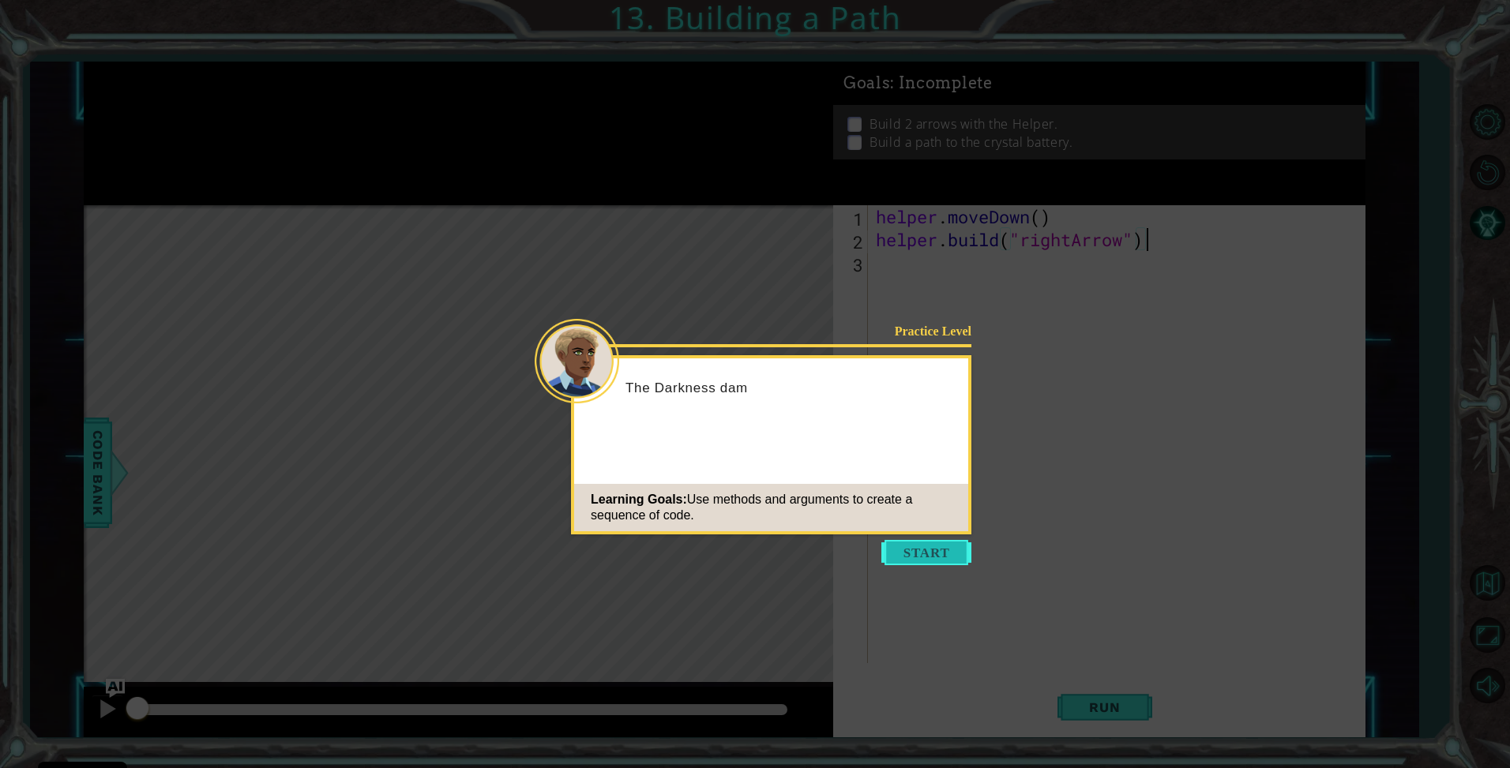
click at [958, 546] on button "Start" at bounding box center [926, 552] width 90 height 25
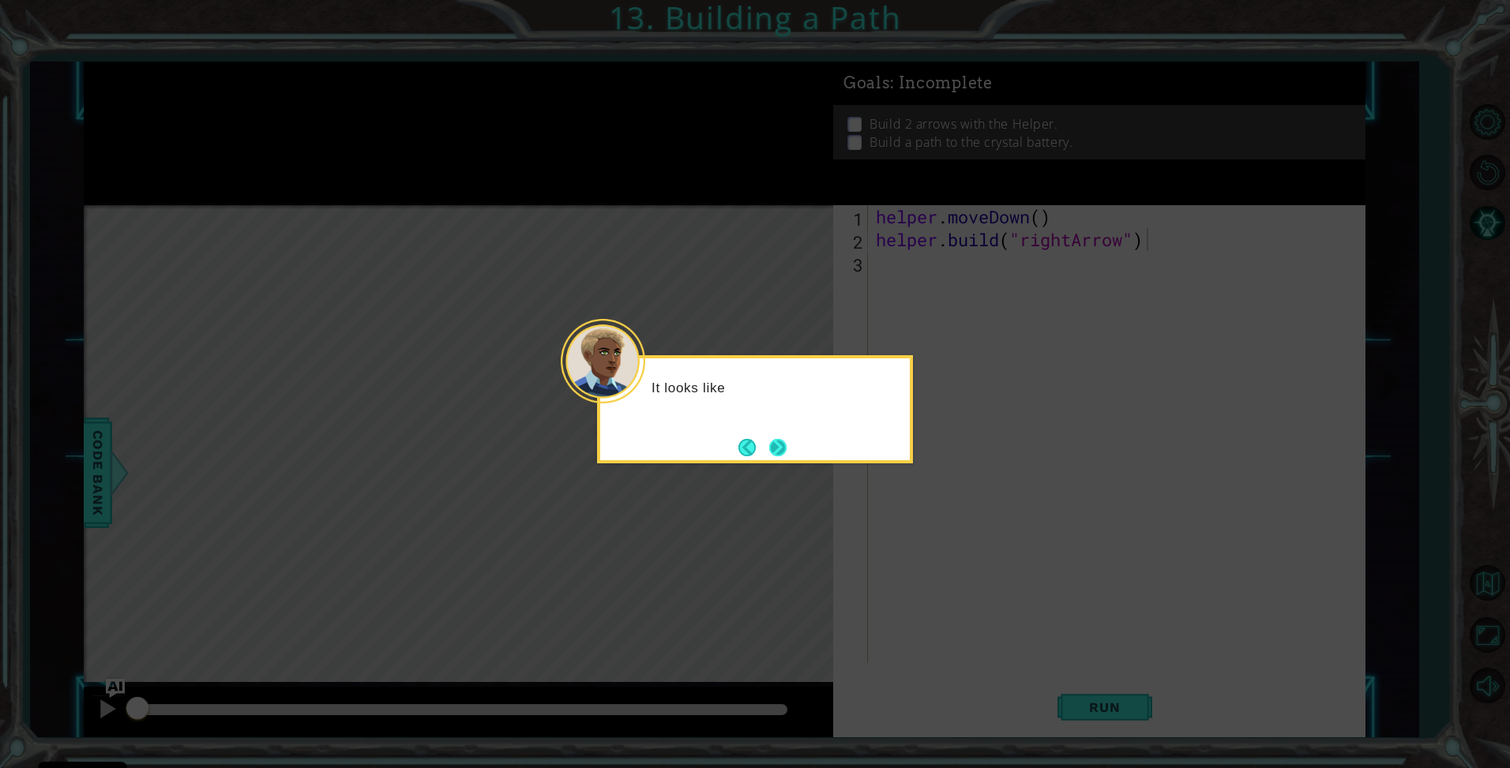
click at [771, 452] on button "Next" at bounding box center [777, 447] width 17 height 17
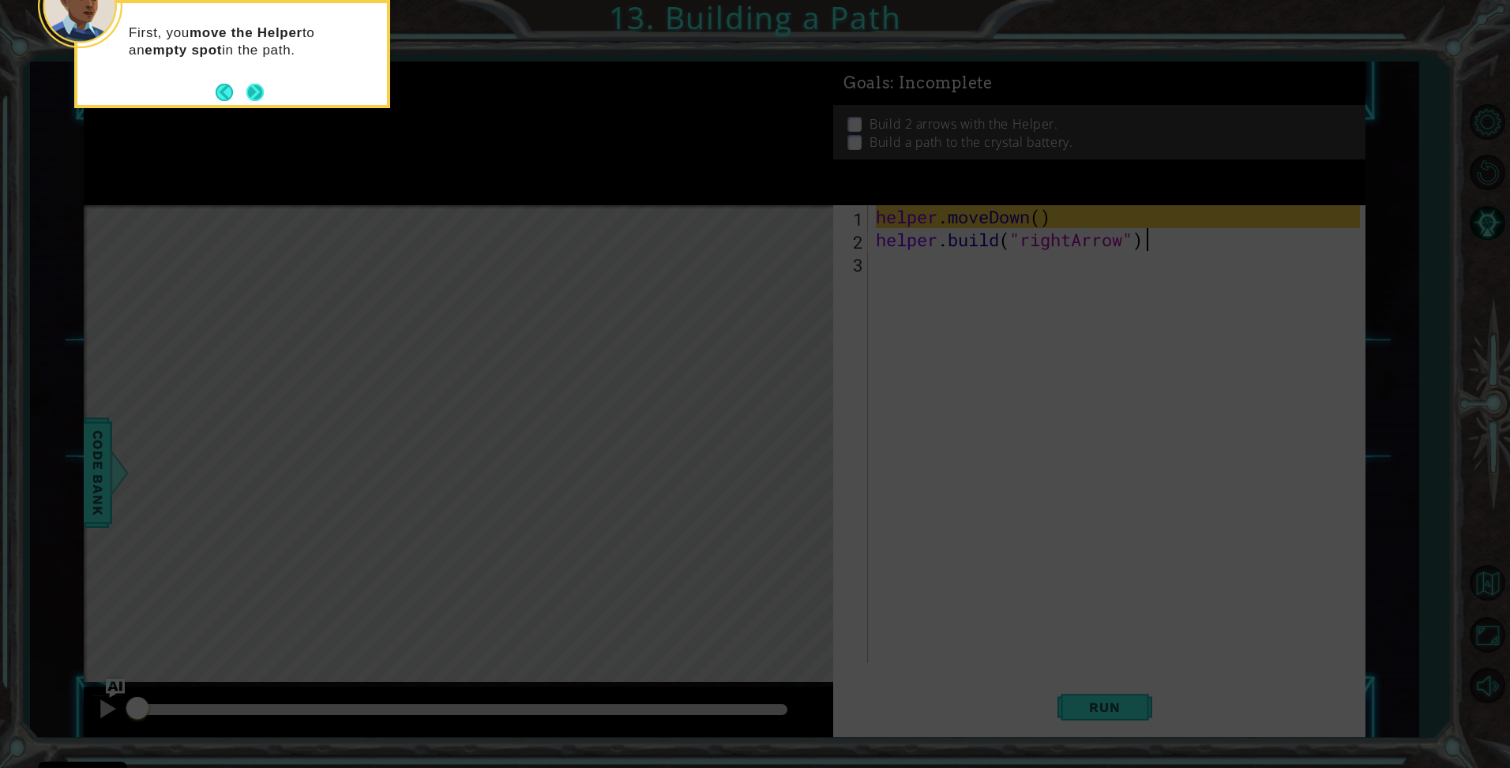
click at [248, 92] on button "Next" at bounding box center [254, 92] width 17 height 17
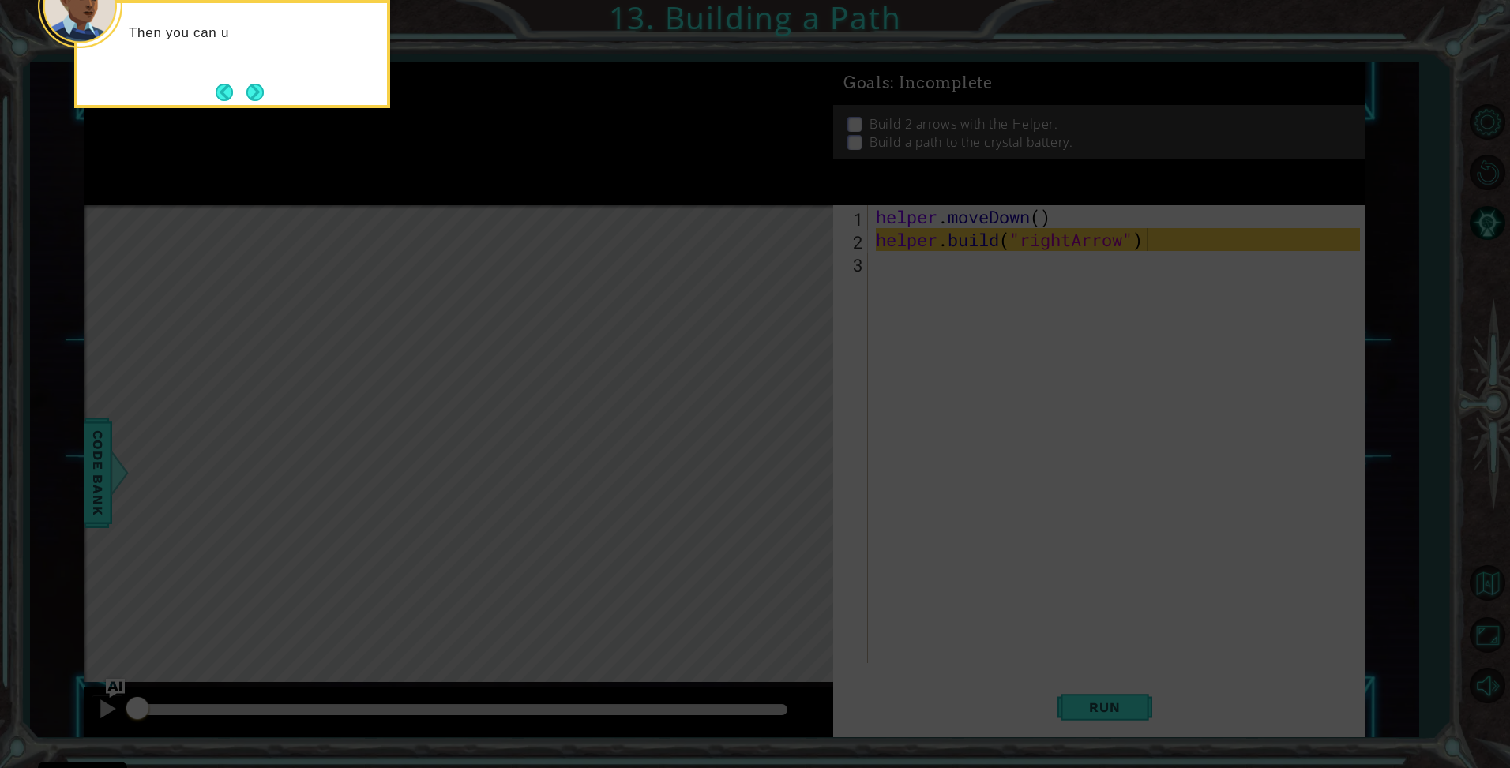
click at [248, 92] on button "Next" at bounding box center [254, 92] width 17 height 17
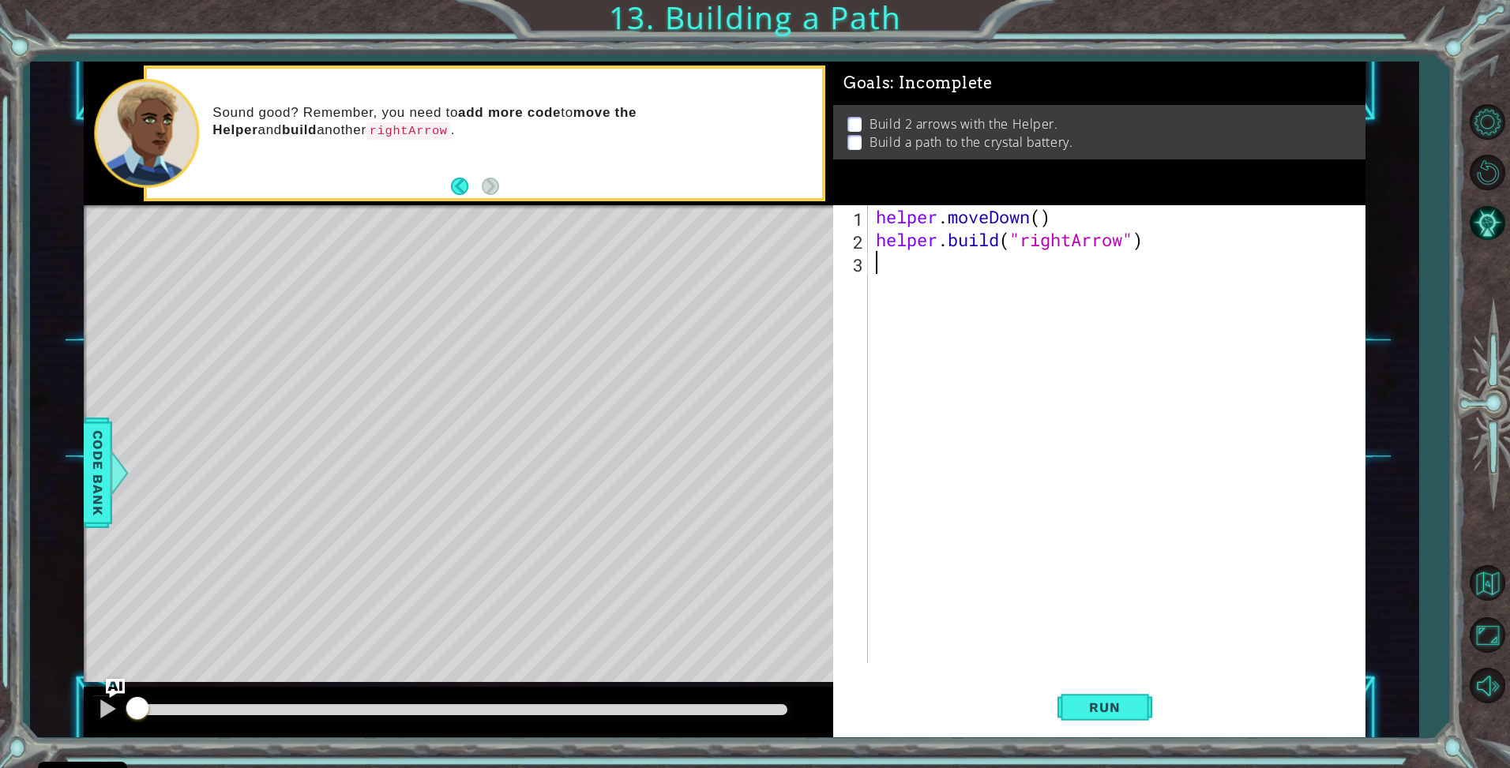
click at [979, 265] on div "helper . moveDown ( ) helper . build ( "rightArrow" )" at bounding box center [1121, 457] width 496 height 504
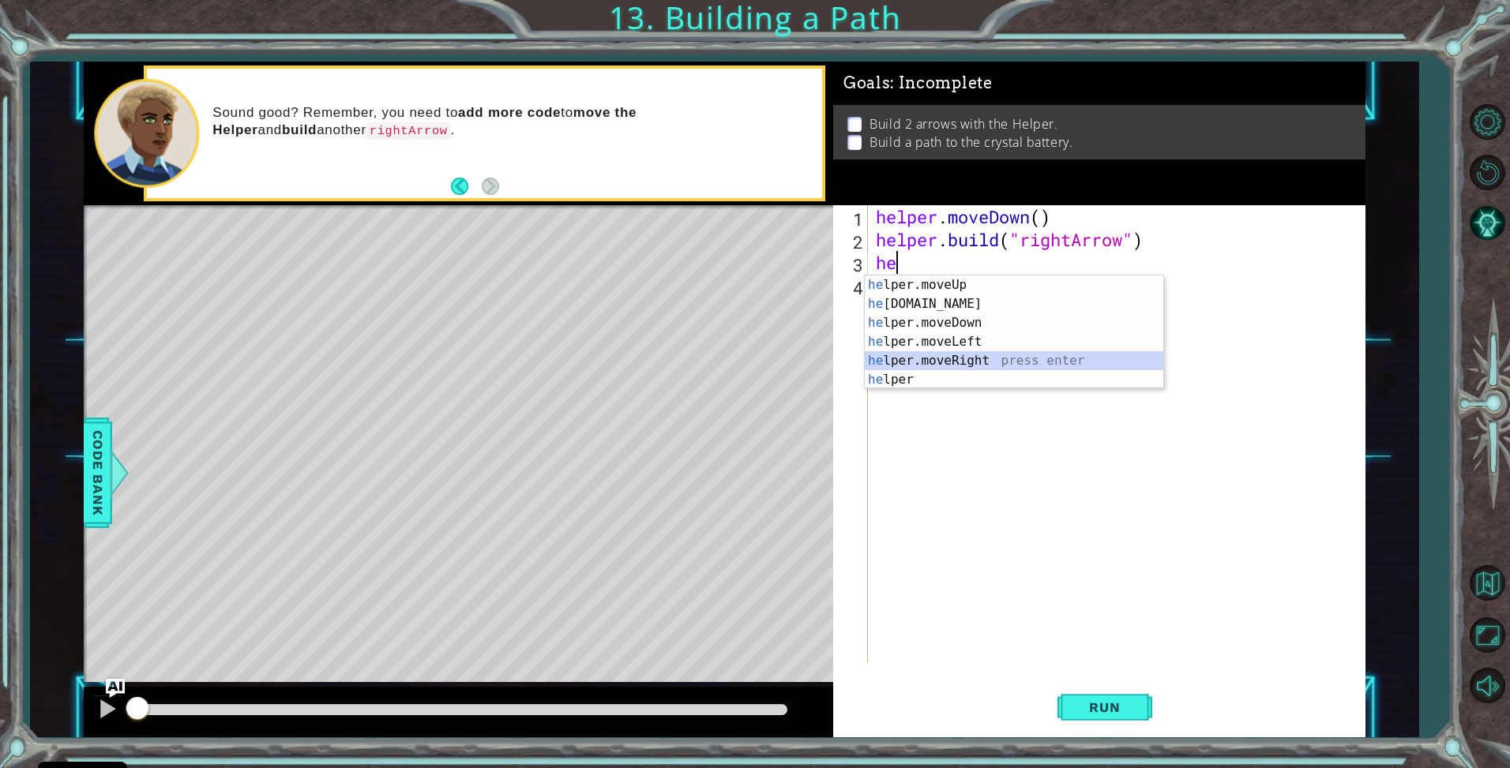
click at [977, 355] on div "he lper.moveUp press enter he [DOMAIN_NAME] press enter he lper.moveDown press …" at bounding box center [1014, 352] width 299 height 152
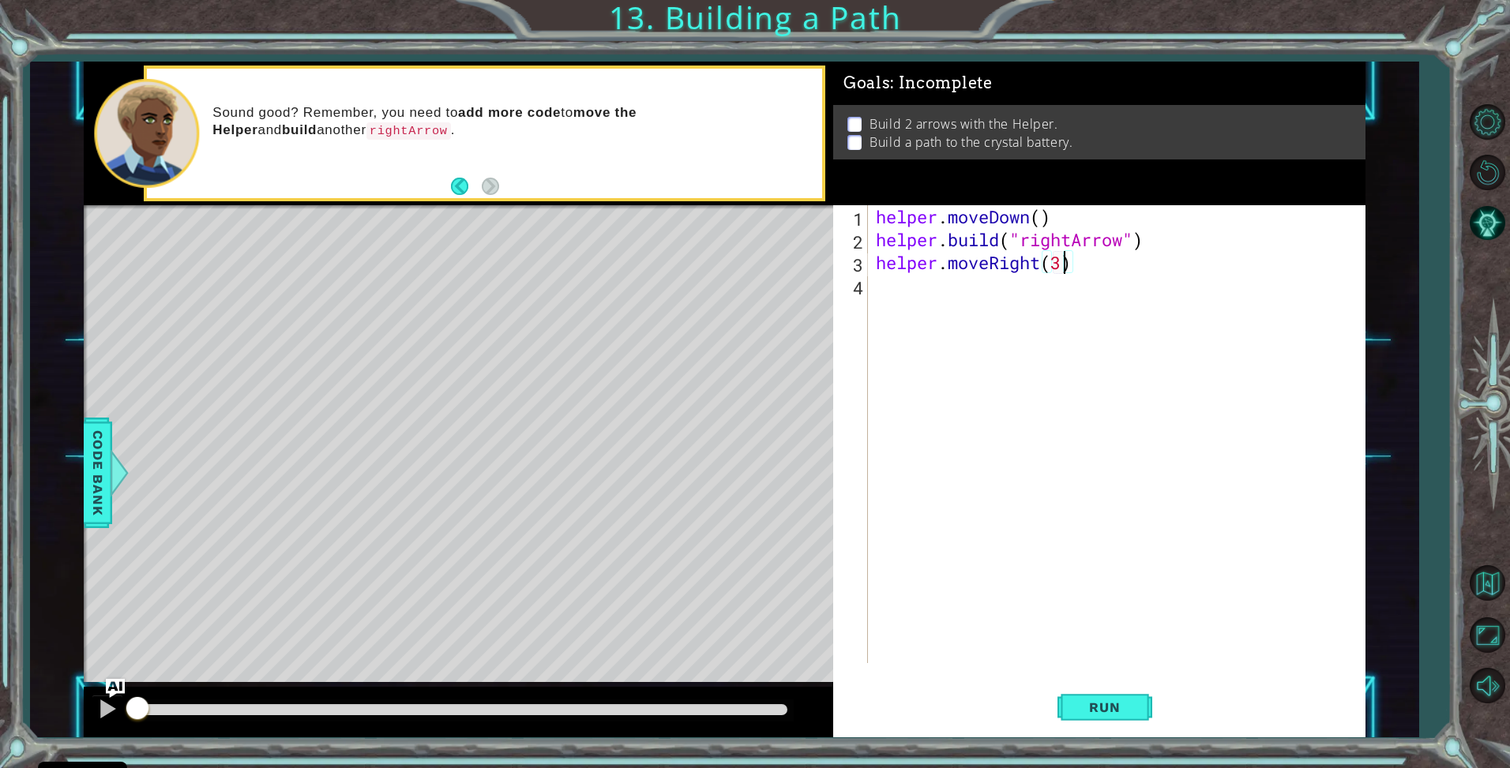
scroll to position [0, 8]
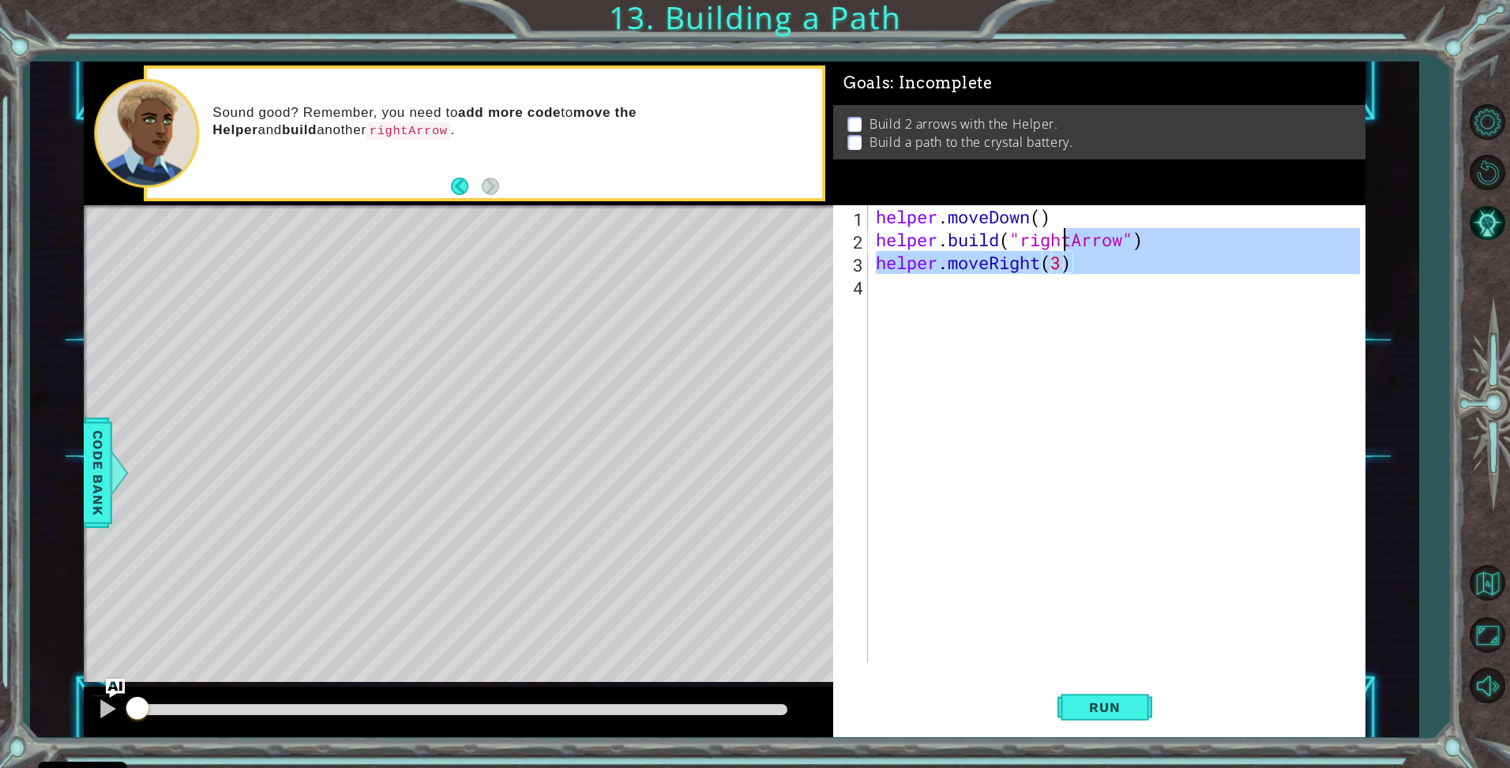
click at [1068, 292] on div "helper . moveDown ( ) helper . build ( "rightArrow" ) helper . moveRight ( 3 )" at bounding box center [1121, 457] width 496 height 504
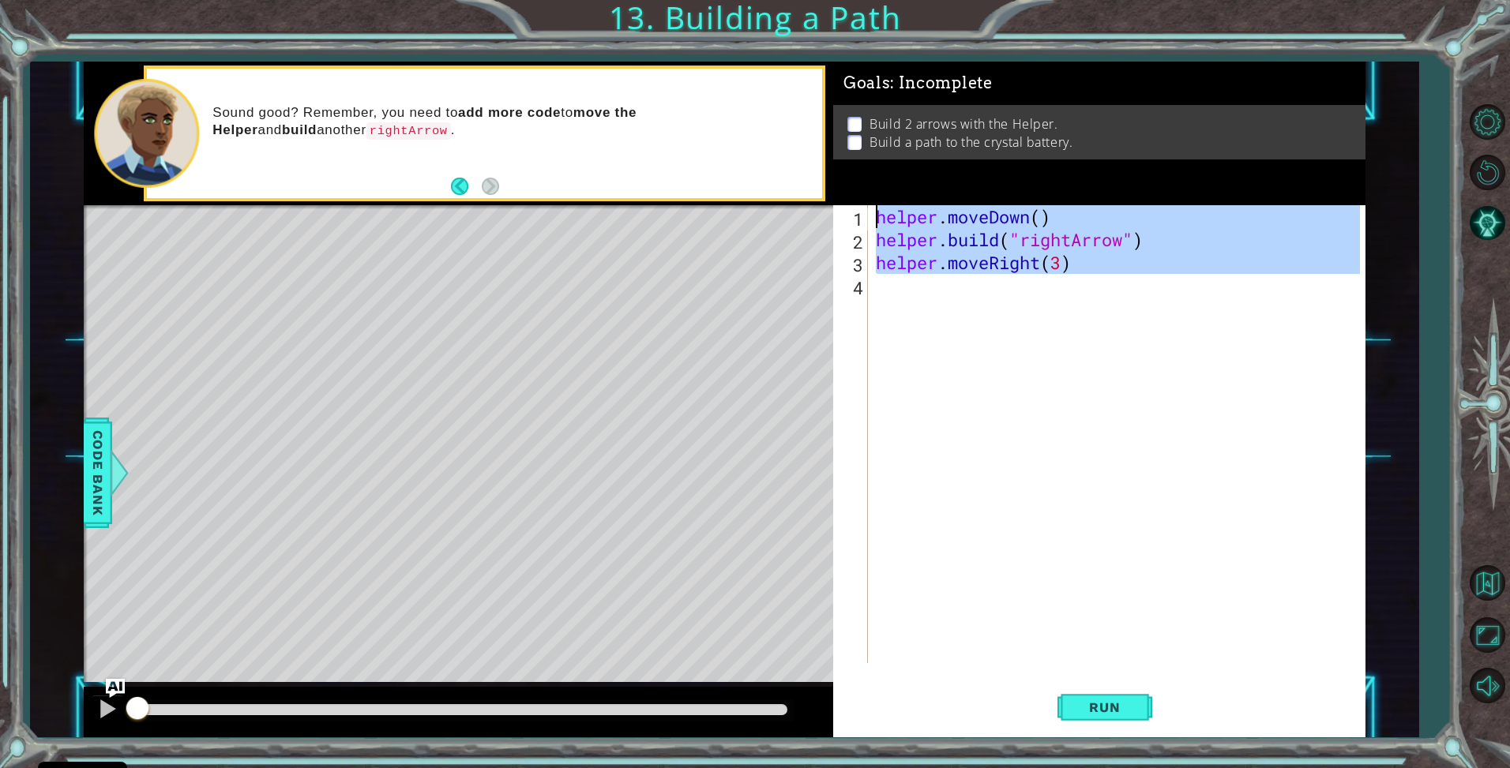
scroll to position [0, 0]
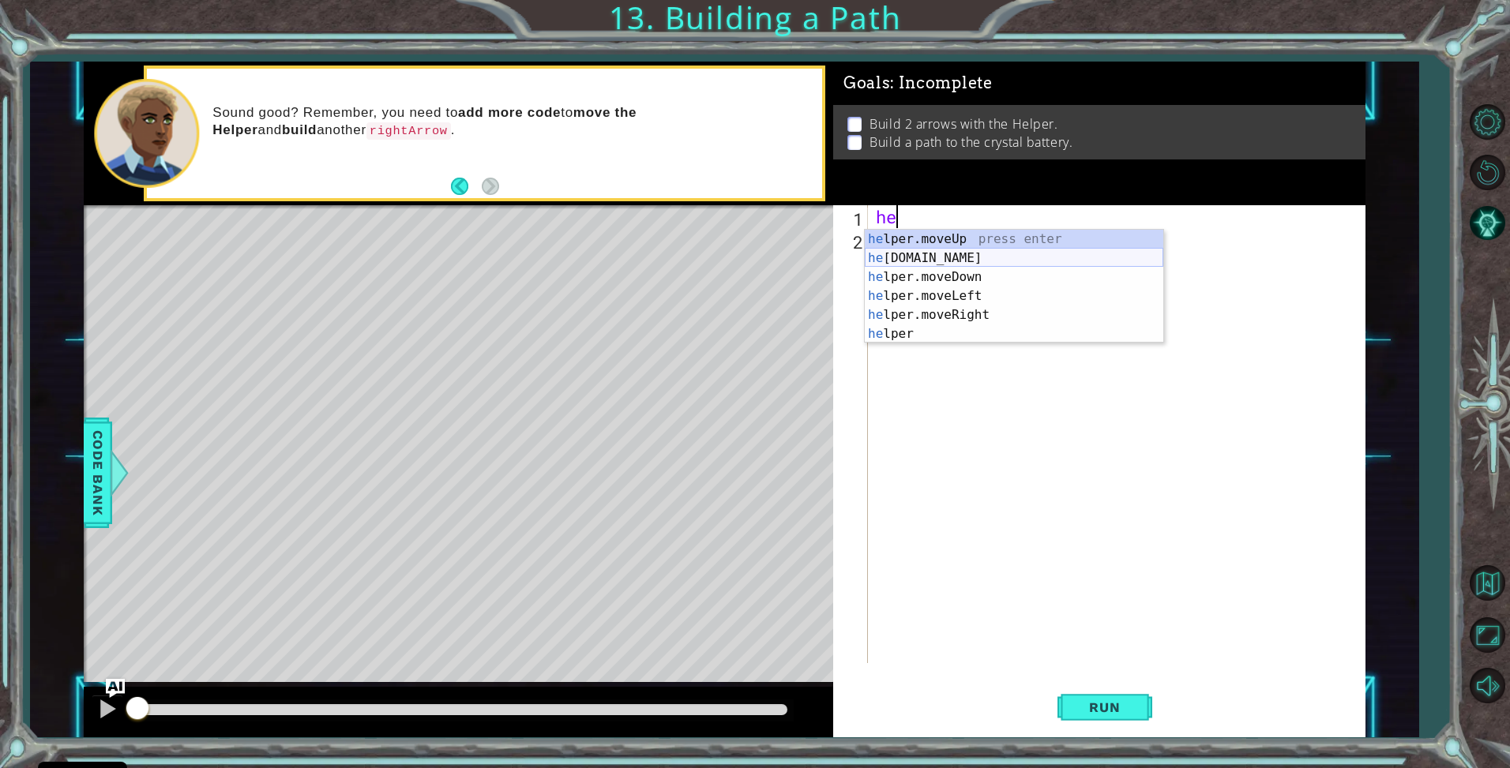
click at [951, 251] on div "he lper.moveUp press enter he [DOMAIN_NAME] press enter he lper.moveDown press …" at bounding box center [1014, 306] width 299 height 152
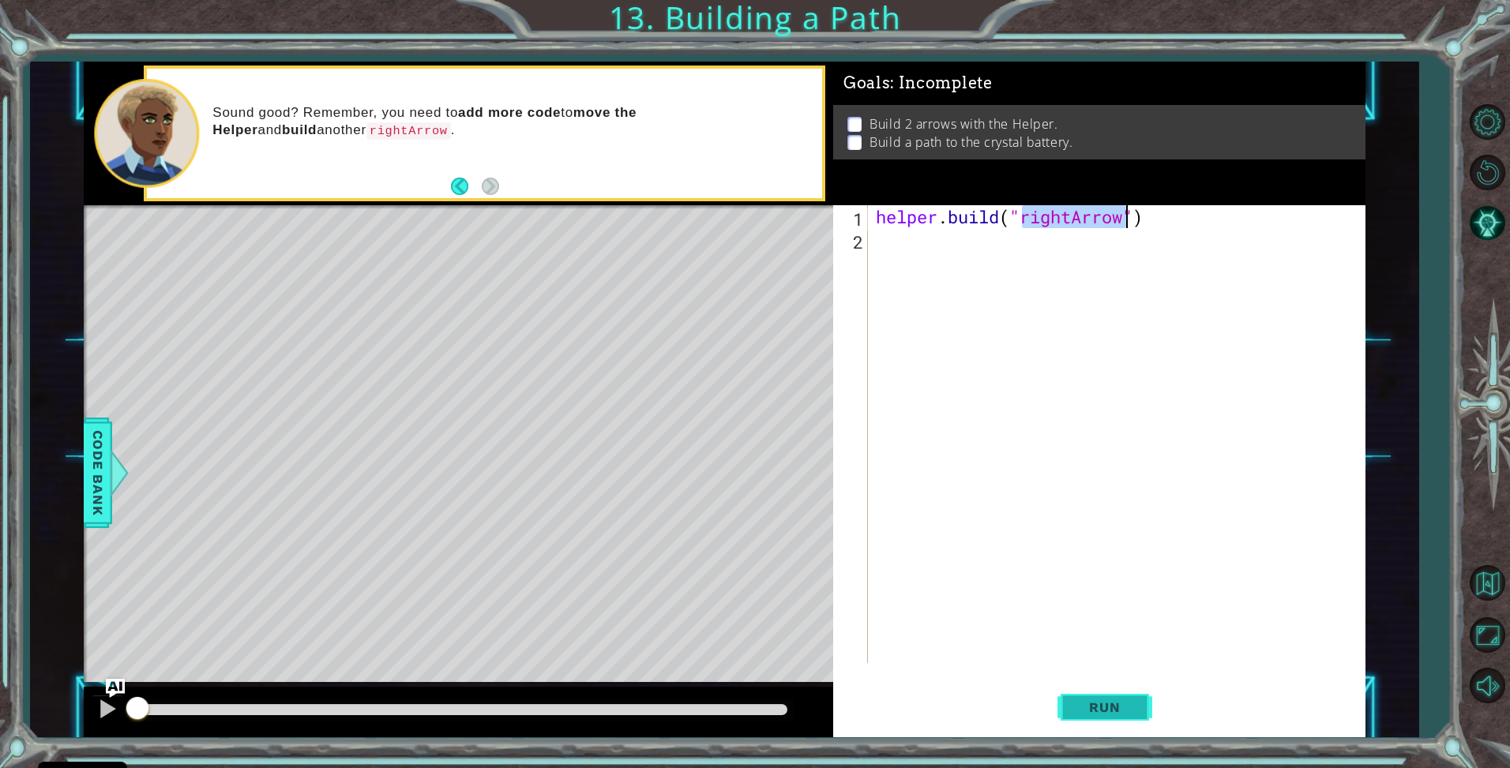
type textarea "[DOMAIN_NAME]("rightArrow")"
click at [1112, 712] on span "Run" at bounding box center [1104, 708] width 62 height 16
click at [1125, 240] on div "helper . build ( "rightArrow" )" at bounding box center [1121, 457] width 496 height 504
drag, startPoint x: 1167, startPoint y: 228, endPoint x: 832, endPoint y: 197, distance: 337.0
click at [832, 197] on div "1 ההההההההההההההההההההההההההההההההההההההההההההההההההההההההההההההההההההההההההההה…" at bounding box center [725, 400] width 1282 height 676
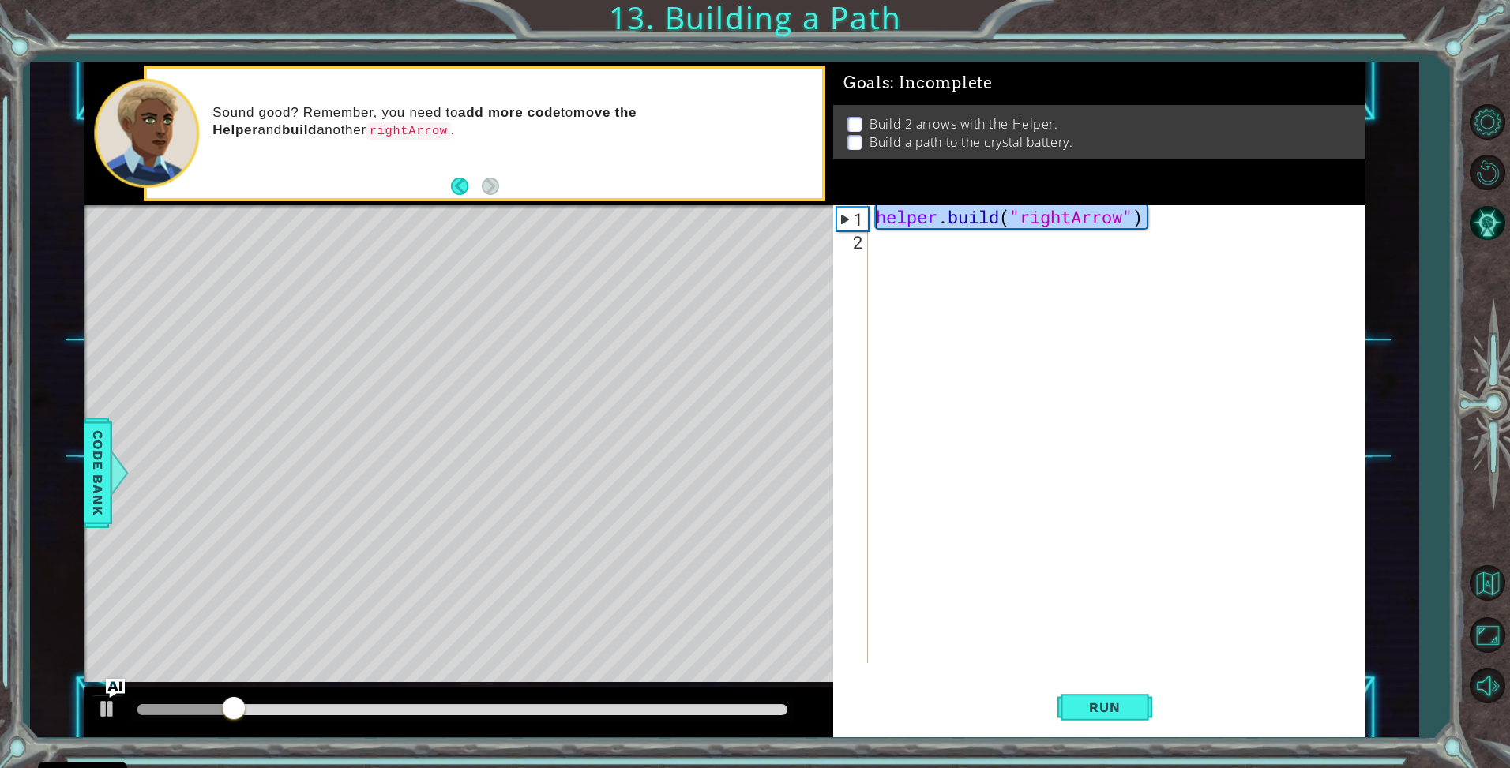
type textarea "[DOMAIN_NAME]("rightArrow")"
drag, startPoint x: 362, startPoint y: 709, endPoint x: 62, endPoint y: 716, distance: 300.2
click at [62, 716] on div "1 ההההההההההההההההההההההההההההההההההההההההההההההההההההההההההההההההההההההההההההה…" at bounding box center [724, 400] width 1389 height 676
click at [1075, 233] on div at bounding box center [1121, 457] width 496 height 504
click at [1034, 217] on div at bounding box center [1121, 457] width 496 height 504
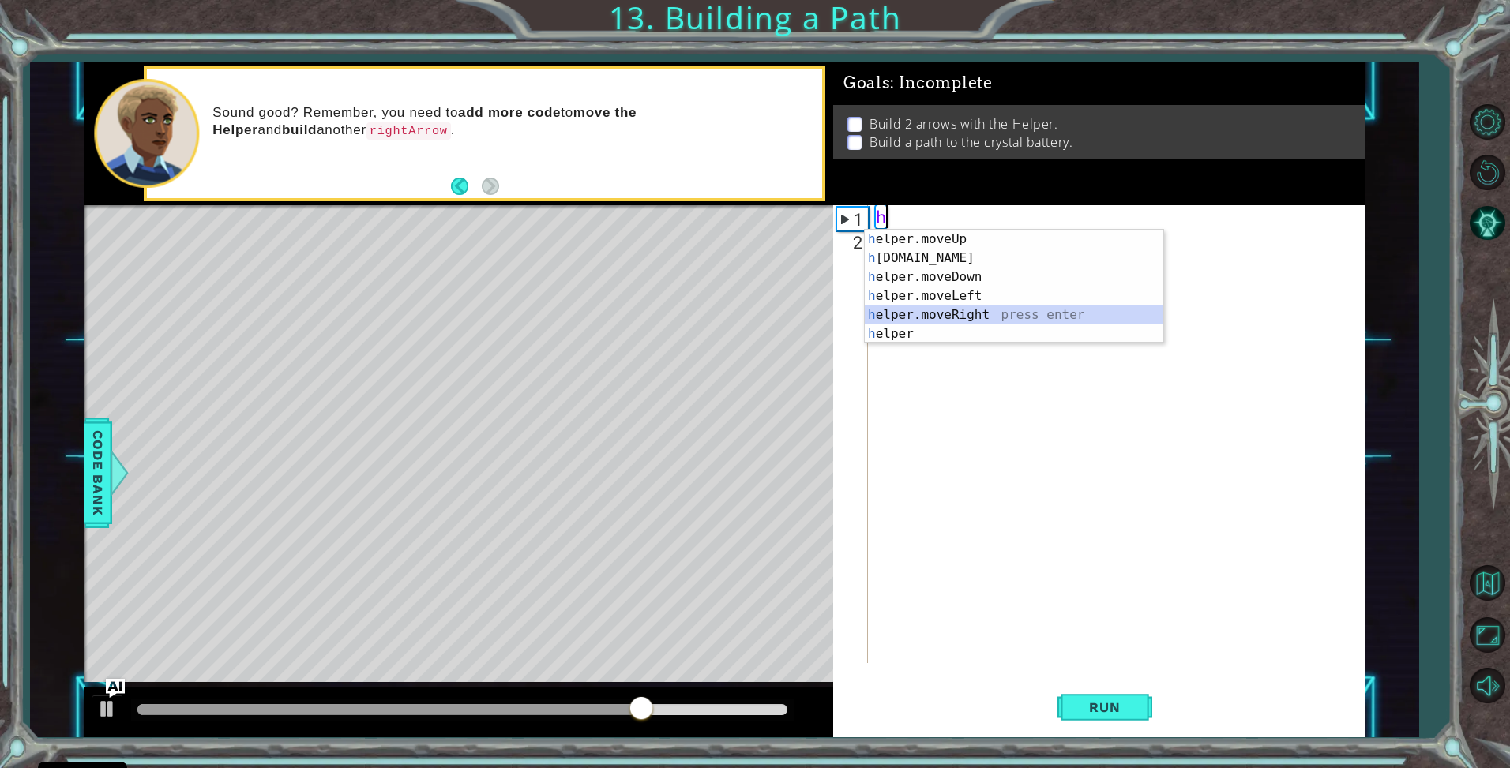
click at [934, 314] on div "h elper.moveUp press enter h [DOMAIN_NAME] press enter h elper.moveDown press e…" at bounding box center [1014, 306] width 299 height 152
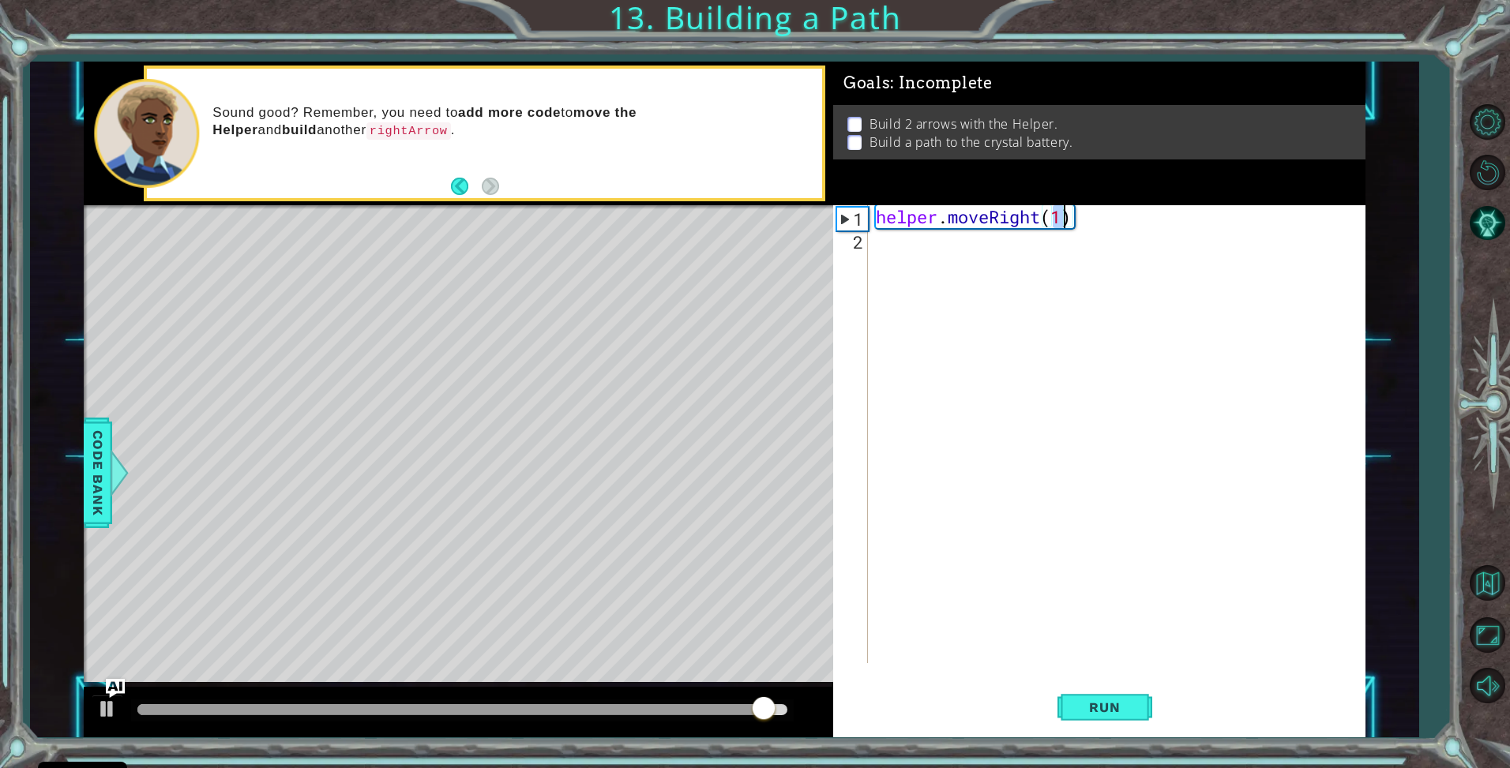
type textarea "helper.moveRight(2)"
click at [956, 233] on div "helper . moveRight ( 2 )" at bounding box center [1121, 457] width 496 height 504
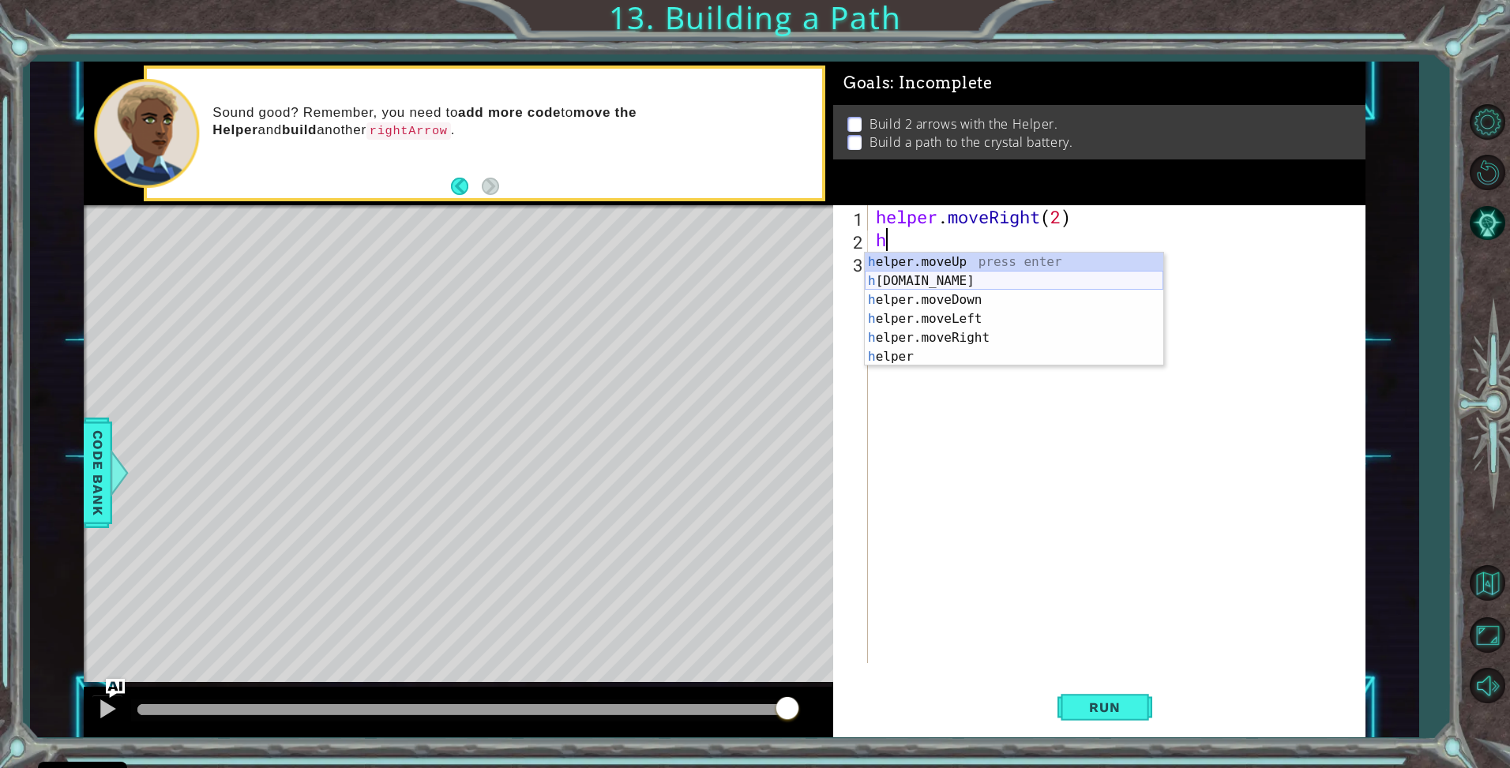
click at [949, 275] on div "h elper.moveUp press enter h [DOMAIN_NAME] press enter h elper.moveDown press e…" at bounding box center [1014, 329] width 299 height 152
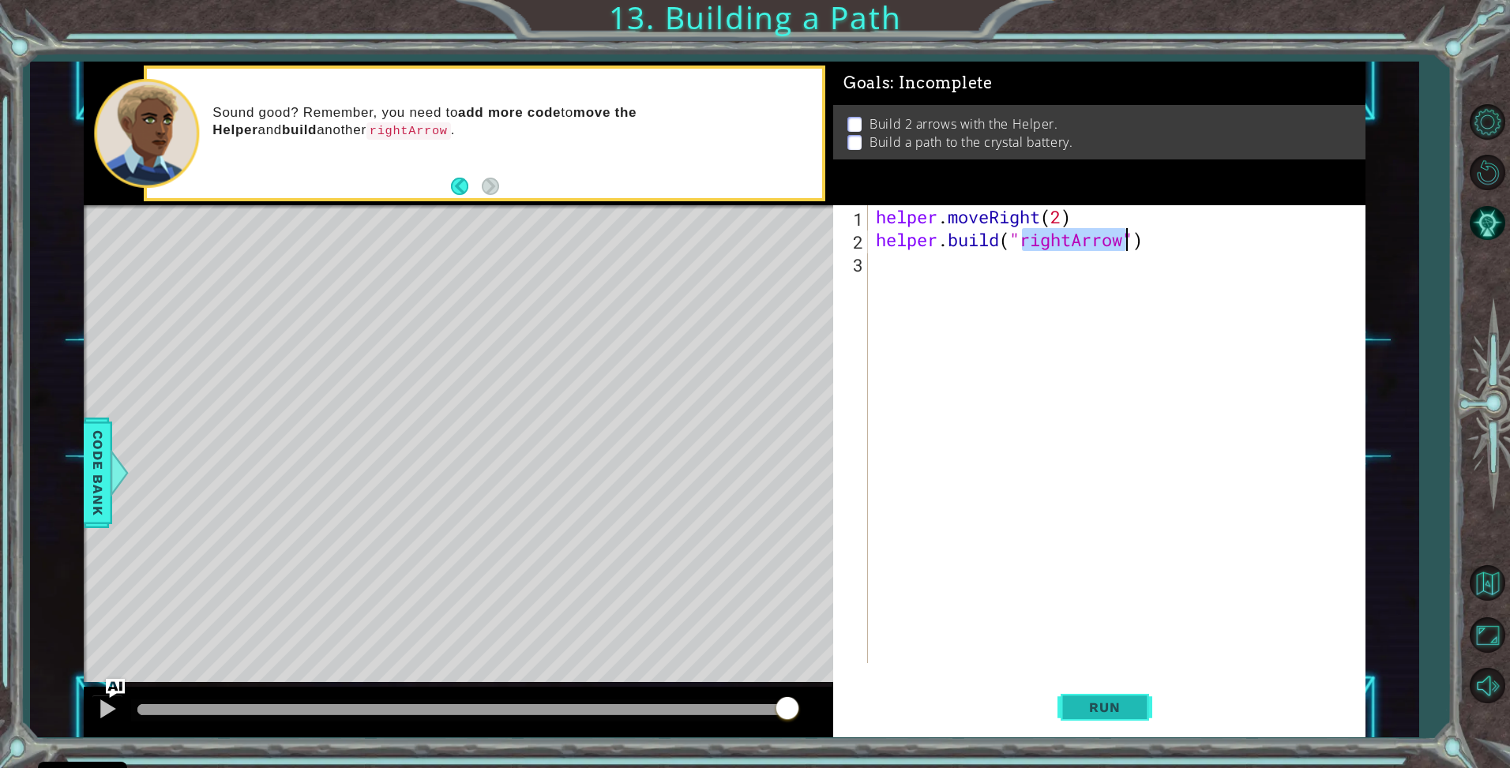
type textarea "[DOMAIN_NAME]("rightArrow")"
click at [1103, 697] on button "Run" at bounding box center [1104, 708] width 95 height 53
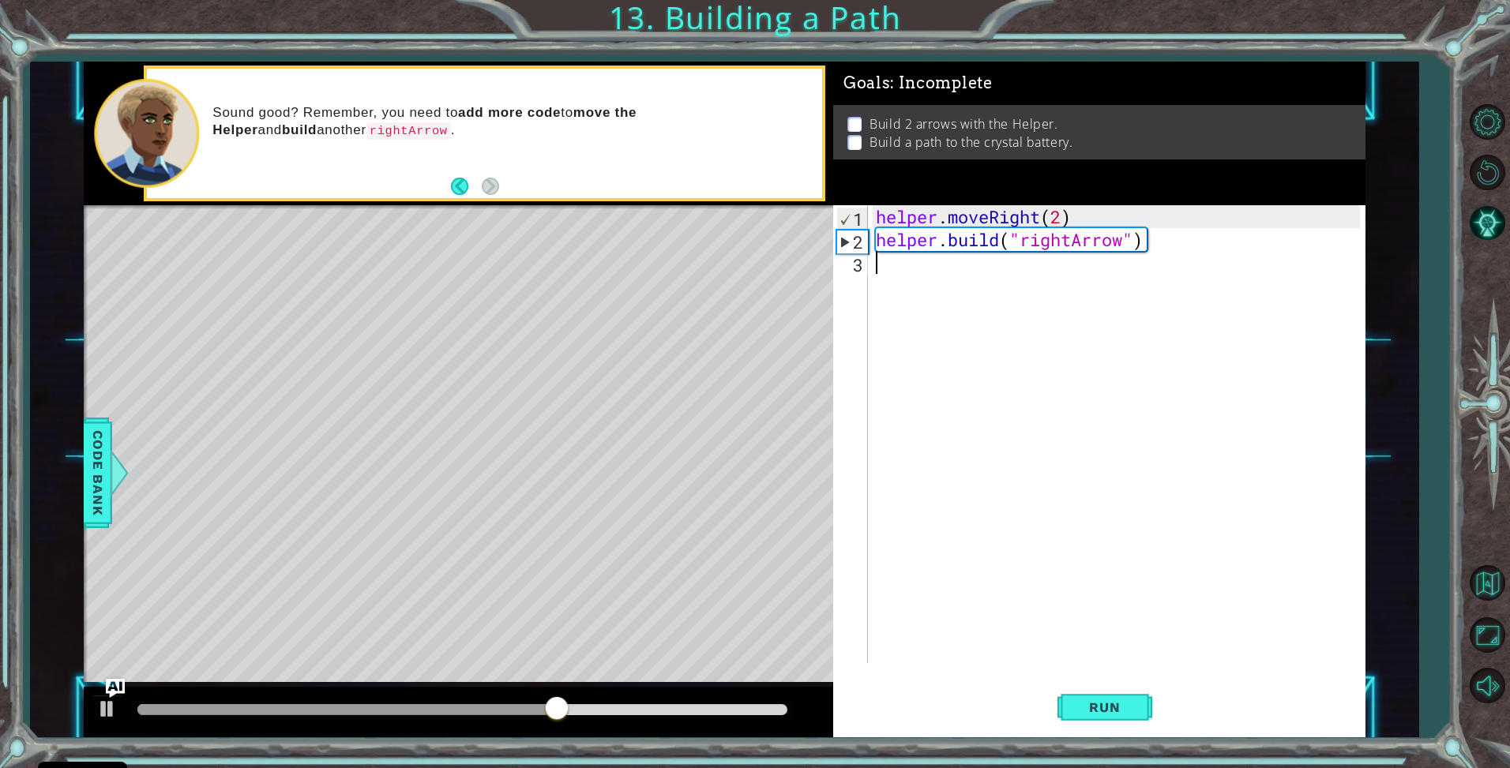
click at [890, 257] on div "helper . moveRight ( 2 ) helper . build ( "rightArrow" )" at bounding box center [1121, 457] width 496 height 504
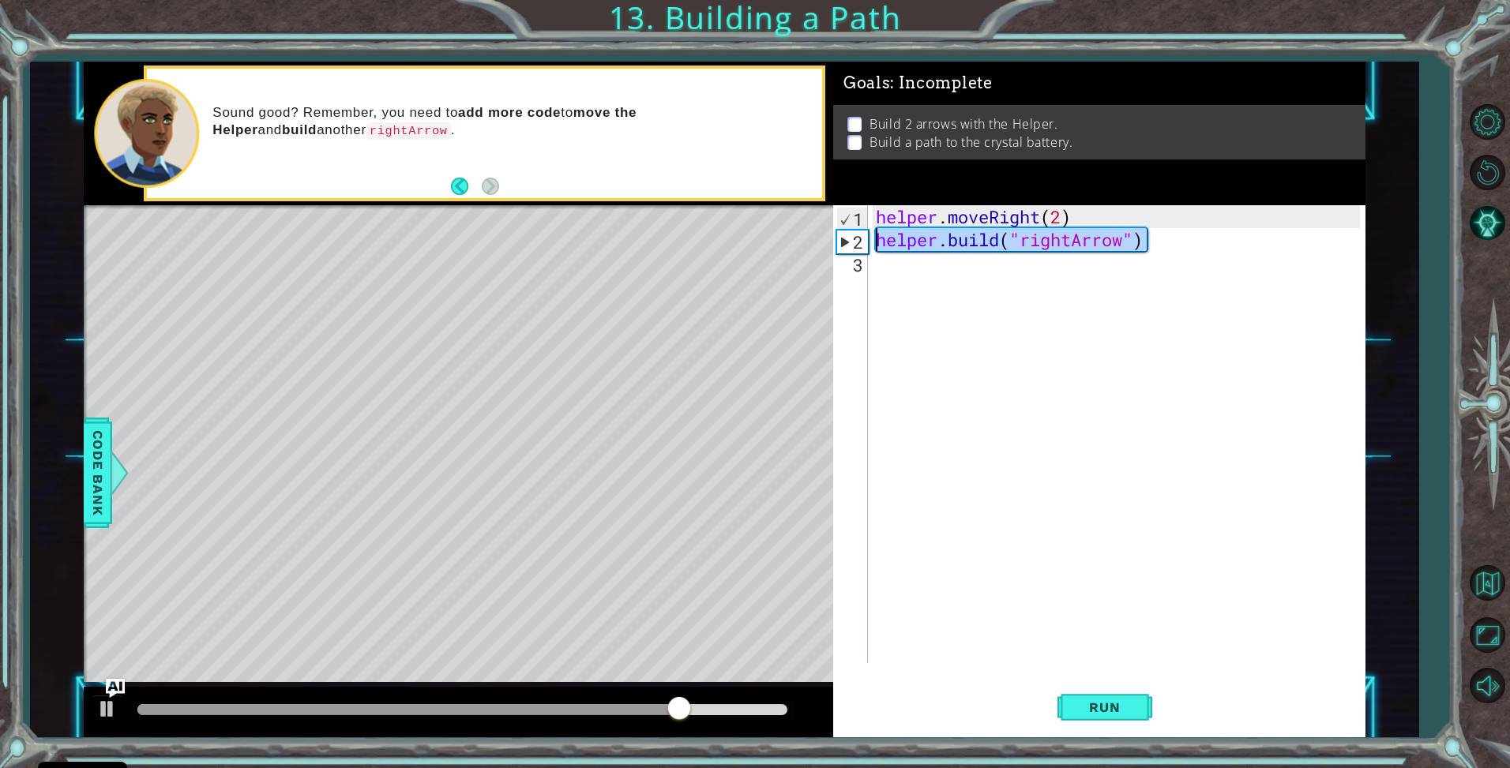
drag, startPoint x: 1177, startPoint y: 236, endPoint x: 836, endPoint y: 238, distance: 341.2
click at [836, 238] on div "1 2 3 helper . moveRight ( 2 ) helper . build ( "rightArrow" ) הההההההההההההההה…" at bounding box center [1097, 434] width 528 height 458
type textarea "[DOMAIN_NAME]("rightArrow")"
click at [1061, 212] on div "helper . moveRight ( 2 )" at bounding box center [1121, 457] width 496 height 504
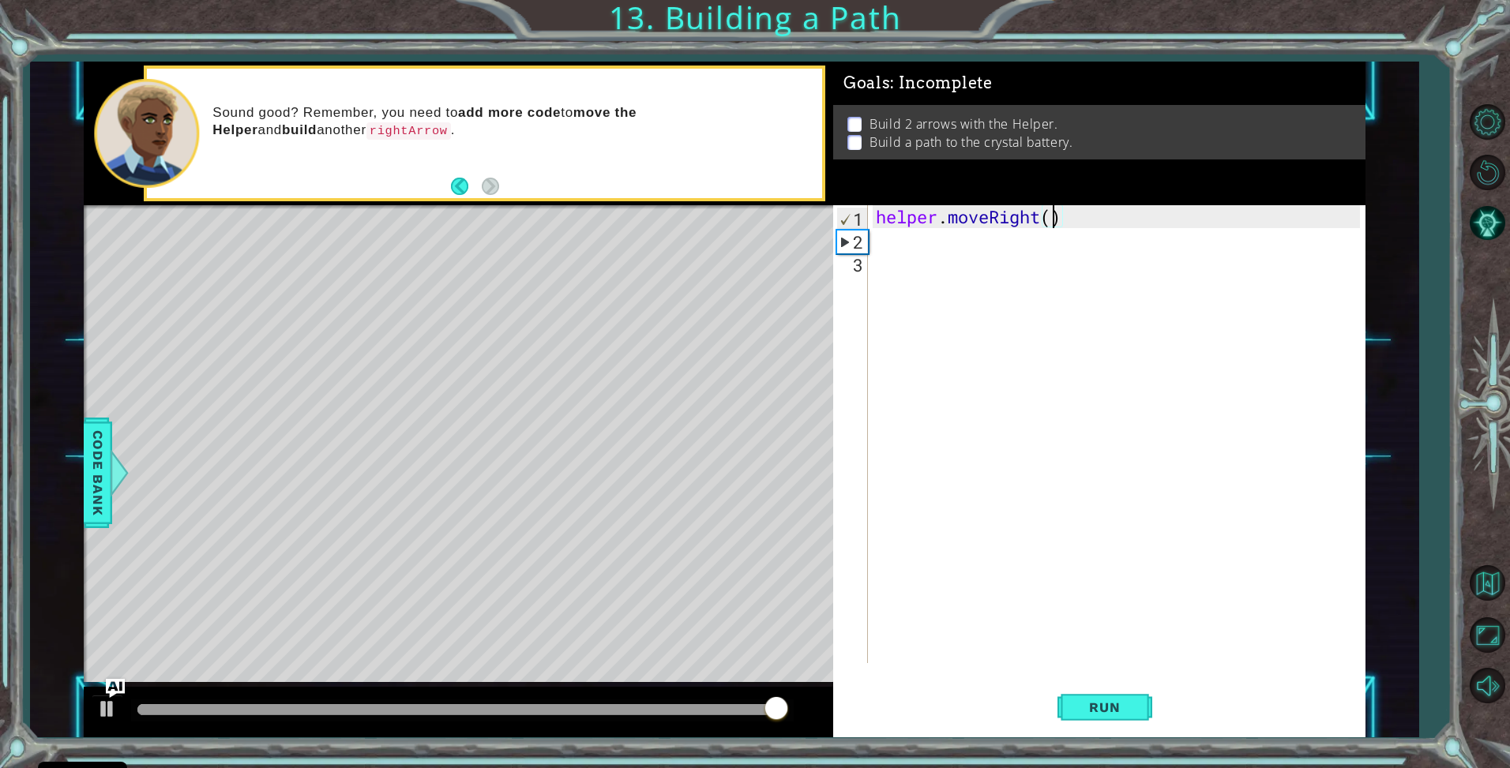
type textarea "helper.moveRight(1)"
click at [1053, 246] on div "helper . moveRight ( 1 )" at bounding box center [1121, 457] width 496 height 504
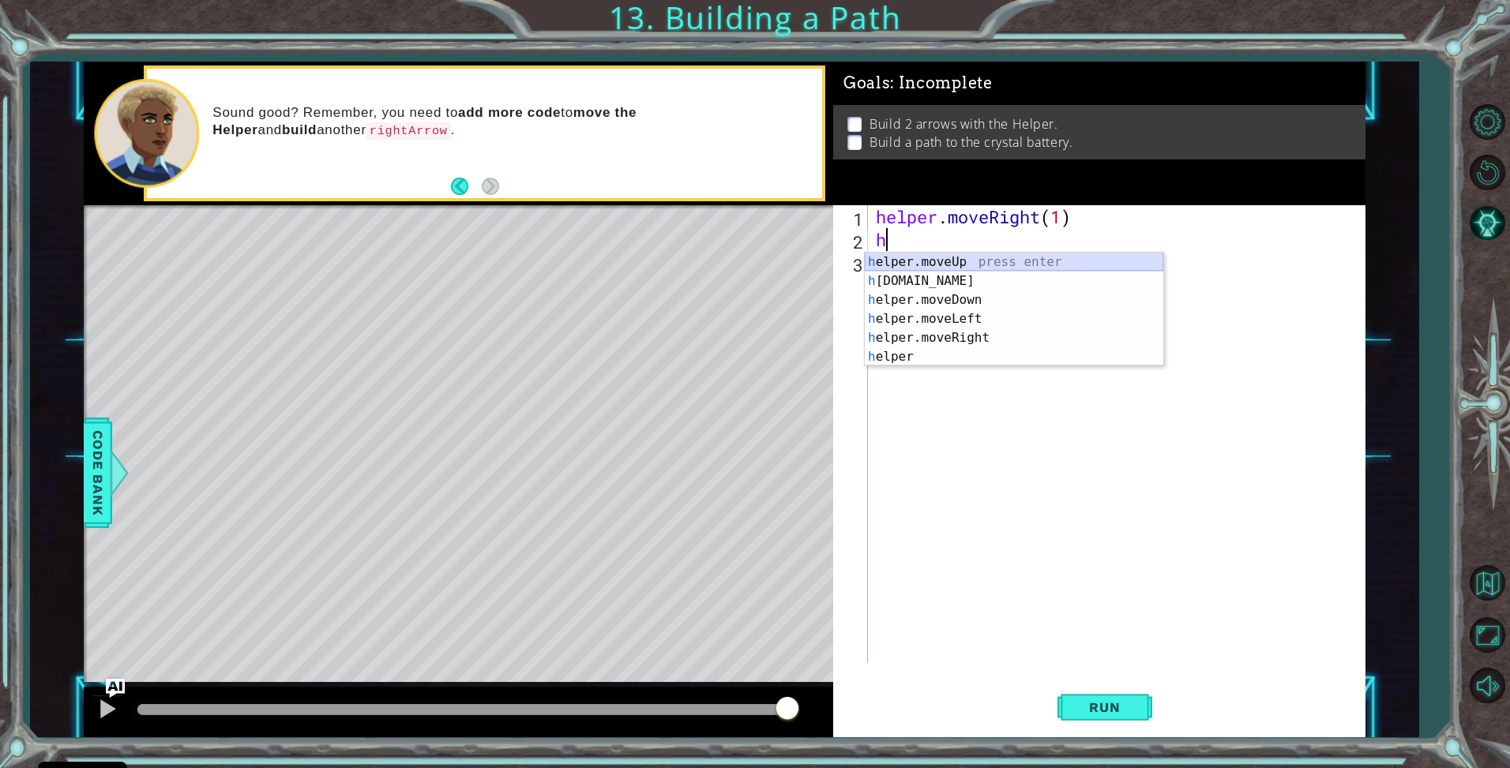
click at [991, 261] on div "h elper.moveUp press enter h [DOMAIN_NAME] press enter h elper.moveDown press e…" at bounding box center [1014, 329] width 299 height 152
type textarea "helper.moveUp(1)"
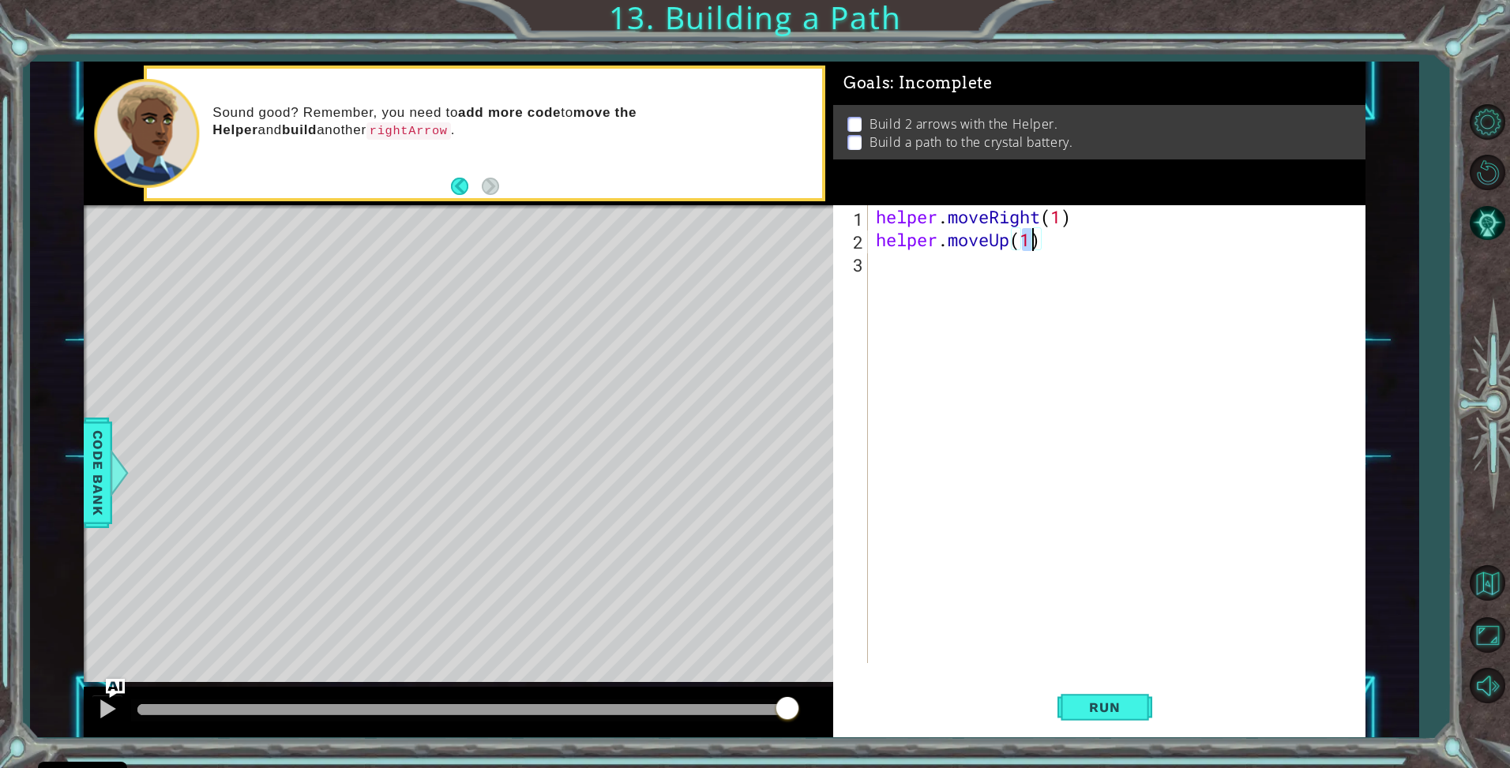
click at [967, 273] on div "helper . moveRight ( 1 ) helper . moveUp ( 1 )" at bounding box center [1121, 457] width 496 height 504
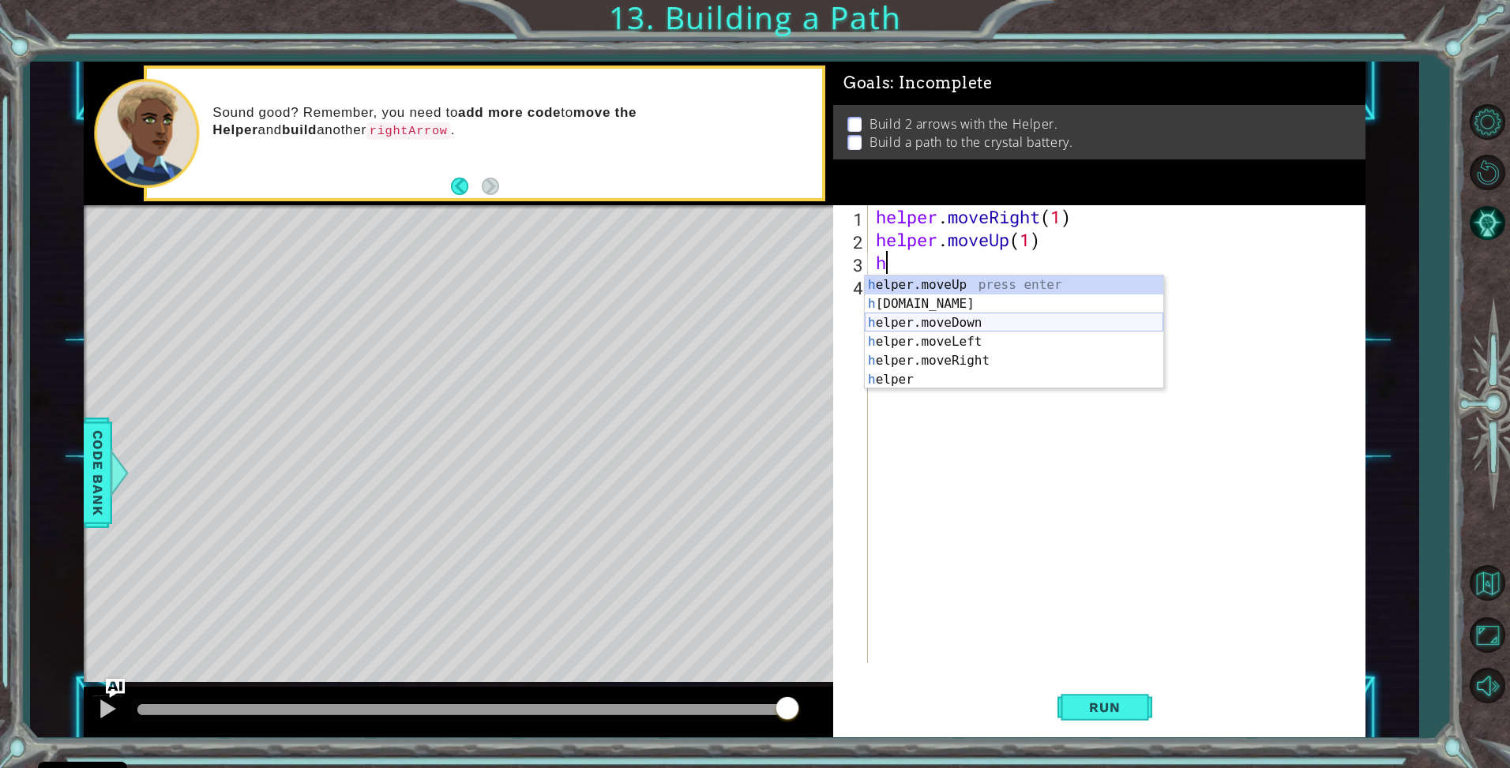
click at [944, 320] on div "h elper.moveUp press enter h [DOMAIN_NAME] press enter h elper.moveDown press e…" at bounding box center [1014, 352] width 299 height 152
type textarea "helper.moveDown(1)"
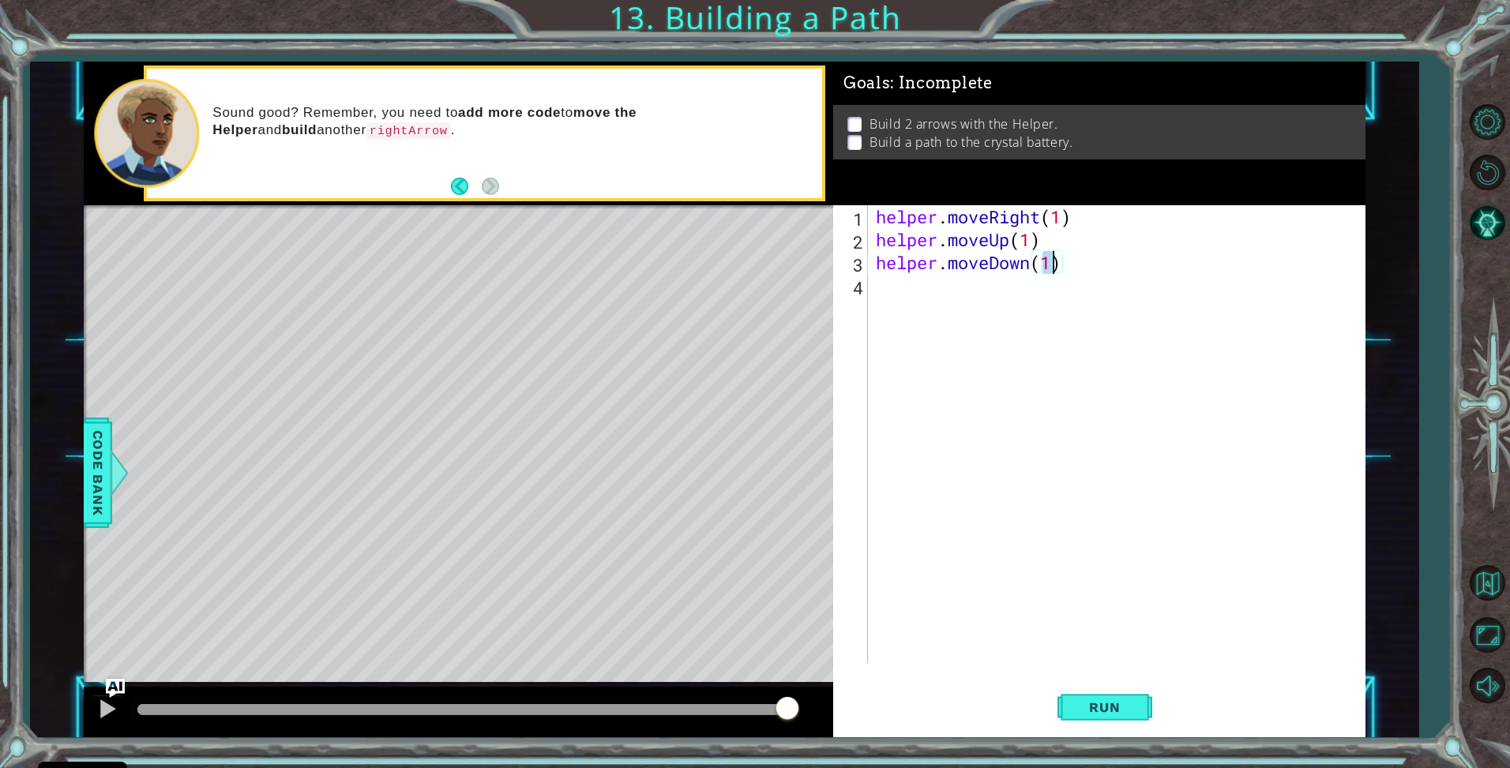
click at [959, 280] on div "helper . moveRight ( 1 ) helper . moveUp ( 1 ) helper . moveDown ( 1 )" at bounding box center [1121, 457] width 496 height 504
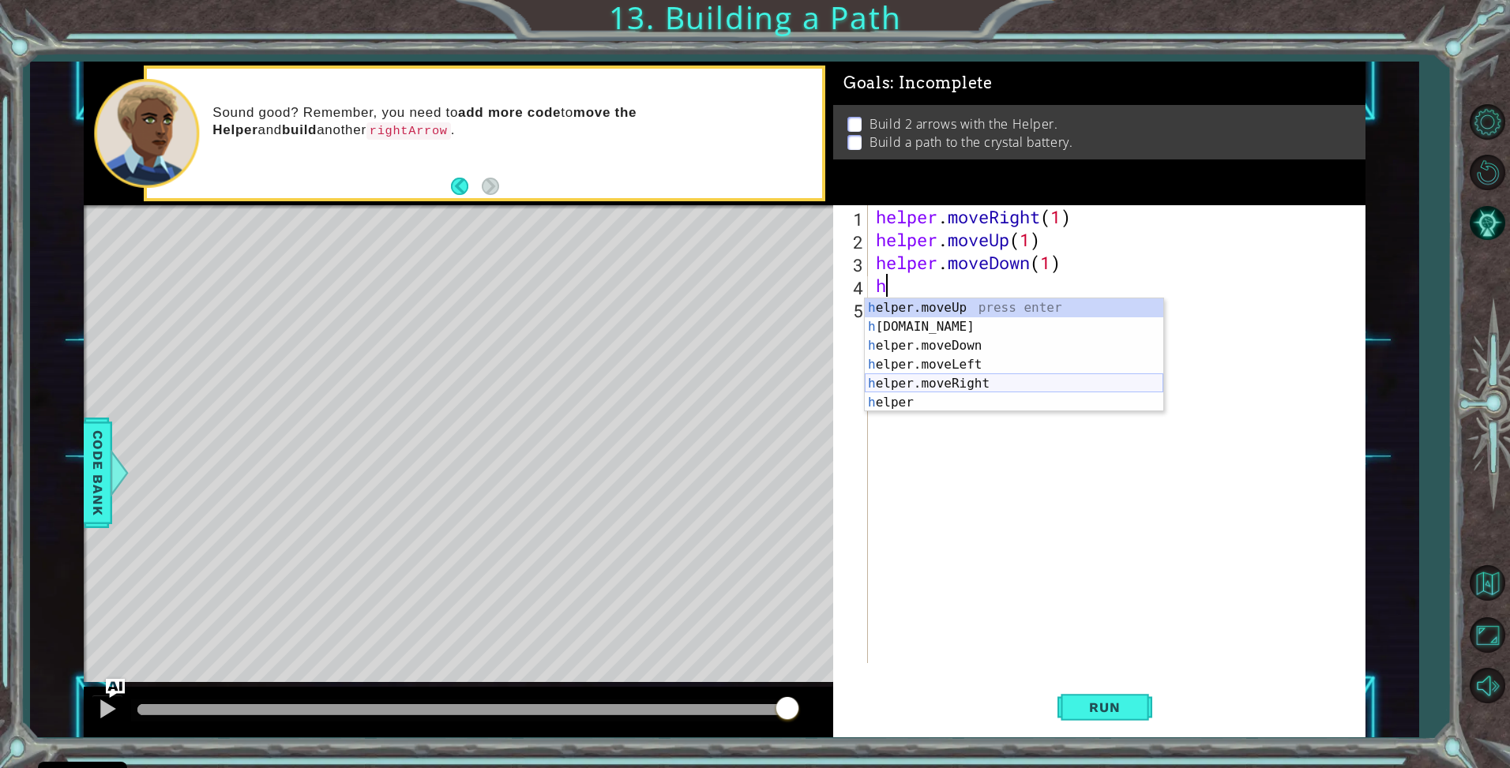
click at [959, 381] on div "h elper.moveUp press enter h [DOMAIN_NAME] press enter h elper.moveDown press e…" at bounding box center [1014, 375] width 299 height 152
type textarea "helper.moveRight(1)"
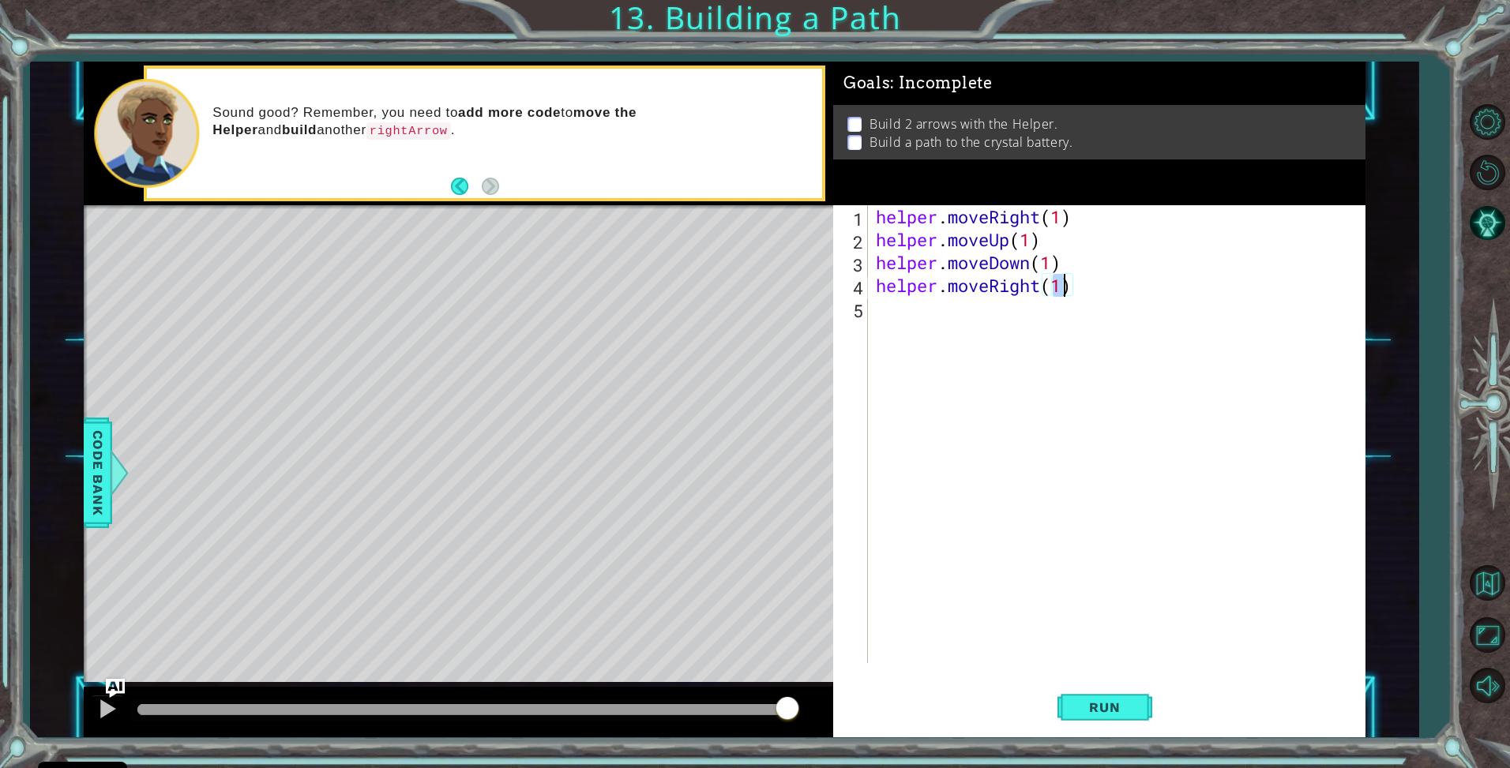
click at [1035, 297] on div "helper . moveRight ( 1 ) helper . moveUp ( 1 ) helper . moveDown ( 1 ) helper .…" at bounding box center [1121, 457] width 496 height 504
click at [1031, 302] on div "helper . moveRight ( 1 ) helper . moveUp ( 1 ) helper . moveDown ( 1 ) helper .…" at bounding box center [1121, 457] width 496 height 504
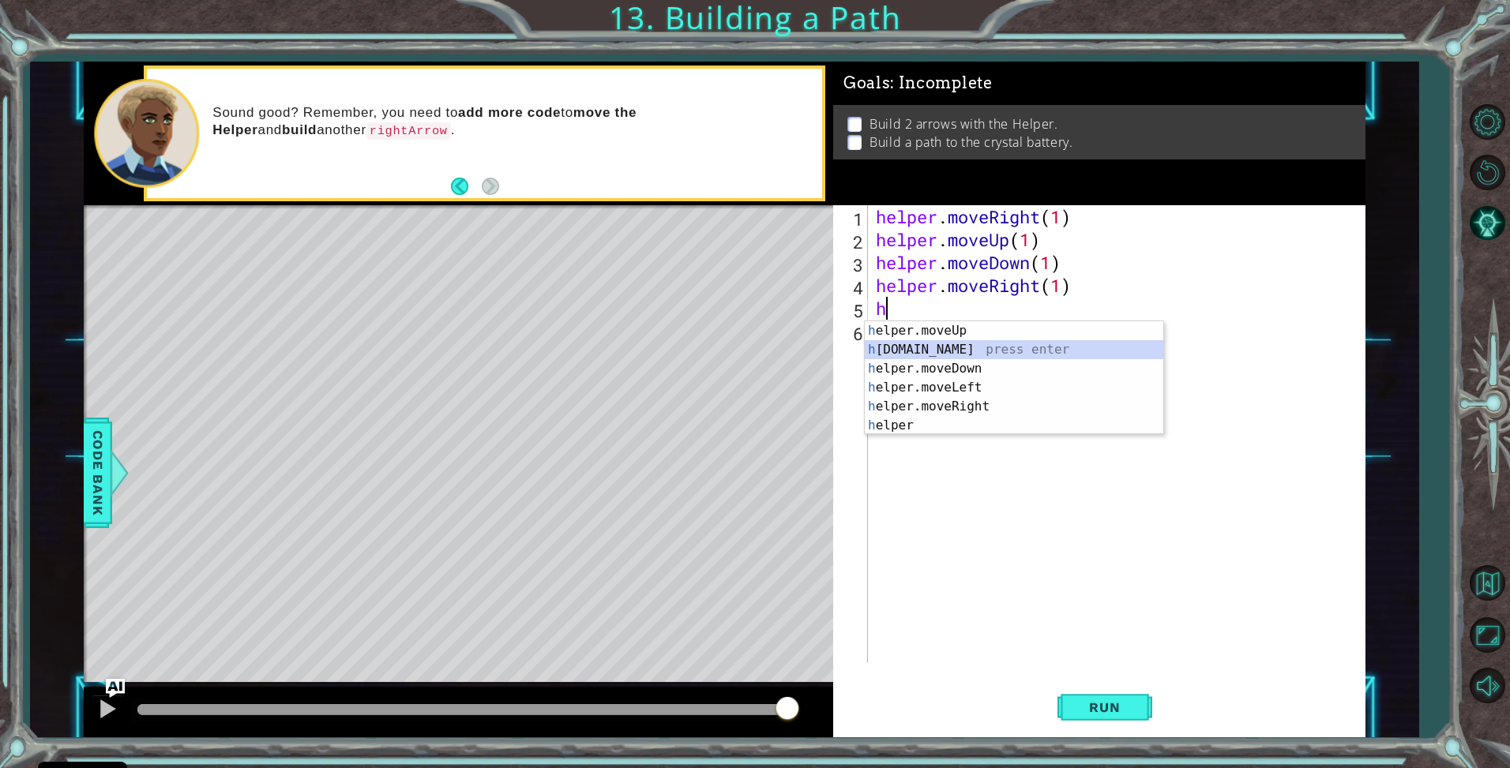
click at [943, 354] on div "h elper.moveUp press enter h [DOMAIN_NAME] press enter h elper.moveDown press e…" at bounding box center [1014, 397] width 299 height 152
type textarea "[DOMAIN_NAME]("rightArrow")"
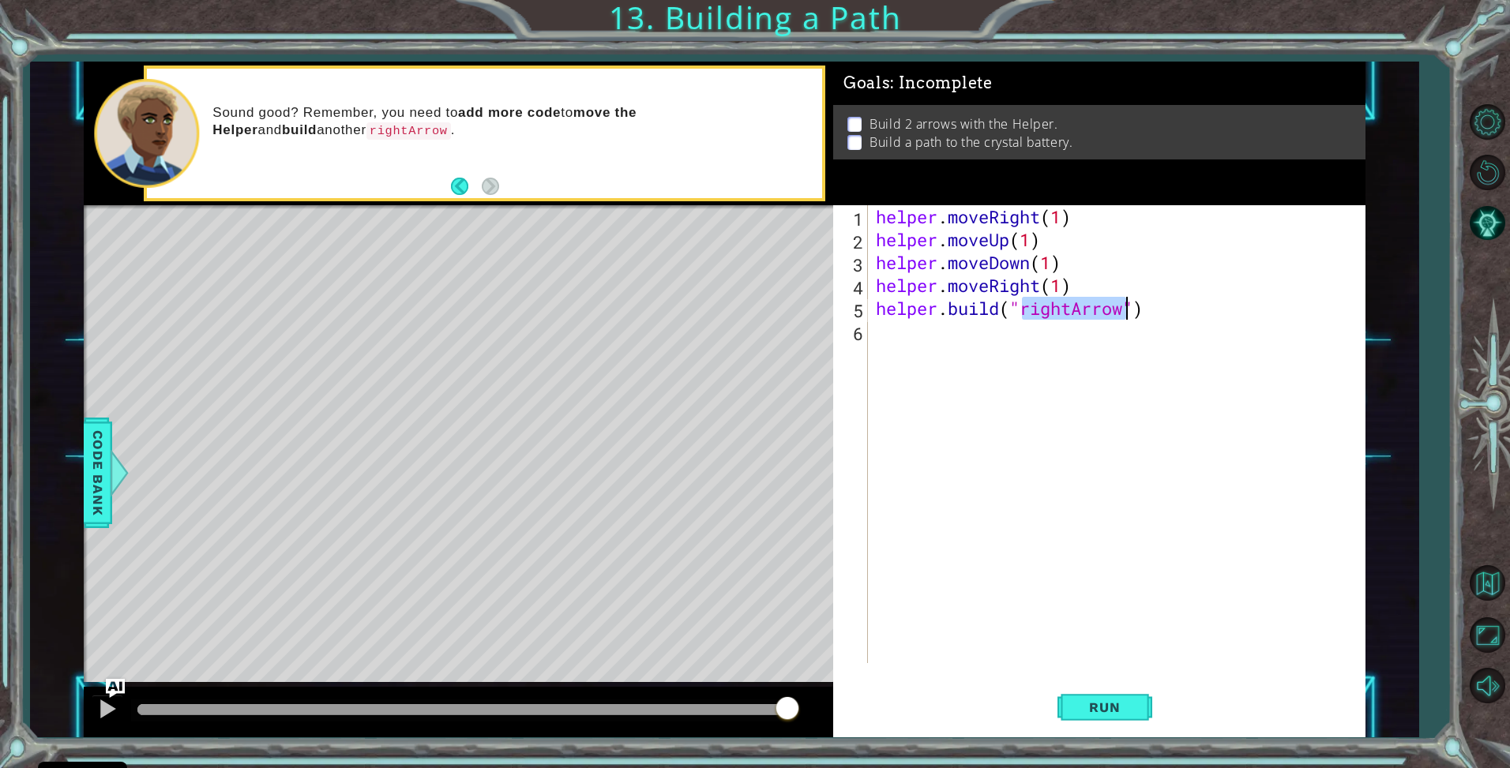
click at [908, 338] on div "helper . moveRight ( 1 ) helper . moveUp ( 1 ) helper . moveDown ( 1 ) helper .…" at bounding box center [1121, 457] width 496 height 504
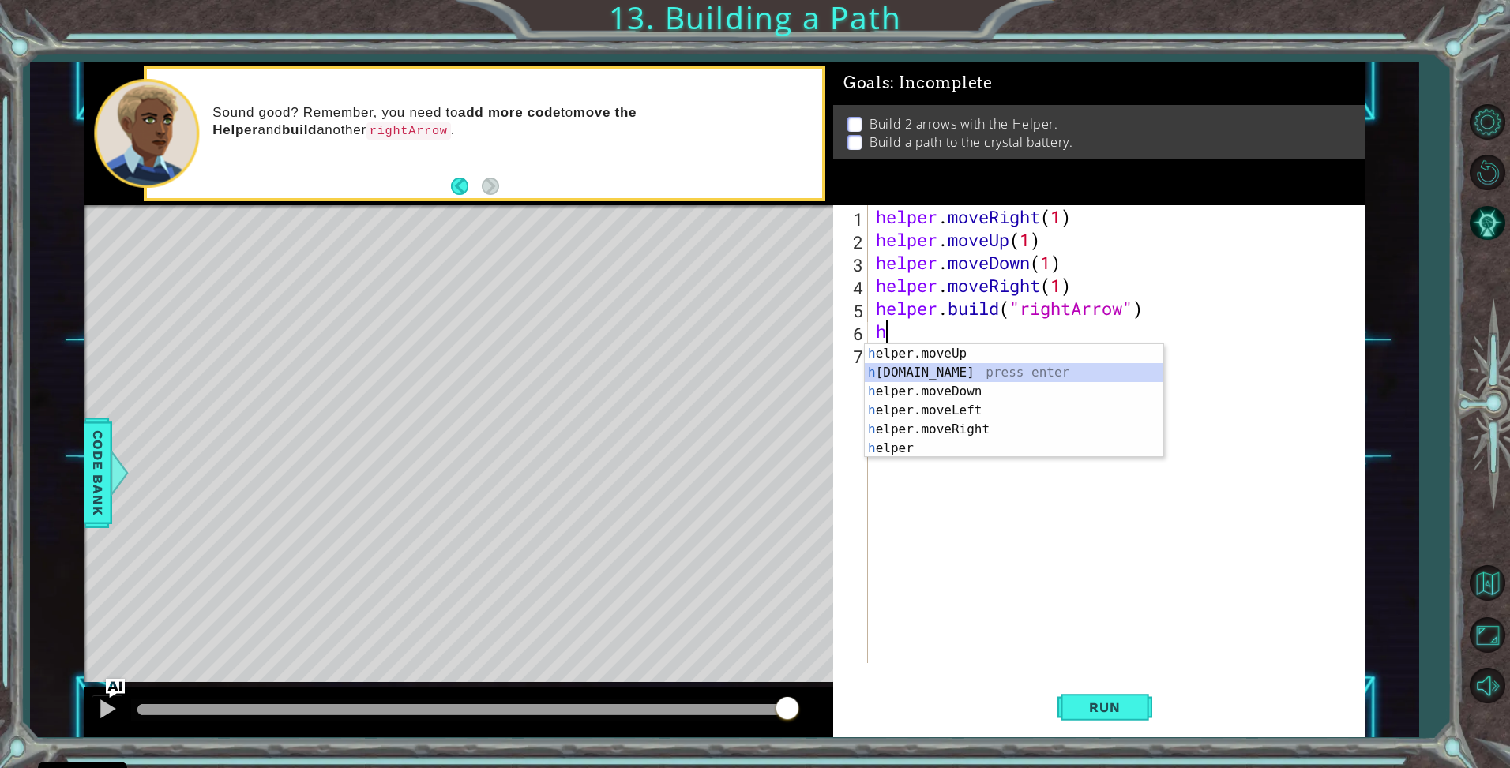
click at [945, 365] on div "h elper.moveUp press enter h [DOMAIN_NAME] press enter h elper.moveDown press e…" at bounding box center [1014, 420] width 299 height 152
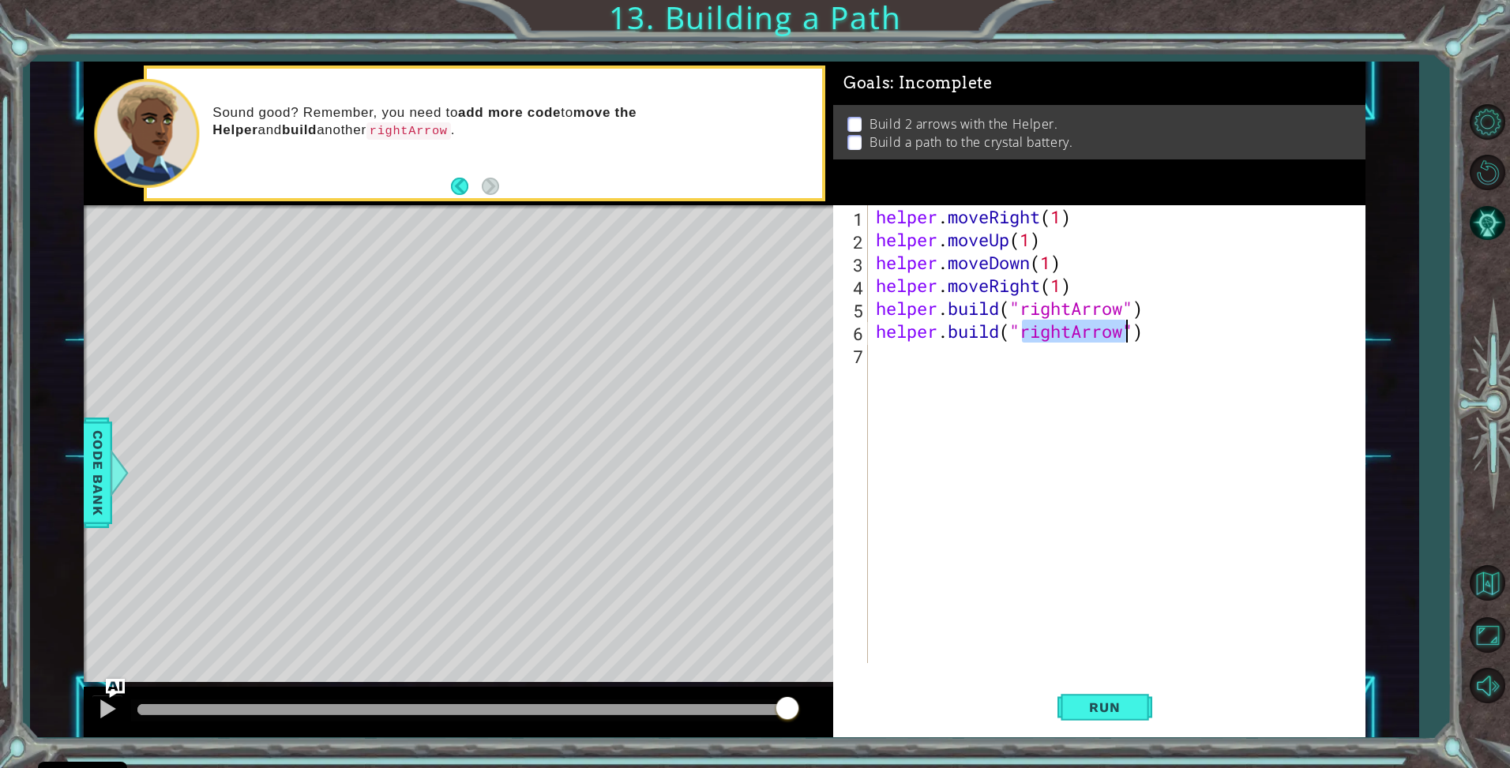
click at [940, 362] on div "helper . moveRight ( 1 ) helper . moveUp ( 1 ) helper . moveDown ( 1 ) helper .…" at bounding box center [1121, 457] width 496 height 504
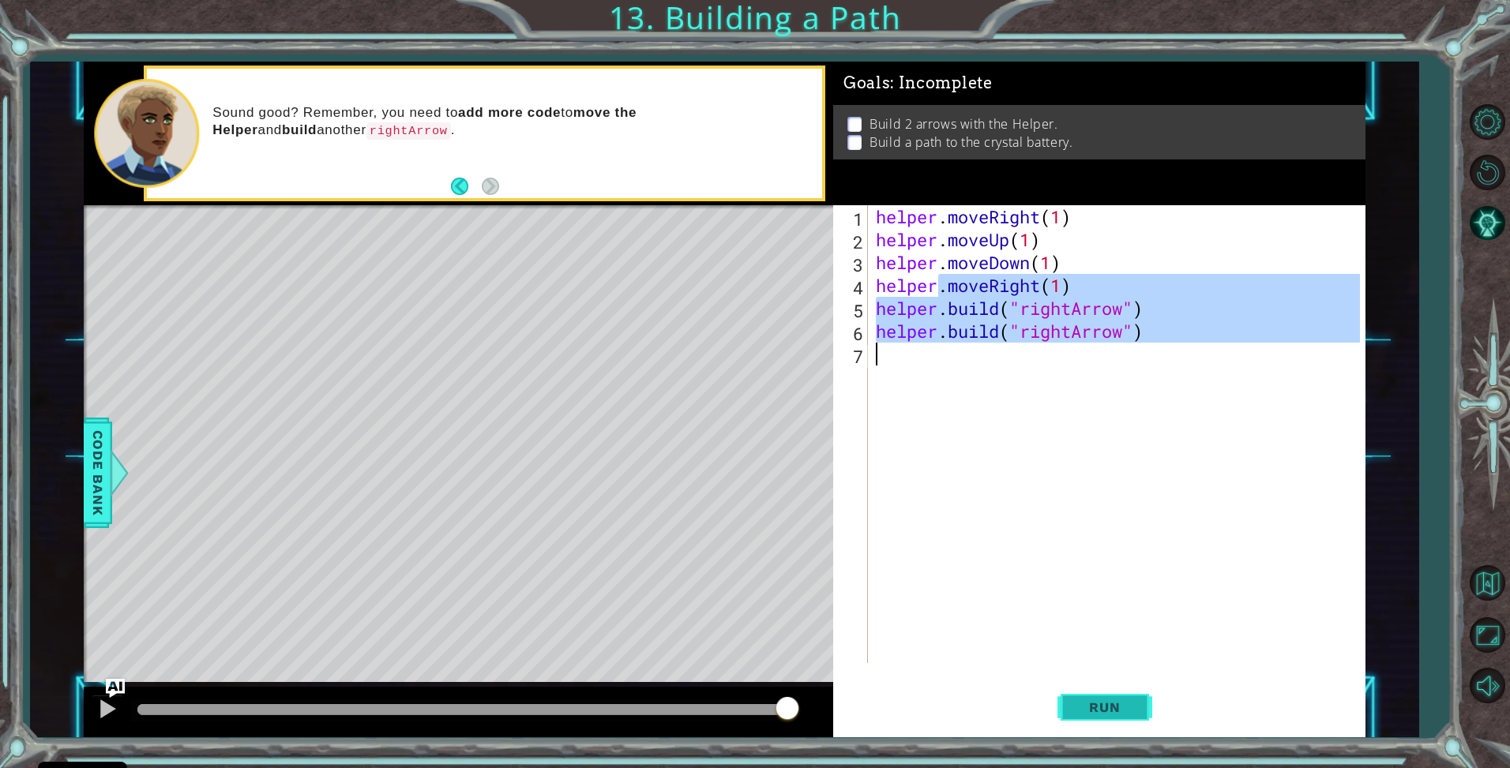
type textarea "[DOMAIN_NAME]("rightArrow")"
click at [1088, 720] on button "Run" at bounding box center [1104, 708] width 95 height 53
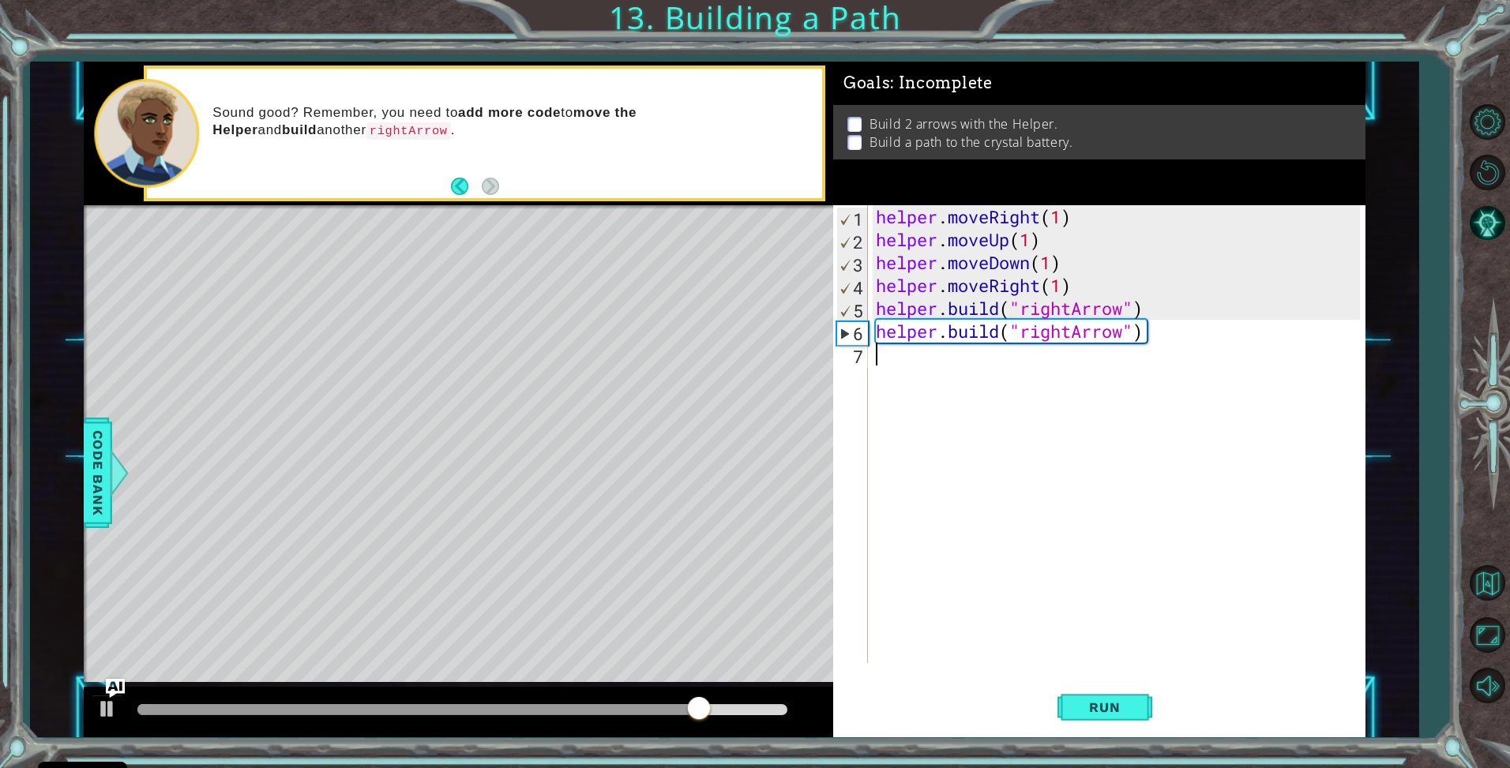
click at [1062, 287] on div "helper . moveRight ( 1 ) helper . moveUp ( 1 ) helper . moveDown ( 1 ) helper .…" at bounding box center [1121, 457] width 496 height 504
type textarea "helper.moveRight(2)"
click at [1125, 705] on span "Run" at bounding box center [1104, 708] width 62 height 16
click at [908, 368] on div "helper . moveRight ( 1 ) helper . moveUp ( 1 ) helper . moveDown ( 1 ) helper .…" at bounding box center [1121, 457] width 496 height 504
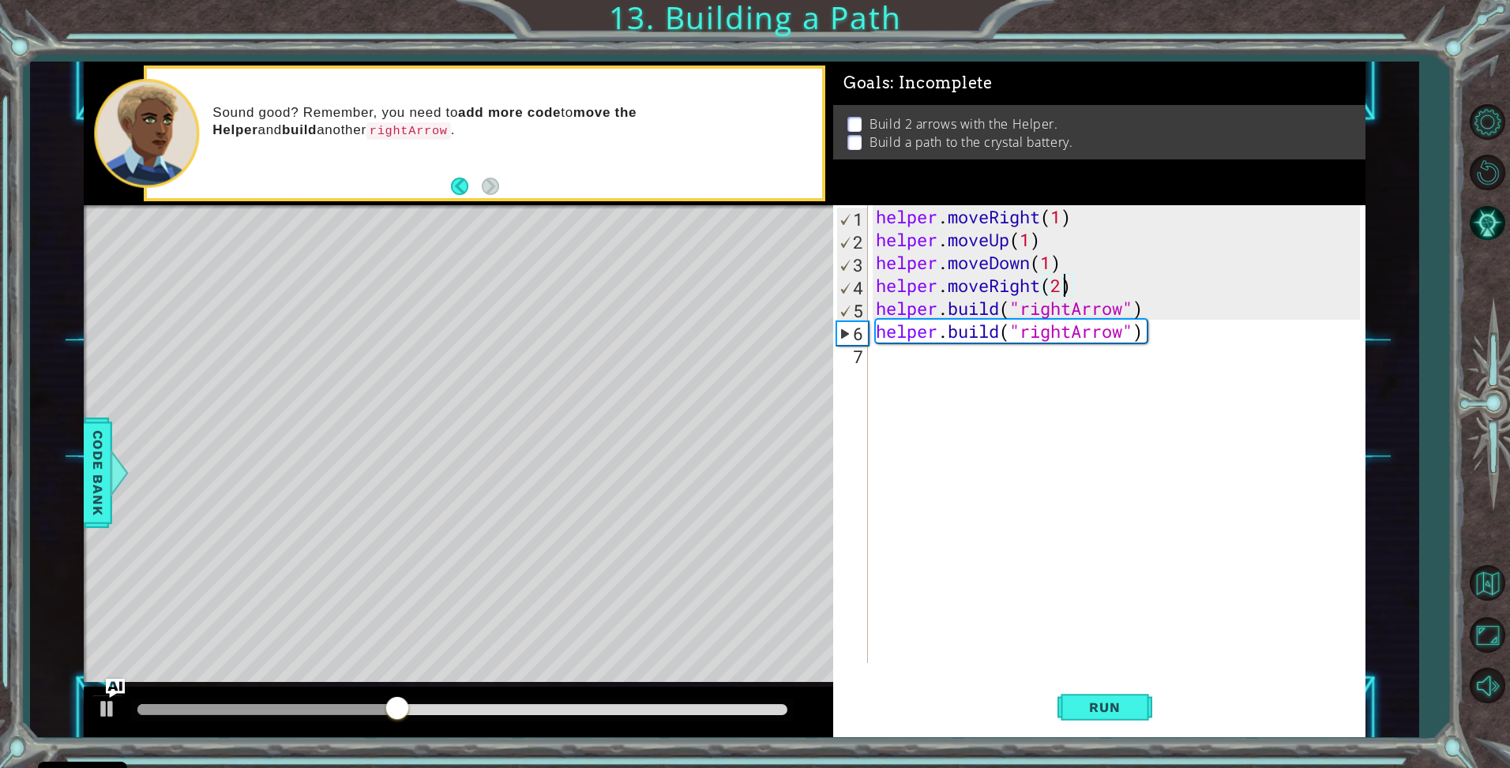
scroll to position [0, 0]
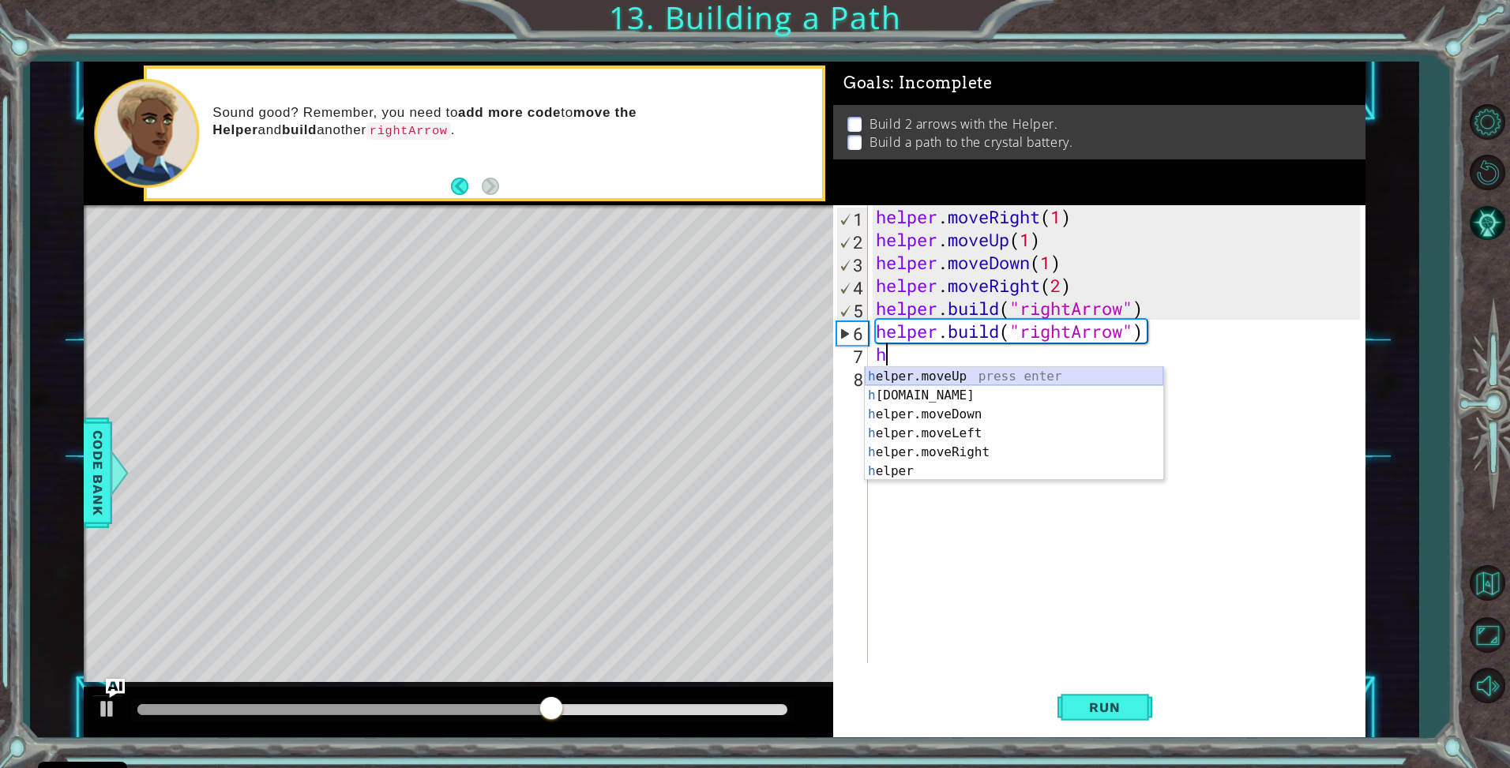
click at [983, 373] on div "h elper.moveUp press enter h [DOMAIN_NAME] press enter h elper.moveDown press e…" at bounding box center [1014, 443] width 299 height 152
type textarea "helper.moveUp(1)"
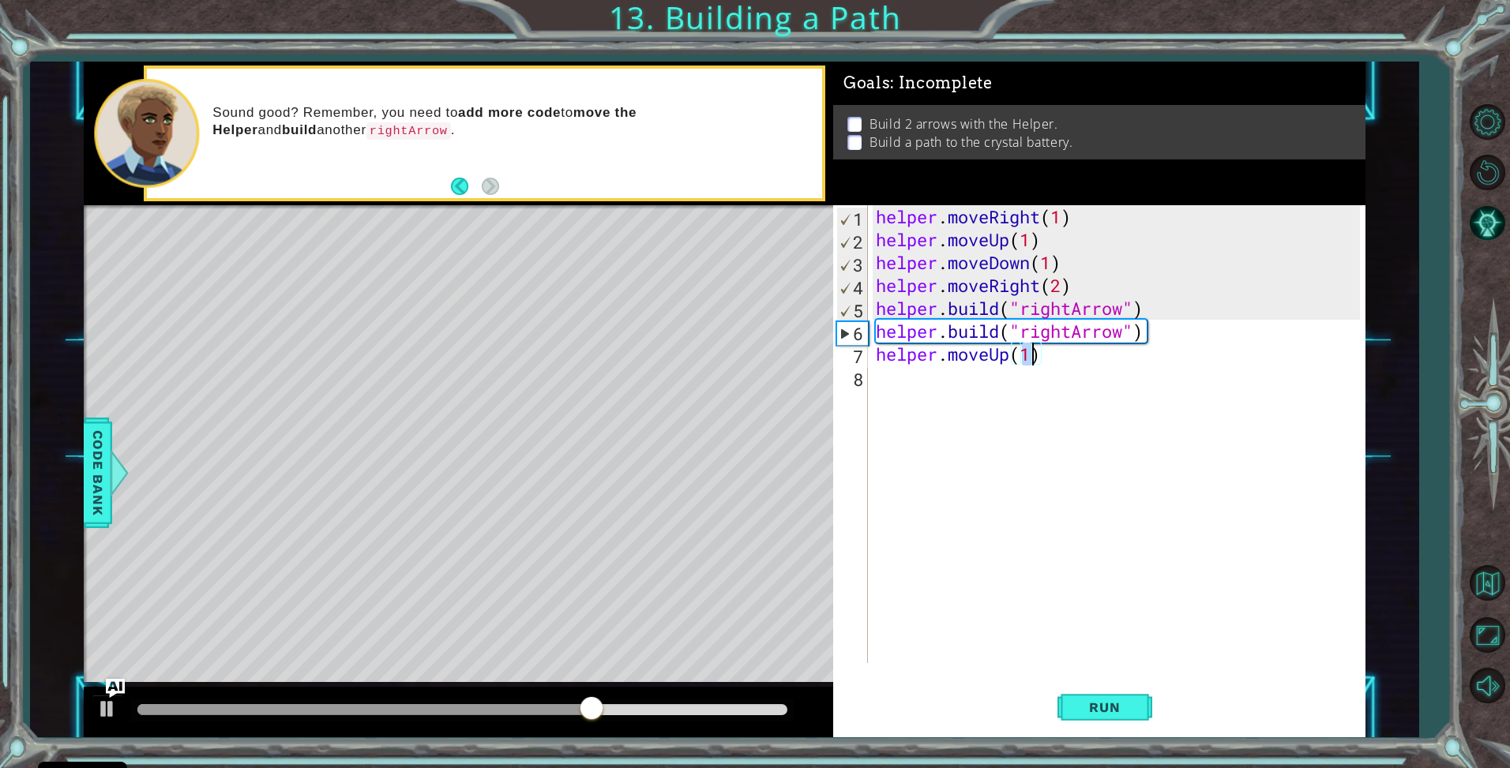
click at [971, 381] on div "helper . moveRight ( 1 ) helper . moveUp ( 1 ) helper . moveDown ( 1 ) helper .…" at bounding box center [1121, 457] width 496 height 504
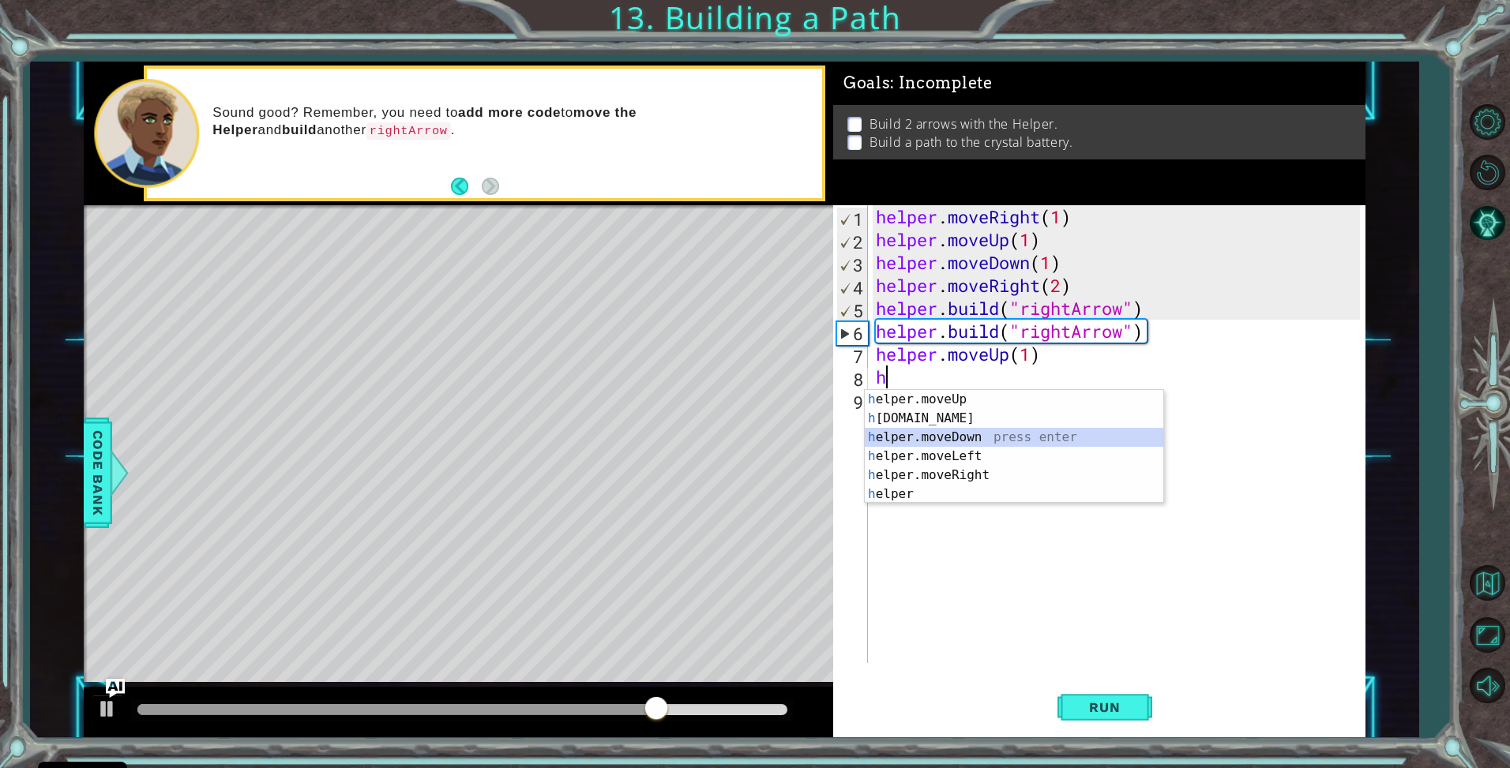
click at [954, 438] on div "h elper.moveUp press enter h [DOMAIN_NAME] press enter h elper.moveDown press e…" at bounding box center [1014, 466] width 299 height 152
type textarea "helper.moveDown(1)"
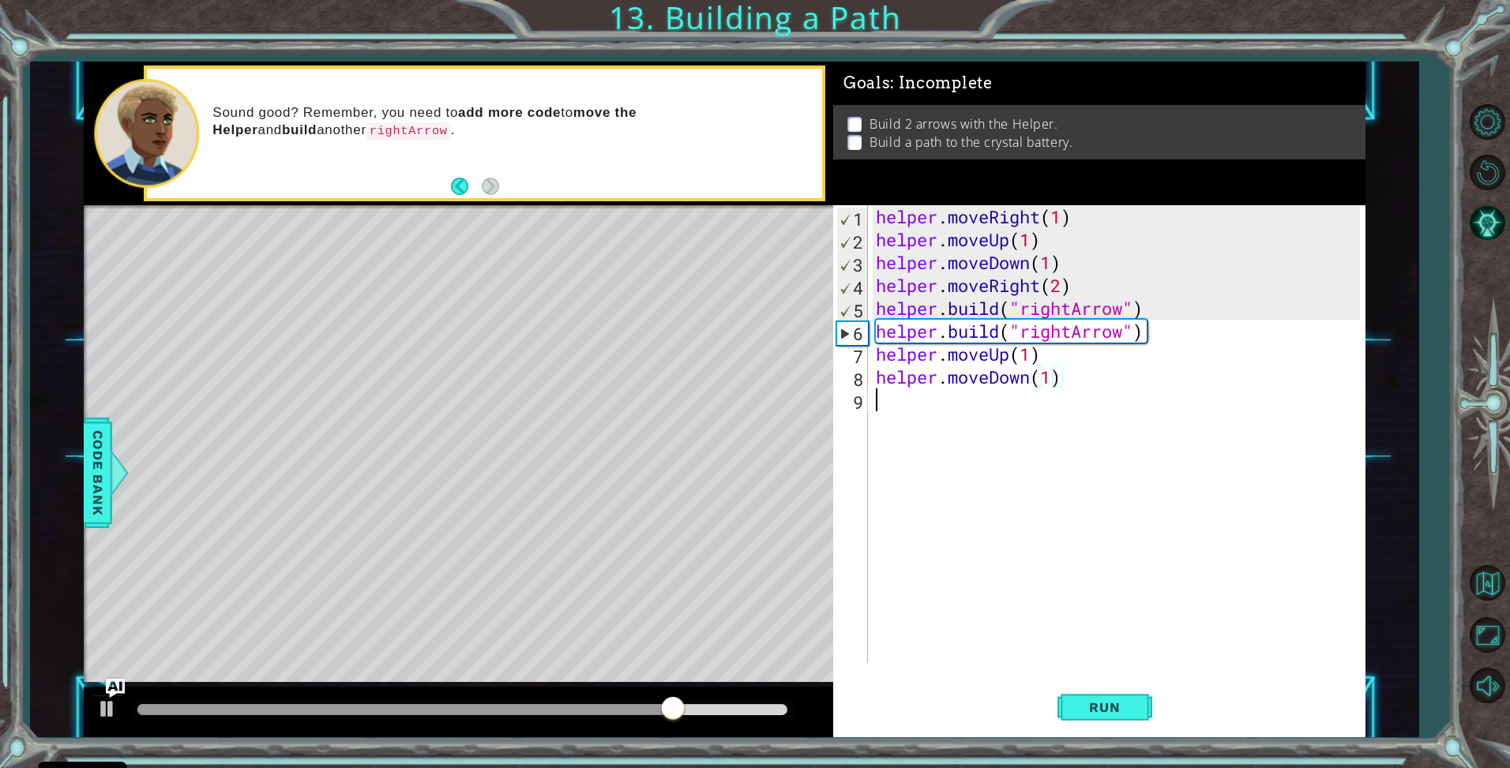
click at [961, 411] on div "helper . moveRight ( 1 ) helper . moveUp ( 1 ) helper . moveDown ( 1 ) helper .…" at bounding box center [1121, 457] width 496 height 504
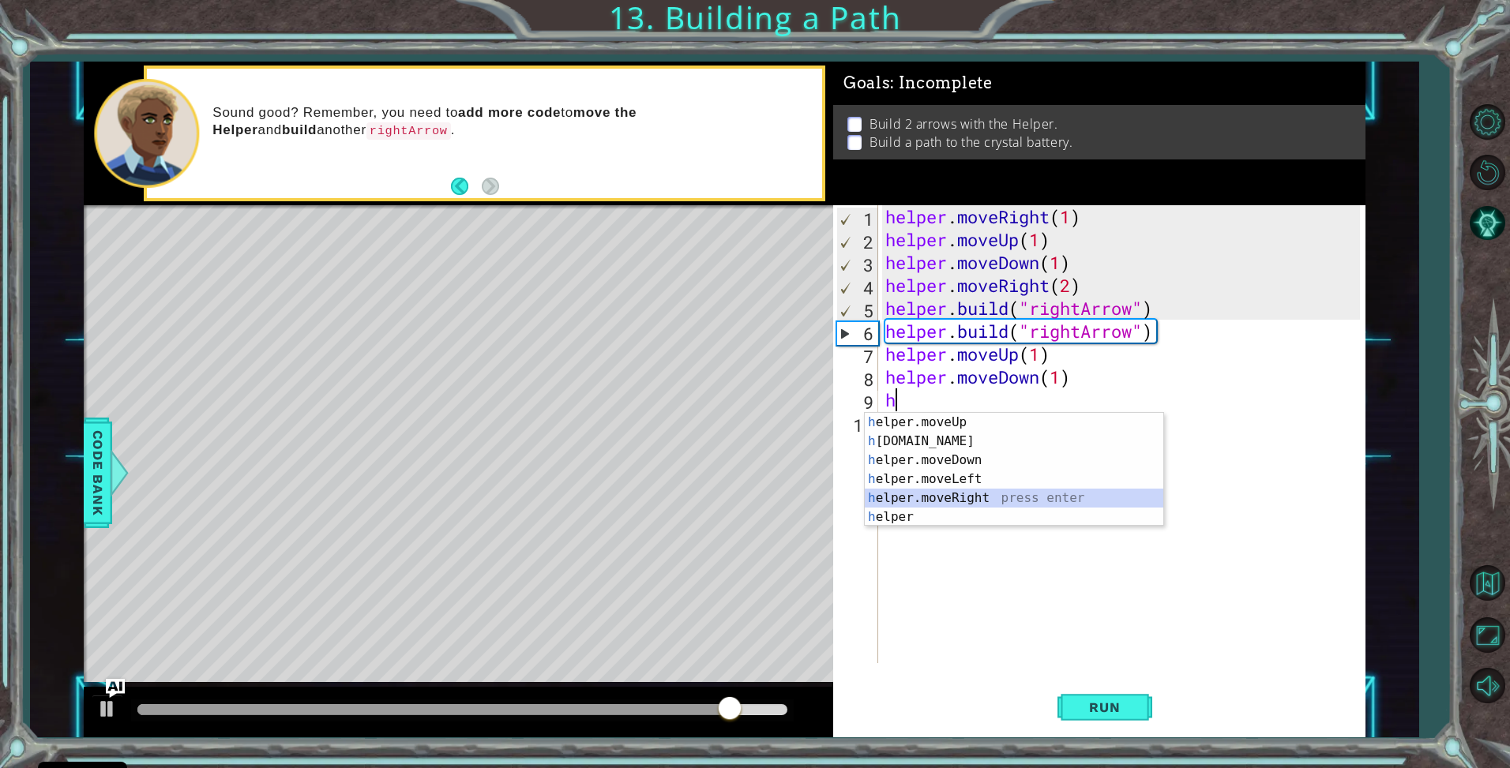
click at [977, 492] on div "h elper.moveUp press enter h [DOMAIN_NAME] press enter h elper.moveDown press e…" at bounding box center [1014, 489] width 299 height 152
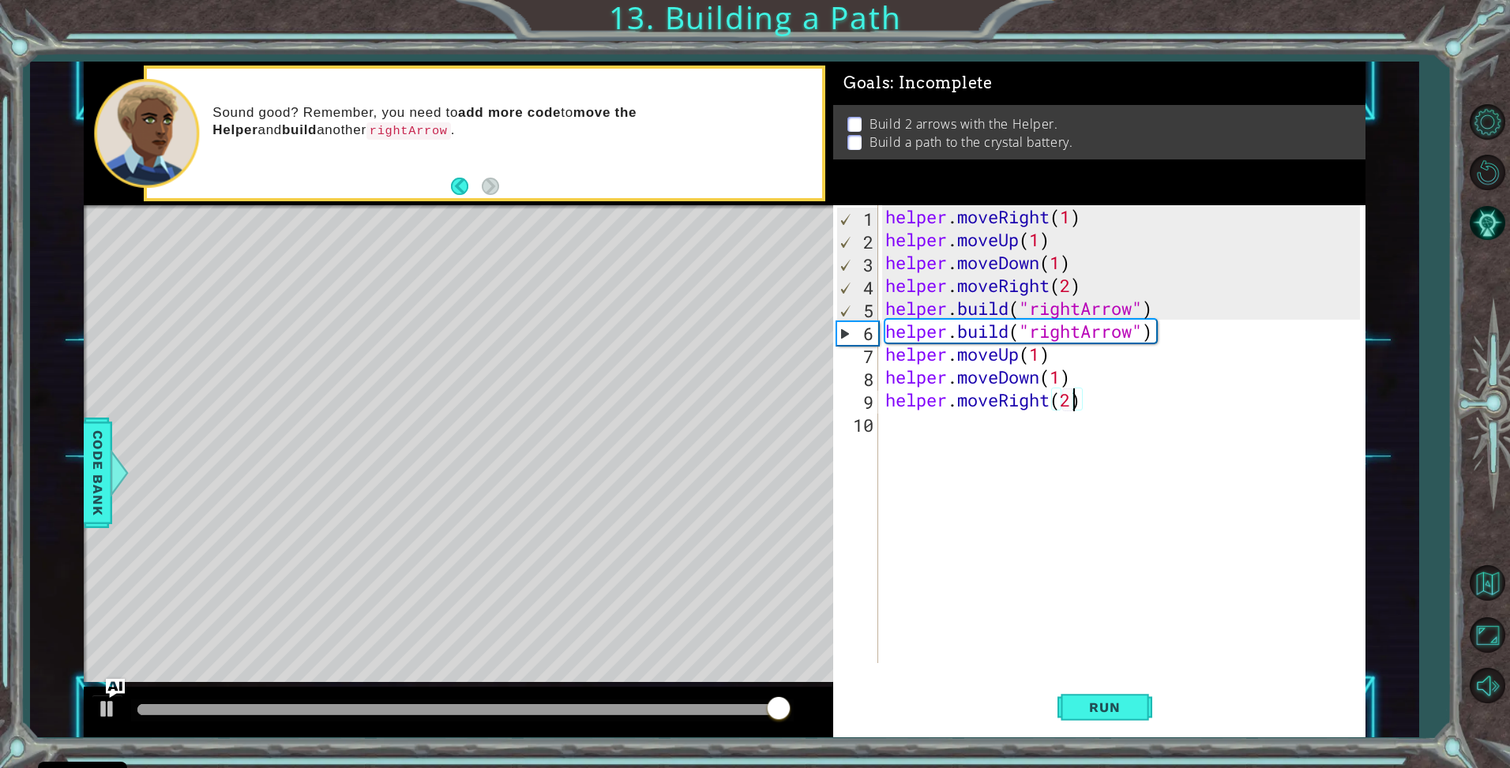
scroll to position [0, 8]
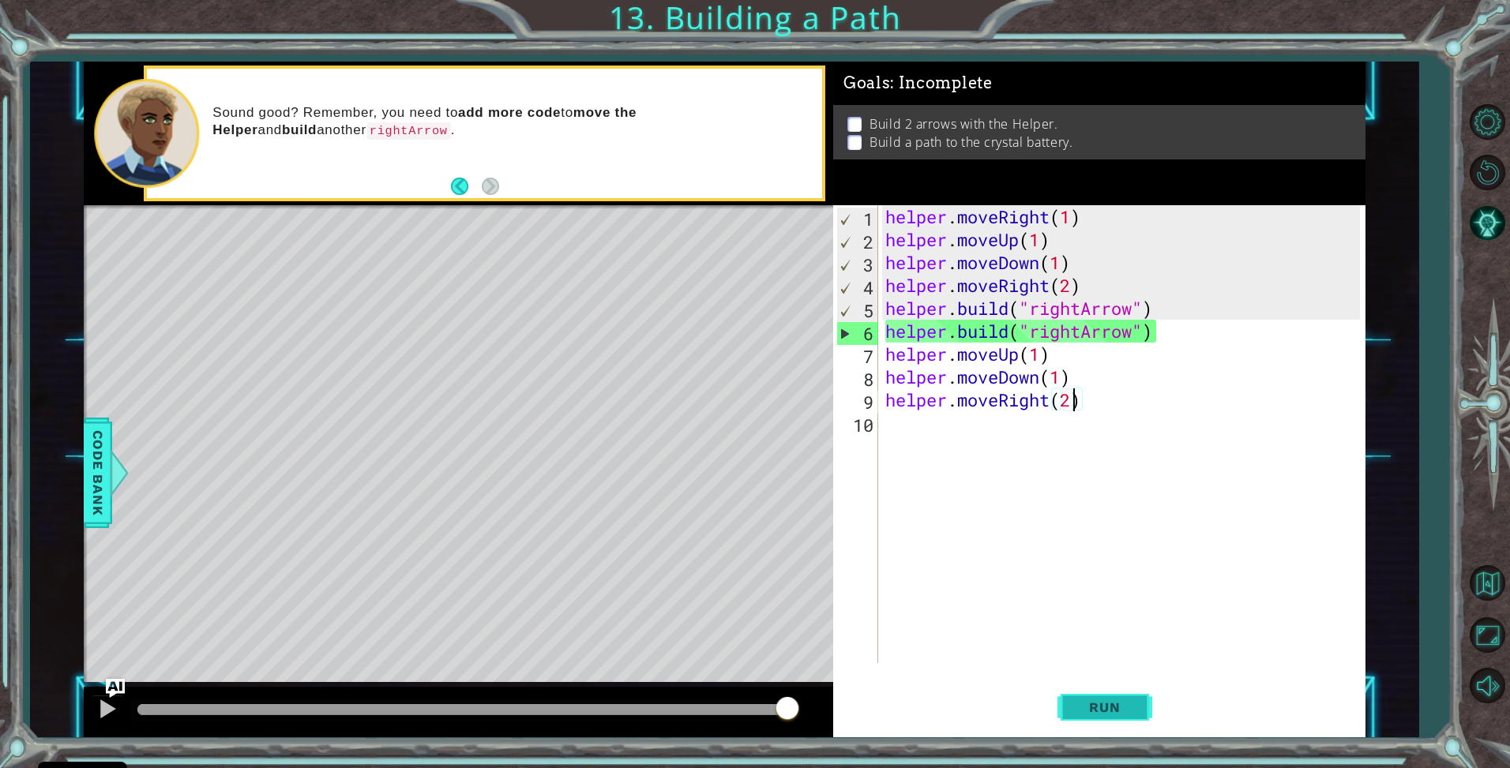
type textarea "helper.moveRight(2)"
click at [1087, 707] on span "Run" at bounding box center [1104, 708] width 62 height 16
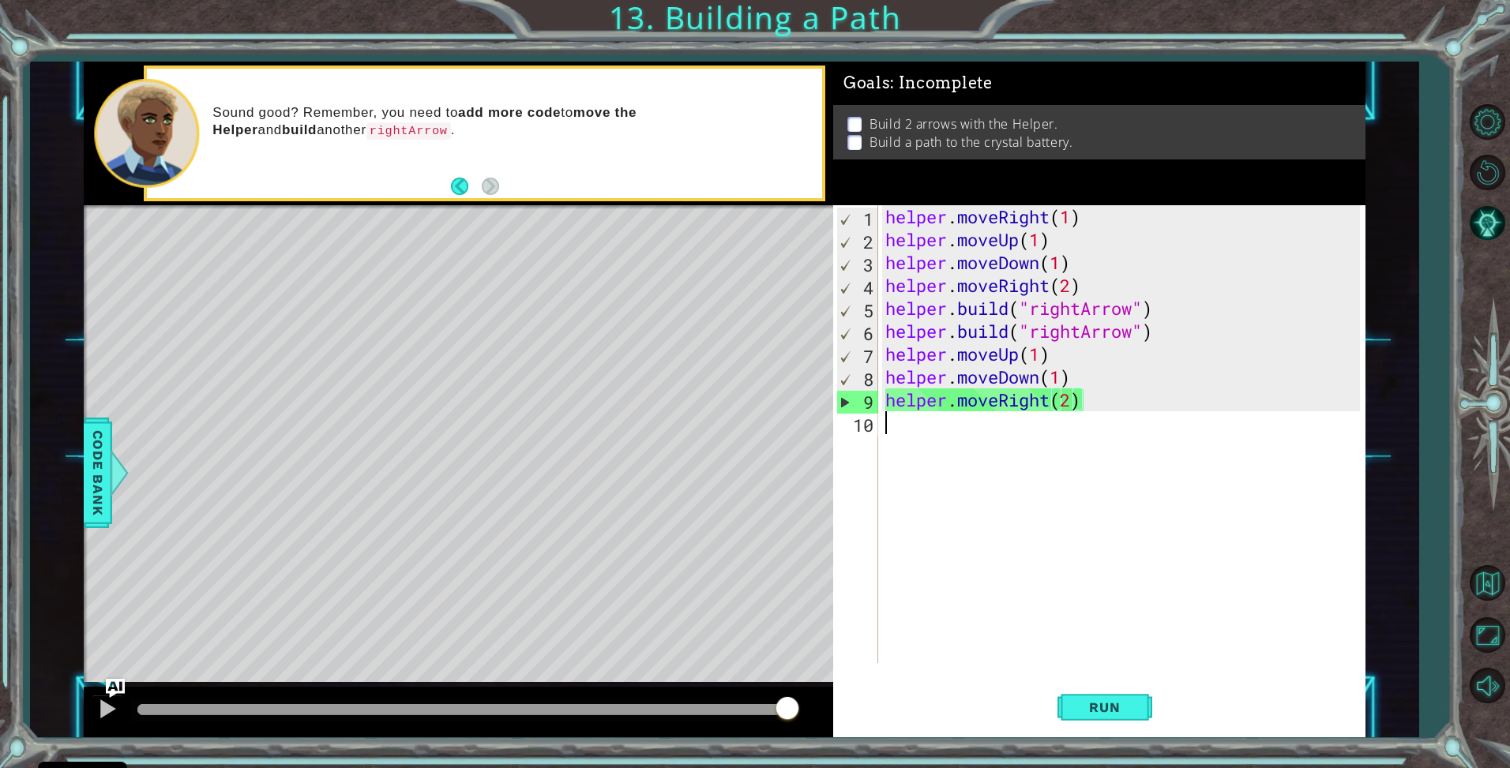
click at [1106, 412] on div "helper . moveRight ( 1 ) helper . moveUp ( 1 ) helper . moveDown ( 1 ) helper .…" at bounding box center [1125, 457] width 486 height 504
click at [108, 682] on img "Ask AI" at bounding box center [115, 688] width 21 height 21
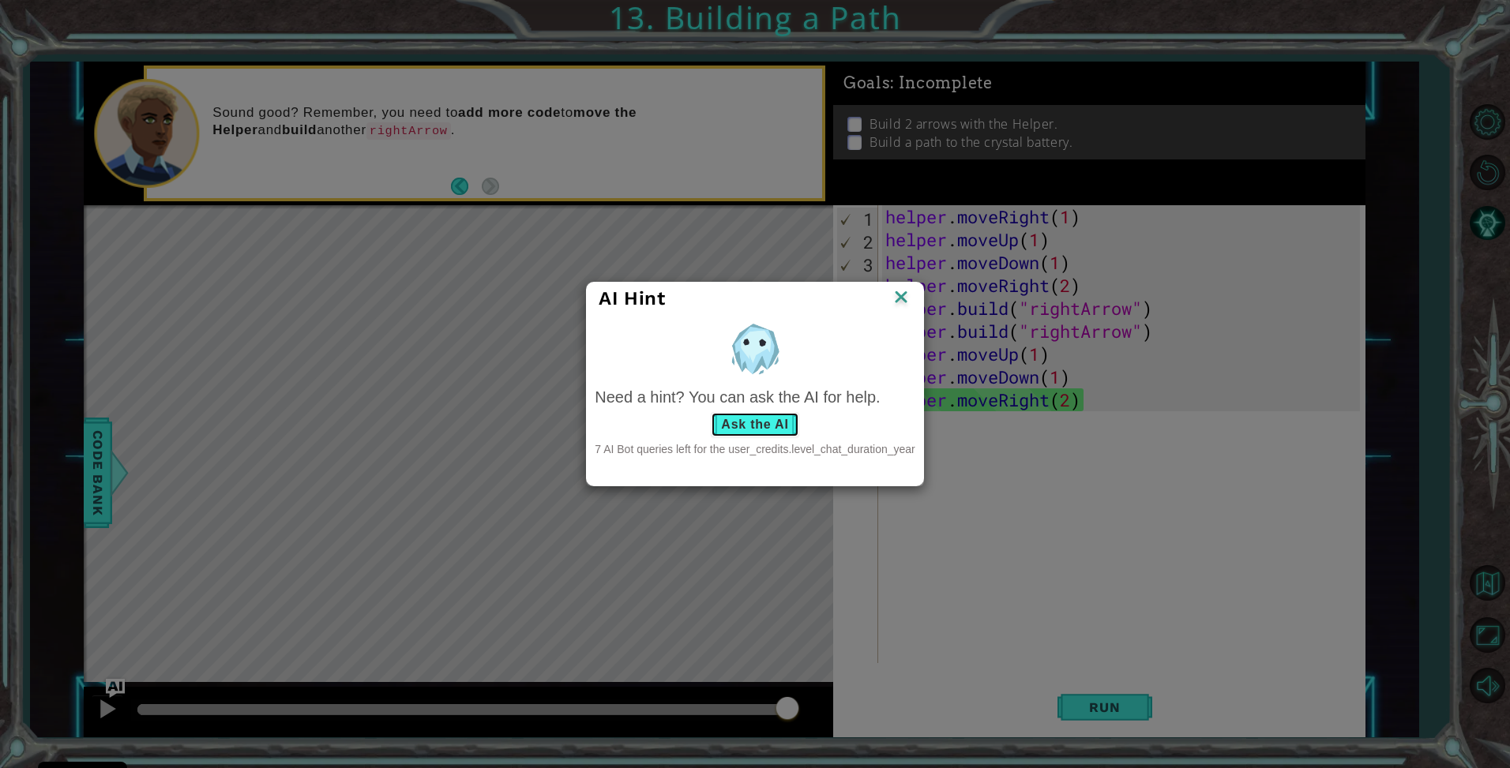
click at [774, 430] on button "Ask the AI" at bounding box center [755, 424] width 88 height 25
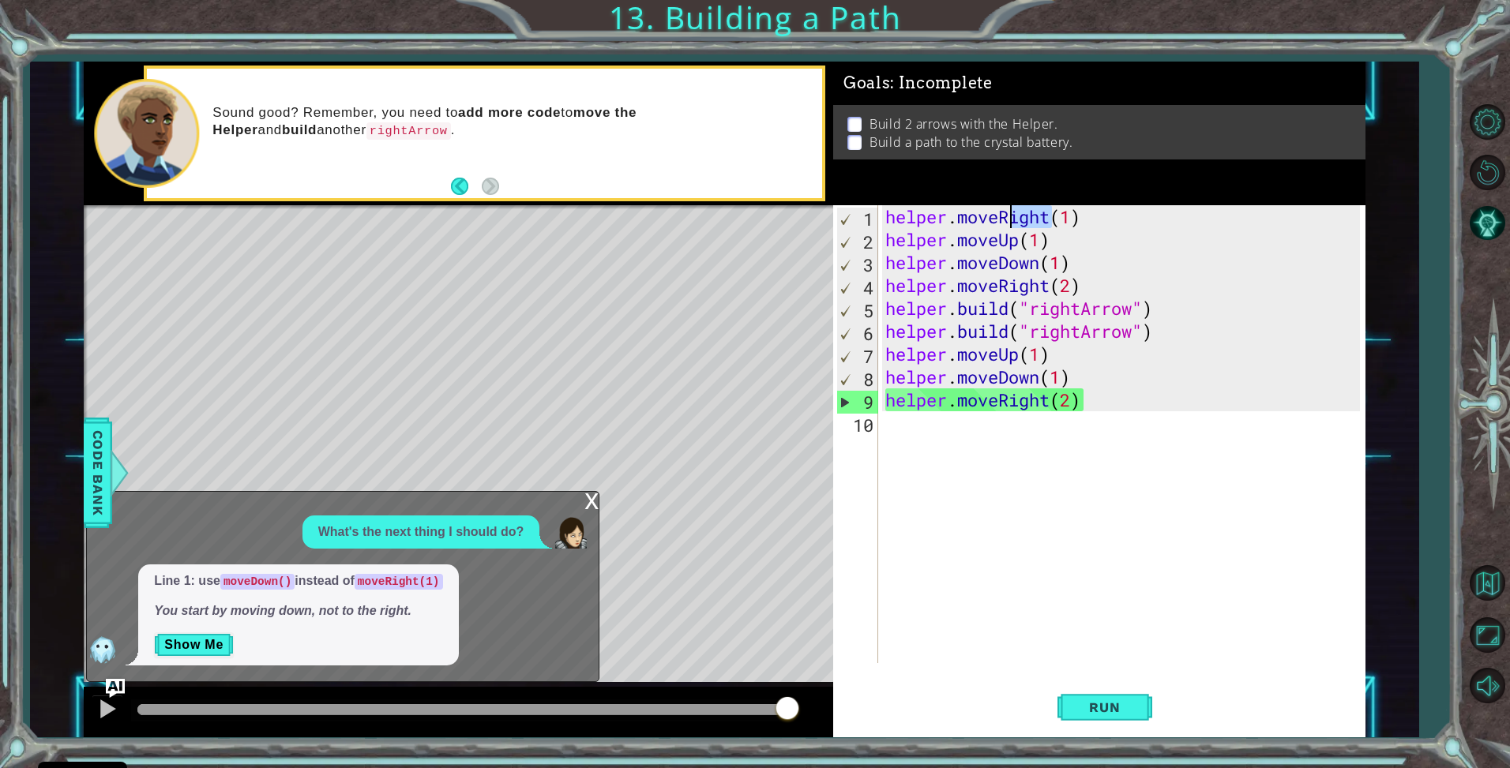
drag, startPoint x: 1052, startPoint y: 221, endPoint x: 1004, endPoint y: 212, distance: 49.1
click at [1004, 212] on div "helper . moveRight ( 1 ) helper . moveUp ( 1 ) helper . moveDown ( 1 ) helper .…" at bounding box center [1125, 457] width 486 height 504
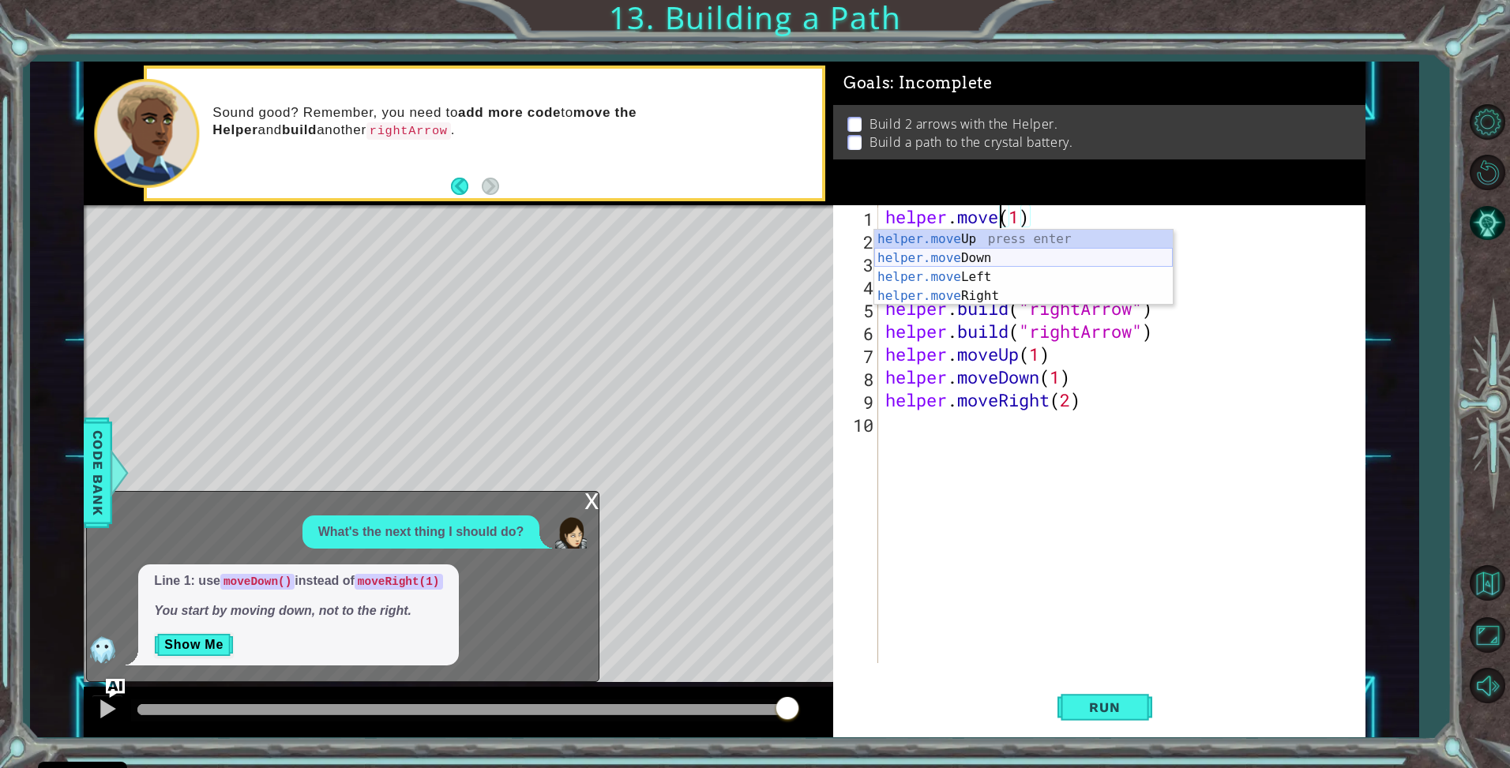
click at [1014, 257] on div "helper.move Up press enter helper.move Down press enter helper.move Left press …" at bounding box center [1023, 287] width 299 height 114
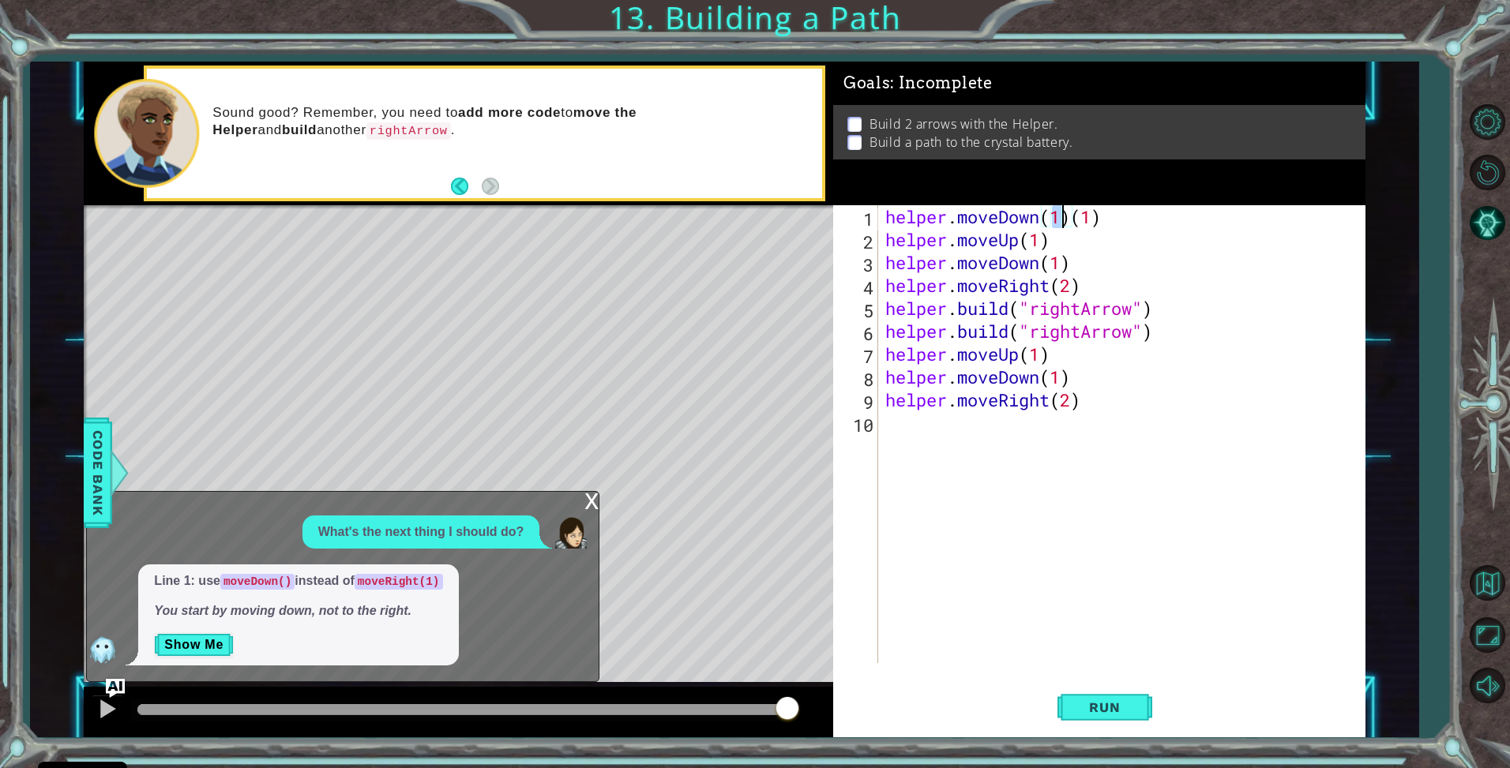
click at [1101, 223] on div "helper . moveDown ( 1 ) ( 1 ) helper . moveUp ( 1 ) helper . moveDown ( 1 ) hel…" at bounding box center [1125, 457] width 486 height 504
click at [1076, 712] on span "Run" at bounding box center [1104, 708] width 62 height 16
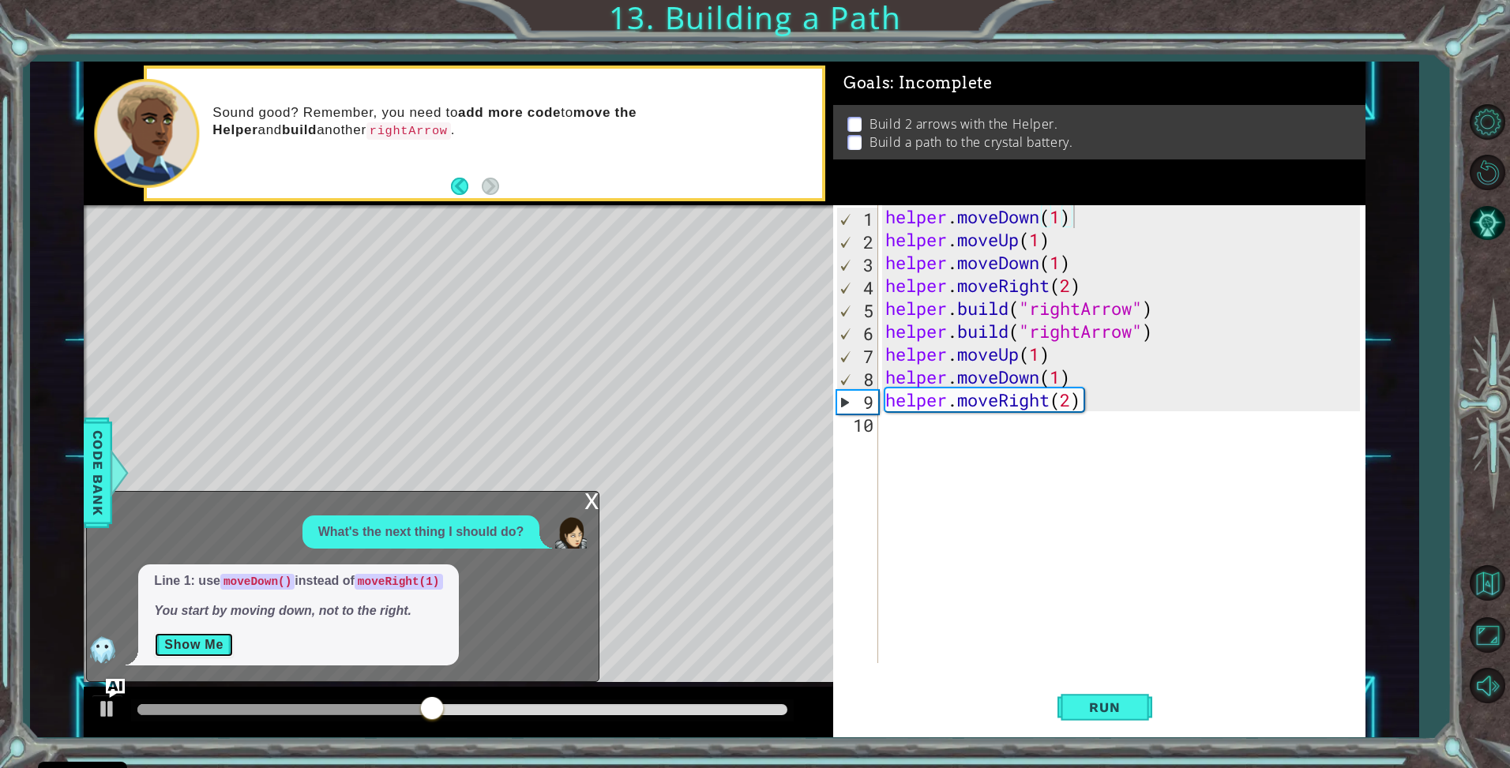
click at [160, 653] on button "Show Me" at bounding box center [194, 645] width 80 height 25
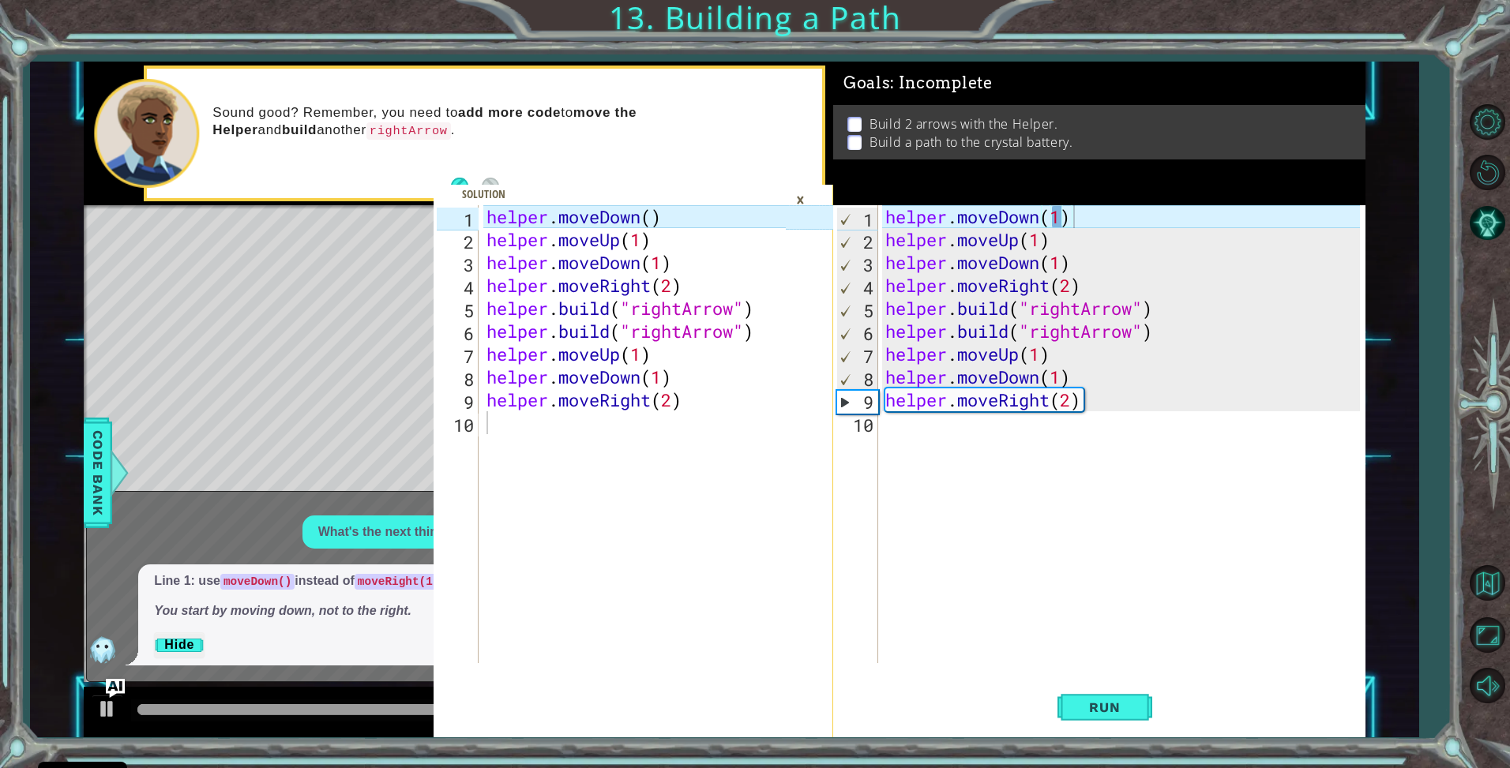
drag, startPoint x: 700, startPoint y: 196, endPoint x: 711, endPoint y: 201, distance: 11.3
click at [711, 201] on span at bounding box center [634, 461] width 400 height 553
click at [799, 193] on div "×" at bounding box center [800, 199] width 24 height 27
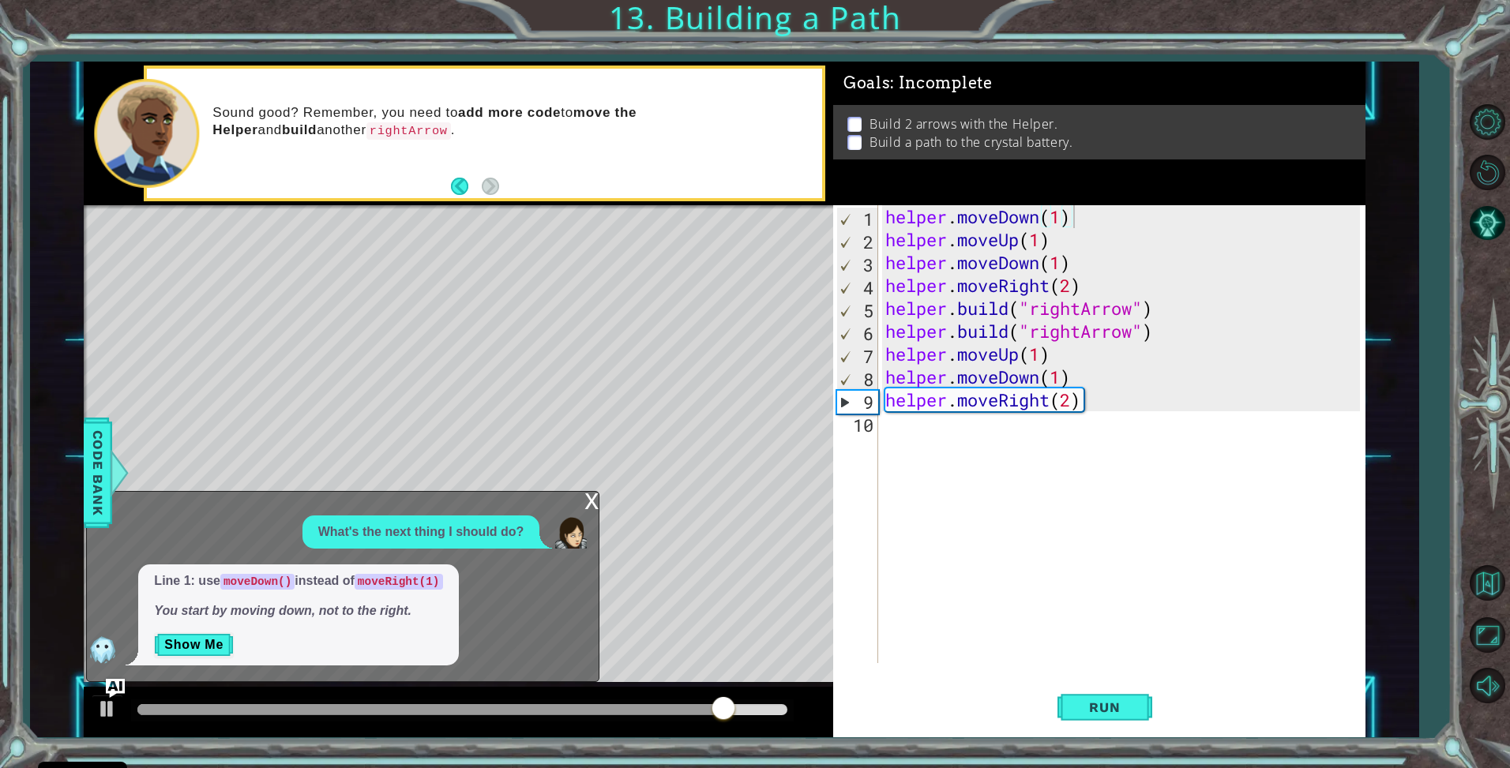
click at [590, 497] on div "x" at bounding box center [591, 500] width 14 height 16
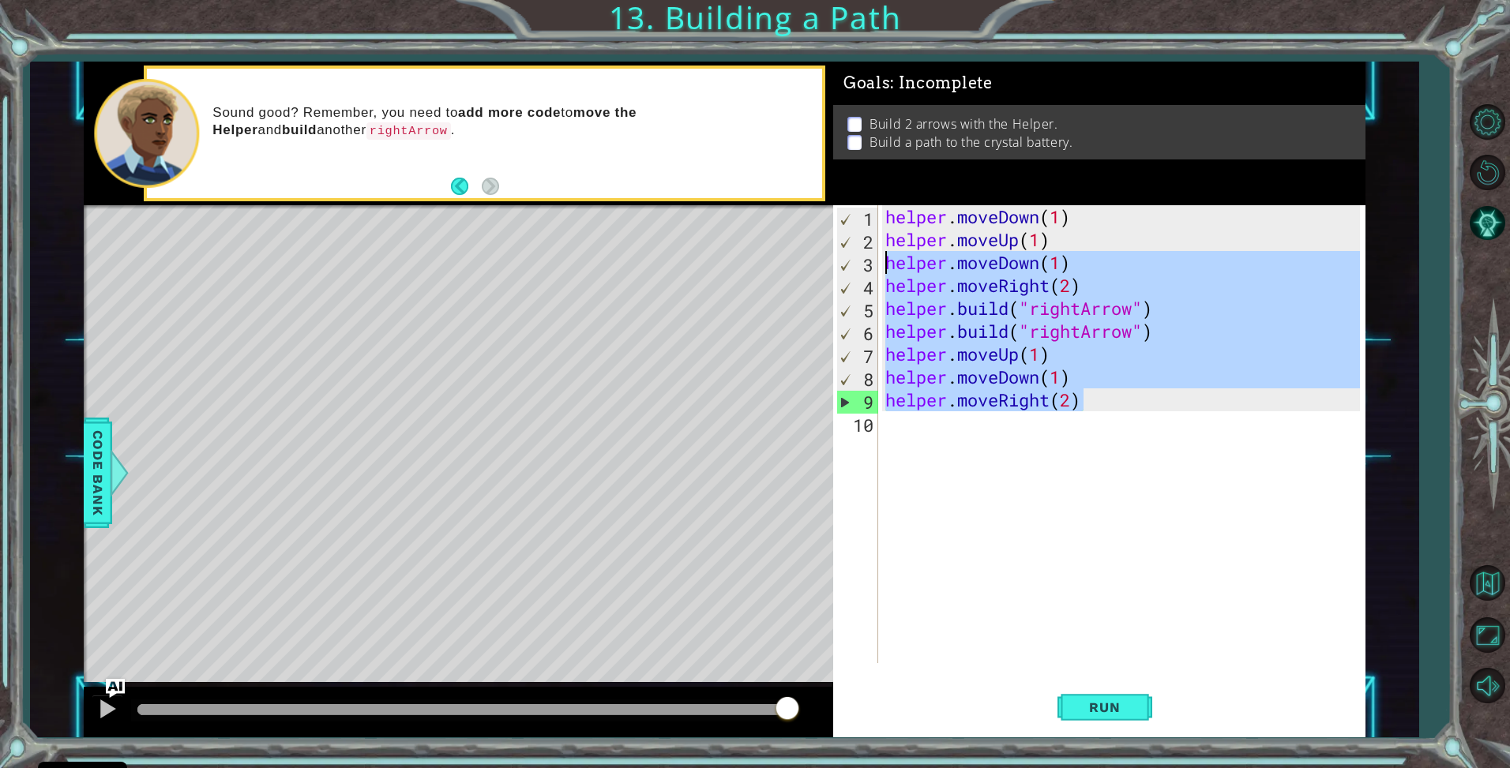
drag, startPoint x: 1121, startPoint y: 391, endPoint x: 876, endPoint y: 268, distance: 274.4
click at [876, 268] on div "helper.moveRight(2) 1 2 3 4 5 6 7 8 9 10 helper . moveDown ( 1 ) helper . moveU…" at bounding box center [1097, 434] width 528 height 458
type textarea "helper.moveDown(1) helper.moveRight(2)"
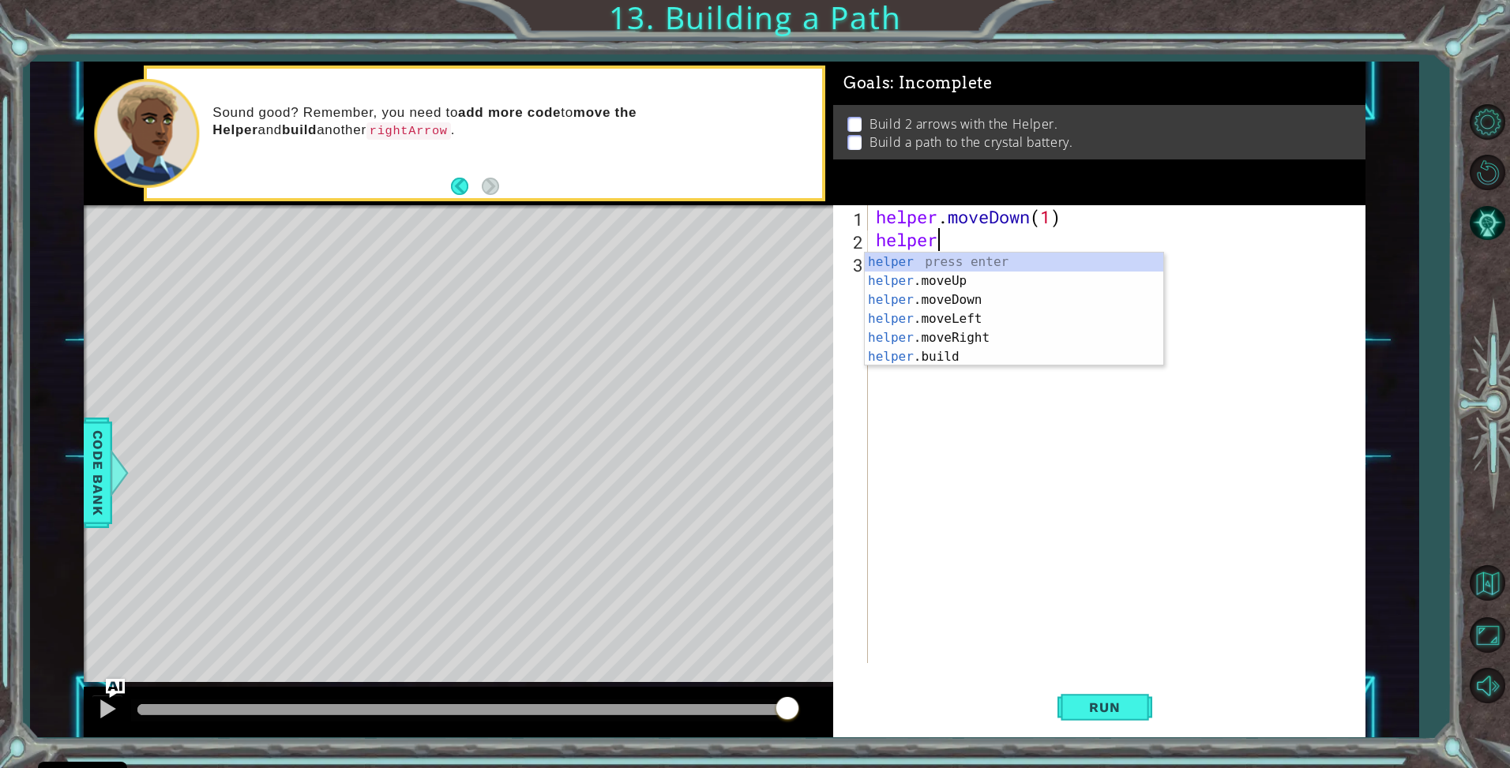
type textarea "h"
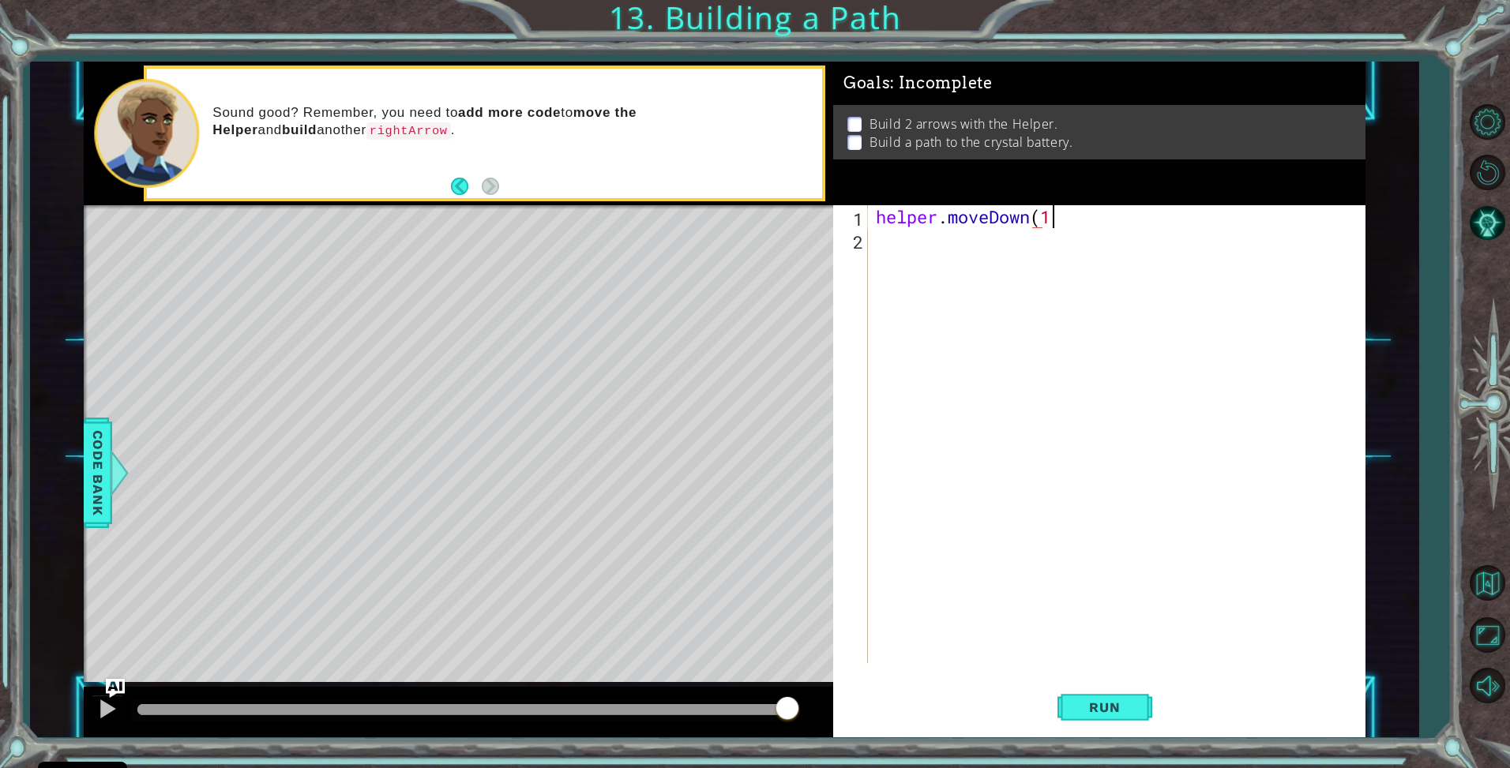
scroll to position [0, 7]
type textarea "helper.moveDown(1)"
click at [1118, 687] on button "Run" at bounding box center [1104, 708] width 95 height 53
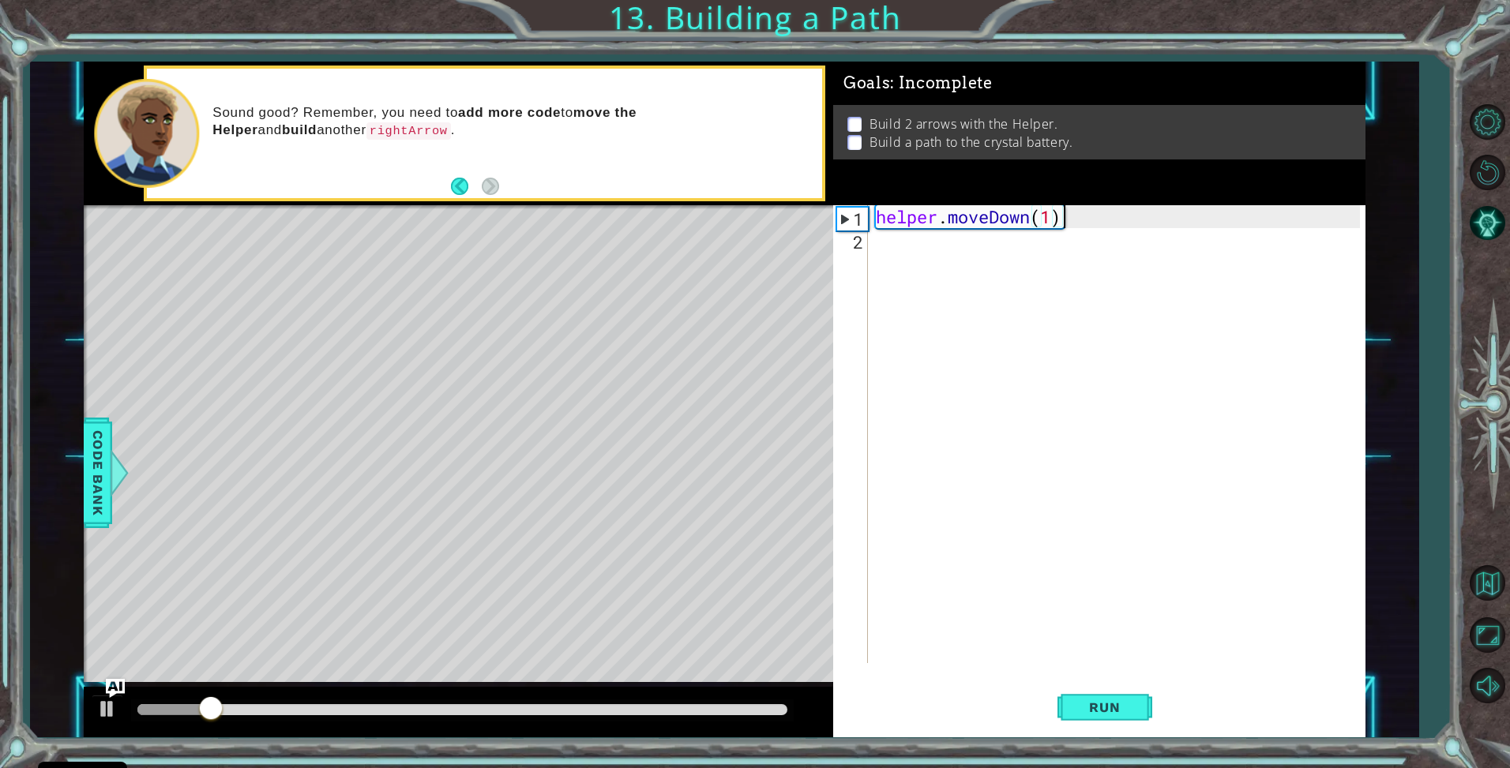
click at [1059, 253] on div "helper . moveDown ( 1 )" at bounding box center [1121, 457] width 496 height 504
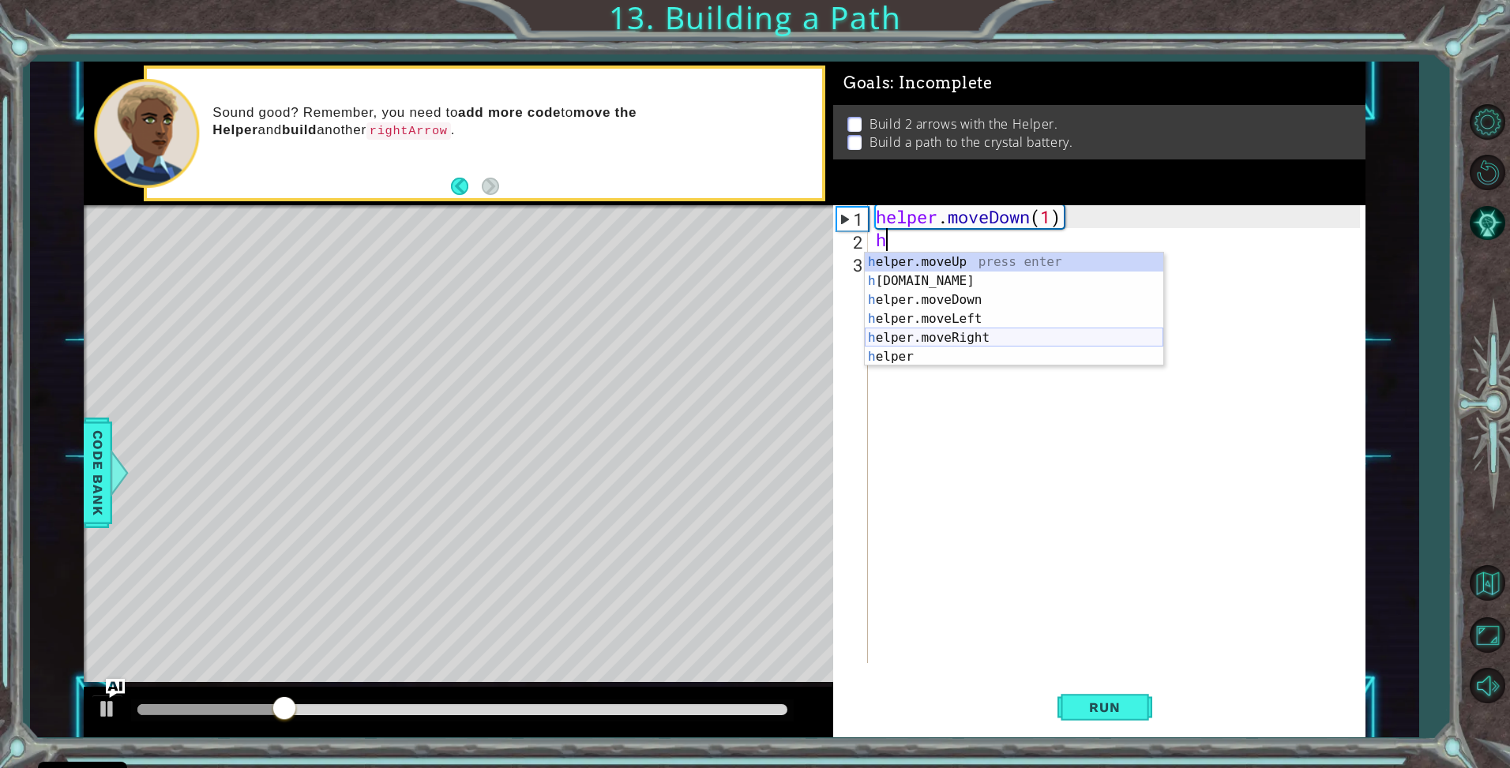
click at [956, 332] on div "h elper.moveUp press enter h [DOMAIN_NAME] press enter h elper.moveDown press e…" at bounding box center [1014, 329] width 299 height 152
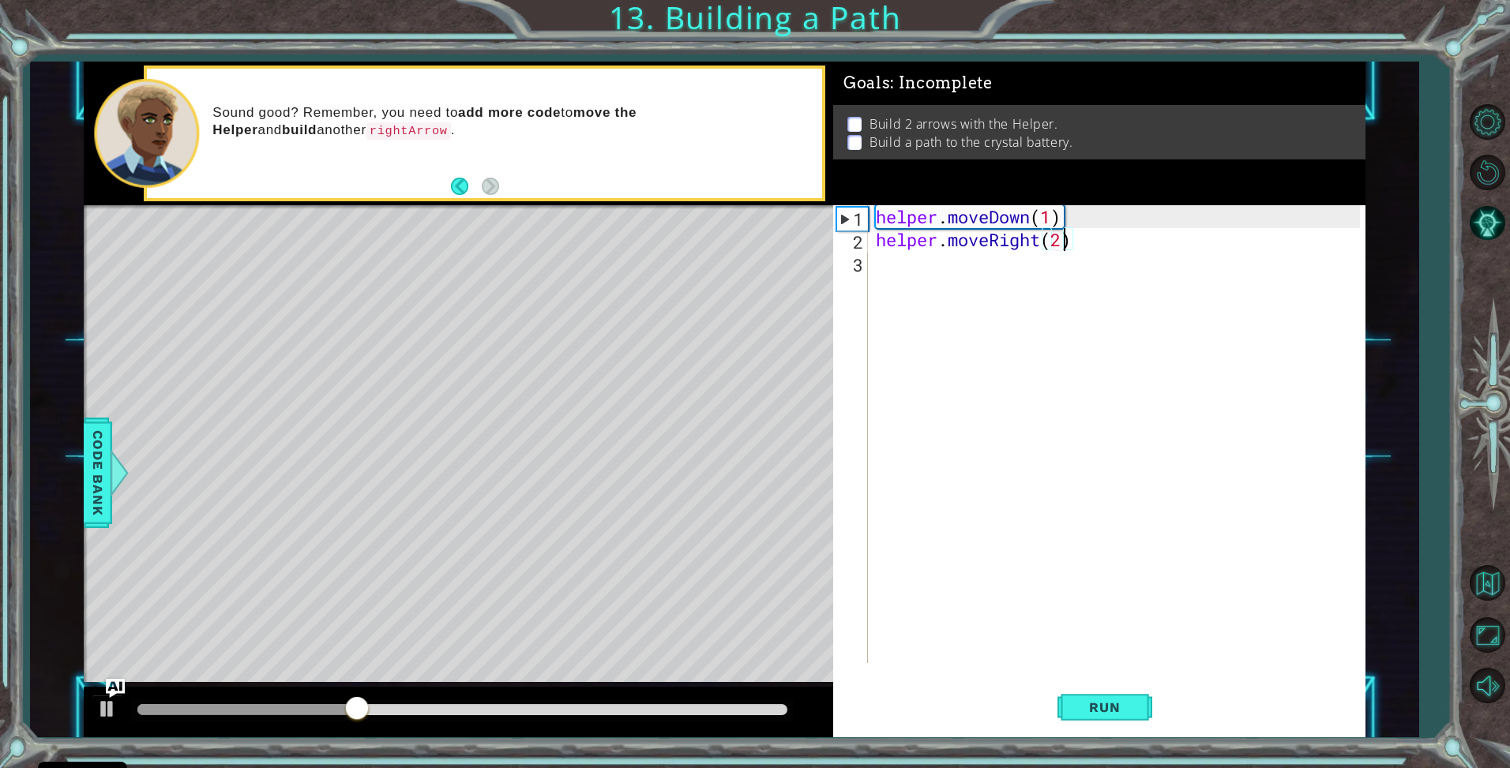
scroll to position [0, 8]
click at [1068, 704] on button "Run" at bounding box center [1104, 708] width 95 height 53
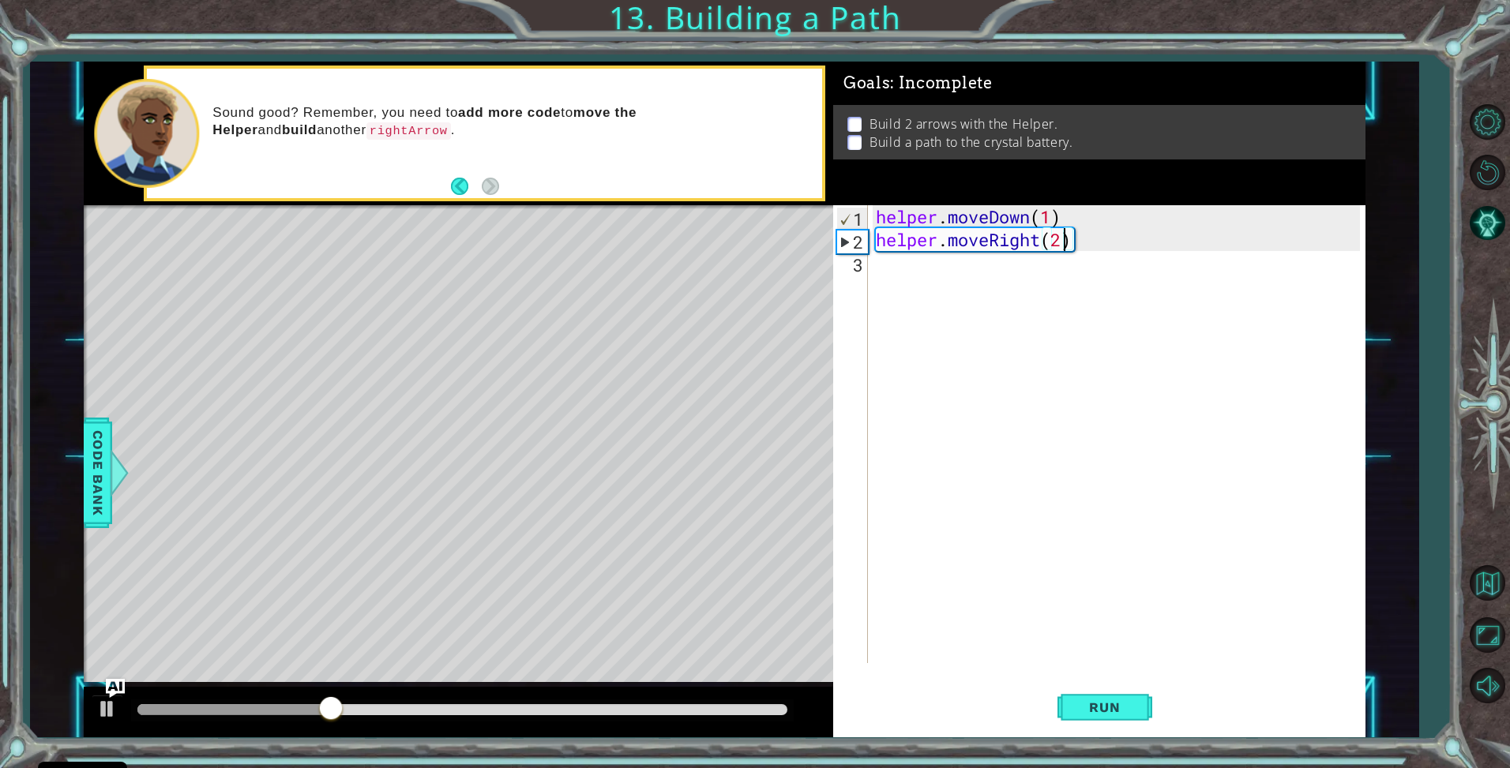
click at [1067, 246] on div "helper . moveDown ( 1 ) helper . moveRight ( 2 )" at bounding box center [1121, 457] width 496 height 504
type textarea "helper.moveRight(3)"
click at [1019, 305] on div "helper . moveDown ( 1 ) helper . moveRight ( 3 )" at bounding box center [1121, 457] width 496 height 504
click at [1095, 704] on span "Run" at bounding box center [1104, 708] width 62 height 16
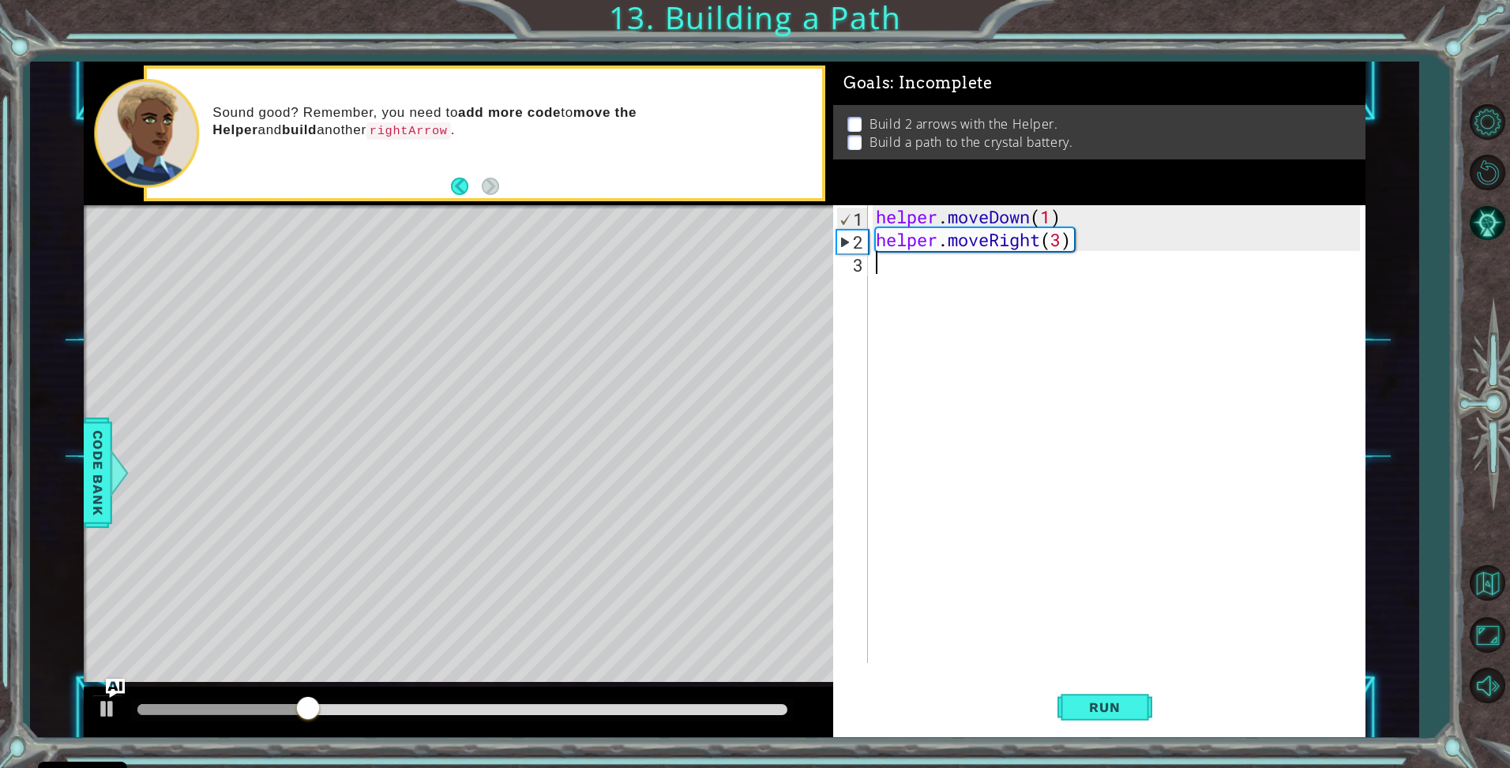
click at [1062, 242] on div "helper . moveDown ( 1 ) helper . moveRight ( 3 )" at bounding box center [1121, 457] width 496 height 504
click at [1090, 694] on button "Run" at bounding box center [1104, 708] width 95 height 53
click at [1064, 221] on div "helper . moveDown ( 1 ) helper . moveRight ( 4 )" at bounding box center [1121, 457] width 496 height 504
click at [1062, 241] on div "helper . moveDown ( 1 ) helper . moveRight ( 4 )" at bounding box center [1121, 457] width 496 height 504
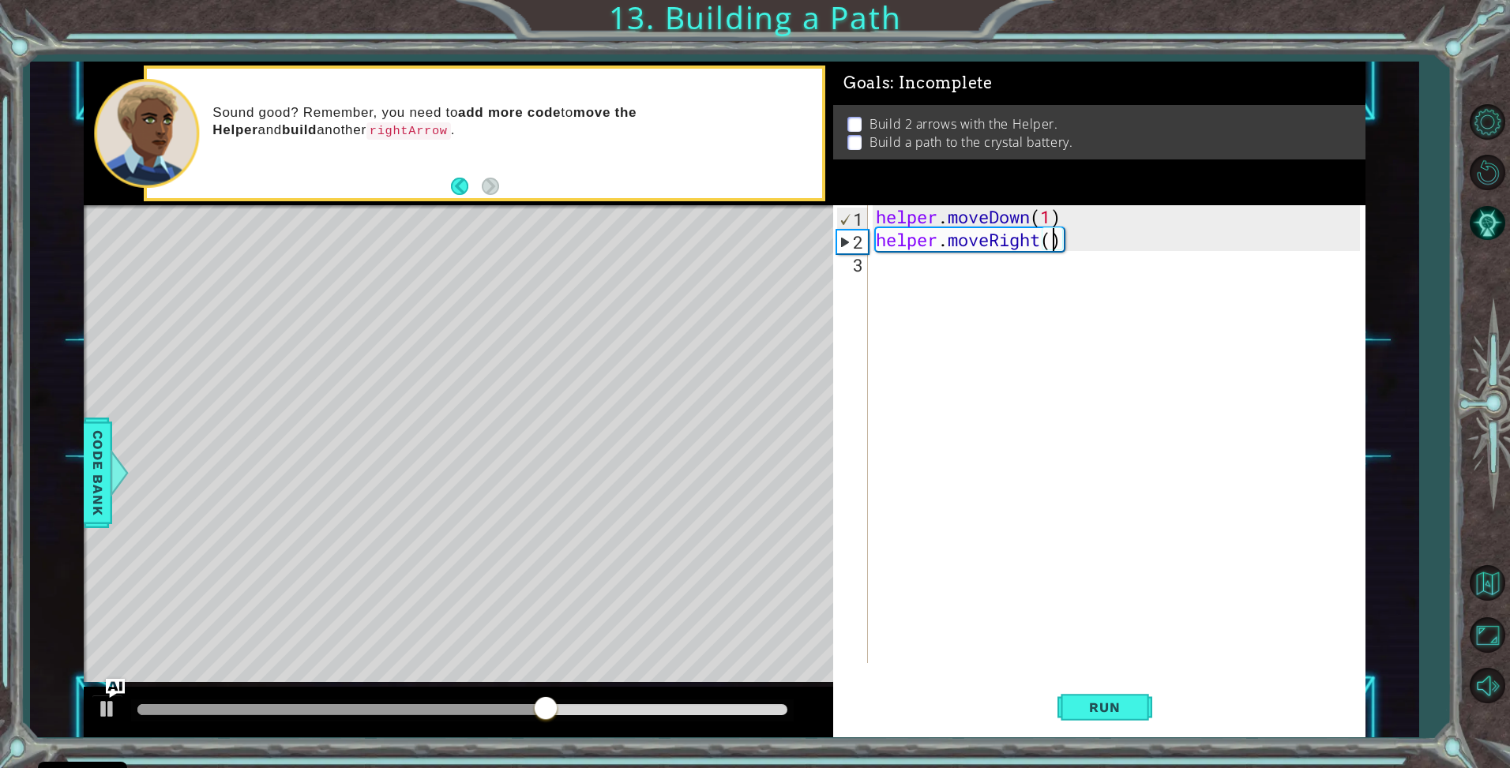
type textarea "helper.moveRight(1)"
click at [1072, 276] on div "helper . moveDown ( 1 ) helper . moveRight ( 1 )" at bounding box center [1121, 457] width 496 height 504
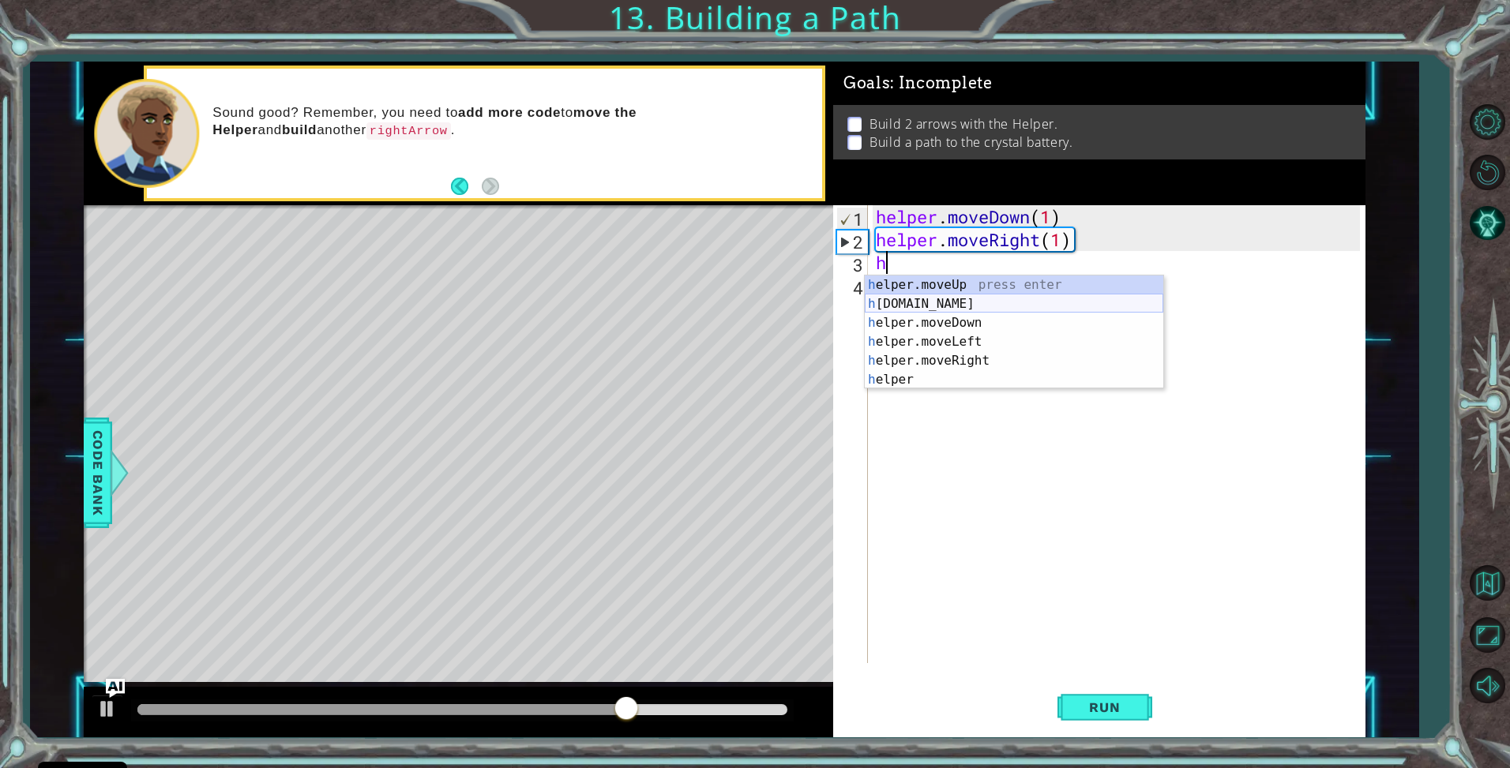
click at [953, 306] on div "h elper.moveUp press enter h [DOMAIN_NAME] press enter h elper.moveDown press e…" at bounding box center [1014, 352] width 299 height 152
type textarea "[DOMAIN_NAME]("rightArrow")"
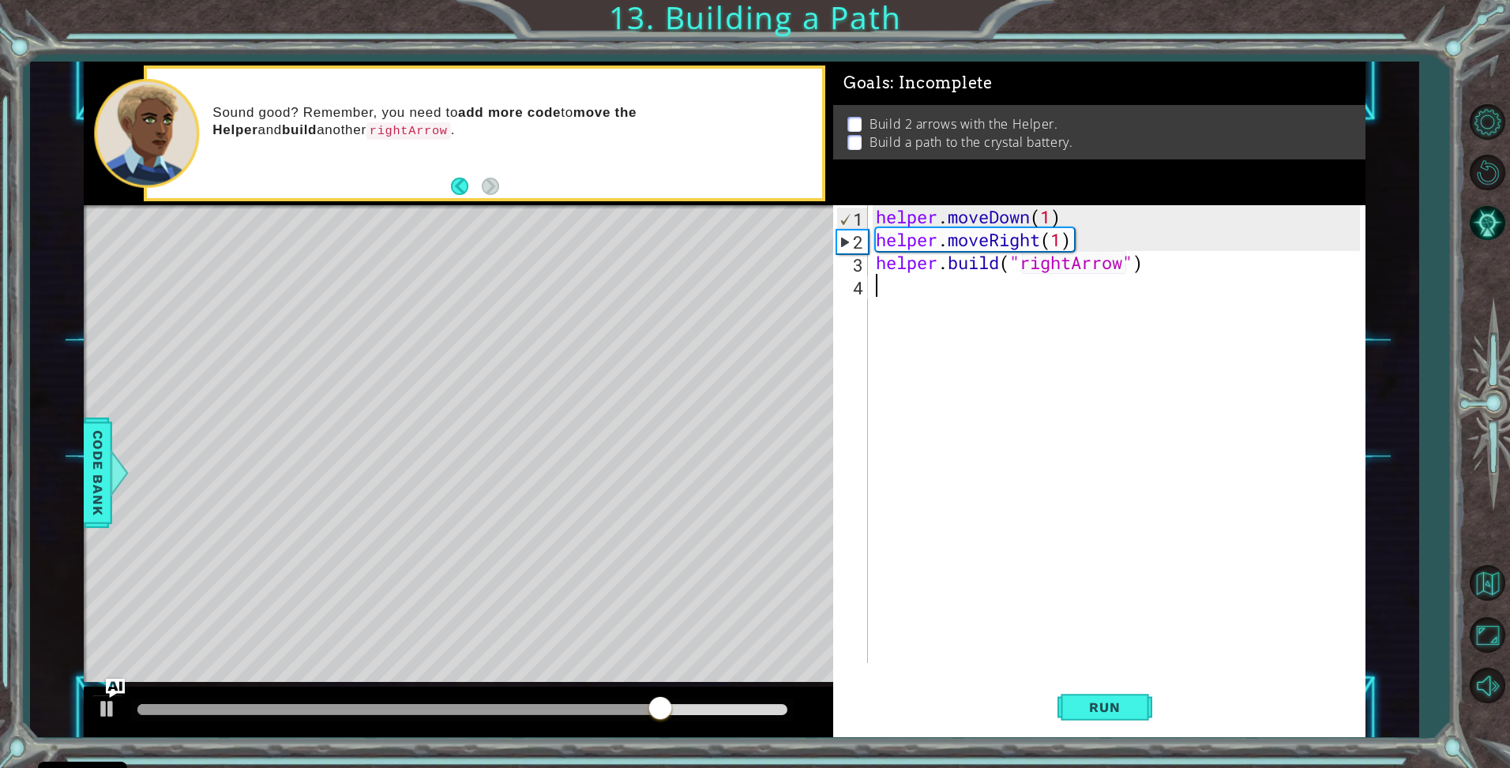
click at [1005, 309] on div "helper . moveDown ( 1 ) helper . moveRight ( 1 ) helper . build ( "rightArrow" )" at bounding box center [1121, 457] width 496 height 504
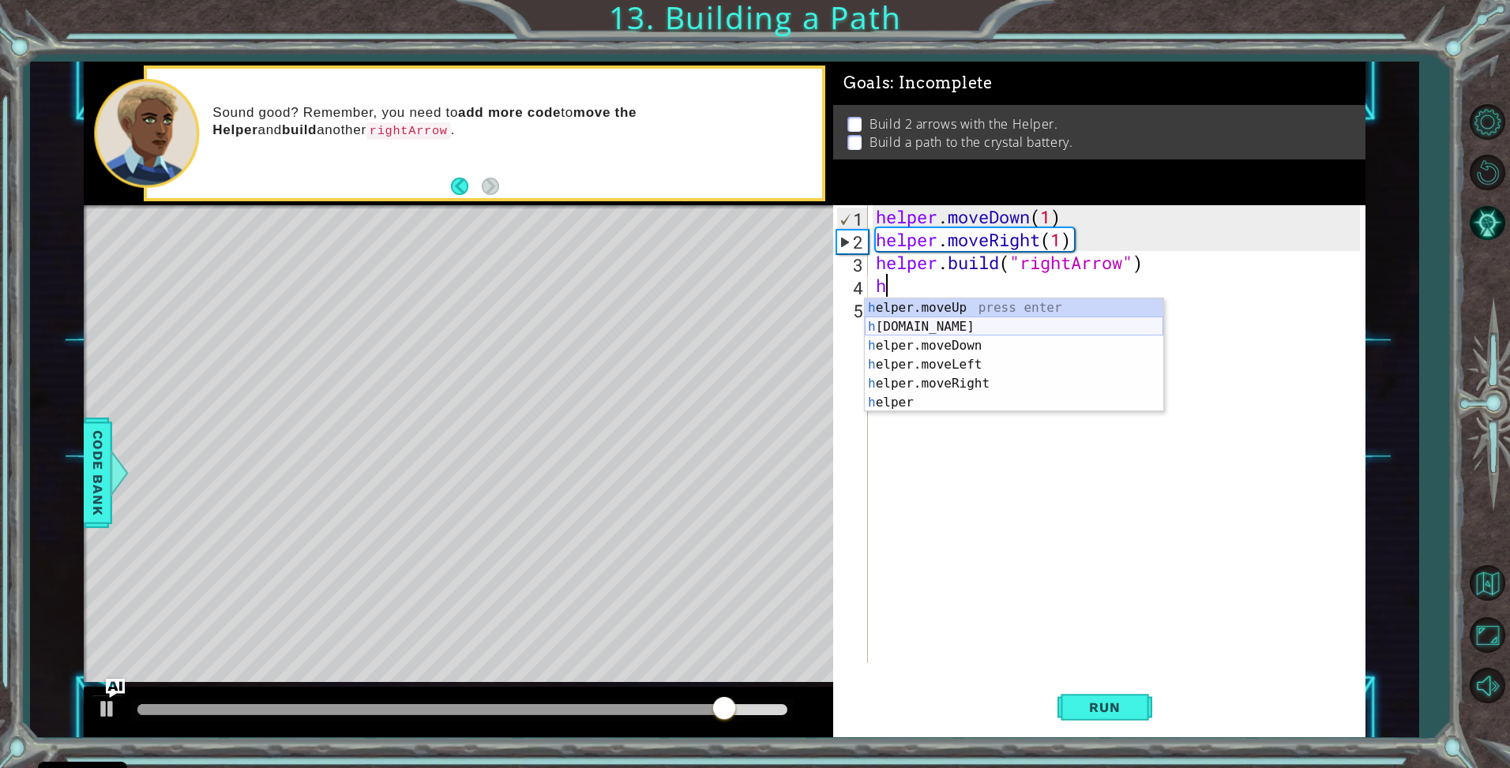
click at [999, 328] on div "h elper.moveUp press enter h [DOMAIN_NAME] press enter h elper.moveDown press e…" at bounding box center [1014, 375] width 299 height 152
type textarea "[DOMAIN_NAME]("rightArrow")"
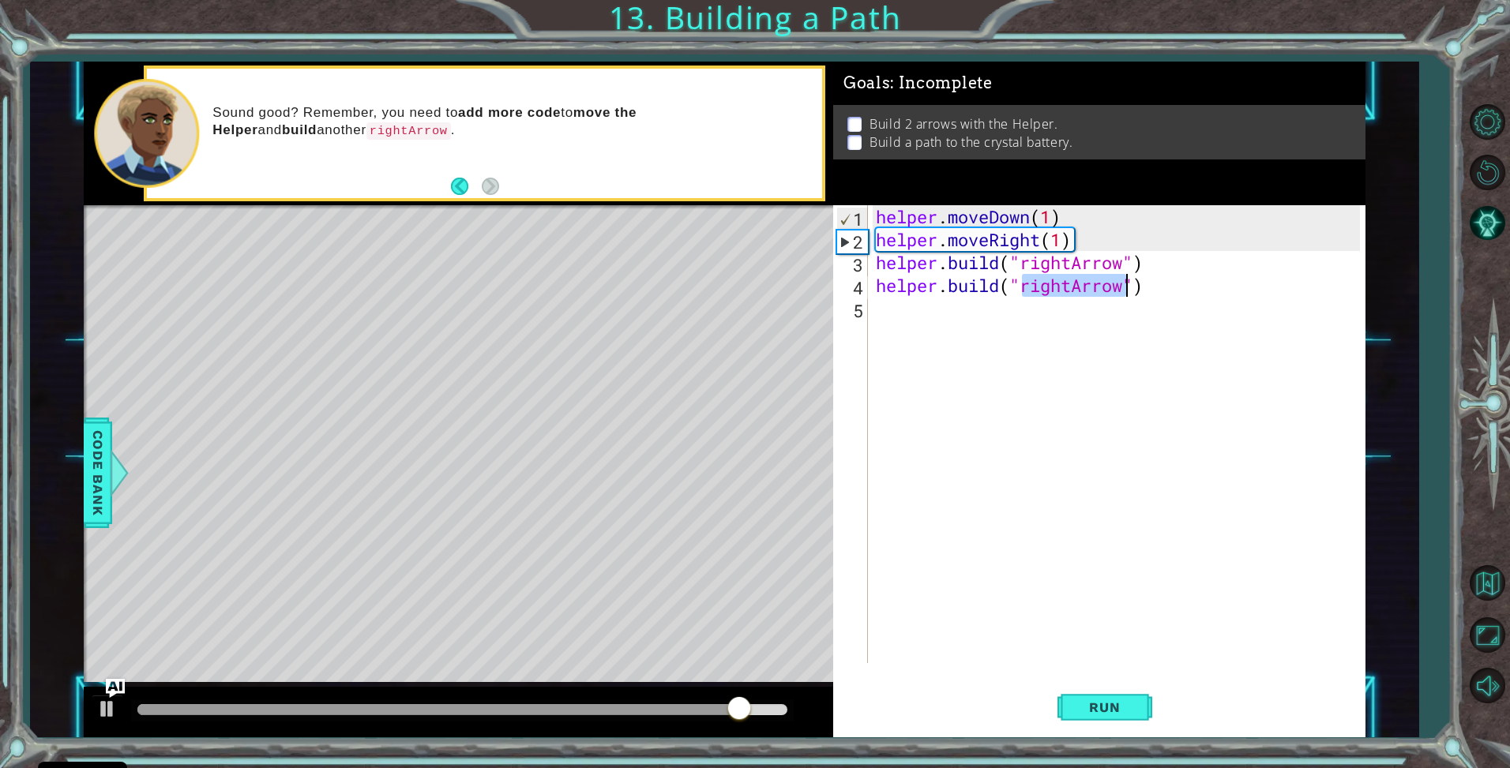
click at [951, 306] on div "helper . moveDown ( 1 ) helper . moveRight ( 1 ) helper . build ( "rightArrow" …" at bounding box center [1121, 457] width 496 height 504
click at [1074, 711] on span "Run" at bounding box center [1104, 708] width 62 height 16
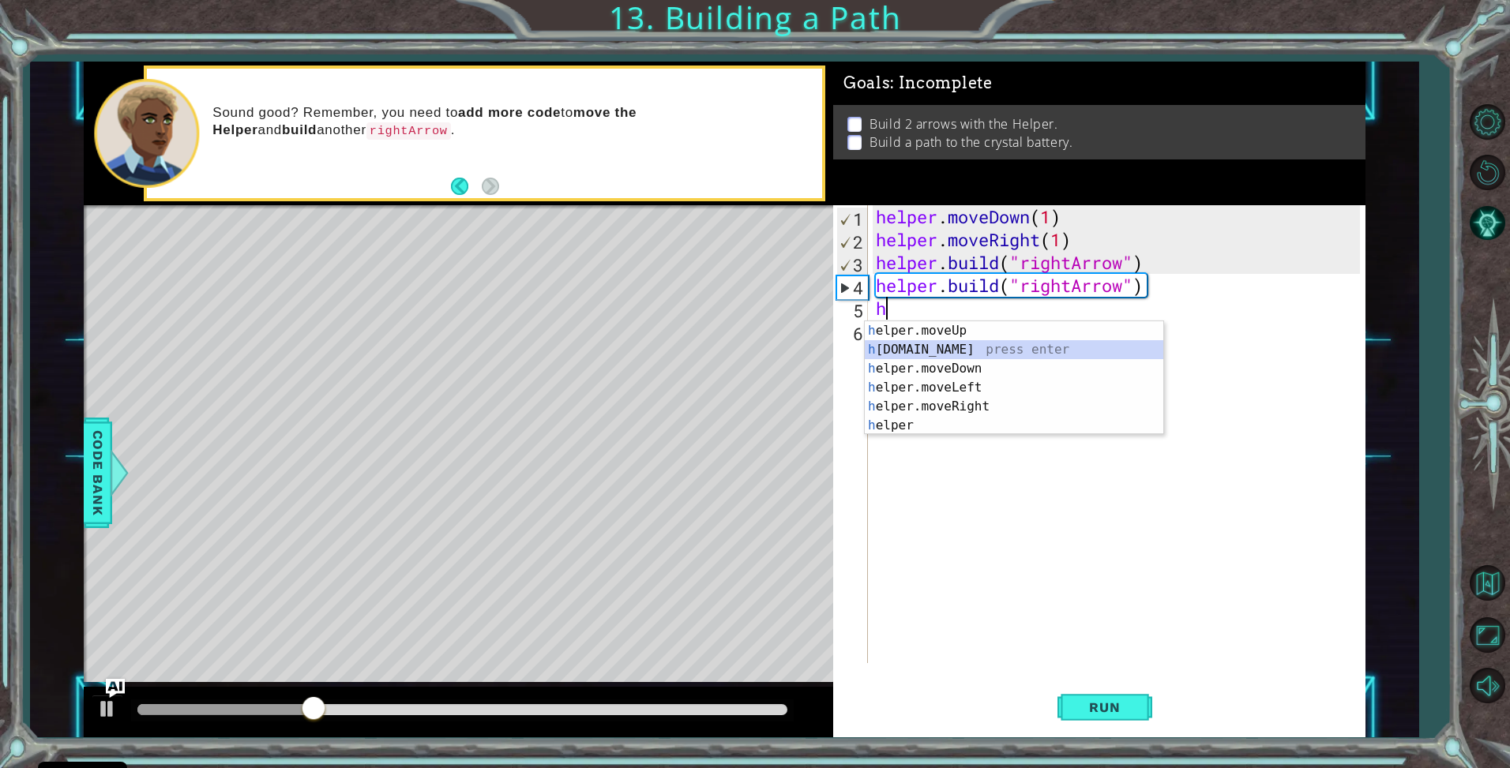
click at [944, 350] on div "h elper.moveUp press enter h [DOMAIN_NAME] press enter h elper.moveDown press e…" at bounding box center [1014, 397] width 299 height 152
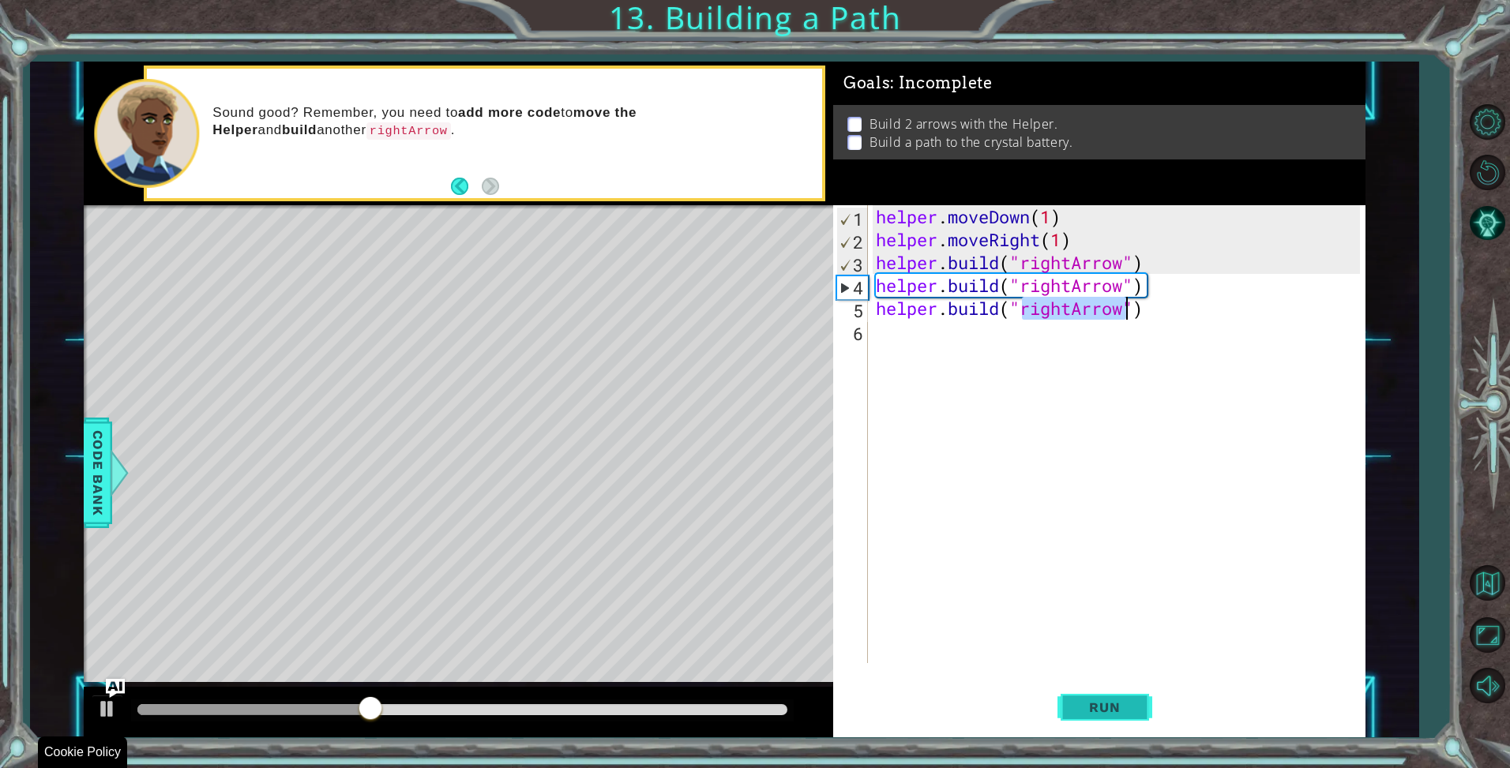
click at [1104, 702] on span "Run" at bounding box center [1104, 708] width 62 height 16
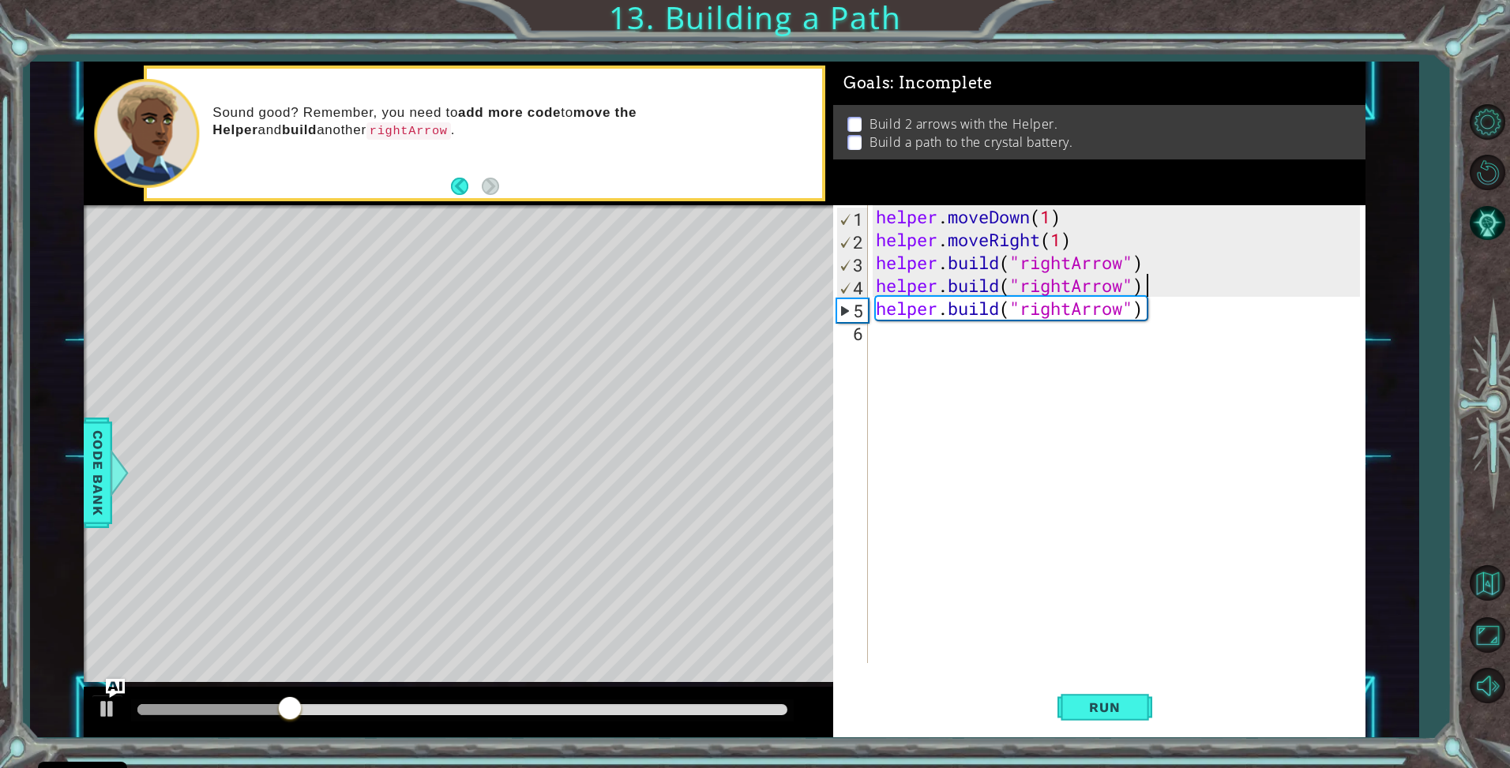
click at [1143, 288] on div "helper . moveDown ( 1 ) helper . moveRight ( 1 ) helper . build ( "rightArrow" …" at bounding box center [1121, 457] width 496 height 504
drag, startPoint x: 1147, startPoint y: 286, endPoint x: 876, endPoint y: 289, distance: 271.7
click at [877, 290] on div "helper . moveDown ( 1 ) helper . moveRight ( 1 ) helper . build ( "rightArrow" …" at bounding box center [1121, 457] width 496 height 504
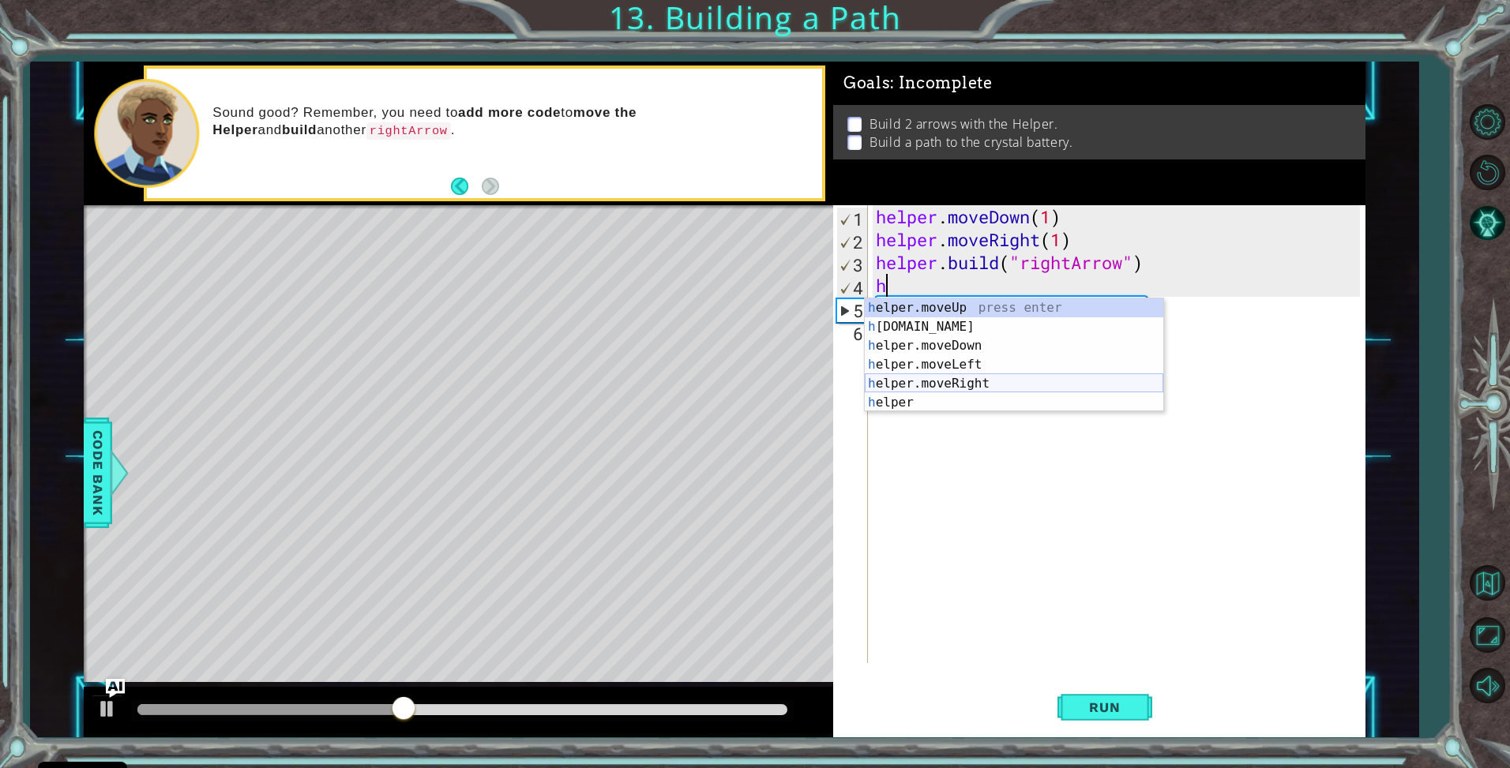
click at [950, 381] on div "h elper.moveUp press enter h [DOMAIN_NAME] press enter h elper.moveDown press e…" at bounding box center [1014, 375] width 299 height 152
type textarea "helper.moveRight(1)"
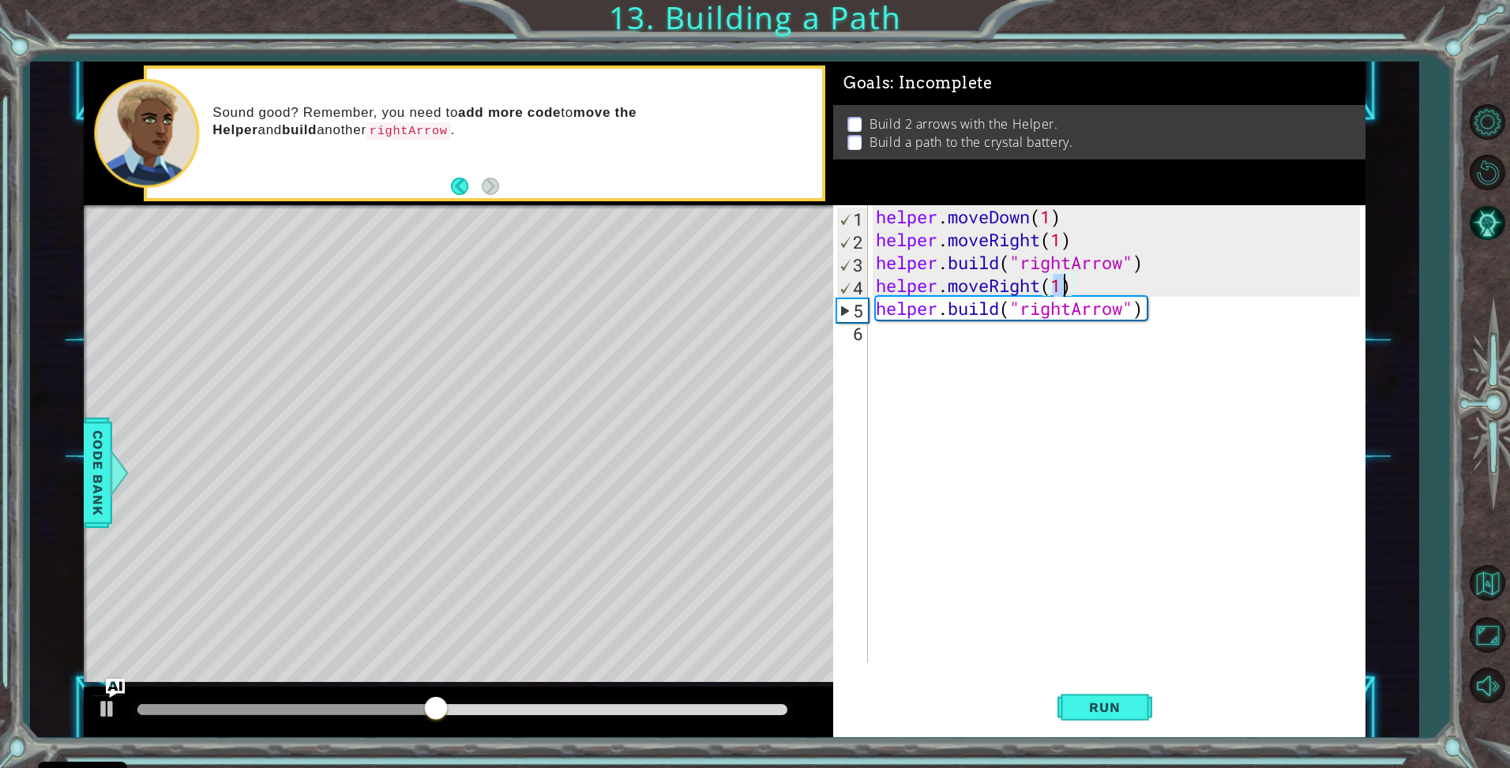
click at [1108, 334] on div "helper . moveDown ( 1 ) helper . moveRight ( 1 ) helper . build ( "rightArrow" …" at bounding box center [1121, 457] width 496 height 504
click at [1087, 701] on span "Run" at bounding box center [1104, 708] width 62 height 16
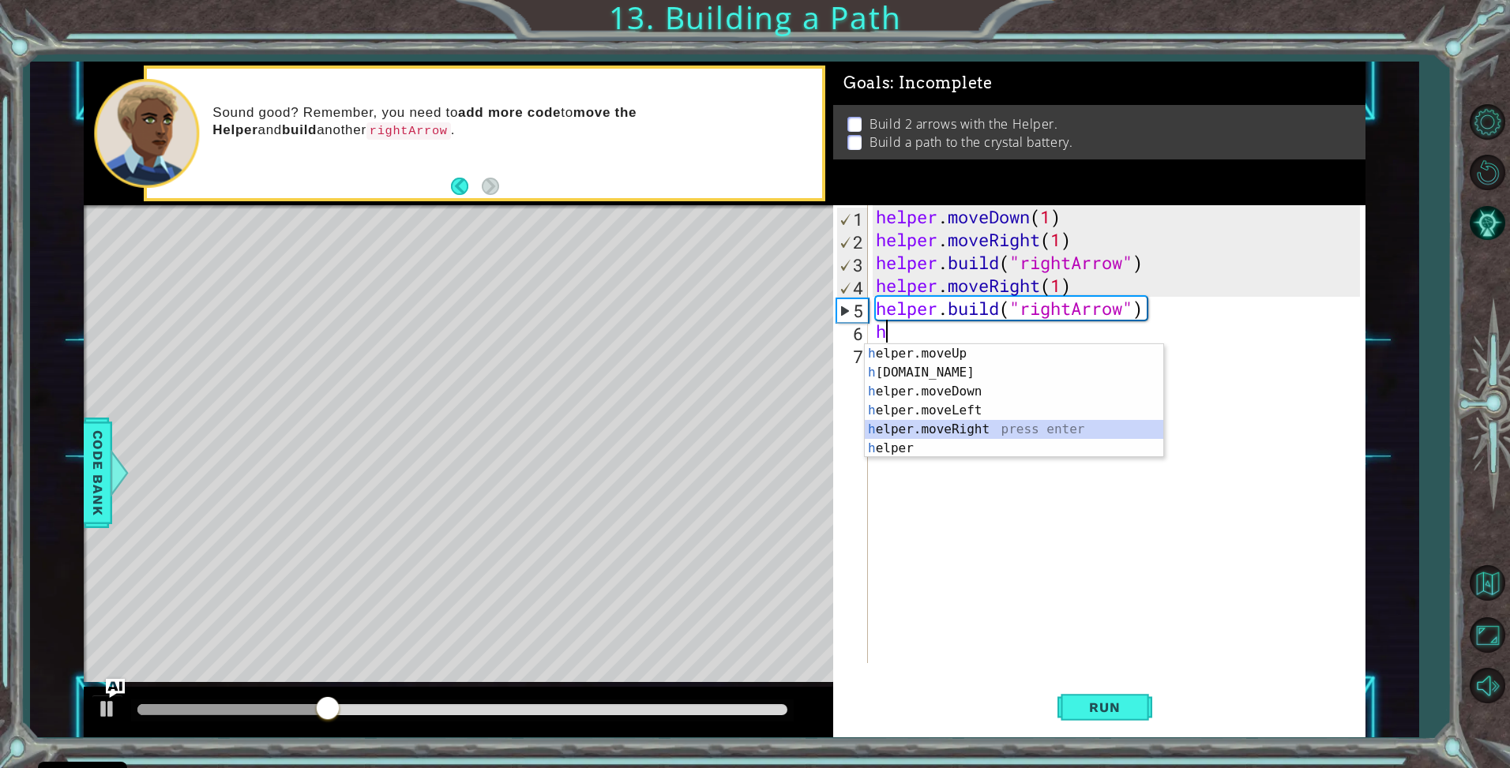
click at [990, 428] on div "h elper.moveUp press enter h [DOMAIN_NAME] press enter h elper.moveDown press e…" at bounding box center [1014, 420] width 299 height 152
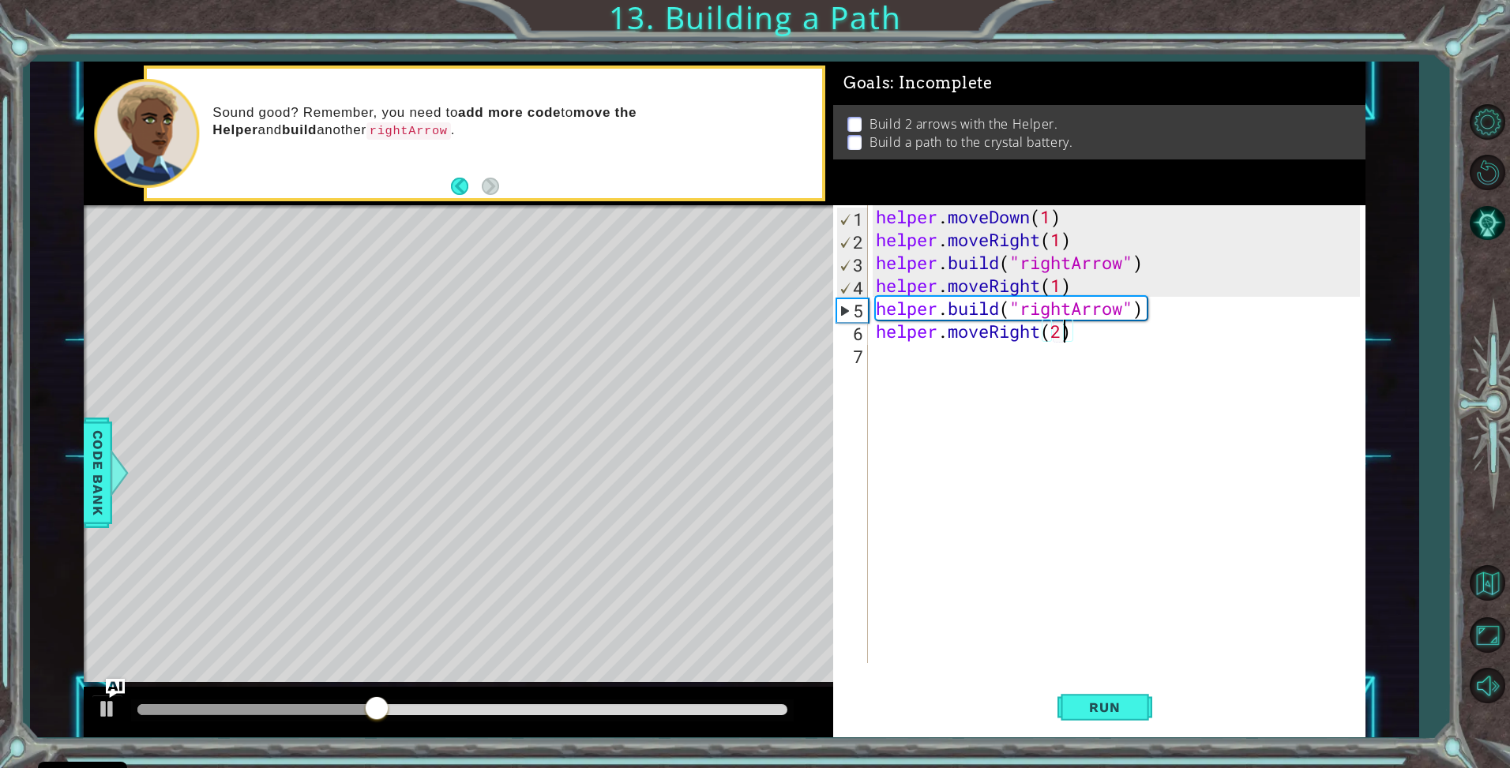
scroll to position [0, 8]
type textarea "helper.moveRight(2)"
click at [1118, 693] on button "Run" at bounding box center [1104, 708] width 95 height 53
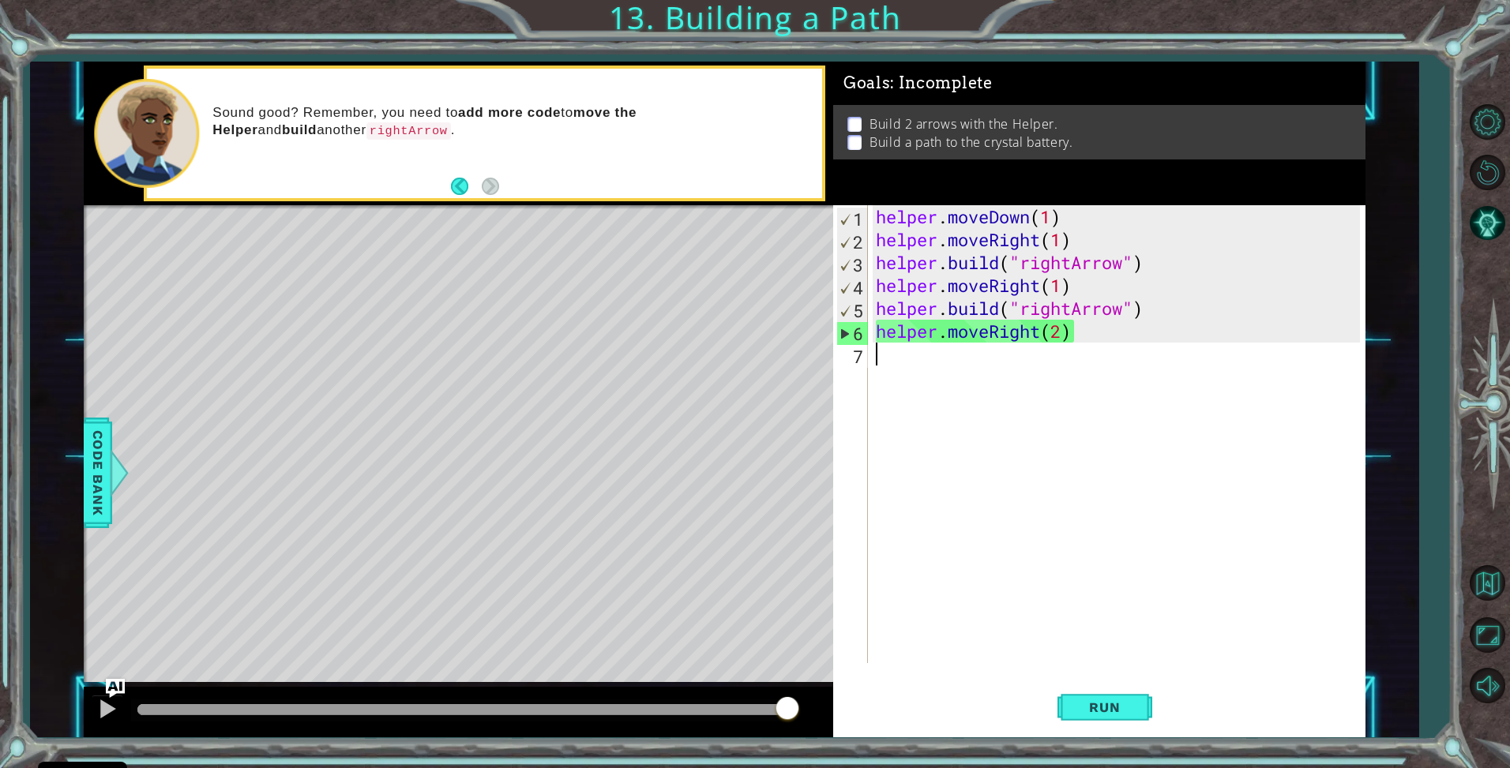
click at [1136, 362] on div "helper . moveDown ( 1 ) helper . moveRight ( 1 ) helper . build ( "rightArrow" …" at bounding box center [1121, 457] width 496 height 504
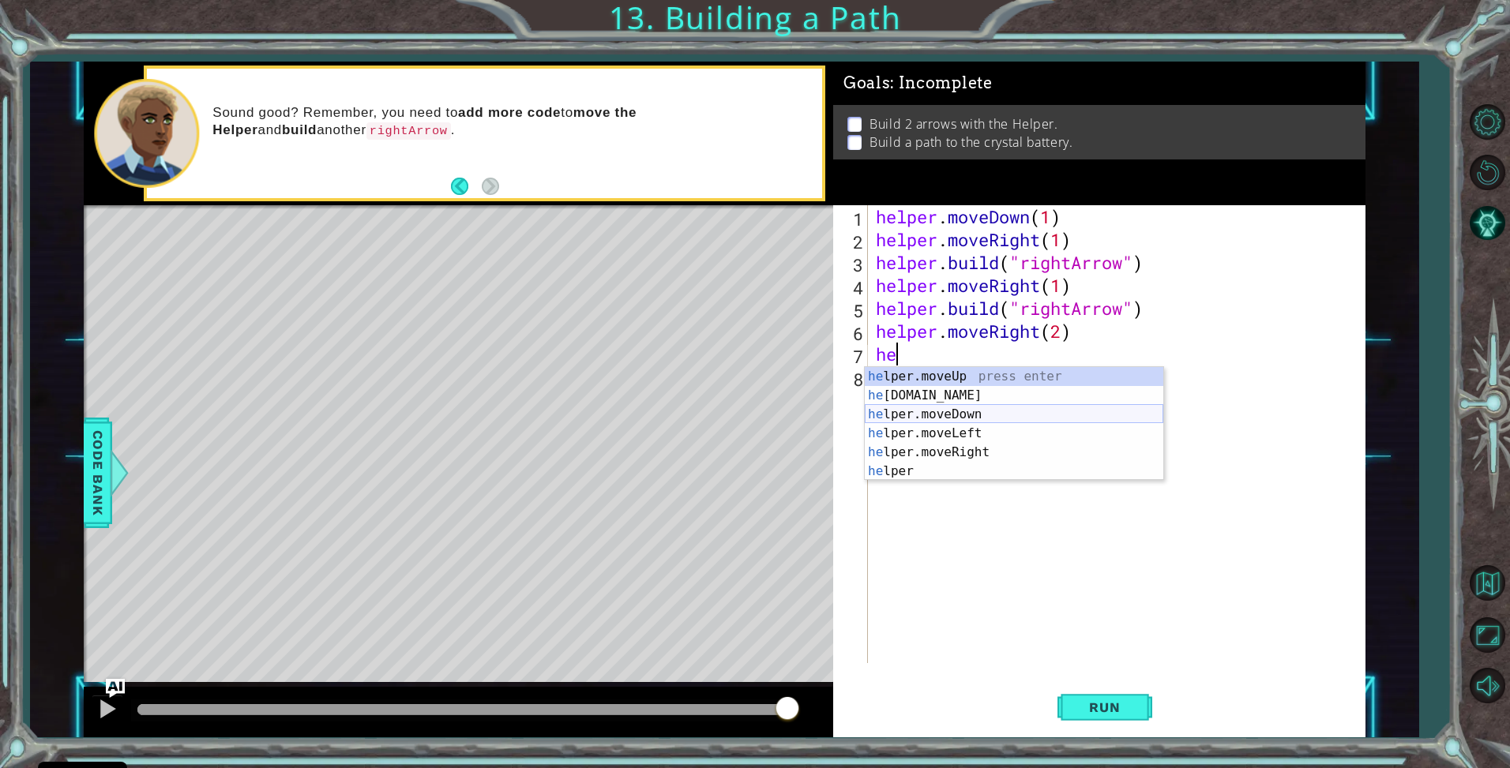
type textarea "h"
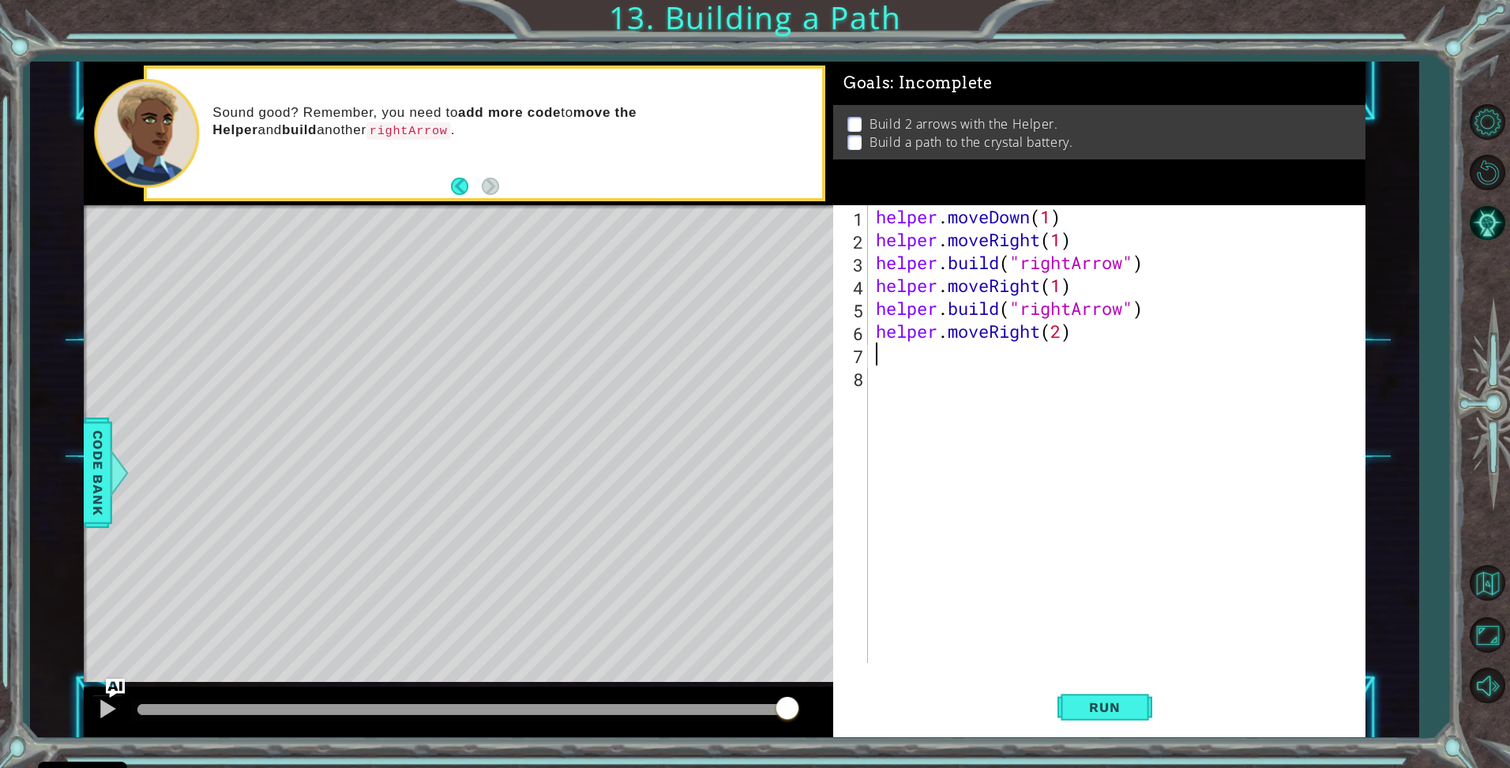
click at [82, 456] on div "1 2 3 4 5 6 7 8 9 10 helper . moveDown ( ) helper . moveUp ( 1 ) helper . moveD…" at bounding box center [724, 400] width 1389 height 676
click at [98, 460] on span "Code Bank" at bounding box center [97, 472] width 25 height 96
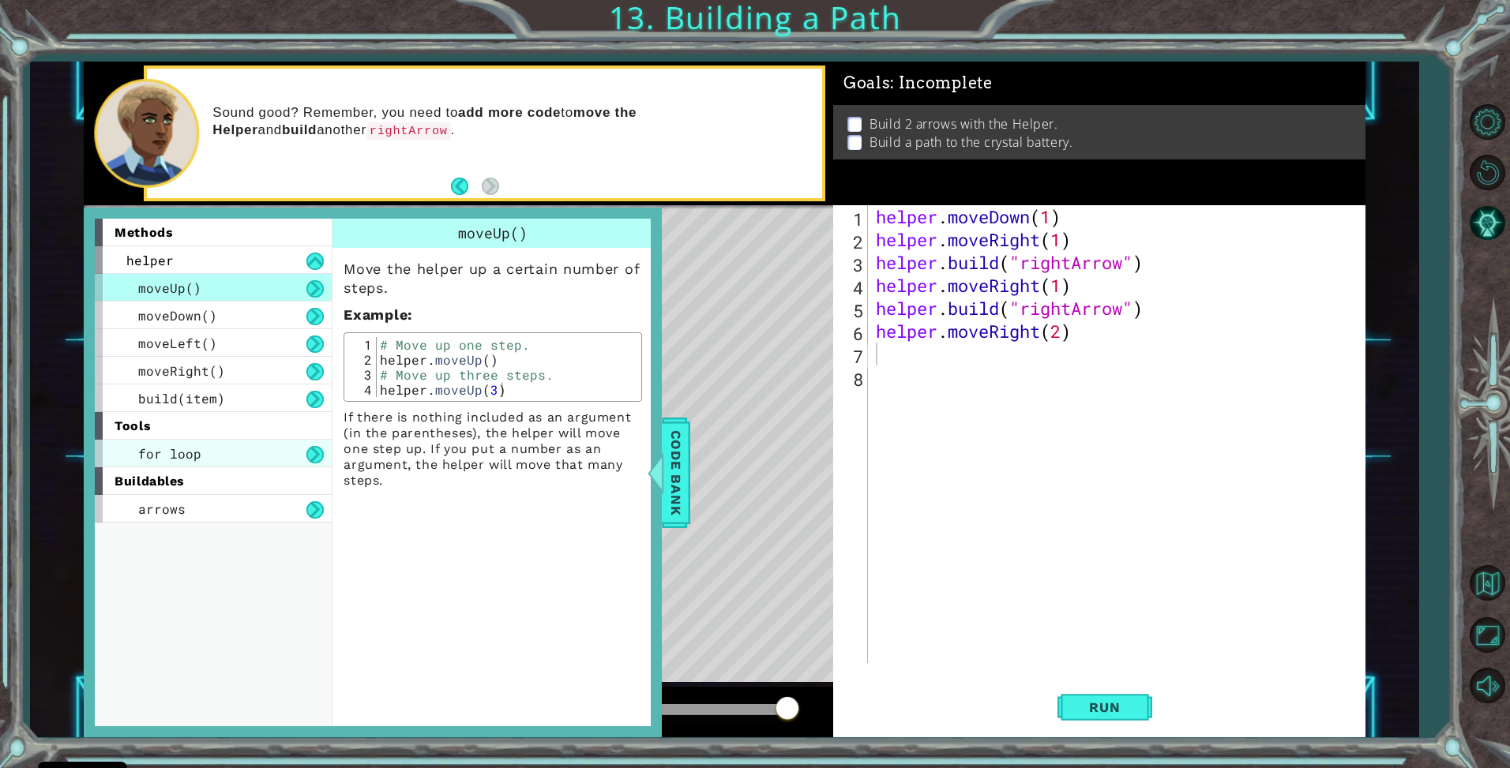
click at [284, 453] on div "for loop" at bounding box center [213, 454] width 237 height 28
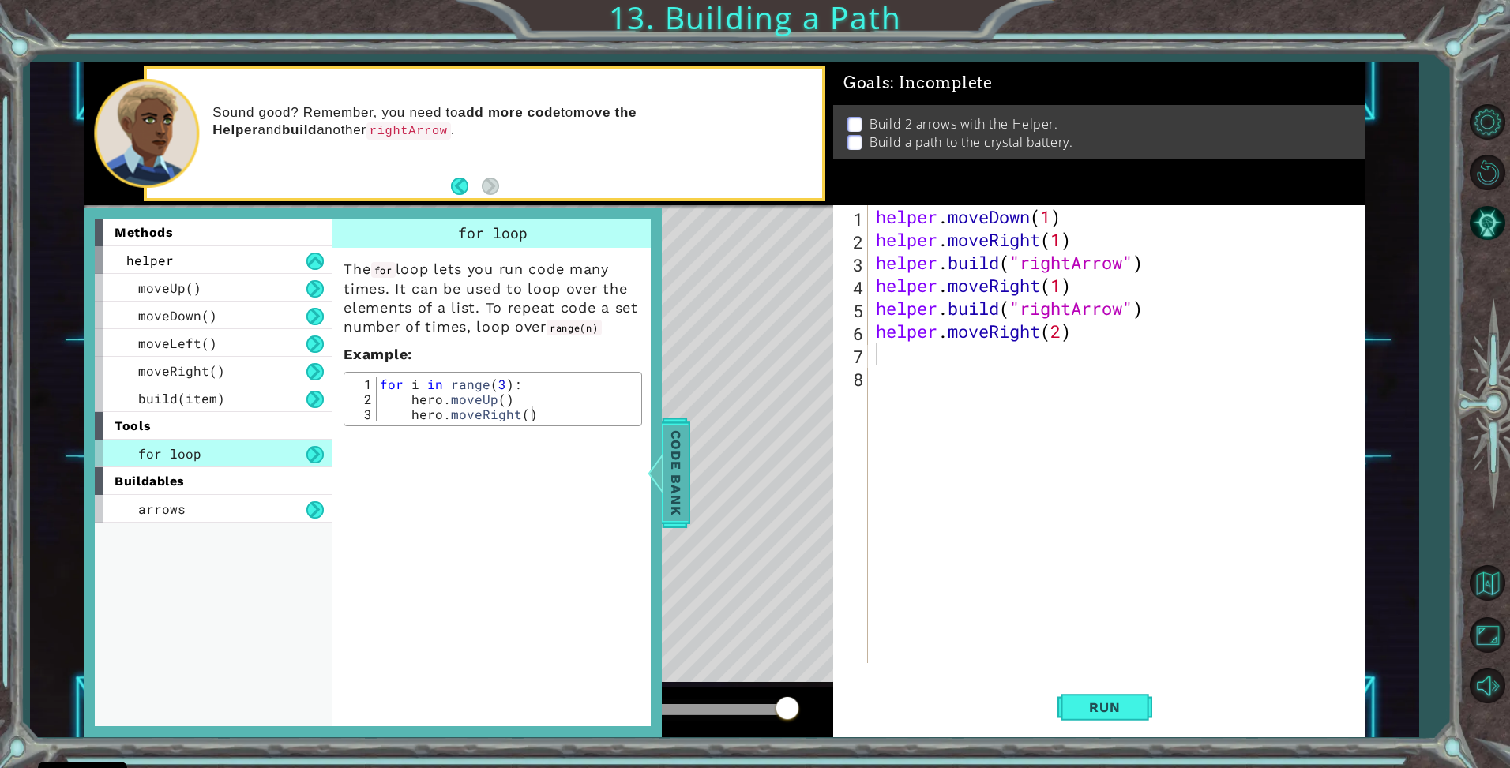
click at [683, 455] on span "Code Bank" at bounding box center [675, 472] width 25 height 96
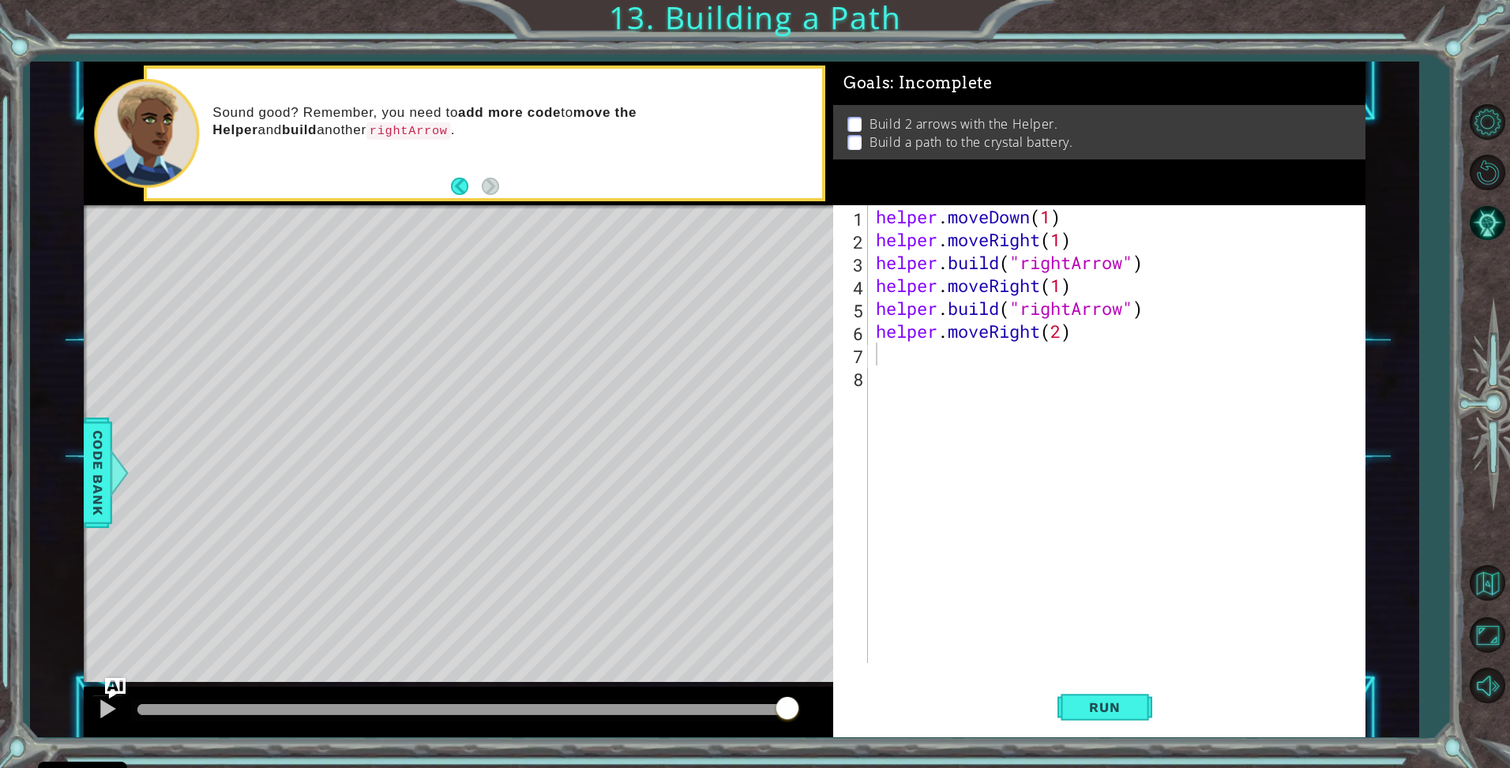
click at [112, 683] on img "Ask AI" at bounding box center [115, 688] width 21 height 21
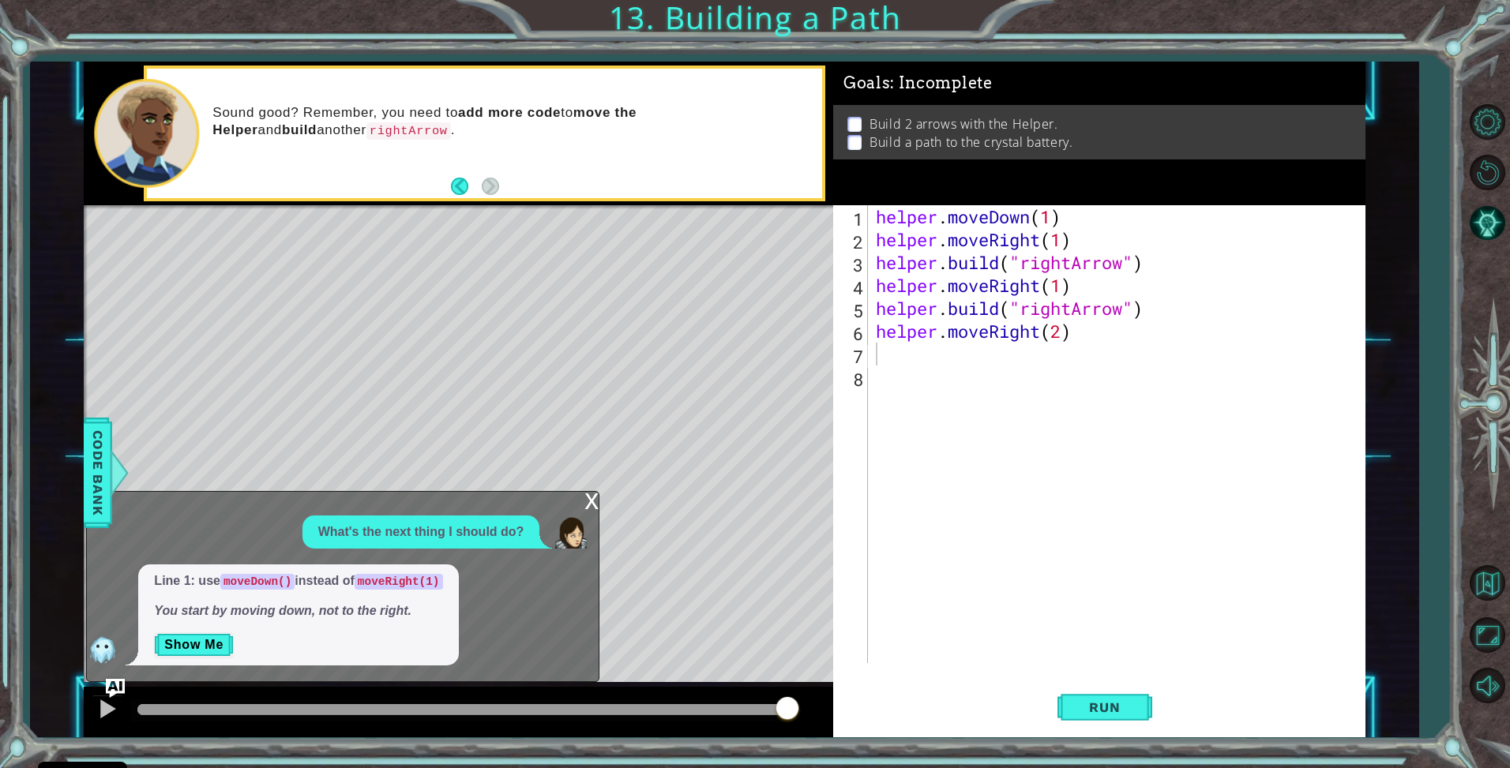
click at [591, 497] on div "x" at bounding box center [591, 500] width 14 height 16
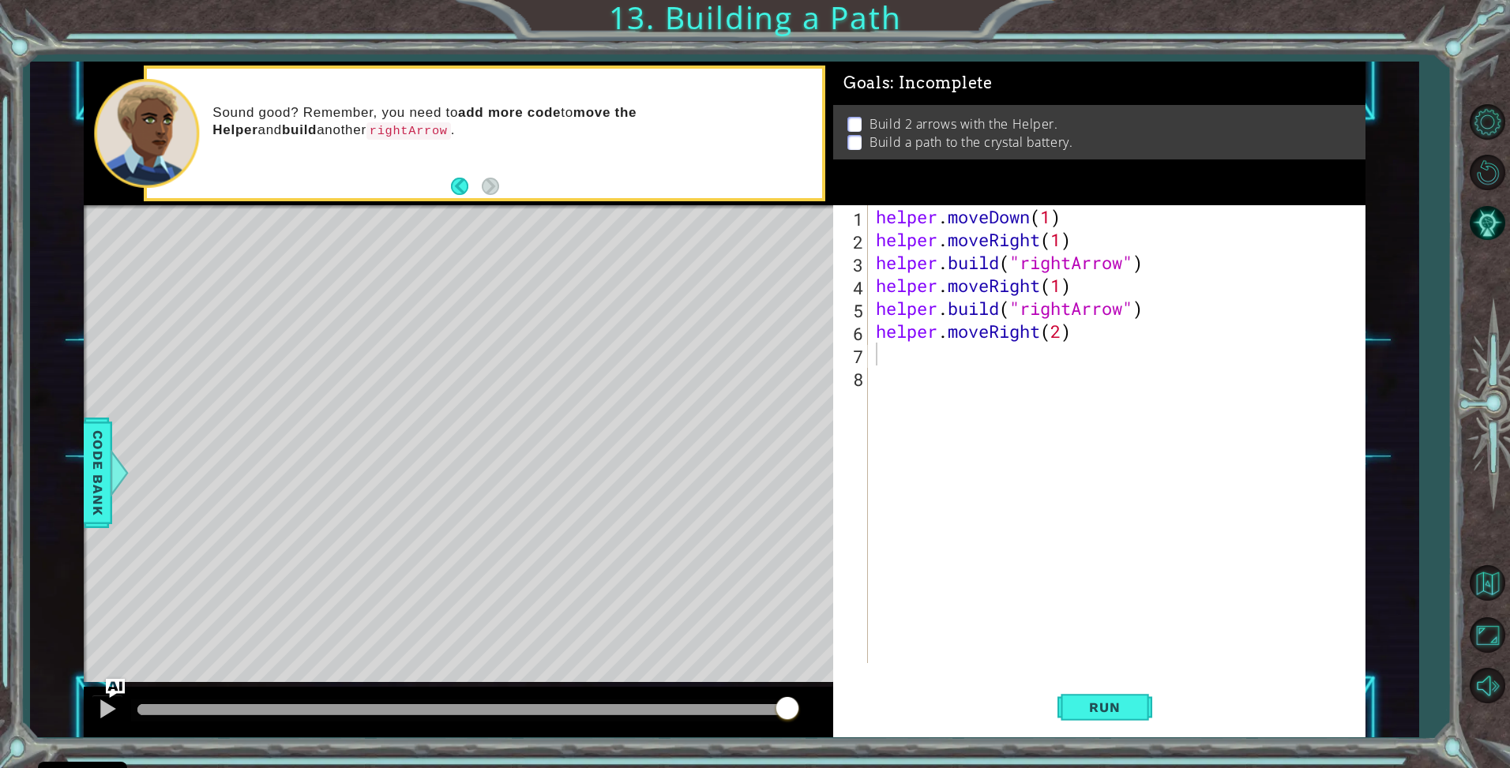
click at [930, 381] on div "helper . moveDown ( 1 ) helper . moveRight ( 1 ) helper . build ( "rightArrow" …" at bounding box center [1121, 457] width 496 height 504
click at [928, 371] on div "helper . moveDown ( 1 ) helper . moveRight ( 1 ) helper . build ( "rightArrow" …" at bounding box center [1121, 457] width 496 height 504
click at [926, 360] on div "helper . moveDown ( 1 ) helper . moveRight ( 1 ) helper . build ( "rightArrow" …" at bounding box center [1121, 457] width 496 height 504
type textarea "g"
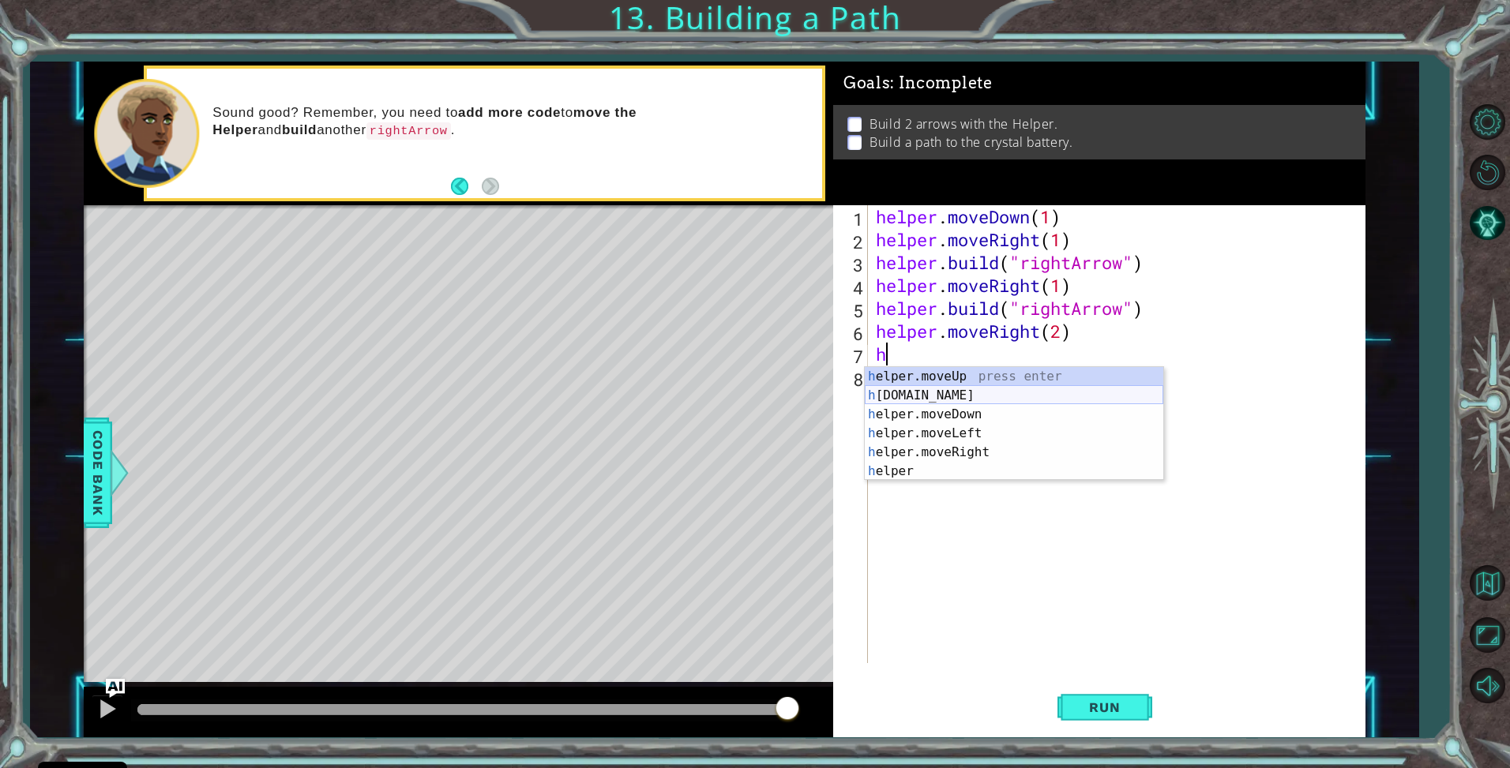
click at [985, 397] on div "h elper.moveUp press enter h [DOMAIN_NAME] press enter h elper.moveDown press e…" at bounding box center [1014, 443] width 299 height 152
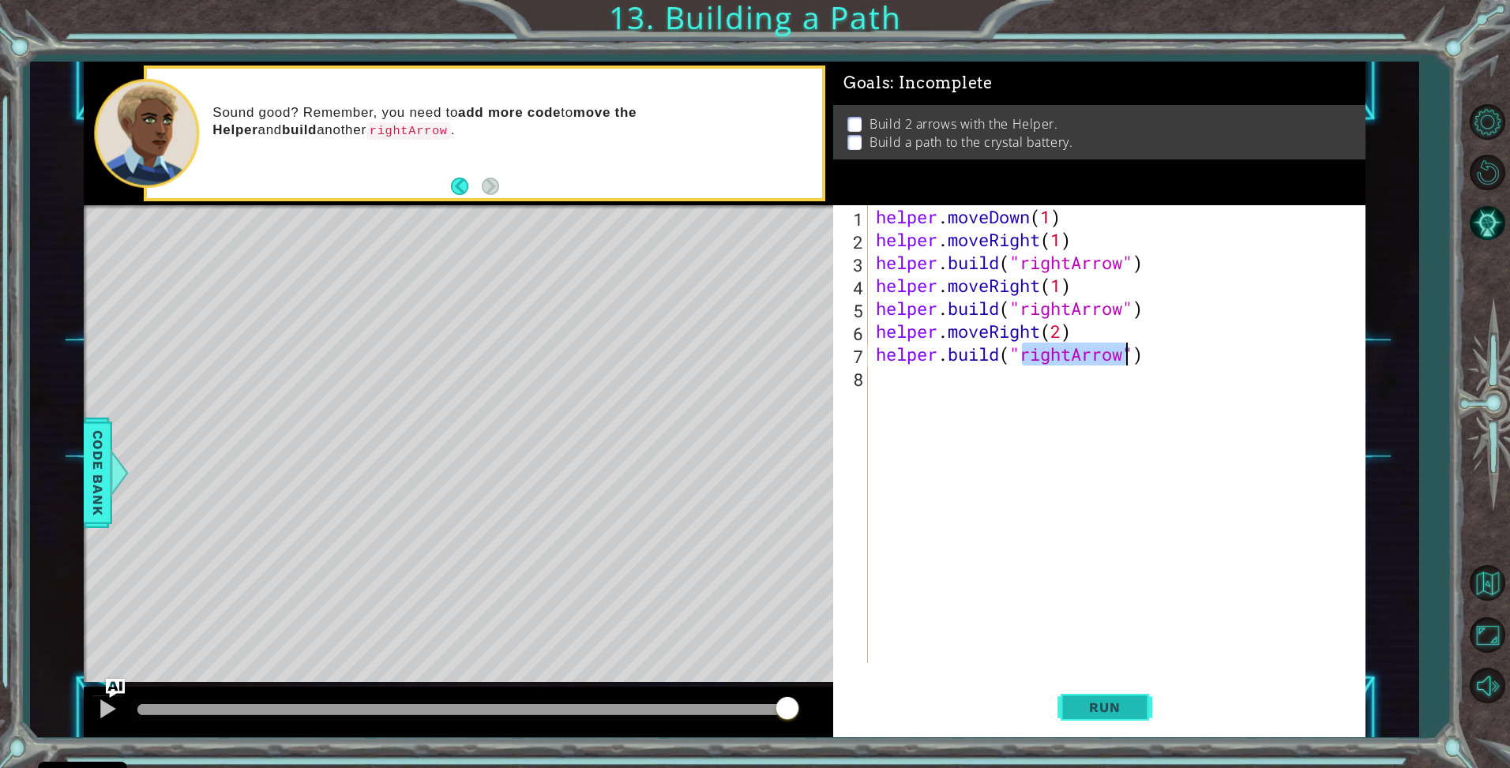
type textarea "[DOMAIN_NAME]("rightArrow")"
click at [1106, 708] on span "Run" at bounding box center [1104, 708] width 62 height 16
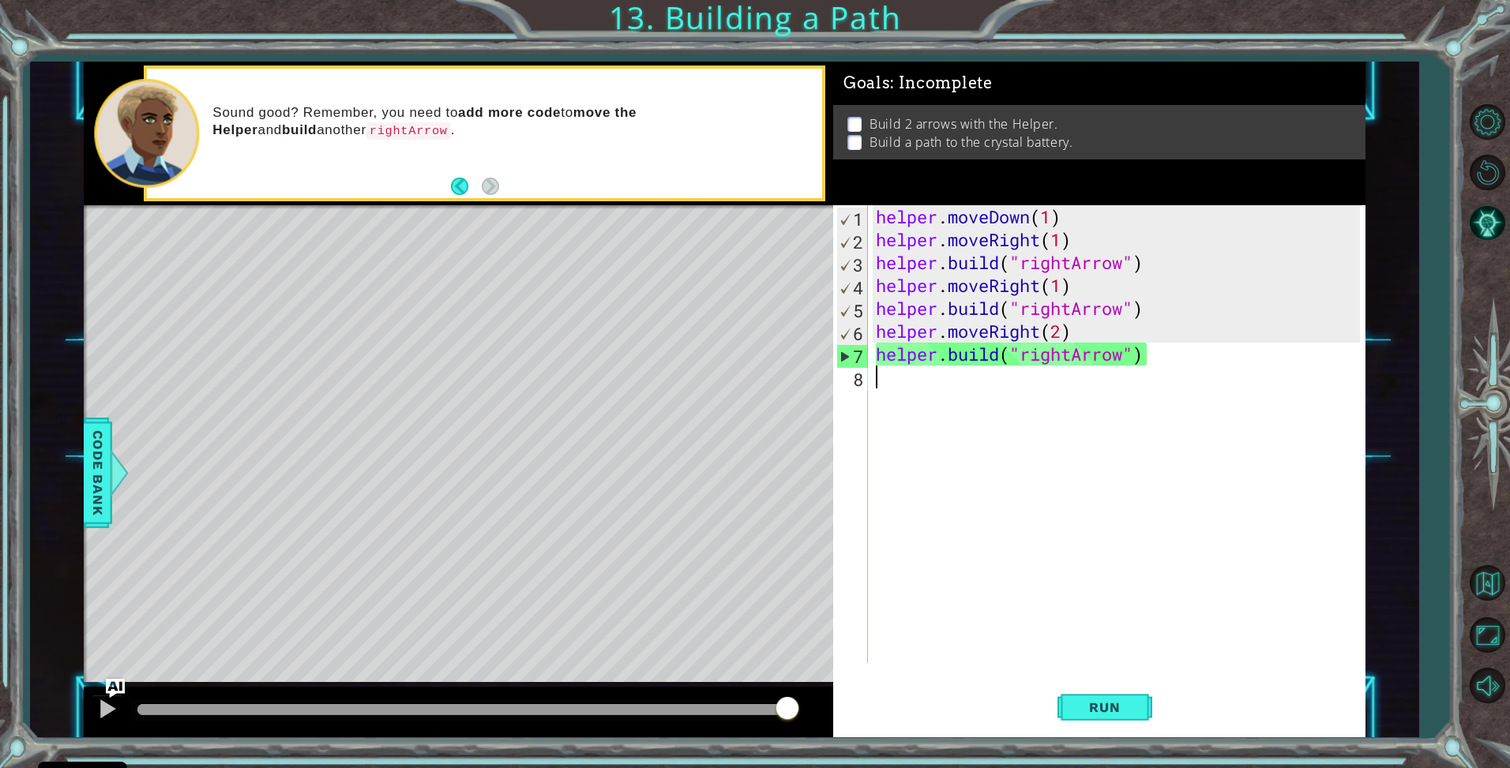
click at [1005, 391] on div "helper . moveDown ( 1 ) helper . moveRight ( 1 ) helper . build ( "rightArrow" …" at bounding box center [1121, 457] width 496 height 504
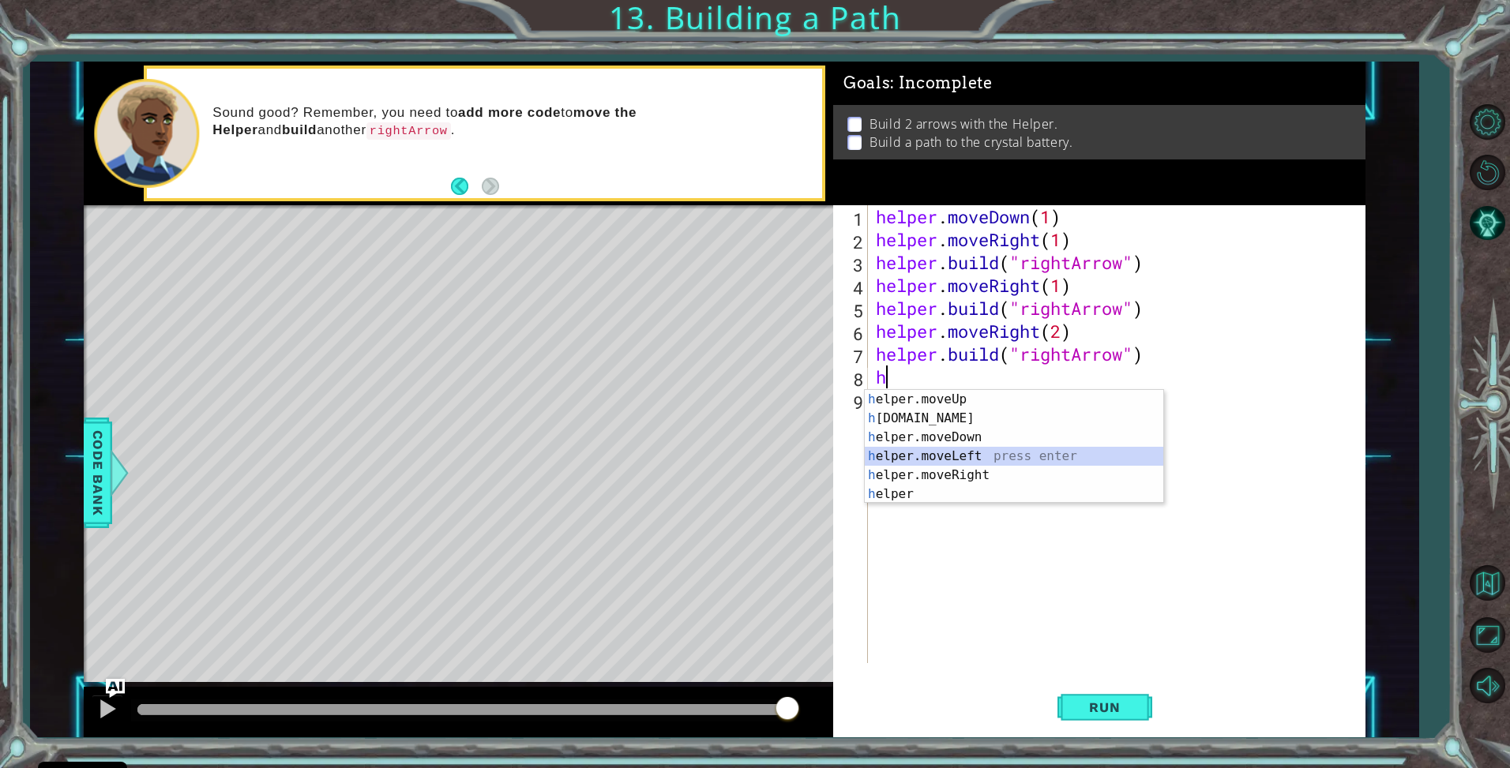
click at [930, 453] on div "h elper.moveUp press enter h [DOMAIN_NAME] press enter h elper.moveDown press e…" at bounding box center [1014, 466] width 299 height 152
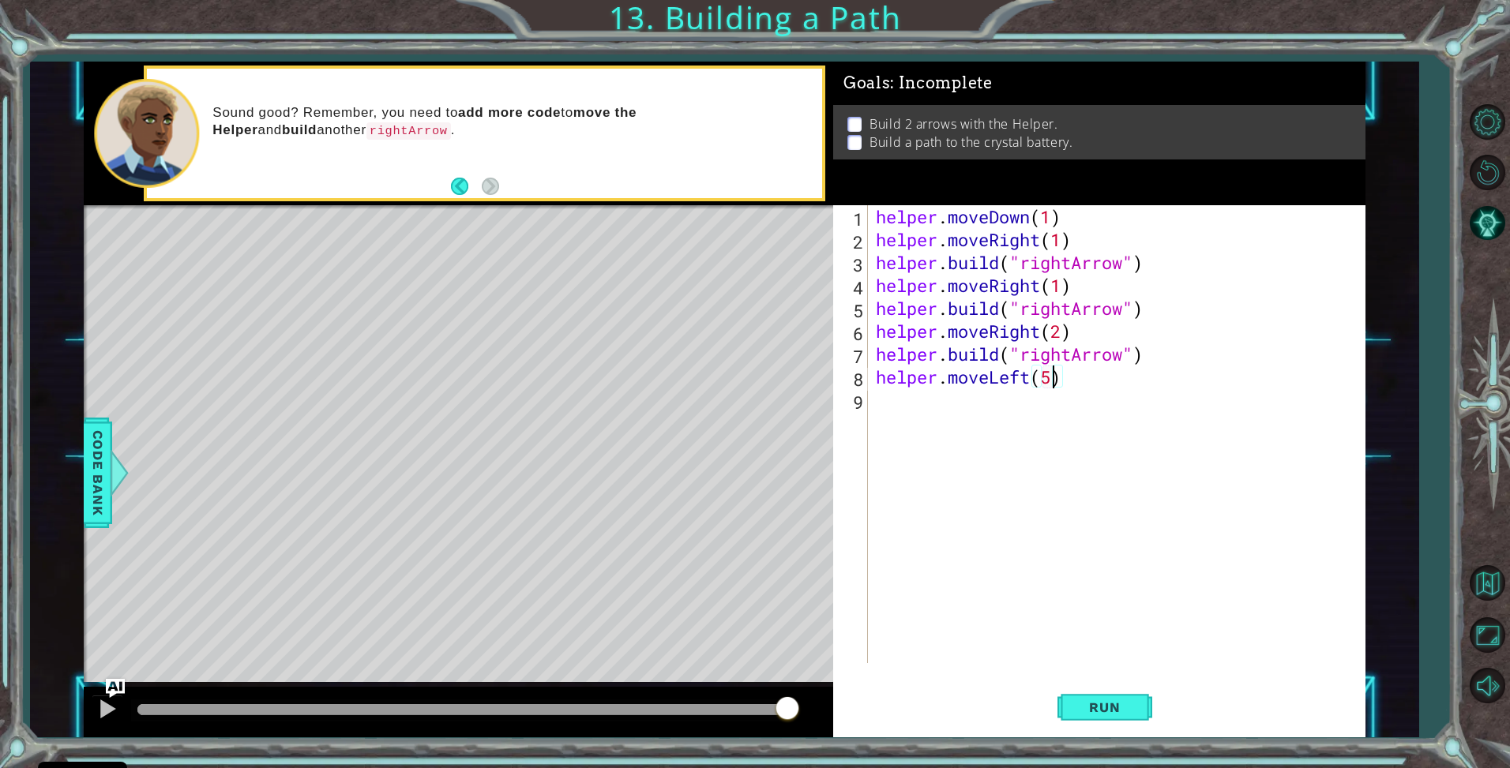
scroll to position [0, 7]
type textarea "helper.moveLeft(5)"
click at [1076, 693] on button "Run" at bounding box center [1104, 708] width 95 height 53
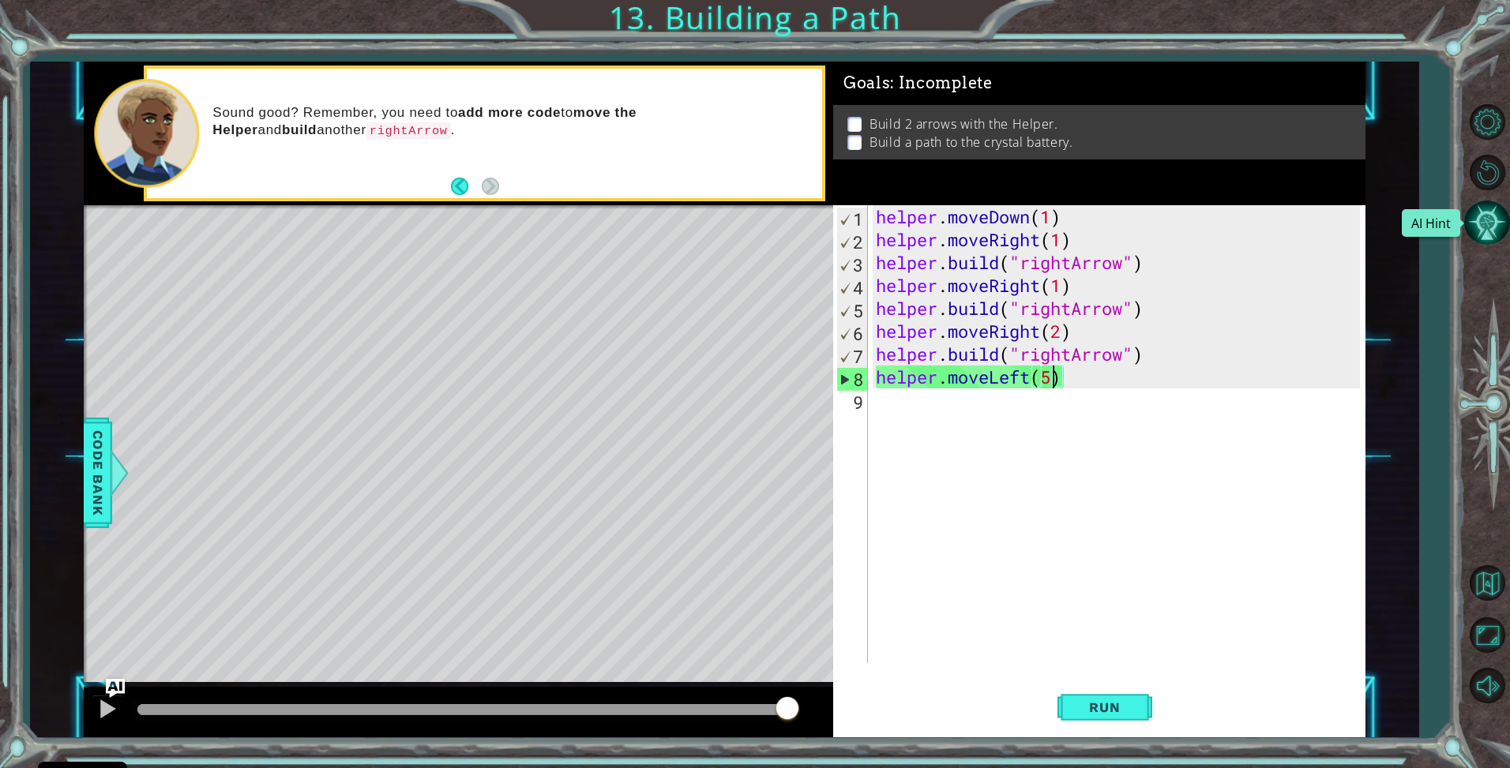
click at [1475, 219] on button "AI Hint" at bounding box center [1487, 223] width 46 height 46
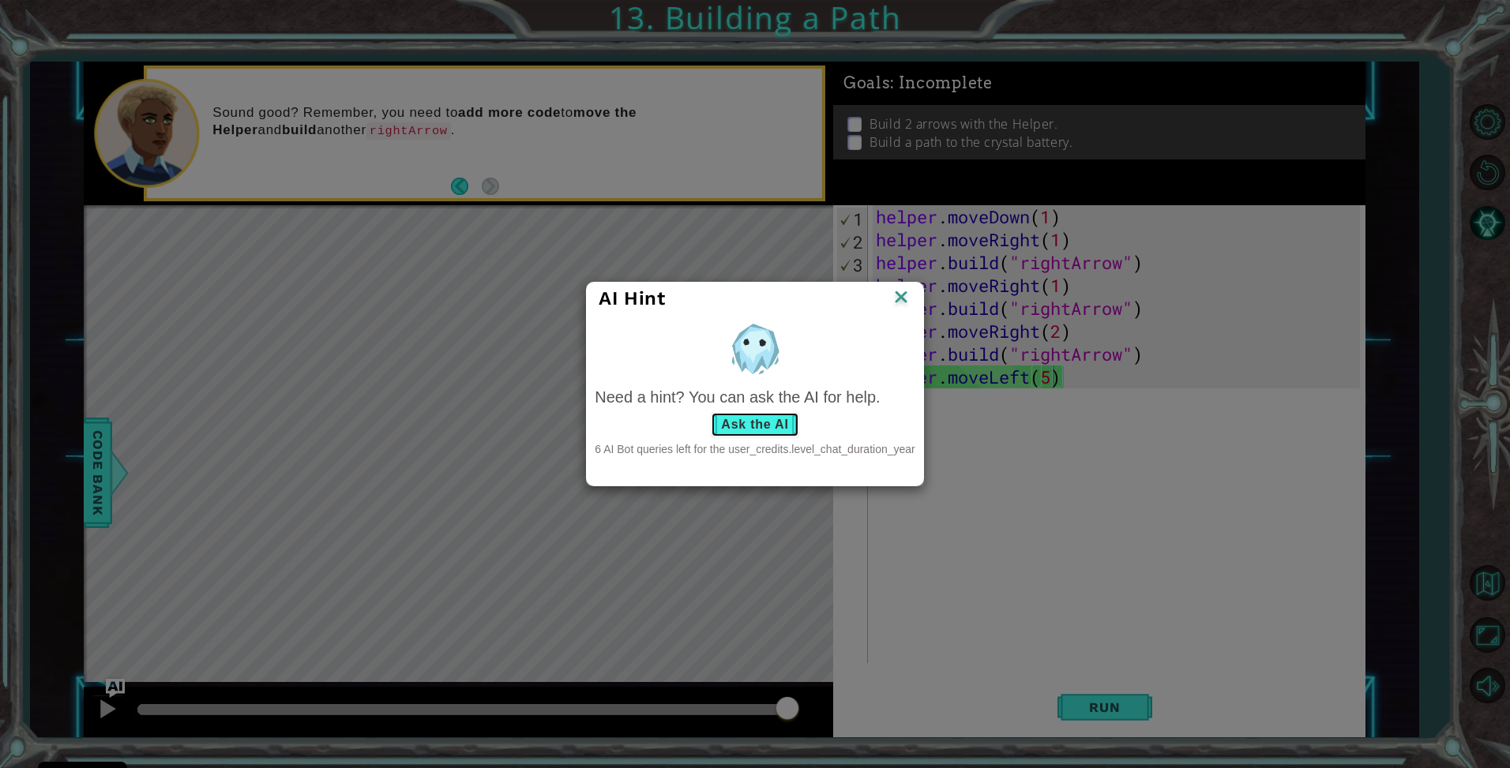
click at [757, 428] on button "Ask the AI" at bounding box center [755, 424] width 88 height 25
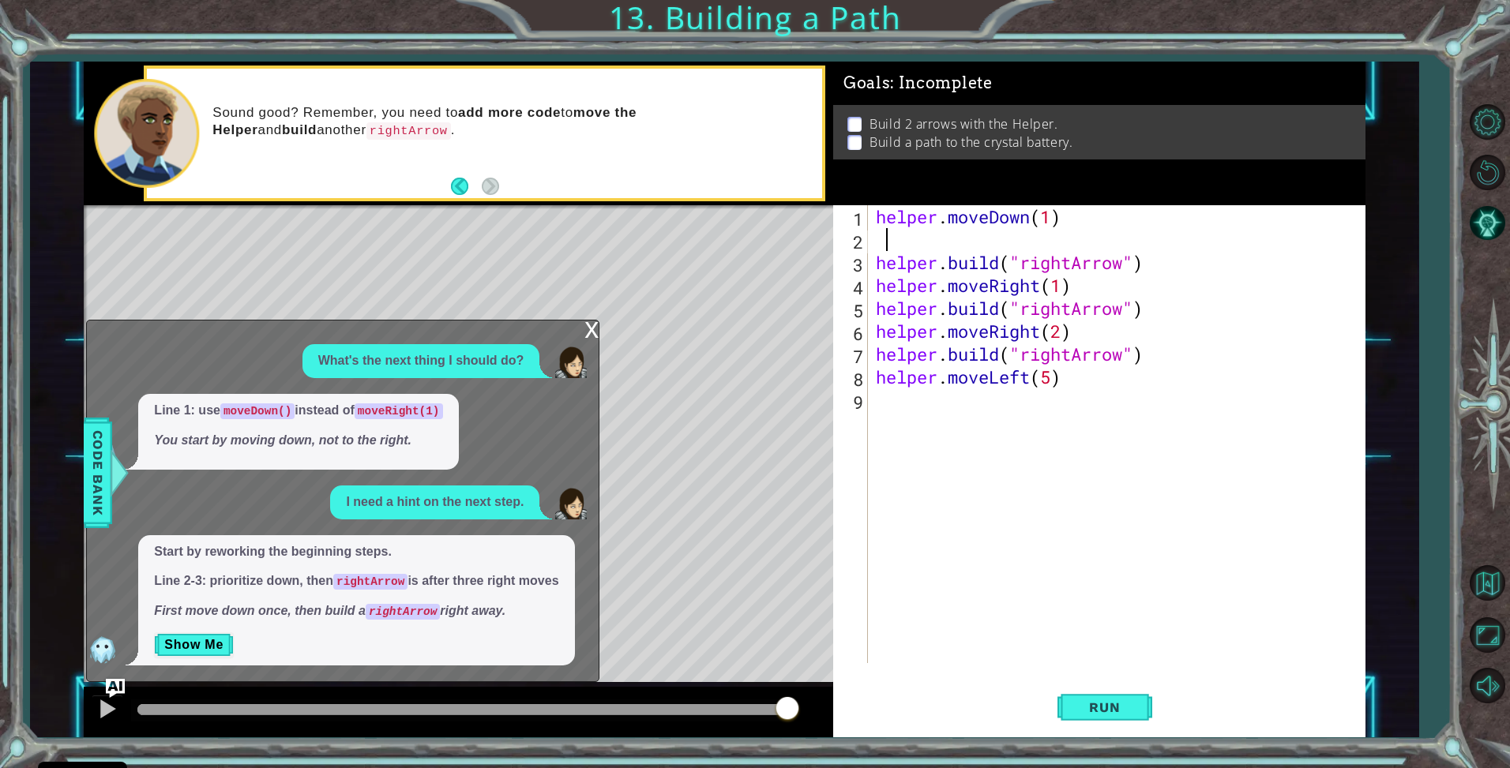
drag, startPoint x: 1111, startPoint y: 244, endPoint x: 870, endPoint y: 248, distance: 240.9
click at [870, 248] on div "1 2 3 4 5 6 7 8 9 helper . moveDown ( 1 ) helper . build ( "rightArrow" ) helpe…" at bounding box center [1097, 434] width 528 height 458
click at [873, 263] on div "helper . moveDown ( 1 ) helper . build ( "rightArrow" ) helper . moveRight ( 1 …" at bounding box center [1121, 457] width 496 height 504
type textarea "[DOMAIN_NAME]("rightArrow")"
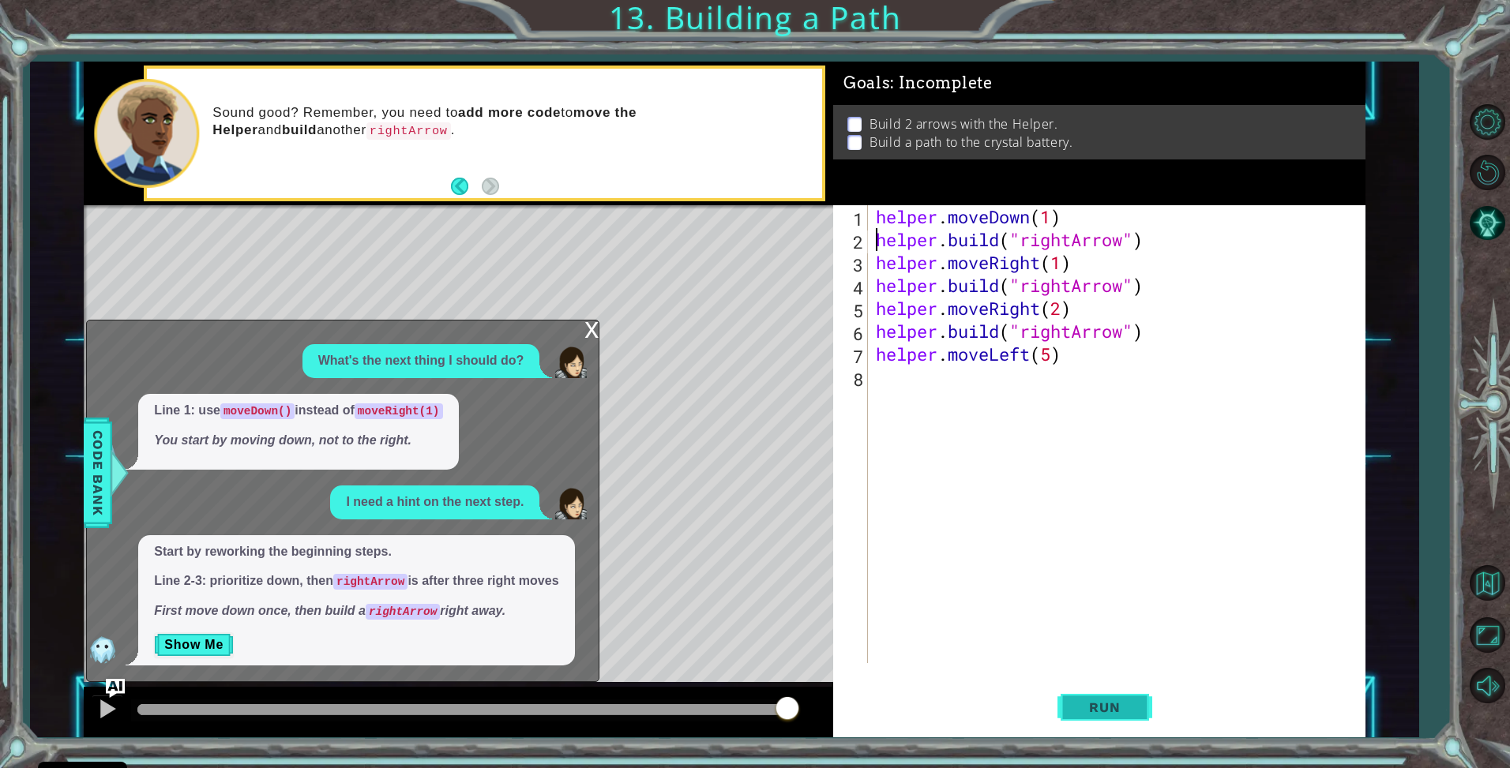
click at [1094, 712] on span "Run" at bounding box center [1104, 708] width 62 height 16
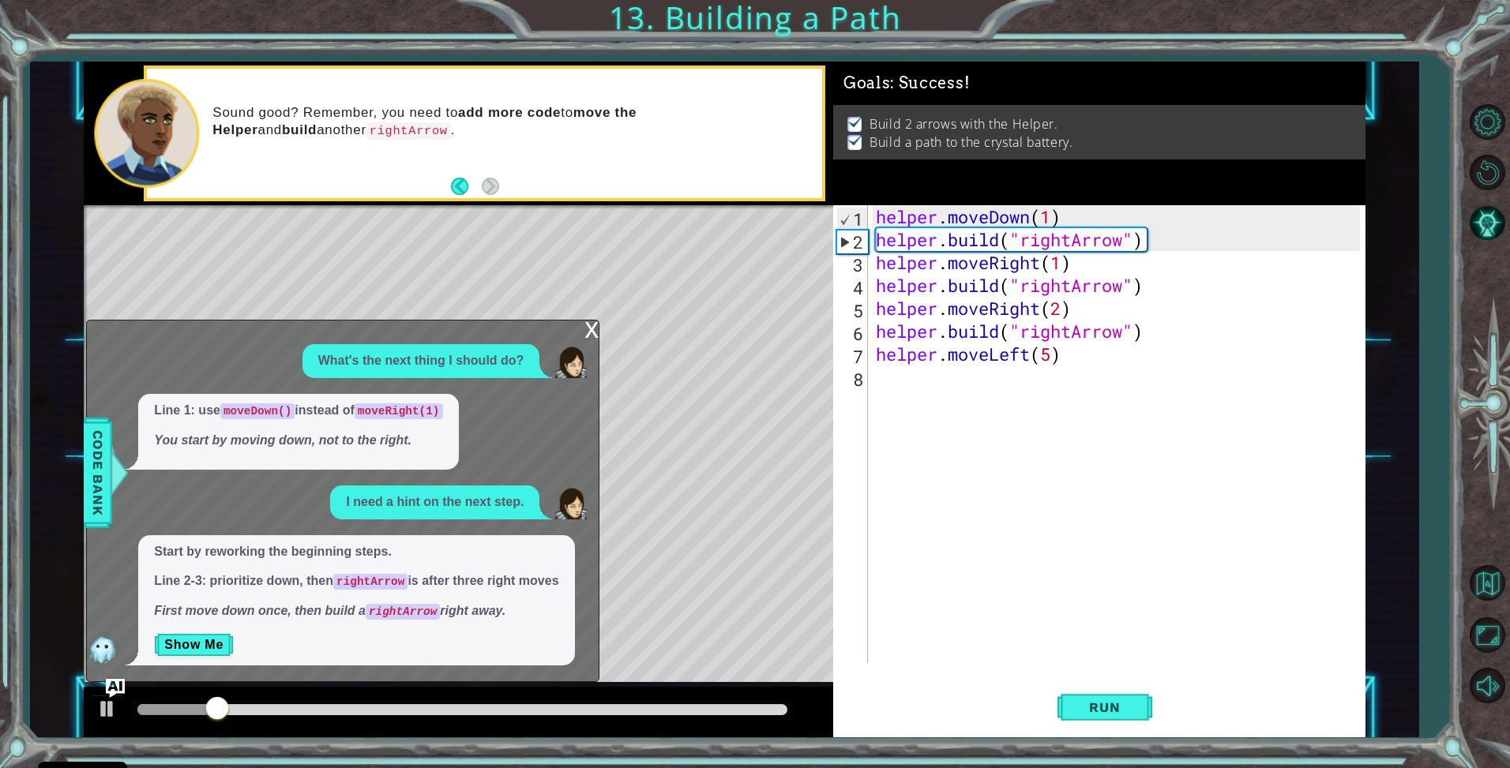
click at [591, 332] on div "x" at bounding box center [591, 329] width 14 height 16
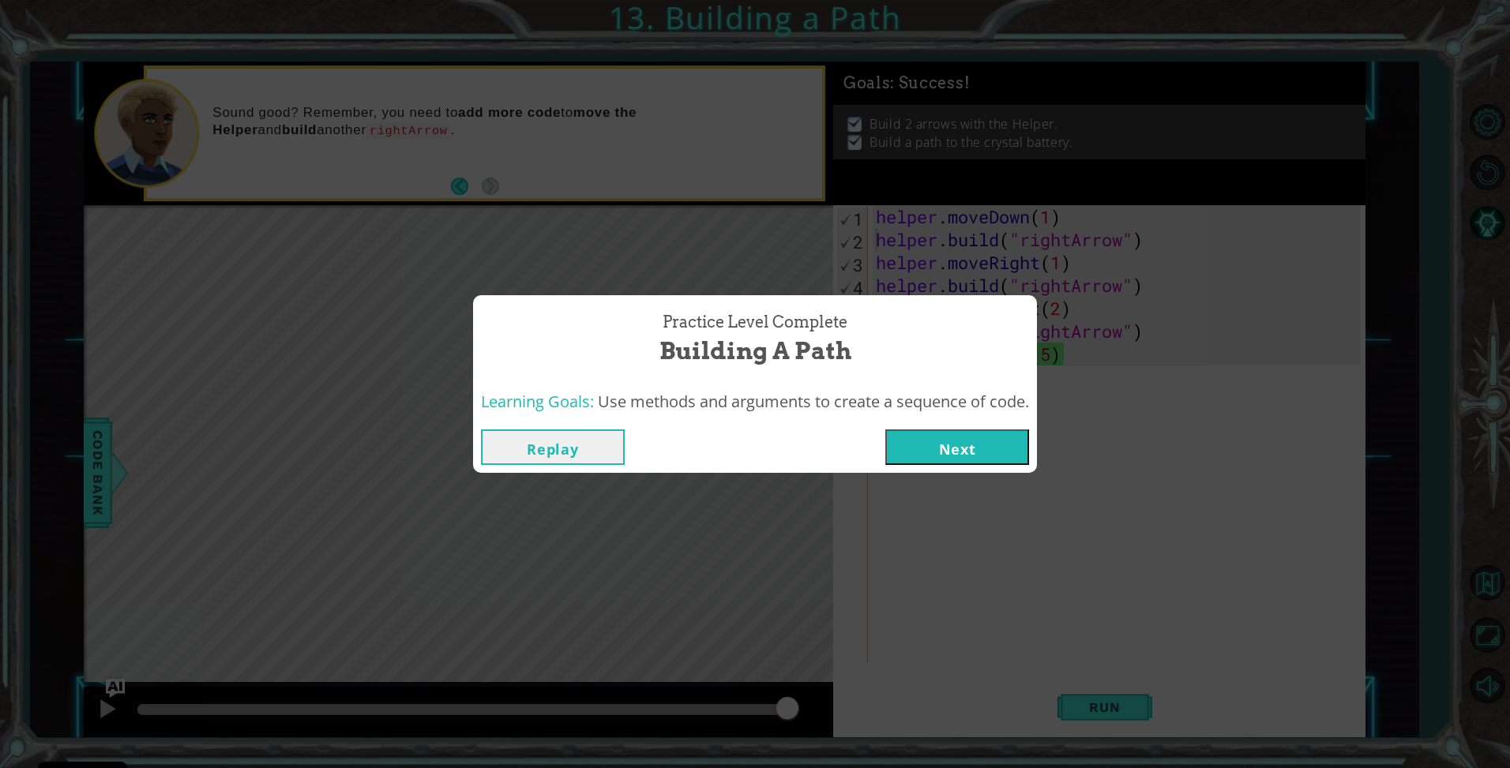
click at [935, 436] on button "Next" at bounding box center [957, 448] width 144 height 36
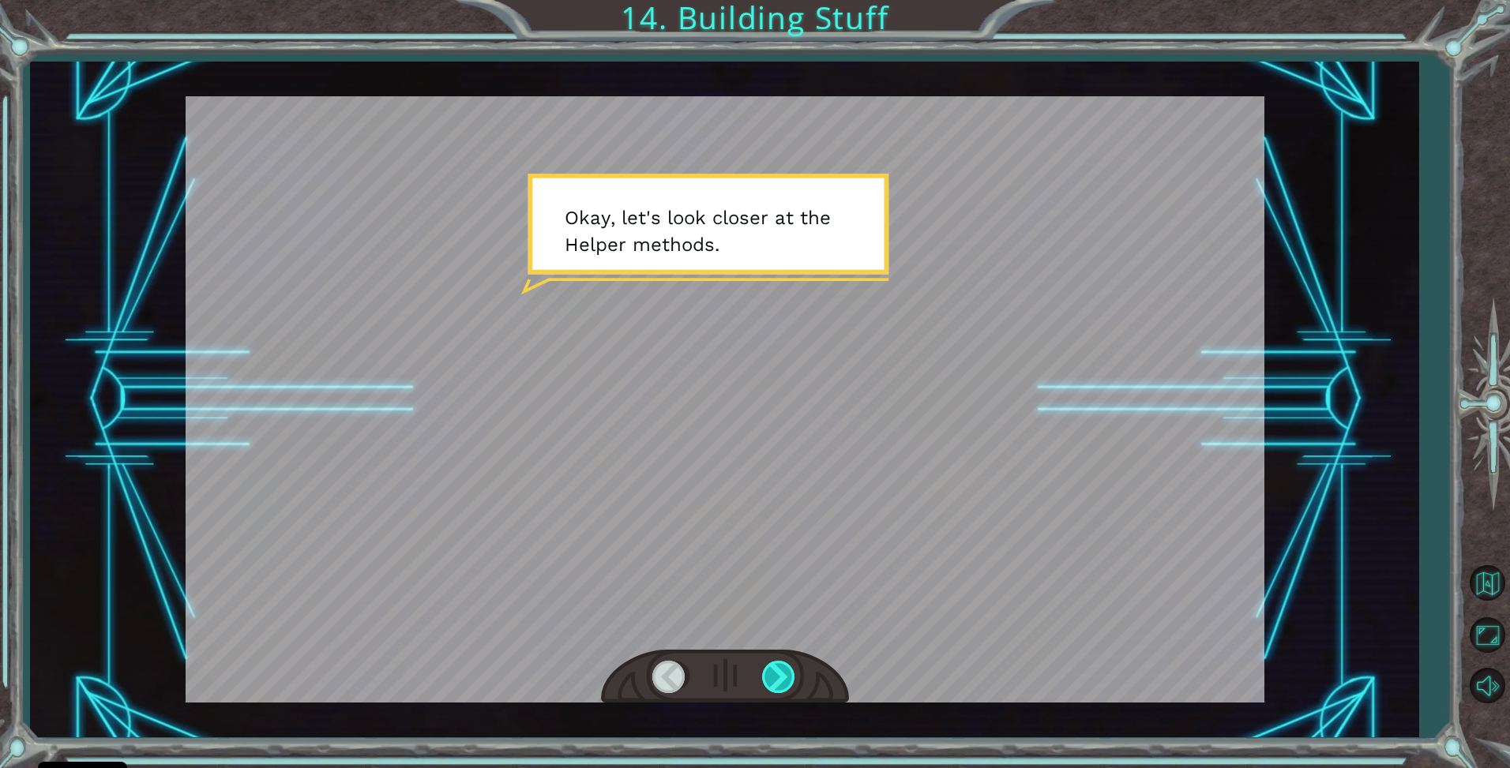
click at [768, 682] on div at bounding box center [780, 677] width 36 height 32
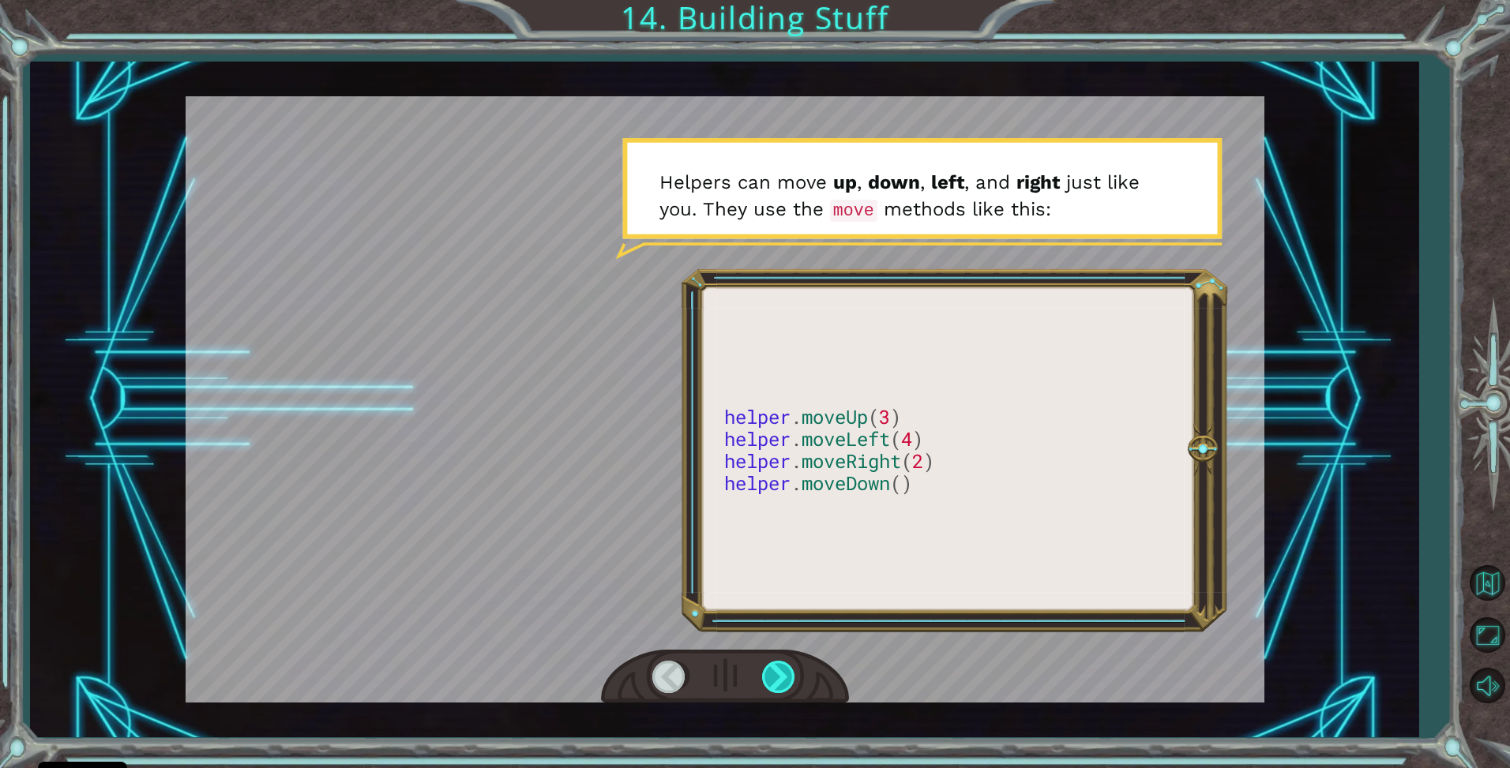
click at [775, 682] on div at bounding box center [780, 677] width 36 height 32
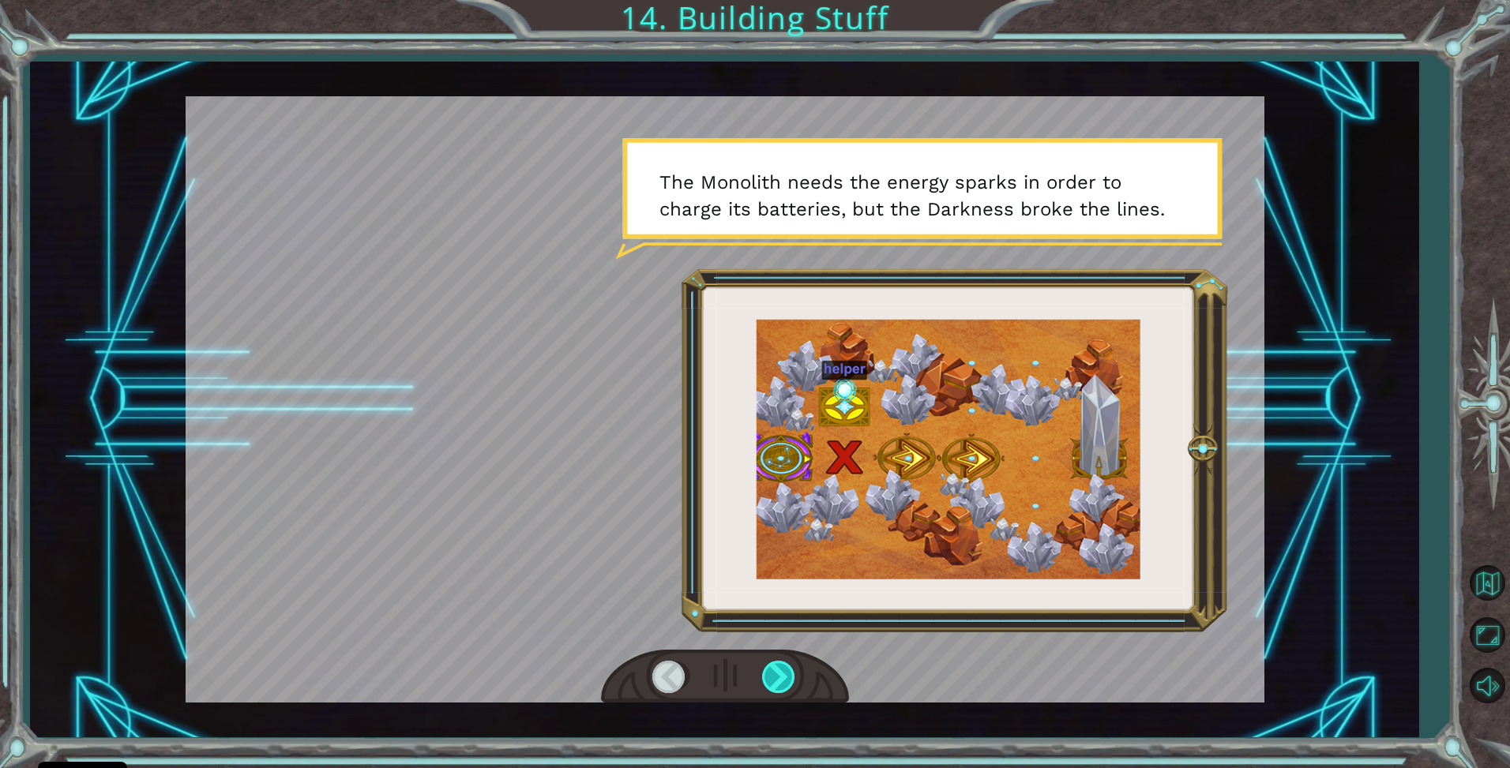
click at [775, 682] on div at bounding box center [780, 677] width 36 height 32
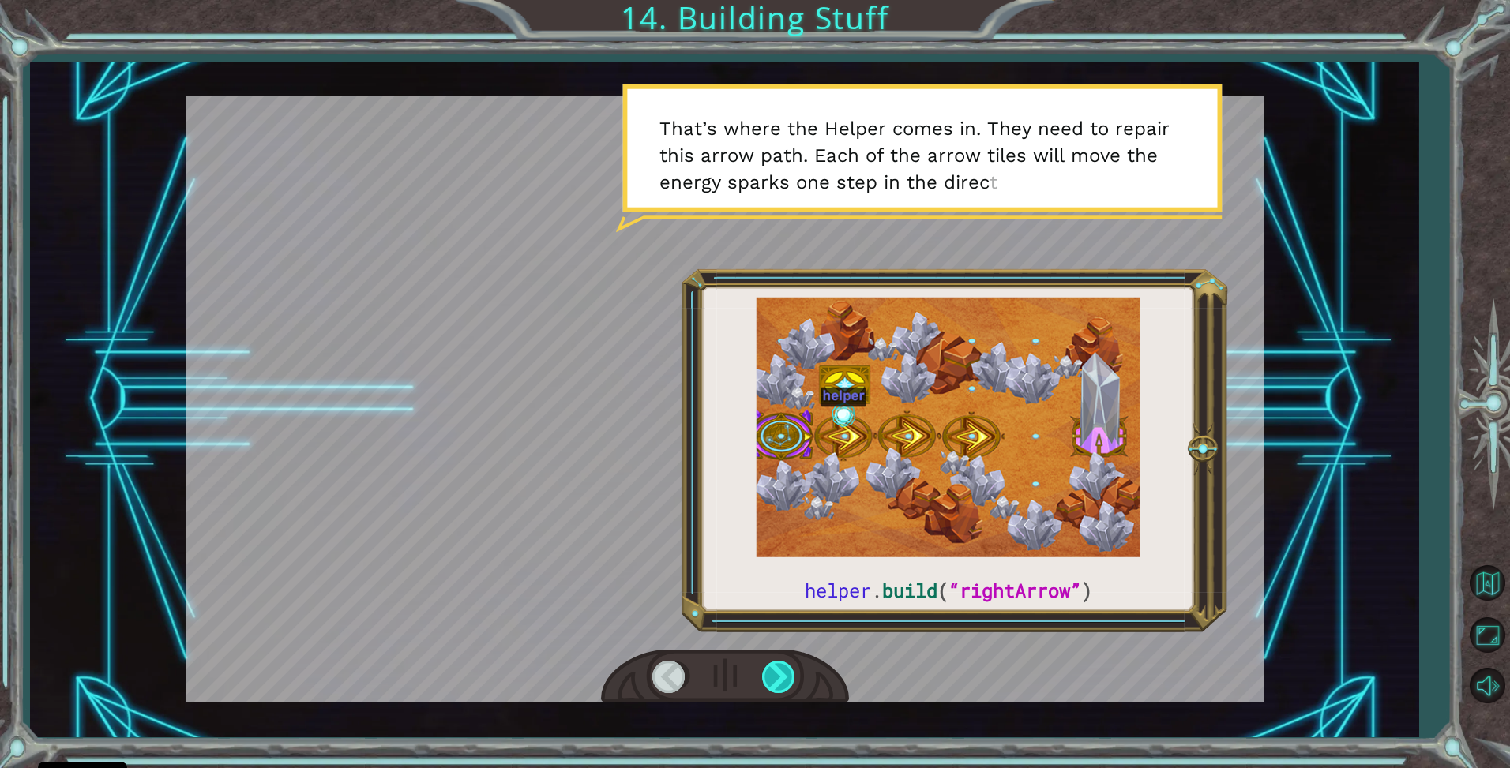
click at [775, 682] on div at bounding box center [780, 677] width 36 height 32
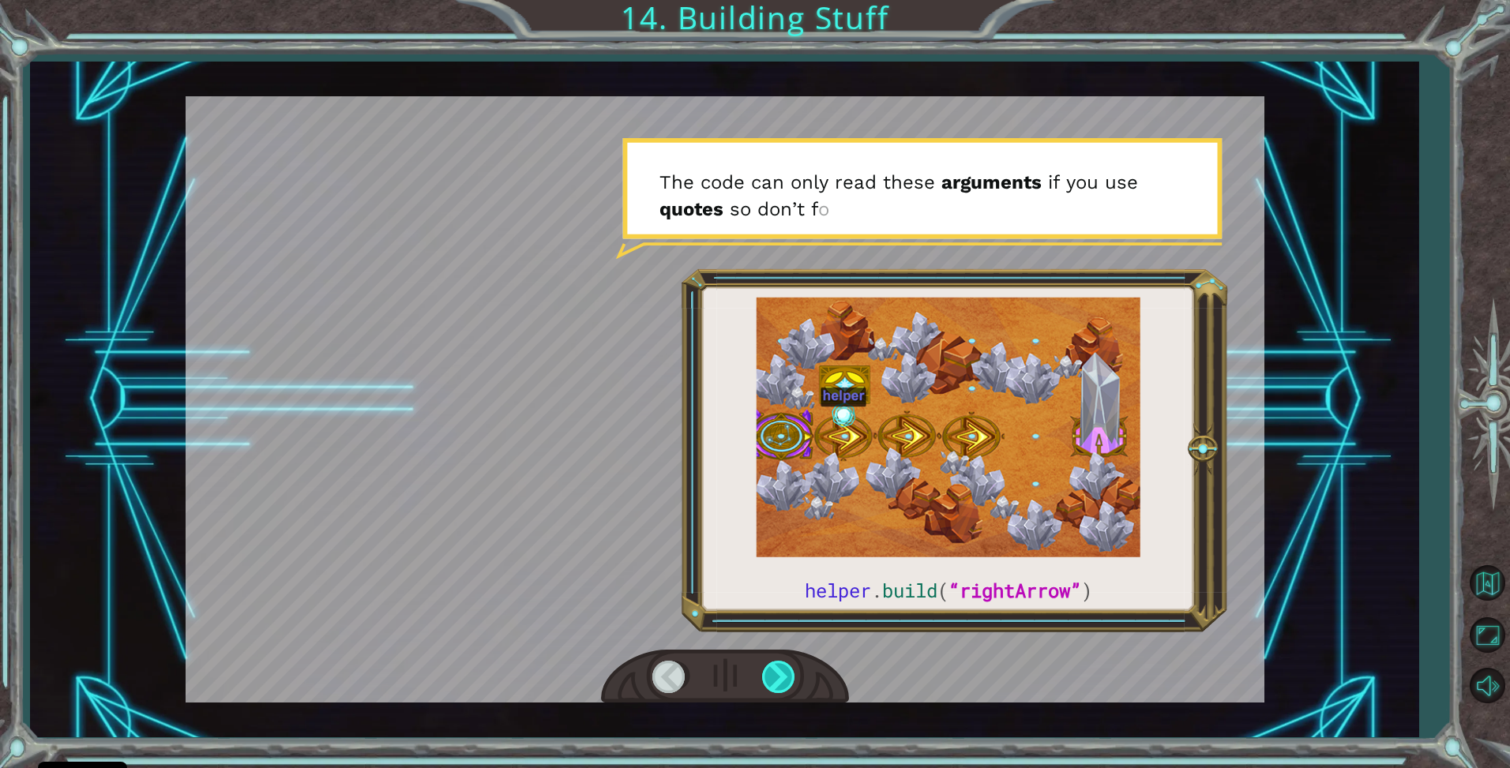
click at [787, 682] on div at bounding box center [780, 677] width 36 height 32
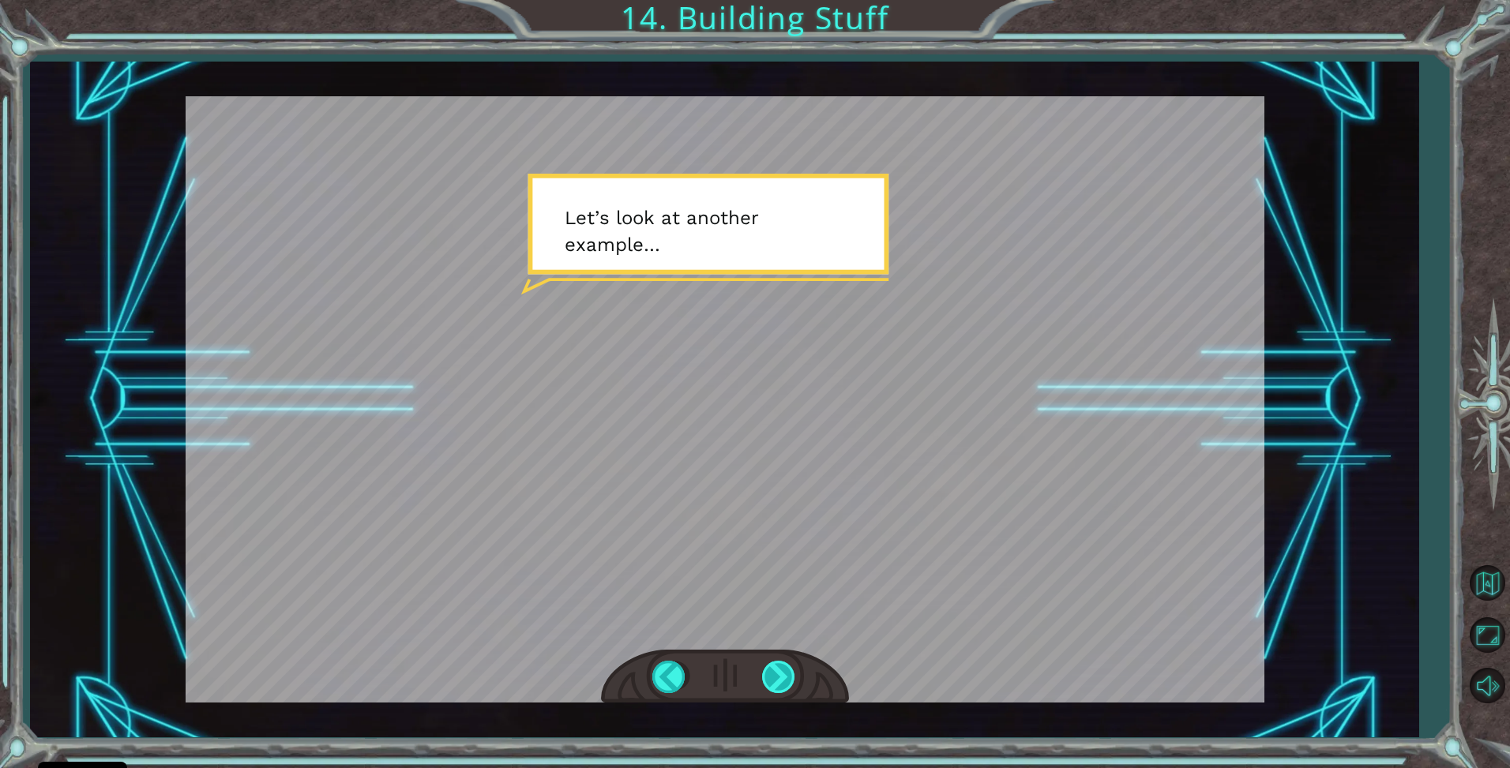
click at [780, 662] on div at bounding box center [780, 677] width 36 height 32
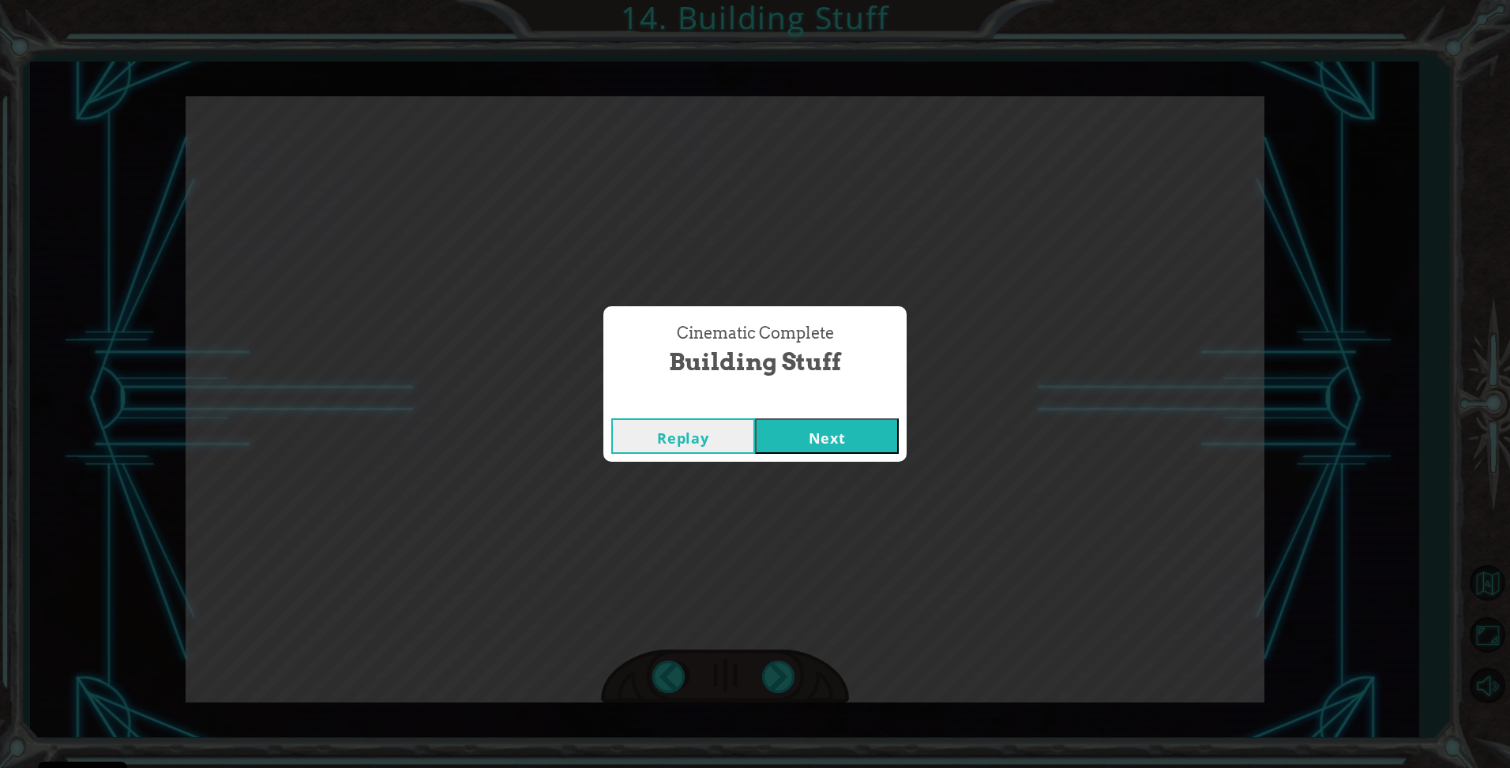
click at [780, 668] on div "Cinematic Complete Building Stuff Replay Next" at bounding box center [755, 384] width 1510 height 768
click at [792, 432] on button "Next" at bounding box center [827, 437] width 144 height 36
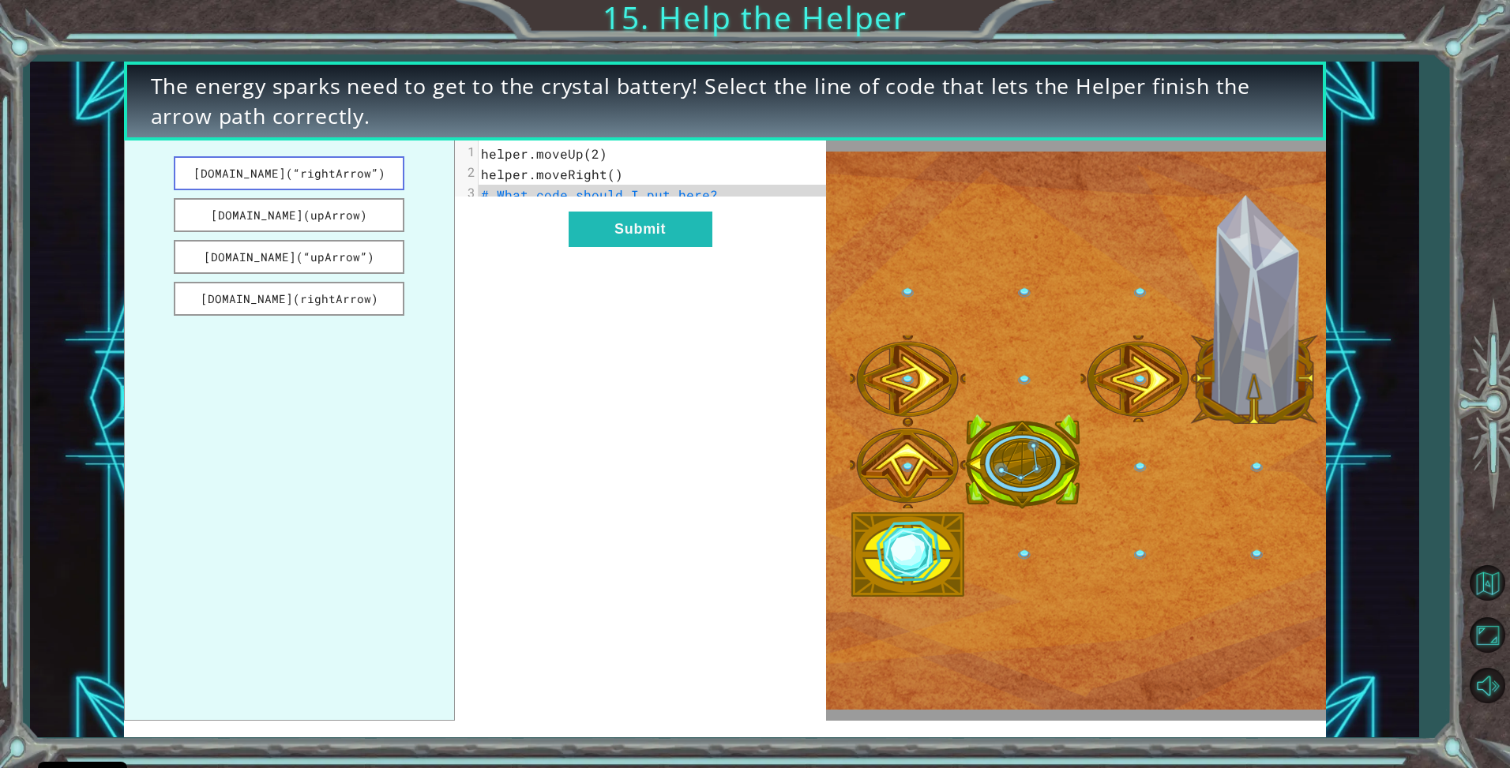
click at [383, 174] on button "[DOMAIN_NAME](“rightArrow”)" at bounding box center [289, 173] width 231 height 34
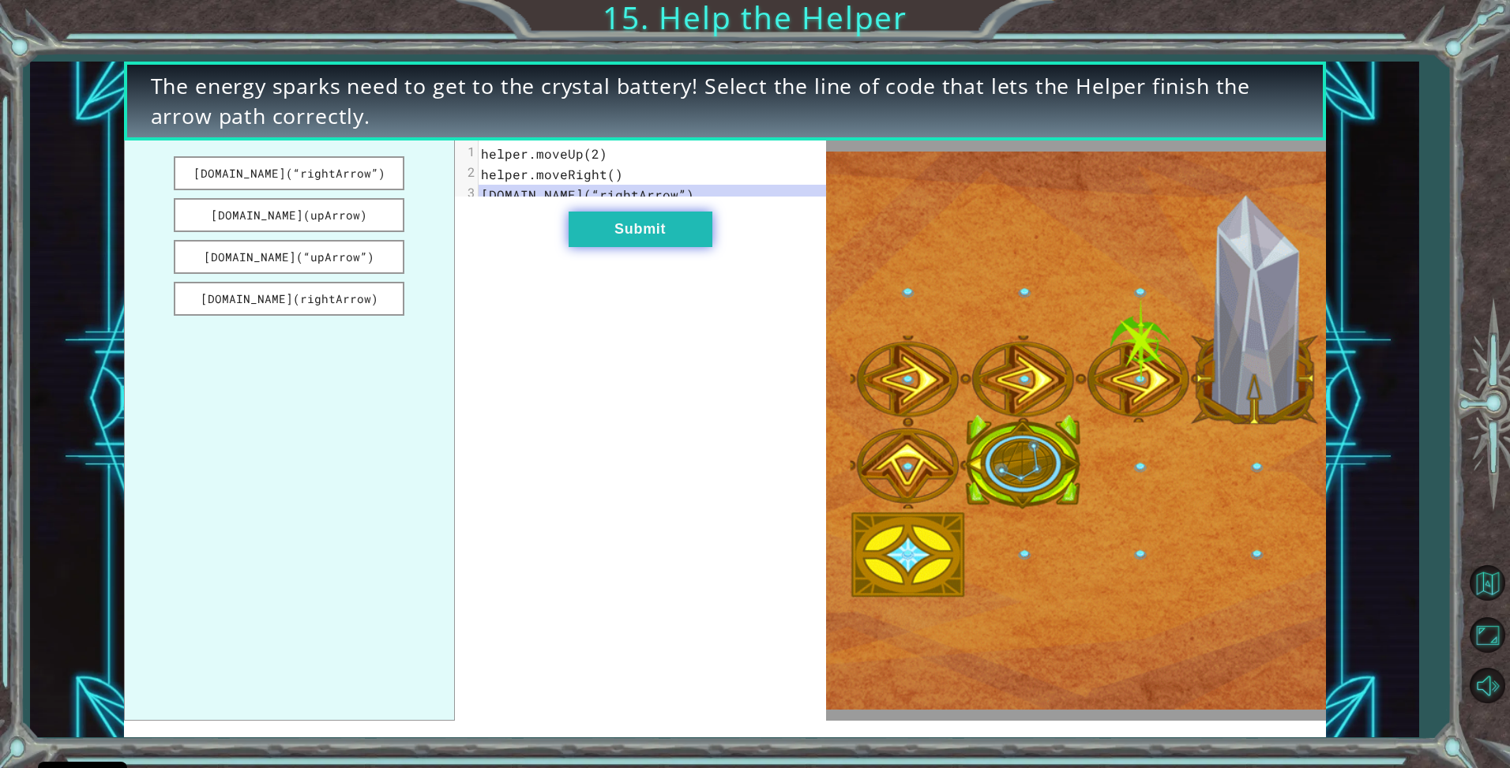
click at [578, 235] on button "Submit" at bounding box center [641, 230] width 144 height 36
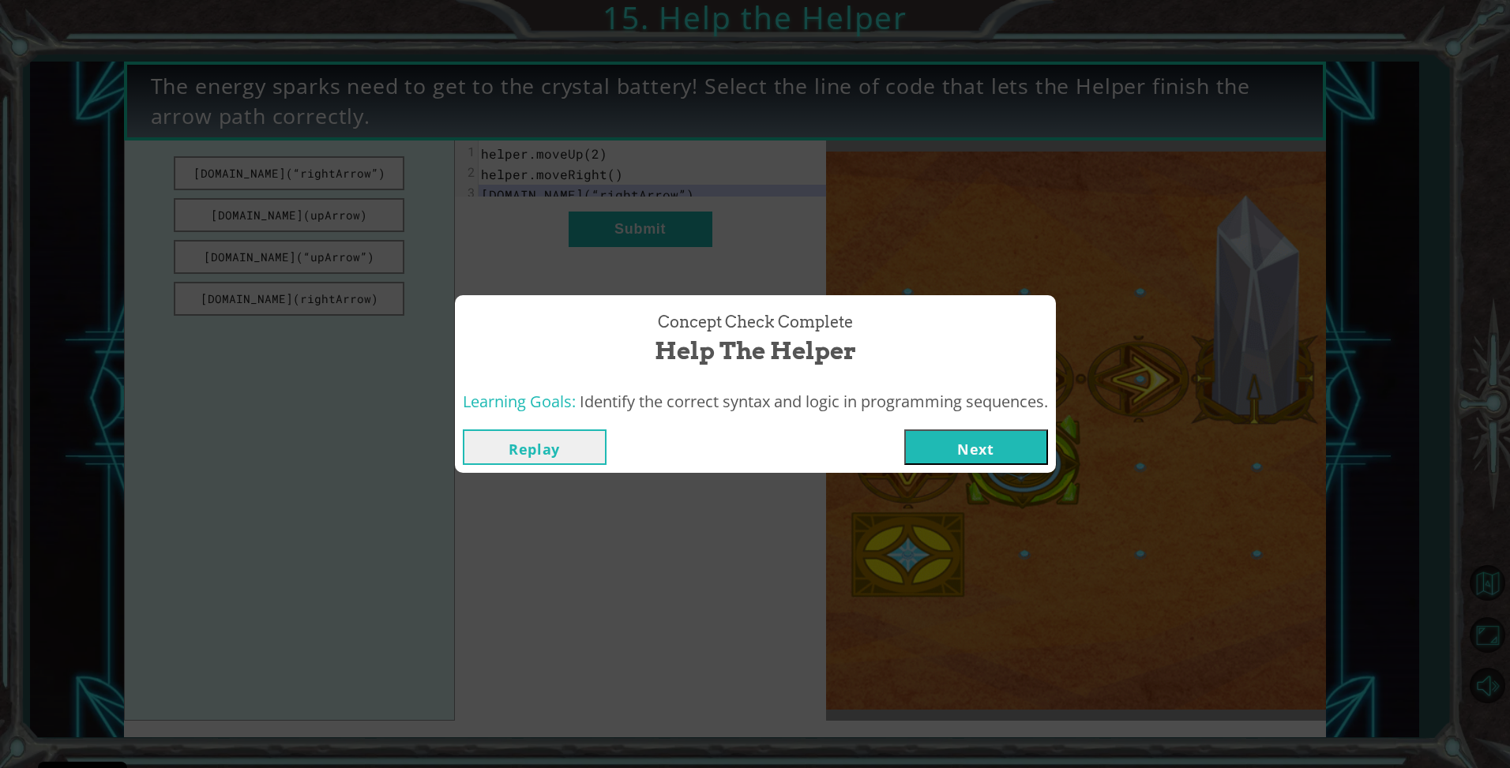
click at [982, 464] on button "Next" at bounding box center [976, 448] width 144 height 36
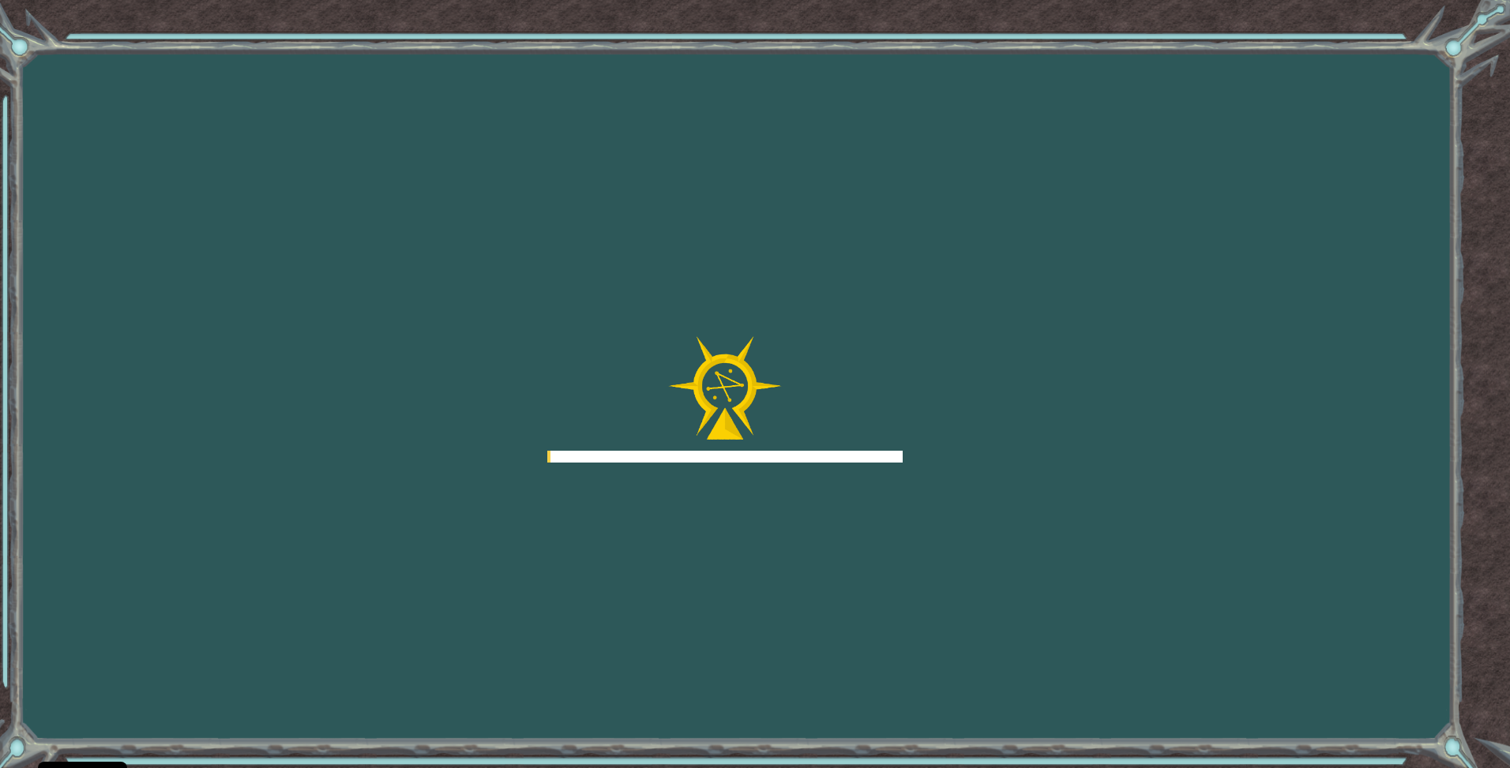
click at [983, 449] on div "Goals Error loading from server. Try refreshing the page. You'll need to join a…" at bounding box center [755, 384] width 1510 height 768
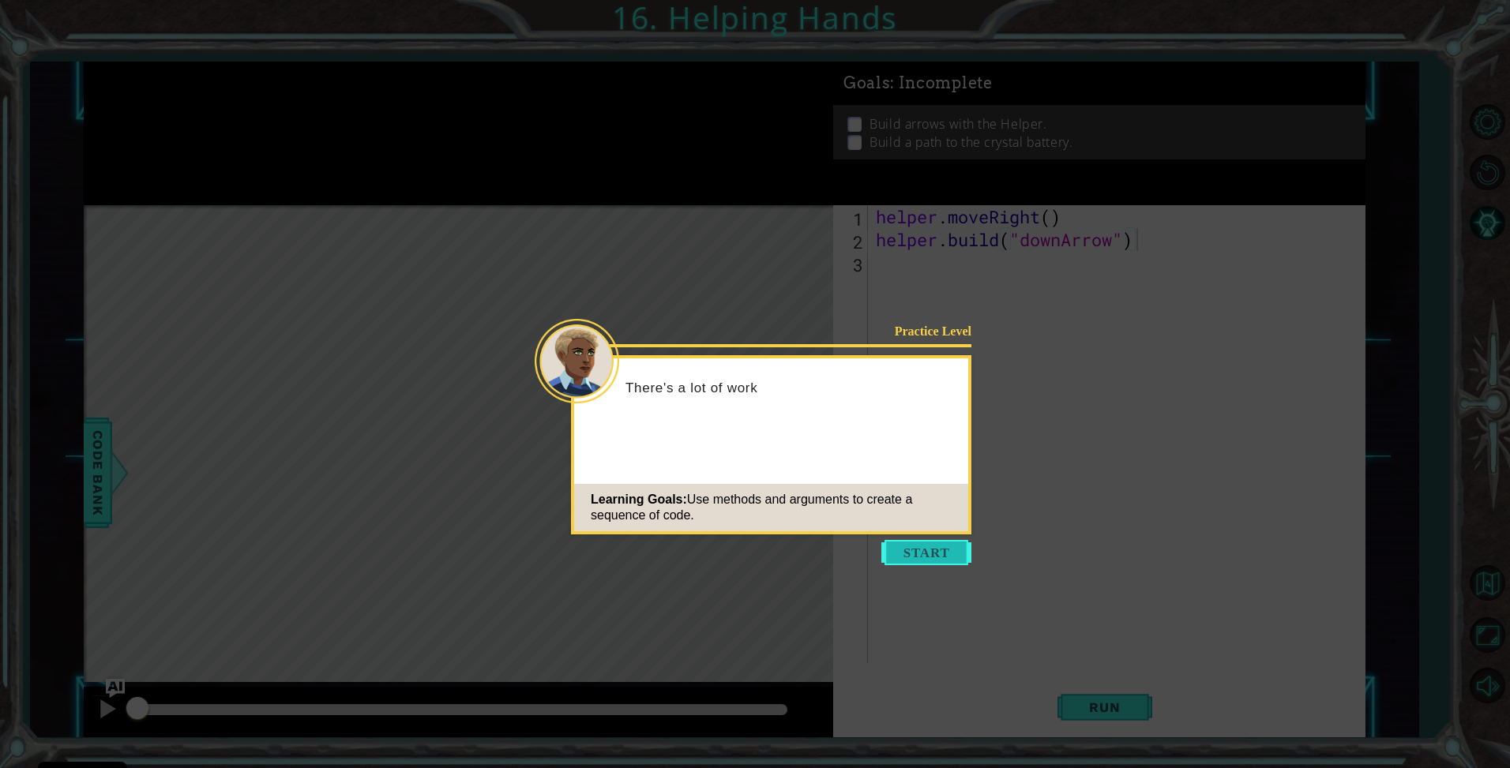
click at [940, 558] on button "Start" at bounding box center [926, 552] width 90 height 25
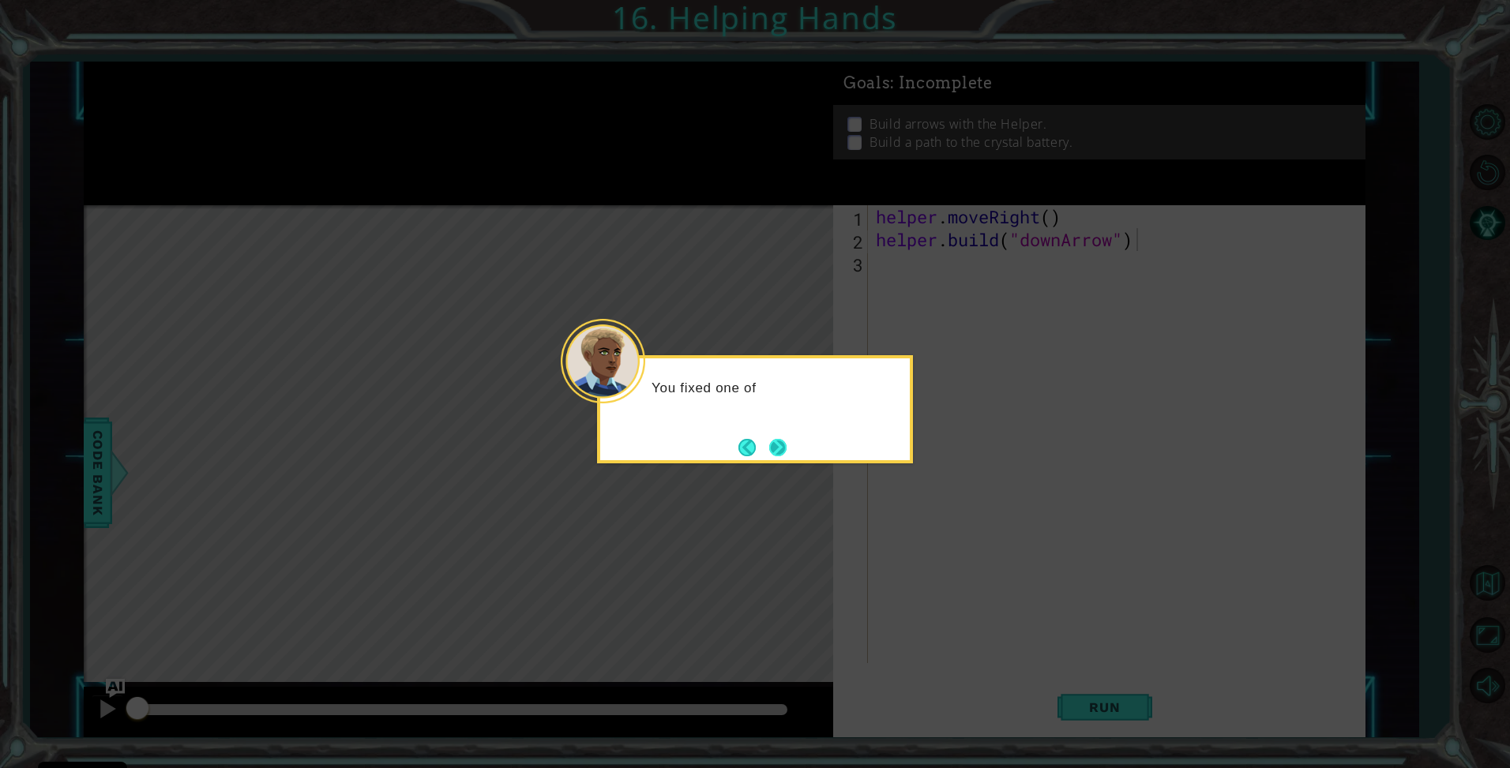
click at [779, 453] on button "Next" at bounding box center [777, 447] width 17 height 17
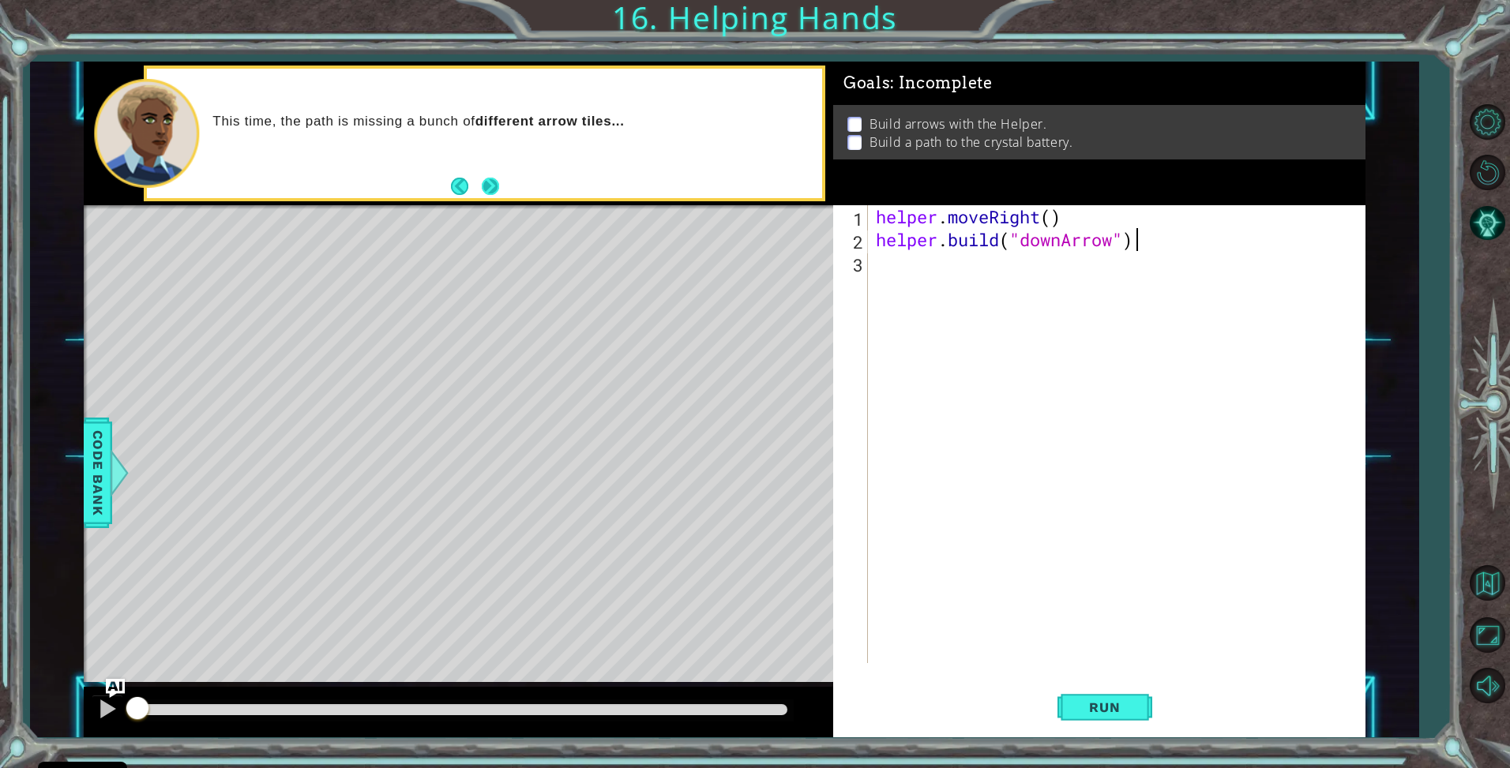
click at [483, 186] on button "Next" at bounding box center [490, 186] width 17 height 17
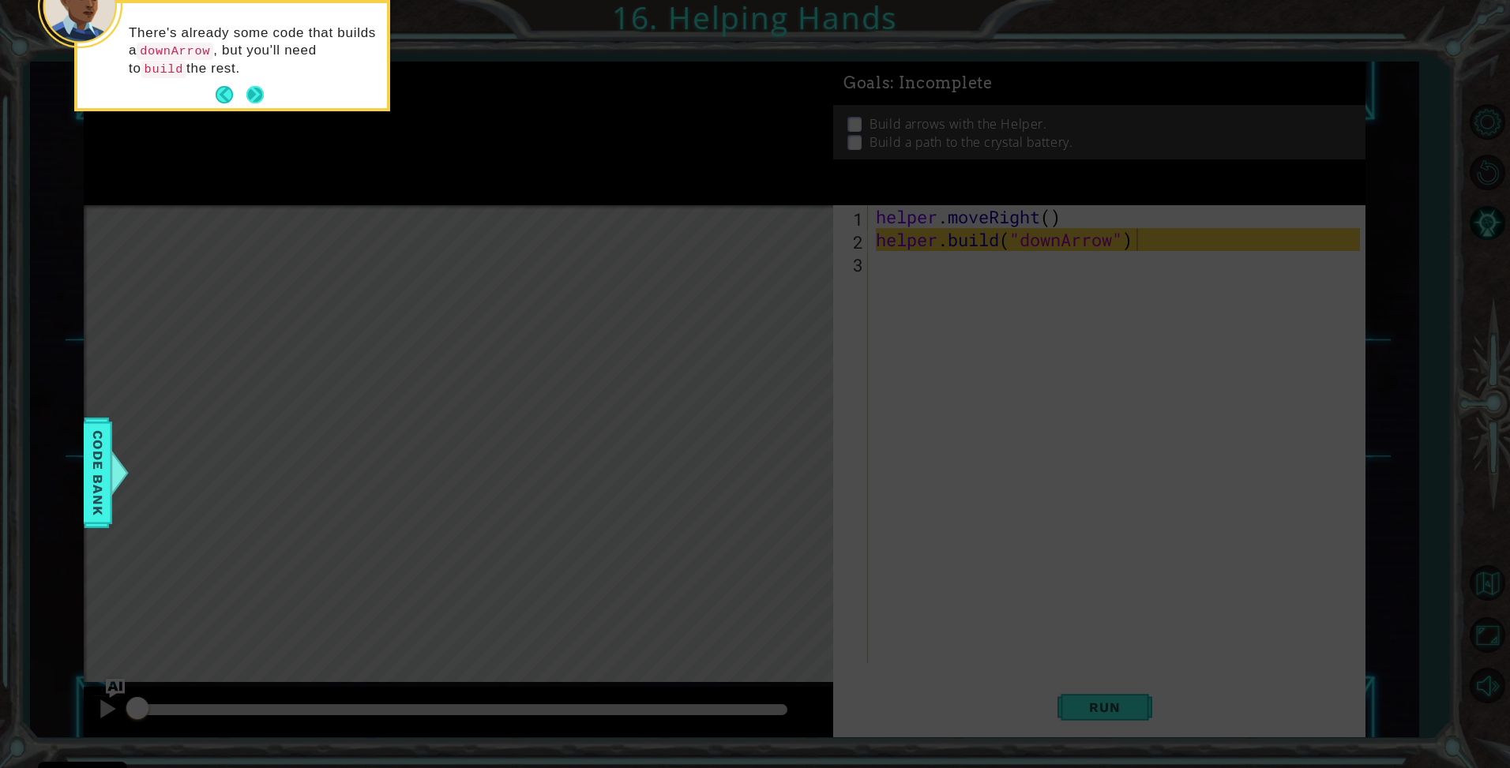
click at [263, 100] on button "Next" at bounding box center [254, 94] width 17 height 17
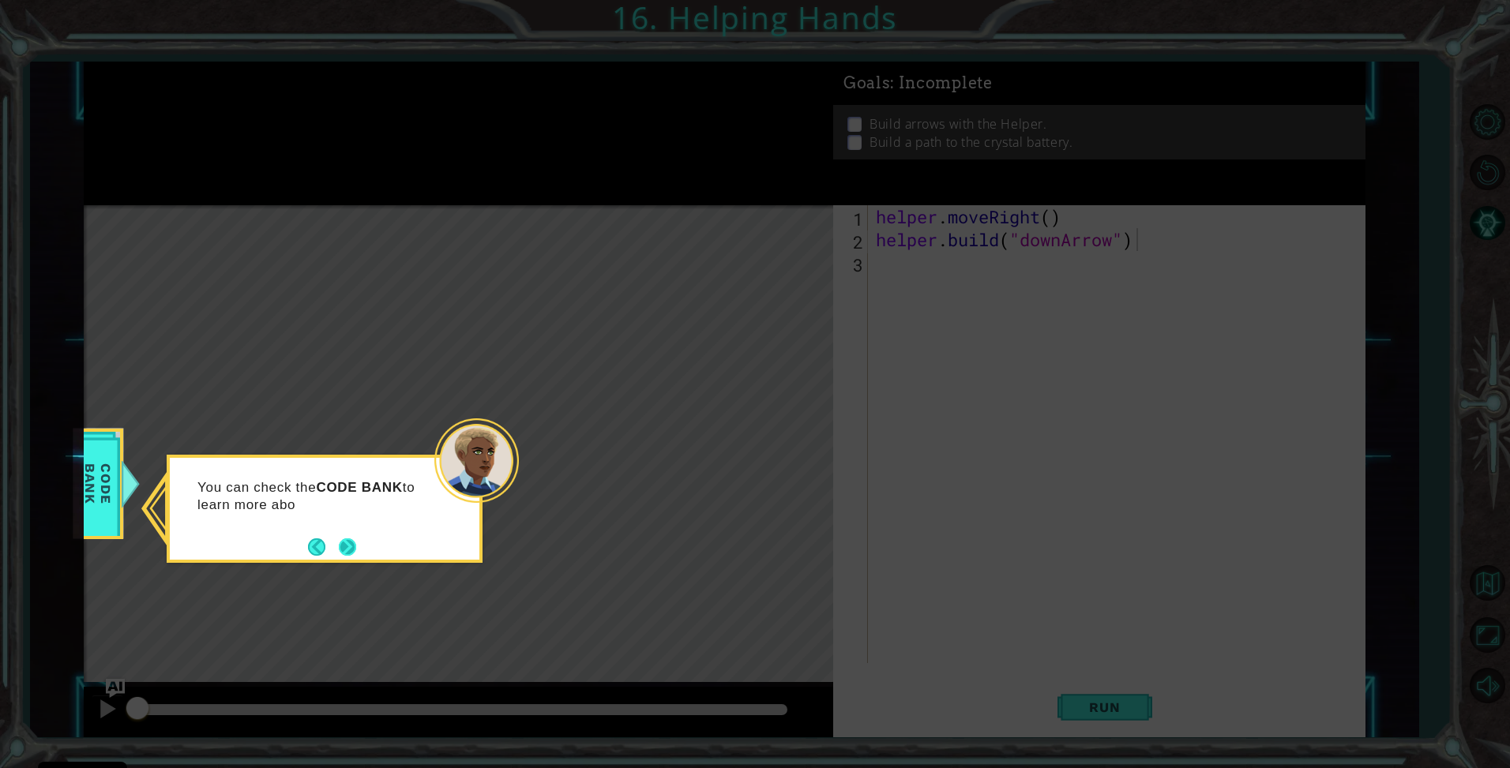
click at [354, 546] on button "Next" at bounding box center [347, 547] width 17 height 17
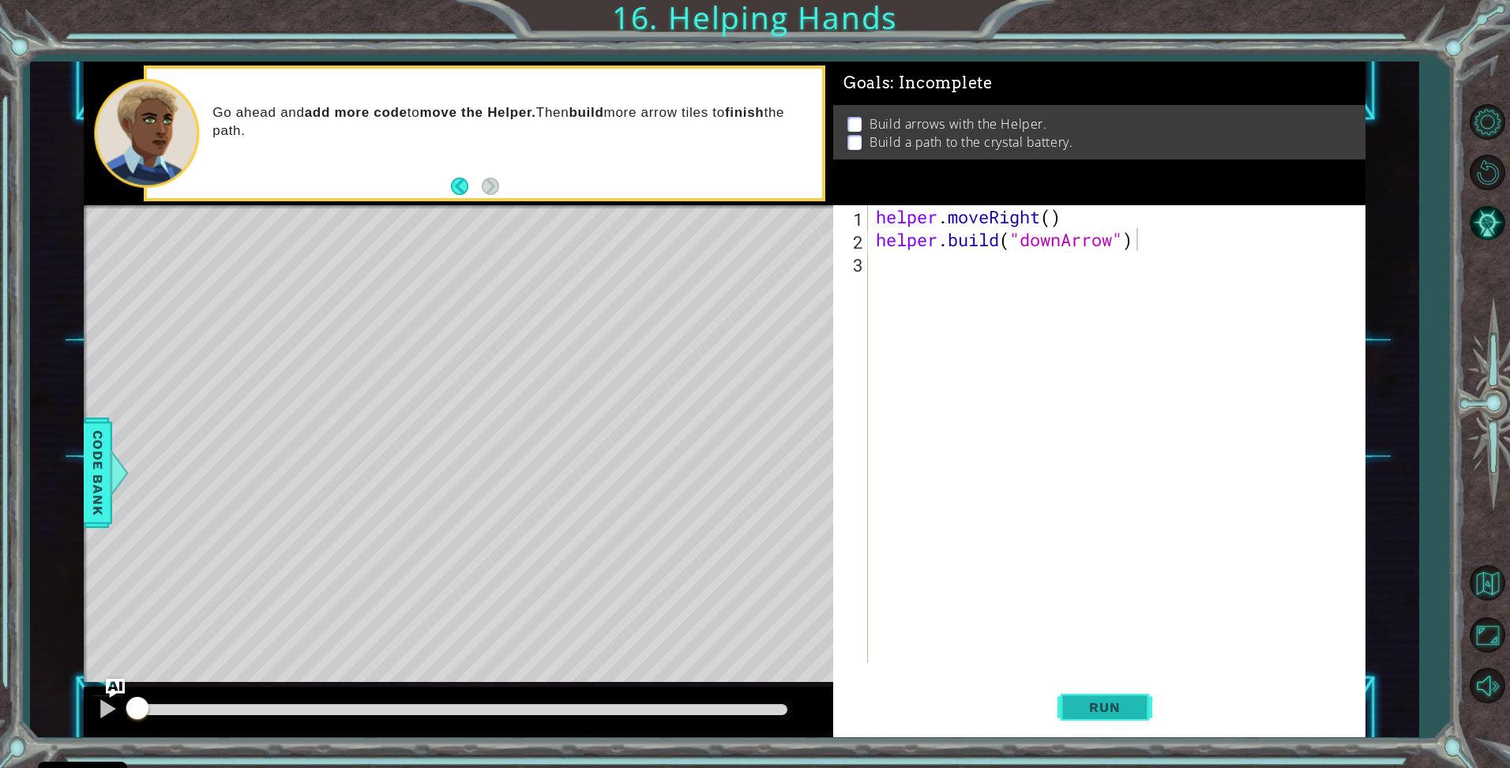
click at [1108, 707] on span "Run" at bounding box center [1104, 708] width 62 height 16
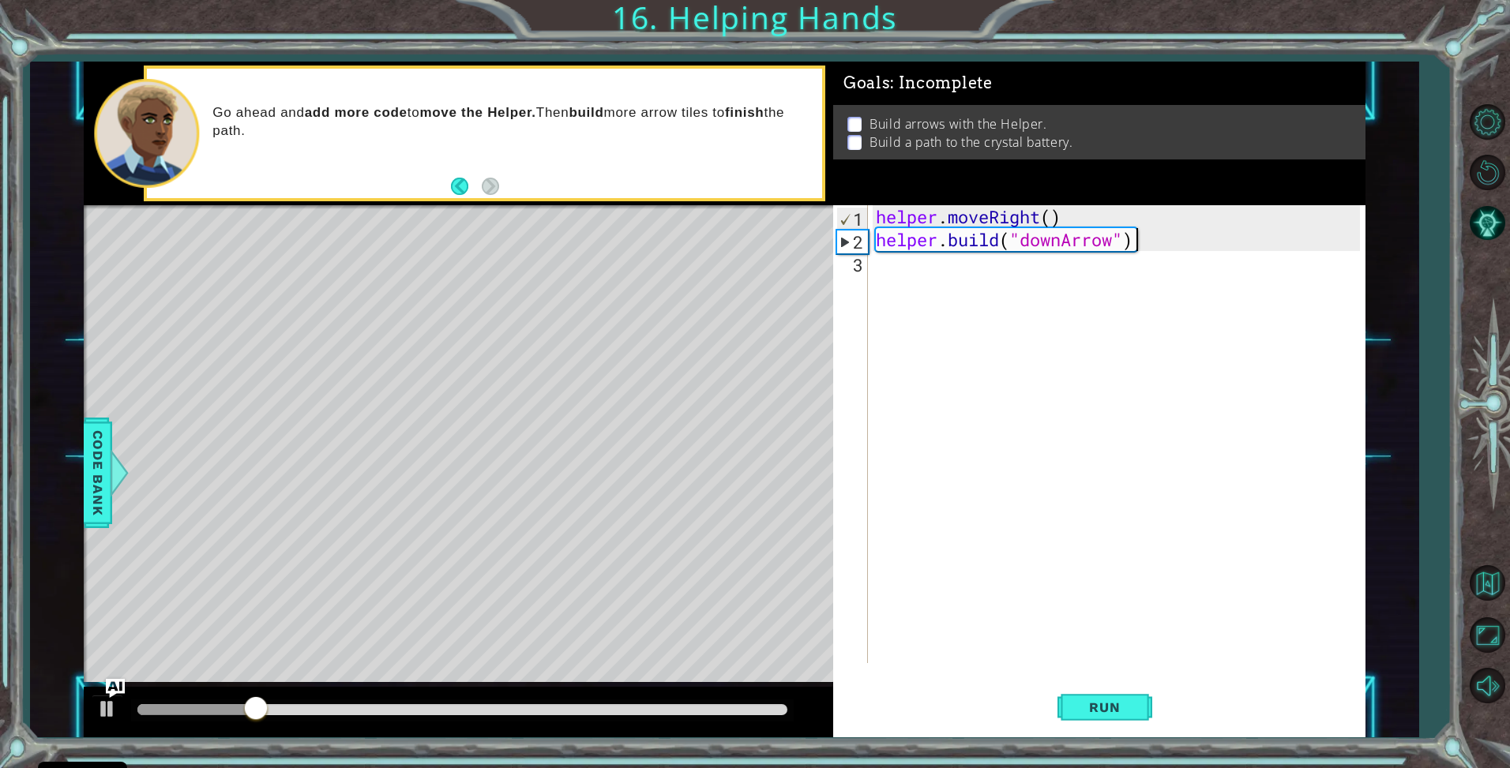
click at [981, 288] on div "helper . moveRight ( ) helper . build ( "downArrow" )" at bounding box center [1121, 457] width 496 height 504
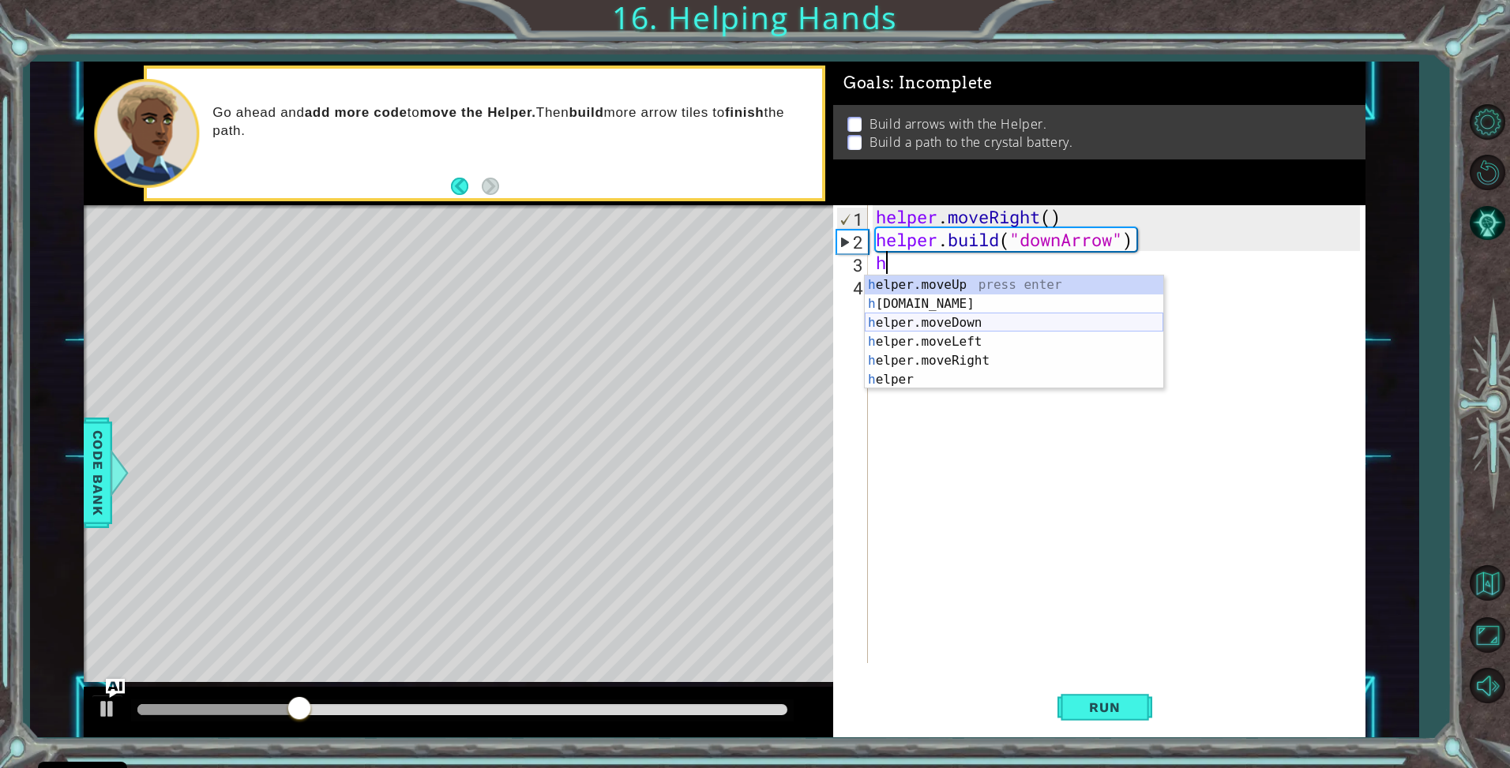
click at [980, 322] on div "h elper.moveUp press enter h [DOMAIN_NAME] press enter h elper.moveDown press e…" at bounding box center [1014, 352] width 299 height 152
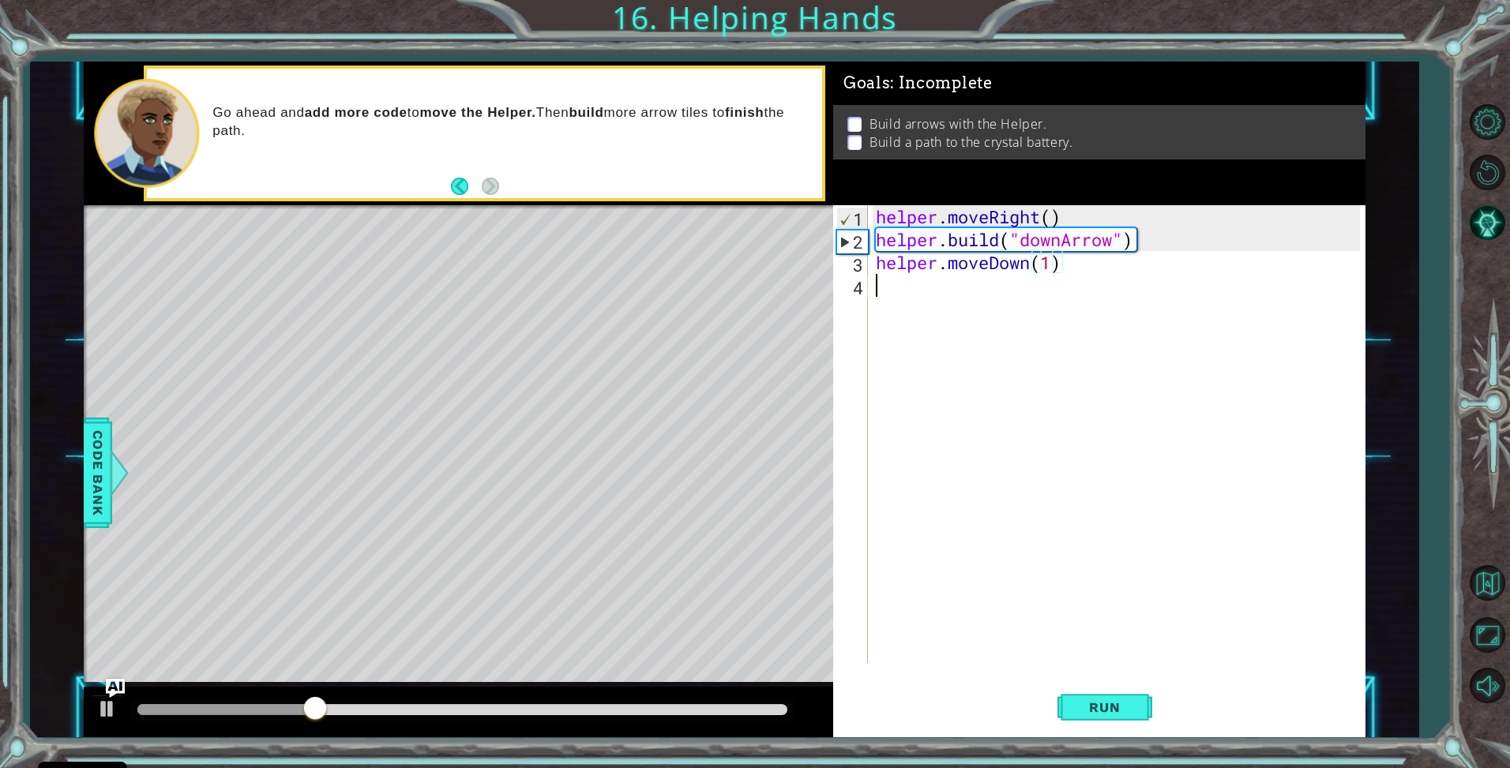
click at [978, 310] on div "helper . moveRight ( ) helper . build ( "downArrow" ) helper . moveDown ( 1 )" at bounding box center [1121, 457] width 496 height 504
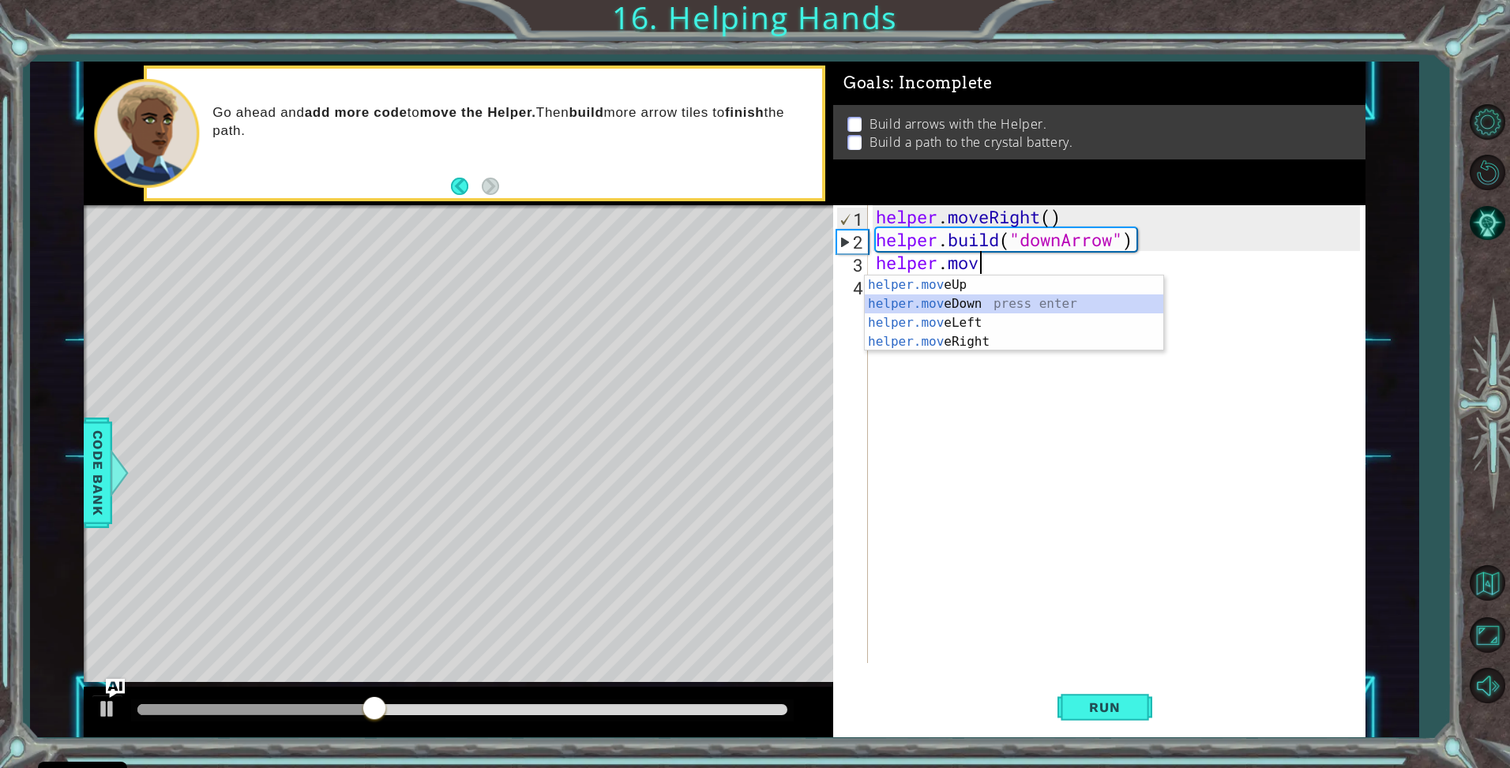
click at [996, 304] on div "helper.mov eUp press enter helper.mov eDown press enter helper.mov eLeft press …" at bounding box center [1014, 333] width 299 height 114
type textarea "helper.moveDown(1)"
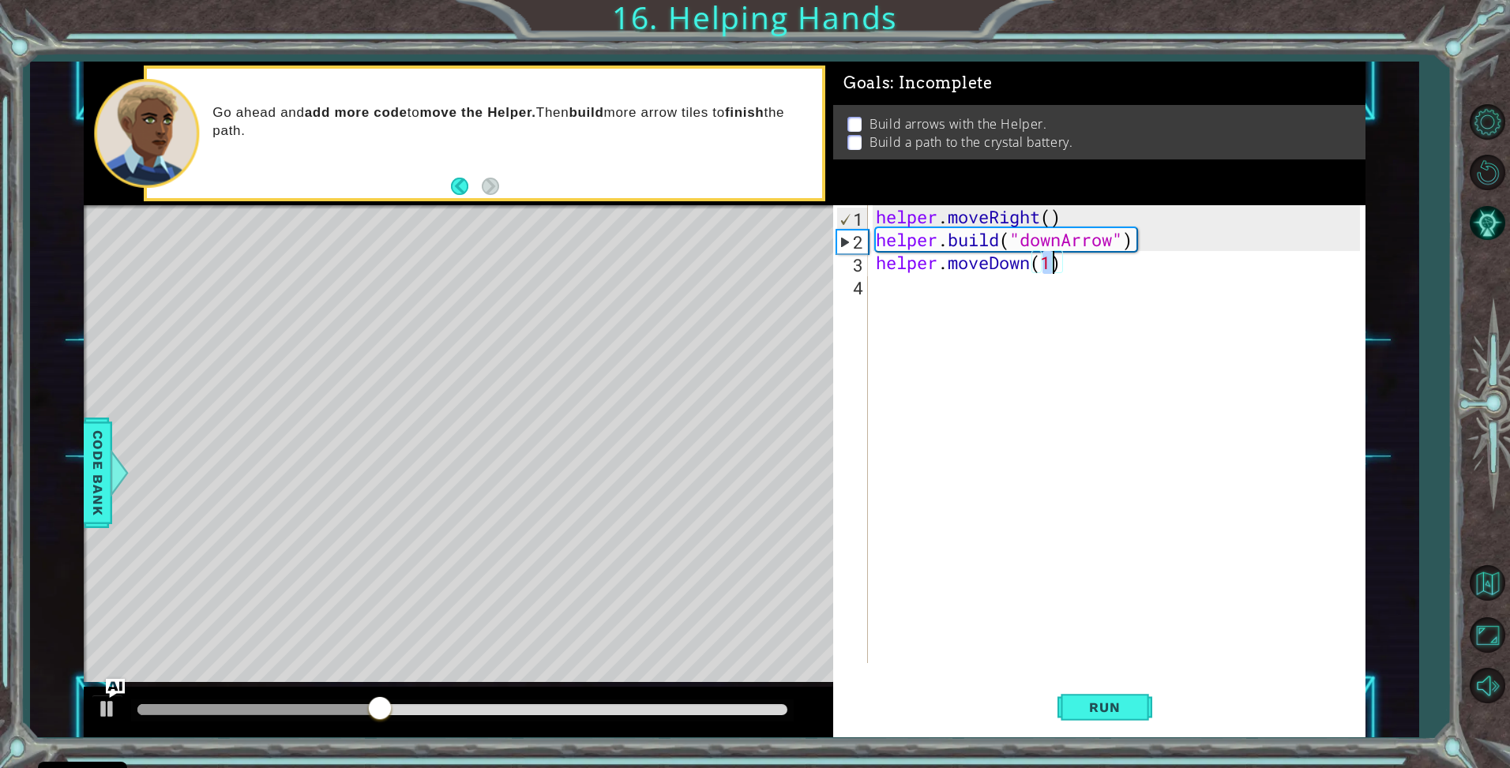
click at [997, 299] on div "helper . moveRight ( ) helper . build ( "downArrow" ) helper . moveDown ( 1 )" at bounding box center [1121, 457] width 496 height 504
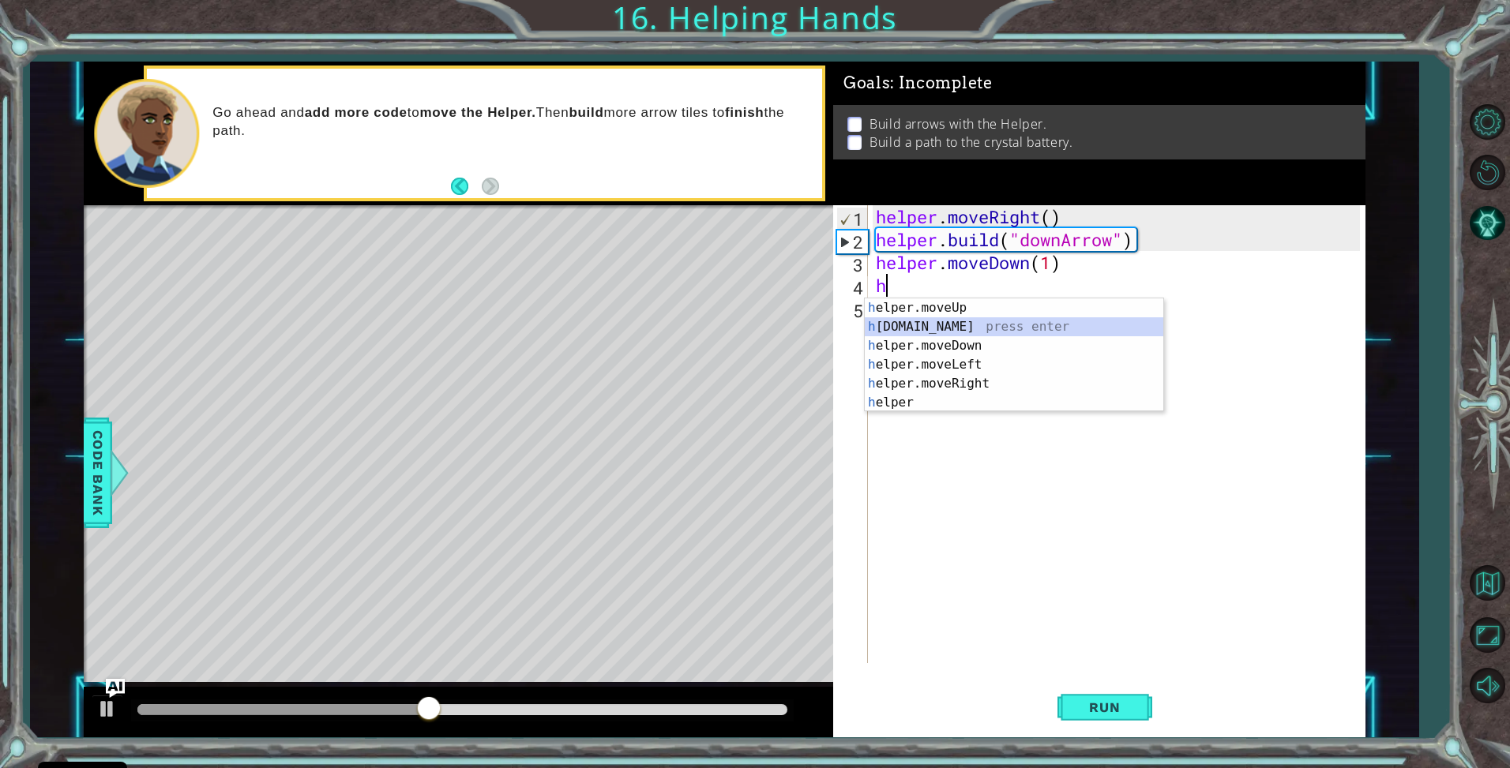
click at [956, 336] on div "h elper.moveUp press enter h [DOMAIN_NAME] press enter h elper.moveDown press e…" at bounding box center [1014, 375] width 299 height 152
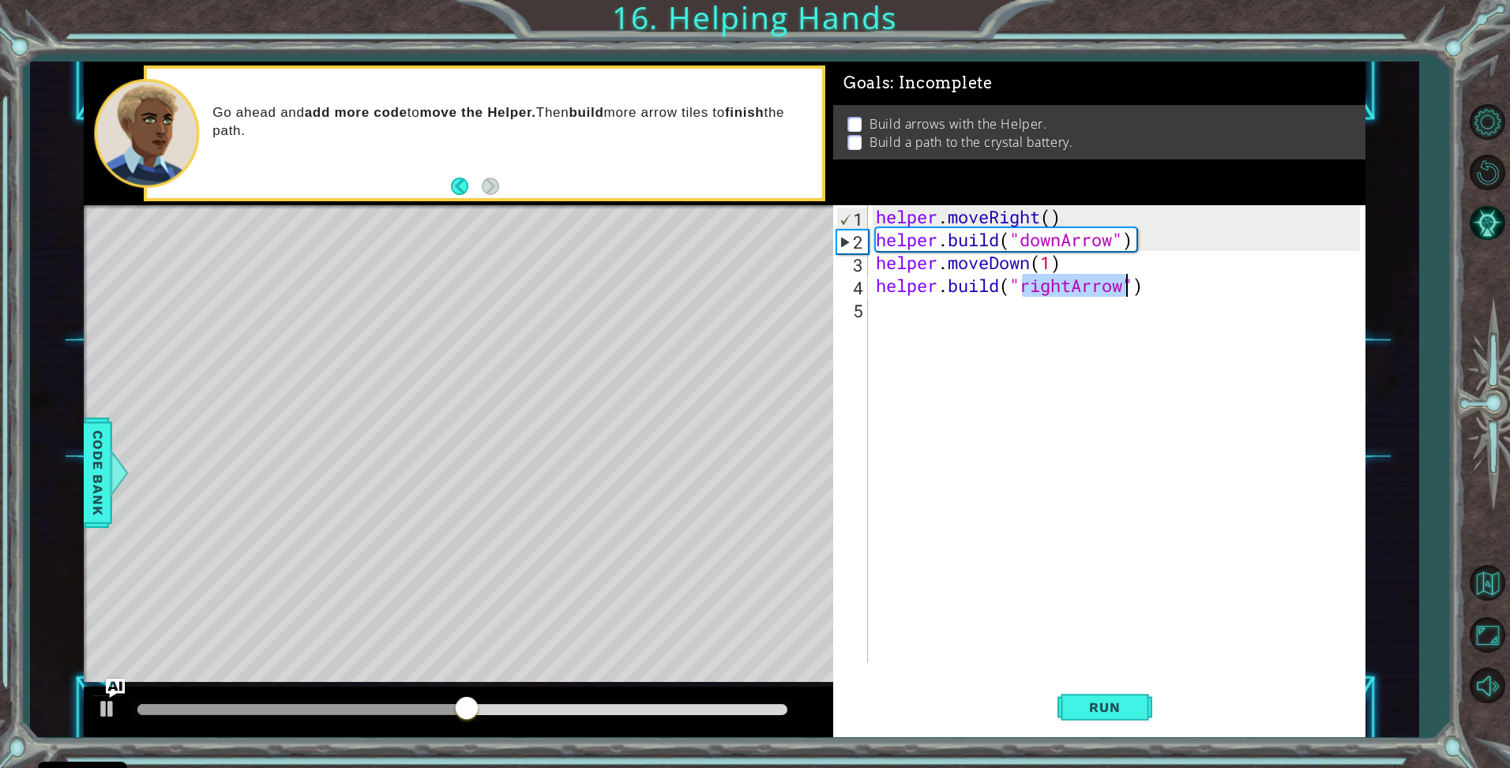
click at [1066, 281] on div "helper . moveRight ( ) helper . build ( "downArrow" ) helper . moveDown ( 1 ) h…" at bounding box center [1117, 434] width 488 height 458
drag, startPoint x: 1071, startPoint y: 283, endPoint x: 1023, endPoint y: 284, distance: 47.4
click at [1023, 284] on div "helper . moveRight ( ) helper . build ( "downArrow" ) helper . moveDown ( 1 ) h…" at bounding box center [1121, 457] width 496 height 504
type textarea "[DOMAIN_NAME]("rightArrow")"
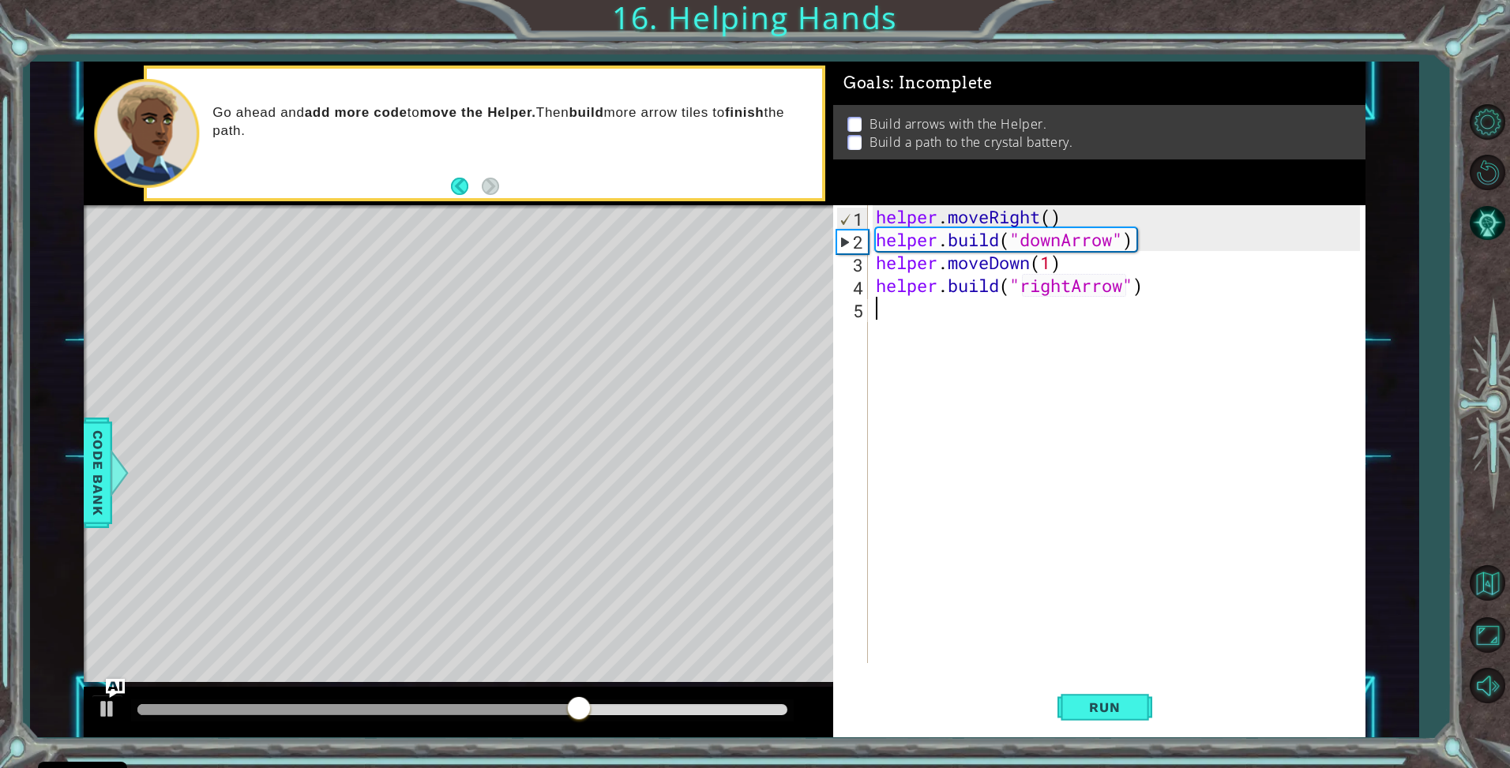
click at [1025, 314] on div "helper . moveRight ( ) helper . build ( "downArrow" ) helper . moveDown ( 1 ) h…" at bounding box center [1121, 457] width 496 height 504
type textarea "g"
click at [1092, 700] on span "Run" at bounding box center [1104, 708] width 62 height 16
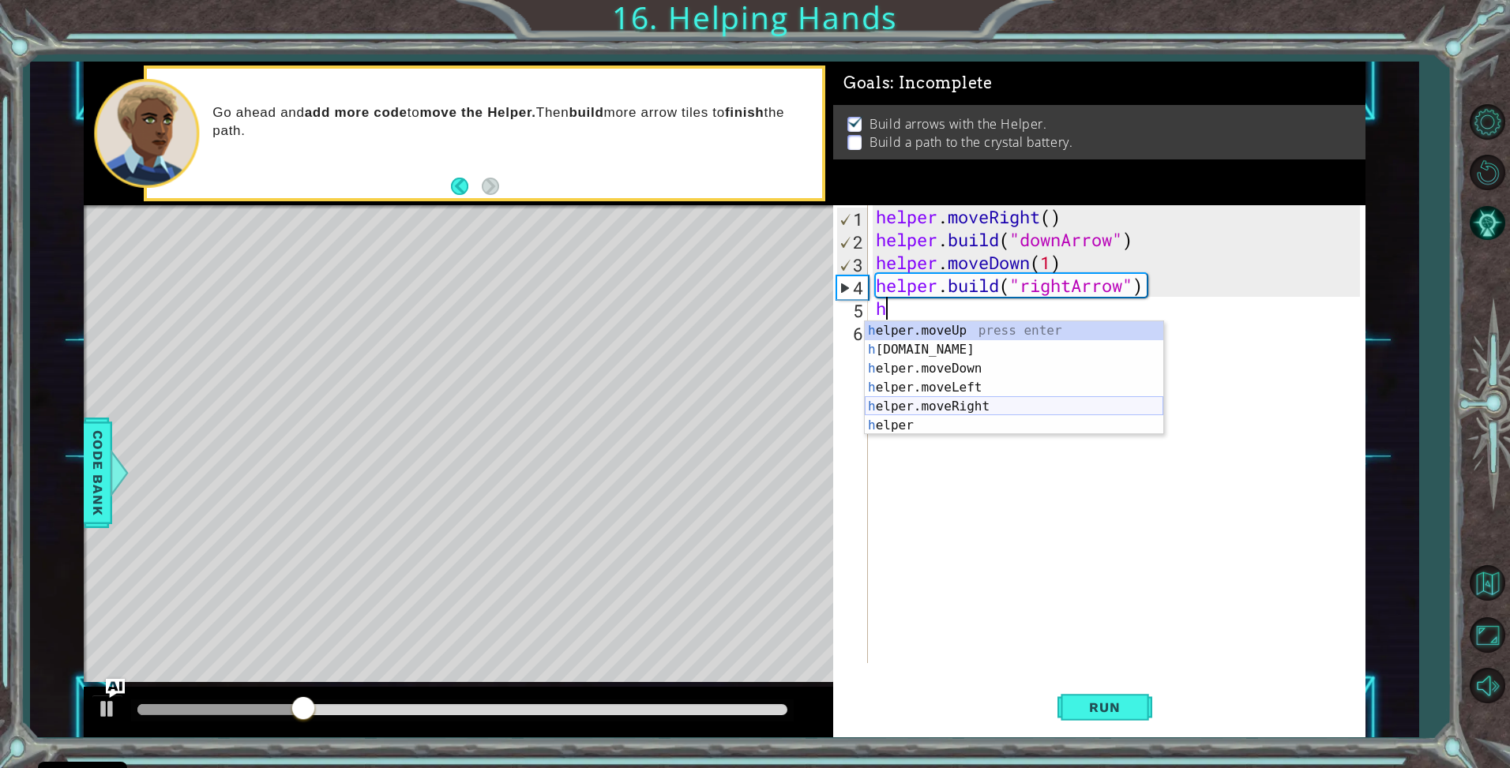
click at [967, 404] on div "h elper.moveUp press enter h [DOMAIN_NAME] press enter h elper.moveDown press e…" at bounding box center [1014, 397] width 299 height 152
type textarea "helper.moveRight(1)"
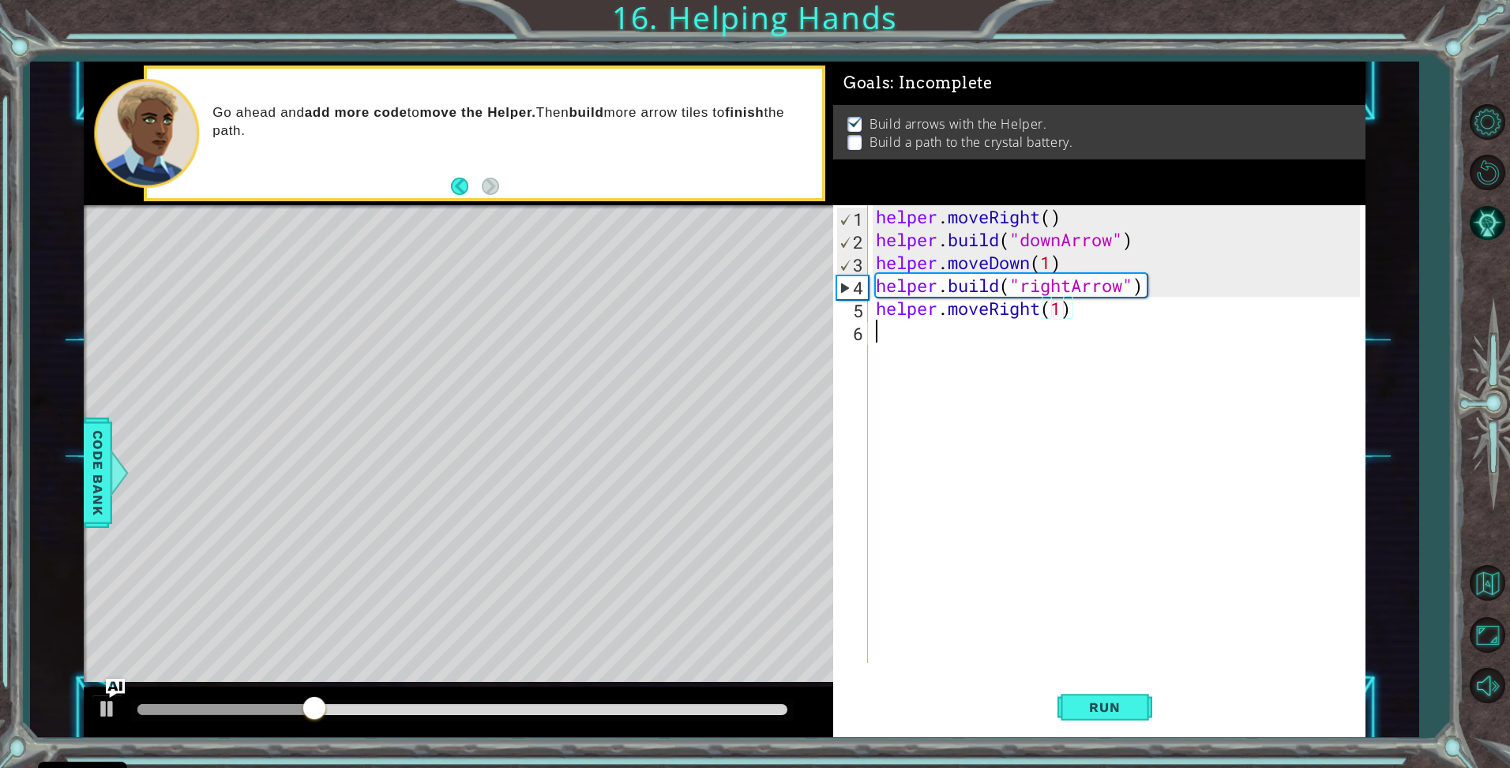
click at [959, 337] on div "helper . moveRight ( ) helper . build ( "downArrow" ) helper . moveDown ( 1 ) h…" at bounding box center [1121, 457] width 496 height 504
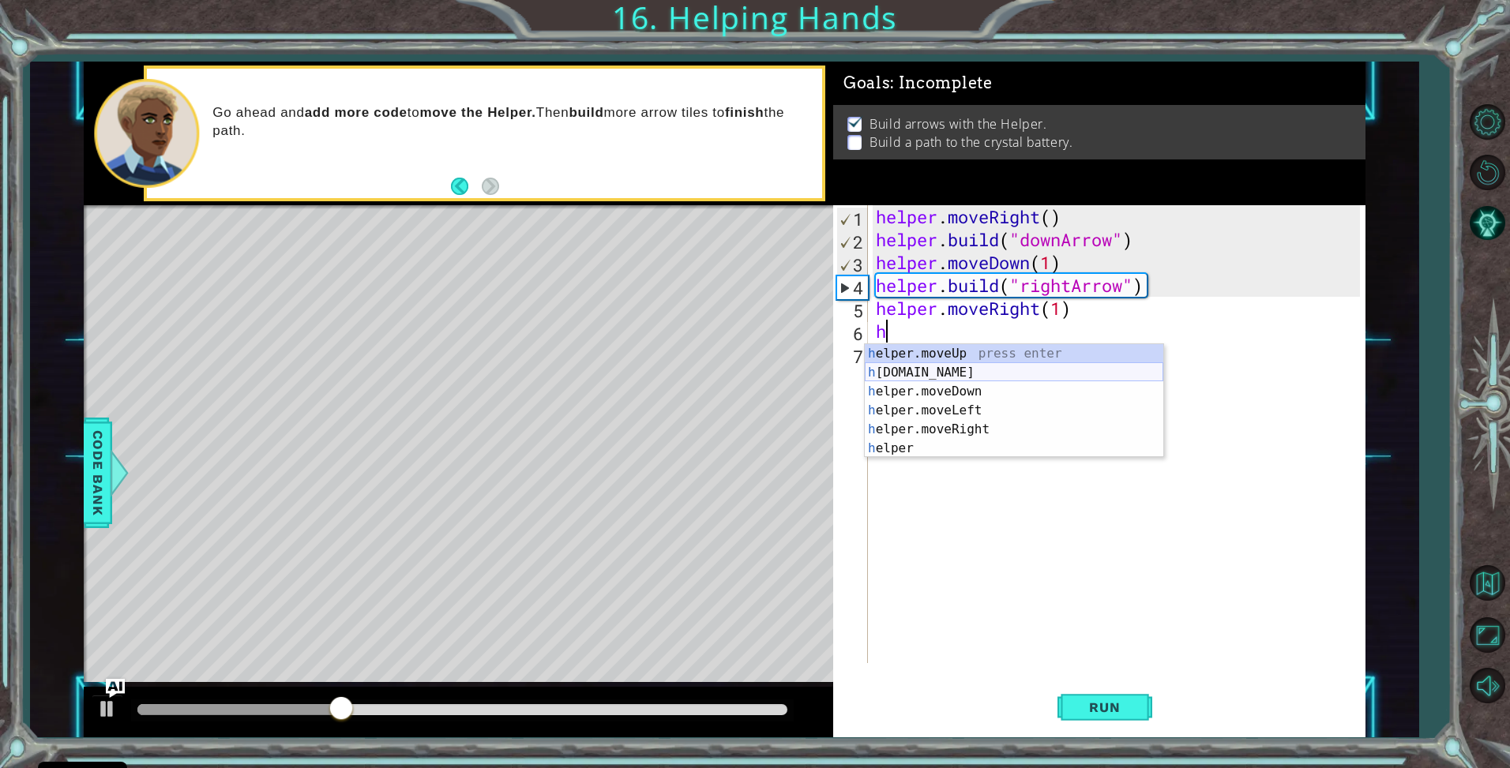
click at [974, 373] on div "h elper.moveUp press enter h [DOMAIN_NAME] press enter h elper.moveDown press e…" at bounding box center [1014, 420] width 299 height 152
type textarea "[DOMAIN_NAME]("rightArrow")"
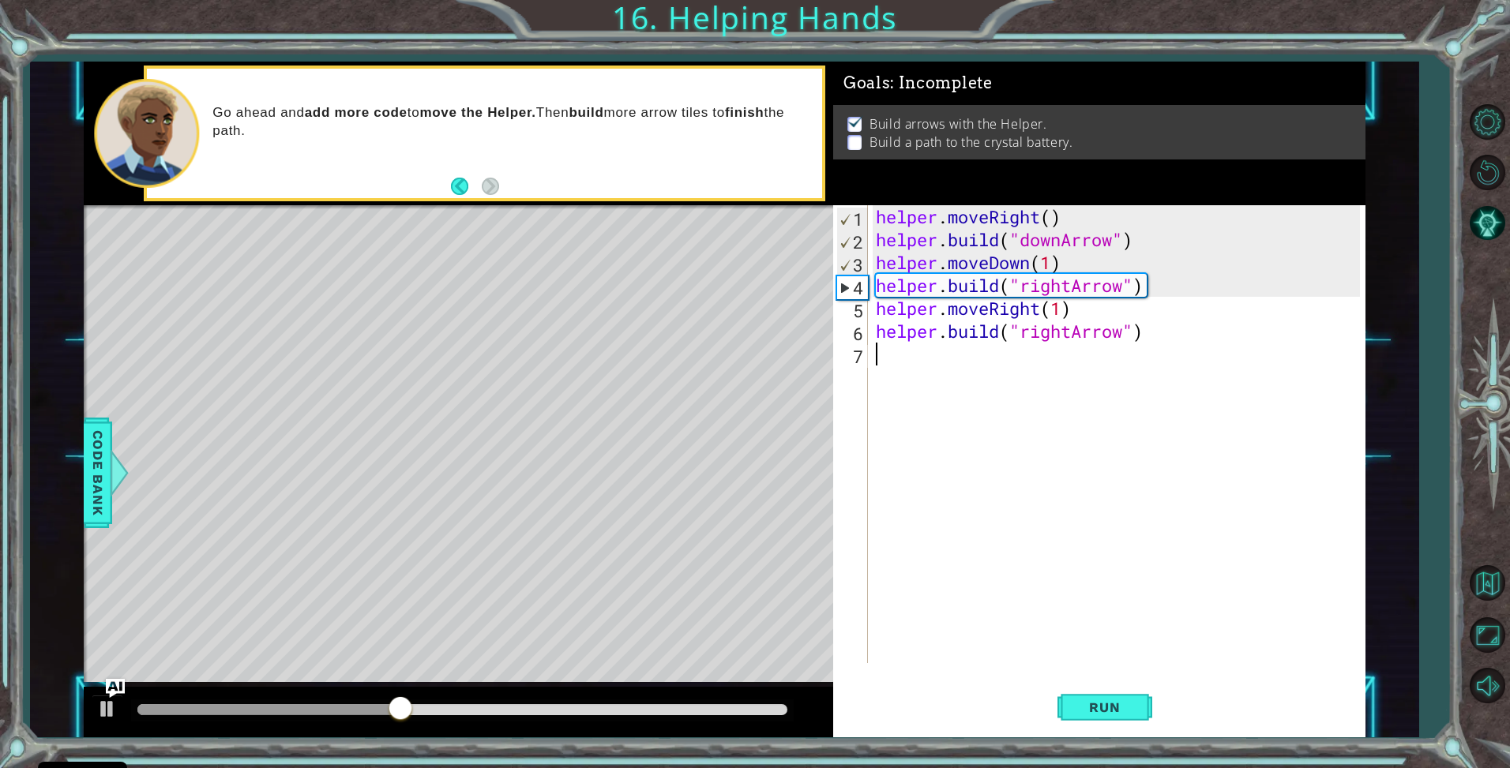
click at [1050, 359] on div "helper . moveRight ( ) helper . build ( "downArrow" ) helper . moveDown ( 1 ) h…" at bounding box center [1121, 457] width 496 height 504
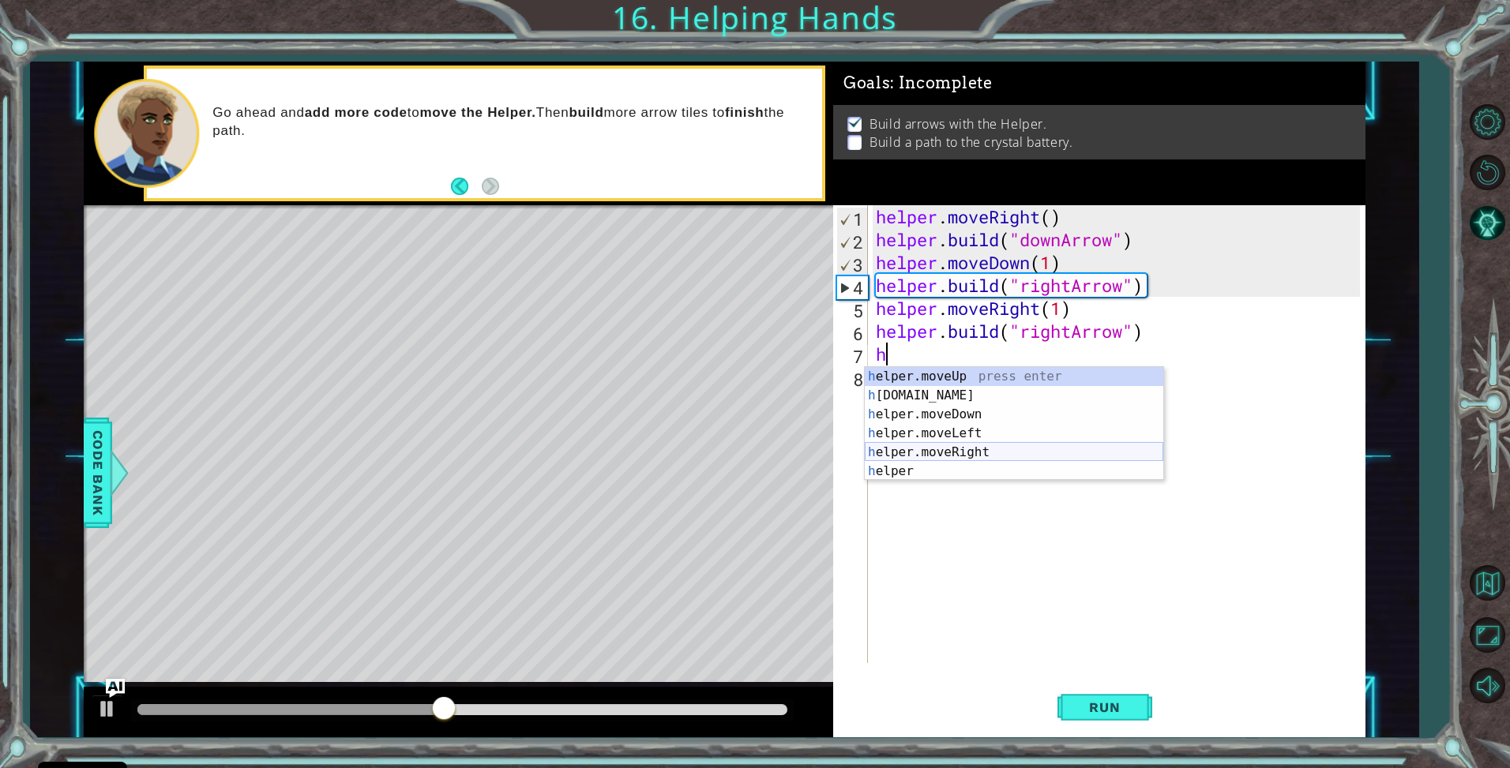
click at [967, 445] on div "h elper.moveUp press enter h [DOMAIN_NAME] press enter h elper.moveDown press e…" at bounding box center [1014, 443] width 299 height 152
type textarea "helper.moveRight(1)"
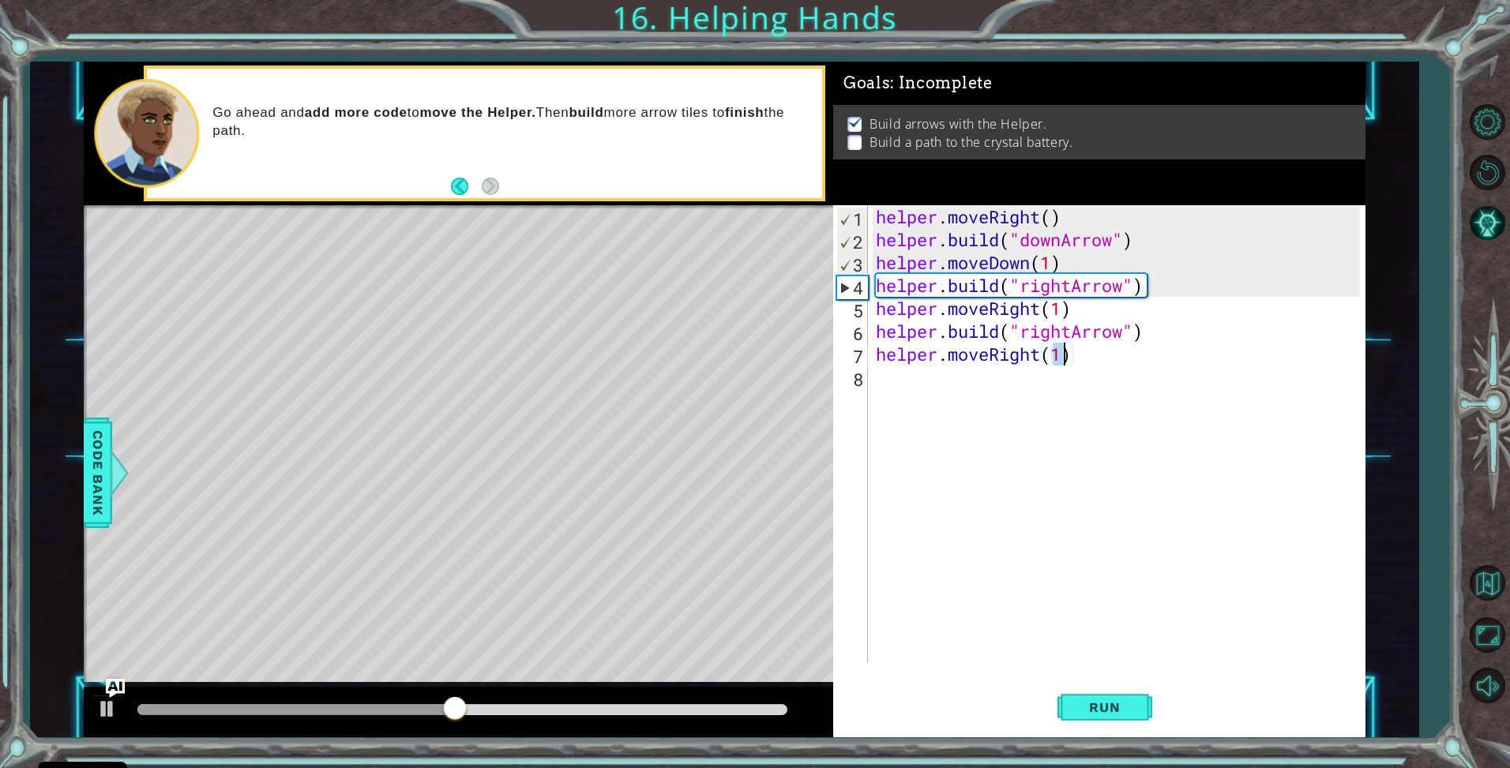
click at [961, 389] on div "helper . moveRight ( ) helper . build ( "downArrow" ) helper . moveDown ( 1 ) h…" at bounding box center [1121, 457] width 496 height 504
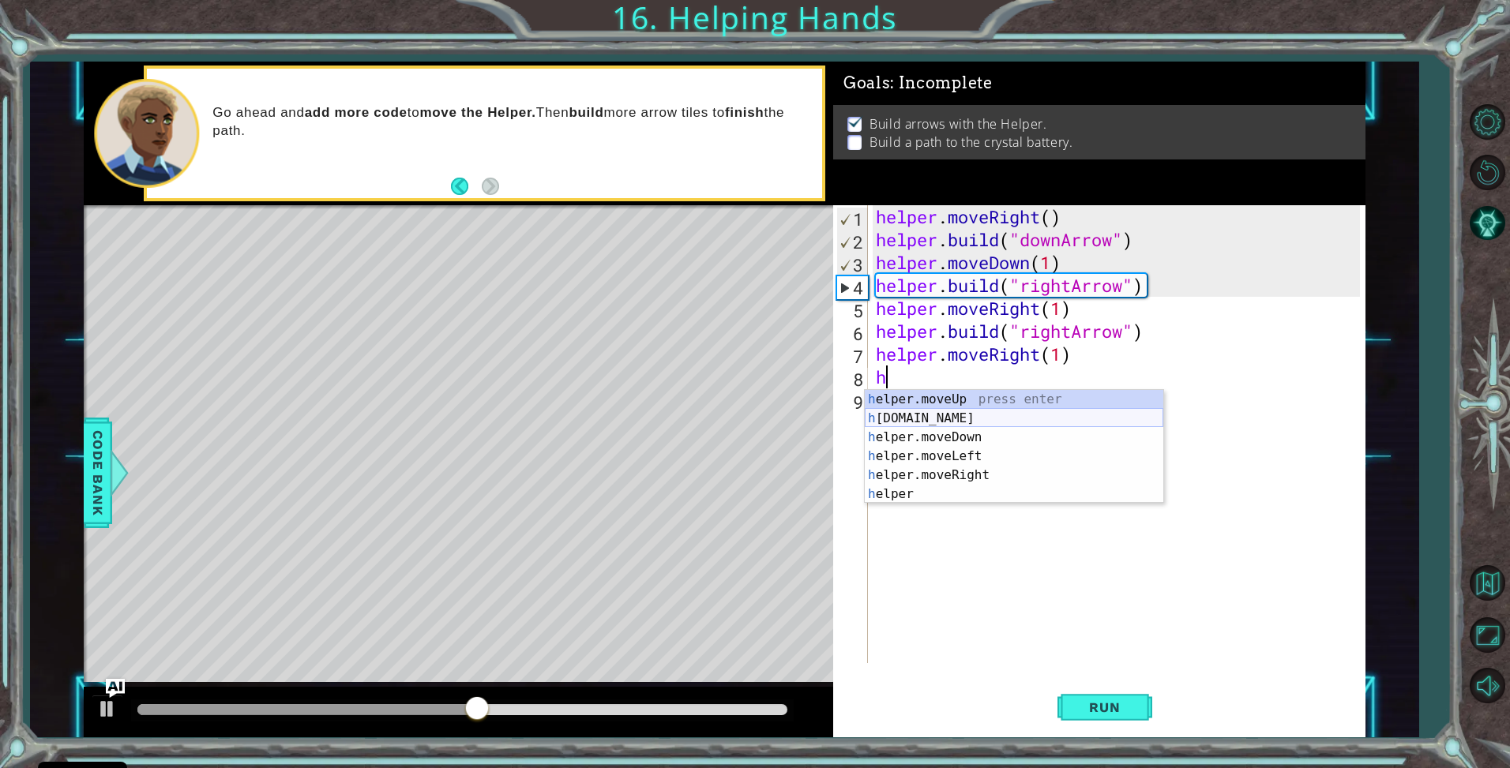
click at [951, 423] on div "h elper.moveUp press enter h [DOMAIN_NAME] press enter h elper.moveDown press e…" at bounding box center [1014, 466] width 299 height 152
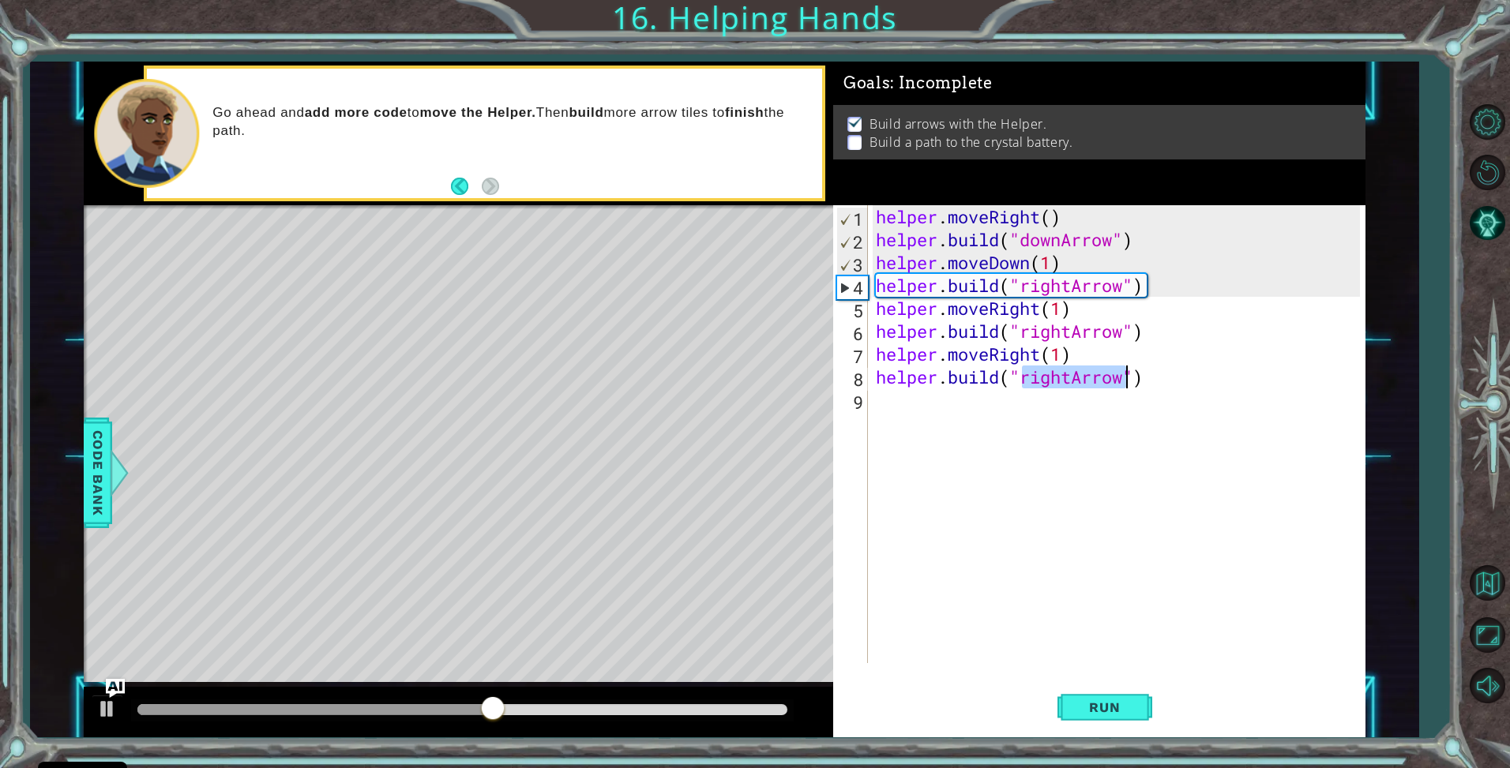
click at [978, 403] on div "helper . moveRight ( ) helper . build ( "downArrow" ) helper . moveDown ( 1 ) h…" at bounding box center [1121, 457] width 496 height 504
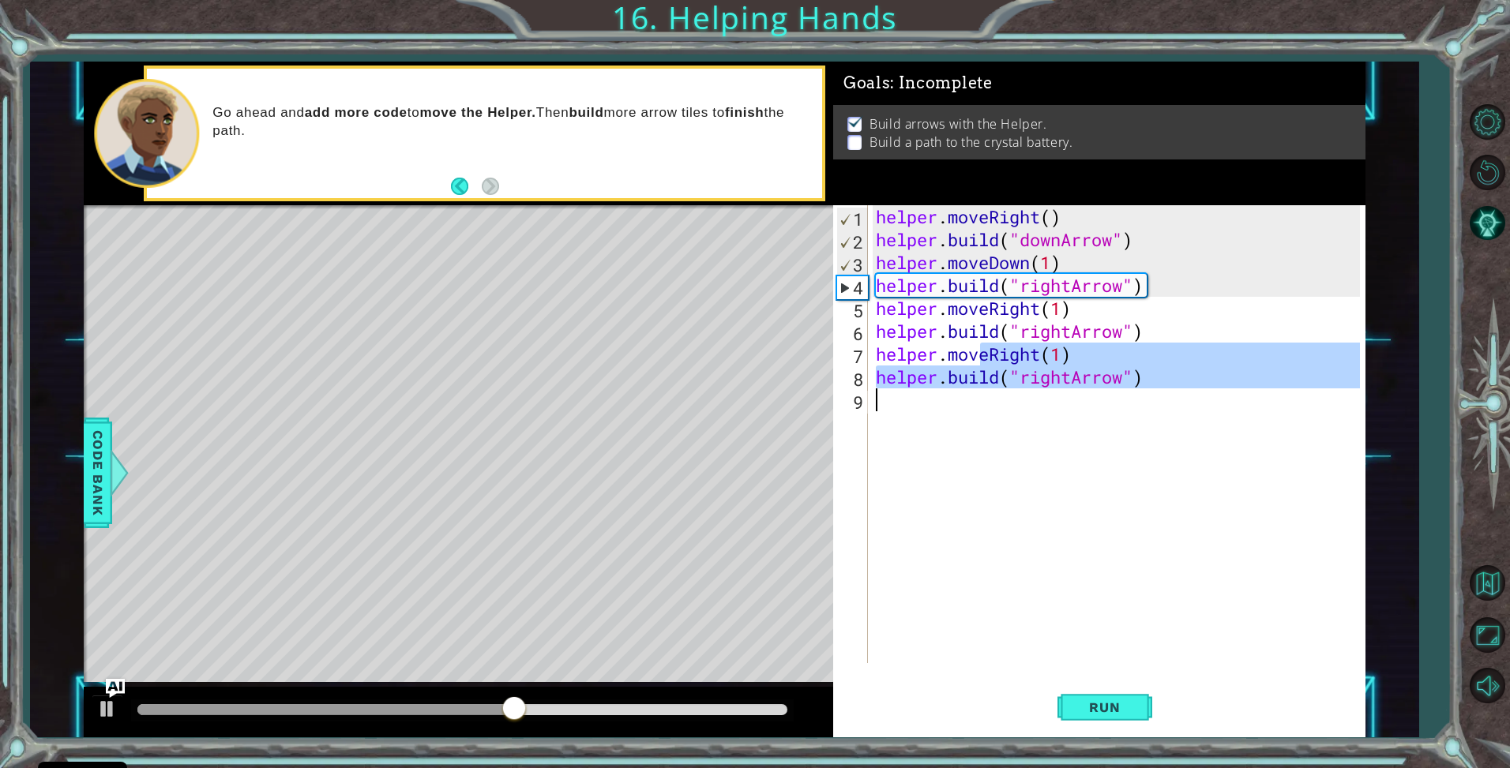
type textarea "[DOMAIN_NAME]("rightArrow")"
click at [982, 409] on div "helper . moveRight ( ) helper . build ( "downArrow" ) helper . moveDown ( 1 ) h…" at bounding box center [1117, 434] width 488 height 458
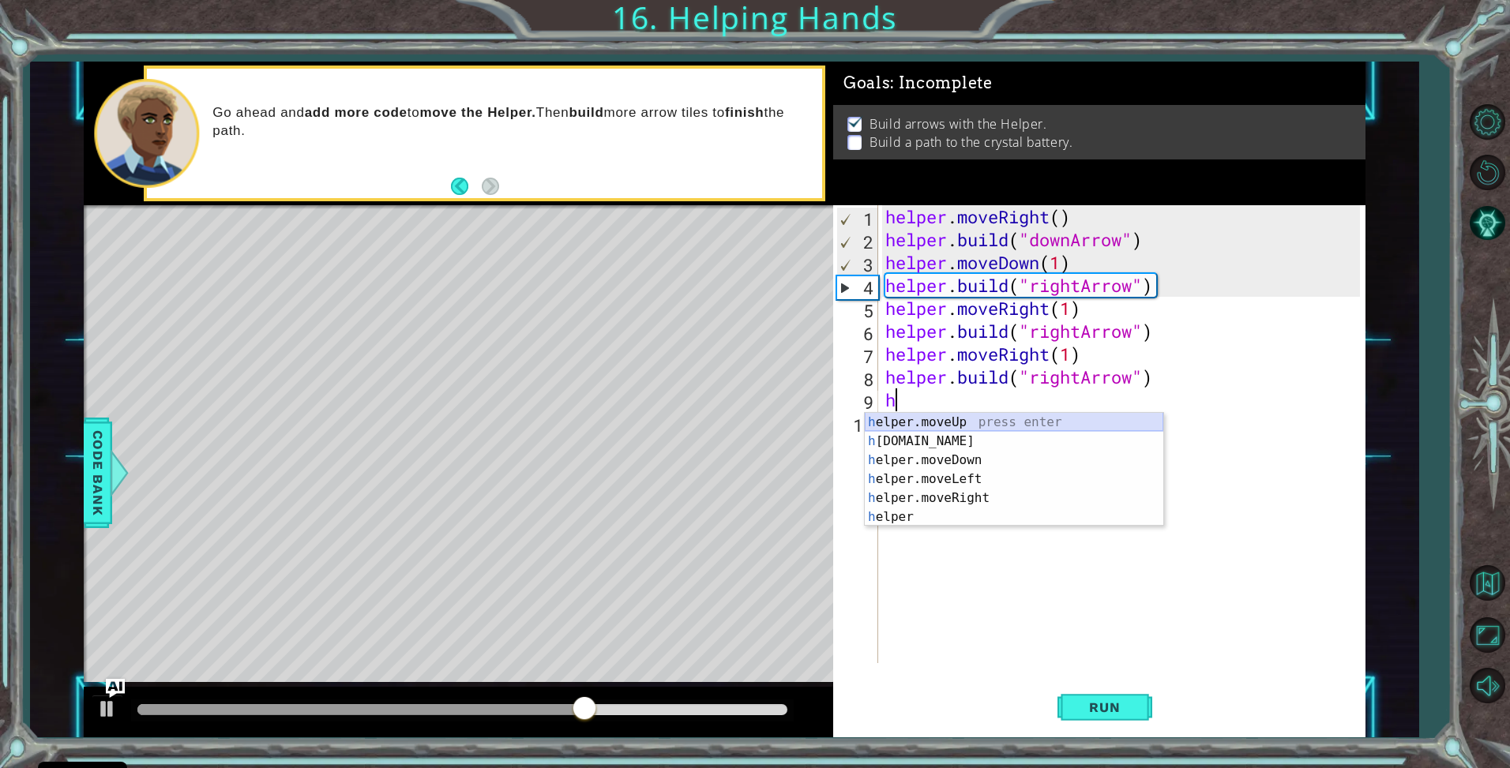
click at [972, 426] on div "h elper.moveUp press enter h [DOMAIN_NAME] press enter h elper.moveDown press e…" at bounding box center [1014, 489] width 299 height 152
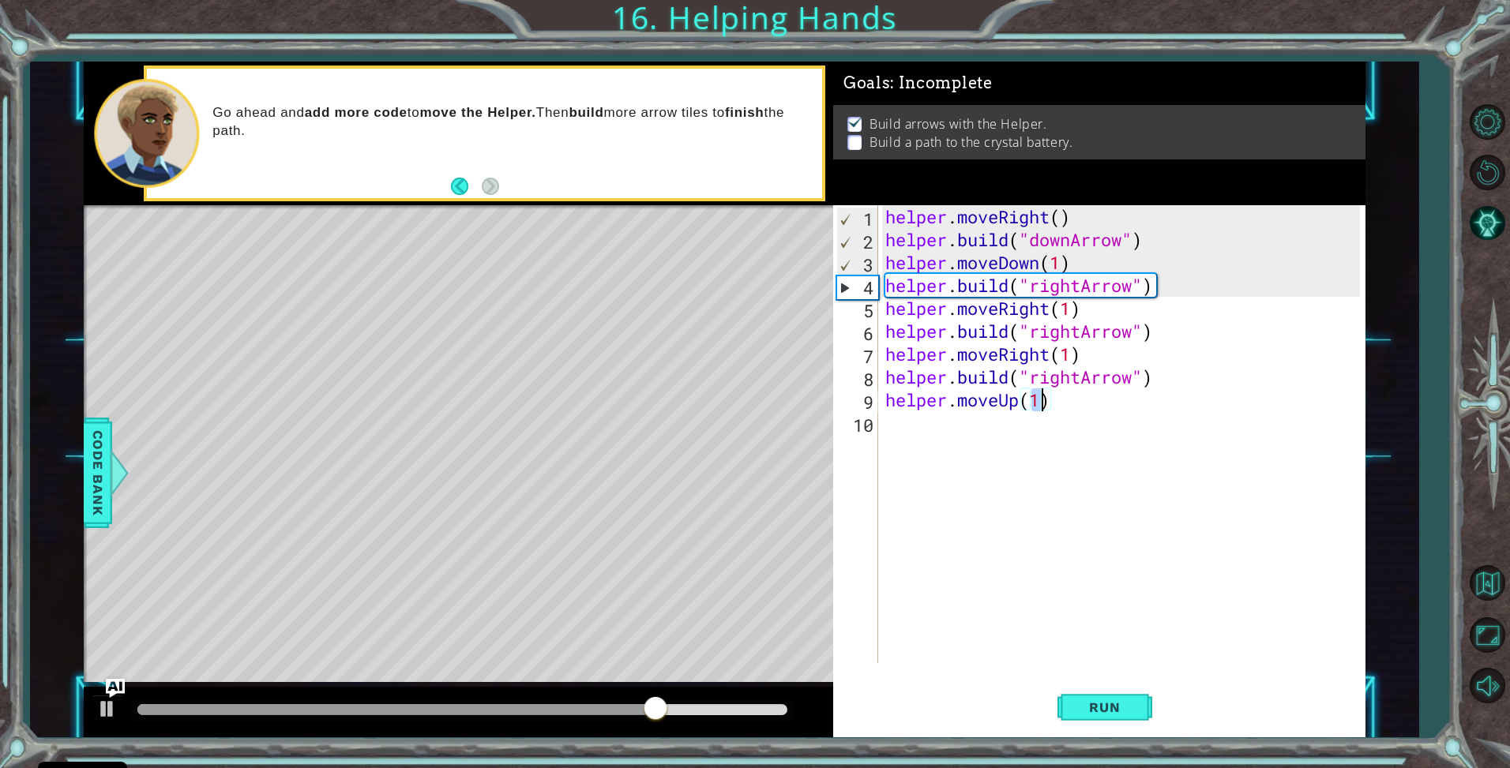
scroll to position [0, 6]
click at [1119, 700] on span "Run" at bounding box center [1104, 708] width 62 height 16
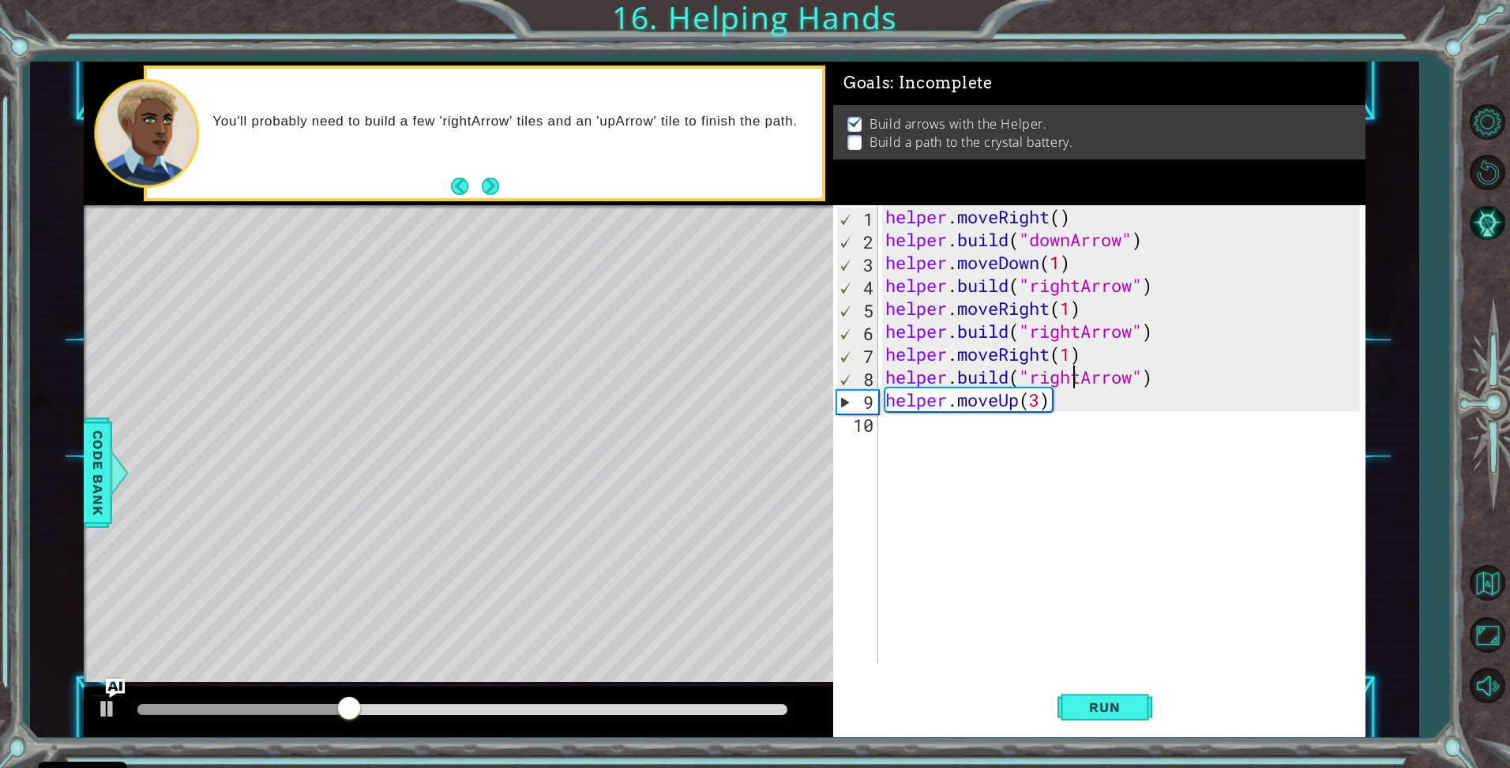
click at [1072, 377] on div "helper . moveRight ( ) helper . build ( "downArrow" ) helper . moveDown ( 1 ) h…" at bounding box center [1125, 457] width 486 height 504
drag, startPoint x: 1085, startPoint y: 378, endPoint x: 1035, endPoint y: 375, distance: 50.6
click at [1035, 375] on div "helper . moveRight ( ) helper . build ( "downArrow" ) helper . moveDown ( 1 ) h…" at bounding box center [1125, 457] width 486 height 504
type textarea "[DOMAIN_NAME]("upArrow")"
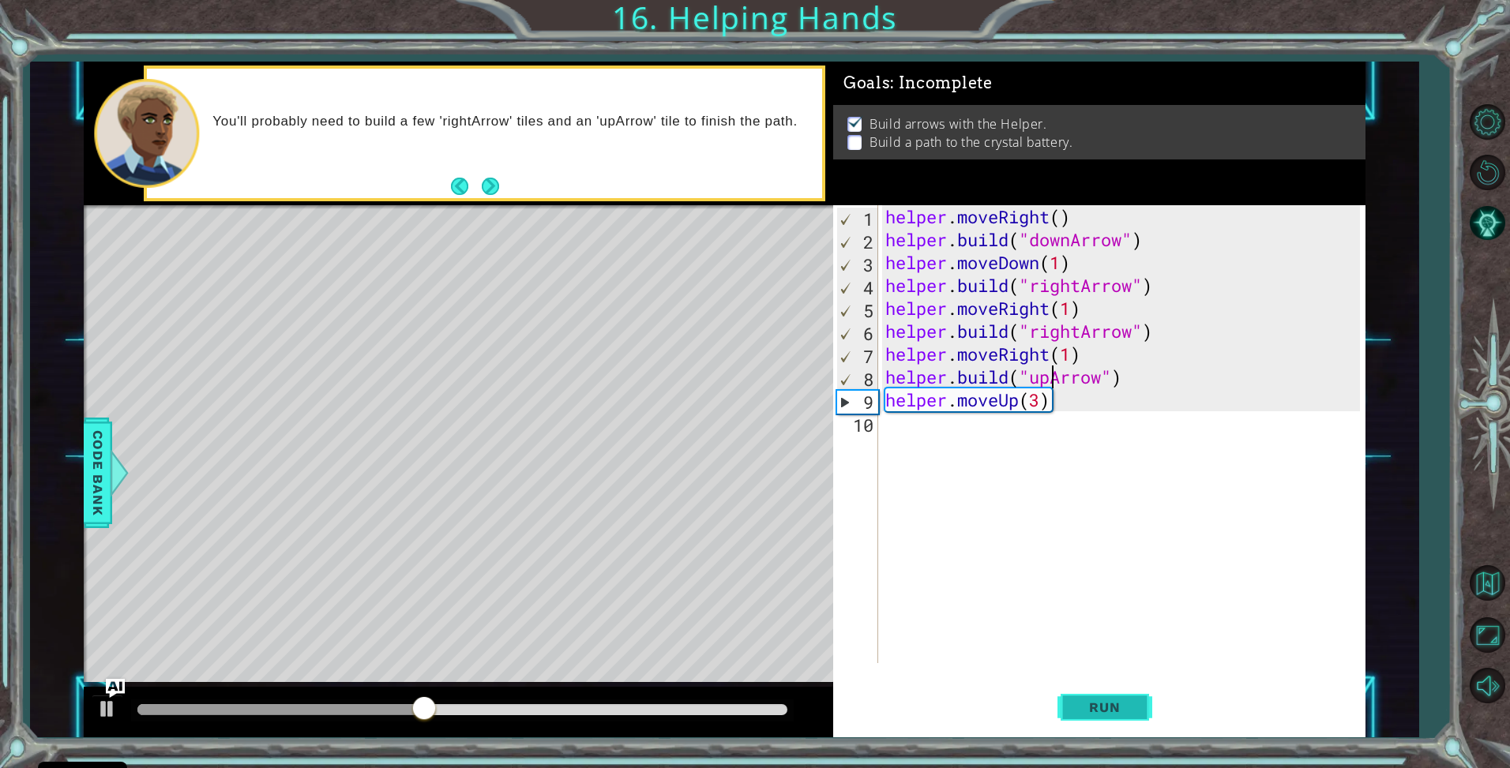
click at [1078, 704] on span "Run" at bounding box center [1104, 708] width 62 height 16
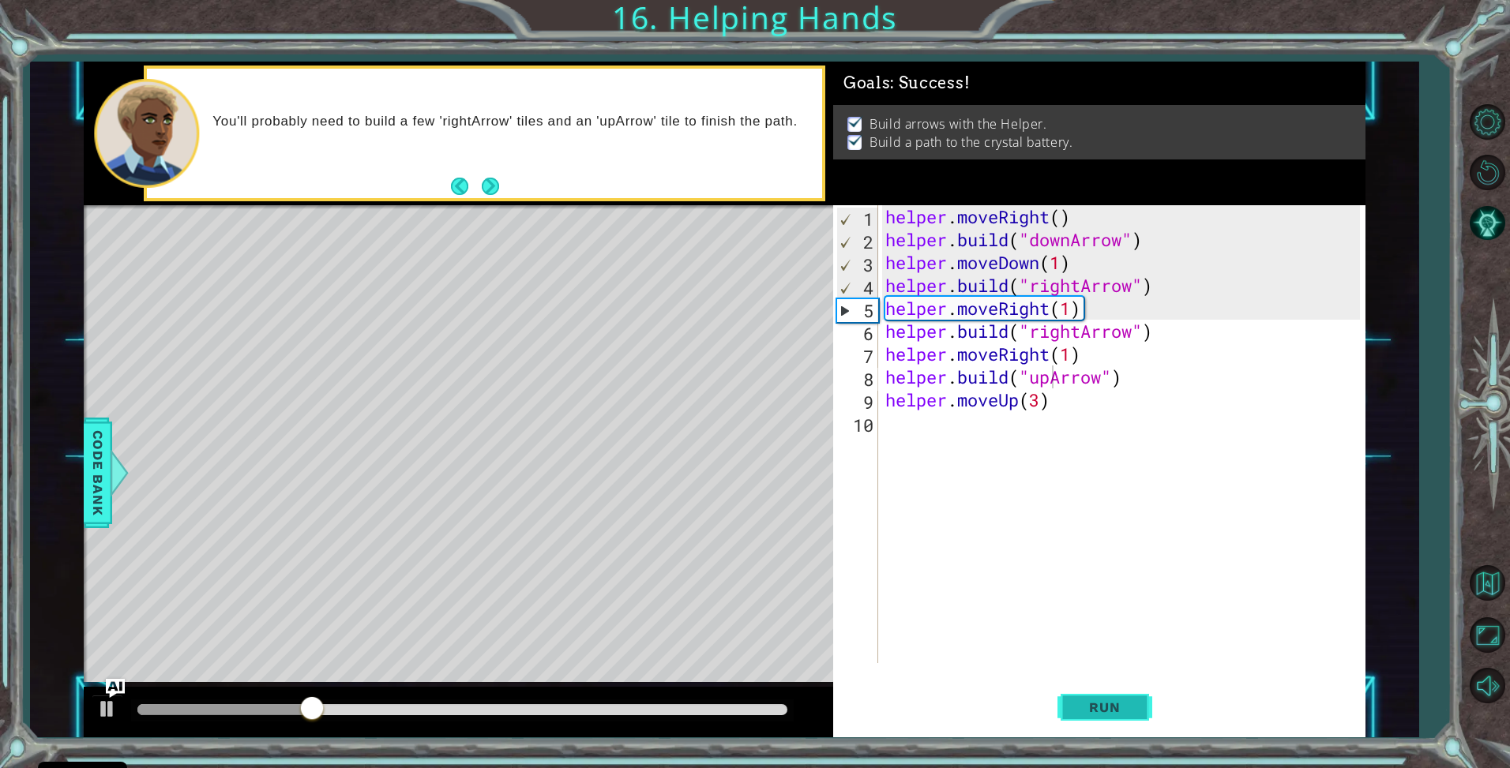
click at [1129, 693] on button "Run" at bounding box center [1104, 708] width 95 height 53
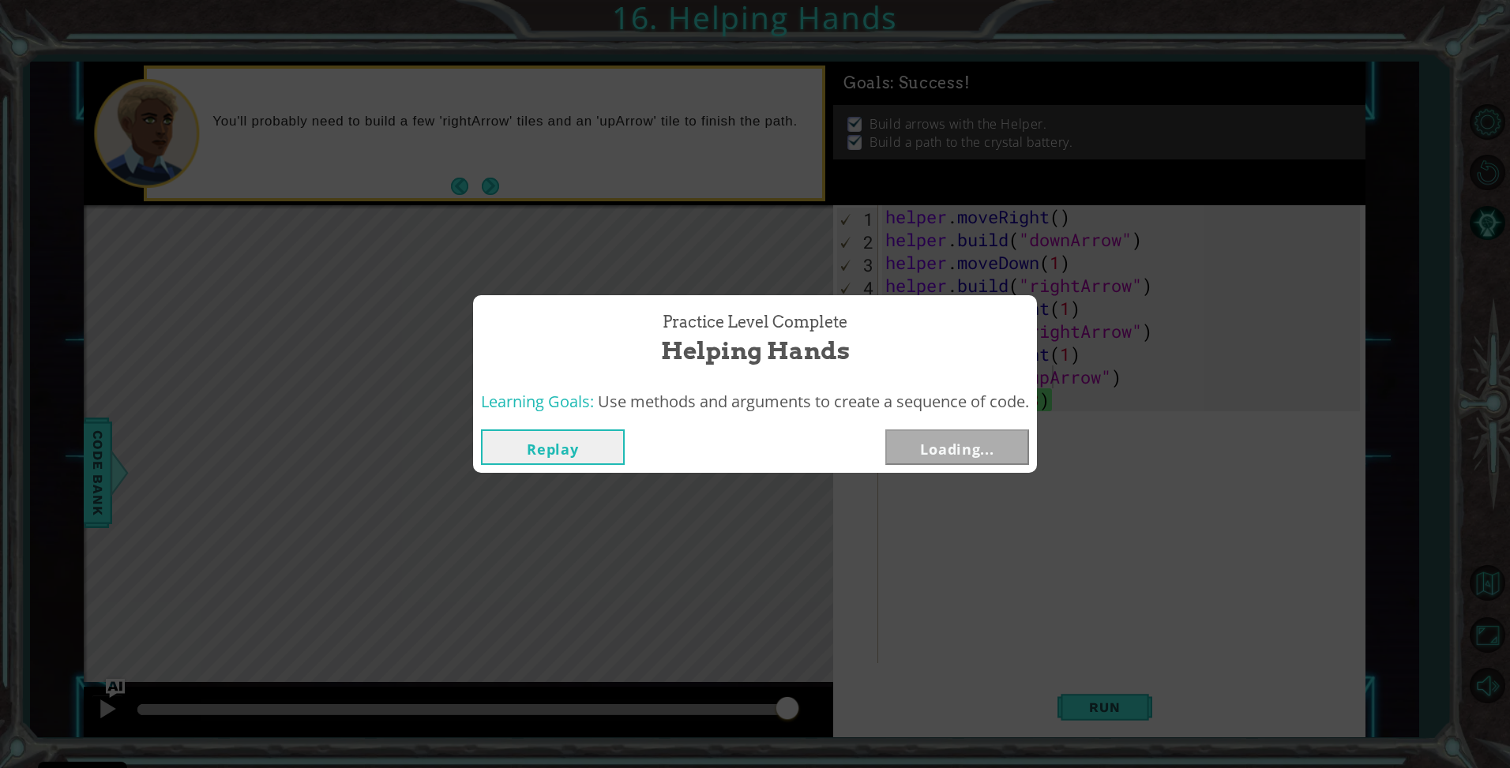
drag, startPoint x: 671, startPoint y: 708, endPoint x: 865, endPoint y: 695, distance: 193.9
click at [865, 695] on body "Cookie Policy CodeCombat uses a few essential and non-essential cookies. Privac…" at bounding box center [755, 384] width 1510 height 768
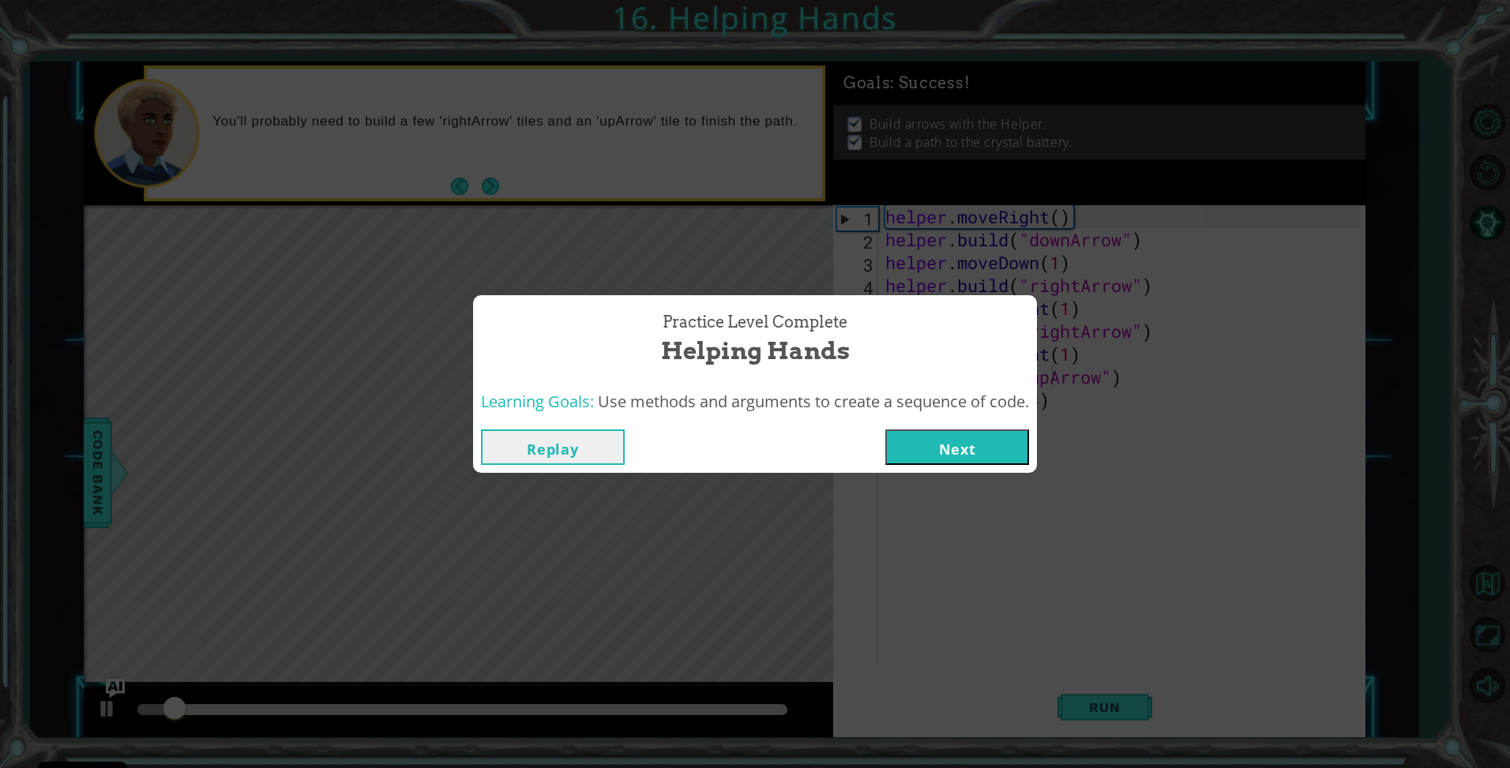
click at [919, 458] on button "Next" at bounding box center [957, 448] width 144 height 36
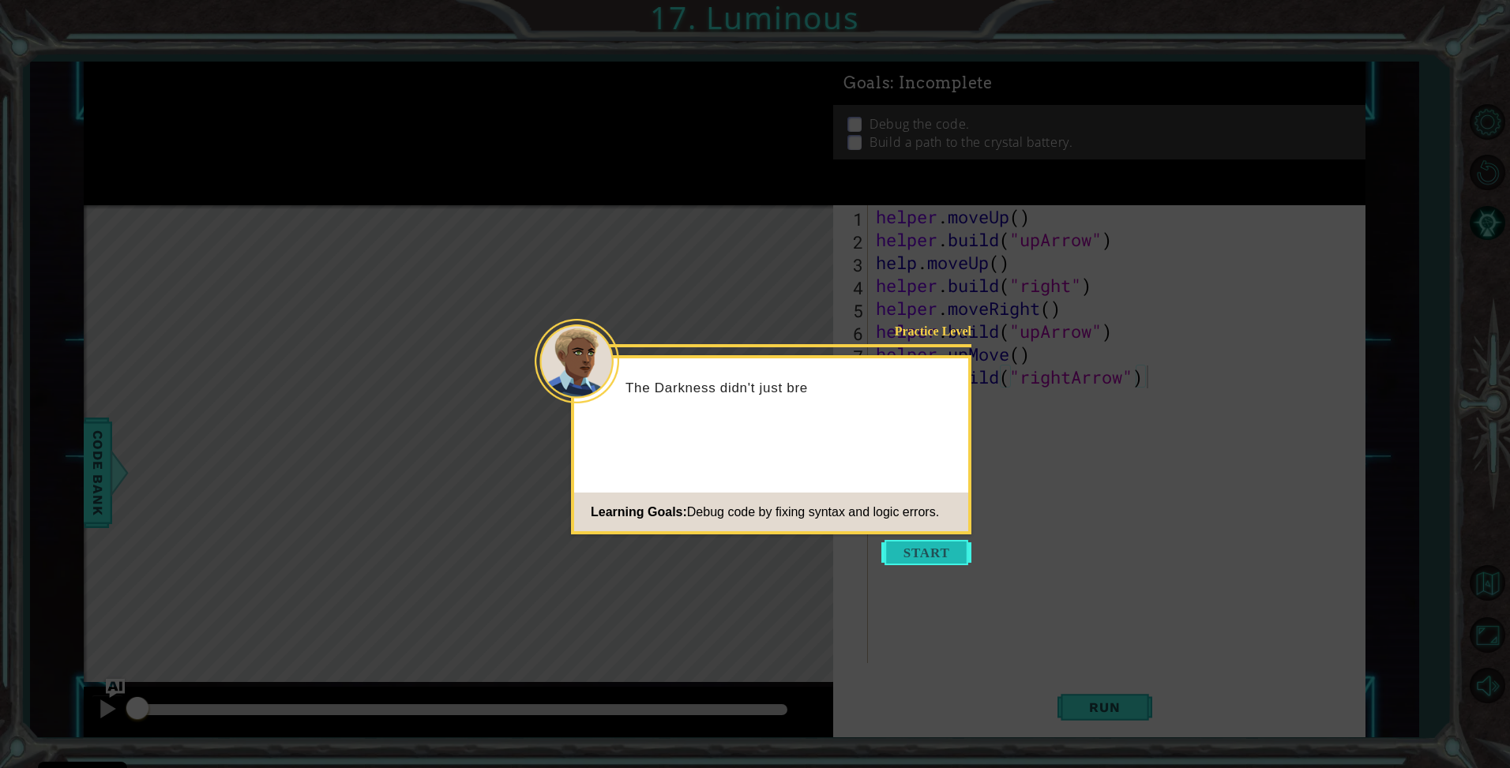
click at [954, 558] on button "Start" at bounding box center [926, 552] width 90 height 25
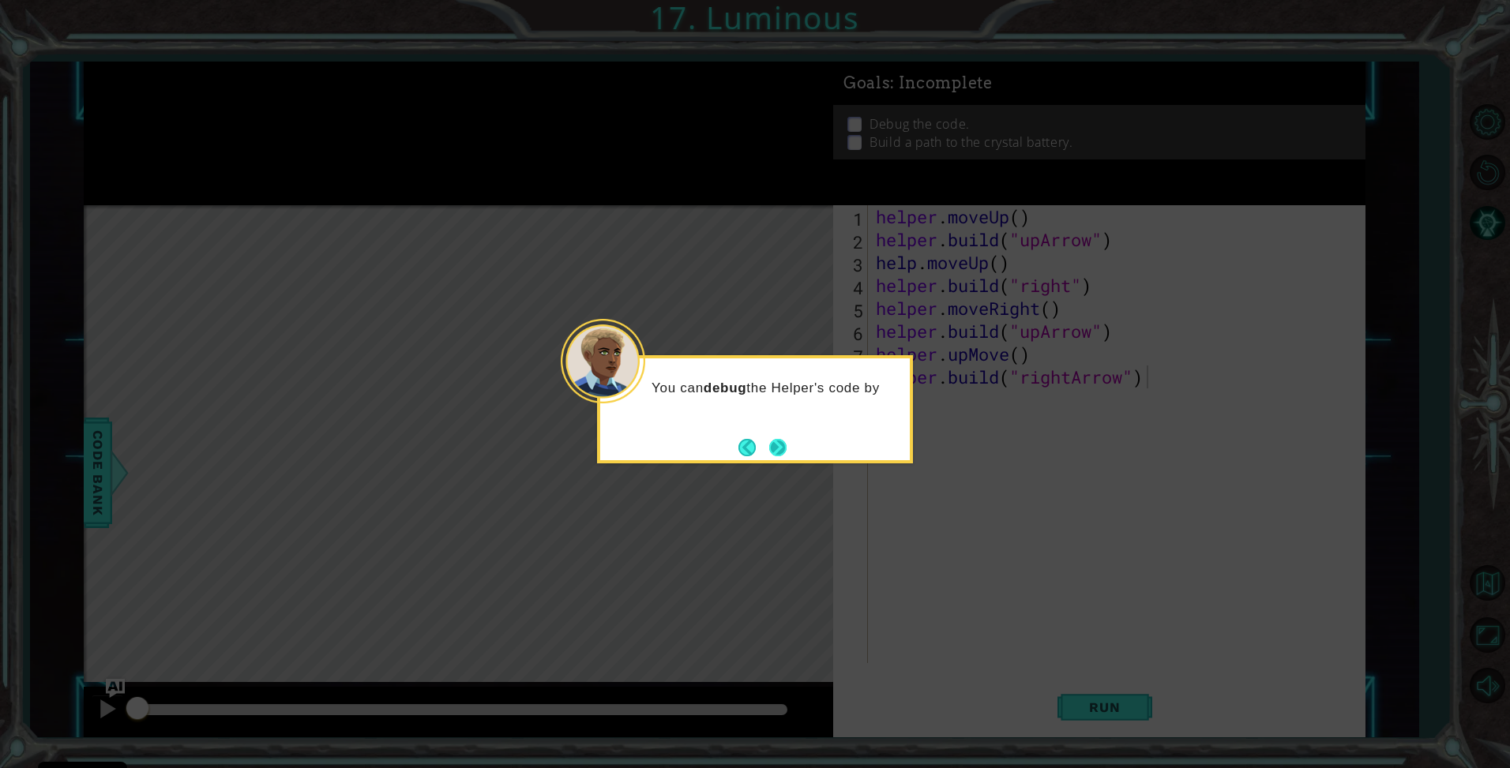
click at [769, 444] on button "Next" at bounding box center [777, 447] width 17 height 17
